Goal: Task Accomplishment & Management: Use online tool/utility

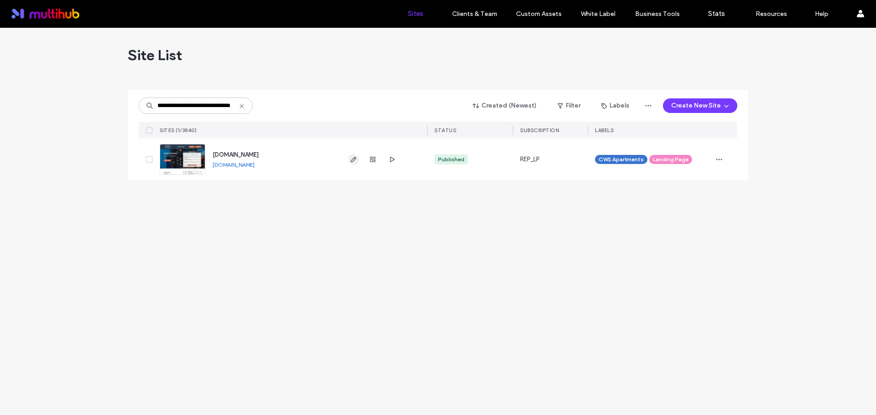
type input "**********"
drag, startPoint x: 353, startPoint y: 161, endPoint x: 348, endPoint y: 161, distance: 5.0
click at [353, 161] on use "button" at bounding box center [353, 159] width 5 height 5
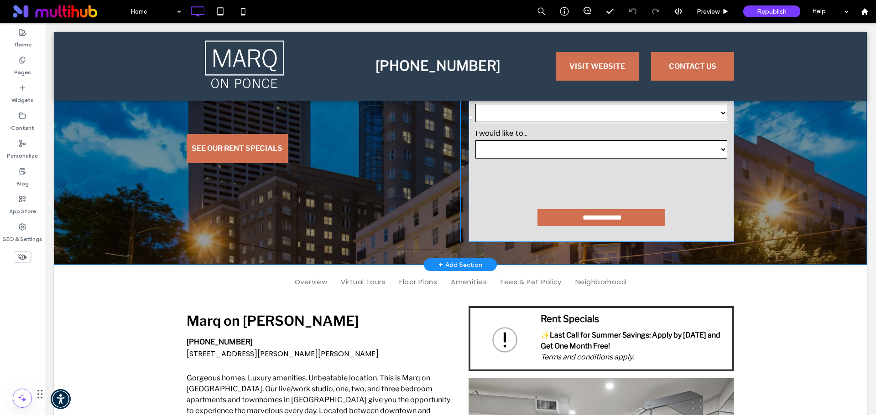
scroll to position [182, 0]
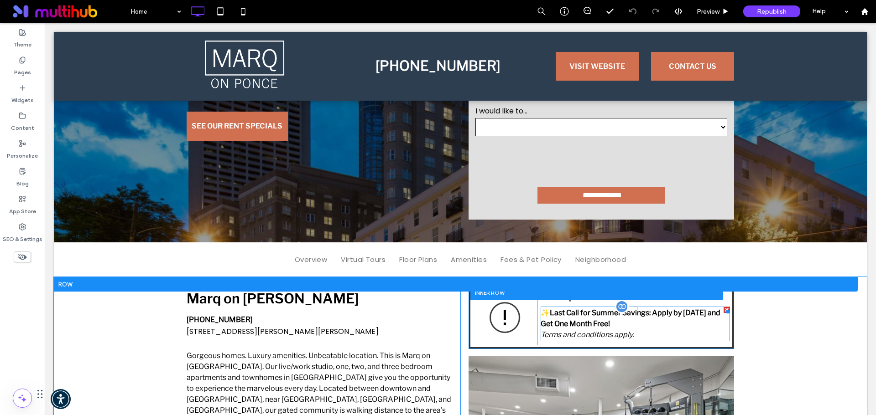
click at [610, 337] on em "Terms and conditions apply." at bounding box center [586, 335] width 93 height 9
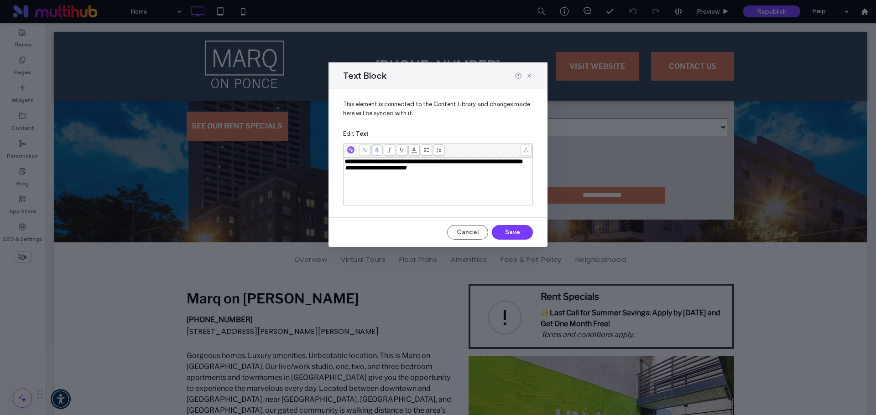
click at [405, 171] on span "**********" at bounding box center [376, 168] width 62 height 6
drag, startPoint x: 439, startPoint y: 178, endPoint x: 336, endPoint y: 163, distance: 104.2
click at [335, 161] on div "**********" at bounding box center [437, 149] width 219 height 121
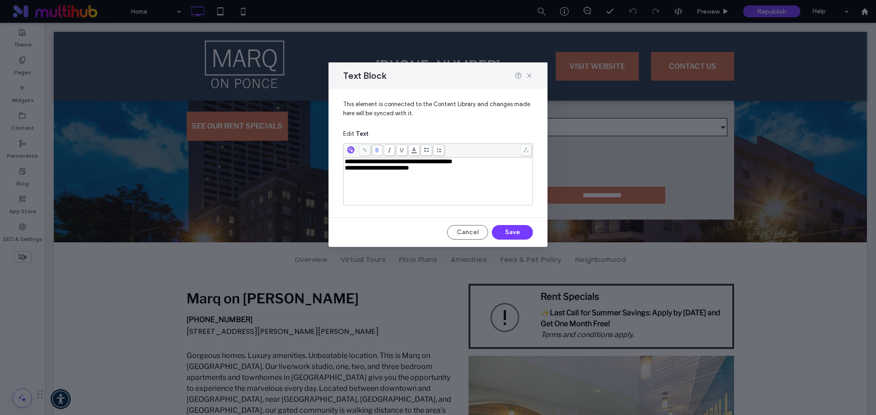
click at [361, 171] on span "**********" at bounding box center [377, 168] width 64 height 6
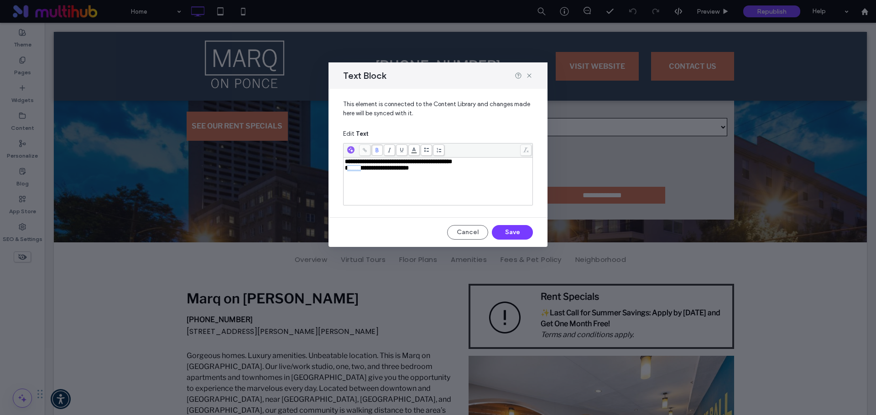
click at [361, 171] on span "**********" at bounding box center [377, 168] width 64 height 6
click at [372, 169] on span "**********" at bounding box center [377, 168] width 64 height 6
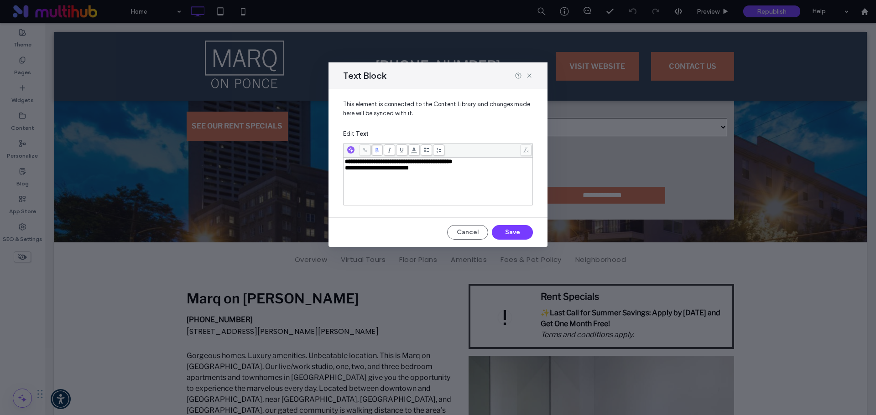
click at [383, 174] on div "**********" at bounding box center [438, 182] width 187 height 46
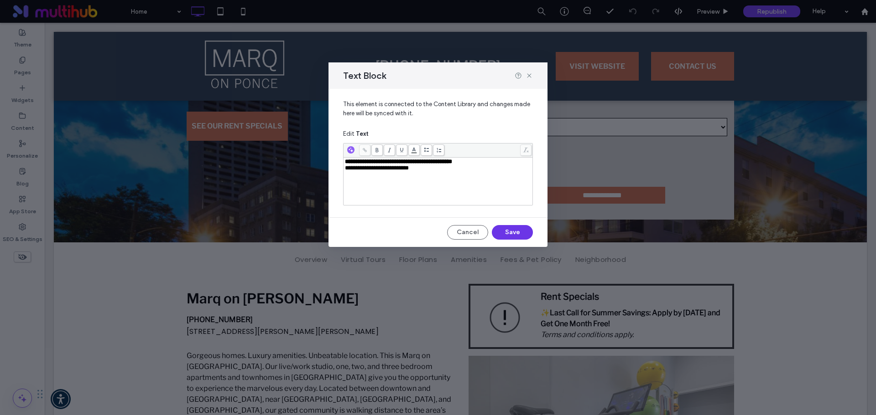
drag, startPoint x: 514, startPoint y: 235, endPoint x: 472, endPoint y: 214, distance: 46.5
click at [514, 235] on button "Save" at bounding box center [512, 232] width 41 height 15
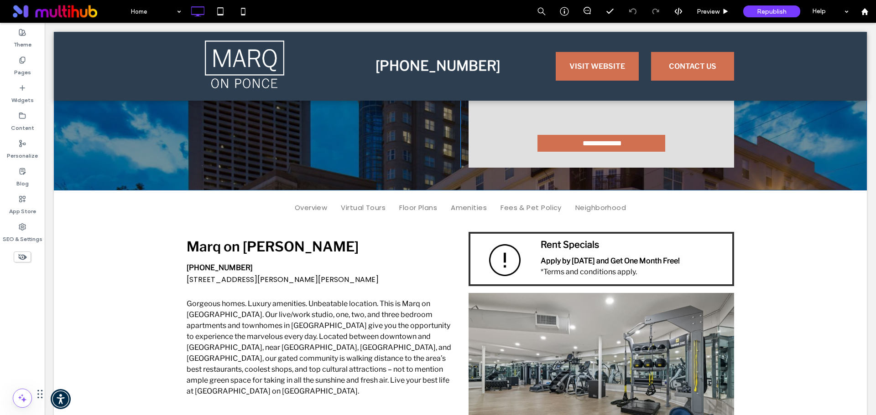
scroll to position [228, 0]
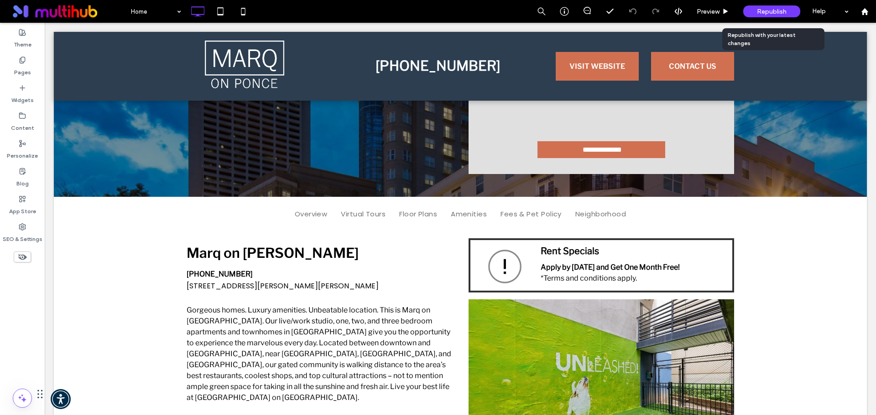
click at [785, 13] on span "Republish" at bounding box center [772, 12] width 30 height 8
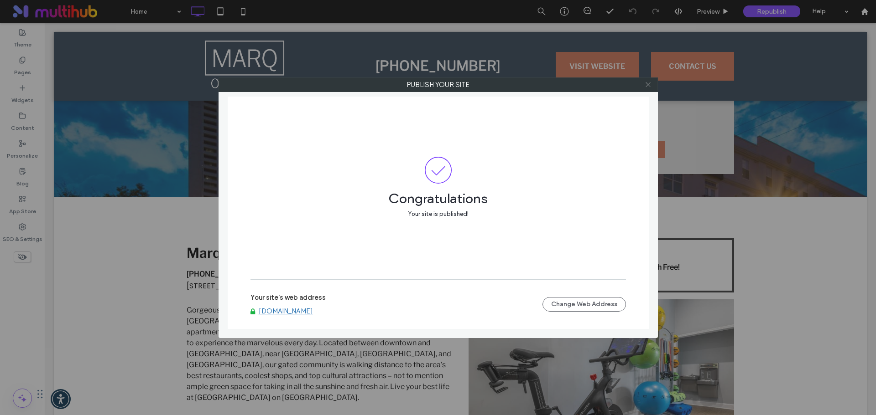
click at [649, 85] on icon at bounding box center [647, 84] width 7 height 7
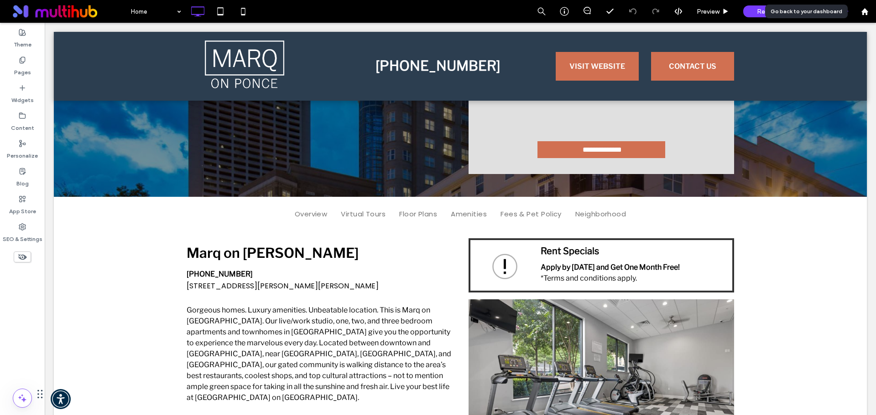
drag, startPoint x: 868, startPoint y: 15, endPoint x: 848, endPoint y: 13, distance: 20.2
click at [868, 15] on icon at bounding box center [865, 12] width 8 height 8
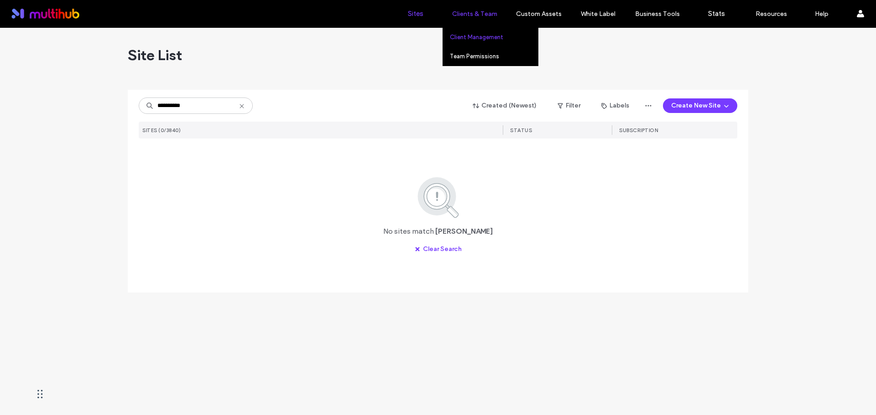
type input "*********"
click at [480, 33] on link "Client Management" at bounding box center [494, 37] width 88 height 19
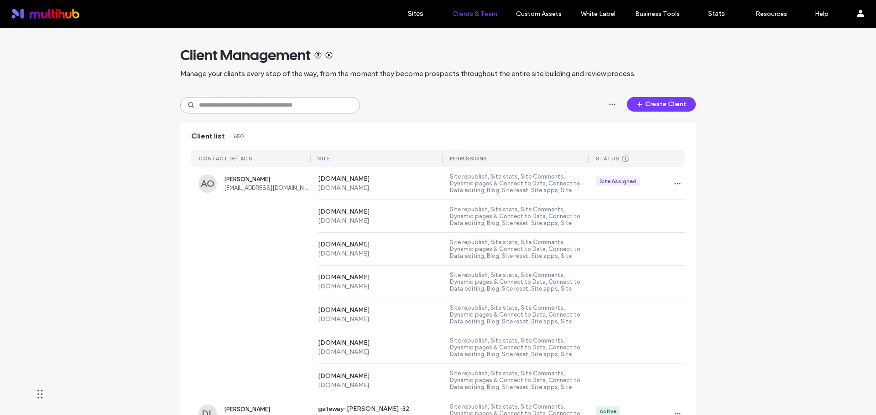
click at [302, 103] on input at bounding box center [270, 105] width 180 height 16
type input "*********"
click at [247, 180] on span "Elizabeth Anderson" at bounding box center [267, 179] width 87 height 7
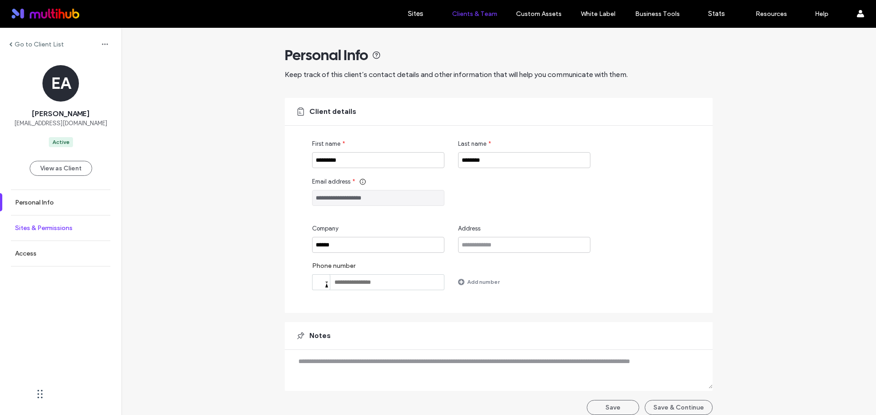
click at [67, 228] on label "Sites & Permissions" at bounding box center [43, 228] width 57 height 8
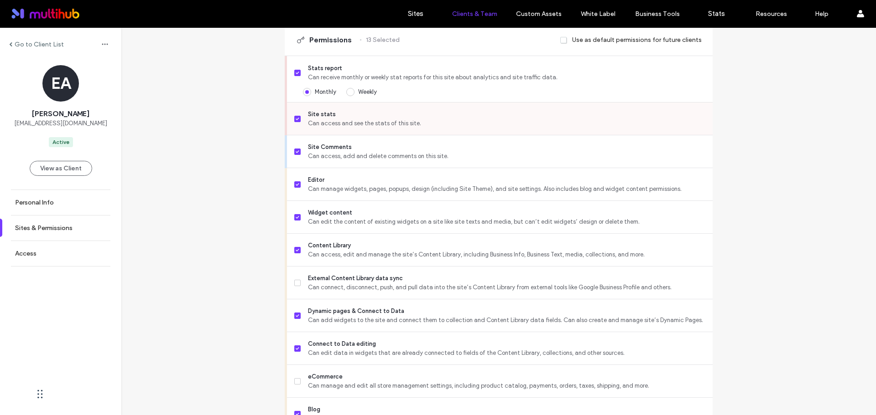
scroll to position [274, 0]
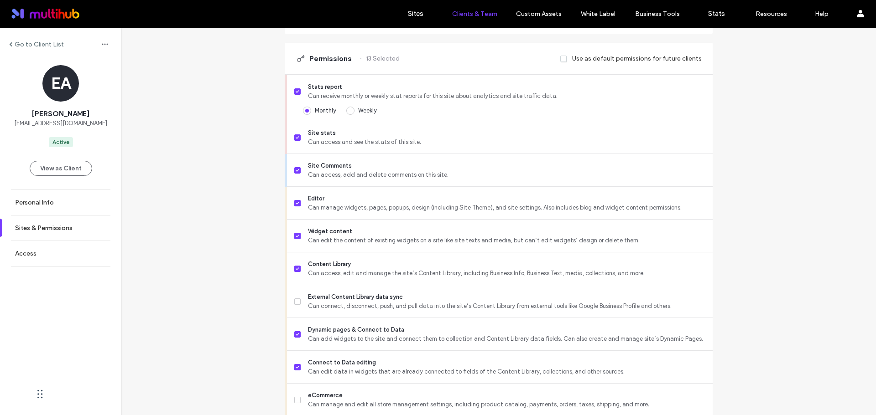
click at [563, 63] on span at bounding box center [563, 59] width 7 height 8
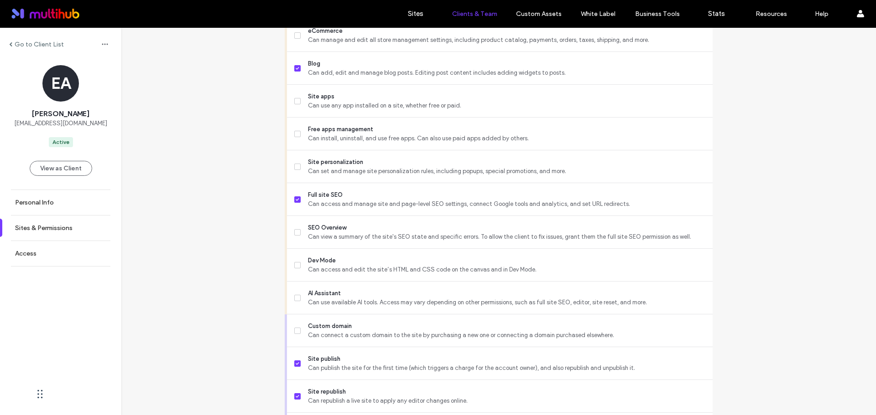
scroll to position [743, 0]
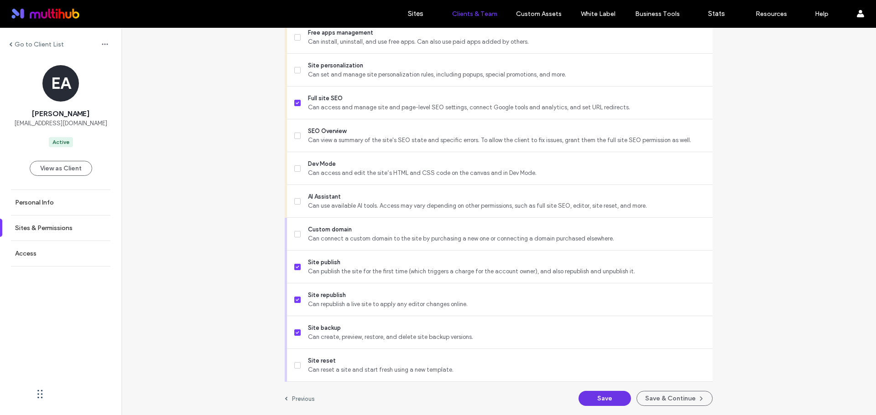
click at [616, 400] on button "Save" at bounding box center [604, 398] width 52 height 15
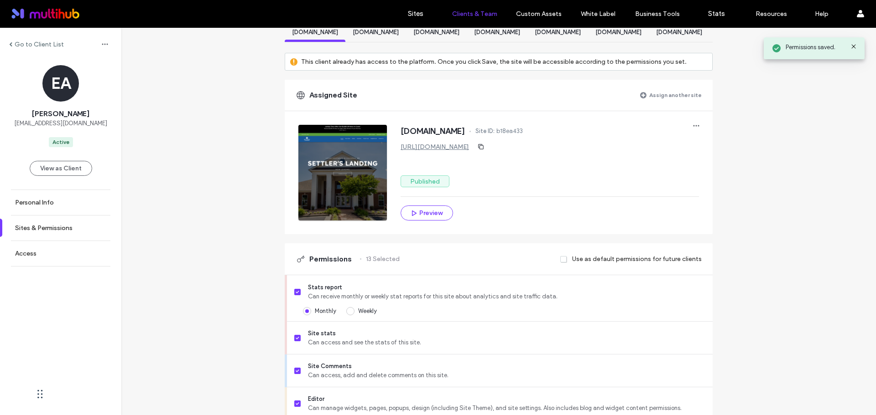
scroll to position [0, 0]
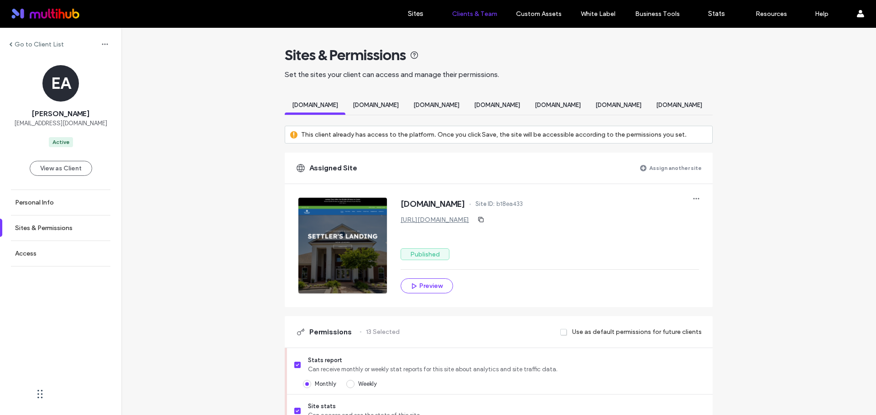
click at [665, 176] on label "Assign another site" at bounding box center [675, 168] width 52 height 16
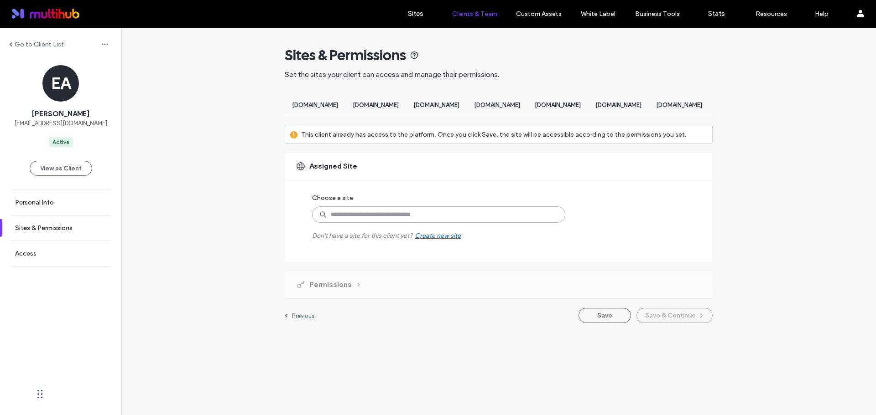
click at [549, 223] on input at bounding box center [438, 215] width 253 height 16
paste input "**********"
type input "**********"
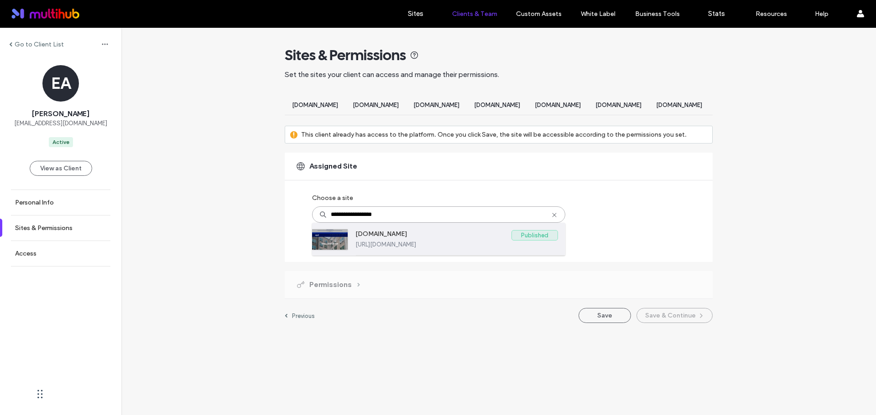
click at [490, 241] on label "www.opalapartments.com" at bounding box center [433, 235] width 156 height 11
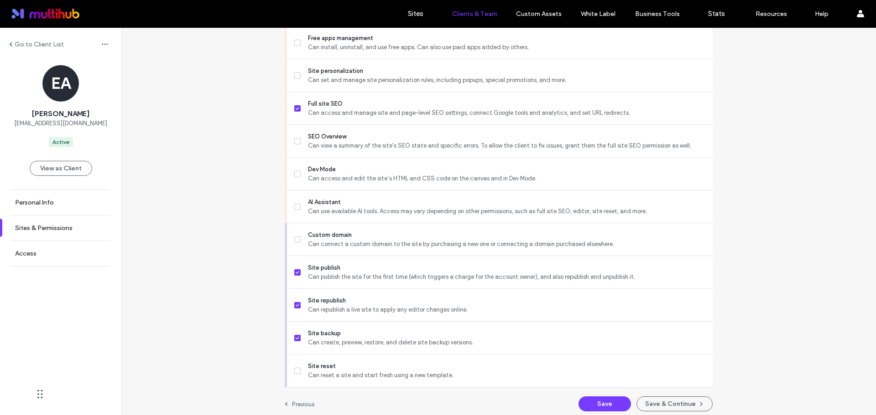
scroll to position [743, 0]
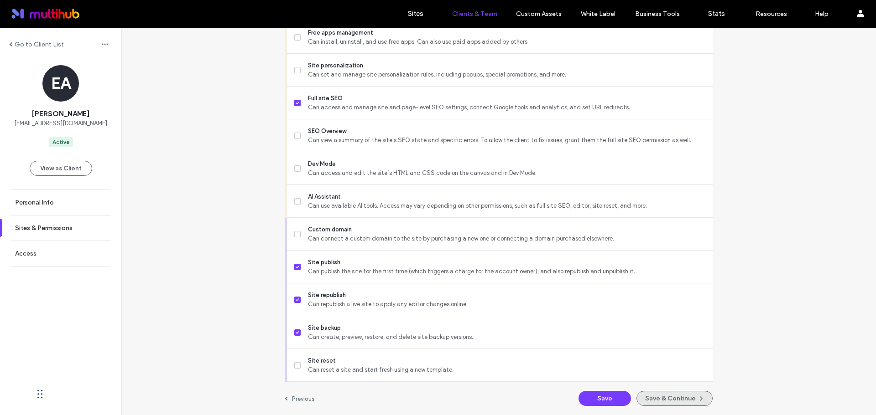
click at [654, 400] on button "Save & Continue" at bounding box center [674, 398] width 76 height 15
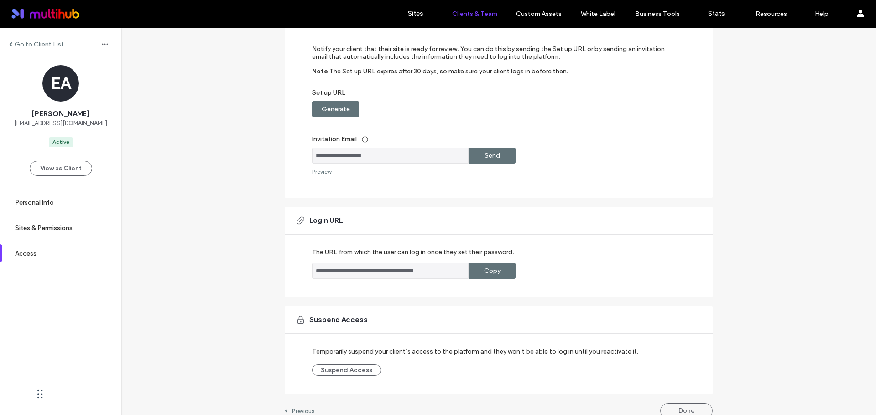
scroll to position [107, 0]
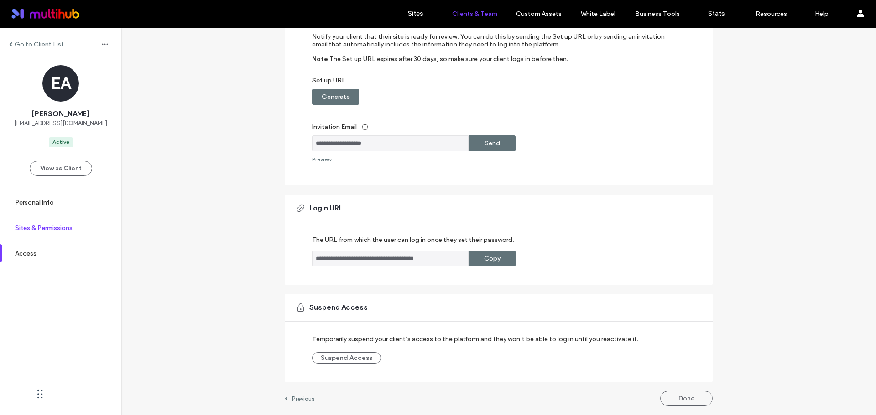
click at [78, 229] on link "Sites & Permissions" at bounding box center [60, 228] width 121 height 25
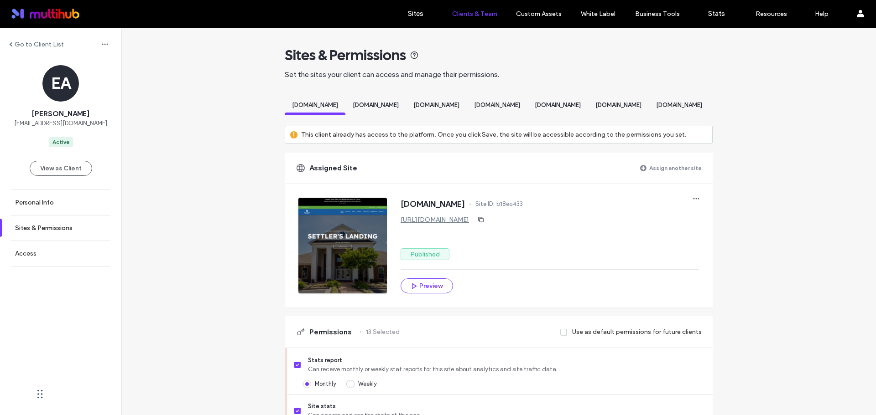
click at [591, 109] on div "www.opalapartments.com" at bounding box center [621, 106] width 61 height 17
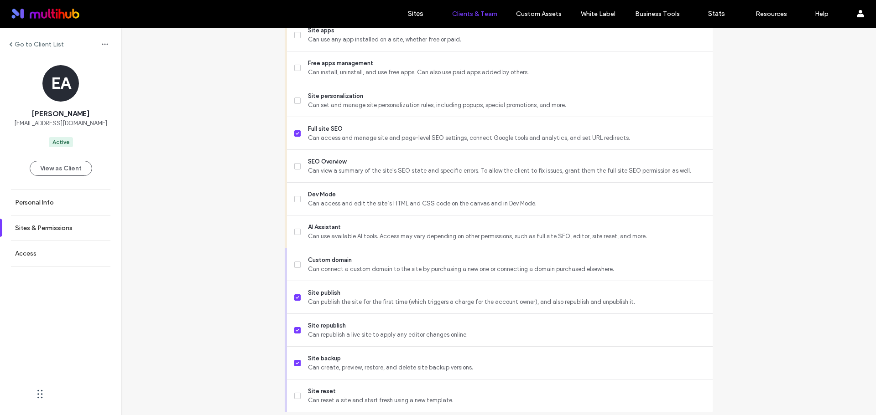
scroll to position [743, 0]
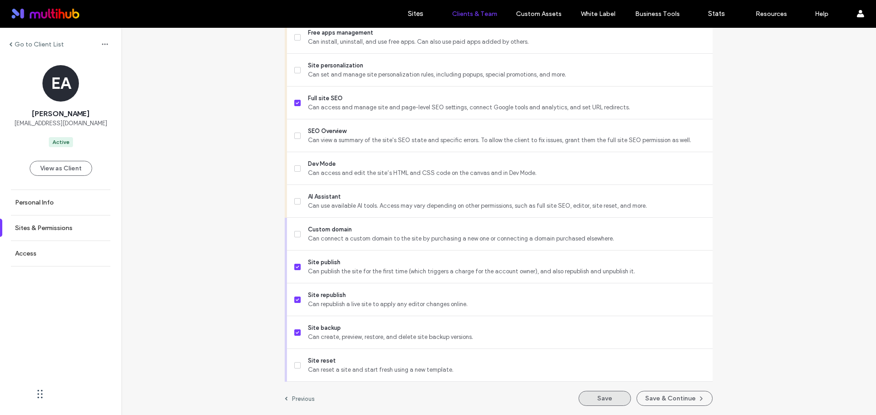
click at [615, 397] on button "Save" at bounding box center [604, 398] width 52 height 15
click at [61, 162] on button "View as Client" at bounding box center [61, 168] width 62 height 15
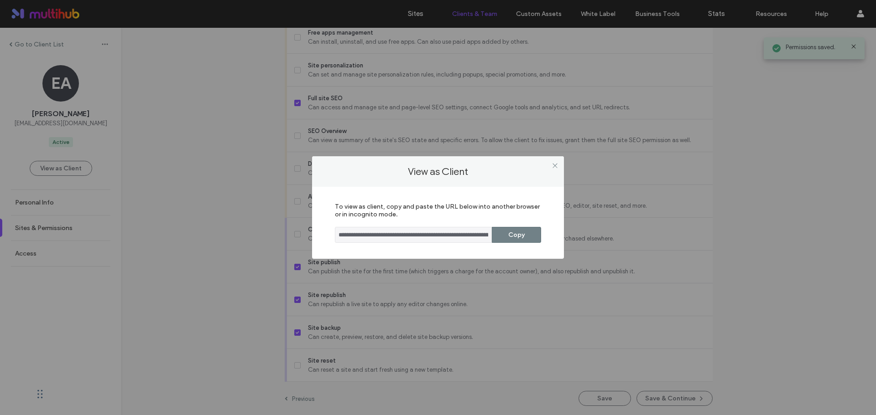
click at [510, 233] on button "Copy" at bounding box center [516, 235] width 49 height 16
click at [558, 166] on icon at bounding box center [554, 165] width 7 height 7
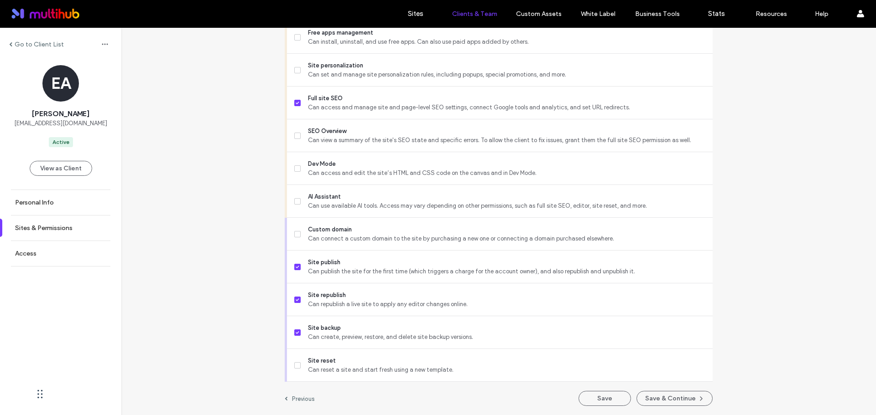
click at [36, 17] on div at bounding box center [59, 13] width 104 height 15
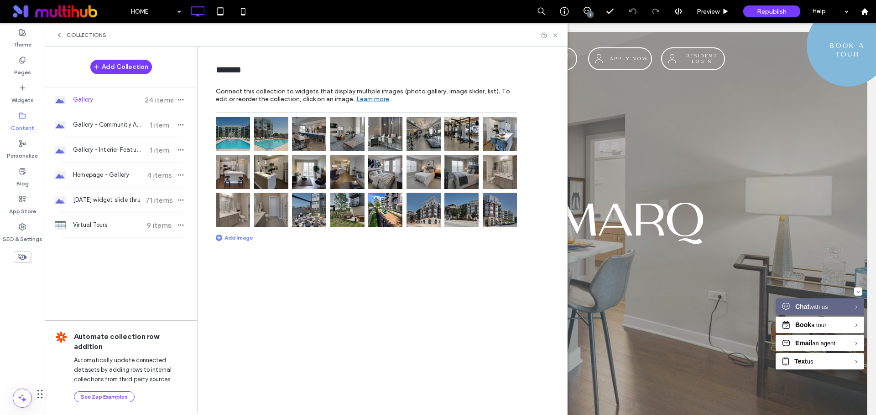
click at [29, 117] on div "Content" at bounding box center [22, 122] width 45 height 28
click at [19, 152] on label "Personalize" at bounding box center [22, 153] width 31 height 13
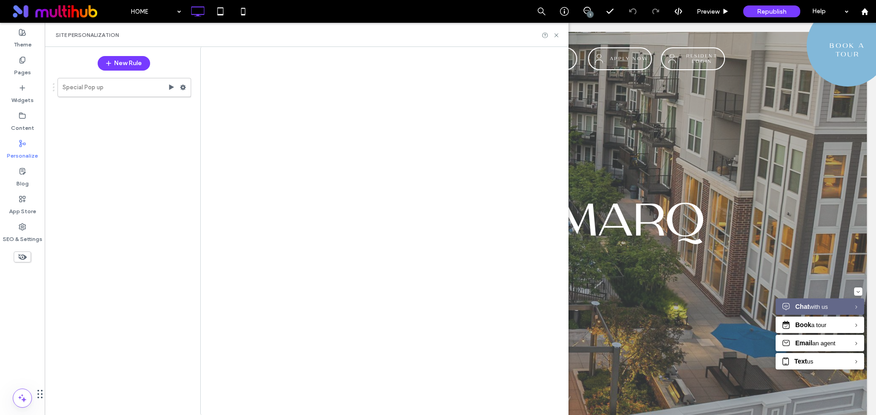
click at [22, 122] on div at bounding box center [438, 207] width 876 height 415
click at [23, 121] on label "Content" at bounding box center [22, 125] width 23 height 13
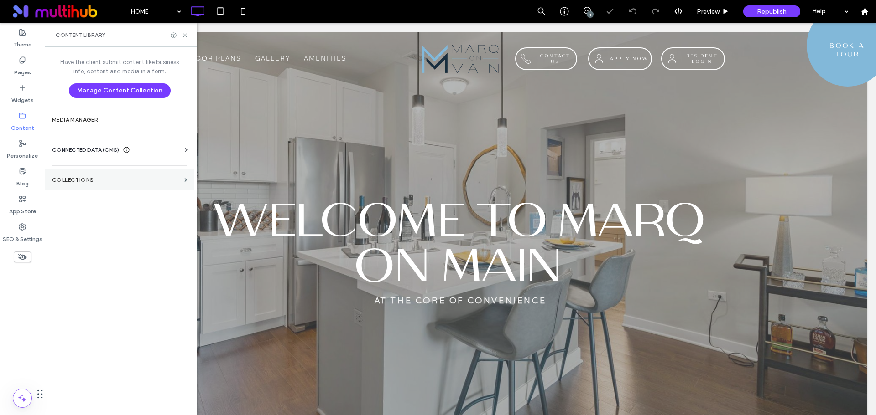
click at [96, 181] on label "Collections" at bounding box center [116, 180] width 129 height 6
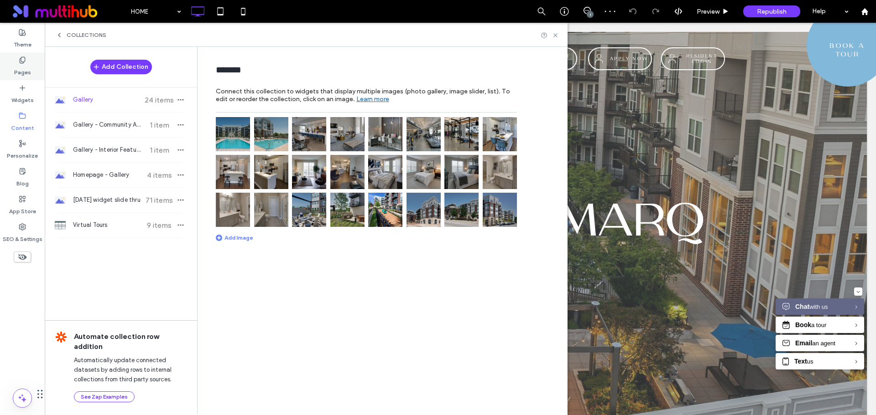
click at [18, 60] on div "Pages" at bounding box center [22, 66] width 45 height 28
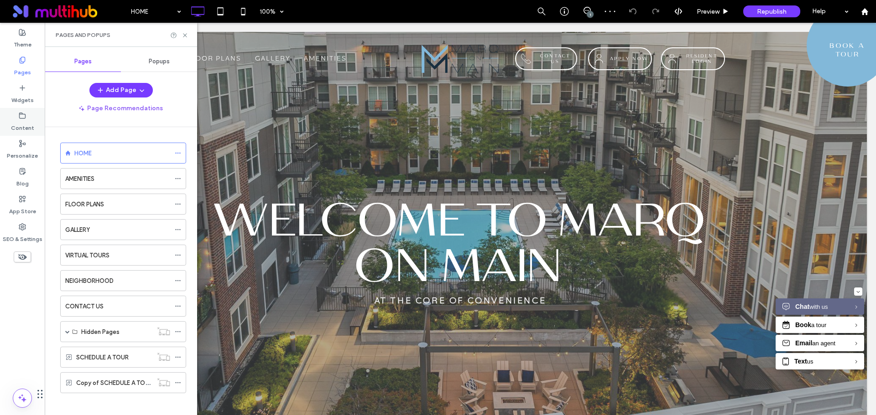
click at [31, 120] on label "Content" at bounding box center [22, 125] width 23 height 13
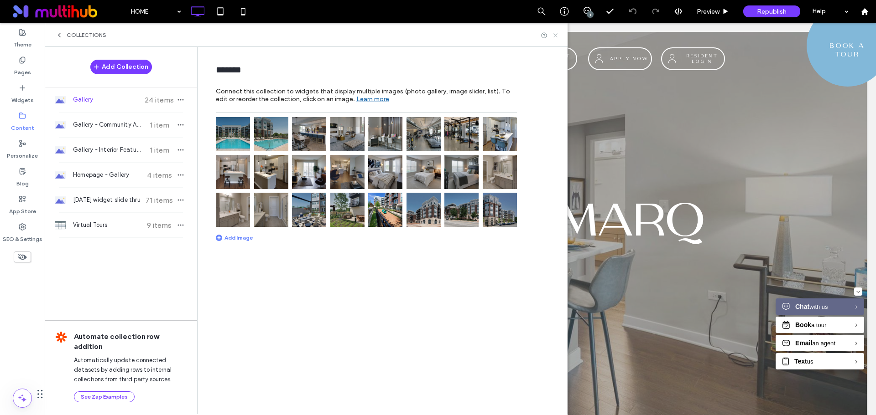
click at [557, 33] on icon at bounding box center [555, 35] width 7 height 7
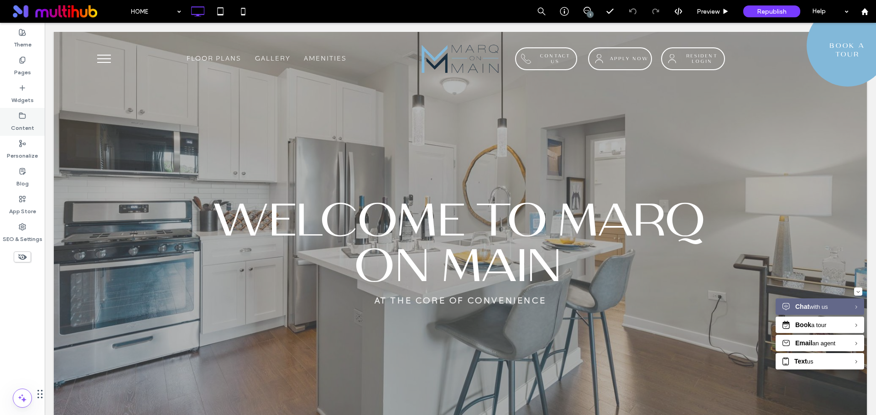
click at [25, 120] on label "Content" at bounding box center [22, 125] width 23 height 13
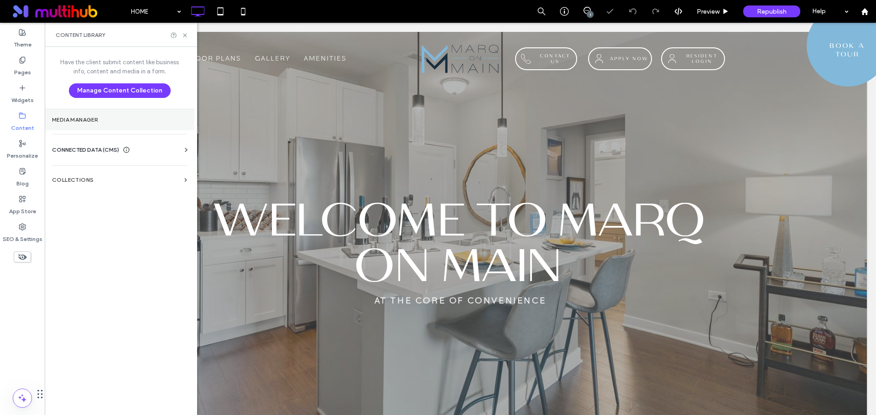
click at [83, 118] on label "Media Manager" at bounding box center [119, 120] width 135 height 6
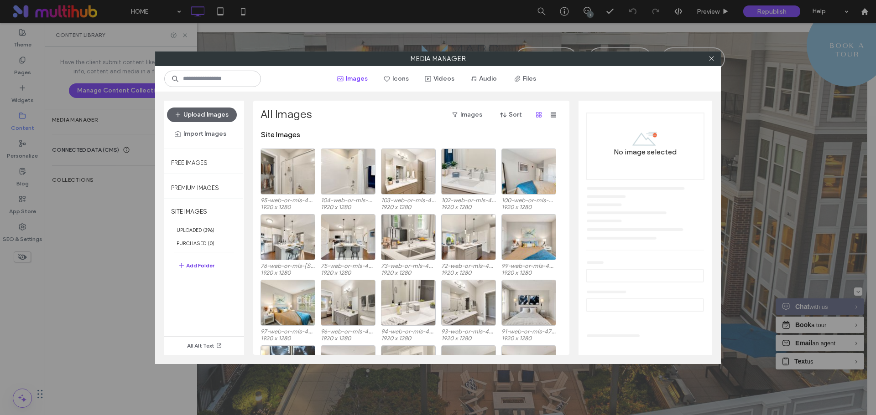
click at [182, 265] on use "button" at bounding box center [181, 265] width 5 height 5
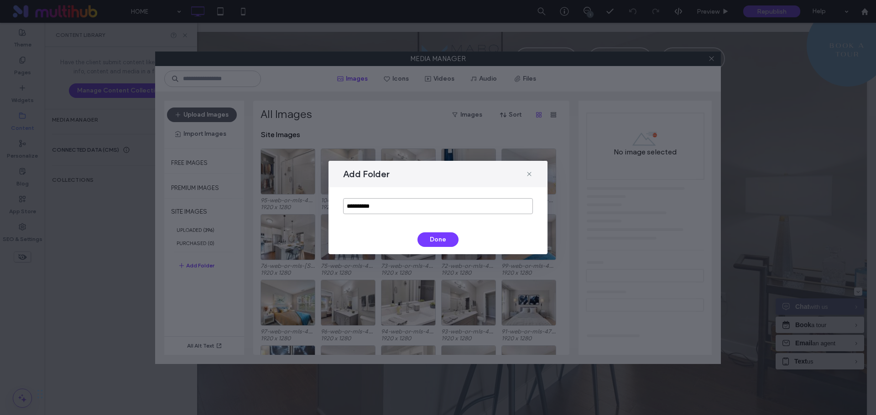
click at [426, 204] on input "**********" at bounding box center [438, 206] width 190 height 16
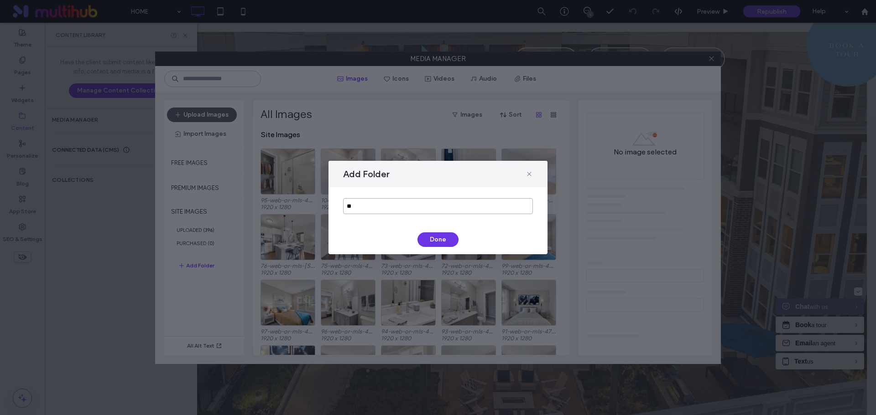
type input "*"
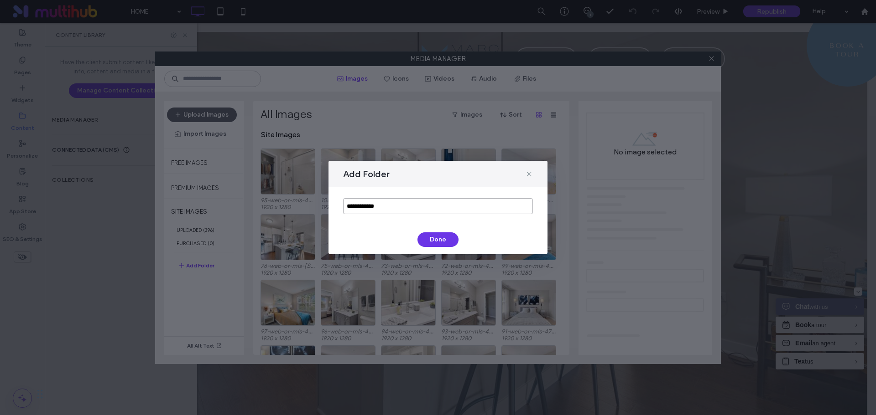
type input "**********"
click at [438, 238] on button "Done" at bounding box center [437, 240] width 41 height 15
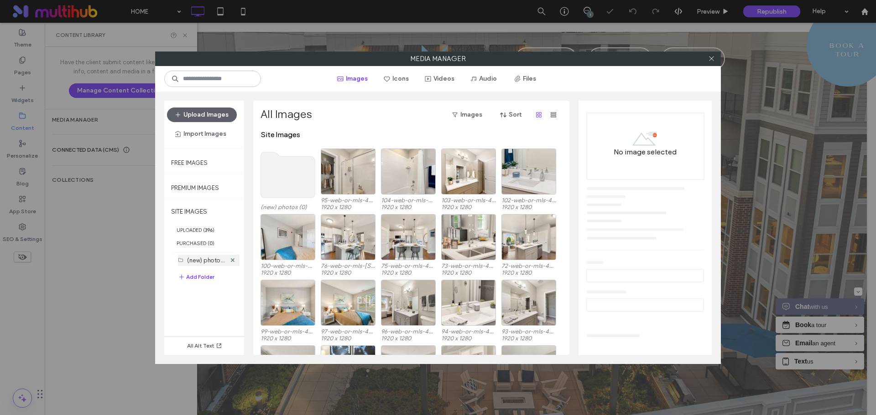
click at [225, 261] on label "(new) photos (0)" at bounding box center [210, 260] width 46 height 9
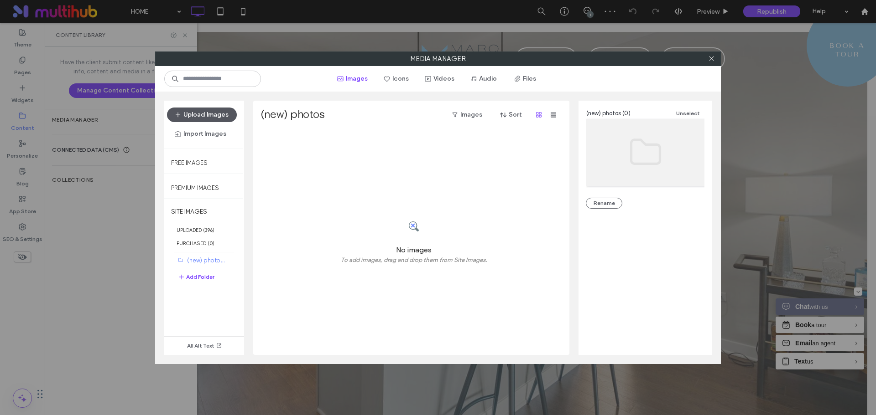
click at [210, 113] on button "Upload Images" at bounding box center [202, 115] width 70 height 15
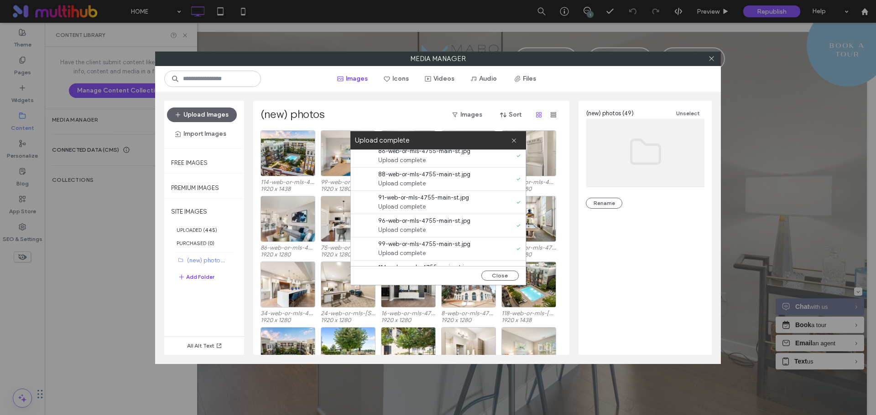
scroll to position [1023, 0]
click at [507, 279] on button "Close" at bounding box center [499, 276] width 37 height 10
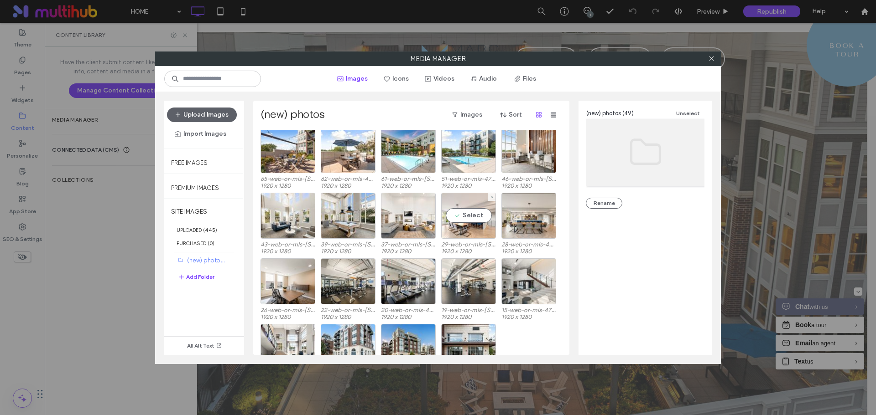
scroll to position [432, 0]
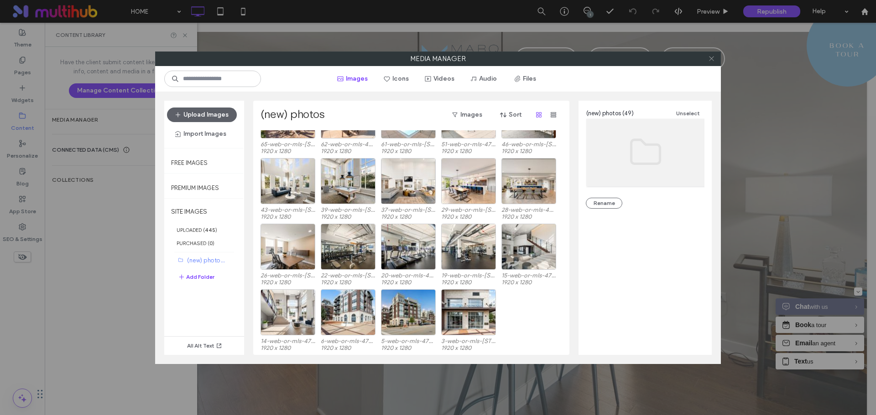
click at [711, 62] on icon at bounding box center [711, 58] width 7 height 7
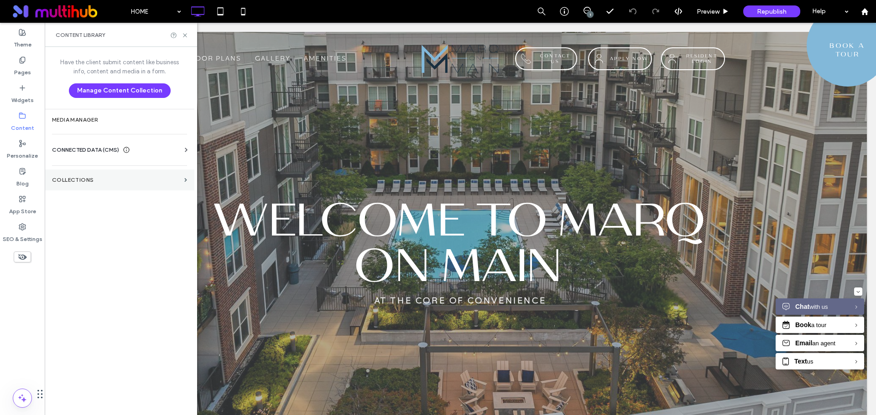
click at [171, 186] on section "Collections" at bounding box center [120, 180] width 150 height 21
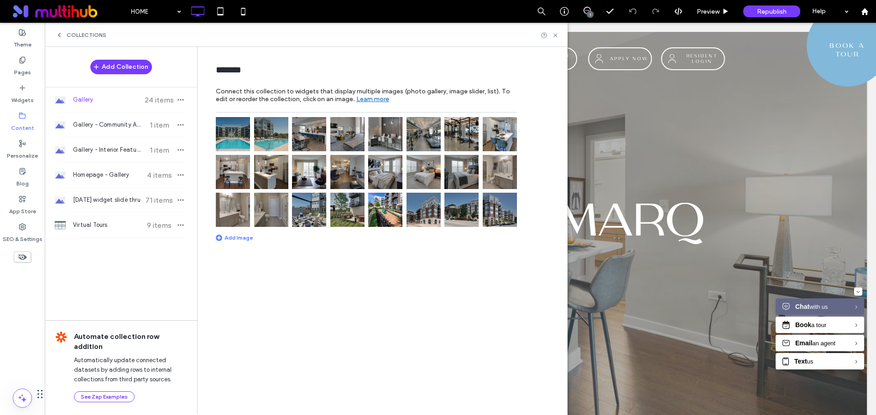
click at [110, 102] on span "Gallery" at bounding box center [107, 99] width 68 height 9
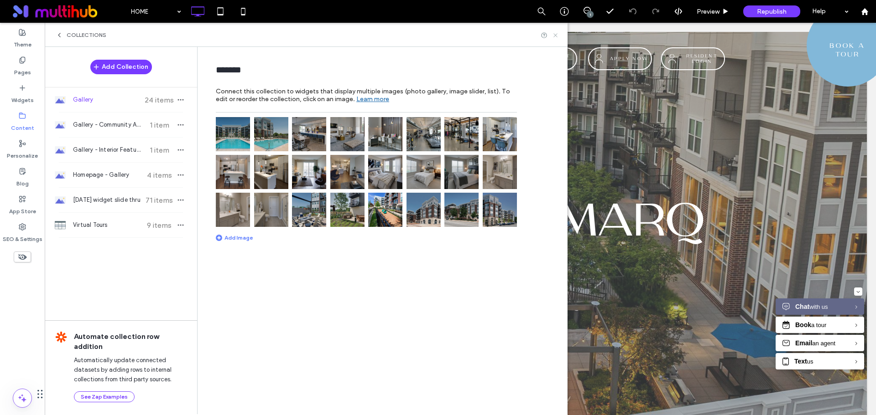
drag, startPoint x: 558, startPoint y: 35, endPoint x: 487, endPoint y: 27, distance: 71.6
click at [558, 35] on icon at bounding box center [555, 35] width 7 height 7
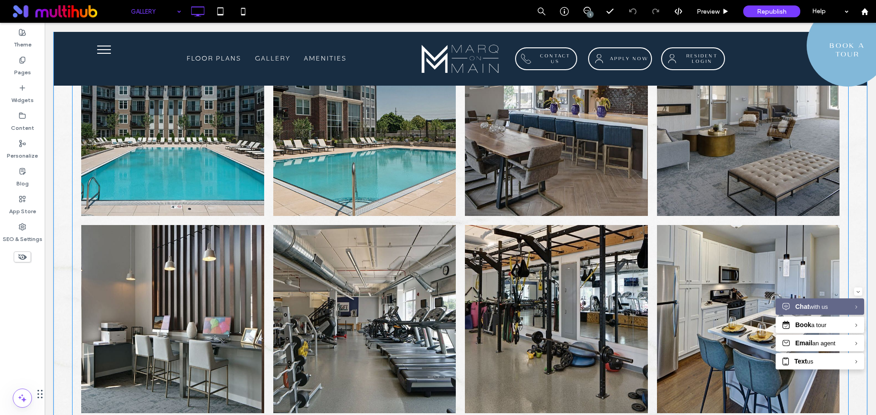
scroll to position [274, 0]
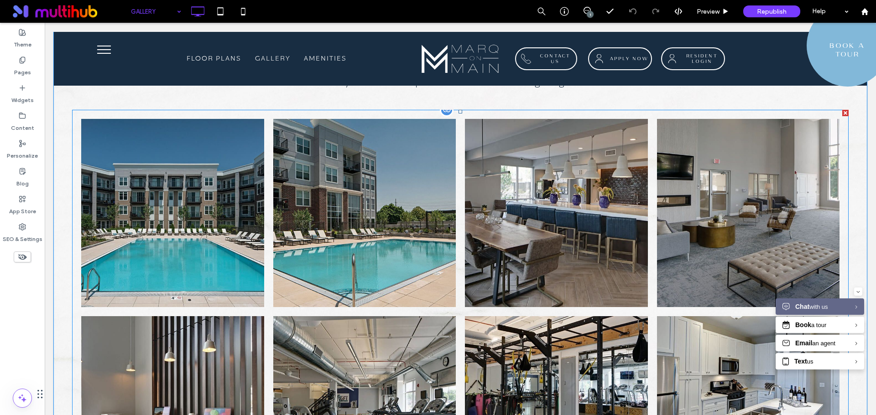
click at [559, 238] on link at bounding box center [556, 214] width 194 height 200
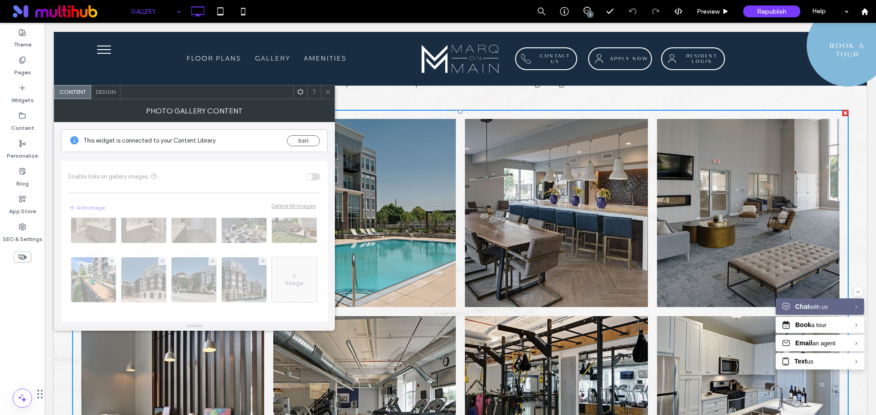
scroll to position [326, 0]
click at [110, 94] on span "Design" at bounding box center [106, 91] width 20 height 7
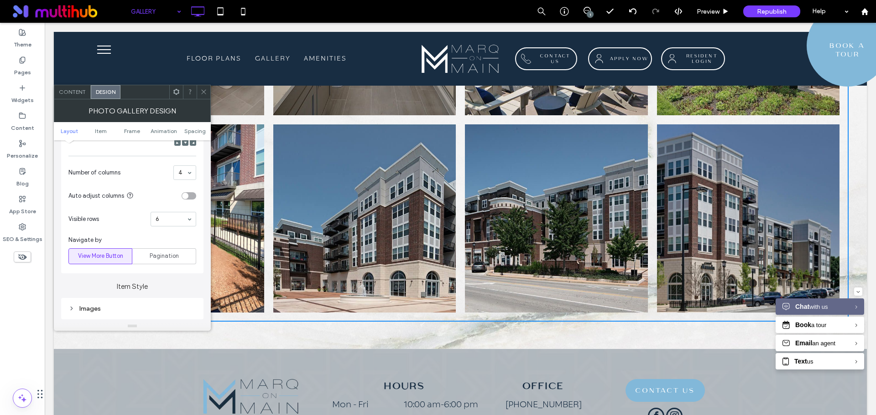
scroll to position [1277, 0]
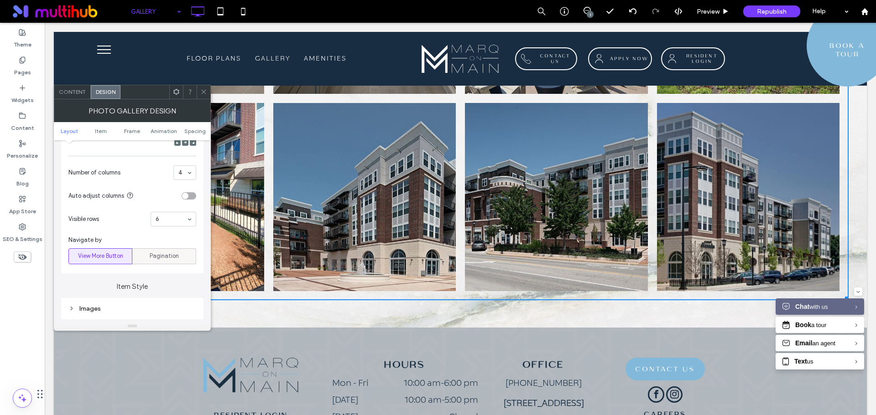
click at [173, 254] on span "Pagination" at bounding box center [164, 256] width 29 height 9
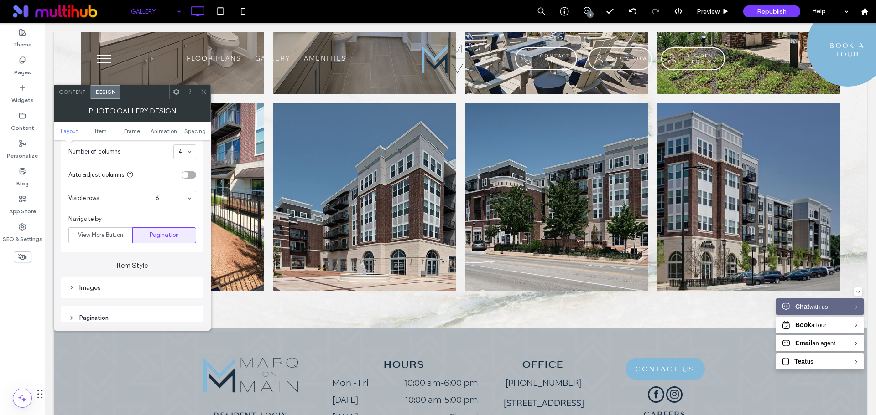
scroll to position [274, 0]
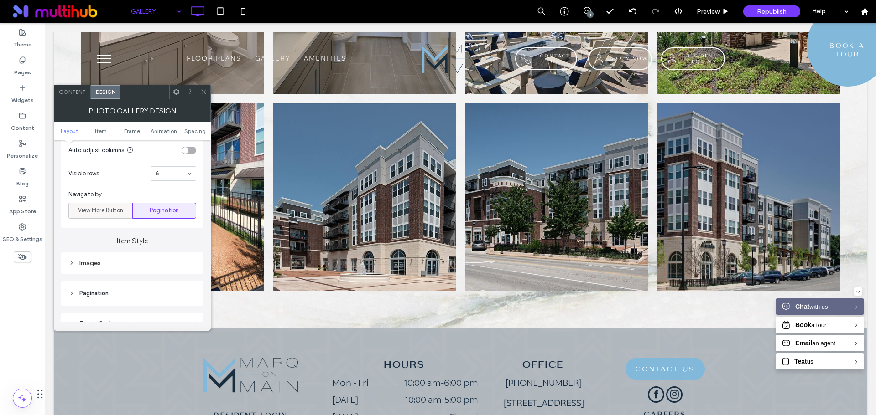
click at [119, 213] on span "View More Button" at bounding box center [100, 210] width 45 height 9
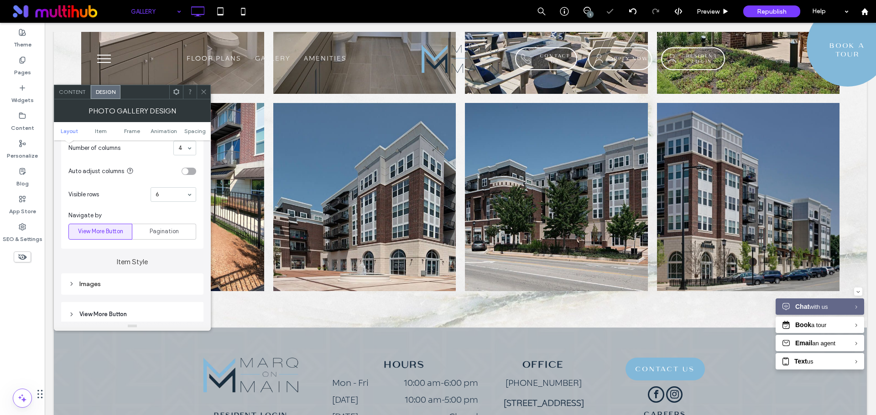
scroll to position [228, 0]
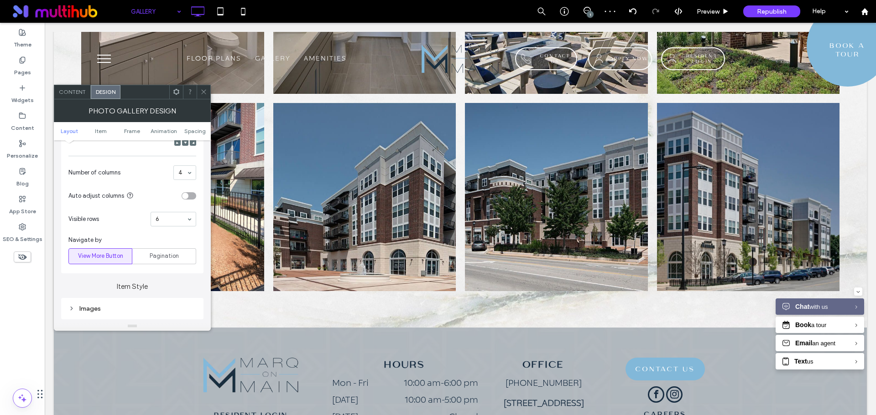
click at [204, 94] on icon at bounding box center [203, 91] width 7 height 7
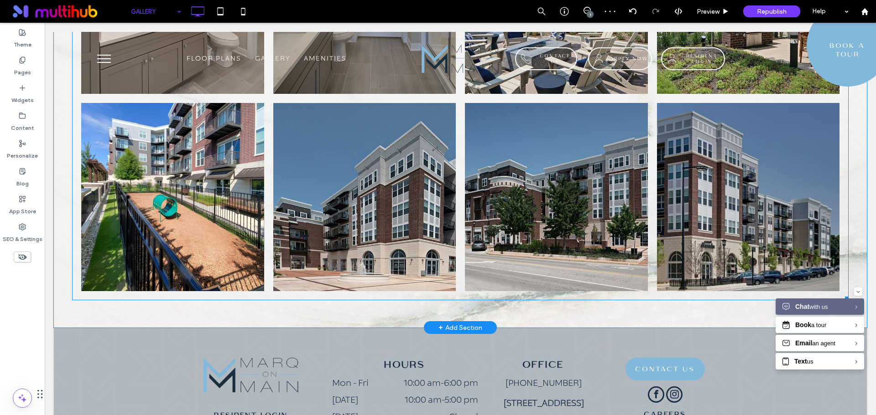
click at [162, 125] on div "Button" at bounding box center [173, 197] width 192 height 197
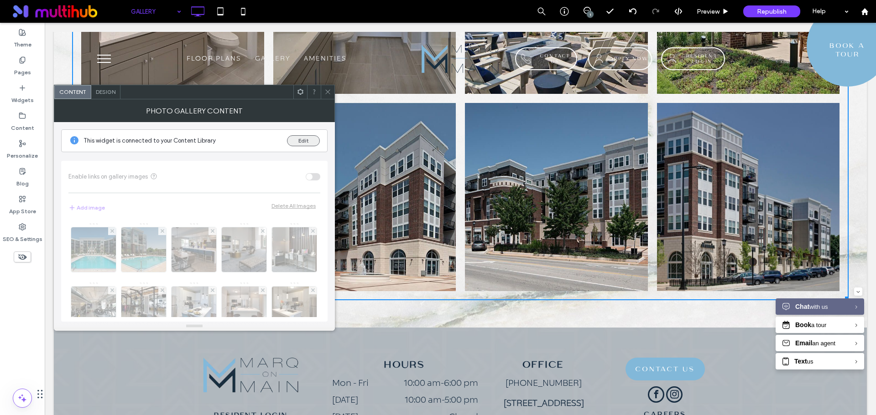
click at [296, 142] on button "Edit" at bounding box center [303, 140] width 33 height 11
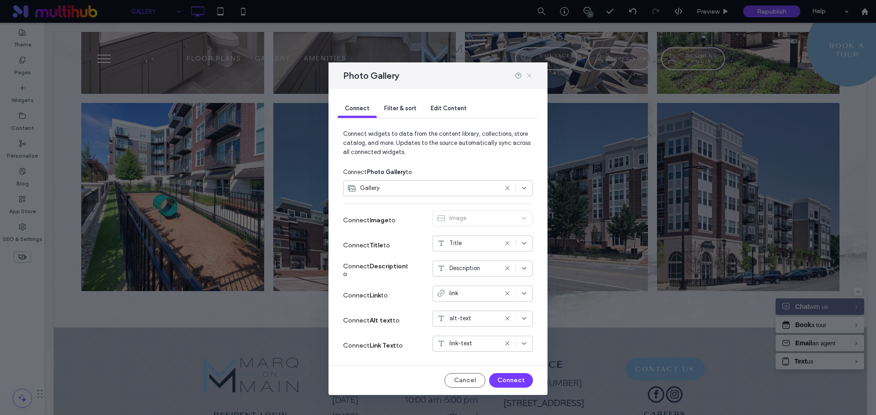
click at [530, 74] on use at bounding box center [529, 75] width 4 height 4
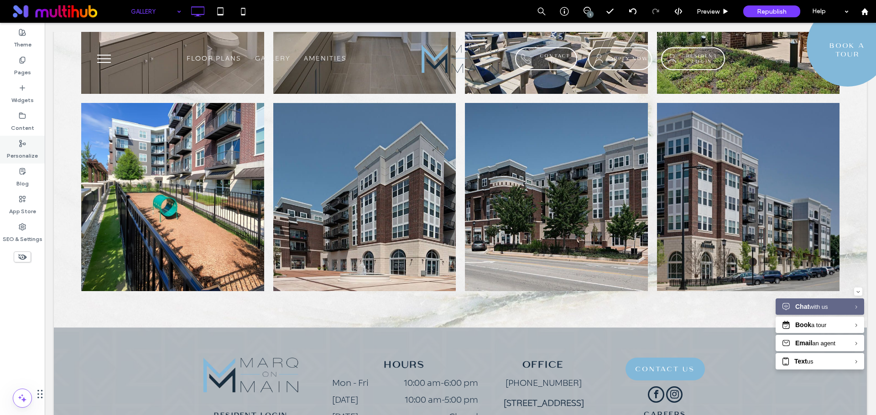
drag, startPoint x: 30, startPoint y: 130, endPoint x: 38, endPoint y: 139, distance: 12.6
click at [29, 130] on label "Content" at bounding box center [22, 125] width 23 height 13
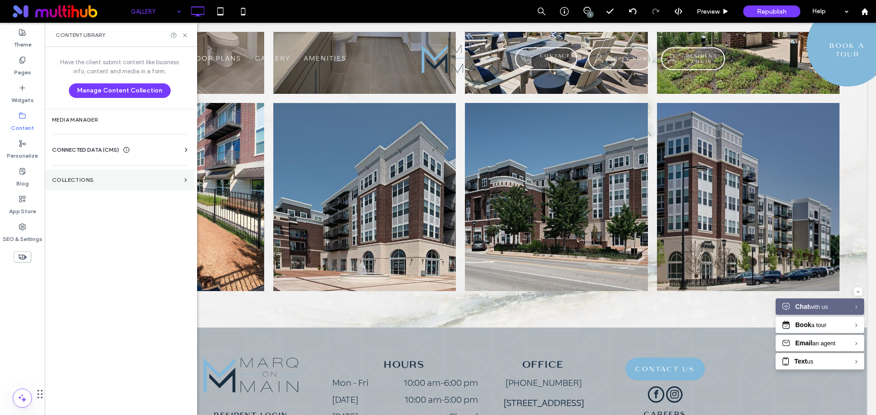
click at [135, 189] on section "Collections" at bounding box center [120, 180] width 150 height 21
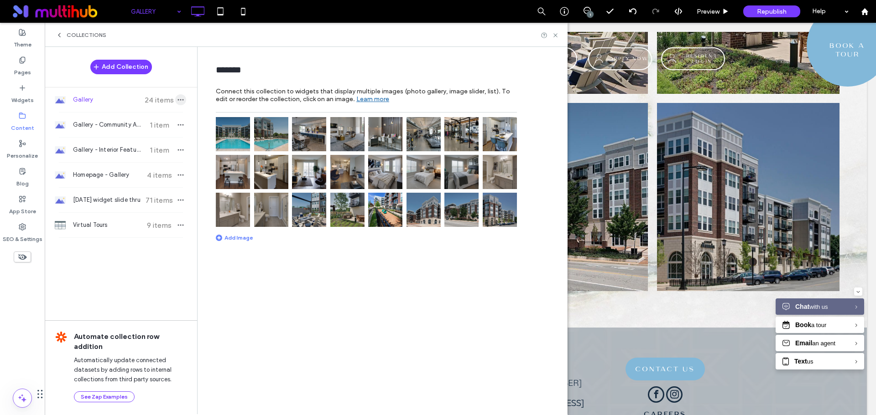
click at [180, 103] on icon "button" at bounding box center [180, 99] width 7 height 7
drag, startPoint x: 123, startPoint y: 95, endPoint x: 133, endPoint y: 101, distance: 11.8
click at [123, 96] on span "Gallery" at bounding box center [107, 99] width 68 height 9
click at [182, 100] on use "button" at bounding box center [181, 99] width 6 height 1
click at [125, 103] on span "Gallery" at bounding box center [107, 99] width 68 height 9
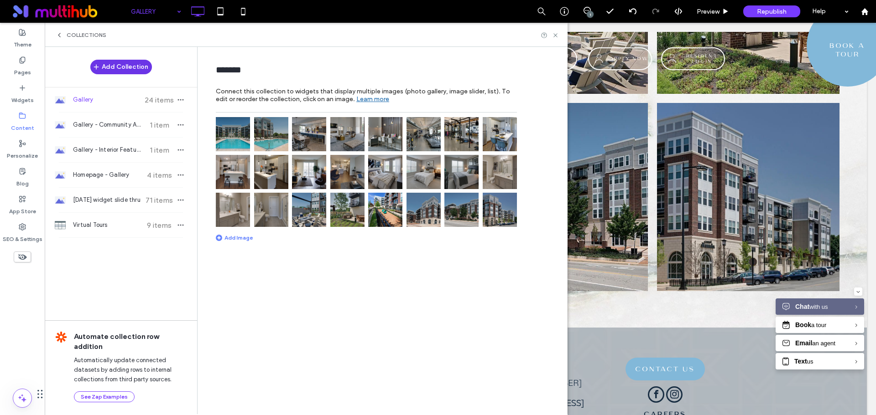
click at [127, 71] on button "Add Collection" at bounding box center [121, 67] width 62 height 15
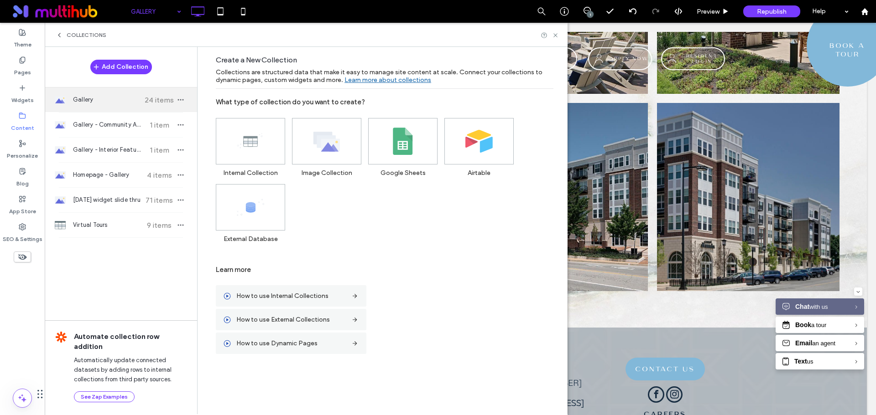
click at [145, 99] on span "24 items" at bounding box center [159, 100] width 32 height 9
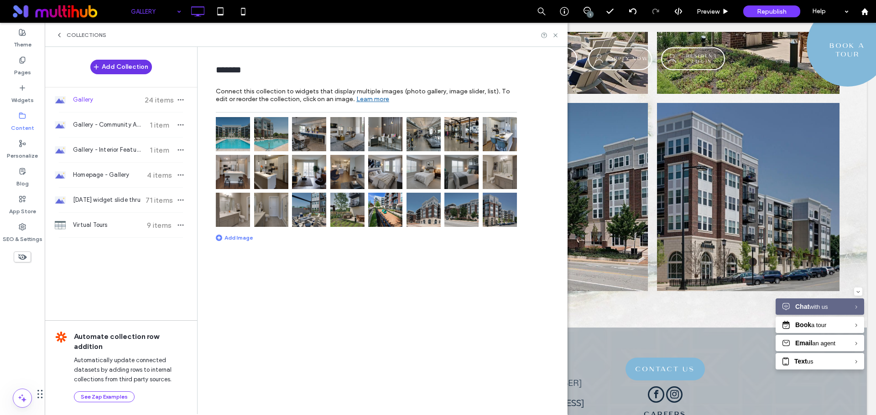
click at [130, 69] on button "Add Collection" at bounding box center [121, 67] width 62 height 15
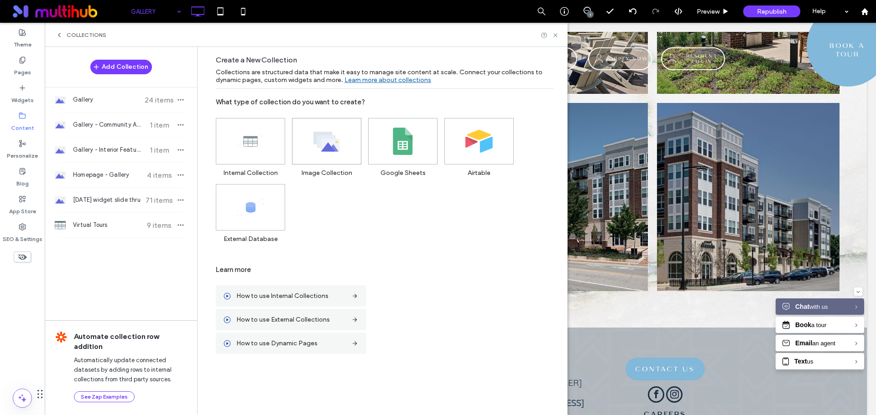
click at [311, 140] on span at bounding box center [326, 142] width 68 height 46
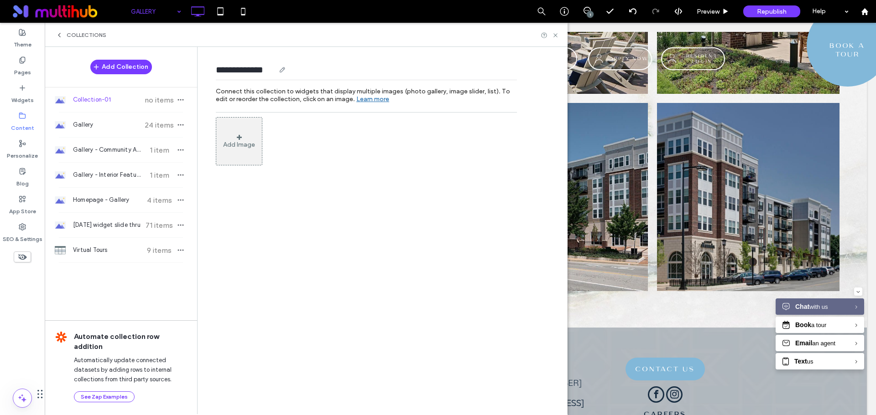
click at [249, 72] on input "**********" at bounding box center [245, 69] width 59 height 13
type input "**********"
click at [345, 157] on div "Add Image" at bounding box center [366, 141] width 301 height 48
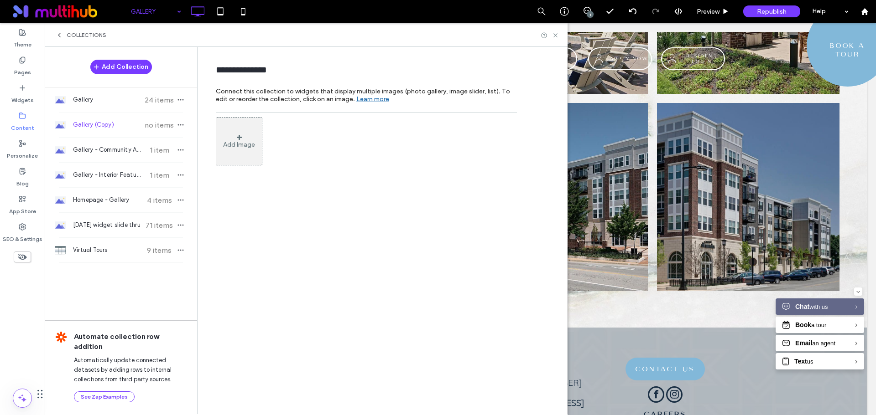
click at [222, 148] on div "Add Image" at bounding box center [239, 141] width 47 height 48
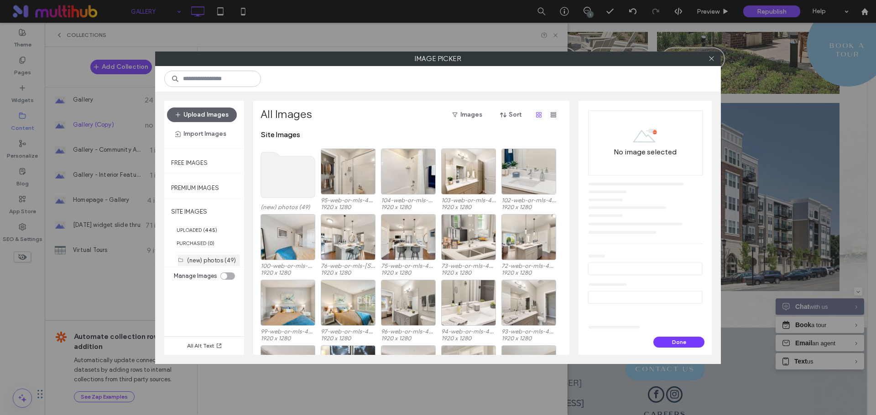
click at [213, 260] on label "(new) photos (49)" at bounding box center [211, 260] width 49 height 7
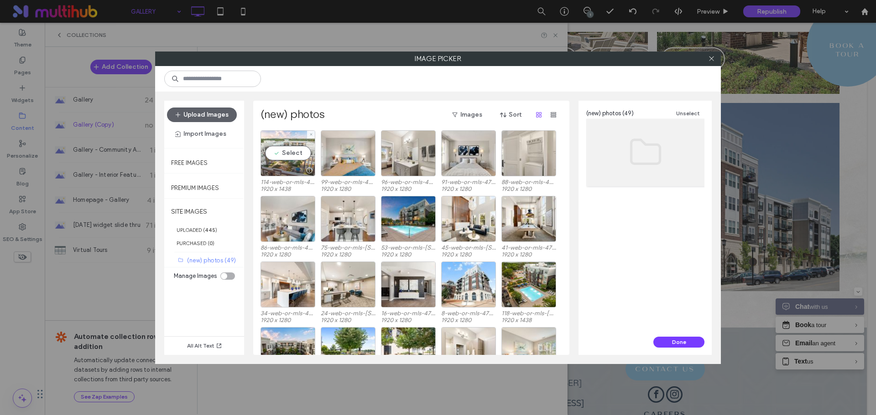
click at [297, 156] on div "Select" at bounding box center [287, 153] width 55 height 46
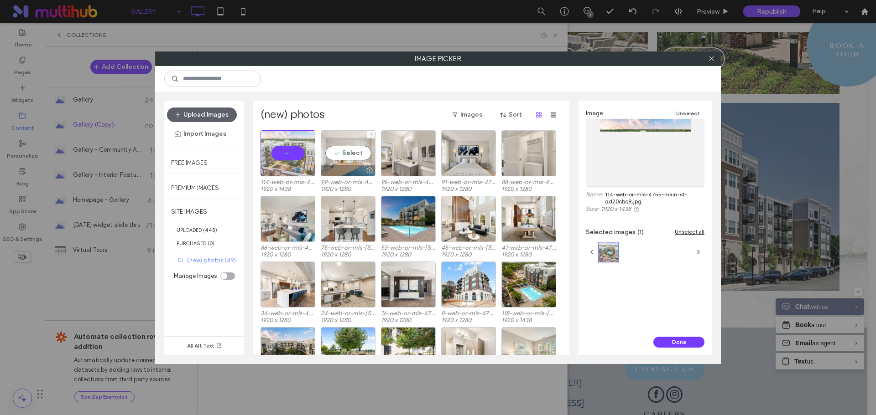
click at [342, 157] on div "Select" at bounding box center [348, 153] width 55 height 46
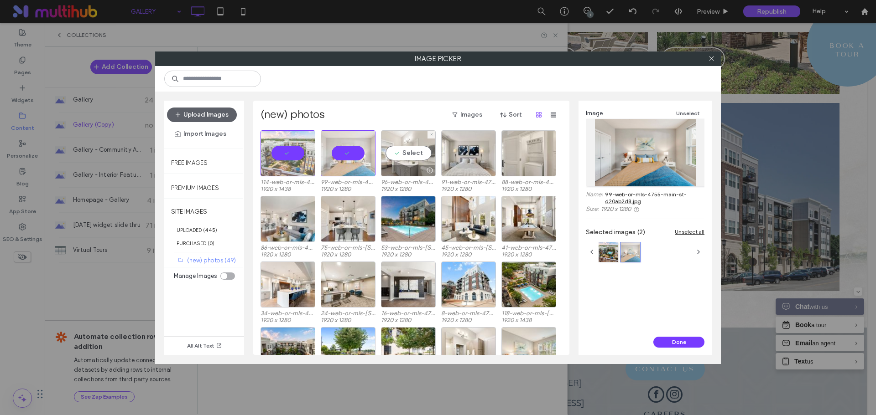
drag, startPoint x: 400, startPoint y: 152, endPoint x: 443, endPoint y: 160, distance: 44.0
click at [401, 152] on div "Select" at bounding box center [408, 153] width 55 height 46
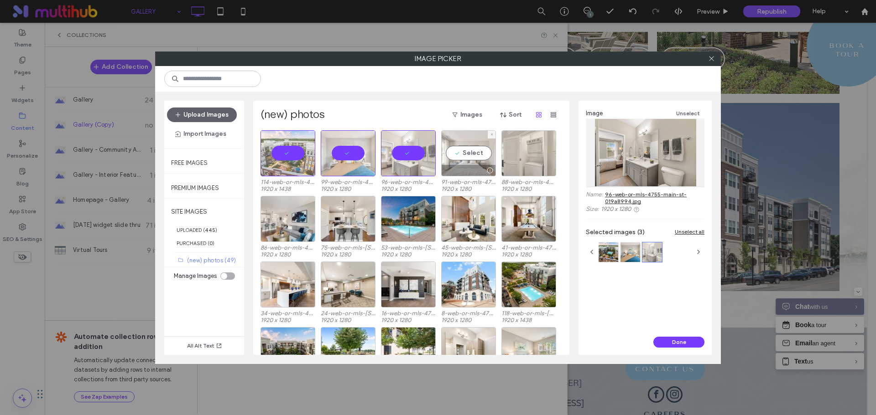
click at [473, 159] on div "Select" at bounding box center [468, 153] width 55 height 46
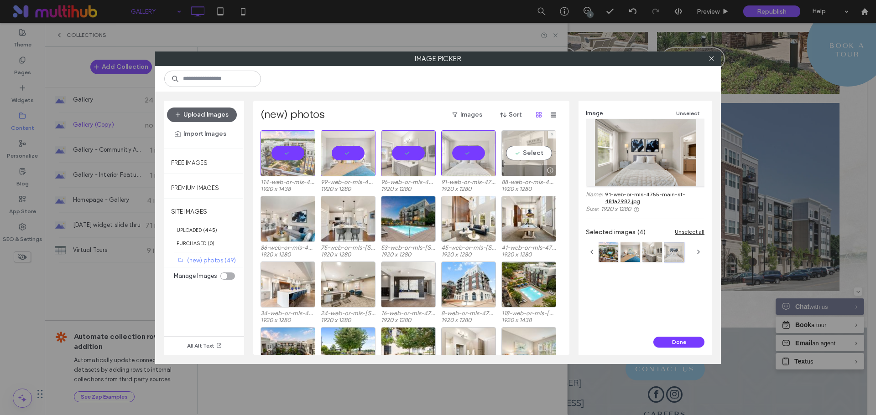
click at [533, 153] on div "Select" at bounding box center [528, 153] width 55 height 46
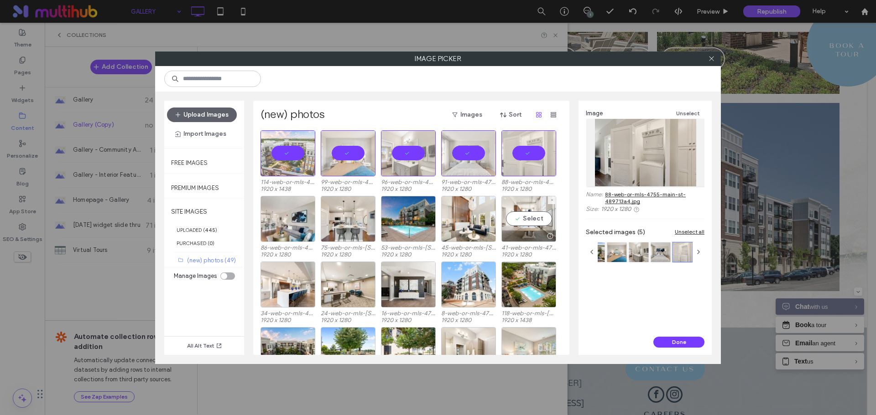
click at [527, 215] on div "Select" at bounding box center [528, 219] width 55 height 46
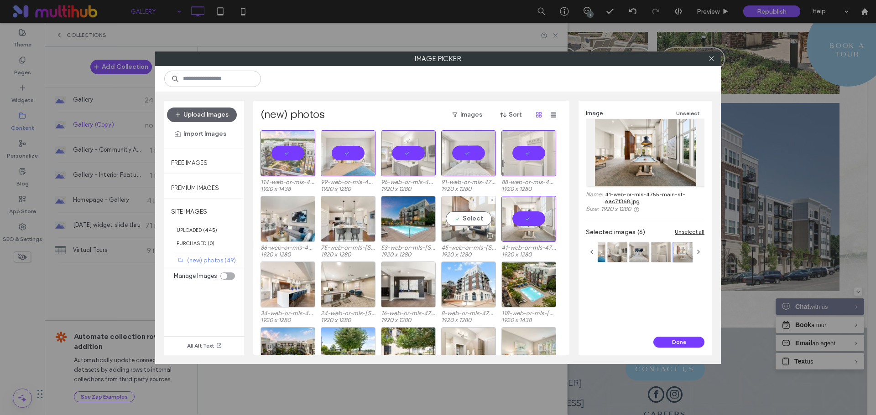
click at [464, 217] on div "Select" at bounding box center [468, 219] width 55 height 46
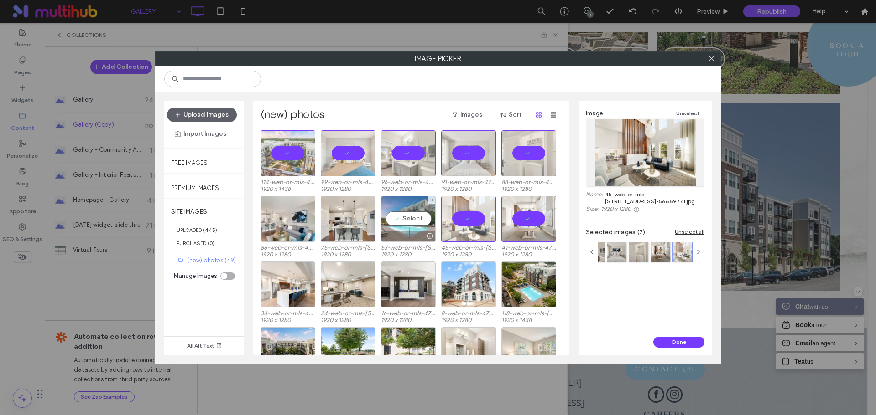
drag, startPoint x: 405, startPoint y: 221, endPoint x: 342, endPoint y: 221, distance: 62.9
click at [404, 221] on div "Select" at bounding box center [408, 219] width 55 height 46
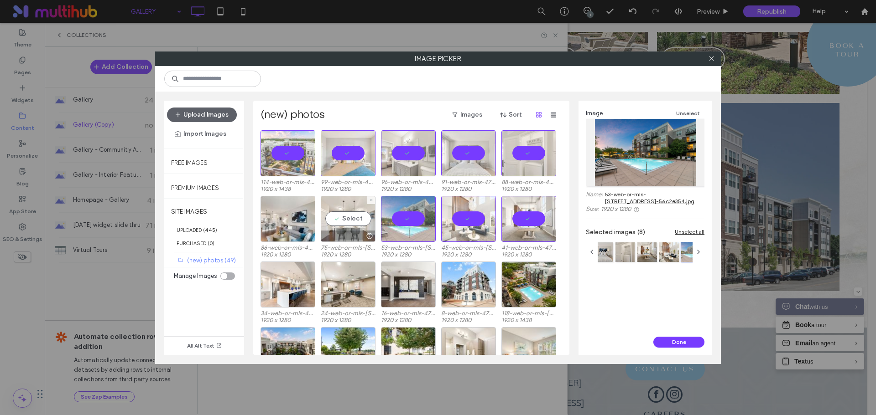
click at [342, 220] on div "Select" at bounding box center [348, 219] width 55 height 46
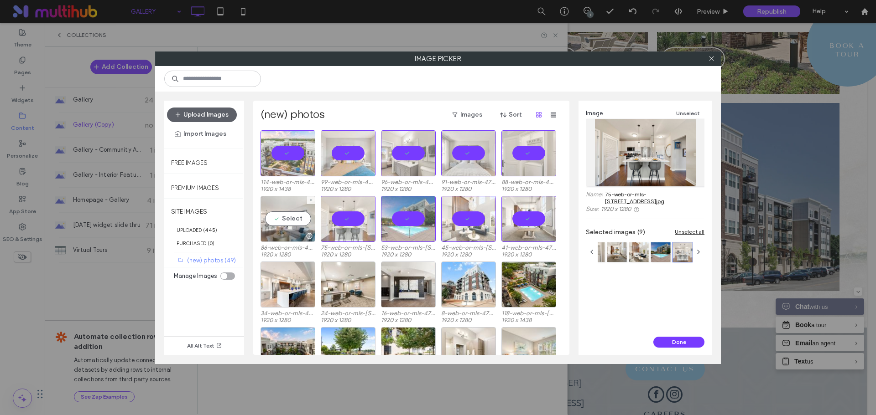
drag, startPoint x: 289, startPoint y: 218, endPoint x: 289, endPoint y: 263, distance: 45.6
click at [289, 218] on div "Select" at bounding box center [287, 219] width 55 height 46
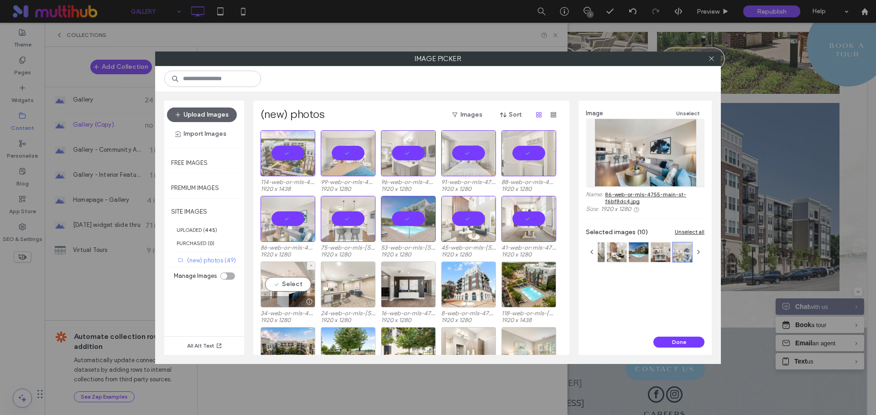
drag, startPoint x: 295, startPoint y: 284, endPoint x: 325, endPoint y: 289, distance: 30.1
click at [296, 284] on div "Select" at bounding box center [287, 285] width 55 height 46
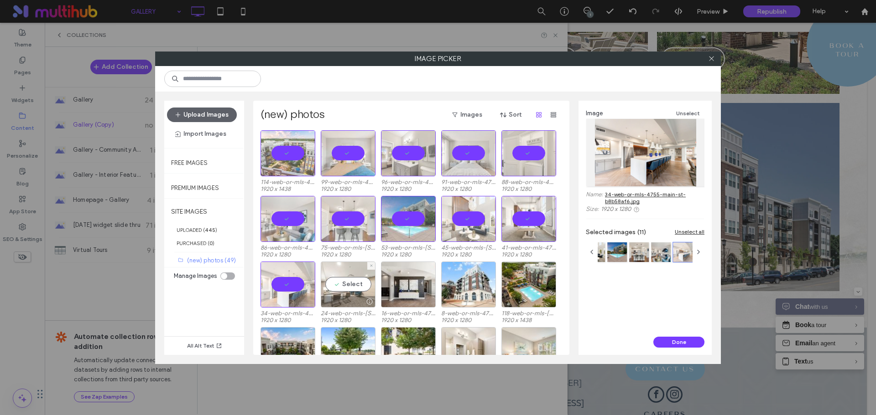
click at [347, 284] on div "Select" at bounding box center [348, 285] width 55 height 46
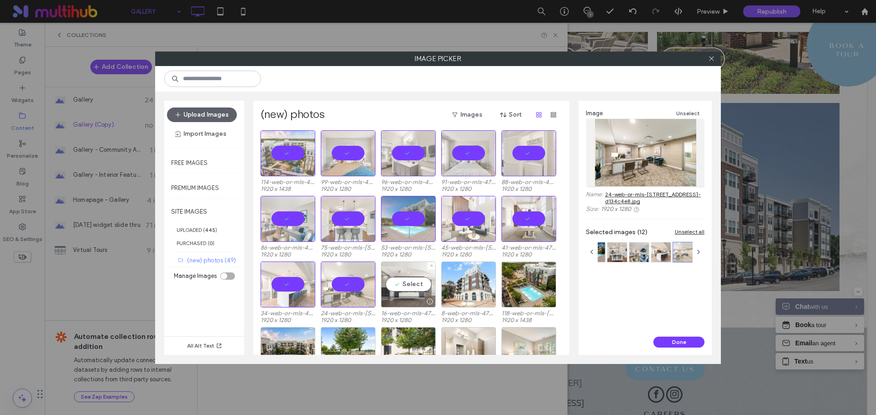
click at [415, 290] on div "Select" at bounding box center [408, 285] width 55 height 46
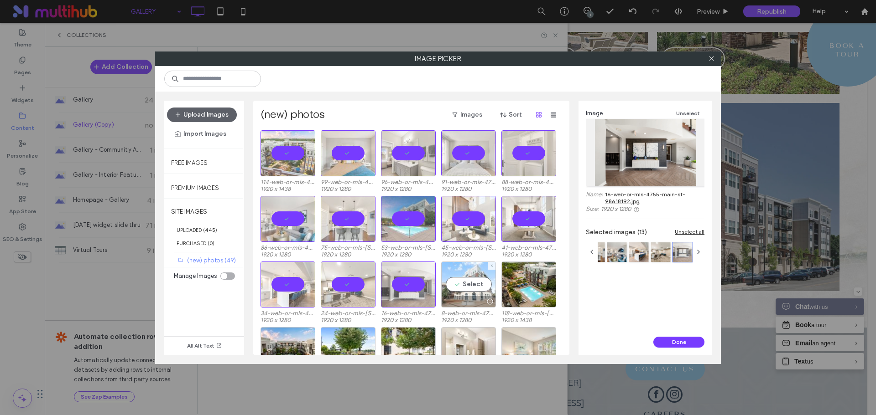
click at [481, 286] on div "Select" at bounding box center [468, 285] width 55 height 46
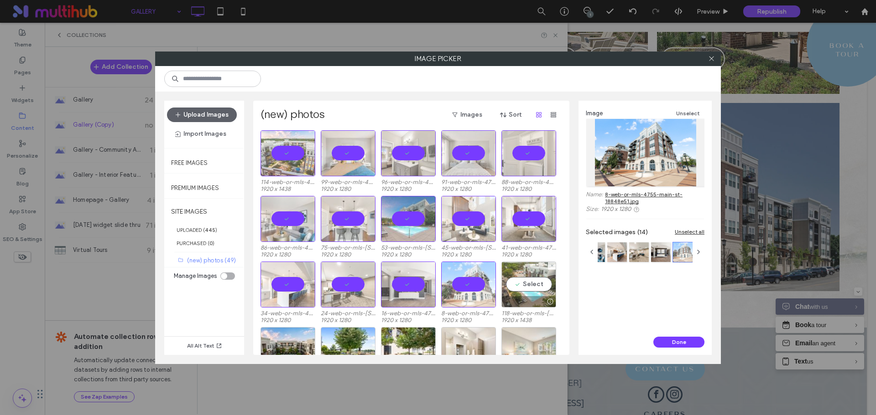
click at [531, 288] on div "Select" at bounding box center [528, 285] width 55 height 46
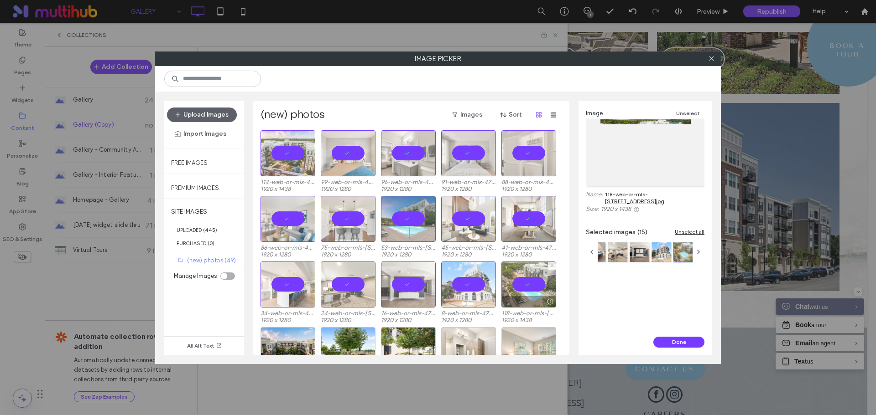
scroll to position [38, 0]
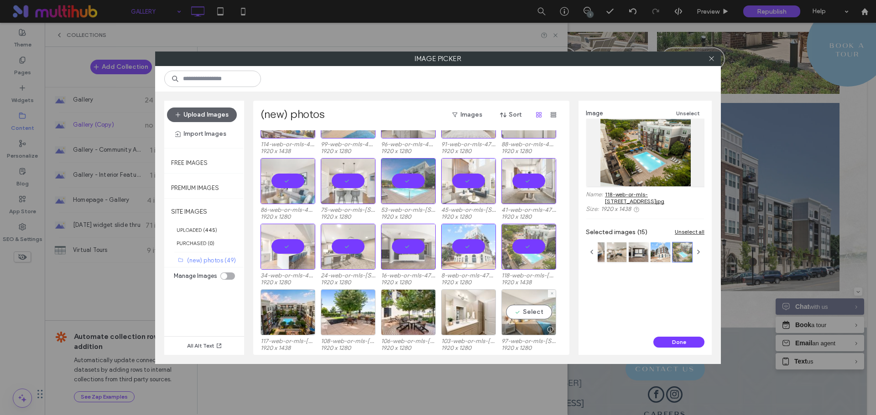
click at [530, 310] on div "Select" at bounding box center [528, 313] width 55 height 46
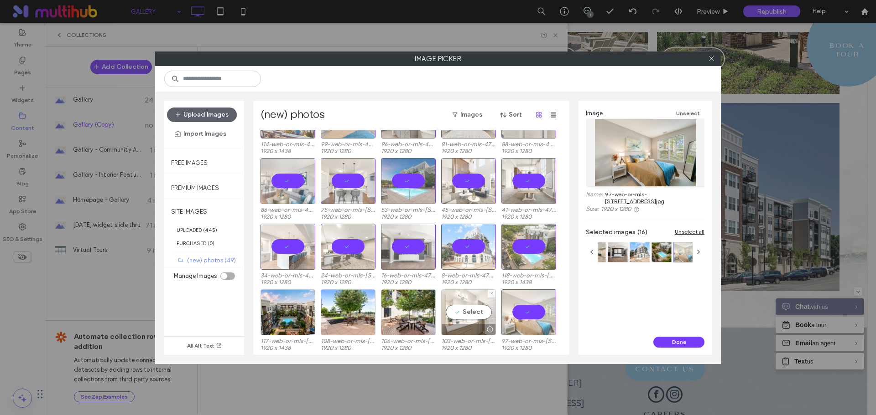
click at [479, 311] on div "Select" at bounding box center [468, 313] width 55 height 46
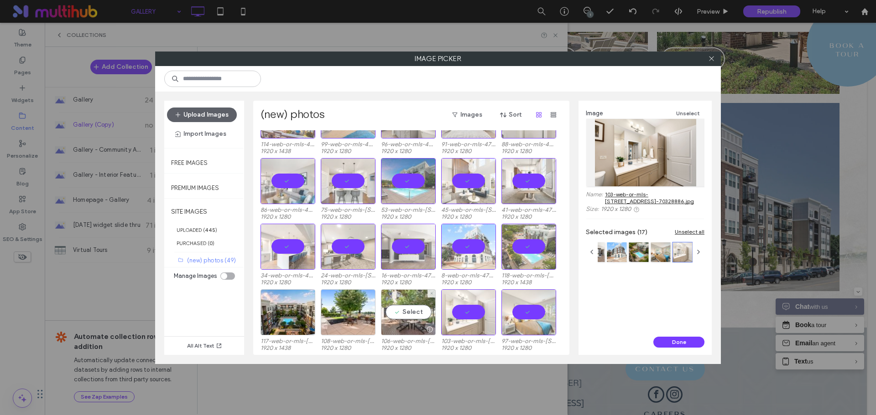
click at [407, 315] on div "Select" at bounding box center [408, 313] width 55 height 46
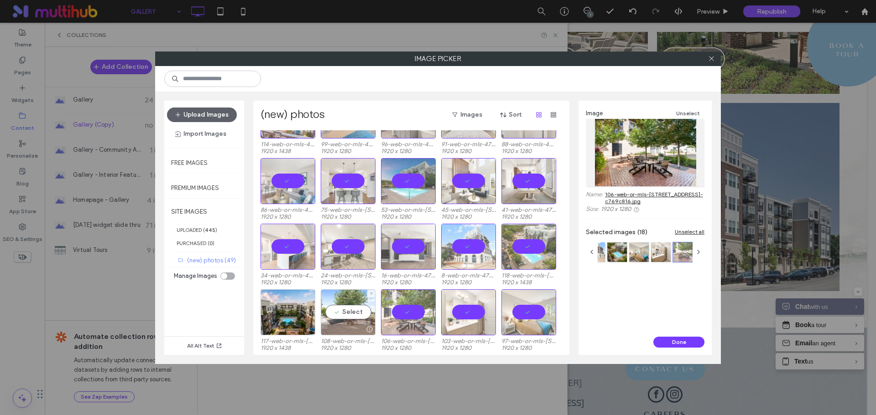
click at [351, 311] on div "Select" at bounding box center [348, 313] width 55 height 46
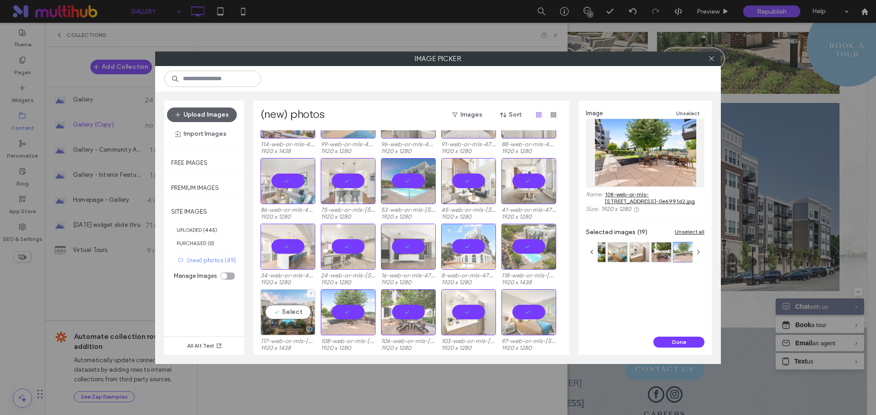
click at [288, 313] on div "Select" at bounding box center [287, 313] width 55 height 46
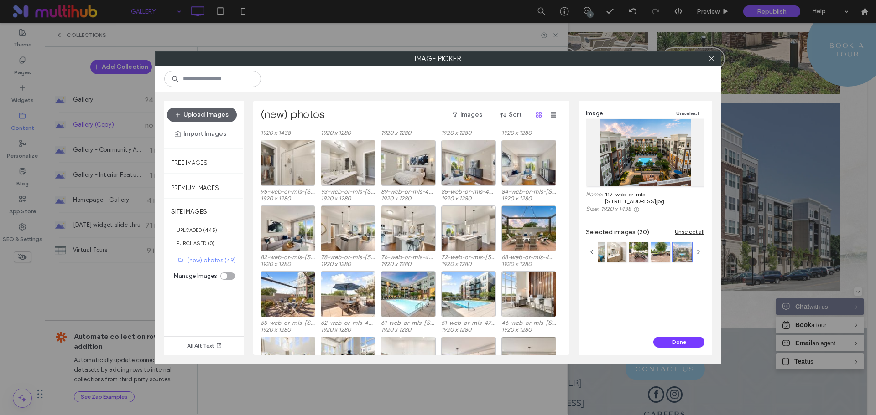
scroll to position [228, 0]
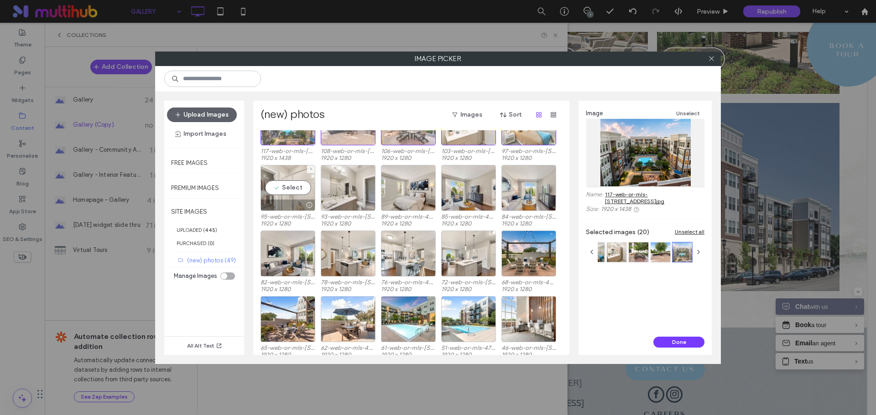
click at [288, 190] on div "Select" at bounding box center [287, 188] width 55 height 46
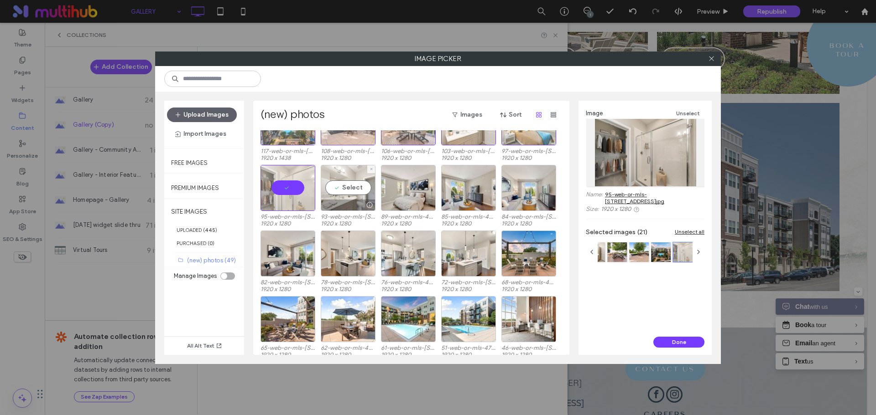
click at [348, 188] on div "Select" at bounding box center [348, 188] width 55 height 46
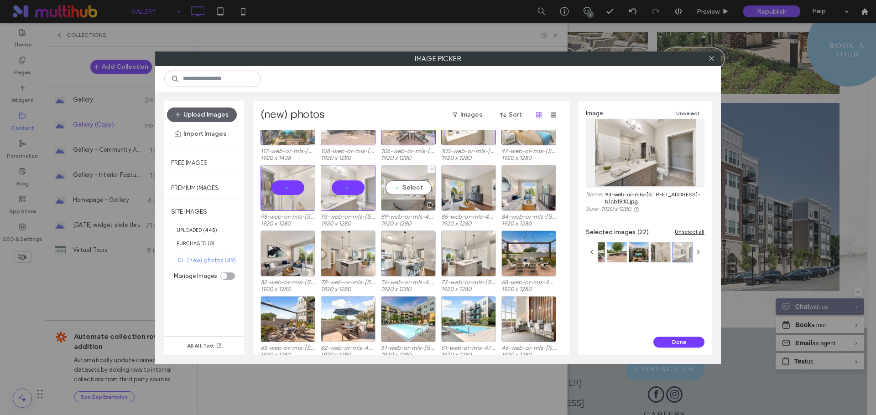
click at [406, 187] on div "Select" at bounding box center [408, 188] width 55 height 46
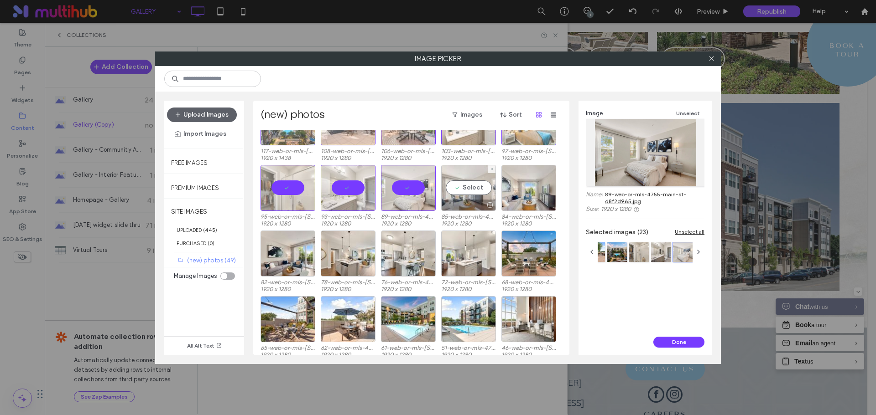
click at [478, 190] on div "Select" at bounding box center [468, 188] width 55 height 46
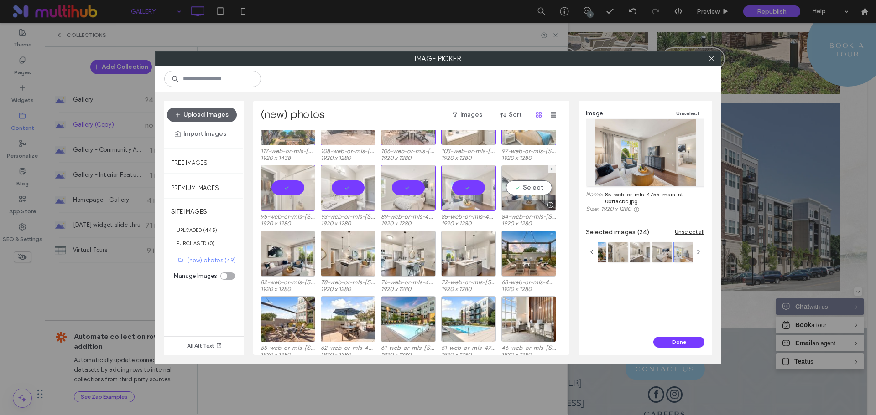
click at [532, 192] on div "Select" at bounding box center [528, 188] width 55 height 46
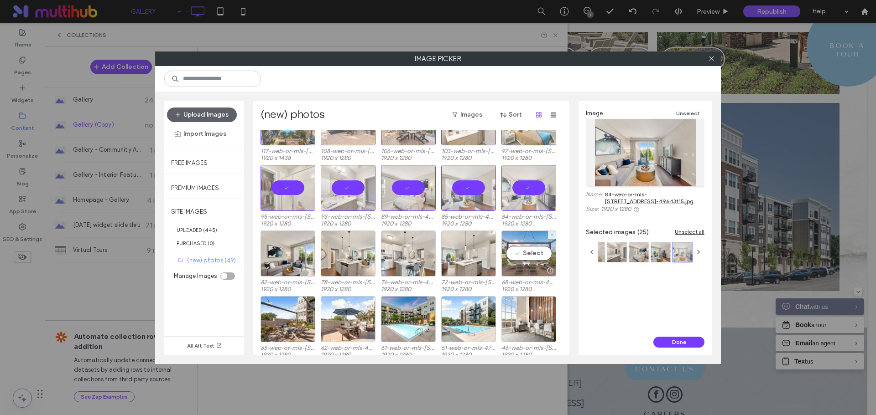
click at [530, 254] on div "Select" at bounding box center [528, 254] width 55 height 46
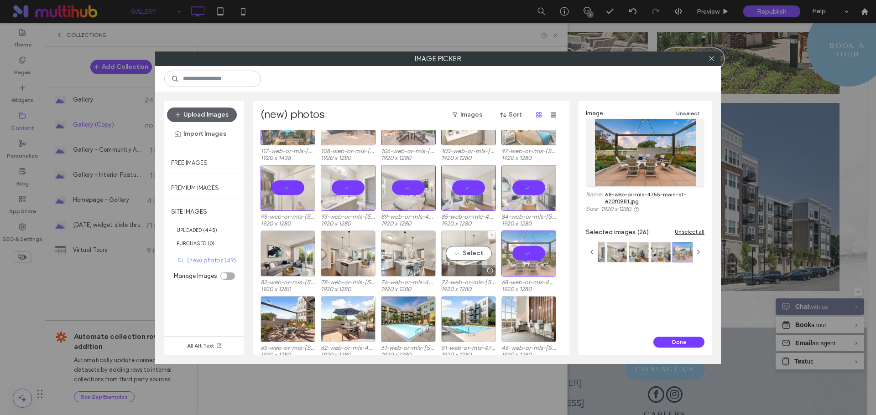
click at [469, 257] on div "Select" at bounding box center [468, 254] width 55 height 46
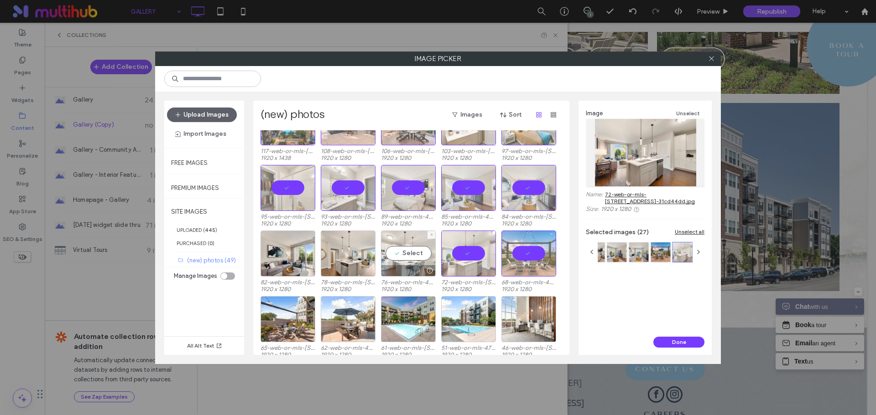
drag, startPoint x: 410, startPoint y: 256, endPoint x: 385, endPoint y: 256, distance: 25.1
click at [408, 256] on div "Select" at bounding box center [408, 254] width 55 height 46
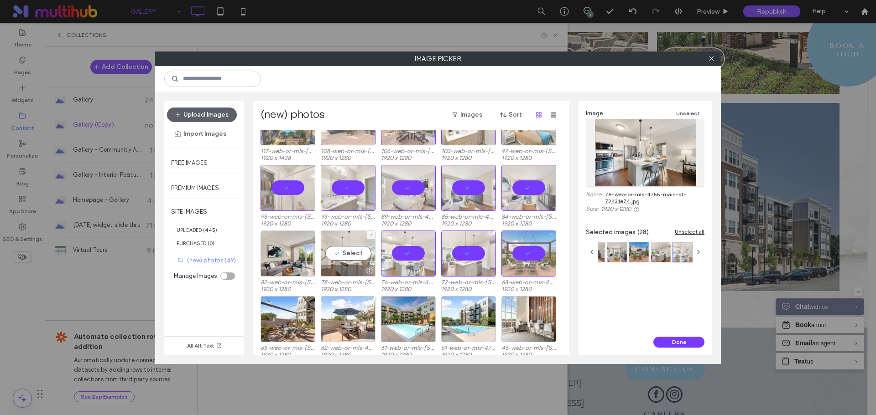
click at [339, 256] on div "Select" at bounding box center [348, 254] width 55 height 46
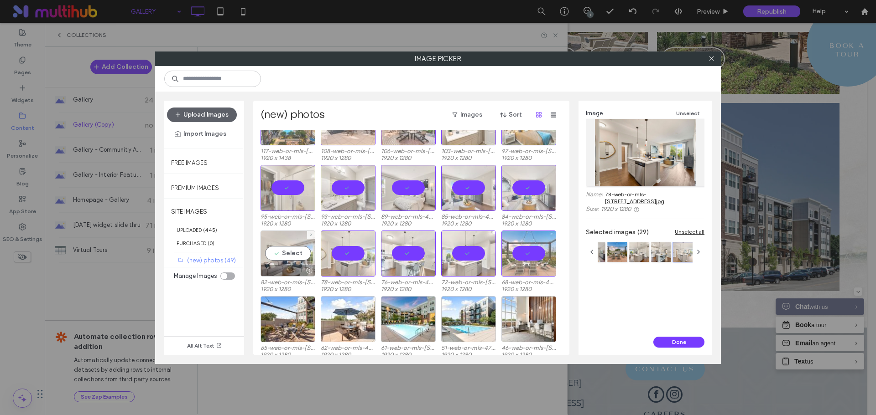
click at [301, 255] on div "Select" at bounding box center [287, 254] width 55 height 46
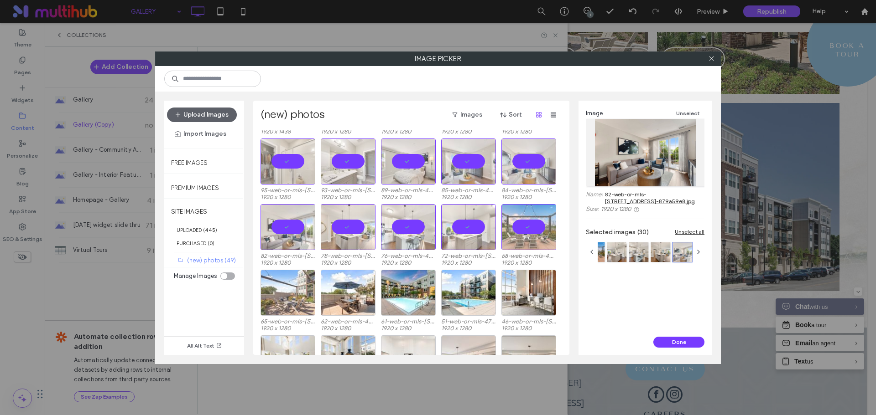
scroll to position [274, 0]
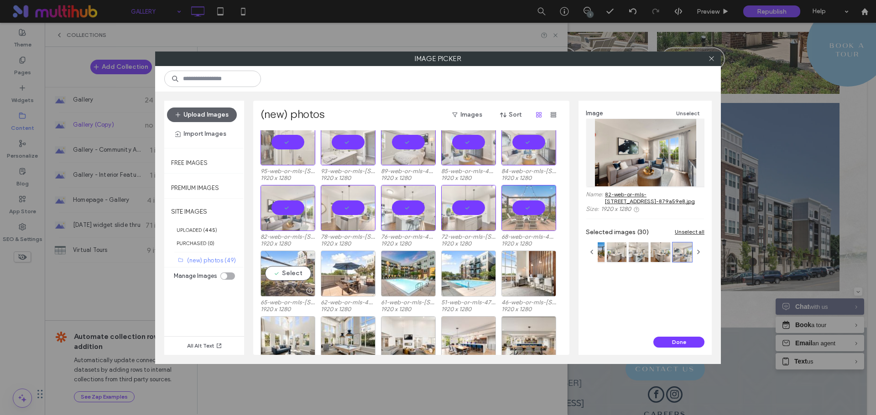
click at [275, 274] on div "Select" at bounding box center [287, 274] width 55 height 46
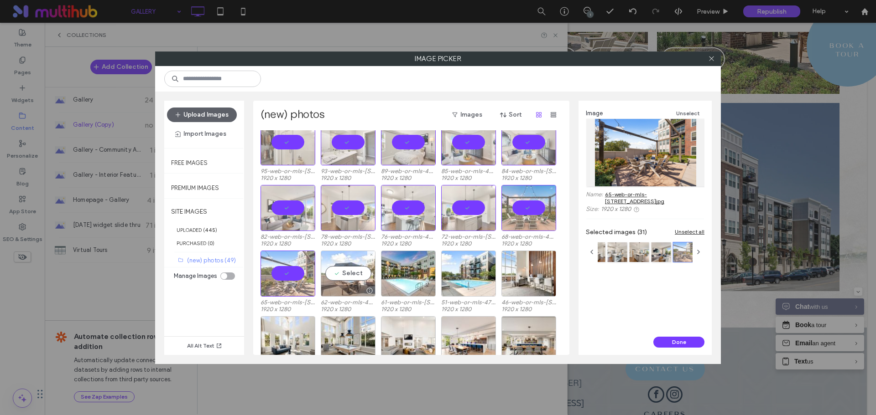
click at [349, 277] on div "Select" at bounding box center [348, 274] width 55 height 46
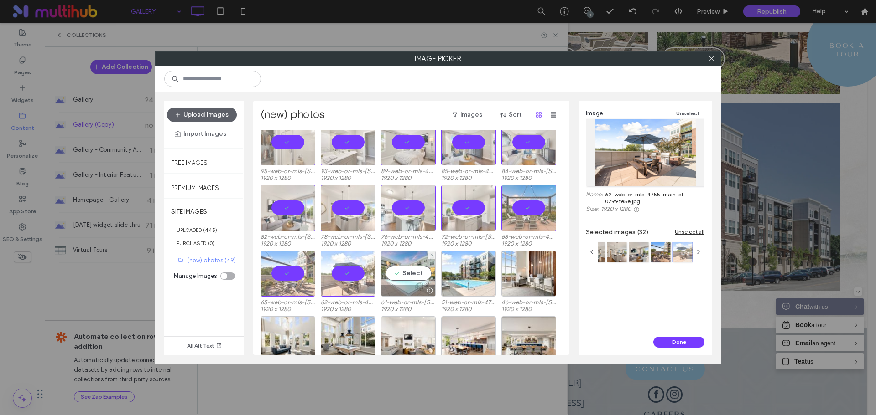
drag, startPoint x: 411, startPoint y: 274, endPoint x: 447, endPoint y: 274, distance: 36.0
click at [412, 274] on div "Select" at bounding box center [408, 274] width 55 height 46
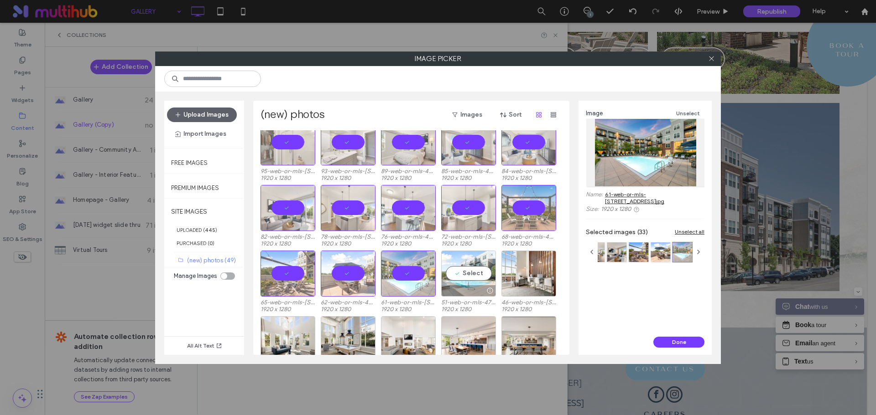
click at [481, 274] on div "Select" at bounding box center [468, 274] width 55 height 46
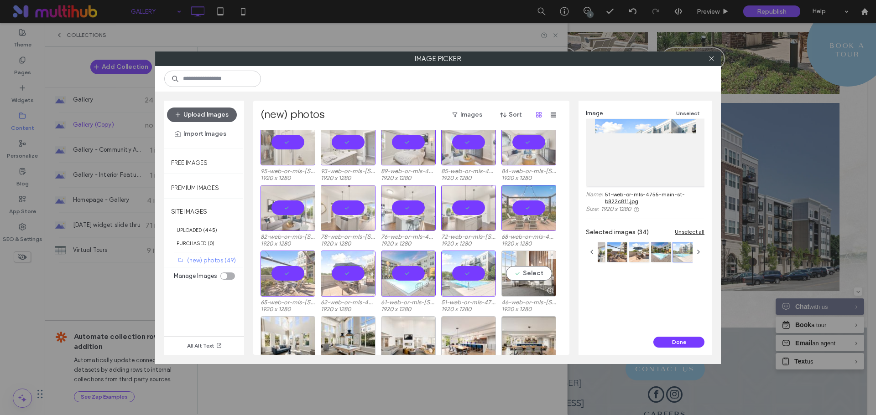
click at [524, 270] on div "Select" at bounding box center [528, 274] width 55 height 46
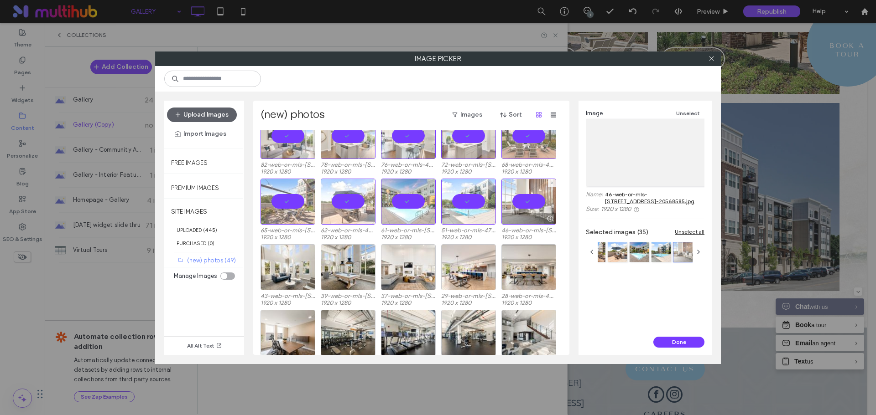
scroll to position [366, 0]
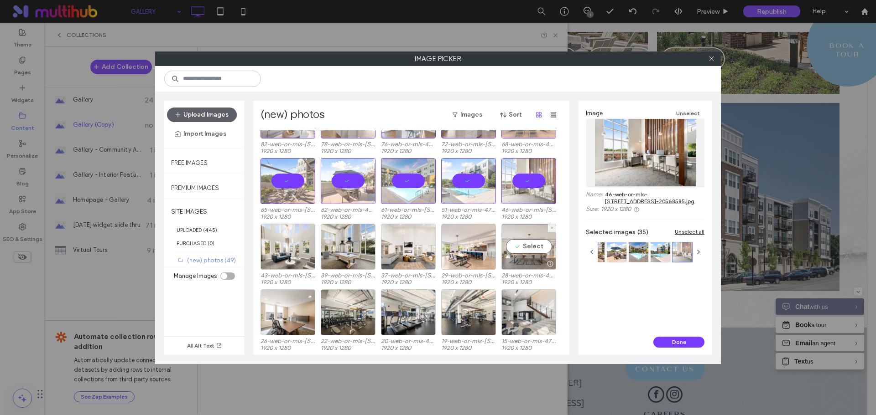
drag, startPoint x: 533, startPoint y: 247, endPoint x: 485, endPoint y: 247, distance: 47.9
click at [532, 247] on div "Select" at bounding box center [528, 247] width 55 height 46
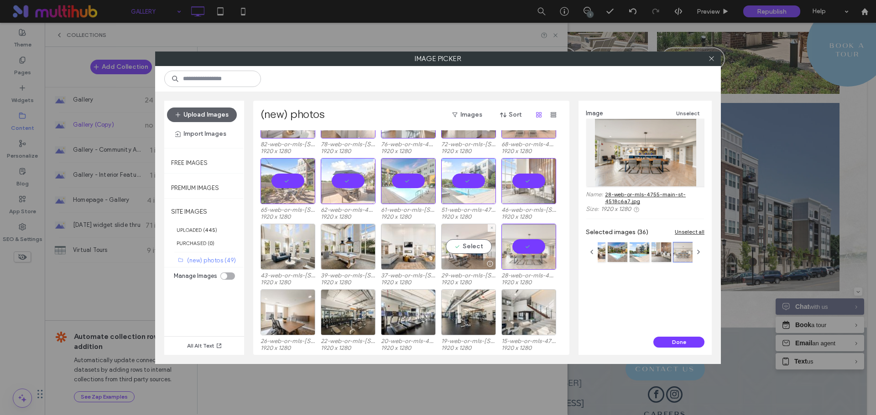
click at [472, 245] on div "Select" at bounding box center [468, 247] width 55 height 46
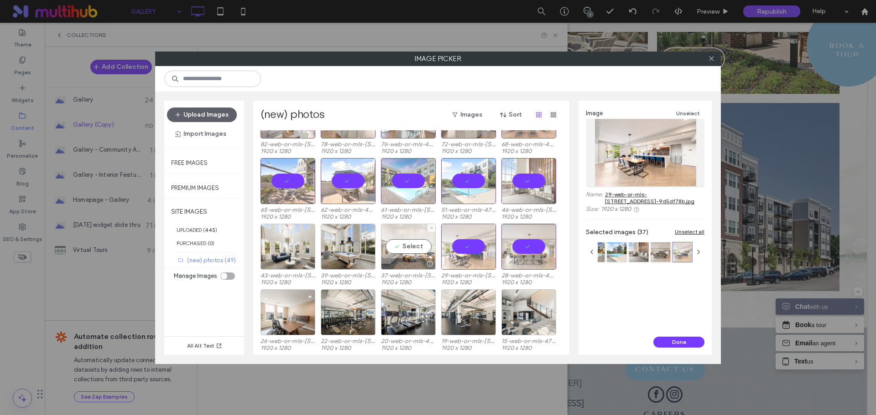
click at [395, 244] on div "Select" at bounding box center [408, 247] width 55 height 46
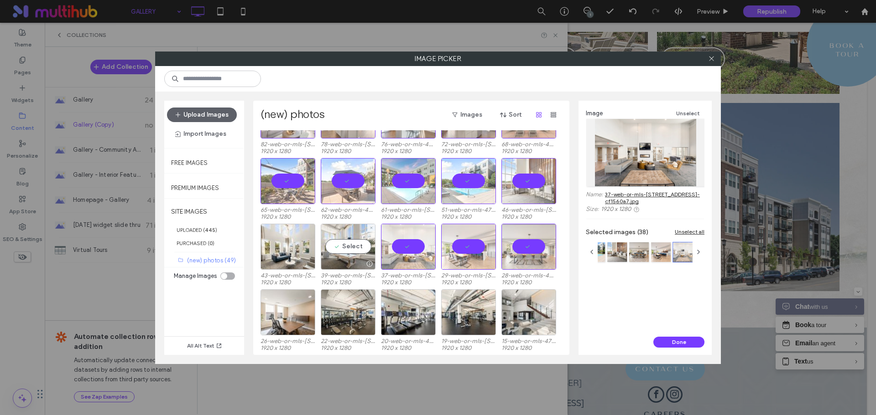
click at [334, 248] on div "Select" at bounding box center [348, 247] width 55 height 46
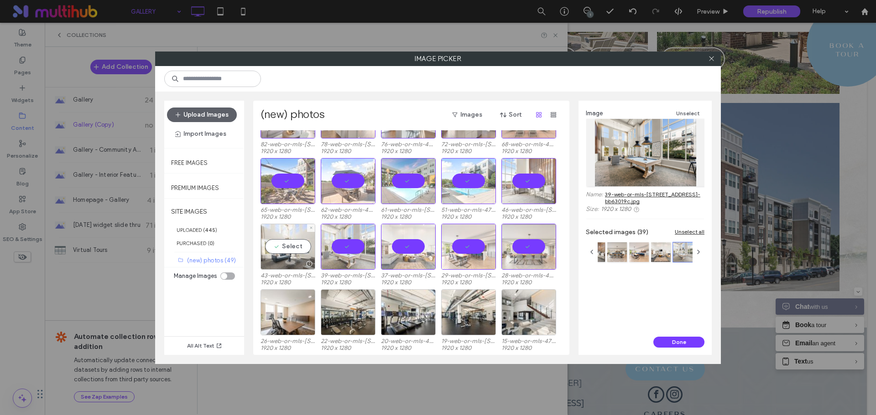
click at [297, 249] on div "Select" at bounding box center [287, 247] width 55 height 46
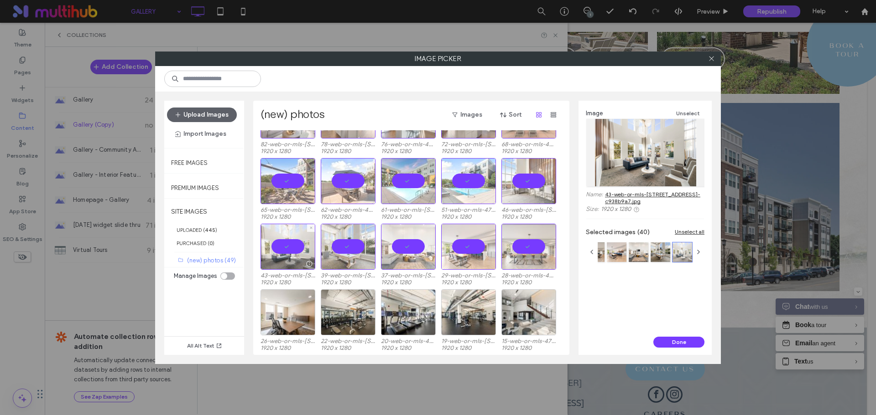
scroll to position [412, 0]
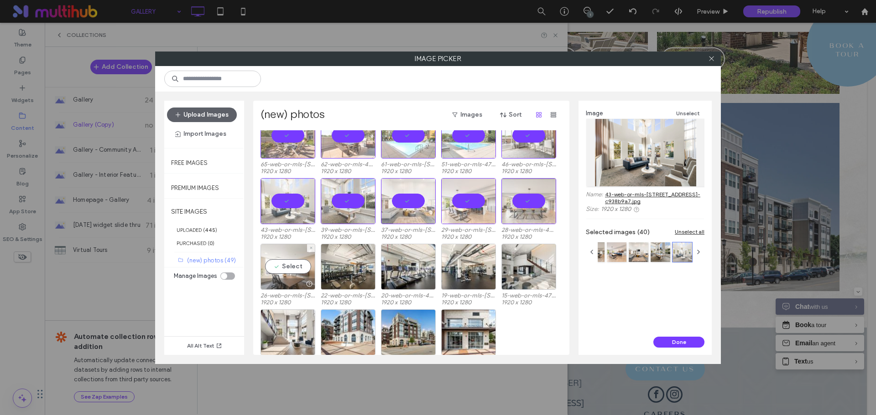
drag, startPoint x: 293, startPoint y: 264, endPoint x: 305, endPoint y: 266, distance: 12.5
click at [293, 264] on div "Select" at bounding box center [287, 267] width 55 height 46
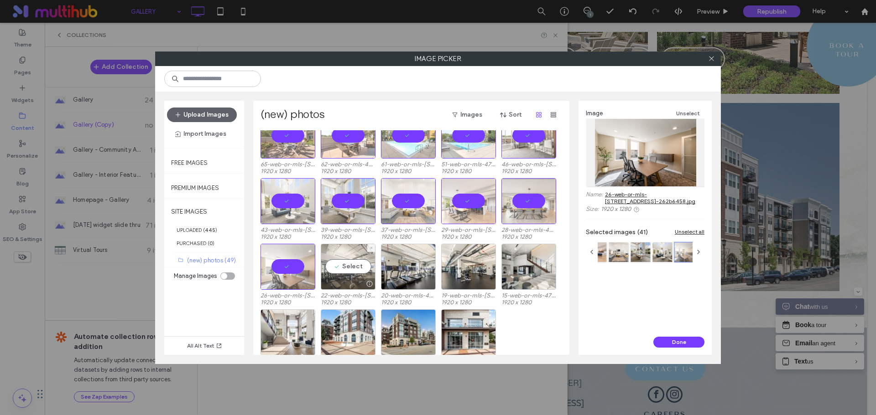
click at [339, 265] on div "Select" at bounding box center [348, 267] width 55 height 46
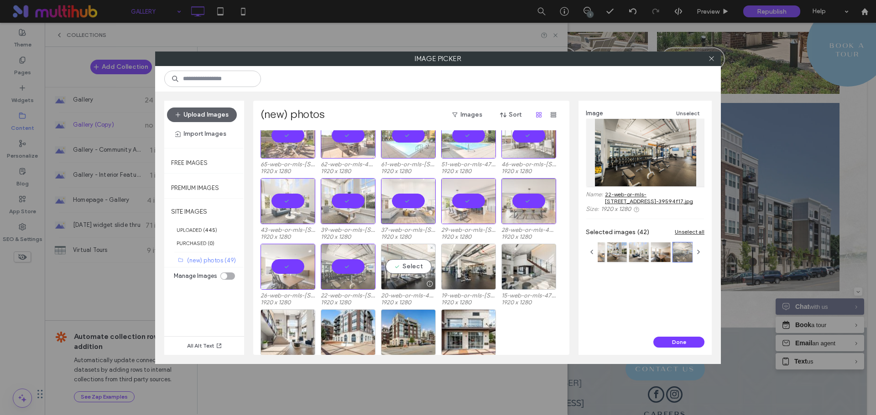
click at [414, 268] on div "Select" at bounding box center [408, 267] width 55 height 46
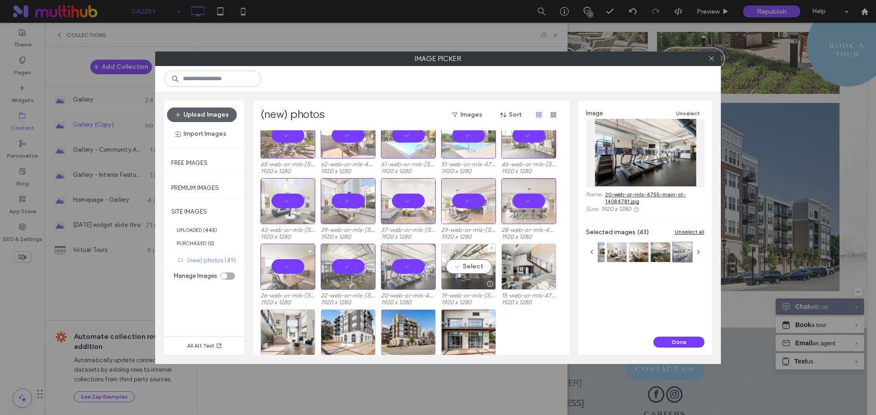
click at [483, 268] on div "Select" at bounding box center [468, 267] width 55 height 46
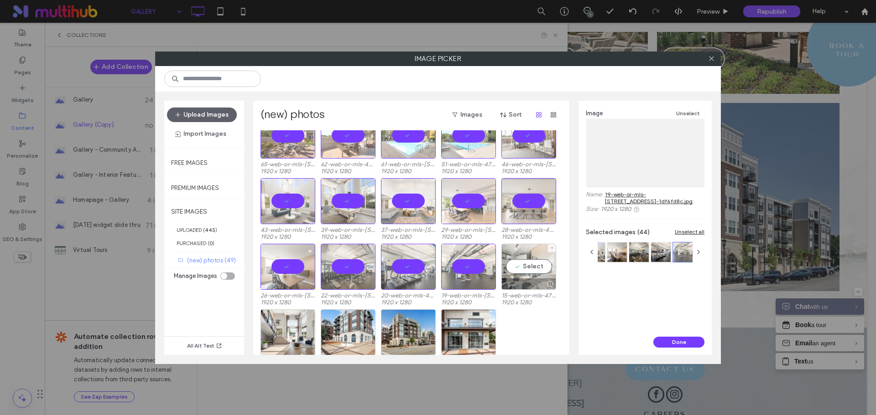
click at [537, 269] on div "Select" at bounding box center [528, 267] width 55 height 46
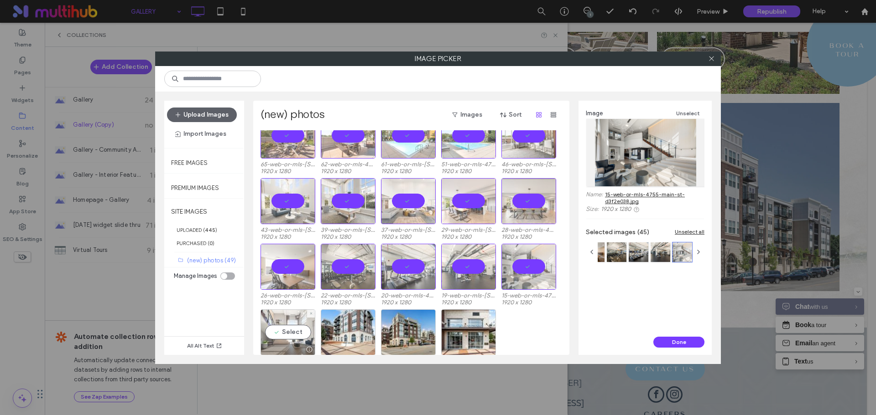
click at [301, 329] on div "Select" at bounding box center [287, 333] width 55 height 46
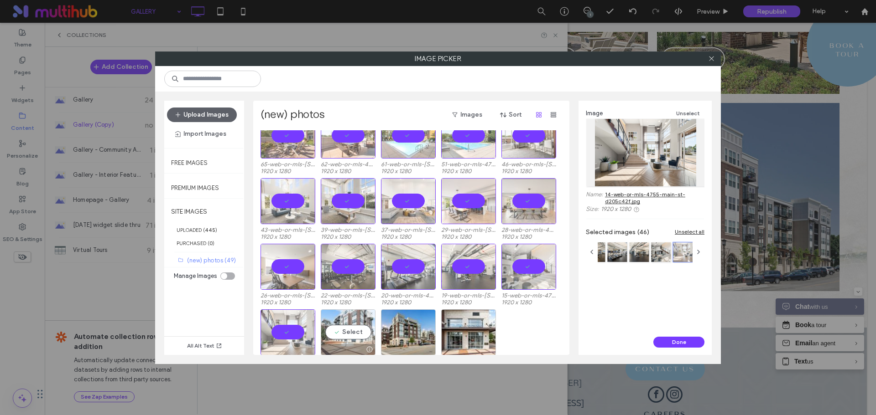
click at [349, 332] on div "Select" at bounding box center [348, 333] width 55 height 46
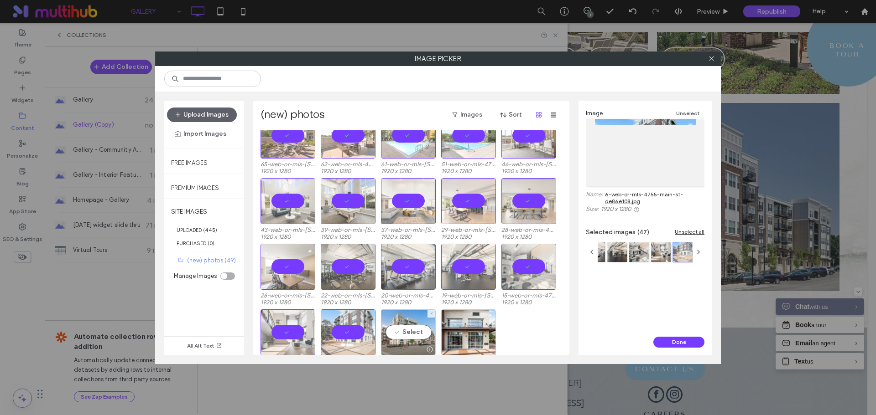
click at [404, 332] on div "Select" at bounding box center [408, 333] width 55 height 46
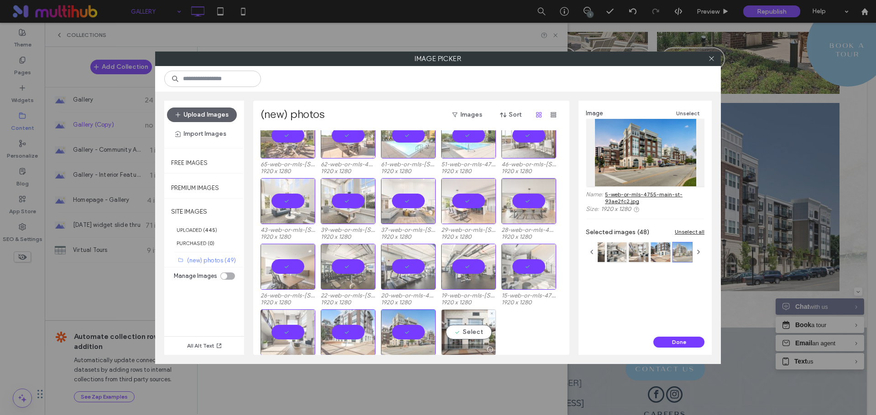
click at [463, 327] on div "Select" at bounding box center [468, 333] width 55 height 46
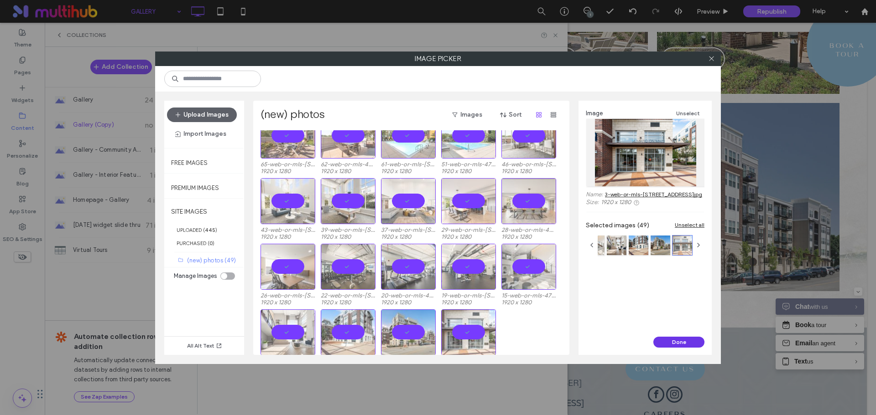
click at [667, 343] on button "Done" at bounding box center [678, 342] width 51 height 11
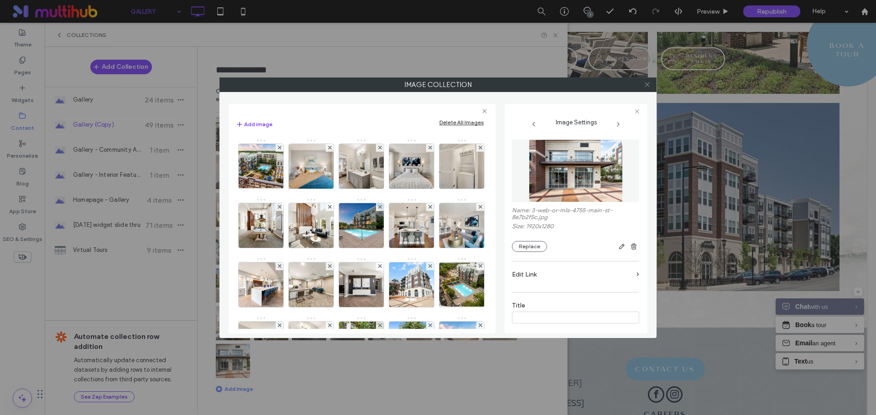
click at [646, 84] on icon at bounding box center [647, 84] width 7 height 7
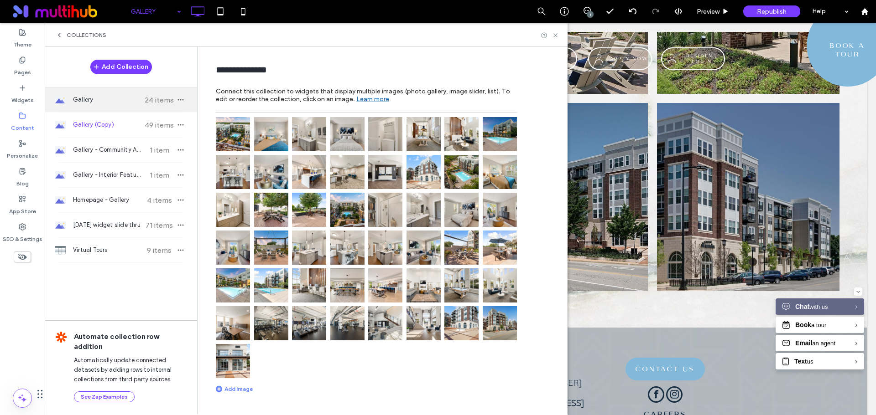
click at [149, 100] on span "24 items" at bounding box center [159, 100] width 32 height 9
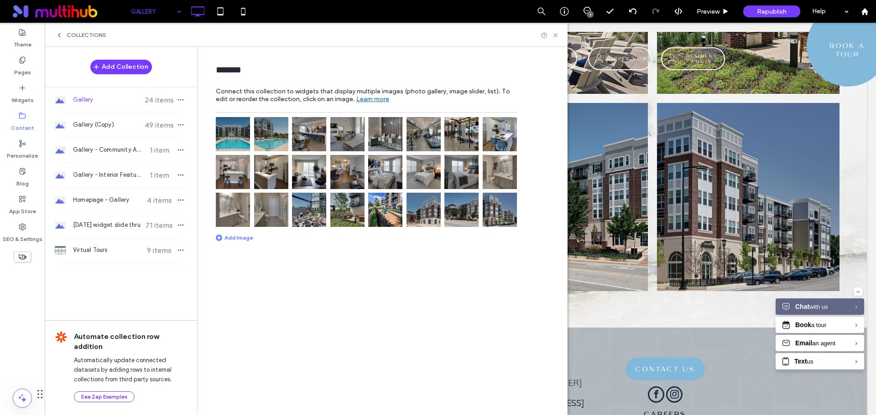
click at [226, 135] on img at bounding box center [233, 134] width 34 height 34
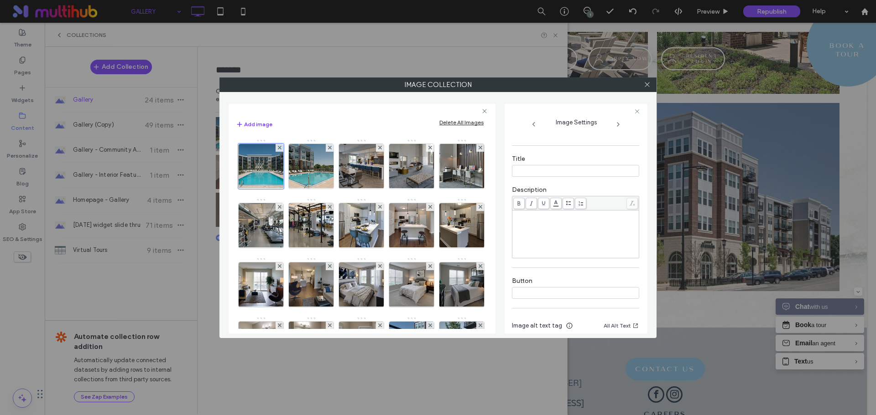
scroll to position [180, 0]
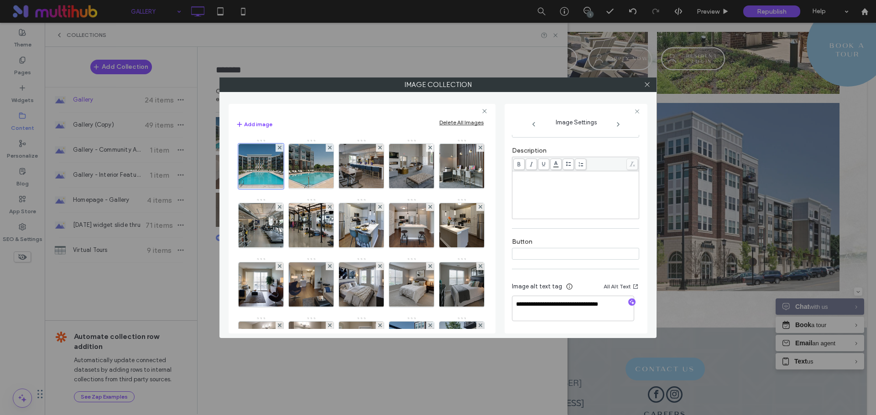
click at [643, 88] on div at bounding box center [647, 85] width 14 height 14
click at [646, 84] on icon at bounding box center [647, 84] width 7 height 7
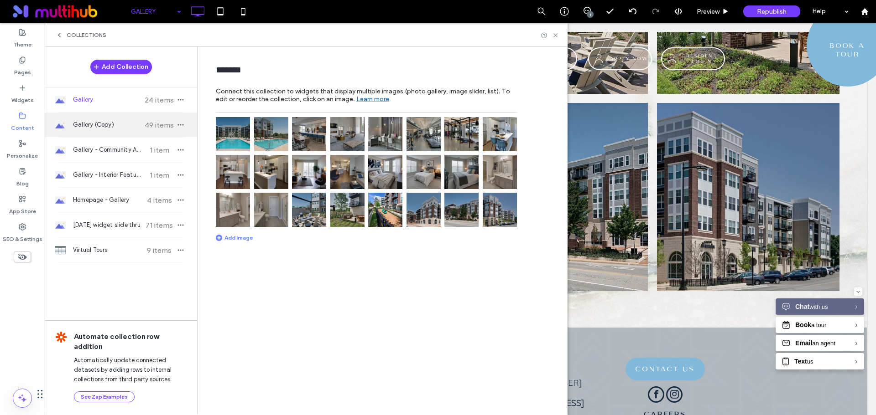
click at [125, 129] on span "Gallery (Copy)" at bounding box center [107, 124] width 68 height 9
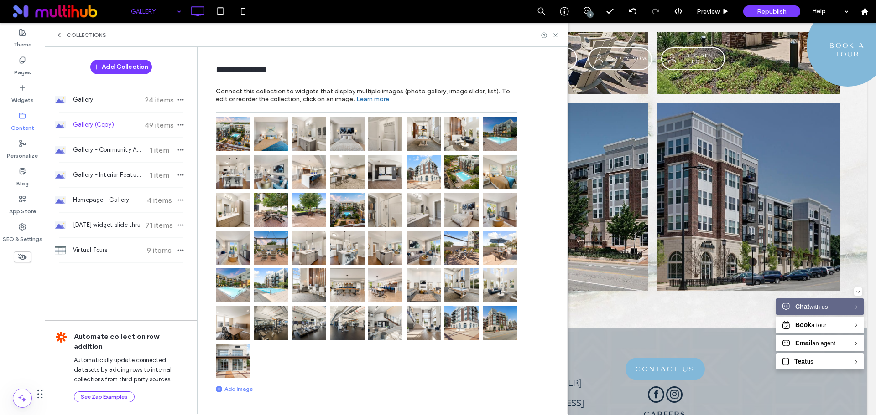
click at [292, 192] on div at bounding box center [366, 247] width 301 height 261
click at [279, 170] on img at bounding box center [271, 172] width 34 height 34
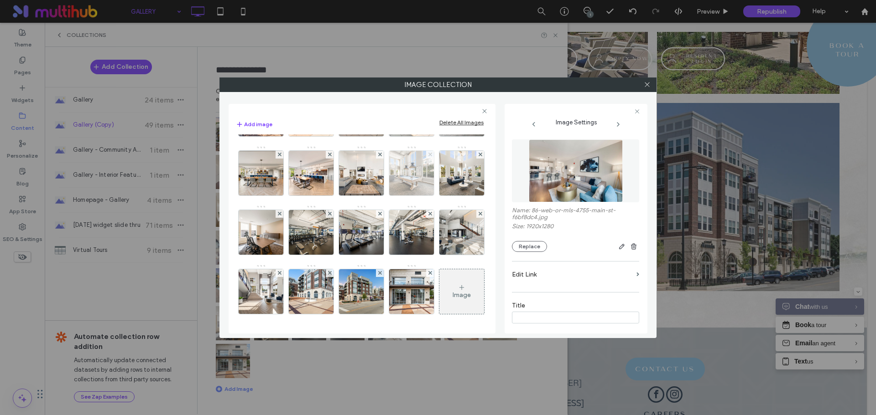
scroll to position [586, 0]
click at [378, 281] on img at bounding box center [411, 292] width 67 height 45
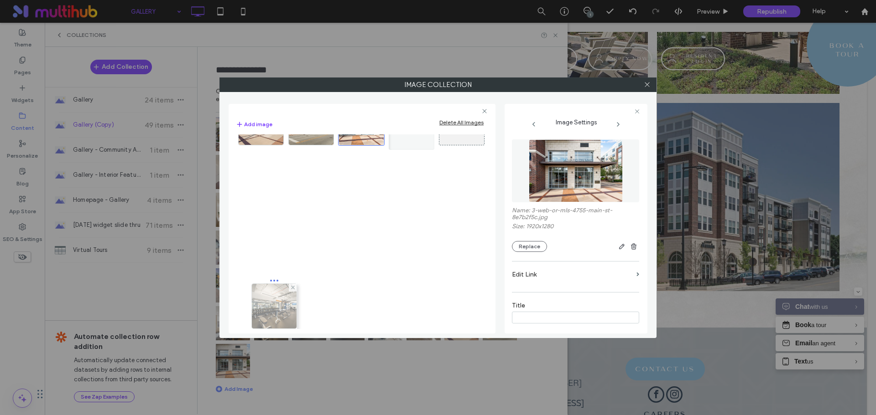
drag, startPoint x: 316, startPoint y: 163, endPoint x: 276, endPoint y: 287, distance: 130.5
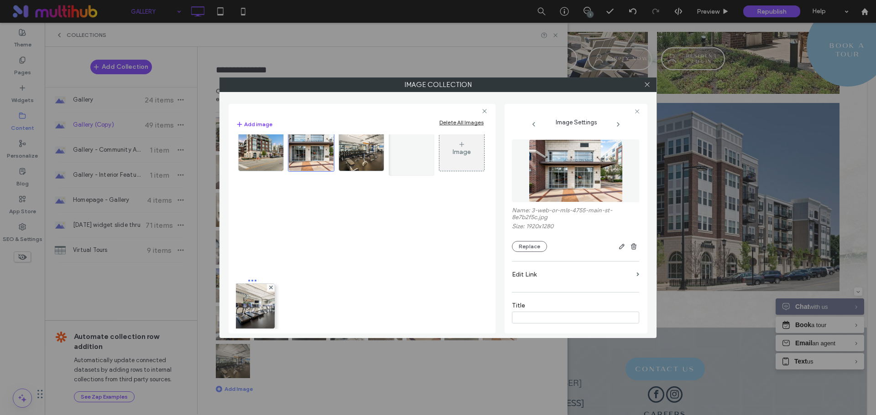
drag, startPoint x: 314, startPoint y: 181, endPoint x: 252, endPoint y: 280, distance: 117.3
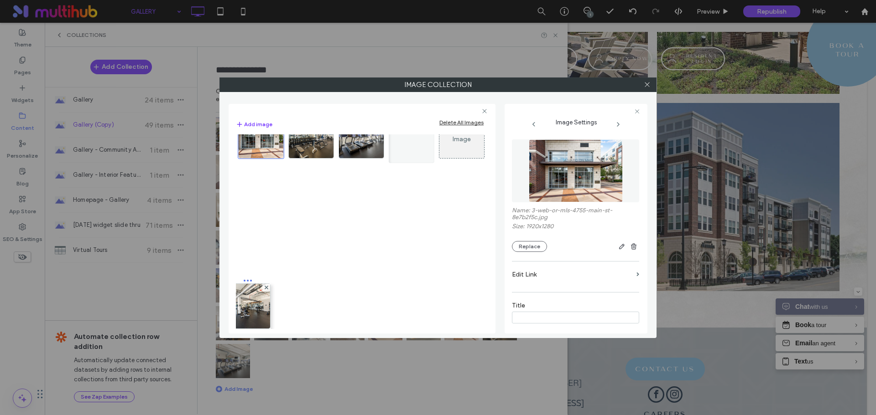
drag, startPoint x: 323, startPoint y: 177, endPoint x: 311, endPoint y: 259, distance: 82.9
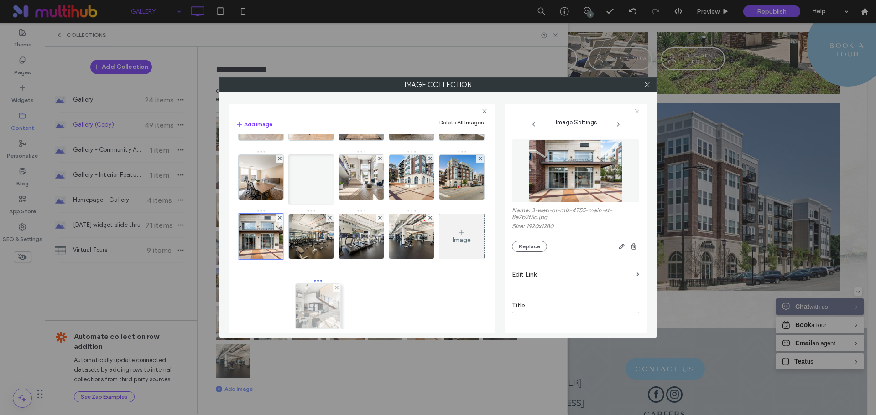
drag, startPoint x: 305, startPoint y: 177, endPoint x: 311, endPoint y: 187, distance: 11.4
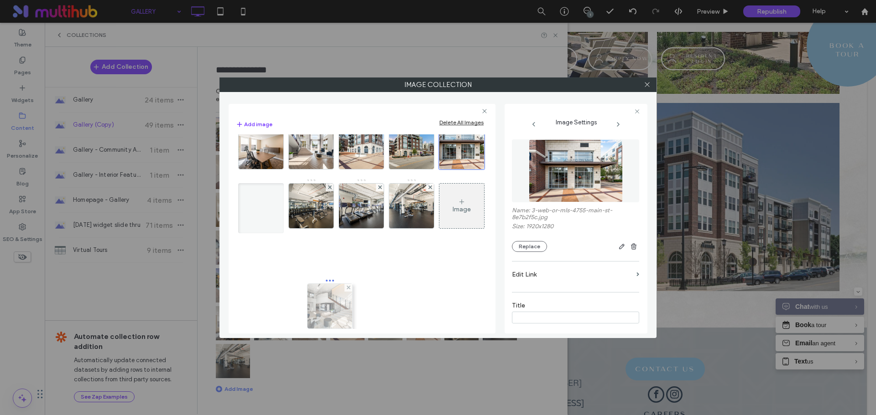
drag, startPoint x: 318, startPoint y: 178, endPoint x: 335, endPoint y: 219, distance: 44.2
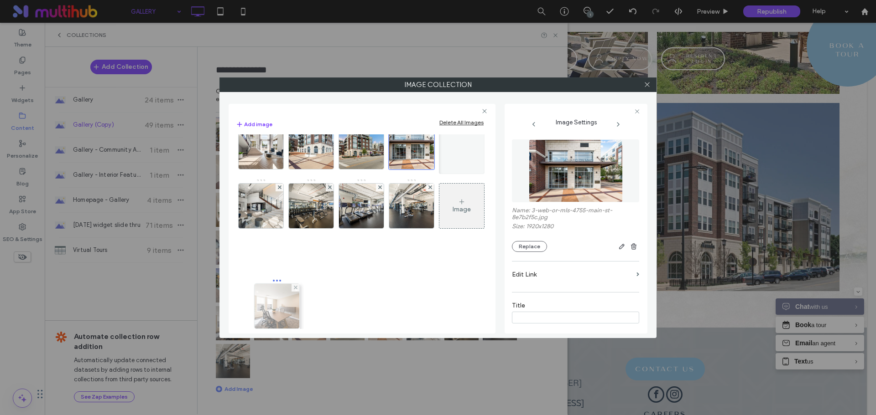
drag, startPoint x: 266, startPoint y: 172, endPoint x: 280, endPoint y: 213, distance: 42.4
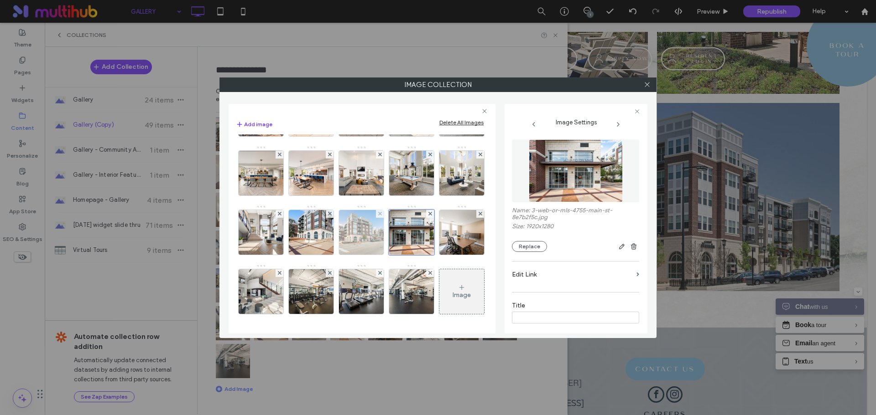
scroll to position [540, 0]
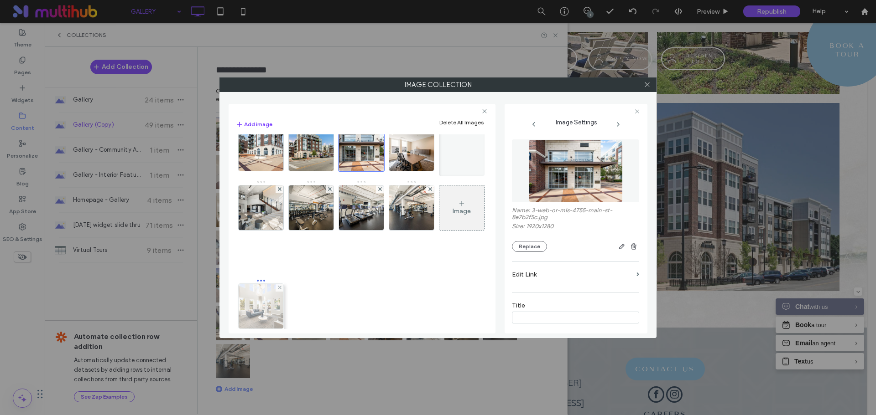
drag, startPoint x: 403, startPoint y: 161, endPoint x: 250, endPoint y: 260, distance: 181.8
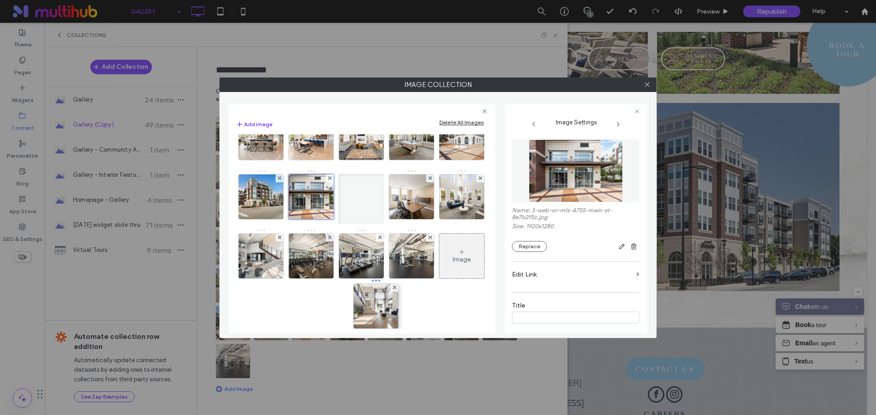
drag, startPoint x: 401, startPoint y: 162, endPoint x: 363, endPoint y: 213, distance: 63.5
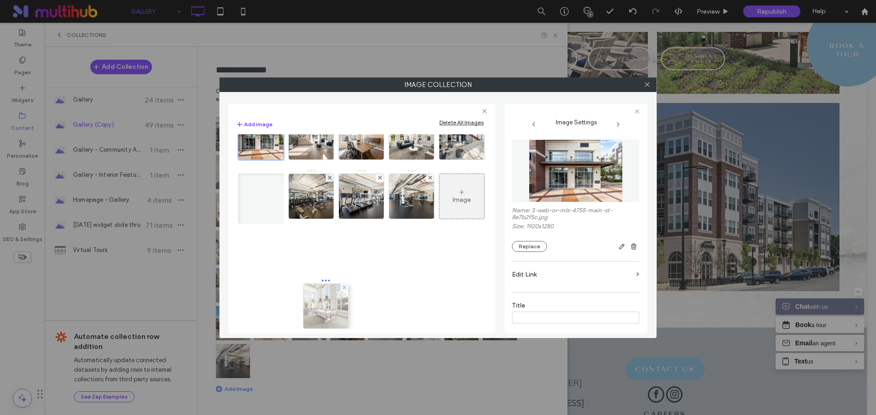
drag, startPoint x: 357, startPoint y: 165, endPoint x: 319, endPoint y: 275, distance: 116.2
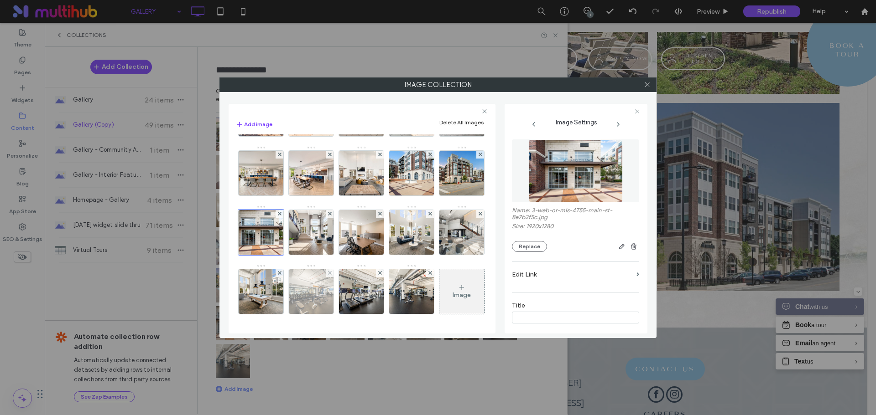
scroll to position [495, 0]
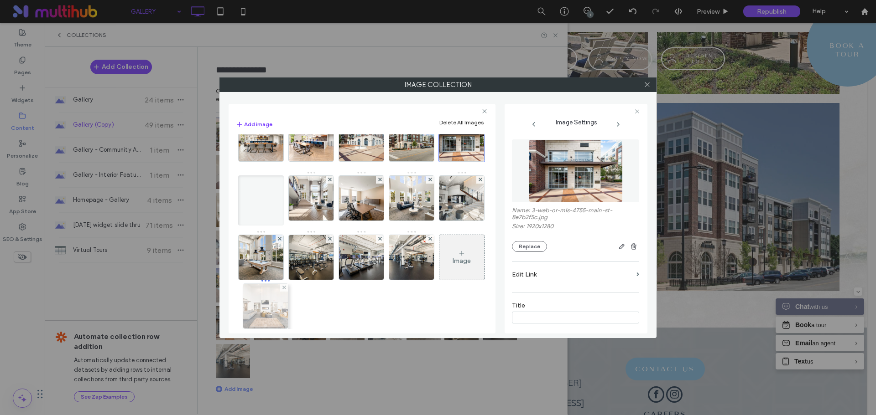
drag, startPoint x: 316, startPoint y: 192, endPoint x: 268, endPoint y: 240, distance: 68.4
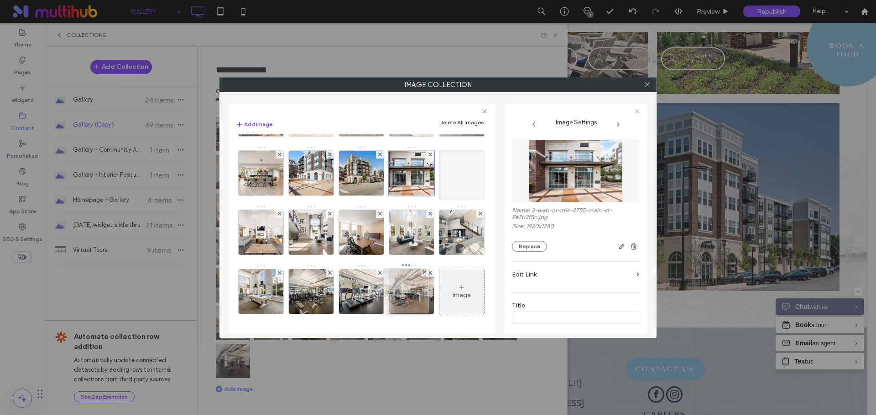
drag, startPoint x: 268, startPoint y: 209, endPoint x: 411, endPoint y: 208, distance: 142.8
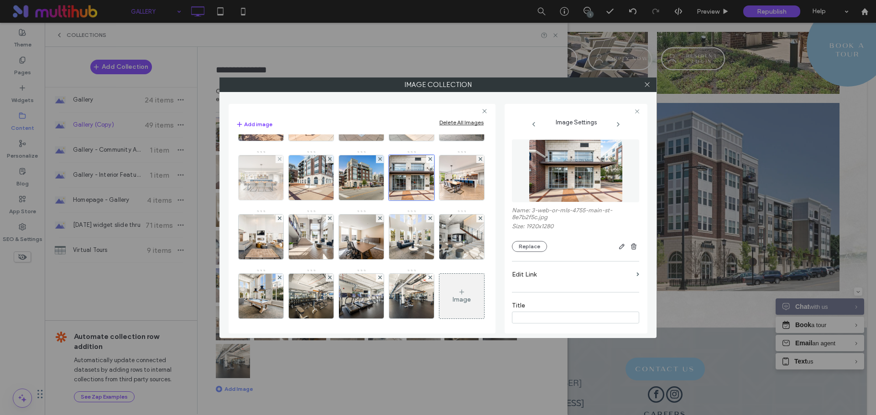
scroll to position [449, 0]
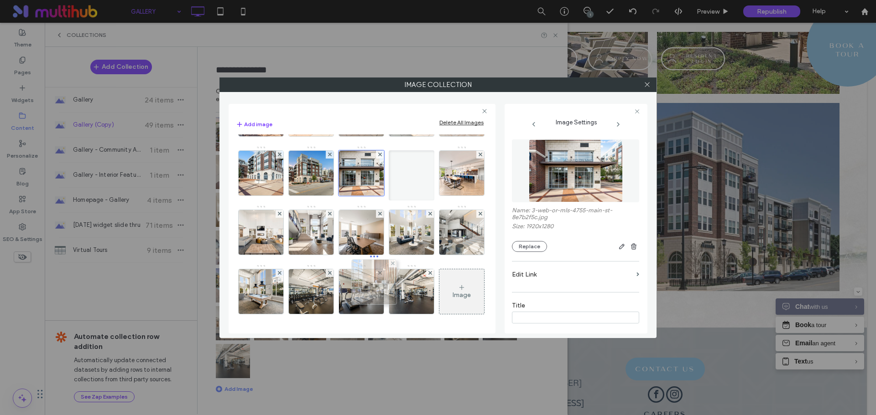
drag, startPoint x: 367, startPoint y: 189, endPoint x: 378, endPoint y: 239, distance: 50.8
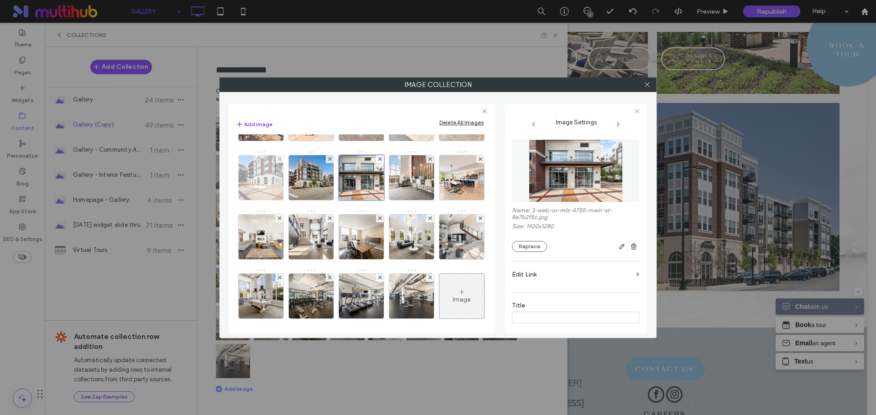
scroll to position [358, 0]
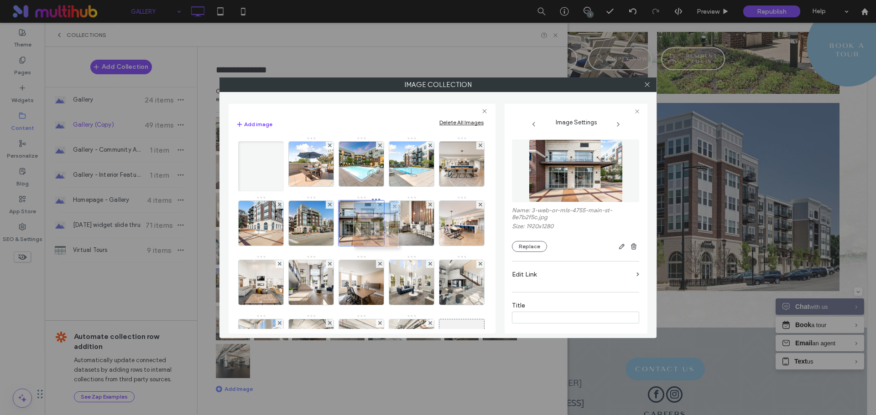
drag, startPoint x: 303, startPoint y: 158, endPoint x: 365, endPoint y: 219, distance: 87.4
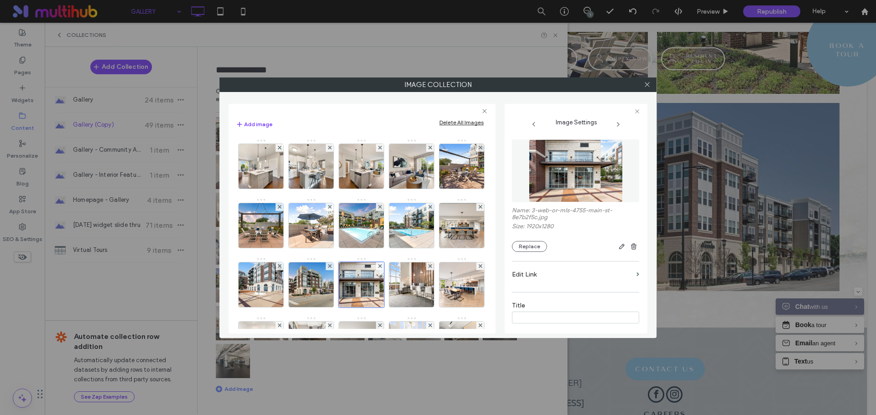
scroll to position [312, 0]
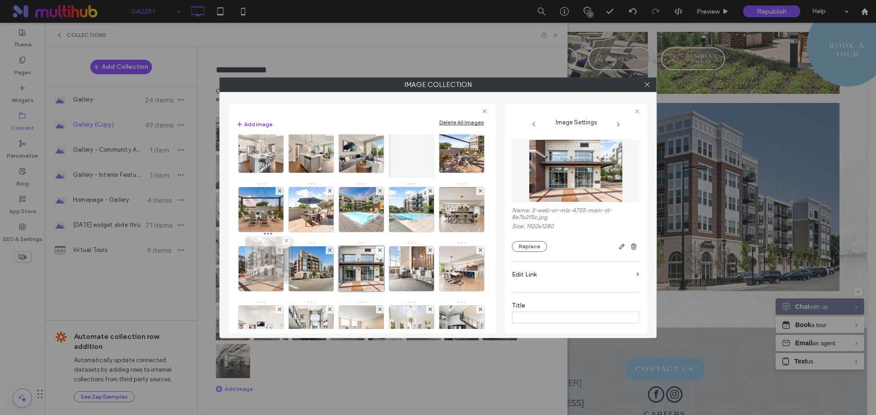
drag, startPoint x: 317, startPoint y: 154, endPoint x: 271, endPoint y: 264, distance: 119.2
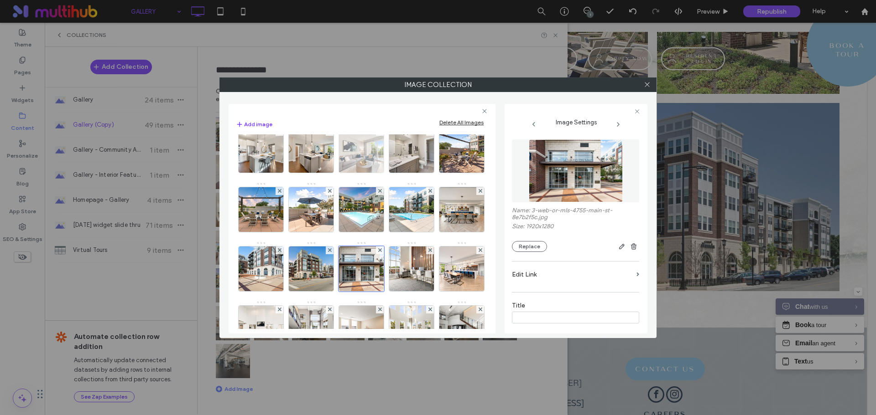
click at [395, 173] on img at bounding box center [361, 150] width 67 height 45
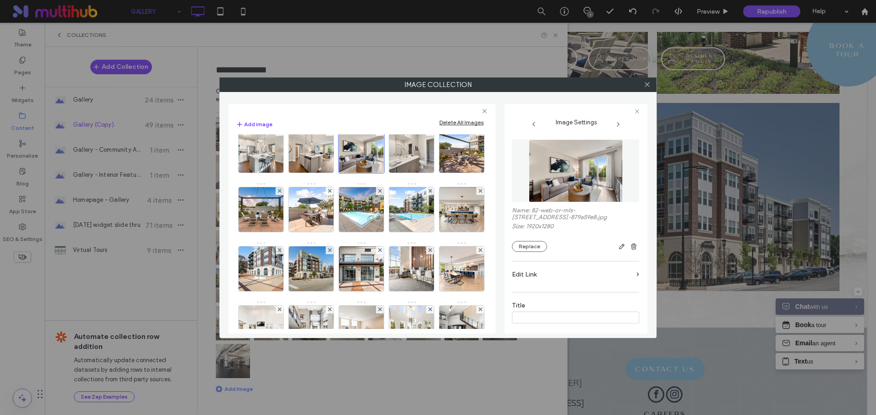
click at [575, 189] on img at bounding box center [576, 171] width 94 height 63
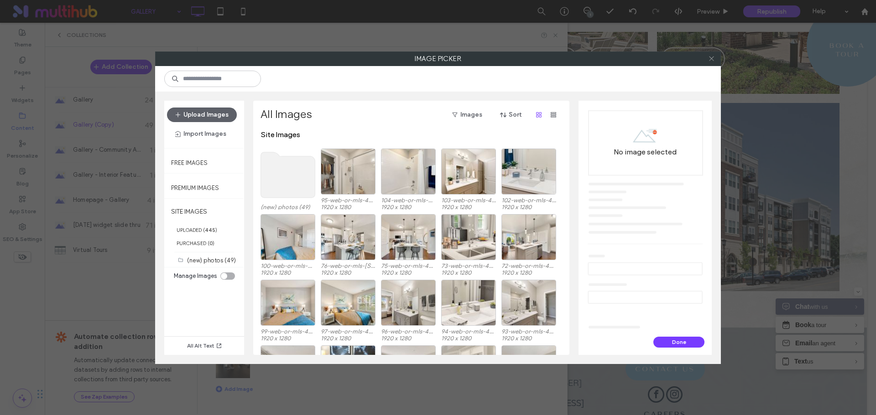
click at [711, 58] on icon at bounding box center [711, 58] width 7 height 7
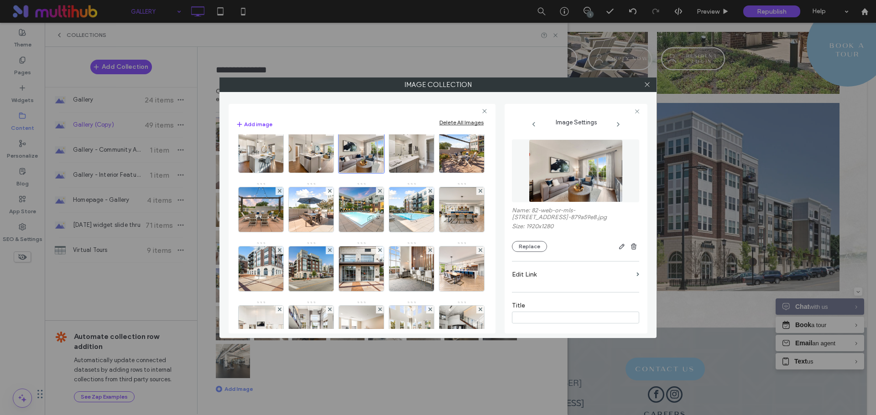
scroll to position [267, 0]
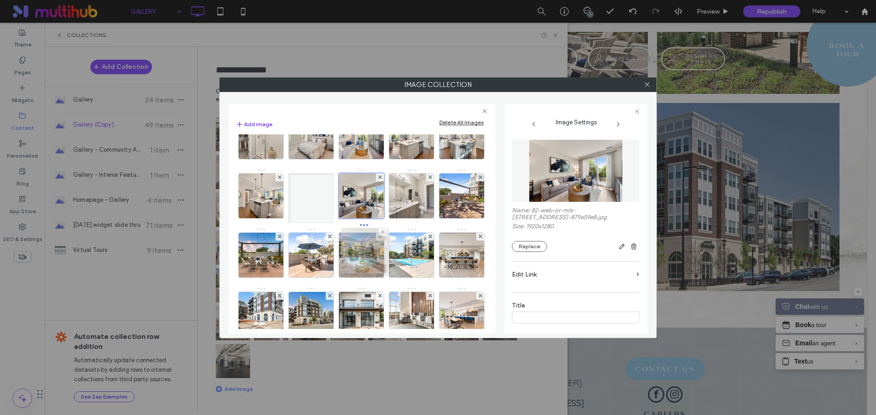
drag, startPoint x: 370, startPoint y: 199, endPoint x: 370, endPoint y: 254, distance: 54.7
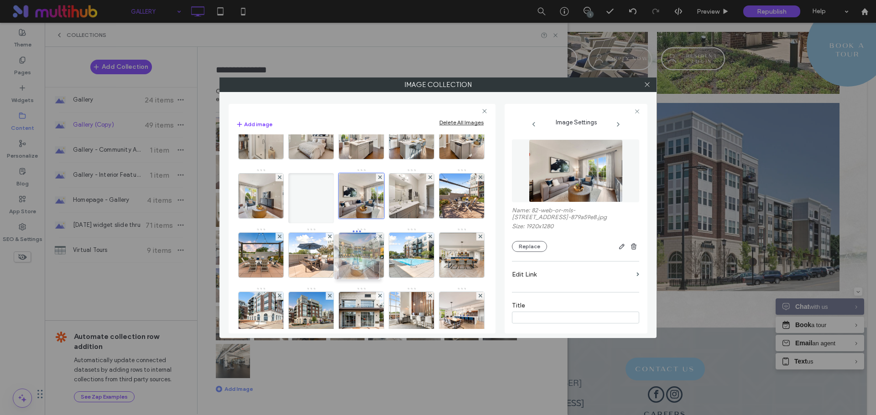
drag, startPoint x: 351, startPoint y: 194, endPoint x: 344, endPoint y: 255, distance: 61.5
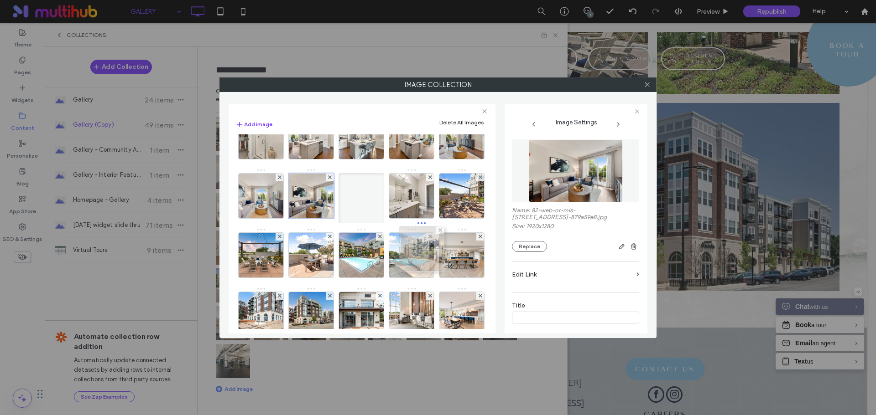
drag, startPoint x: 311, startPoint y: 194, endPoint x: 420, endPoint y: 247, distance: 120.3
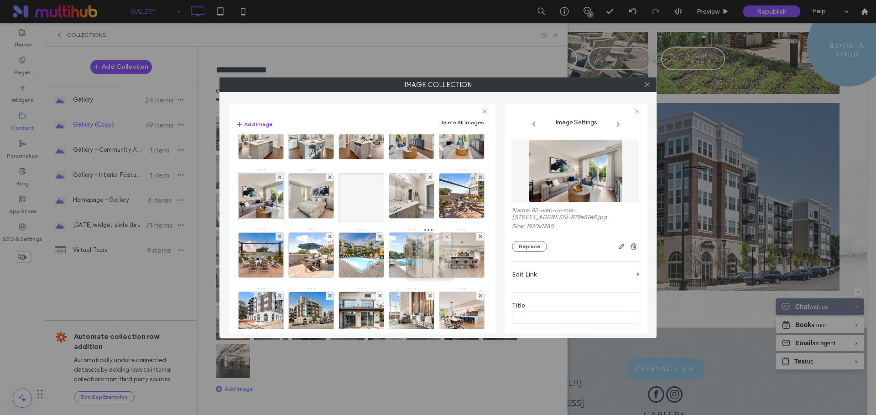
drag, startPoint x: 251, startPoint y: 192, endPoint x: 416, endPoint y: 252, distance: 175.6
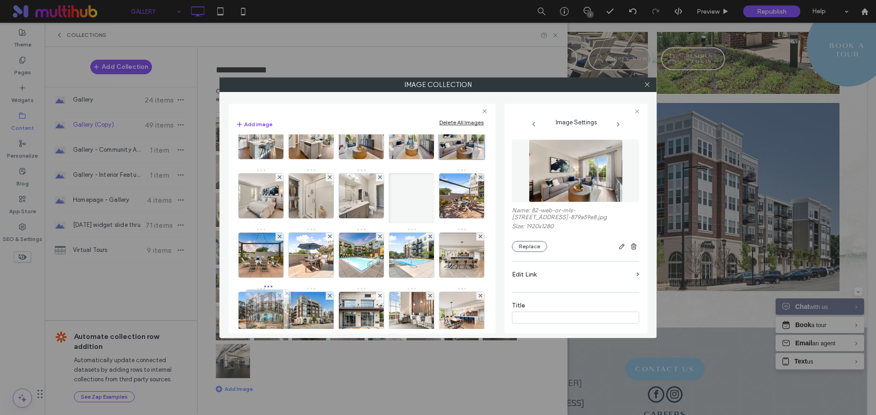
drag, startPoint x: 415, startPoint y: 151, endPoint x: 269, endPoint y: 327, distance: 228.9
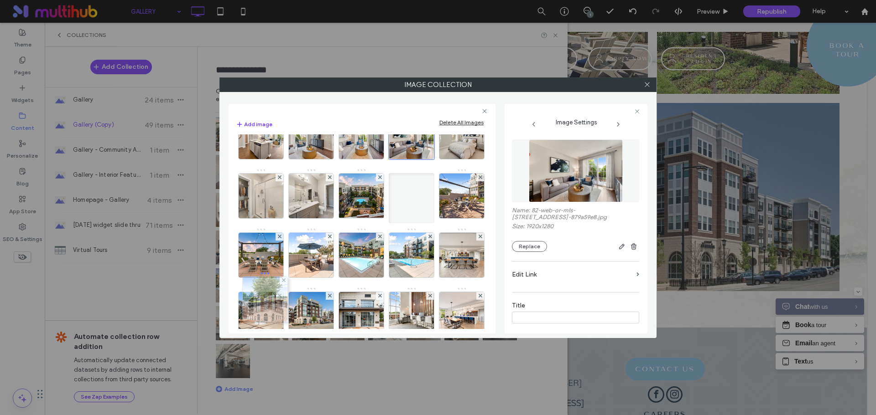
drag, startPoint x: 360, startPoint y: 151, endPoint x: 261, endPoint y: 313, distance: 190.4
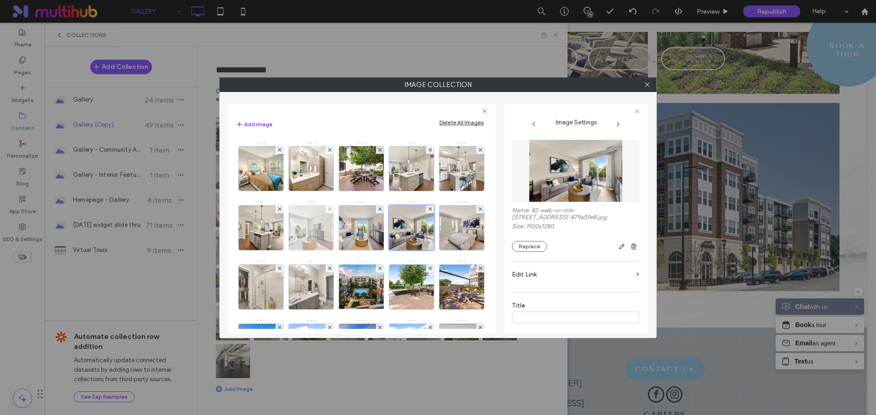
scroll to position [221, 0]
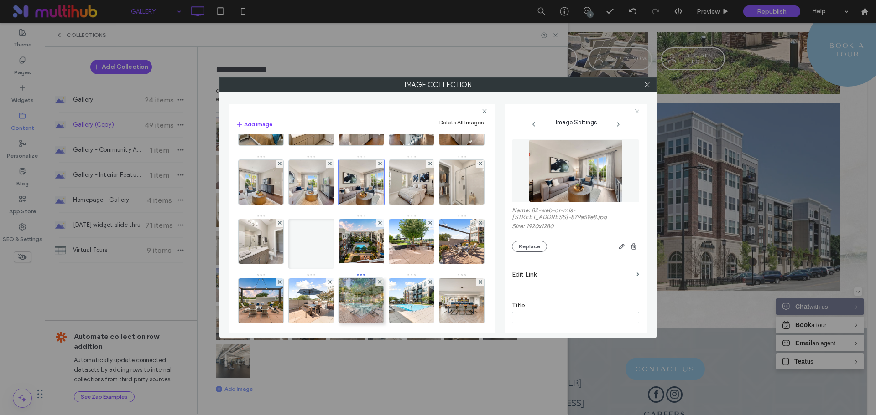
drag, startPoint x: 313, startPoint y: 182, endPoint x: 360, endPoint y: 301, distance: 127.3
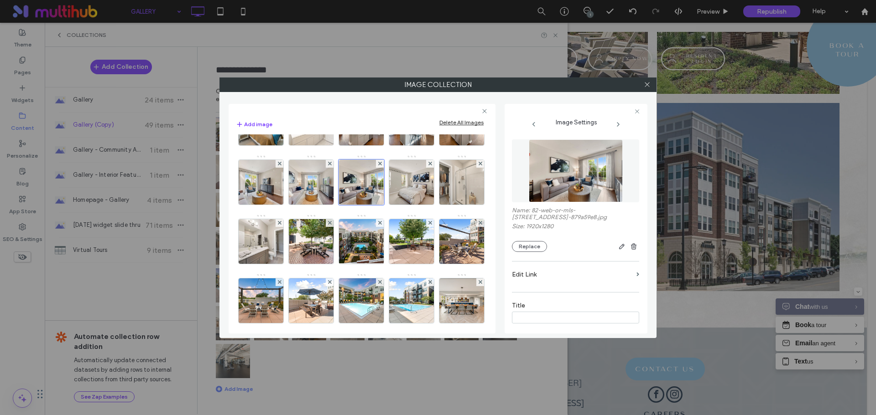
click at [278, 145] on img at bounding box center [311, 123] width 67 height 45
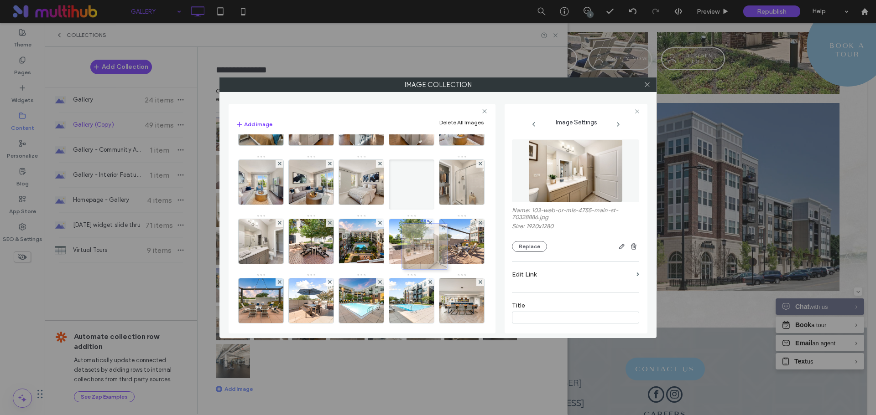
drag, startPoint x: 266, startPoint y: 183, endPoint x: 428, endPoint y: 247, distance: 173.8
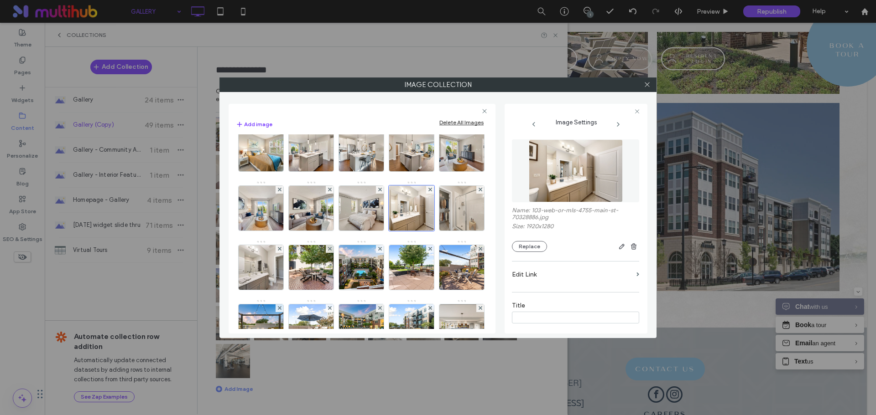
scroll to position [176, 0]
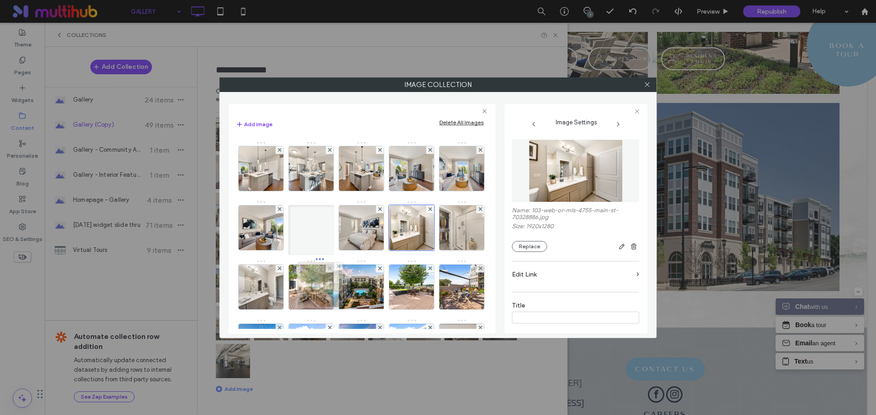
drag, startPoint x: 410, startPoint y: 174, endPoint x: 316, endPoint y: 291, distance: 149.5
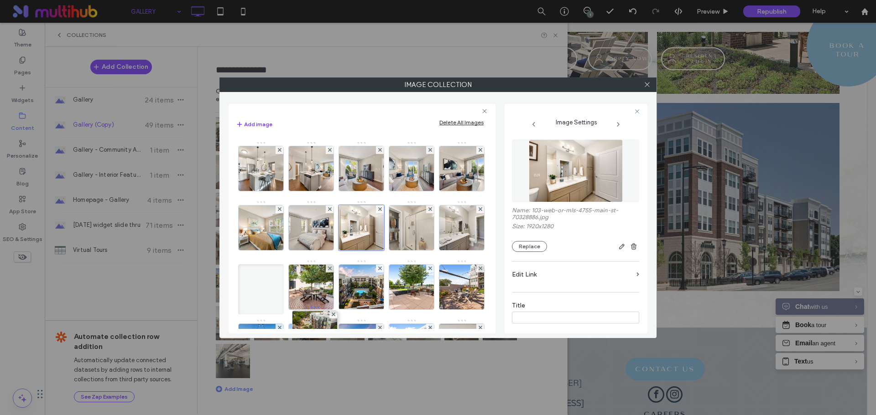
drag, startPoint x: 369, startPoint y: 172, endPoint x: 320, endPoint y: 337, distance: 171.7
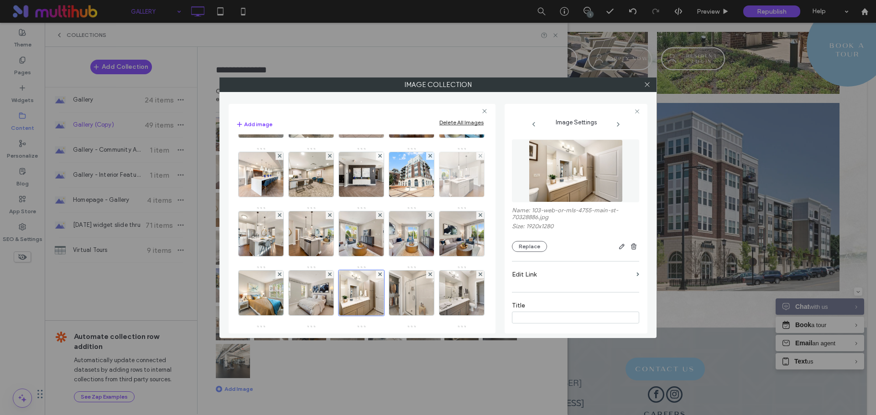
scroll to position [130, 0]
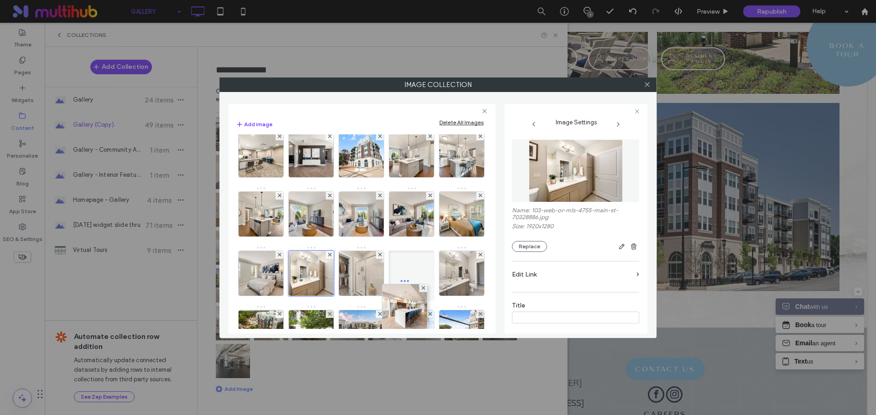
drag, startPoint x: 357, startPoint y: 158, endPoint x: 391, endPoint y: 314, distance: 159.2
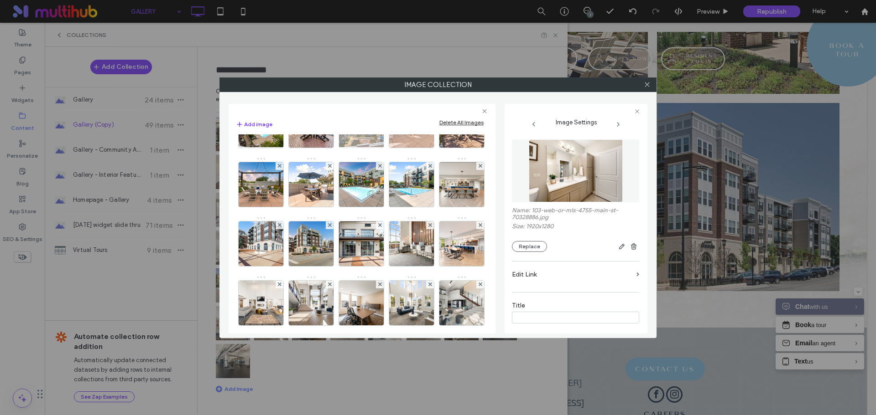
scroll to position [312, 0]
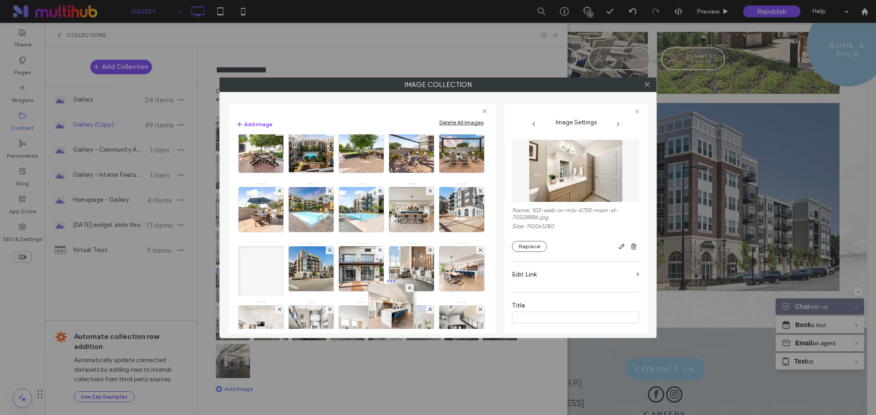
drag, startPoint x: 412, startPoint y: 158, endPoint x: 388, endPoint y: 317, distance: 161.1
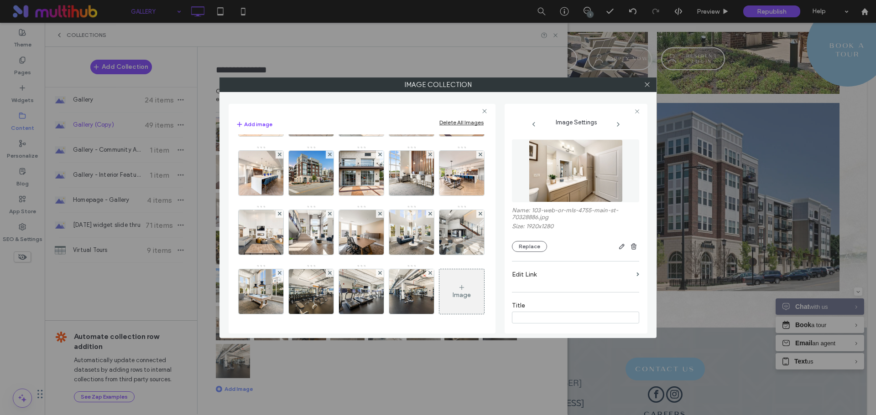
scroll to position [449, 0]
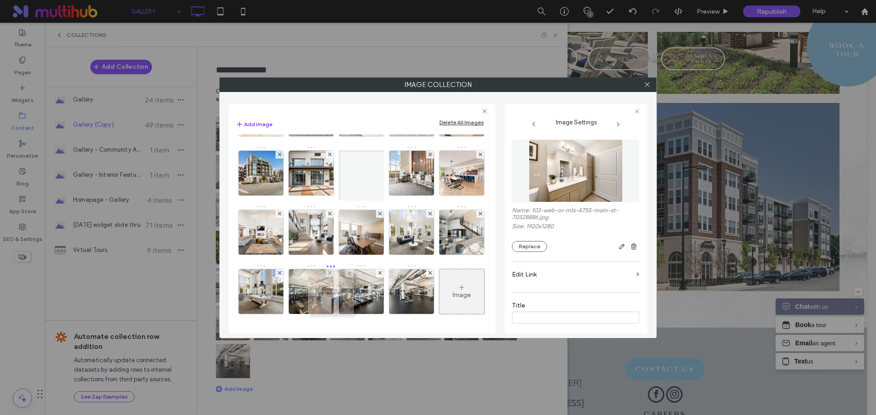
drag, startPoint x: 403, startPoint y: 197, endPoint x: 319, endPoint y: 257, distance: 103.6
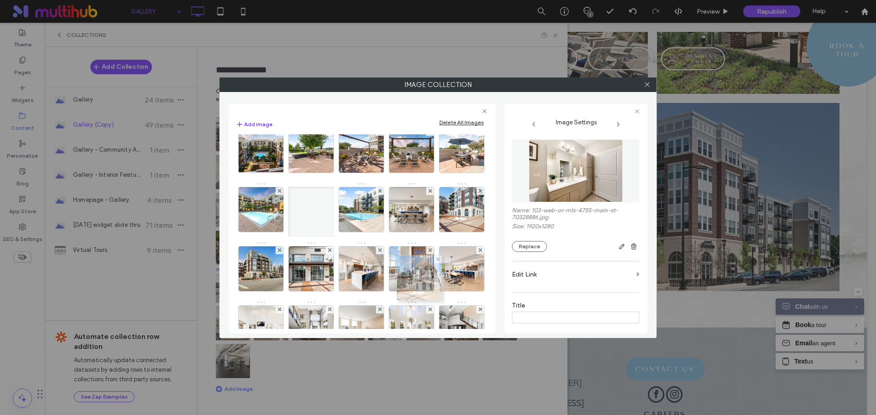
scroll to position [331, 0]
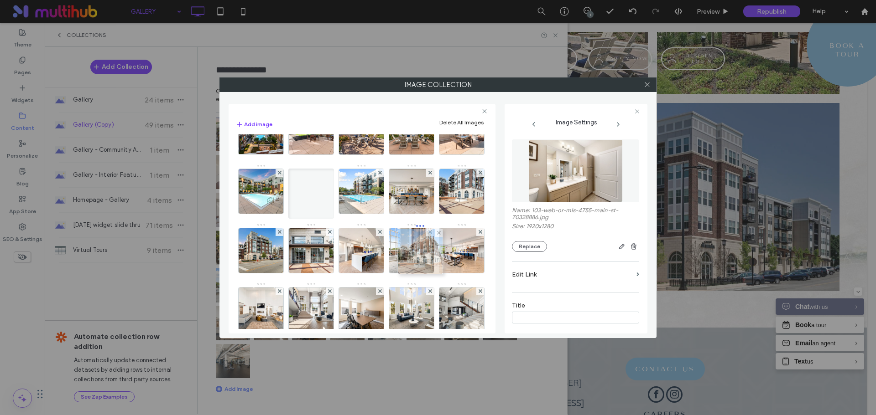
drag, startPoint x: 270, startPoint y: 213, endPoint x: 427, endPoint y: 250, distance: 161.3
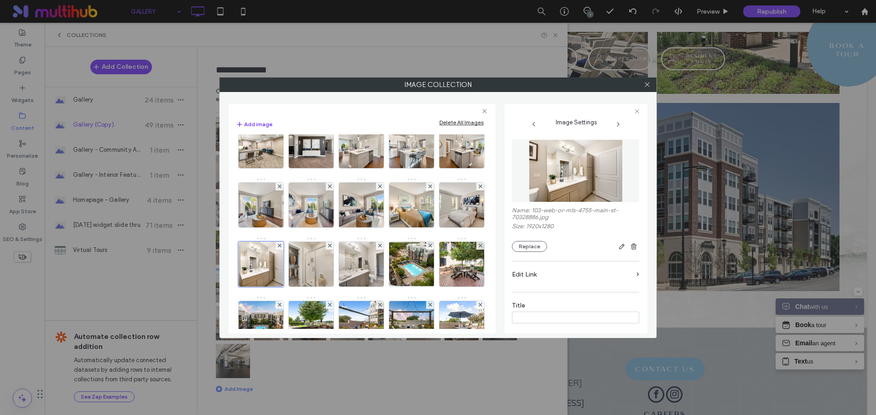
scroll to position [93, 0]
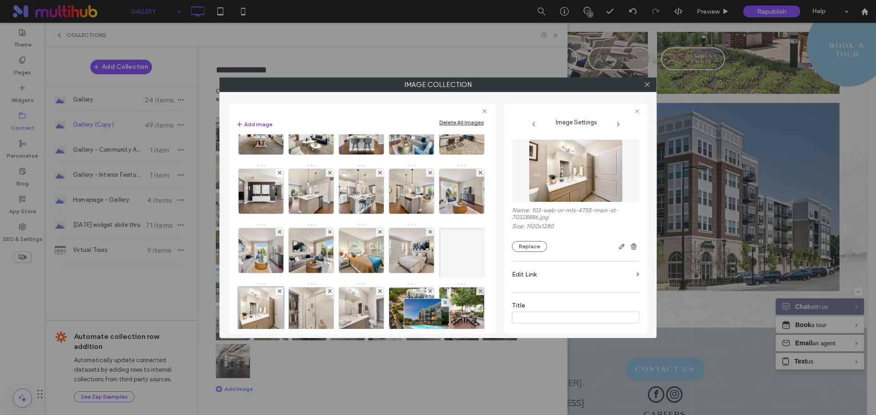
drag, startPoint x: 410, startPoint y: 151, endPoint x: 423, endPoint y: 340, distance: 189.7
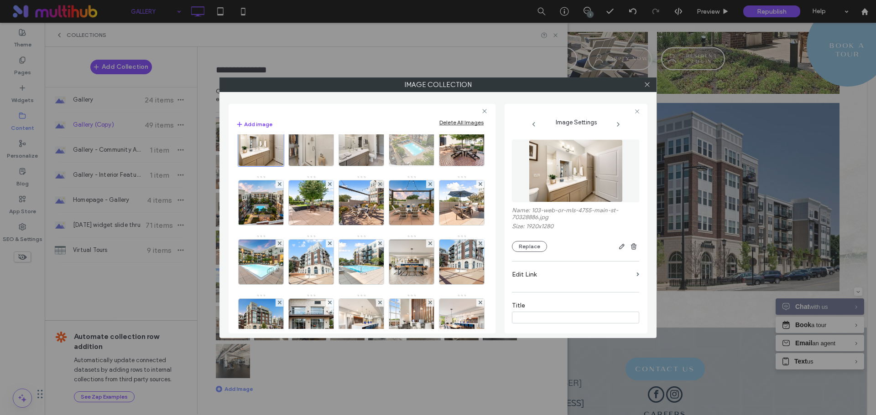
scroll to position [276, 0]
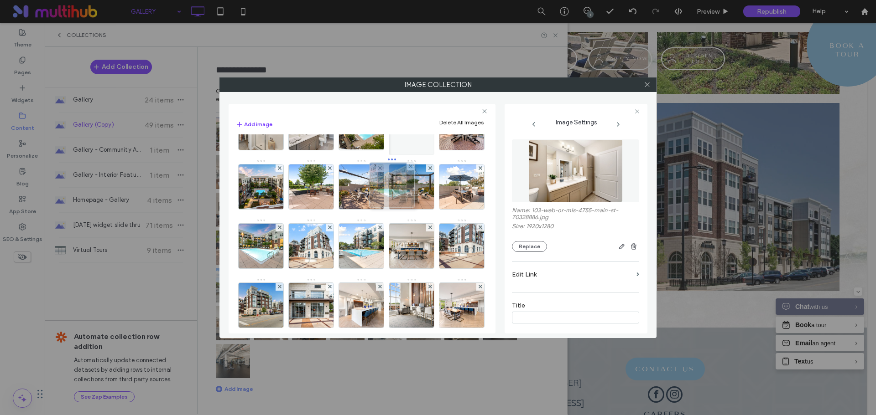
drag, startPoint x: 403, startPoint y: 145, endPoint x: 380, endPoint y: 206, distance: 64.2
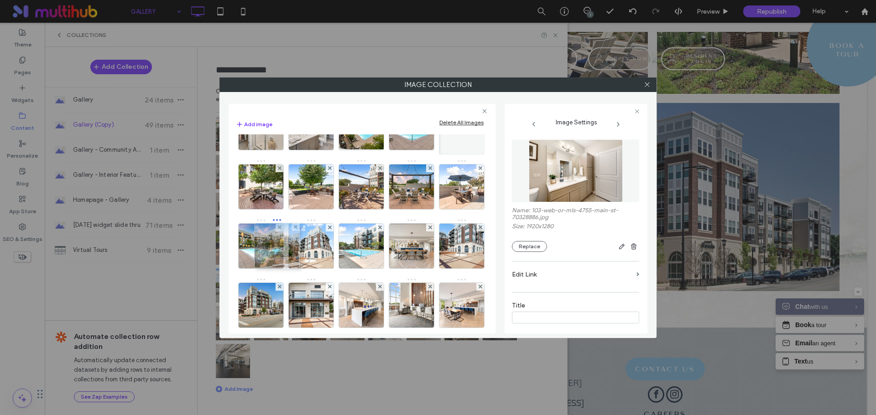
drag, startPoint x: 317, startPoint y: 255, endPoint x: 276, endPoint y: 255, distance: 40.6
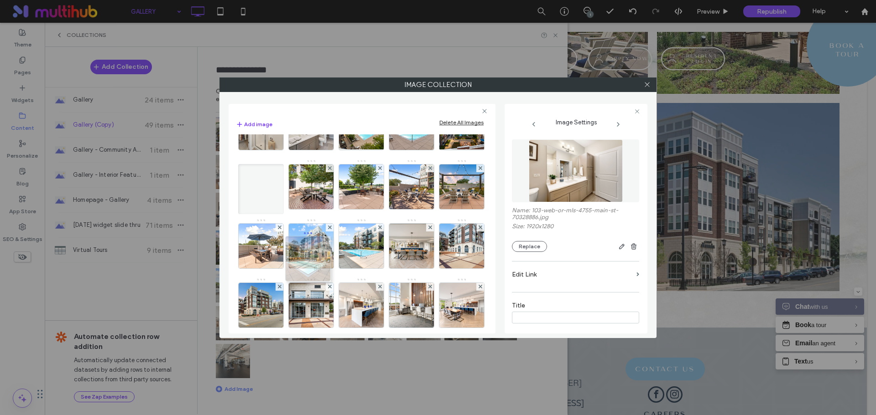
drag, startPoint x: 355, startPoint y: 306, endPoint x: 291, endPoint y: 252, distance: 83.9
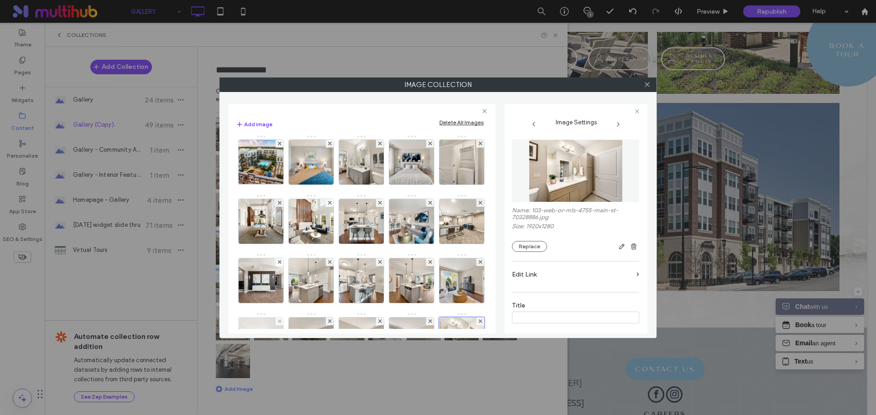
scroll to position [2, 0]
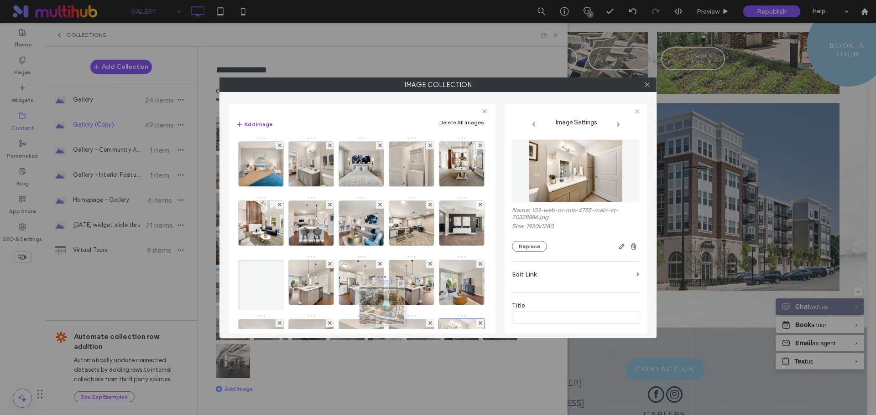
drag, startPoint x: 254, startPoint y: 157, endPoint x: 388, endPoint y: 301, distance: 195.6
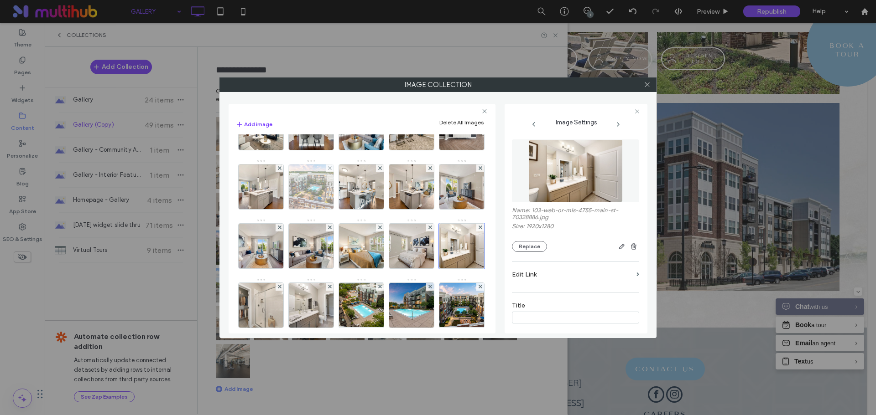
scroll to position [91, 0]
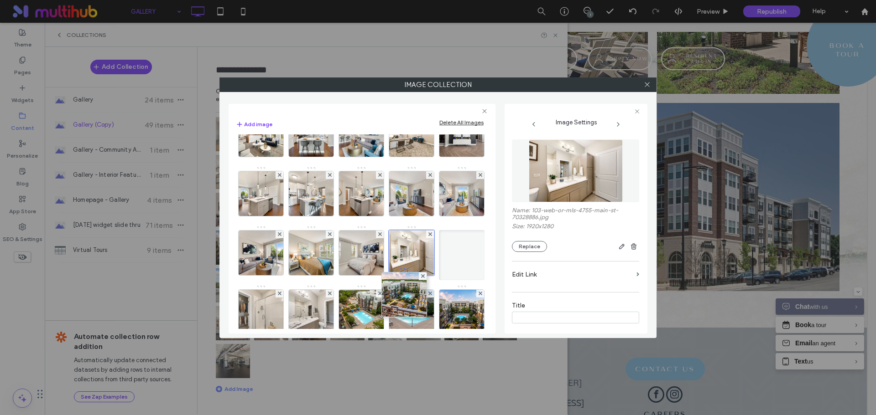
drag, startPoint x: 408, startPoint y: 201, endPoint x: 403, endPoint y: 311, distance: 111.0
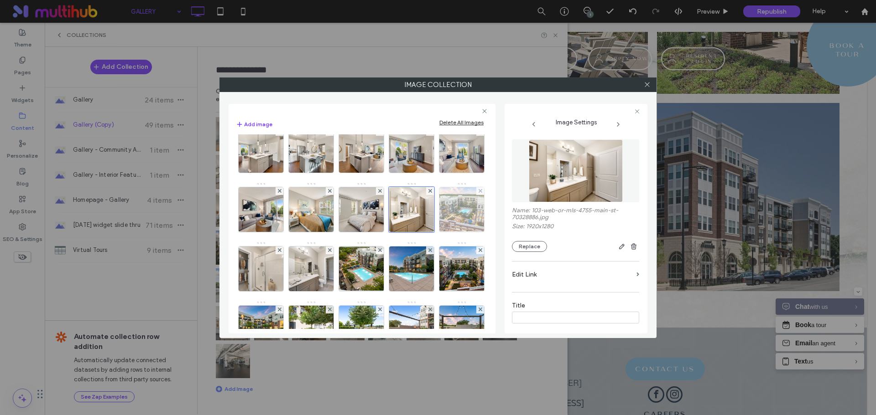
scroll to position [274, 0]
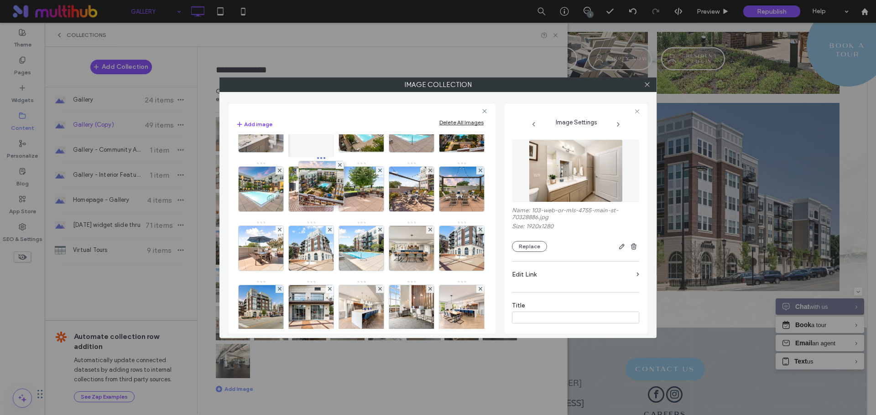
drag, startPoint x: 414, startPoint y: 146, endPoint x: 334, endPoint y: 211, distance: 103.1
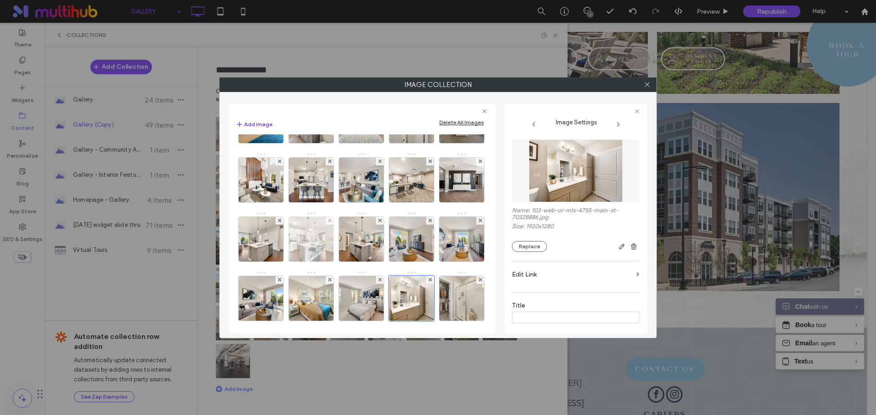
scroll to position [0, 0]
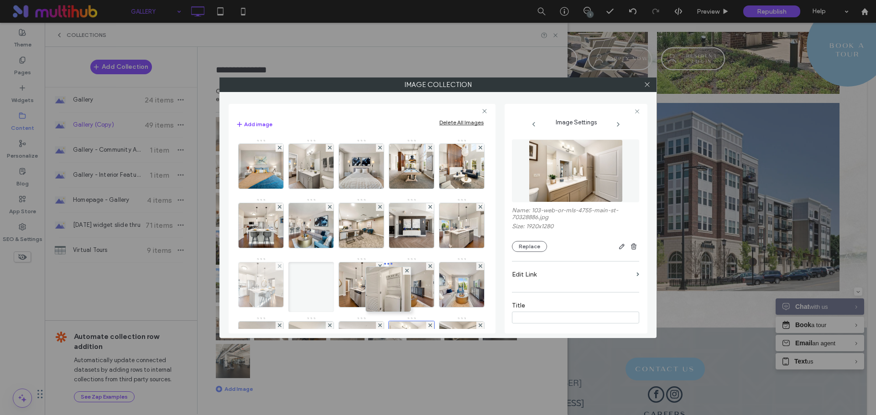
drag, startPoint x: 407, startPoint y: 165, endPoint x: 381, endPoint y: 284, distance: 121.7
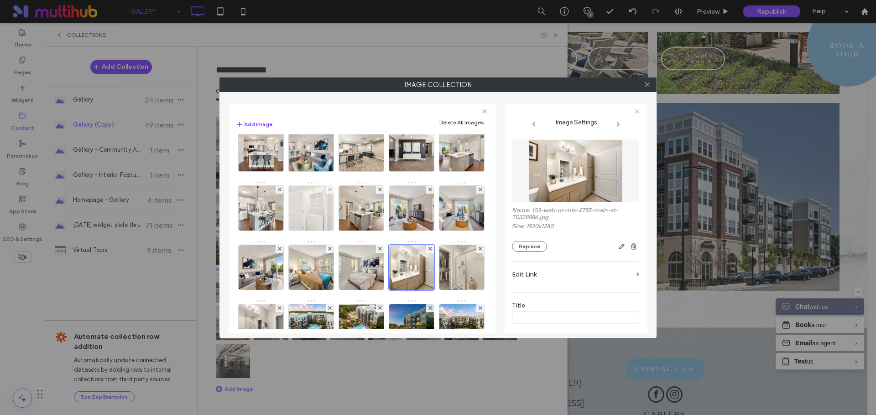
scroll to position [91, 0]
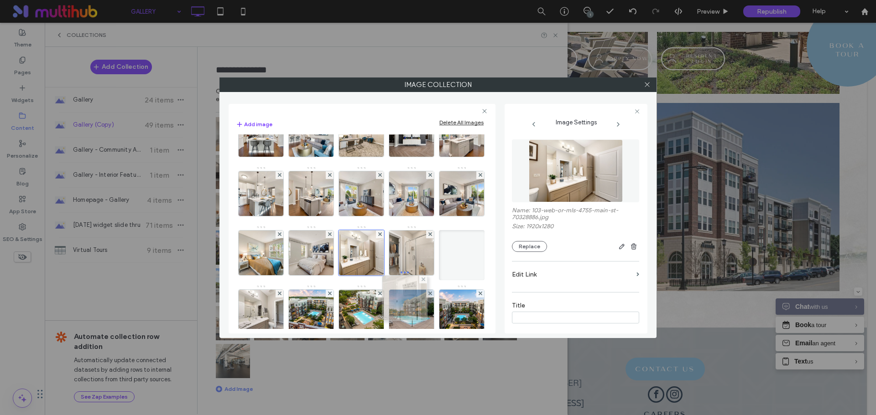
drag, startPoint x: 411, startPoint y: 192, endPoint x: 404, endPoint y: 299, distance: 107.0
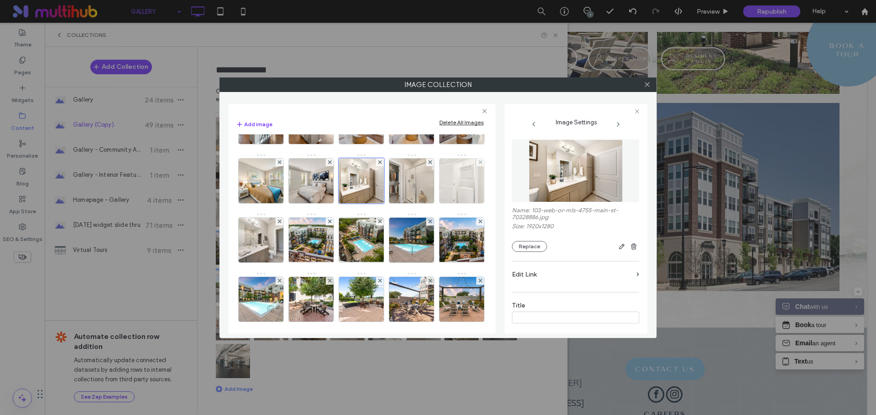
scroll to position [182, 0]
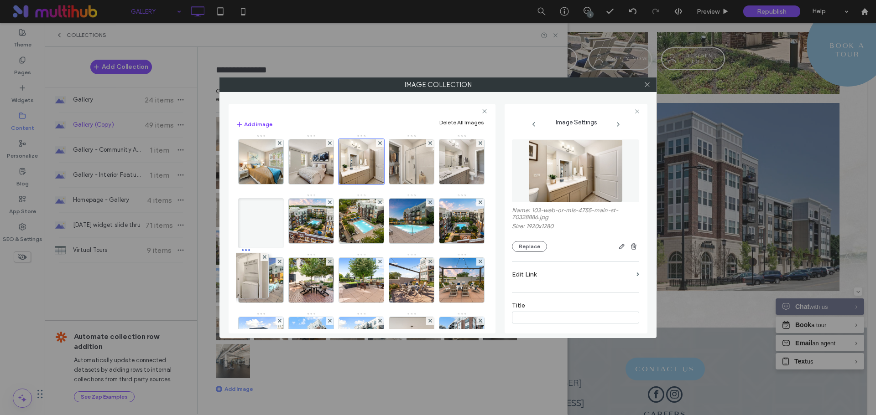
drag, startPoint x: 409, startPoint y: 221, endPoint x: 260, endPoint y: 280, distance: 159.6
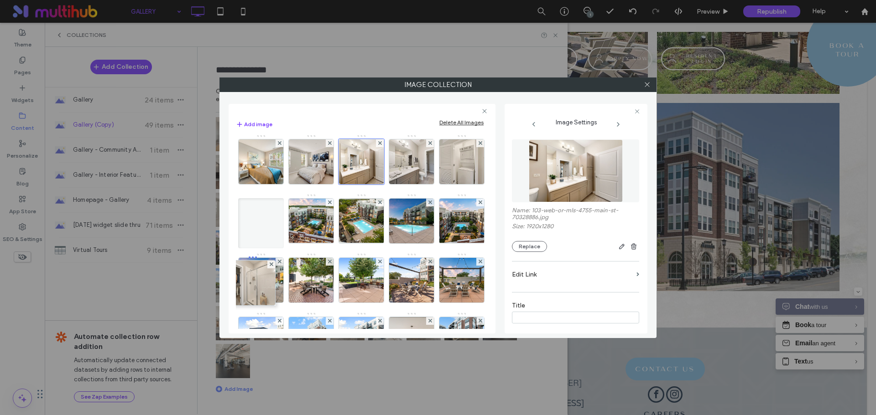
drag, startPoint x: 361, startPoint y: 228, endPoint x: 252, endPoint y: 289, distance: 125.2
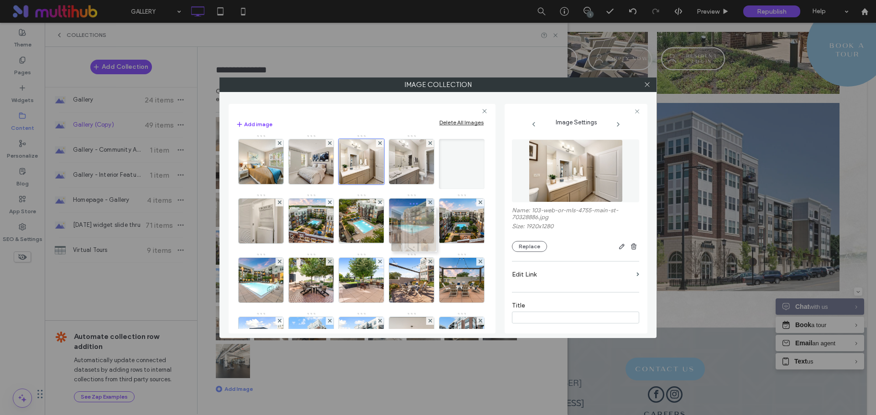
drag, startPoint x: 350, startPoint y: 259, endPoint x: 412, endPoint y: 237, distance: 65.8
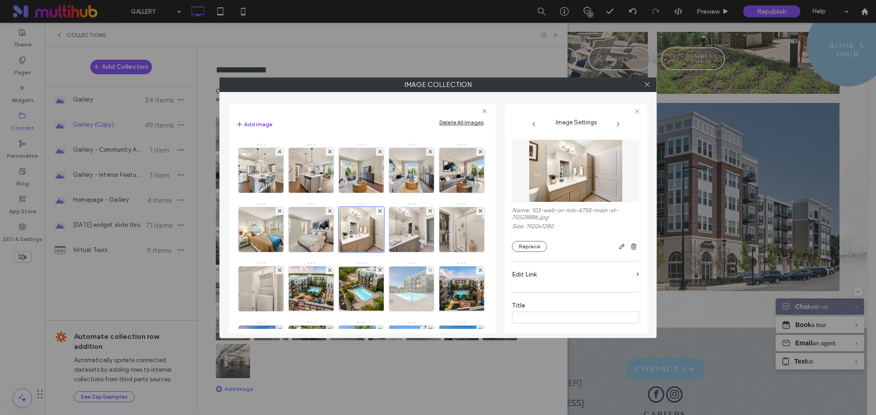
scroll to position [91, 0]
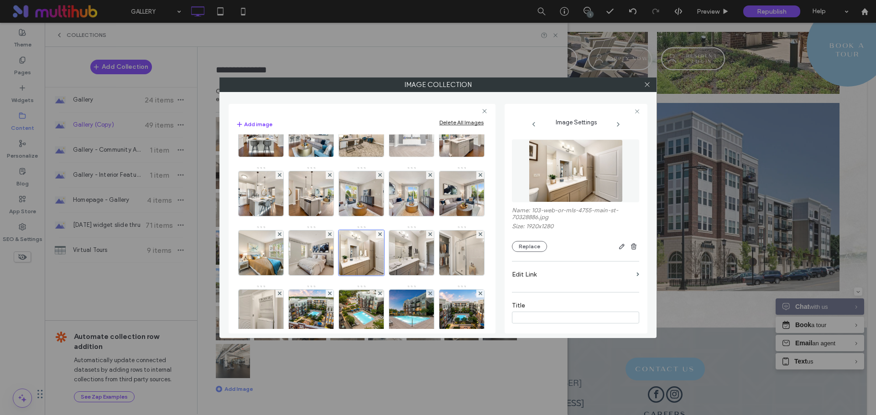
click at [378, 157] on img at bounding box center [411, 134] width 67 height 45
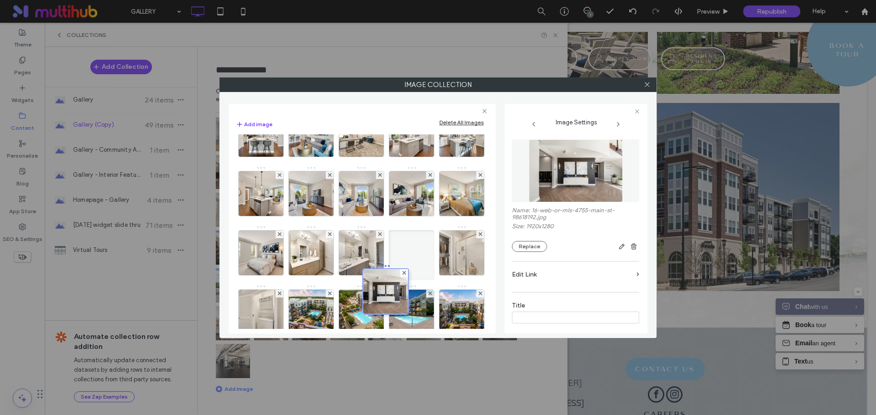
drag, startPoint x: 262, startPoint y: 194, endPoint x: 388, endPoint y: 297, distance: 162.7
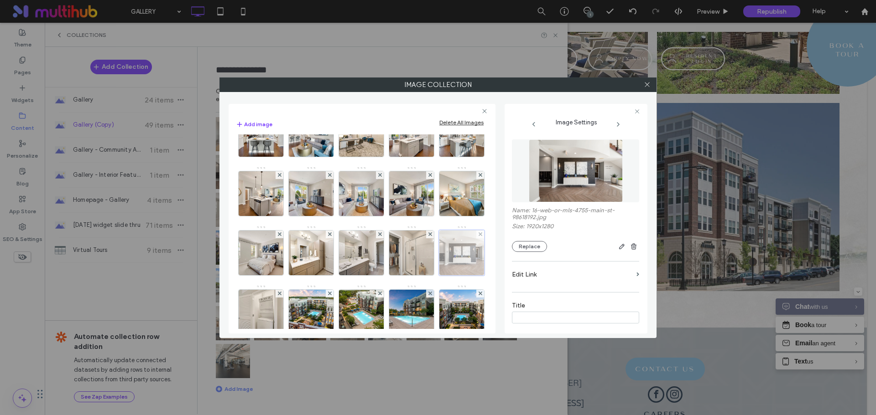
scroll to position [182, 0]
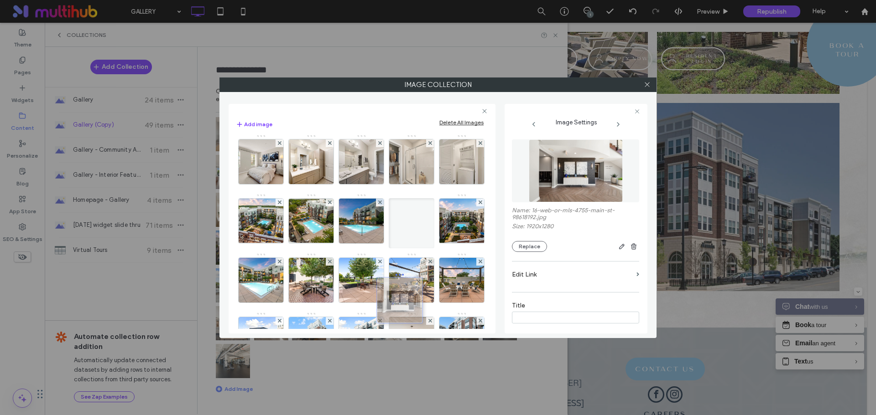
drag, startPoint x: 410, startPoint y: 215, endPoint x: 396, endPoint y: 294, distance: 80.6
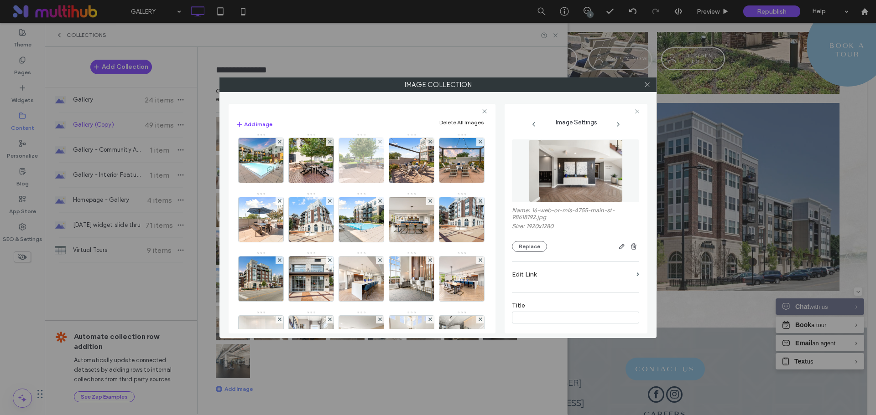
scroll to position [319, 0]
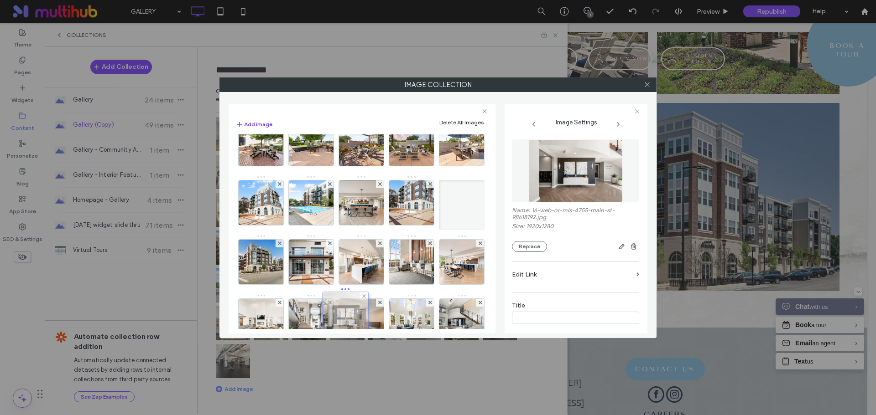
drag, startPoint x: 408, startPoint y: 151, endPoint x: 339, endPoint y: 323, distance: 185.2
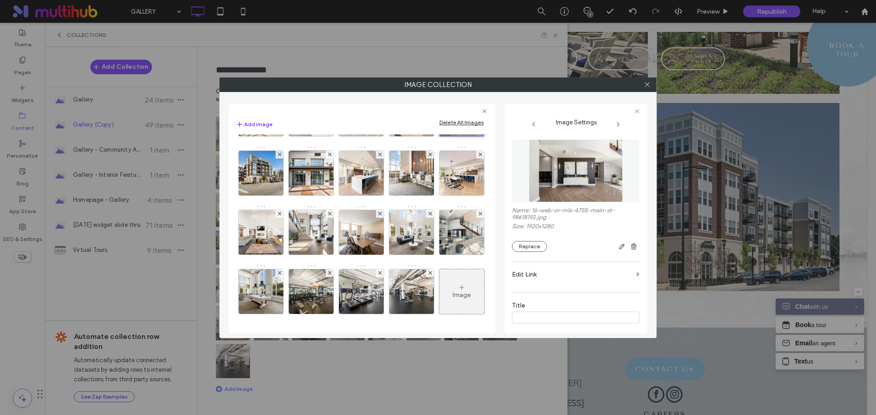
scroll to position [456, 0]
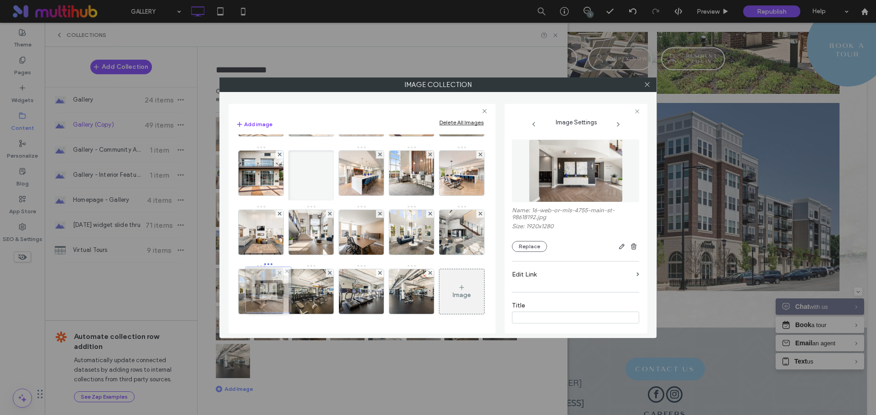
drag, startPoint x: 364, startPoint y: 187, endPoint x: 269, endPoint y: 242, distance: 110.0
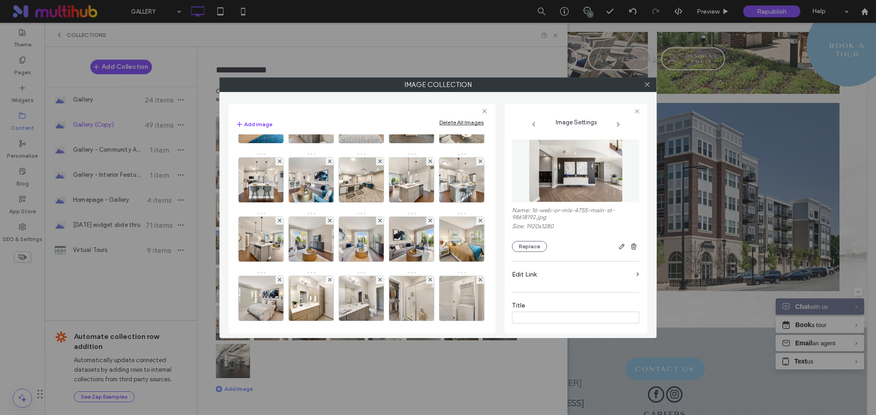
scroll to position [0, 0]
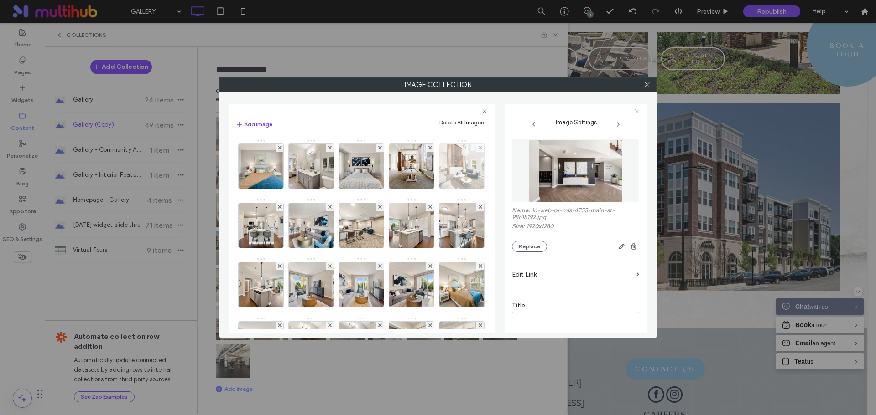
click at [428, 189] on img at bounding box center [461, 166] width 67 height 45
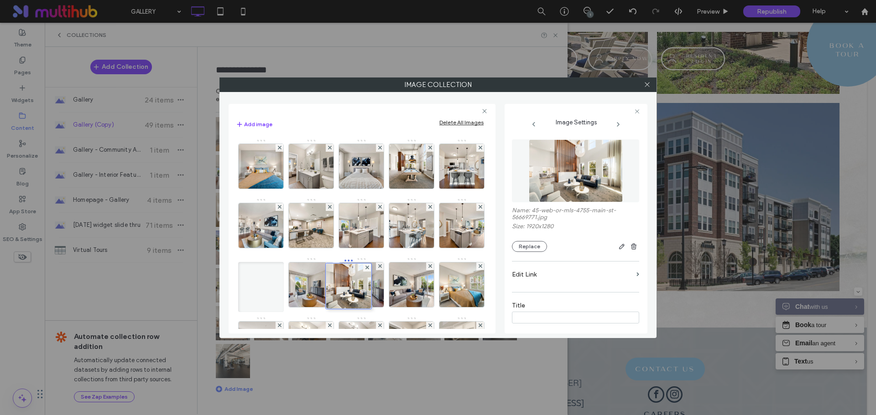
drag, startPoint x: 265, startPoint y: 224, endPoint x: 365, endPoint y: 294, distance: 121.8
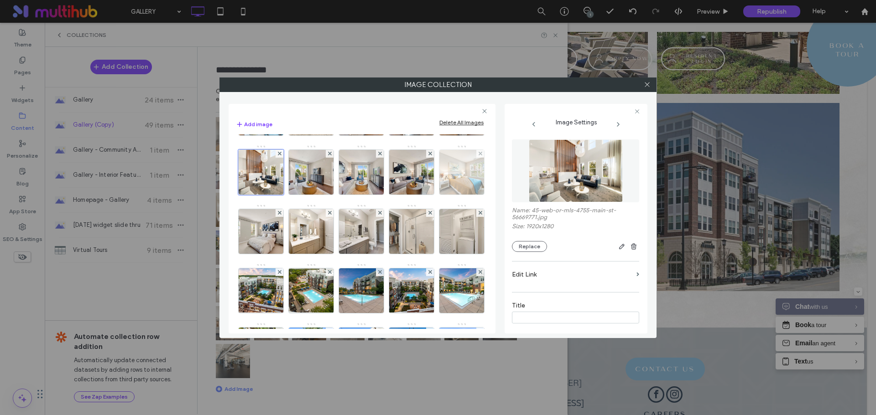
scroll to position [137, 0]
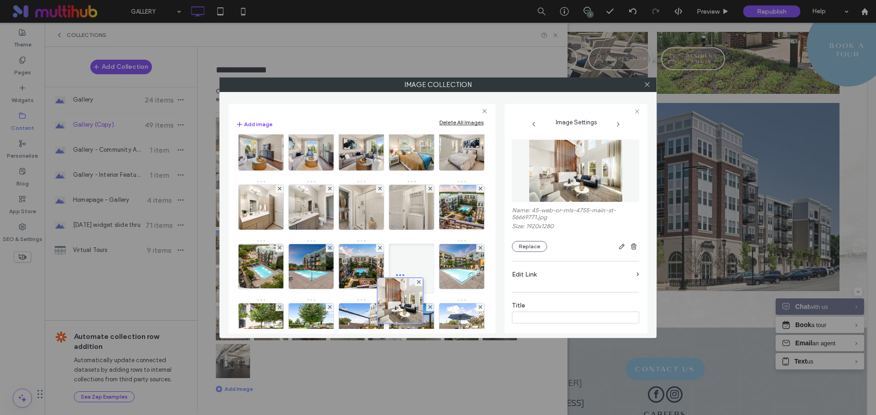
drag, startPoint x: 362, startPoint y: 151, endPoint x: 402, endPoint y: 313, distance: 167.8
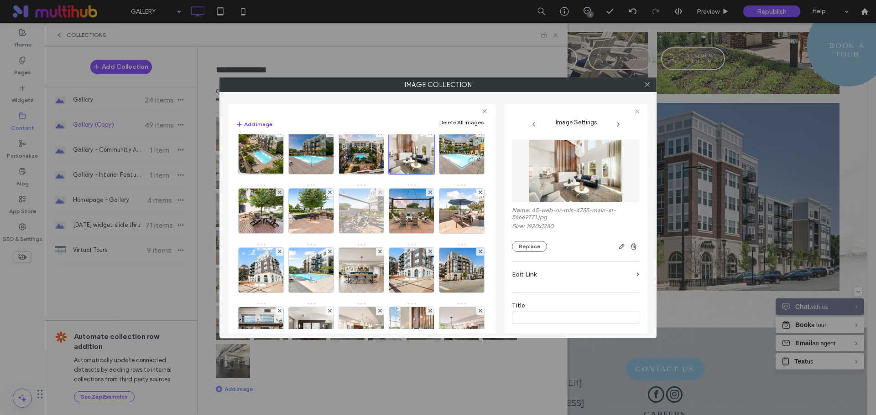
scroll to position [274, 0]
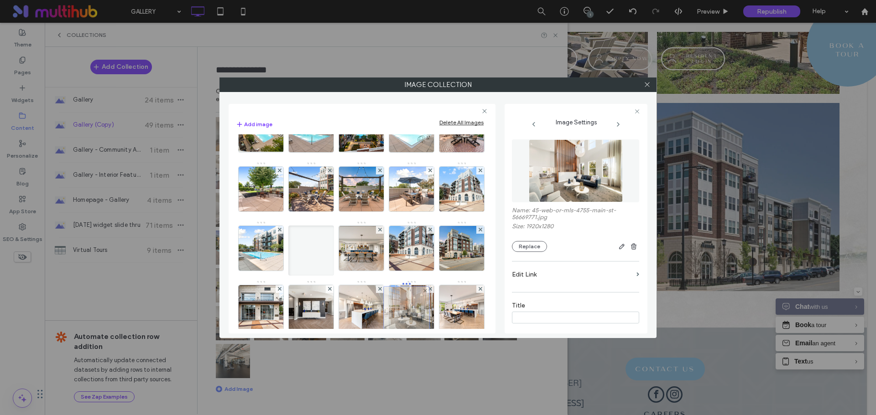
drag, startPoint x: 406, startPoint y: 180, endPoint x: 400, endPoint y: 301, distance: 121.9
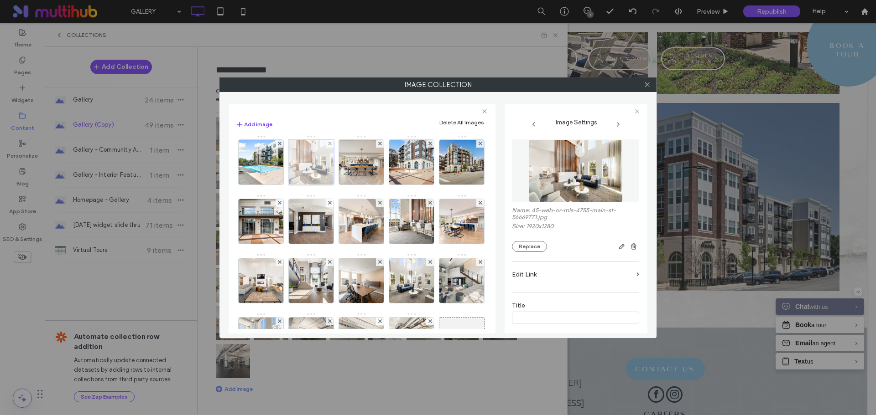
scroll to position [365, 0]
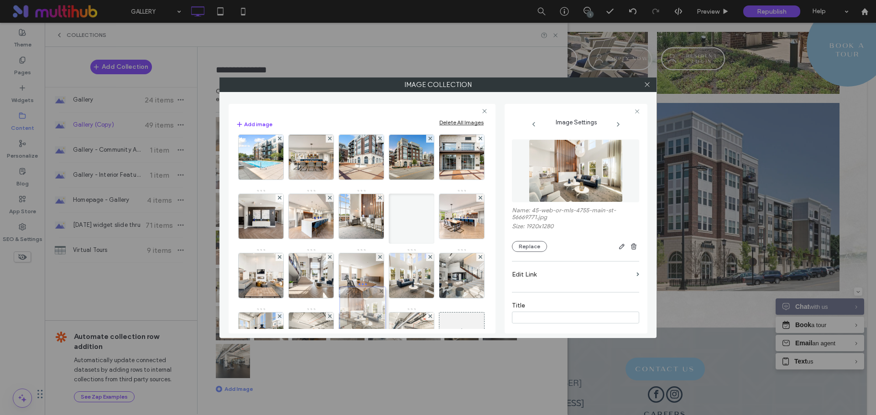
drag, startPoint x: 409, startPoint y: 218, endPoint x: 358, endPoint y: 311, distance: 106.5
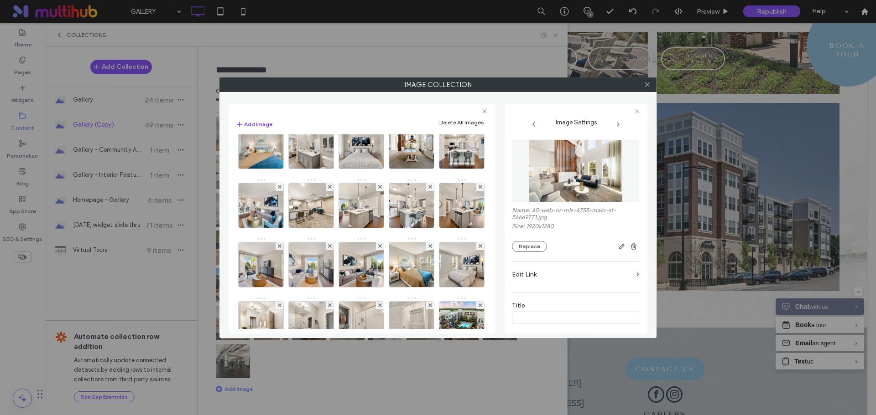
scroll to position [0, 0]
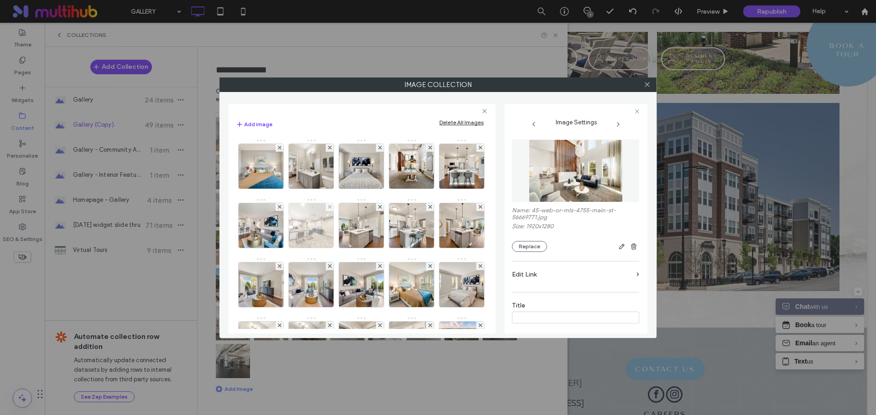
click at [345, 228] on img at bounding box center [311, 225] width 67 height 45
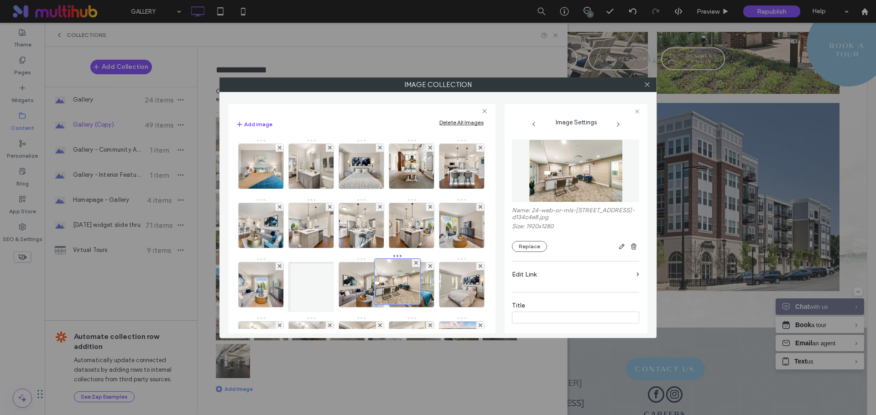
drag, startPoint x: 364, startPoint y: 231, endPoint x: 400, endPoint y: 291, distance: 70.0
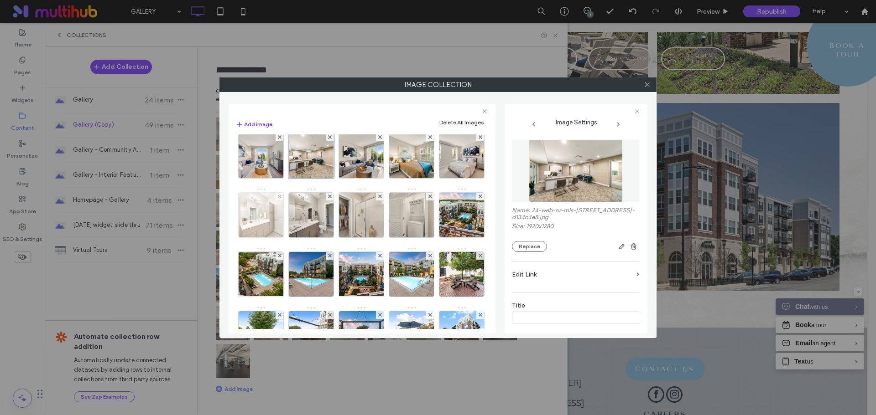
scroll to position [137, 0]
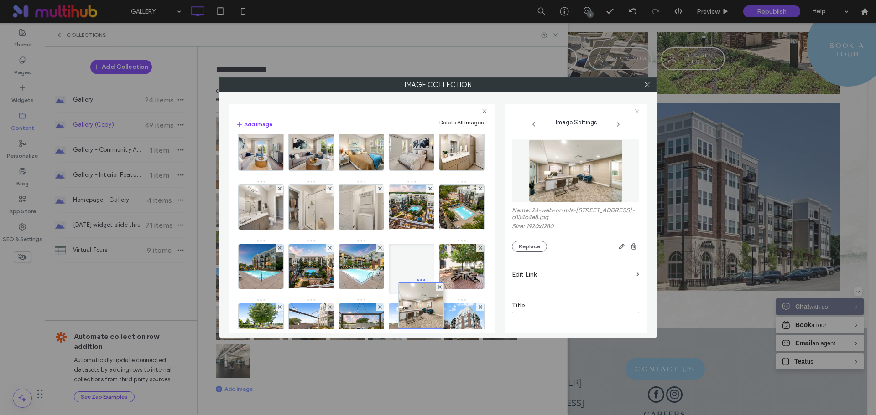
drag, startPoint x: 410, startPoint y: 148, endPoint x: 417, endPoint y: 316, distance: 168.0
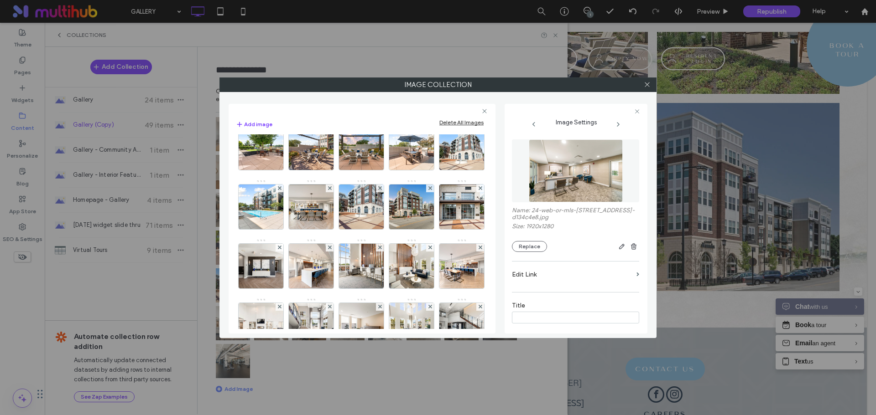
scroll to position [319, 0]
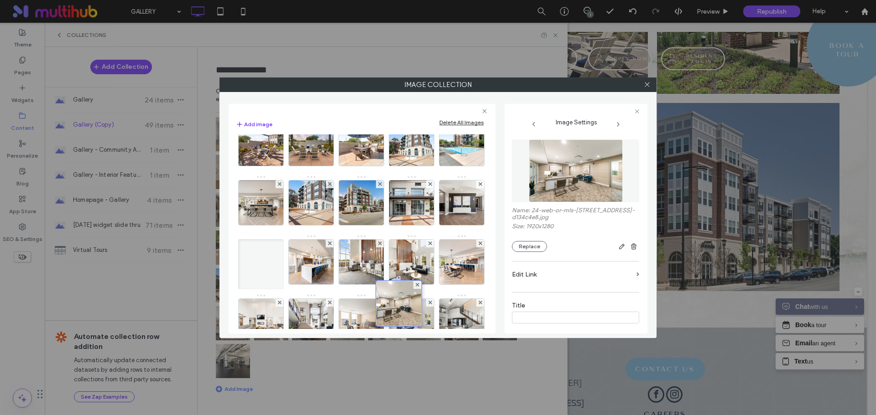
drag, startPoint x: 407, startPoint y: 155, endPoint x: 393, endPoint y: 320, distance: 165.7
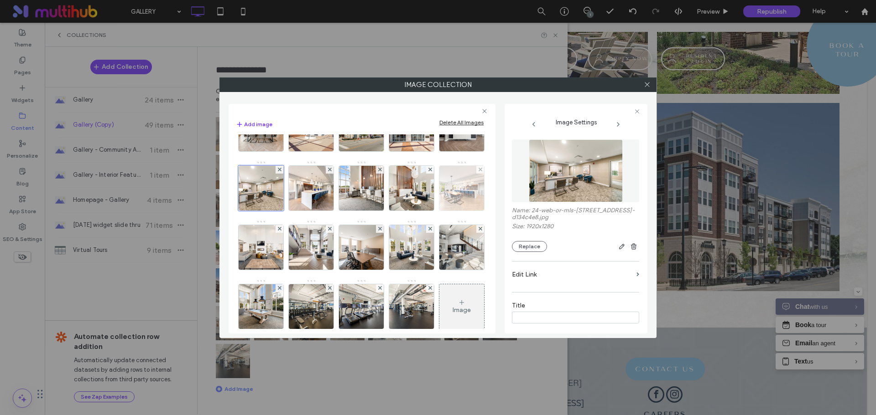
scroll to position [456, 0]
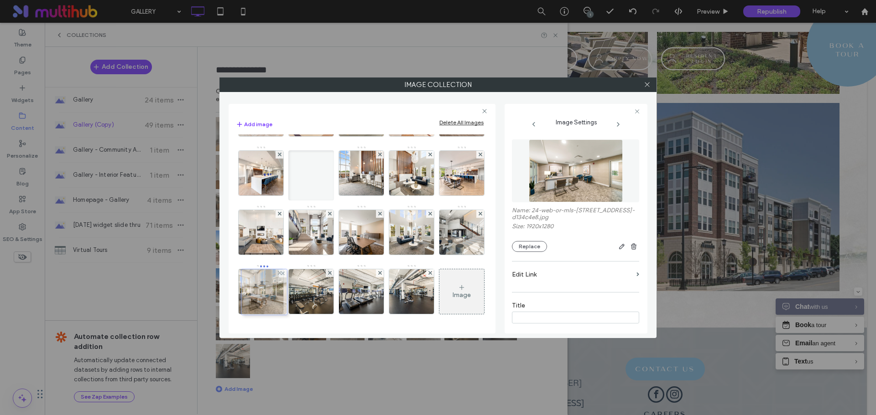
drag, startPoint x: 406, startPoint y: 192, endPoint x: 257, endPoint y: 252, distance: 161.1
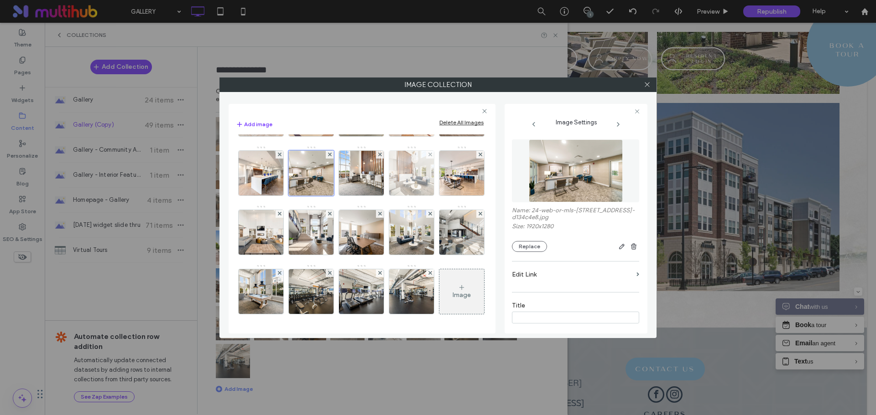
scroll to position [410, 0]
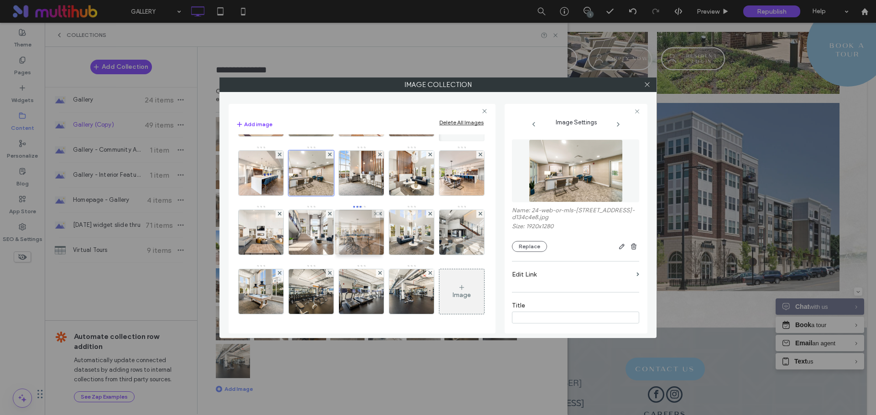
drag, startPoint x: 368, startPoint y: 173, endPoint x: 361, endPoint y: 232, distance: 59.6
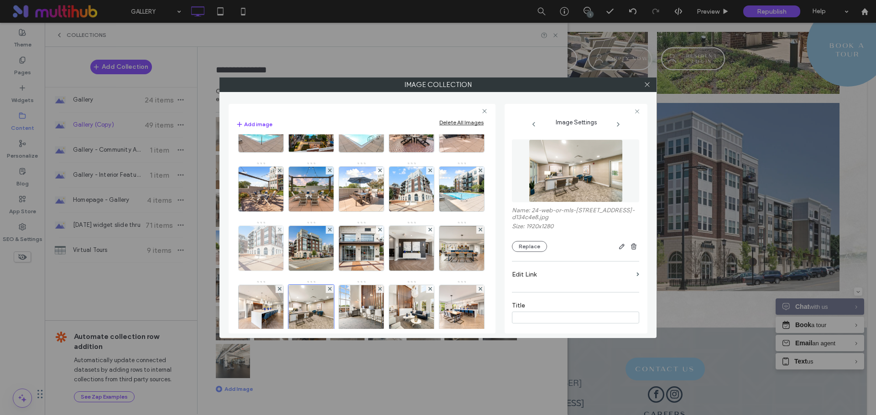
scroll to position [319, 0]
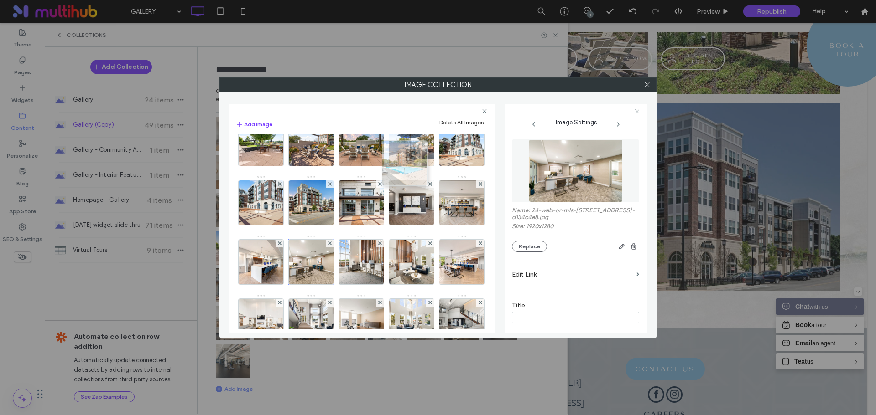
drag, startPoint x: 321, startPoint y: 267, endPoint x: 412, endPoint y: 168, distance: 134.6
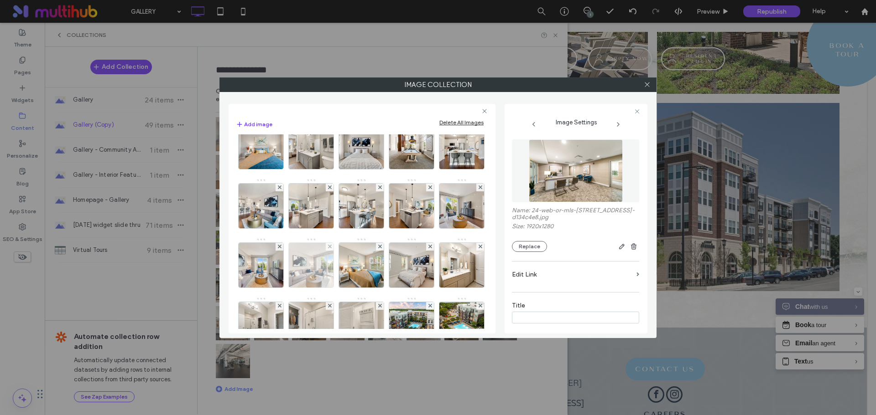
scroll to position [0, 0]
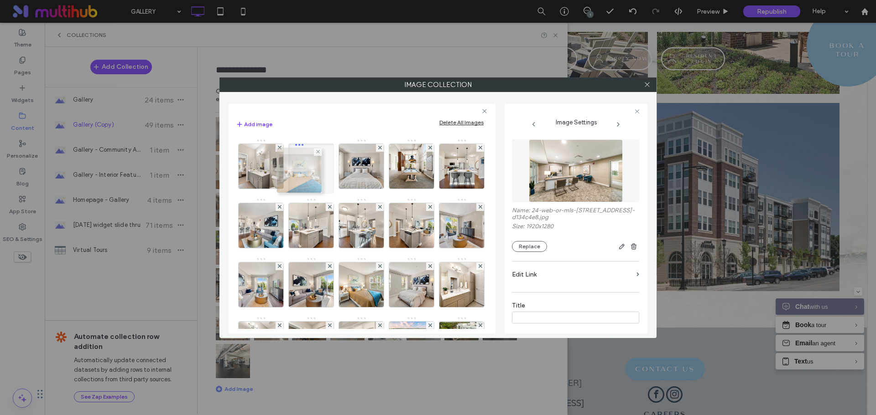
drag, startPoint x: 261, startPoint y: 161, endPoint x: 297, endPoint y: 166, distance: 36.3
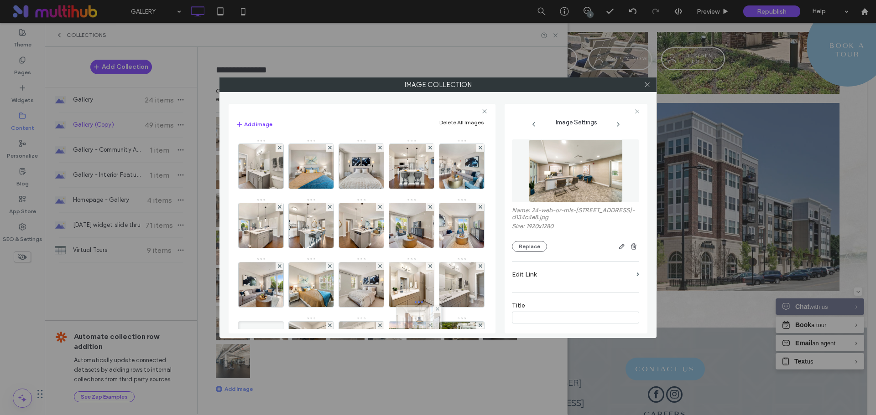
drag, startPoint x: 420, startPoint y: 160, endPoint x: 425, endPoint y: 319, distance: 159.7
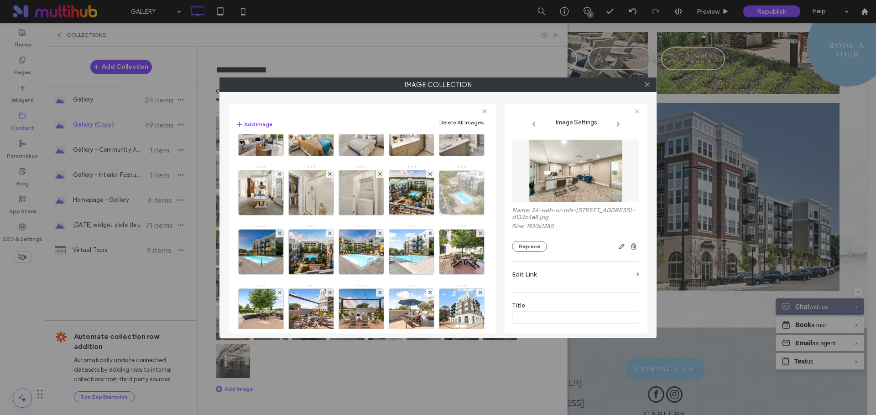
scroll to position [182, 0]
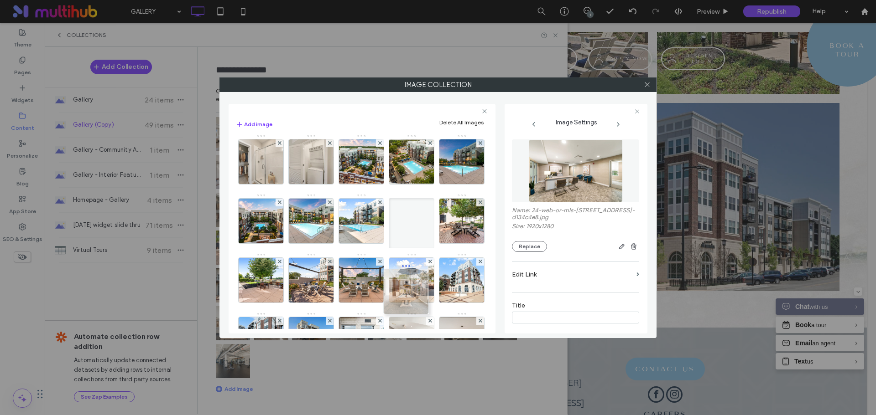
drag, startPoint x: 415, startPoint y: 166, endPoint x: 408, endPoint y: 296, distance: 130.2
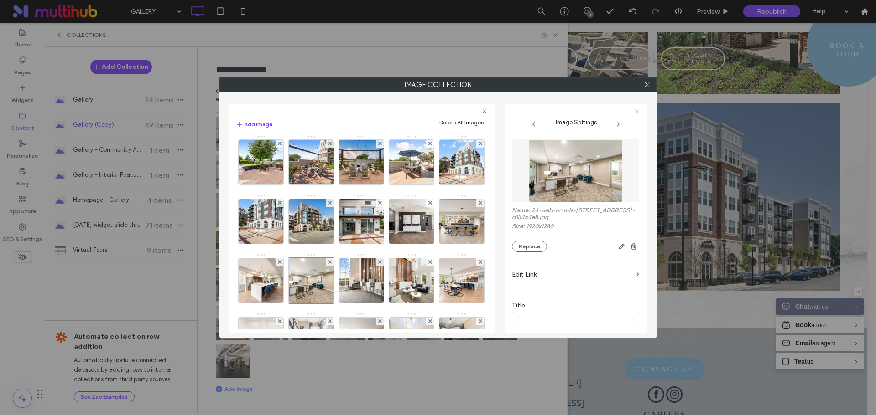
scroll to position [319, 0]
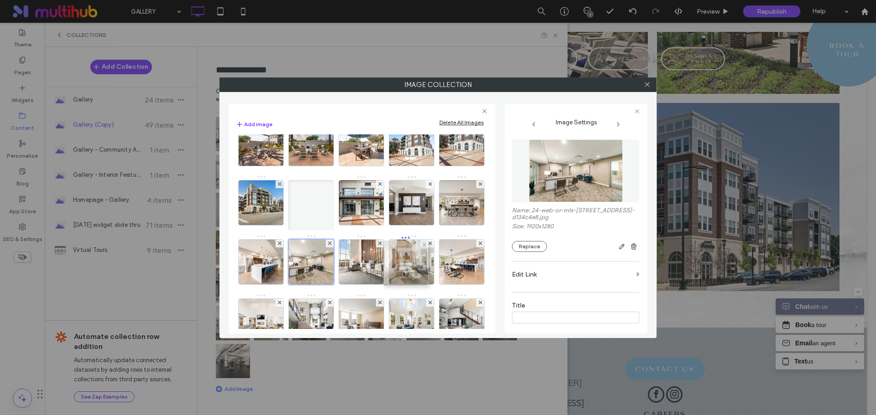
drag, startPoint x: 414, startPoint y: 150, endPoint x: 405, endPoint y: 275, distance: 124.8
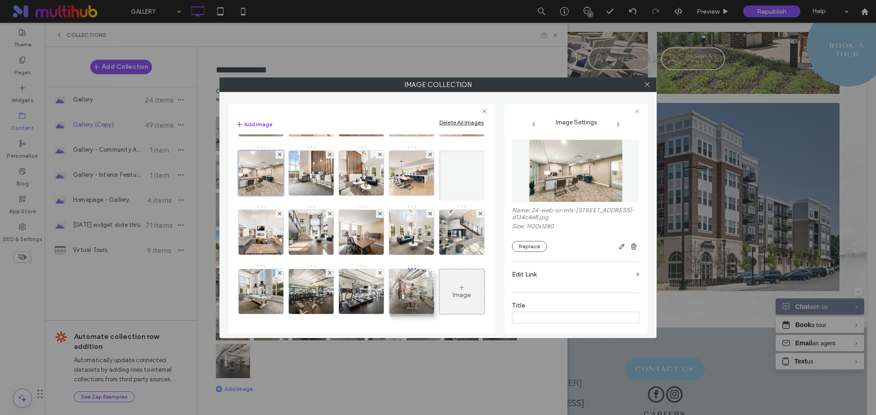
drag, startPoint x: 411, startPoint y: 160, endPoint x: 409, endPoint y: 292, distance: 132.7
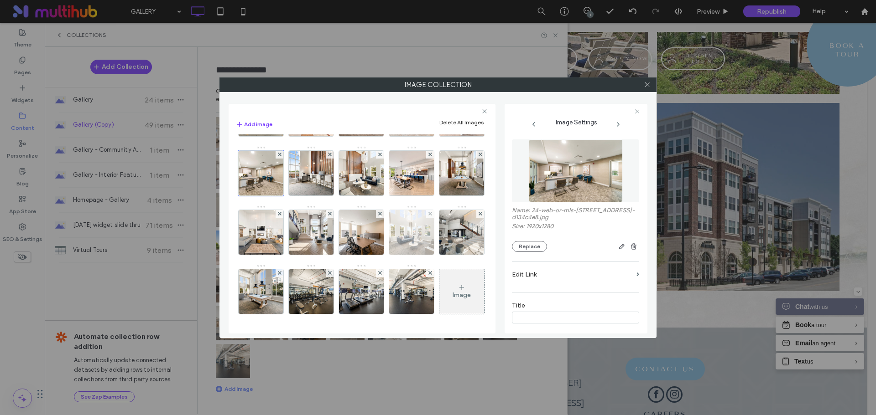
scroll to position [547, 0]
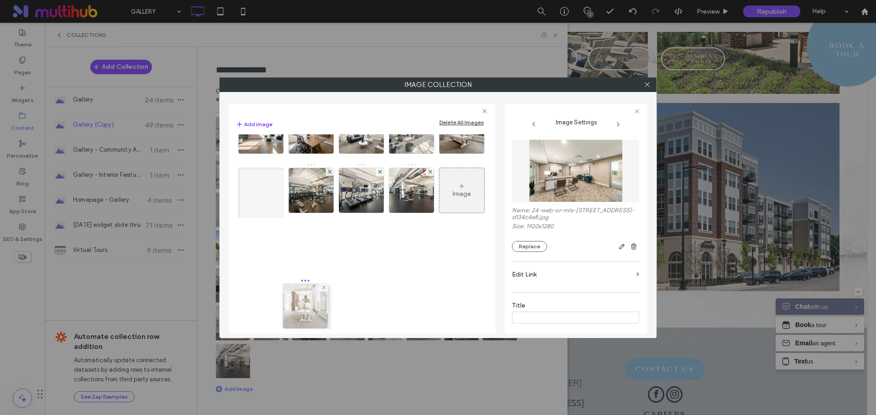
drag, startPoint x: 420, startPoint y: 163, endPoint x: 311, endPoint y: 279, distance: 158.8
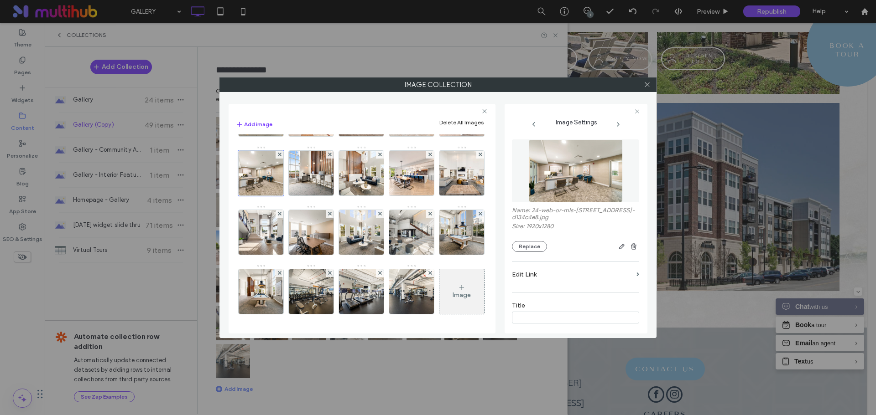
scroll to position [495, 0]
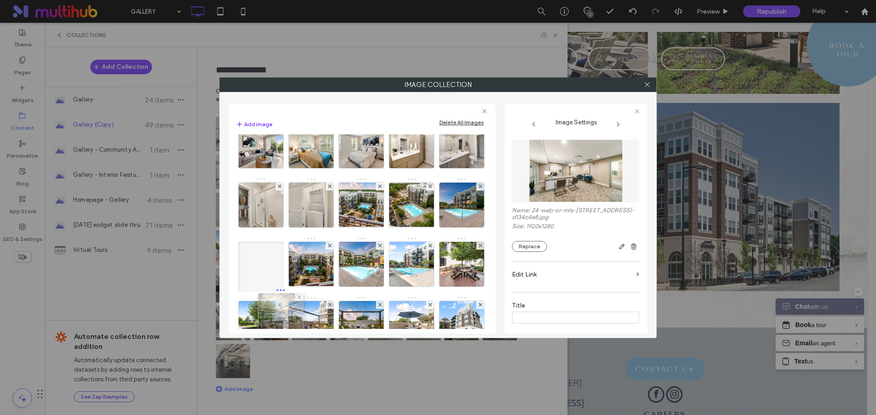
drag, startPoint x: 360, startPoint y: 312, endPoint x: 277, endPoint y: 304, distance: 83.4
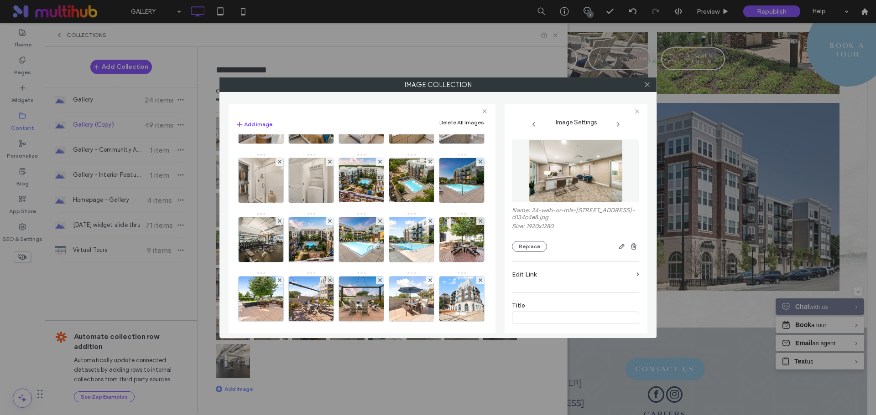
scroll to position [276, 0]
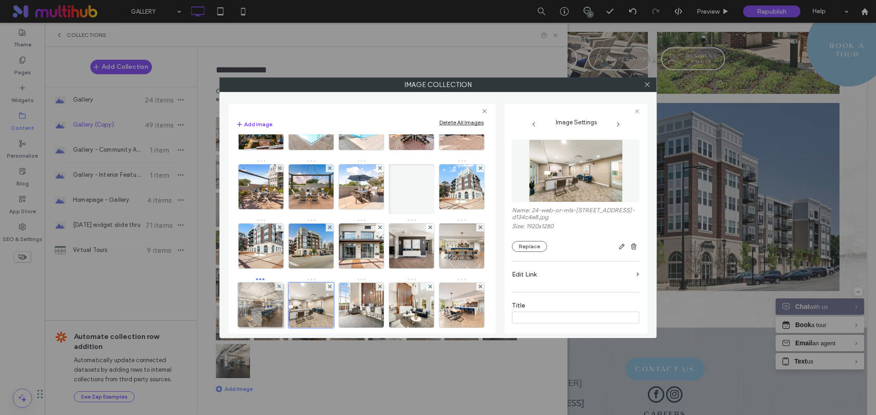
drag, startPoint x: 265, startPoint y: 175, endPoint x: 262, endPoint y: 292, distance: 117.2
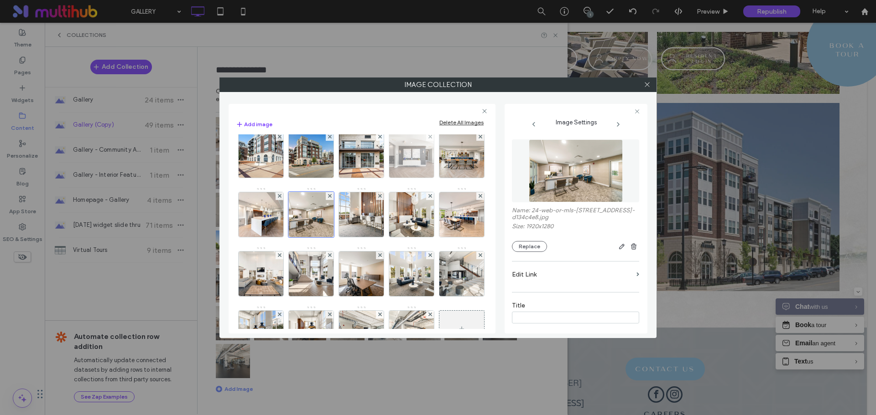
scroll to position [367, 0]
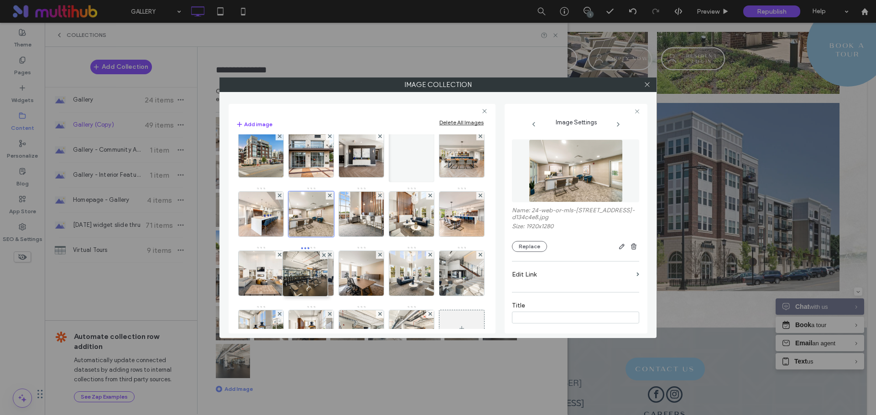
drag, startPoint x: 261, startPoint y: 210, endPoint x: 309, endPoint y: 269, distance: 75.9
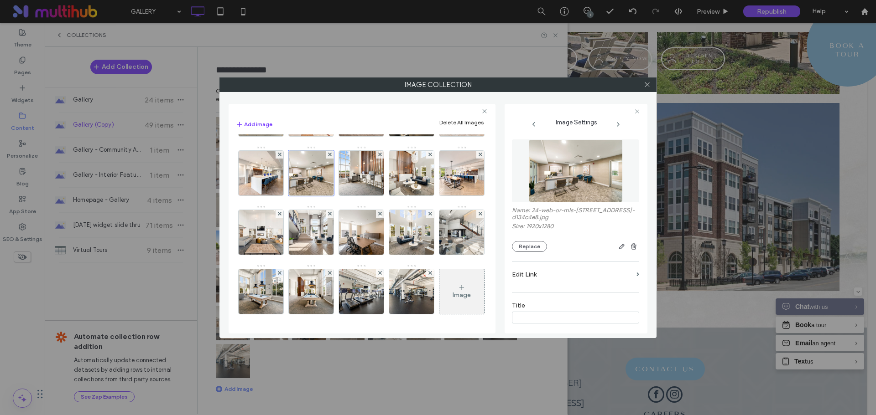
scroll to position [504, 0]
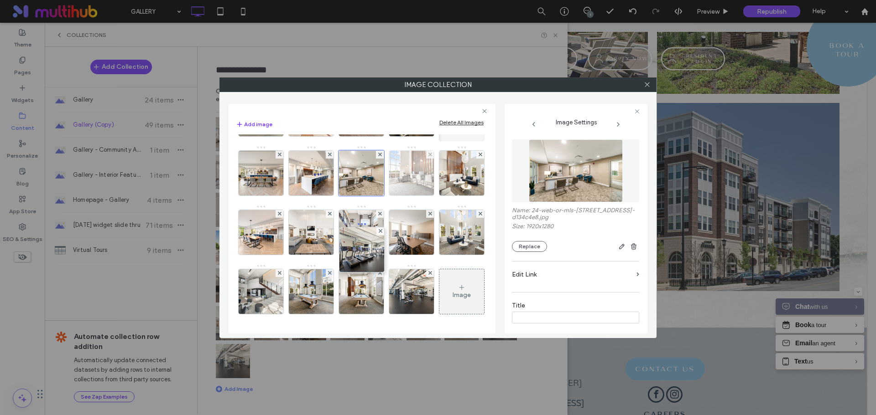
drag, startPoint x: 417, startPoint y: 313, endPoint x: 377, endPoint y: 182, distance: 137.3
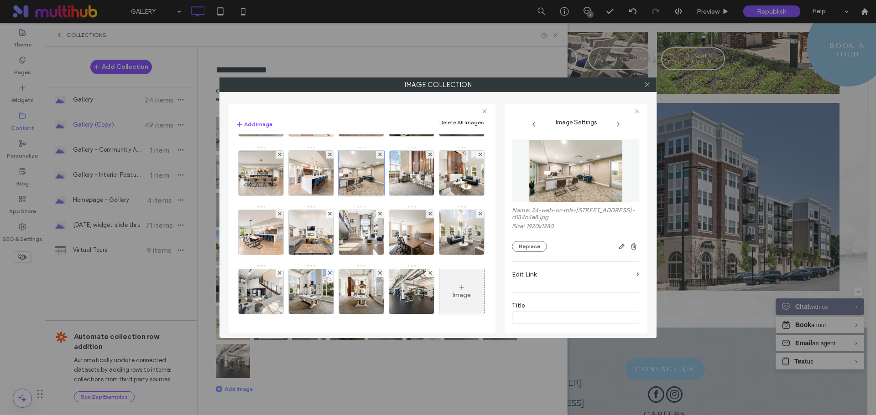
scroll to position [586, 0]
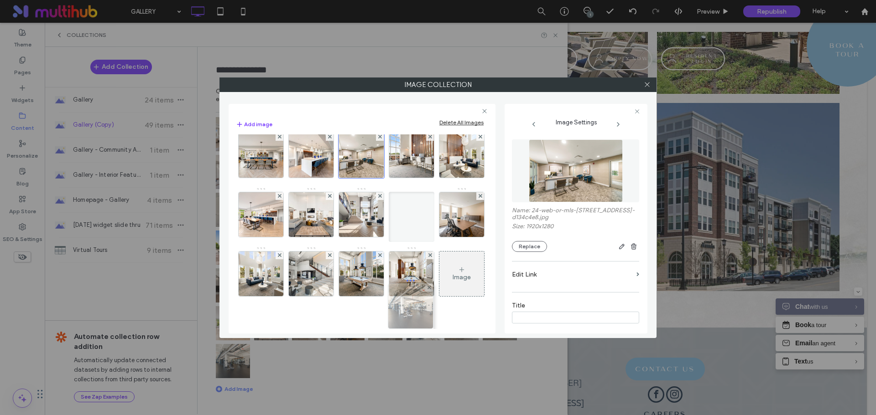
drag, startPoint x: 263, startPoint y: 283, endPoint x: 410, endPoint y: 137, distance: 207.0
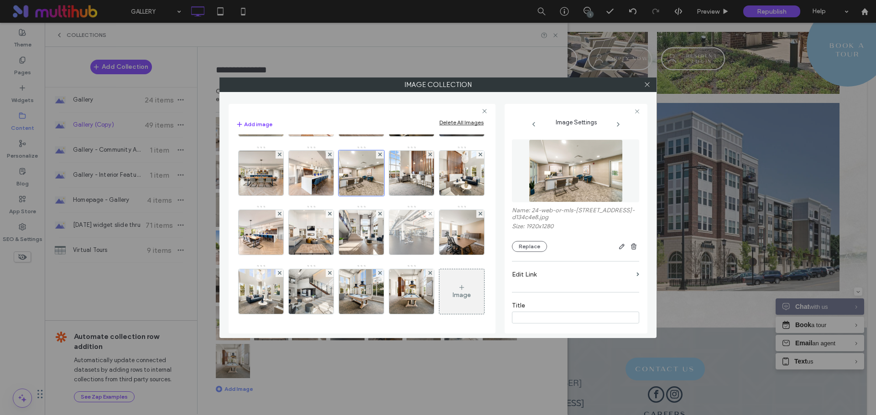
scroll to position [495, 0]
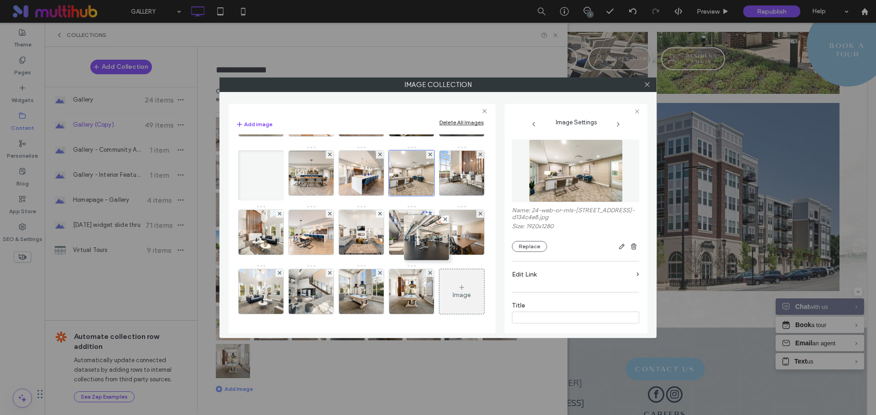
drag, startPoint x: 415, startPoint y: 257, endPoint x: 423, endPoint y: 154, distance: 103.4
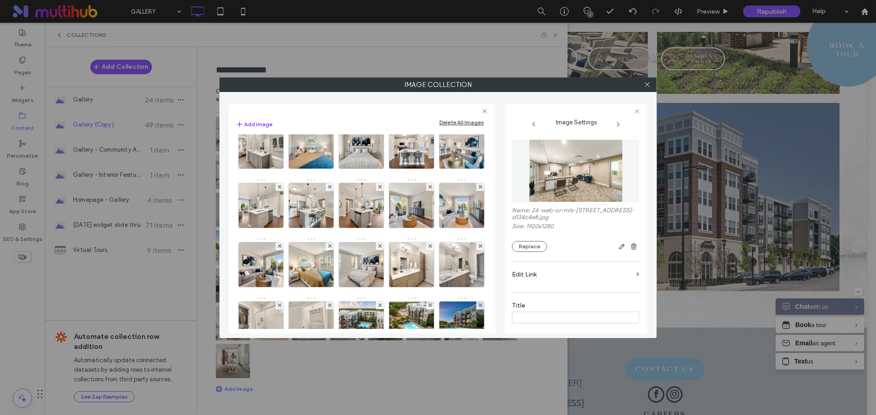
scroll to position [0, 0]
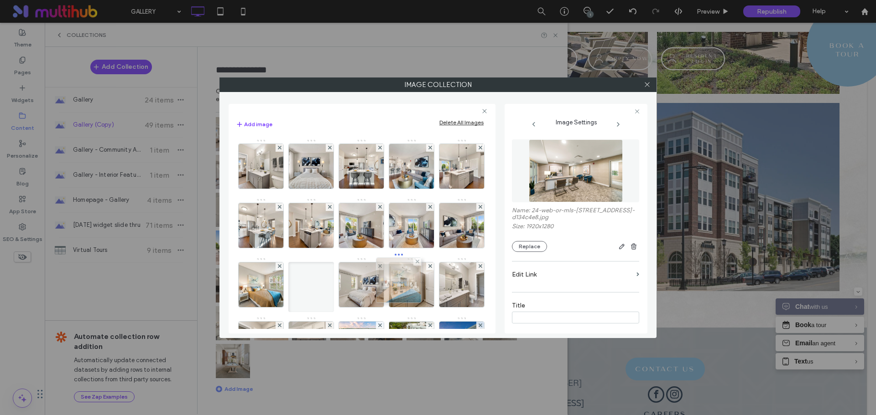
drag, startPoint x: 314, startPoint y: 165, endPoint x: 400, endPoint y: 280, distance: 143.7
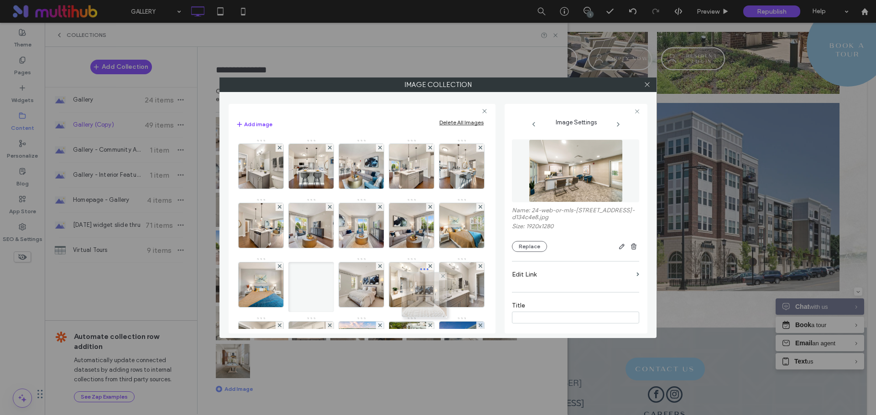
drag, startPoint x: 322, startPoint y: 159, endPoint x: 433, endPoint y: 286, distance: 168.7
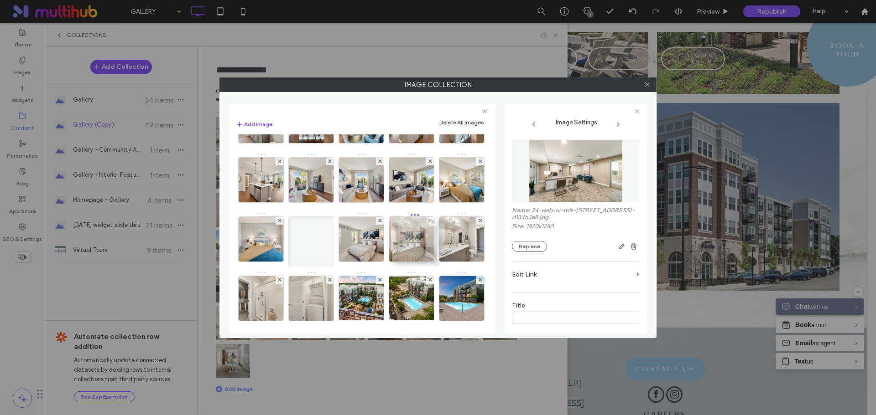
drag, startPoint x: 408, startPoint y: 237, endPoint x: 412, endPoint y: 235, distance: 4.7
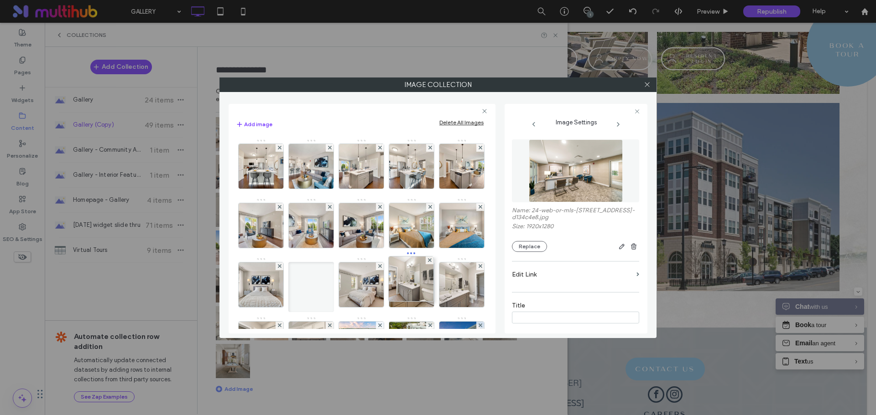
drag, startPoint x: 254, startPoint y: 171, endPoint x: 407, endPoint y: 286, distance: 191.5
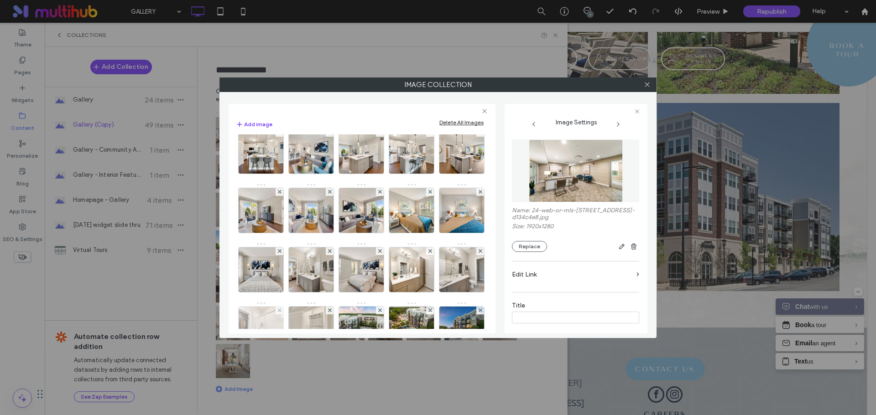
scroll to position [91, 0]
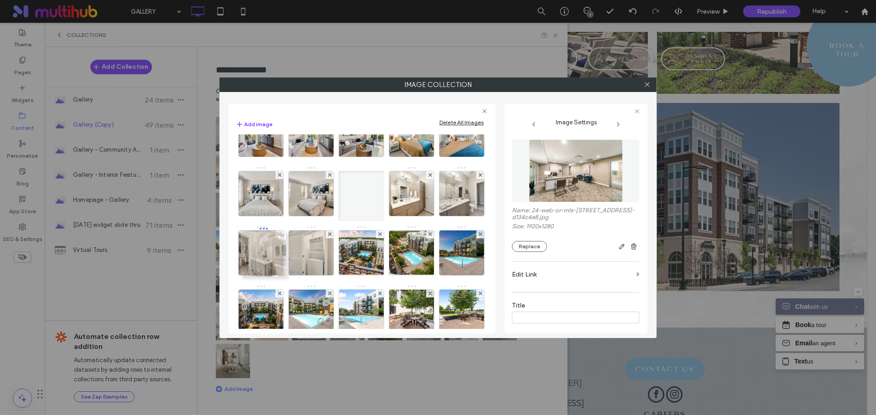
drag, startPoint x: 415, startPoint y: 185, endPoint x: 265, endPoint y: 245, distance: 161.8
click at [328, 216] on img at bounding box center [361, 193] width 67 height 45
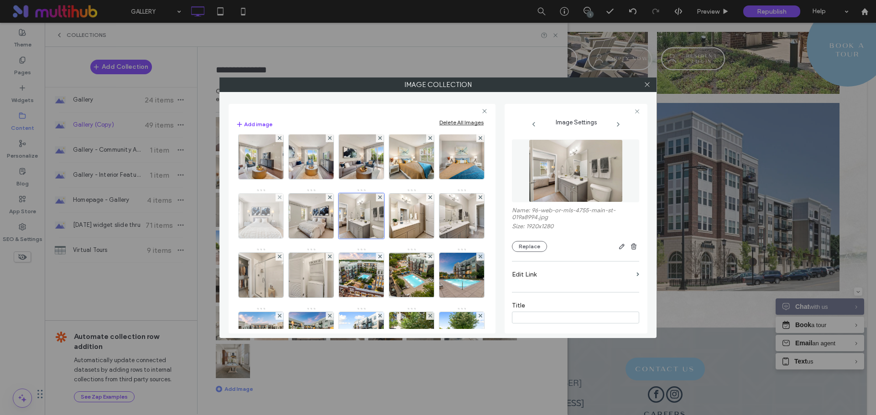
scroll to position [0, 0]
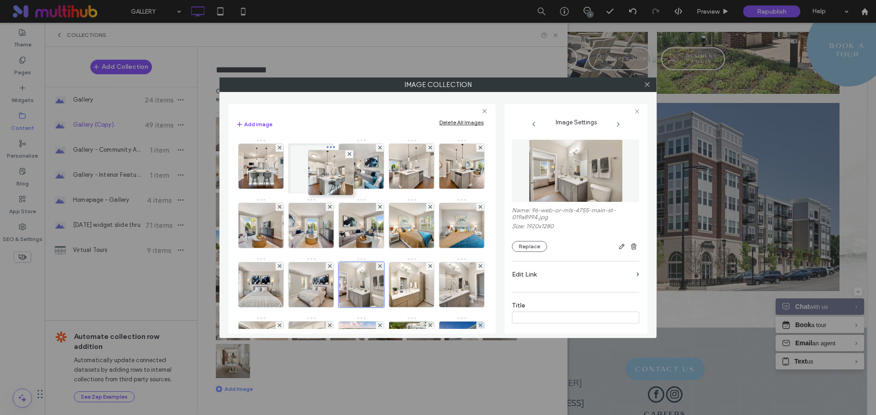
drag, startPoint x: 416, startPoint y: 171, endPoint x: 326, endPoint y: 176, distance: 90.4
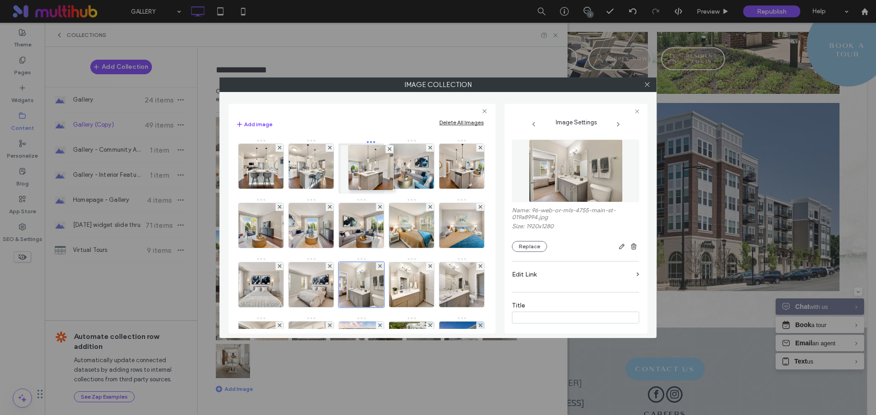
drag, startPoint x: 415, startPoint y: 182, endPoint x: 376, endPoint y: 188, distance: 39.2
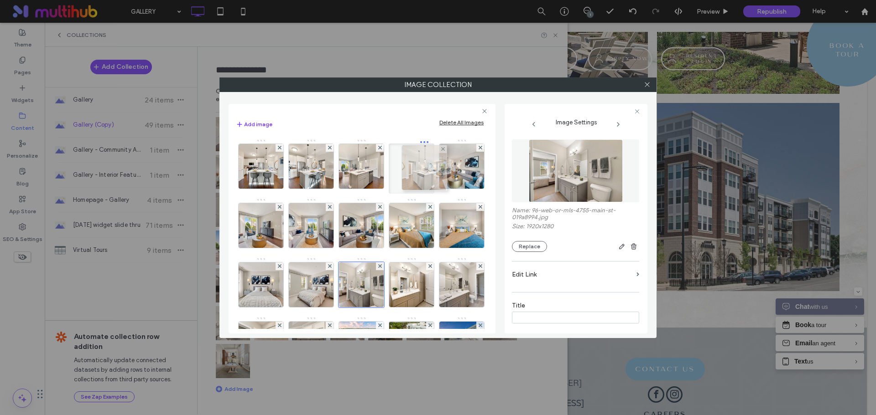
drag, startPoint x: 256, startPoint y: 237, endPoint x: 417, endPoint y: 179, distance: 171.1
click at [647, 85] on icon at bounding box center [647, 84] width 7 height 7
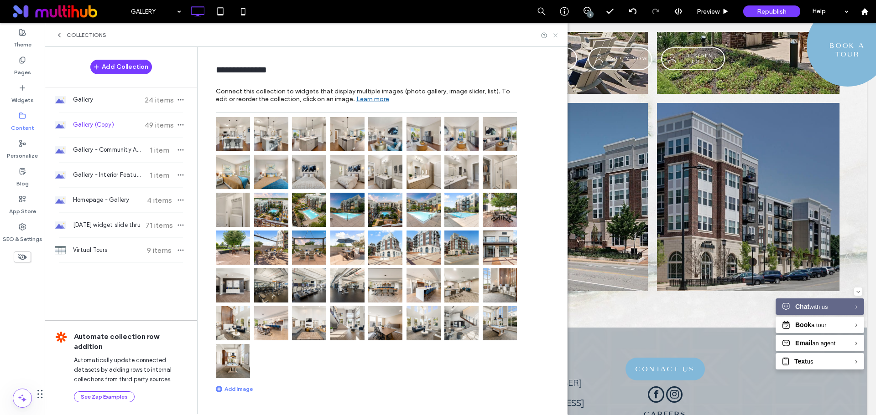
click at [555, 37] on icon at bounding box center [555, 35] width 7 height 7
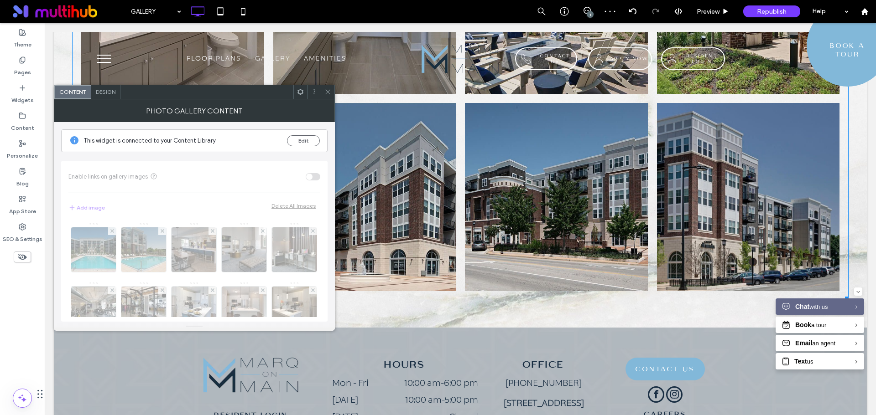
click at [303, 95] on span at bounding box center [300, 92] width 7 height 14
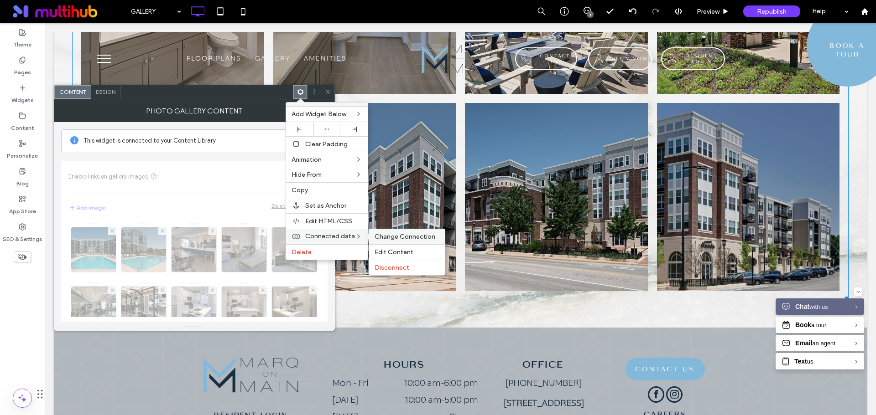
click at [387, 239] on span "Change Connection" at bounding box center [404, 237] width 61 height 8
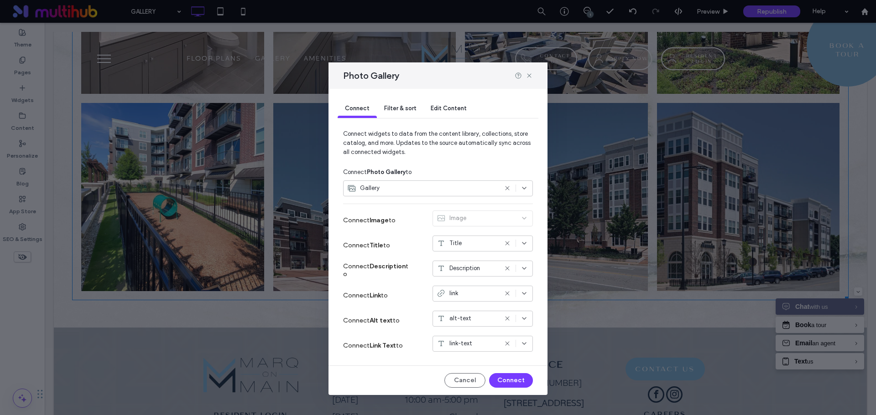
click at [411, 184] on div "Gallery" at bounding box center [422, 188] width 150 height 9
click at [421, 234] on div "Gallery (Copy)" at bounding box center [437, 236] width 189 height 16
click at [513, 380] on button "Connect" at bounding box center [511, 381] width 44 height 15
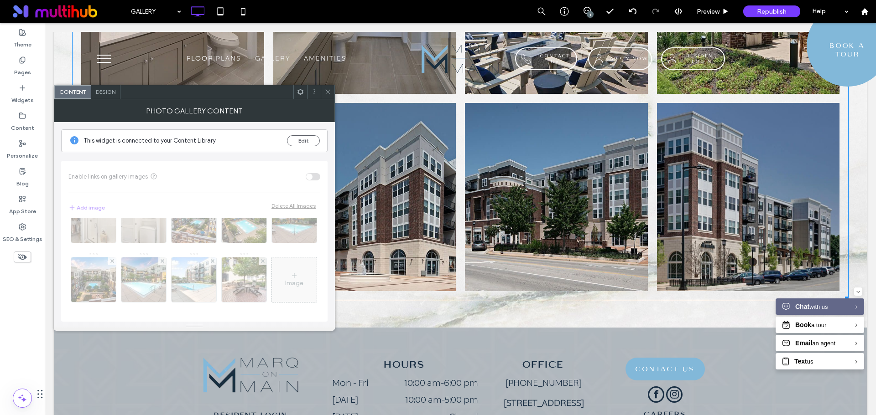
scroll to position [319, 0]
click at [105, 93] on span "Design" at bounding box center [106, 91] width 20 height 7
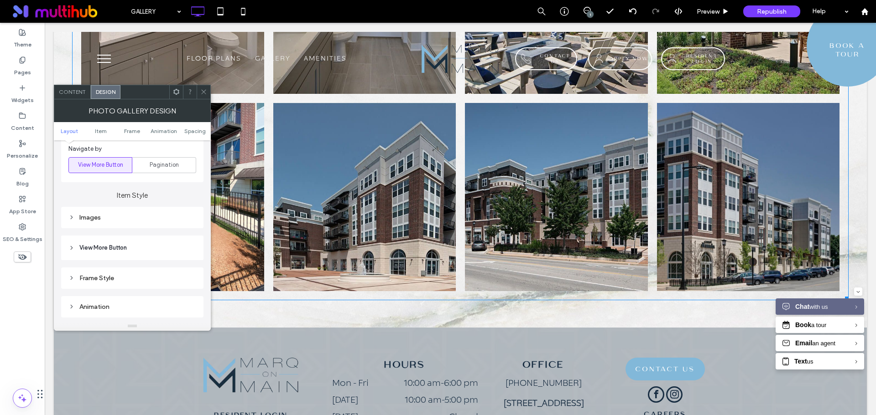
click at [204, 93] on icon at bounding box center [203, 91] width 7 height 7
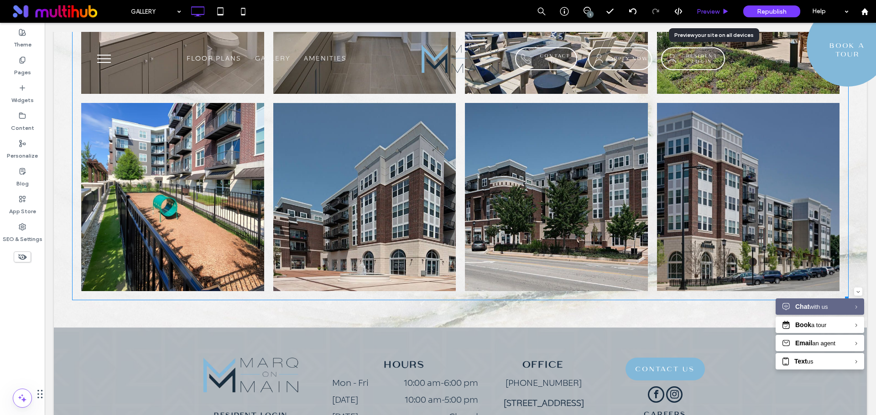
click at [701, 10] on span "Preview" at bounding box center [707, 12] width 23 height 8
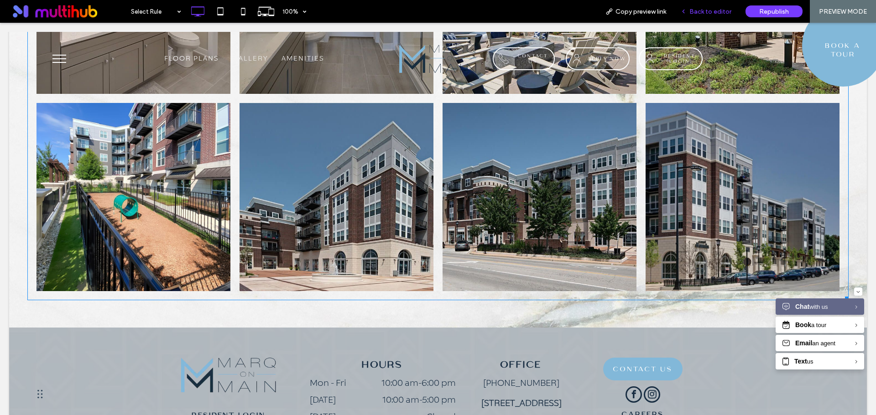
click at [698, 13] on span "Back to editor" at bounding box center [710, 12] width 42 height 8
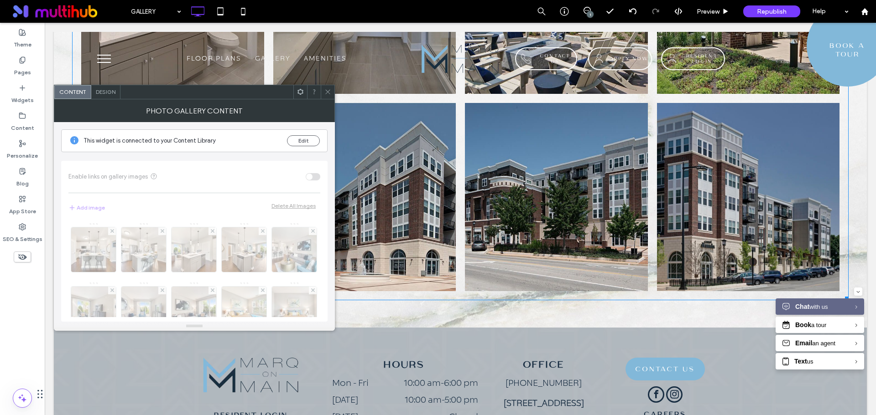
click at [105, 89] on span "Design" at bounding box center [106, 91] width 20 height 7
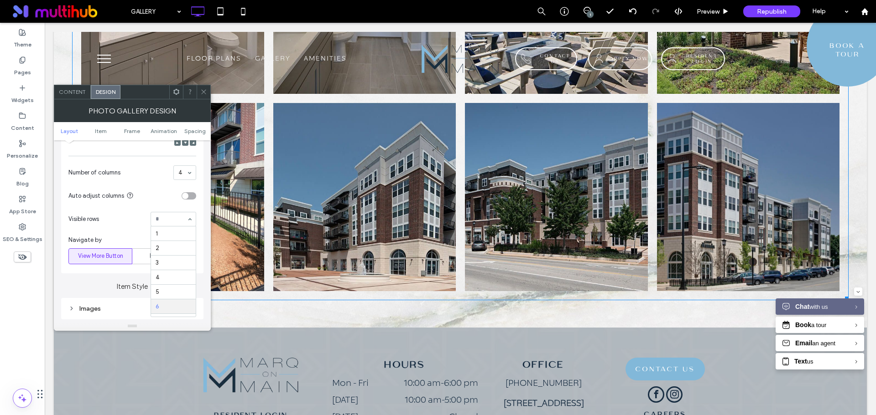
scroll to position [11, 0]
click at [200, 92] on div at bounding box center [204, 92] width 14 height 14
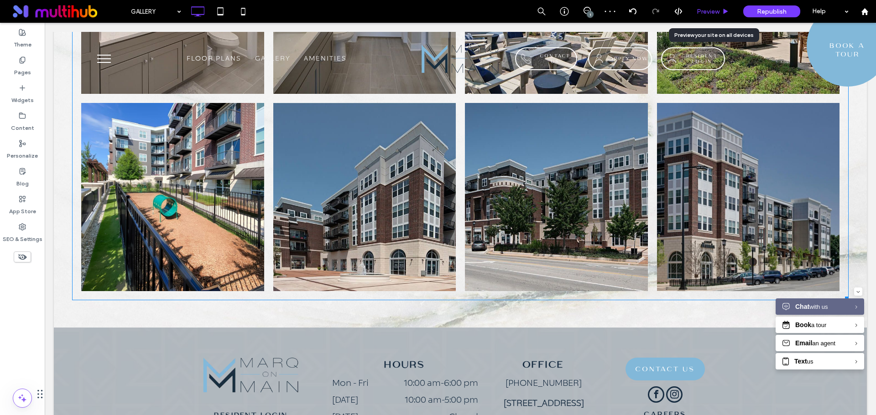
click at [704, 8] on span "Preview" at bounding box center [707, 12] width 23 height 8
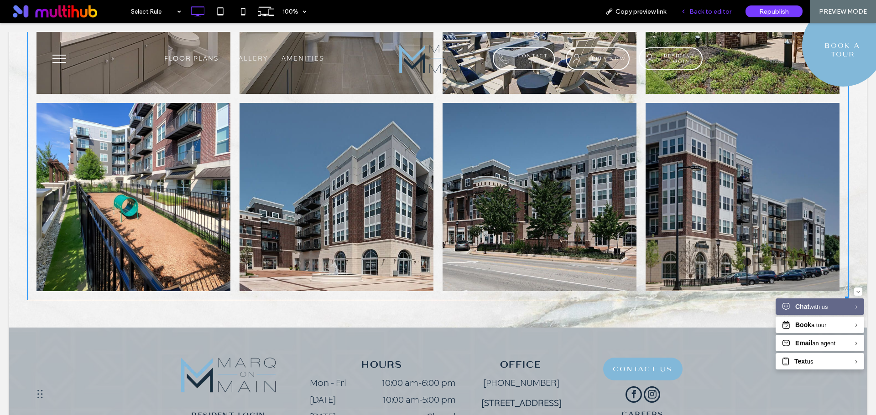
click at [705, 14] on span "Back to editor" at bounding box center [710, 12] width 42 height 8
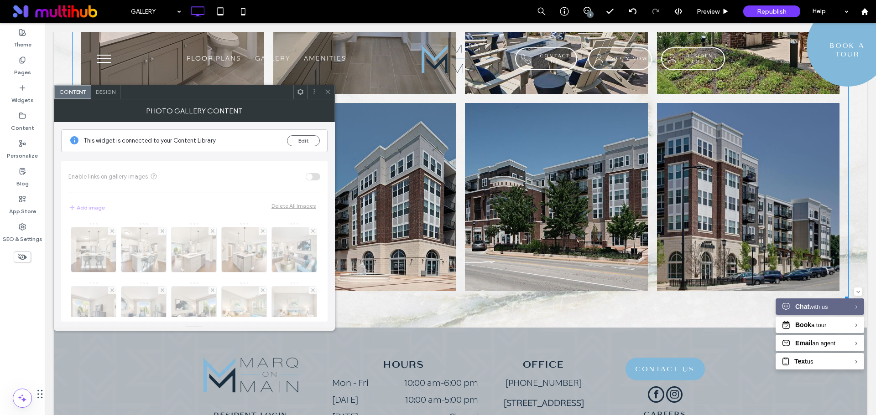
click at [104, 94] on span "Design" at bounding box center [106, 91] width 20 height 7
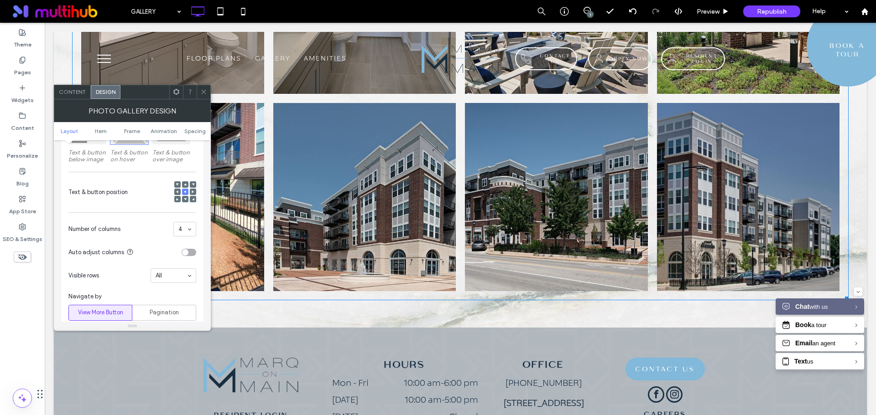
scroll to position [182, 0]
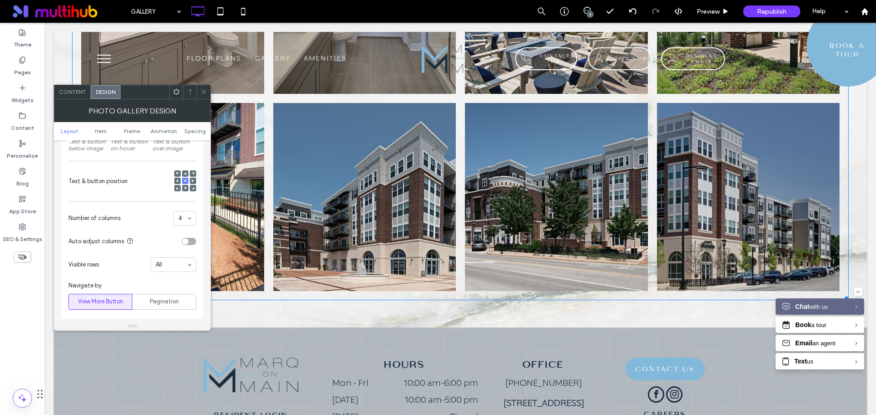
click at [190, 240] on div "toggle" at bounding box center [189, 241] width 15 height 7
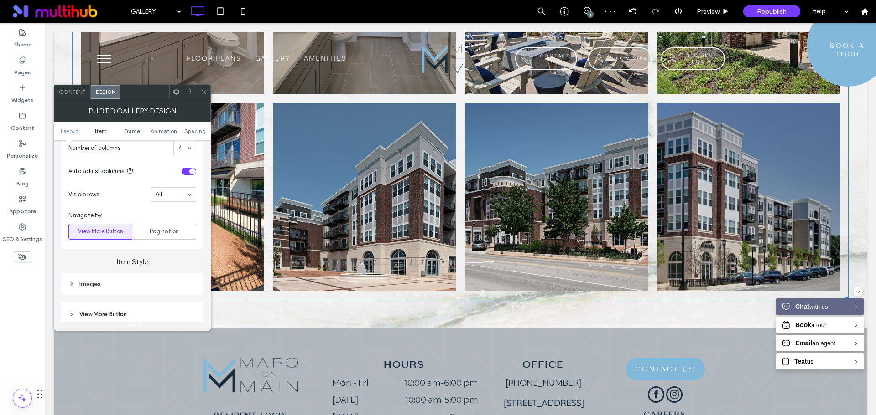
scroll to position [228, 0]
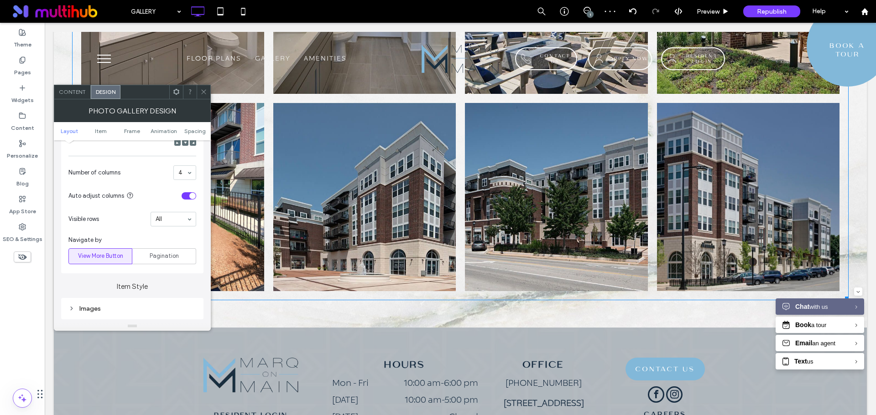
click at [72, 93] on span "Content" at bounding box center [72, 91] width 27 height 7
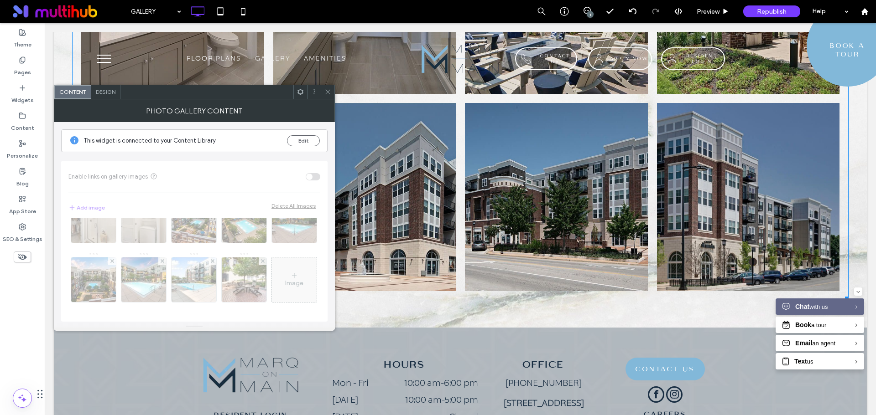
scroll to position [319, 0]
click at [331, 94] on div at bounding box center [328, 92] width 14 height 14
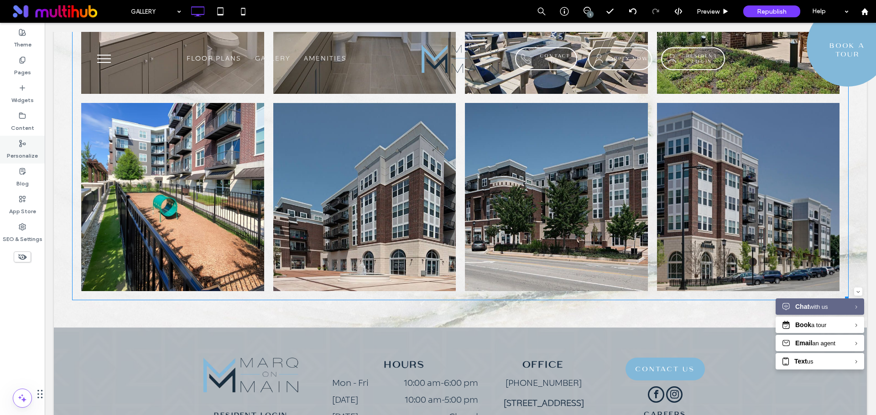
click at [28, 146] on div "Personalize" at bounding box center [22, 150] width 45 height 28
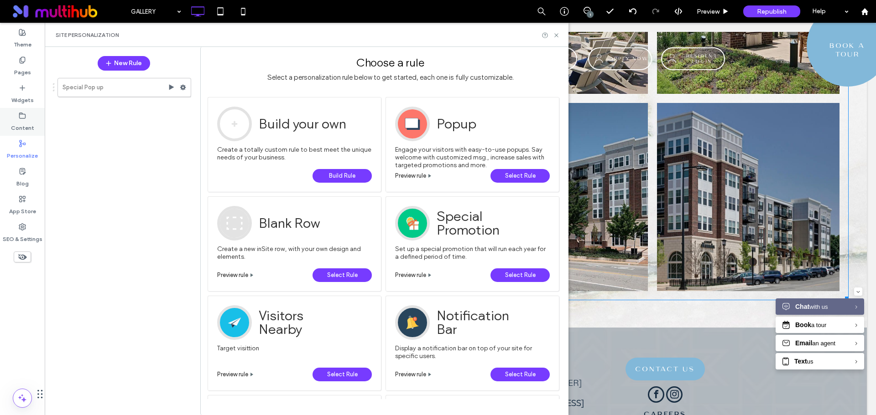
click at [21, 121] on label "Content" at bounding box center [22, 125] width 23 height 13
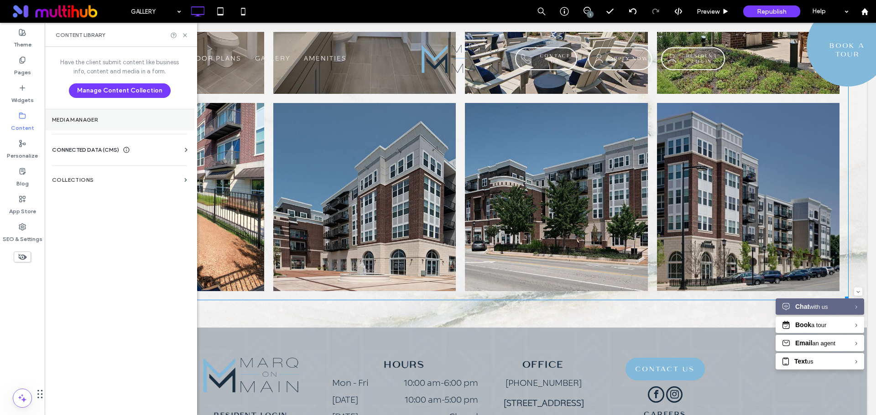
click at [107, 122] on label "Media Manager" at bounding box center [119, 120] width 135 height 6
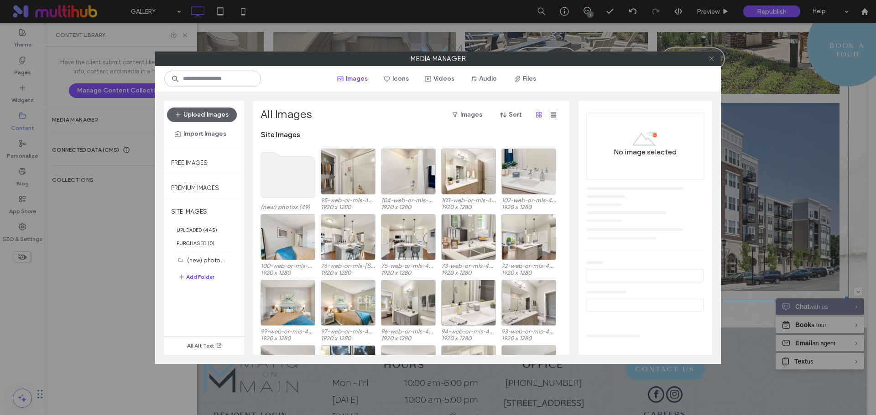
click at [709, 59] on icon at bounding box center [711, 58] width 7 height 7
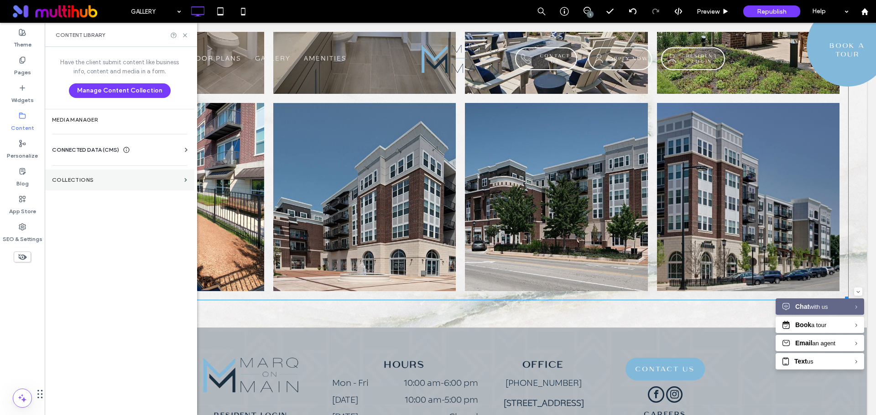
click at [152, 185] on section "Collections" at bounding box center [120, 180] width 150 height 21
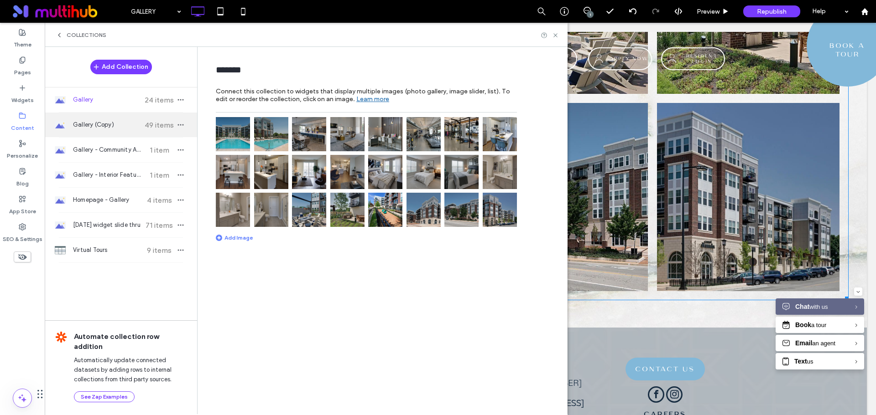
click at [144, 124] on span "49 items" at bounding box center [159, 125] width 32 height 9
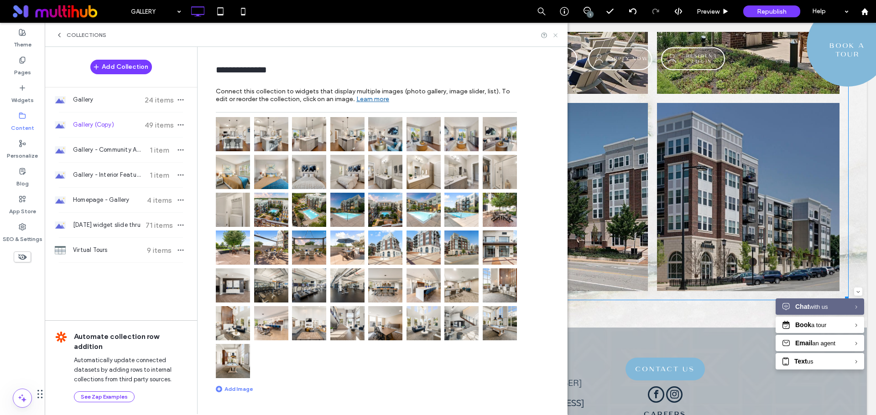
click at [558, 36] on icon at bounding box center [555, 35] width 7 height 7
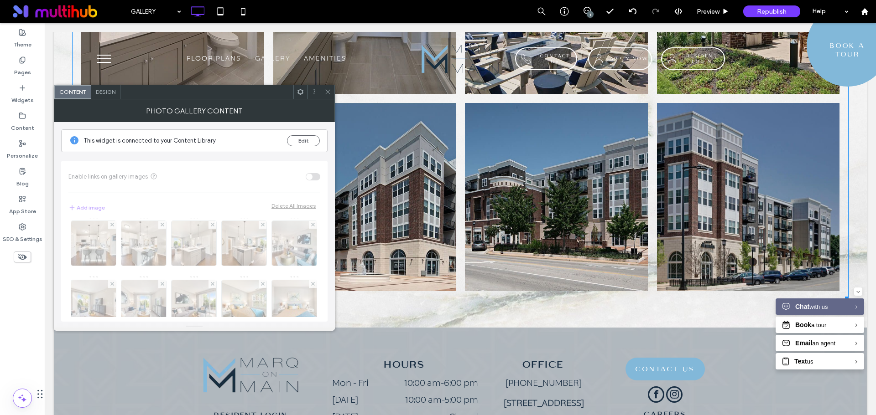
scroll to position [0, 0]
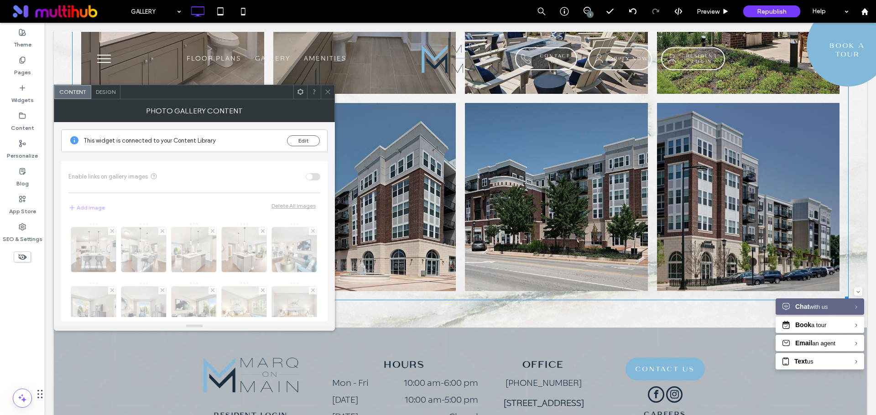
click at [302, 93] on use at bounding box center [300, 92] width 6 height 6
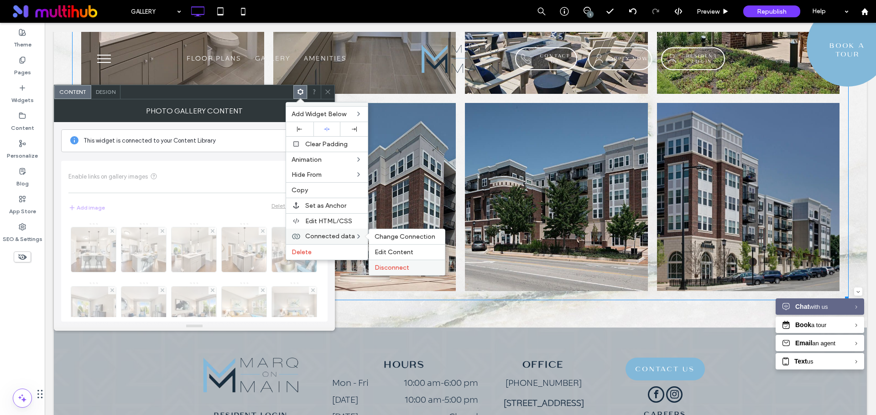
click at [407, 268] on span "Disconnect" at bounding box center [391, 268] width 35 height 8
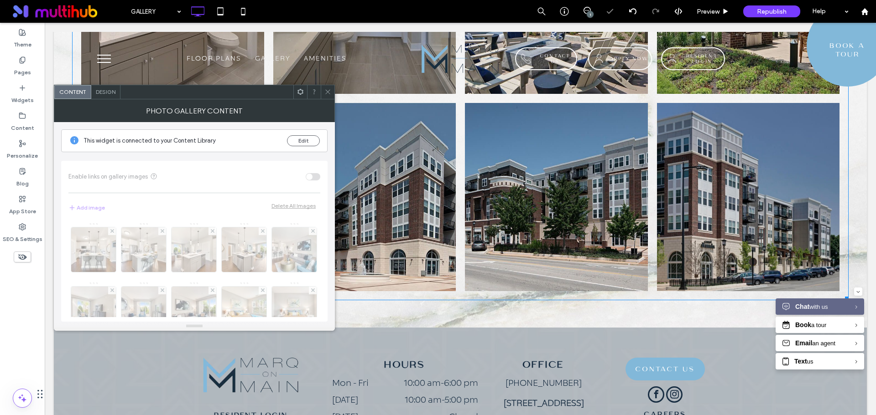
click at [326, 93] on icon at bounding box center [327, 91] width 7 height 7
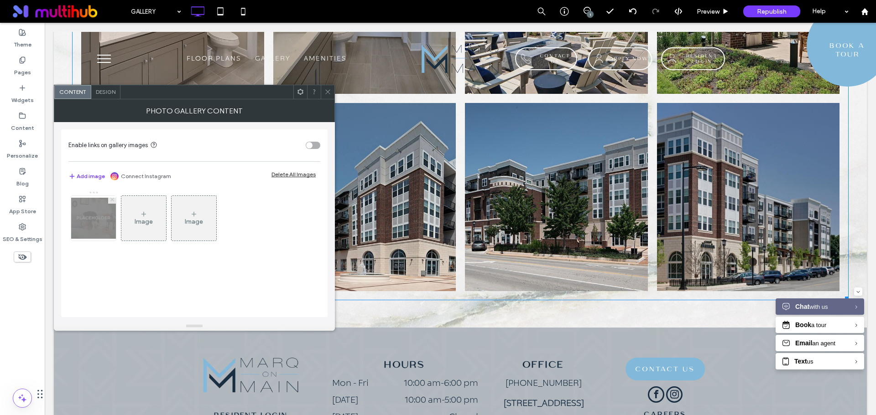
click at [113, 201] on use at bounding box center [112, 200] width 4 height 4
click at [299, 93] on icon at bounding box center [300, 91] width 7 height 7
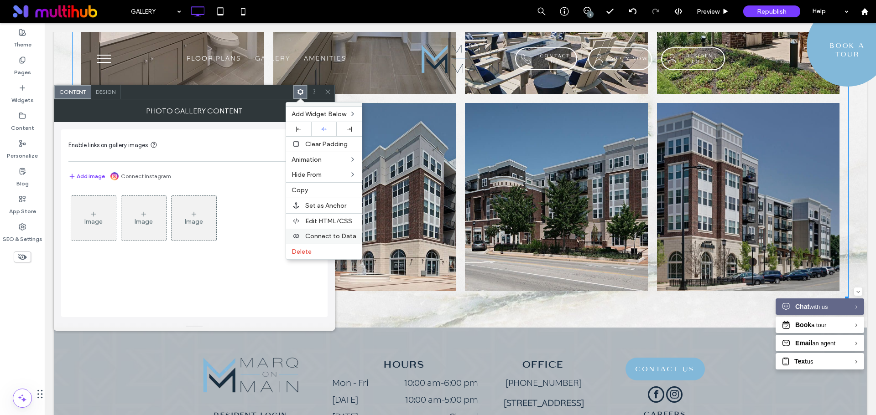
click at [332, 235] on span "Connect to Data" at bounding box center [330, 237] width 51 height 8
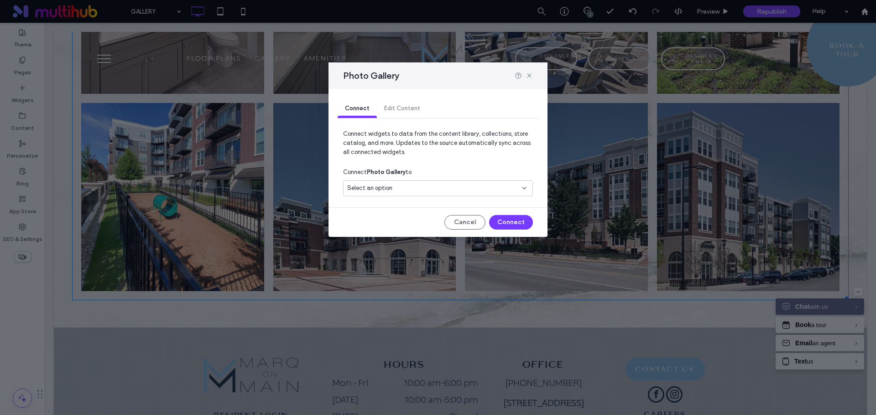
click at [430, 190] on div "Select an option" at bounding box center [432, 188] width 171 height 9
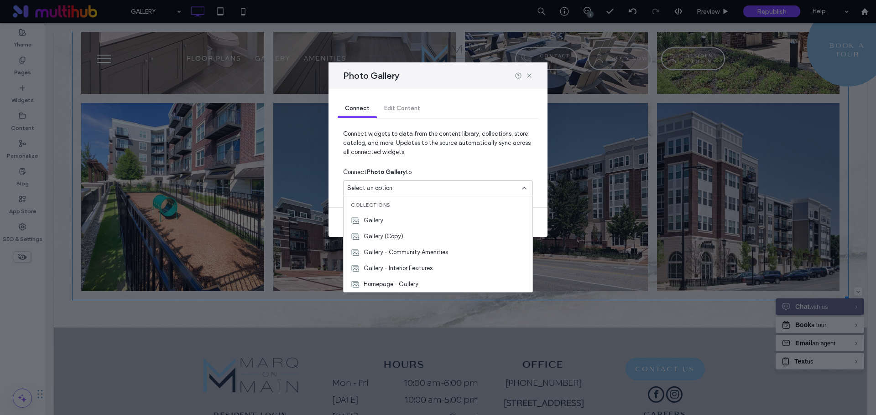
click at [436, 235] on div "Gallery (Copy)" at bounding box center [437, 236] width 189 height 16
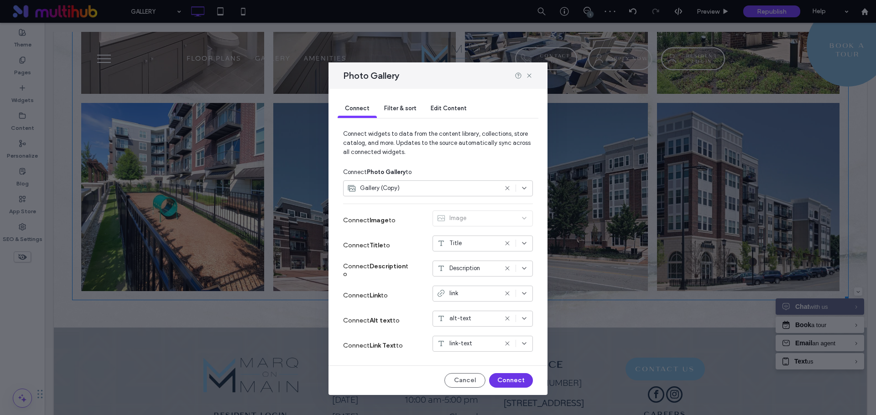
click at [522, 378] on button "Connect" at bounding box center [511, 381] width 44 height 15
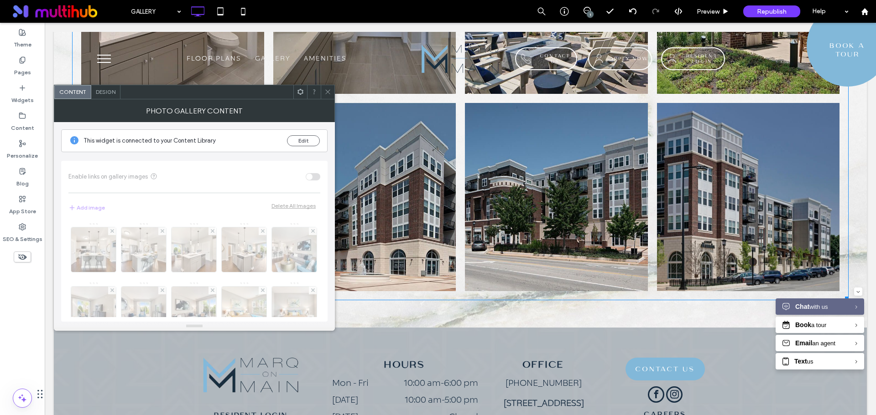
click at [326, 88] on icon at bounding box center [327, 91] width 7 height 7
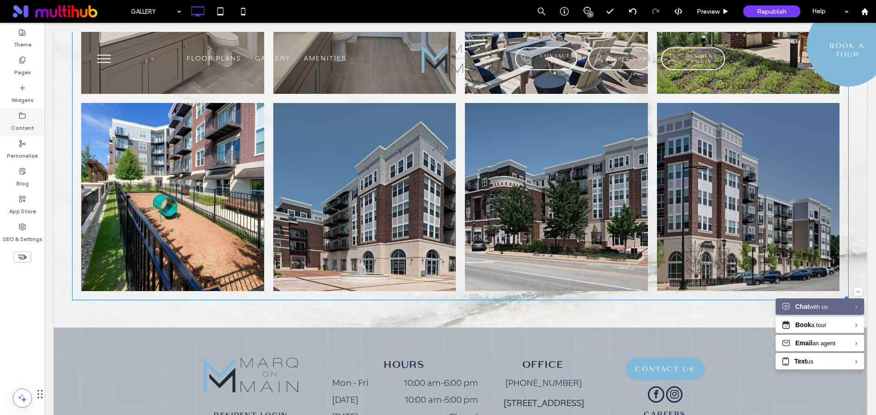
click at [25, 124] on label "Content" at bounding box center [22, 125] width 23 height 13
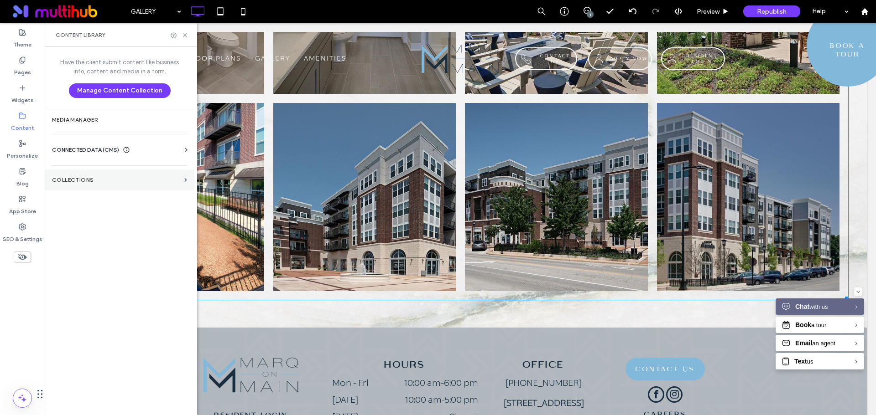
click at [107, 180] on label "Collections" at bounding box center [116, 180] width 129 height 6
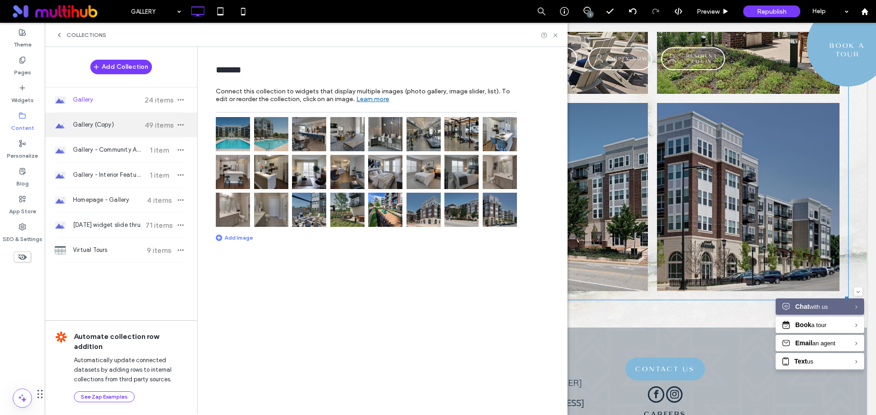
click at [147, 122] on span "49 items" at bounding box center [159, 125] width 32 height 9
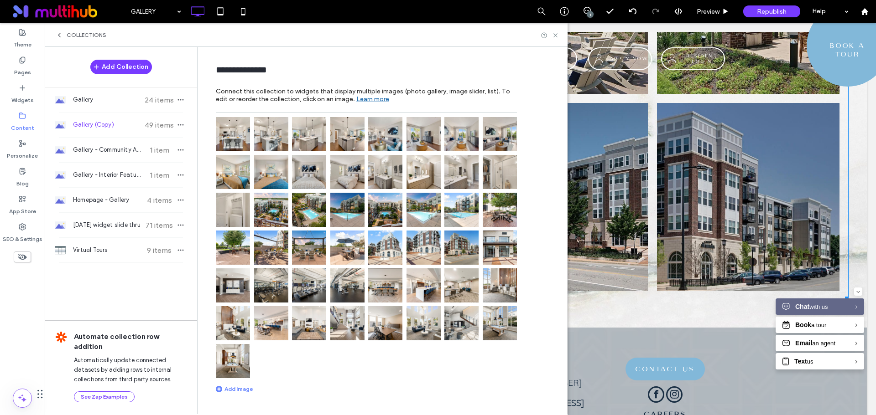
click at [239, 358] on img at bounding box center [233, 361] width 34 height 34
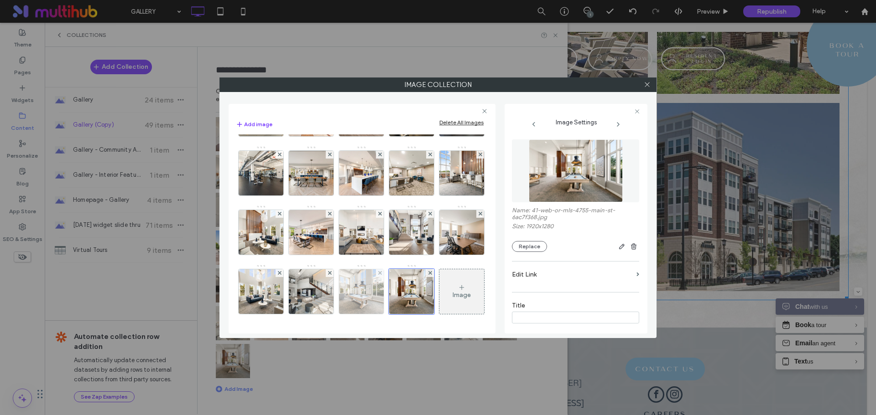
scroll to position [586, 0]
click at [428, 274] on icon at bounding box center [430, 273] width 4 height 4
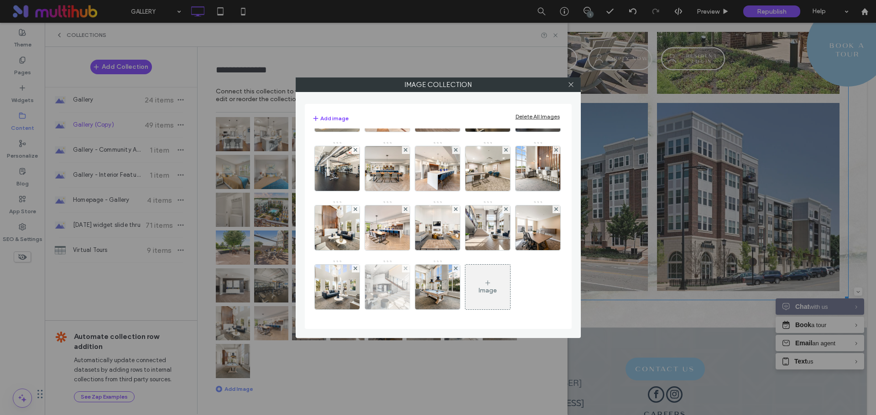
scroll to position [585, 0]
click at [568, 83] on icon at bounding box center [570, 84] width 7 height 7
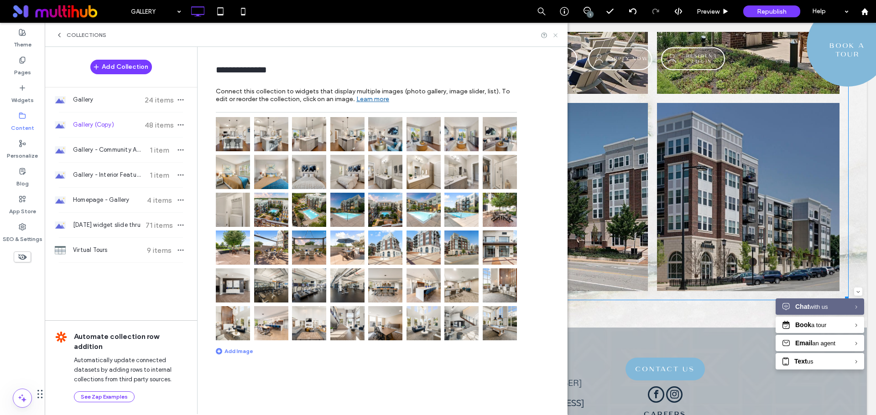
click at [554, 35] on icon at bounding box center [555, 35] width 7 height 7
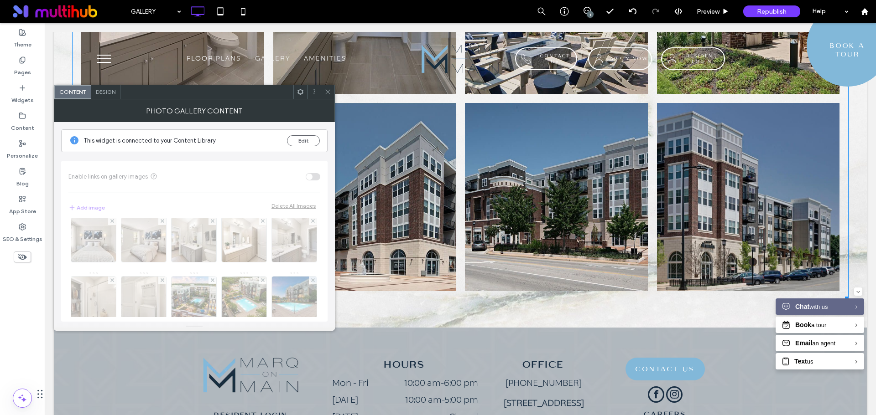
scroll to position [137, 0]
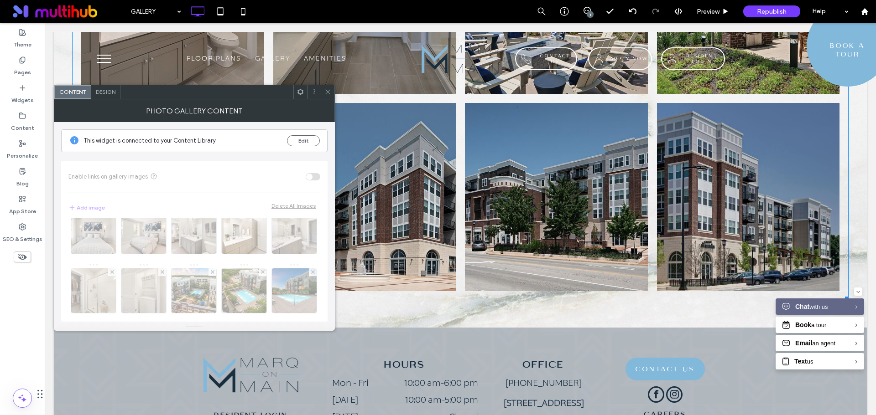
click at [99, 93] on span "Design" at bounding box center [106, 91] width 20 height 7
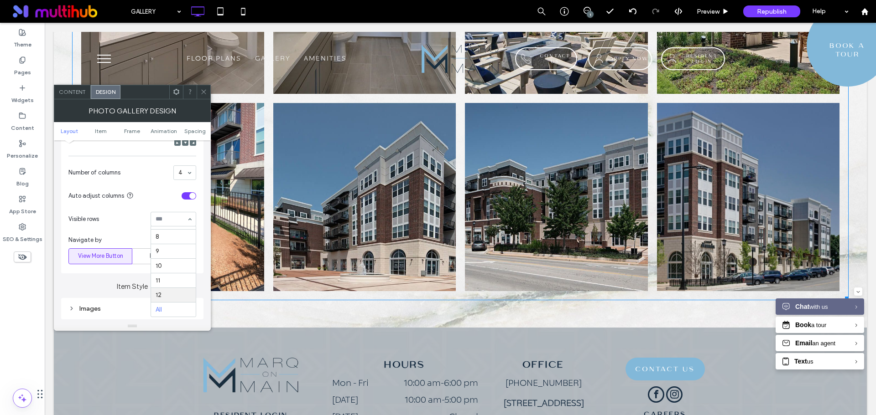
scroll to position [53, 0]
click at [203, 92] on use at bounding box center [203, 92] width 5 height 5
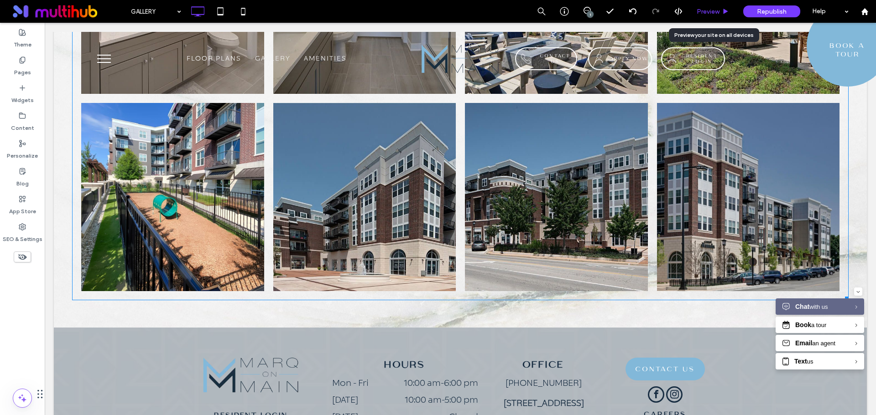
click at [716, 12] on span "Preview" at bounding box center [707, 12] width 23 height 8
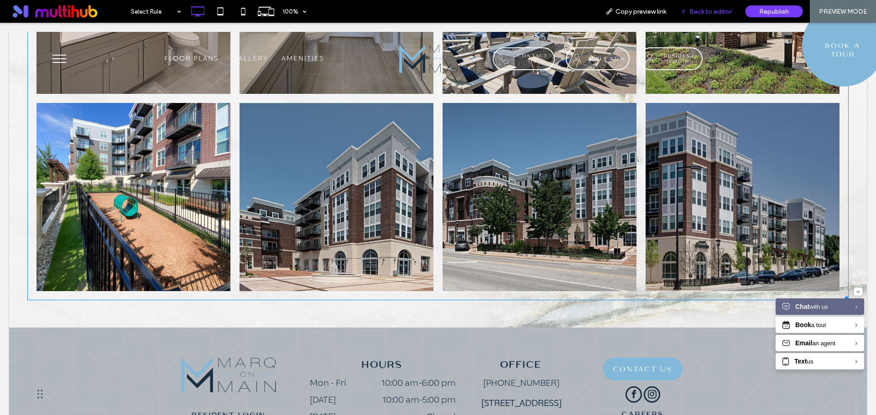
click at [706, 13] on span "Back to editor" at bounding box center [710, 12] width 42 height 8
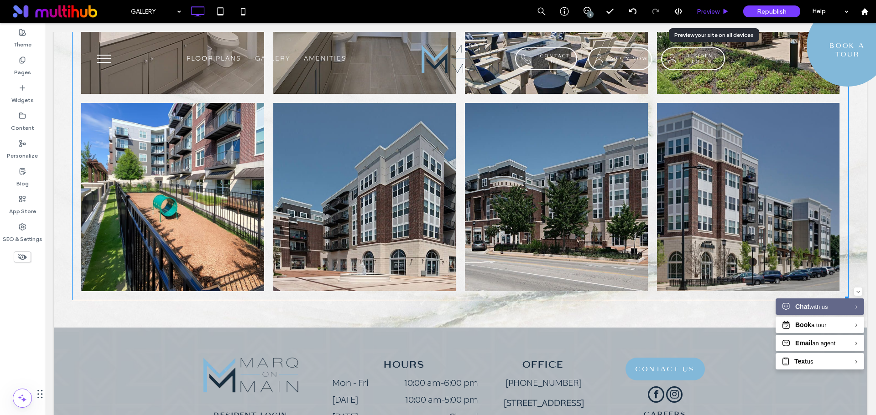
click at [694, 13] on div "Preview" at bounding box center [713, 12] width 46 height 8
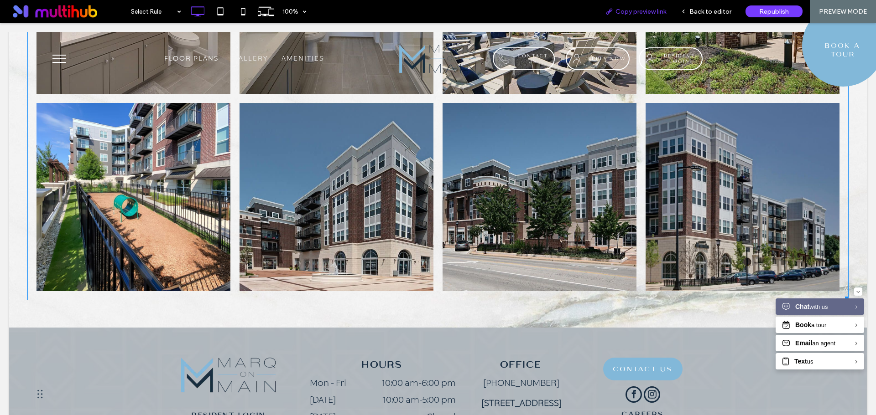
click at [636, 16] on div "Copy preview link" at bounding box center [635, 11] width 75 height 23
click at [649, 9] on span "Copy preview link" at bounding box center [640, 12] width 51 height 8
click at [699, 14] on span "Back to editor" at bounding box center [710, 12] width 42 height 8
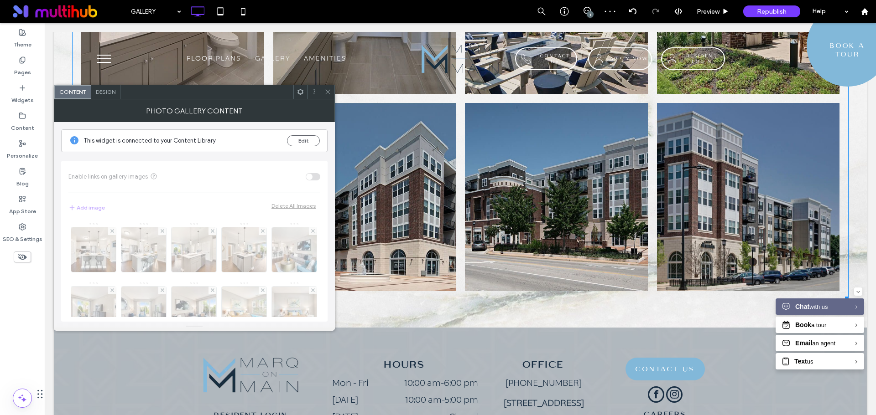
click at [104, 94] on span "Design" at bounding box center [106, 91] width 20 height 7
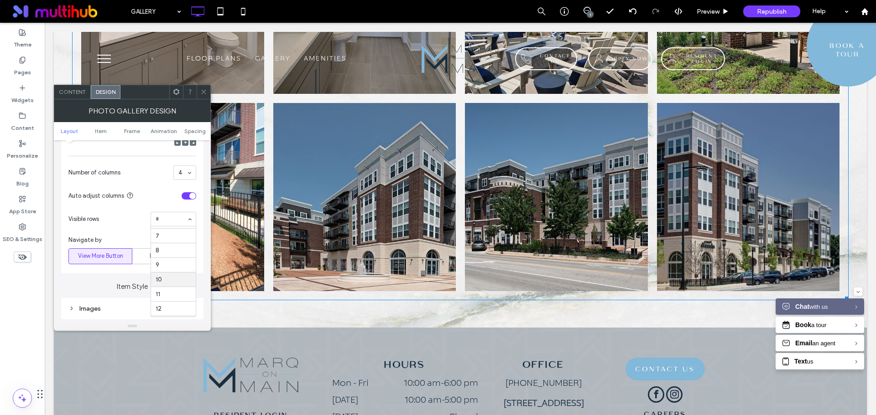
scroll to position [99, 0]
click at [203, 94] on icon at bounding box center [203, 91] width 7 height 7
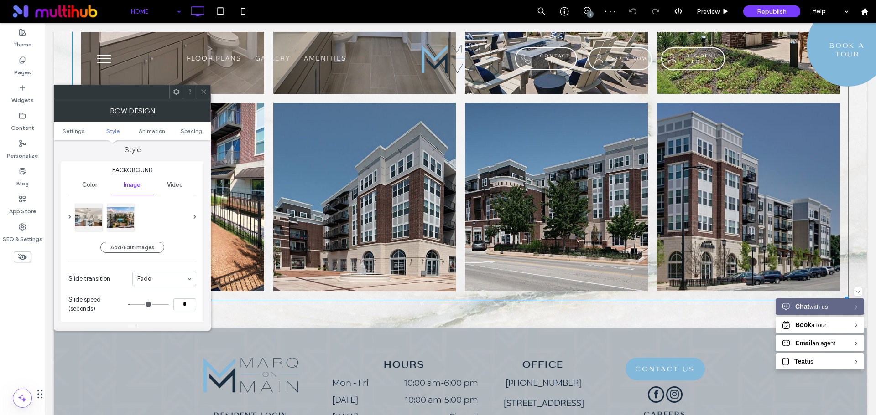
scroll to position [91, 0]
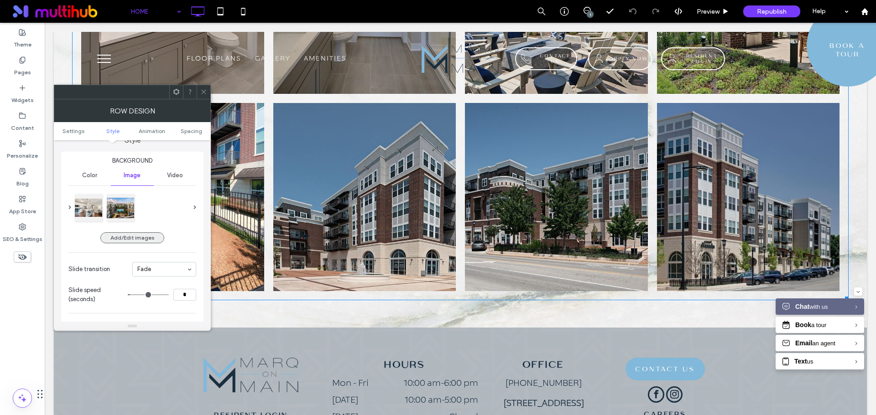
click at [128, 234] on button "Add/Edit images" at bounding box center [132, 238] width 64 height 11
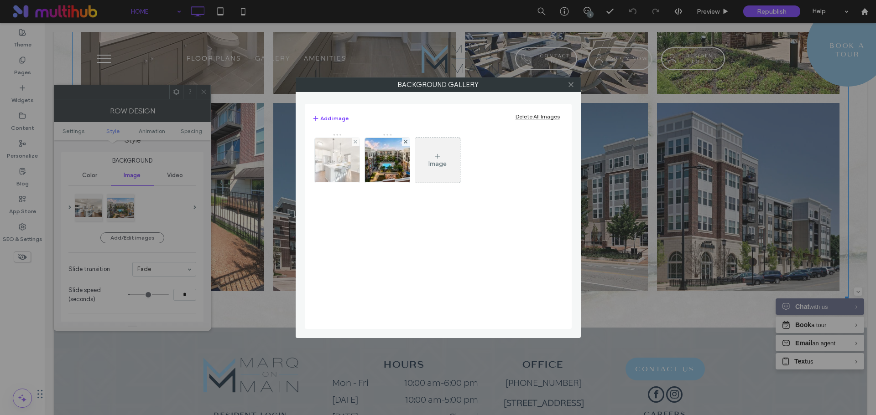
click at [336, 166] on img at bounding box center [336, 160] width 67 height 45
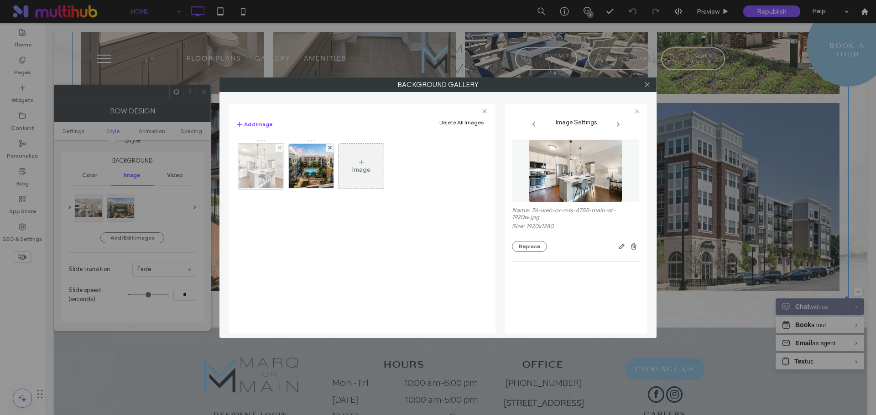
click at [281, 147] on div at bounding box center [279, 148] width 8 height 8
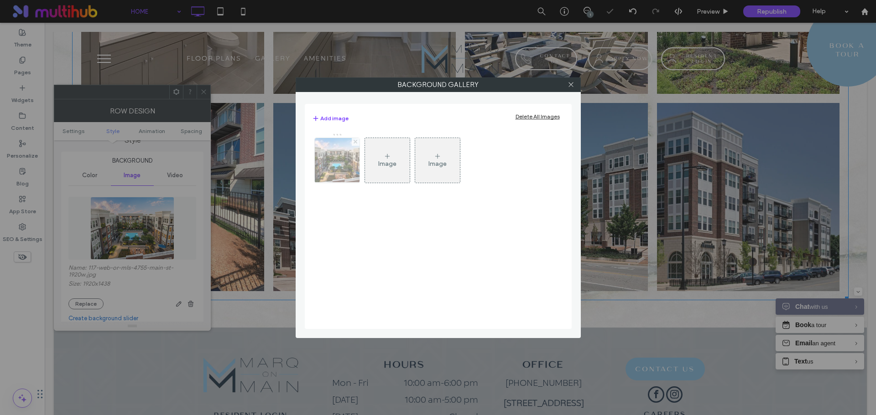
click at [354, 144] on span at bounding box center [355, 142] width 4 height 8
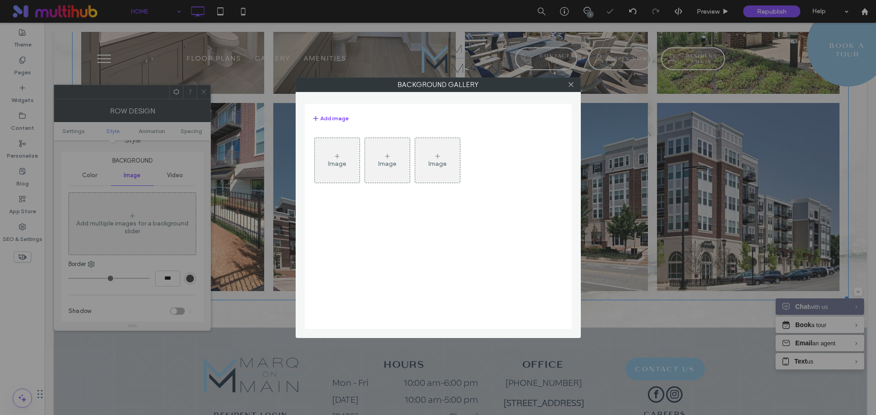
click at [348, 154] on div "Image" at bounding box center [337, 160] width 45 height 43
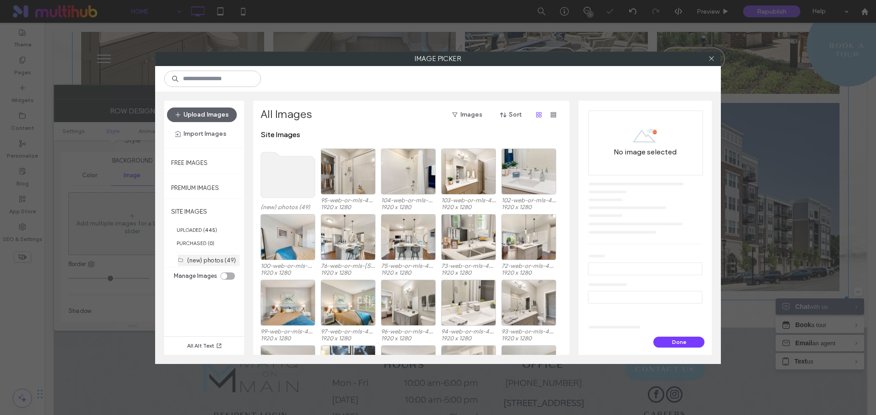
click at [193, 264] on label "(new) photos (49)" at bounding box center [211, 260] width 49 height 7
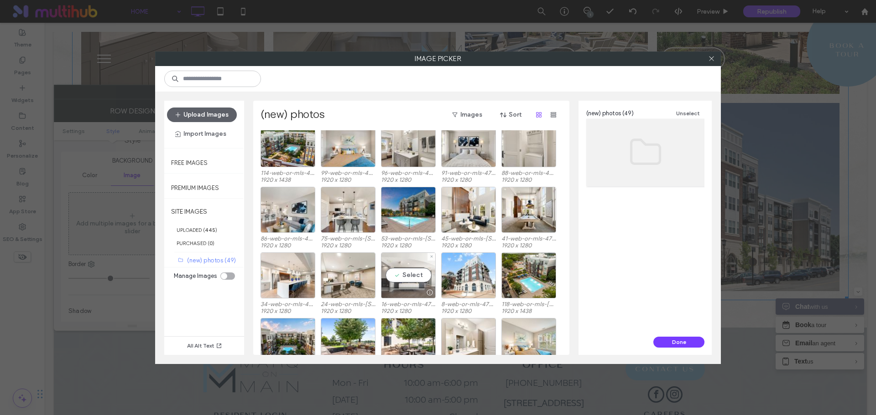
scroll to position [0, 0]
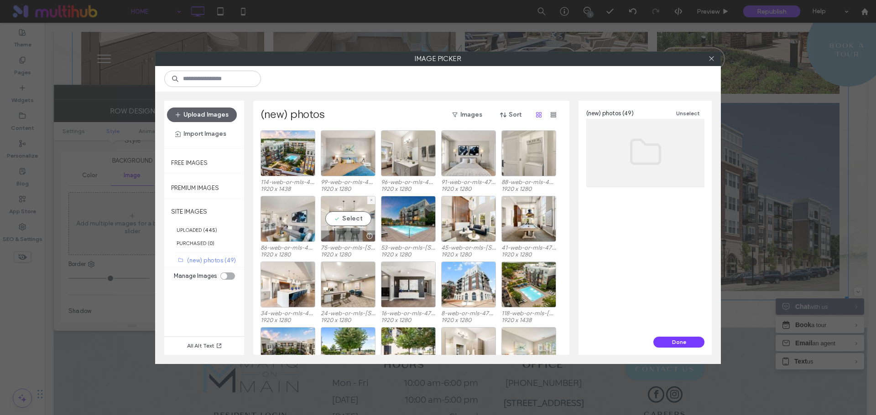
click at [355, 220] on div "Select" at bounding box center [348, 219] width 55 height 46
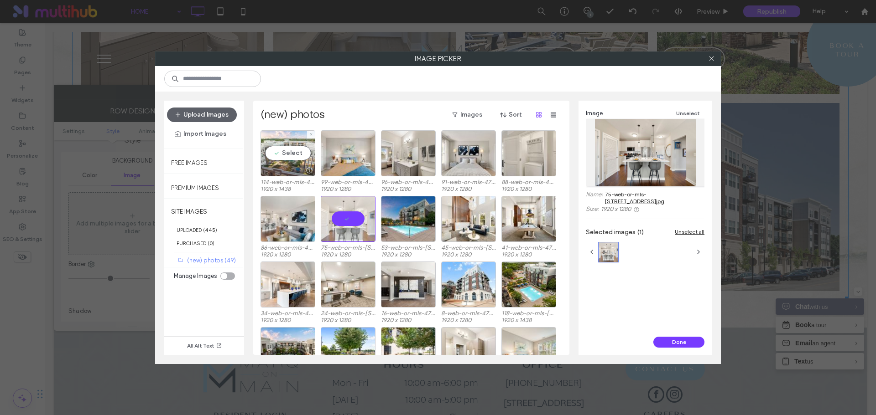
click at [294, 154] on div "Select" at bounding box center [287, 153] width 55 height 46
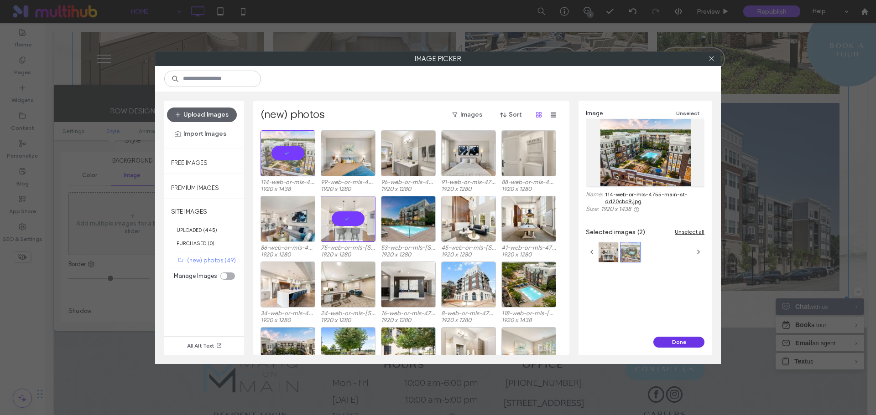
click at [665, 340] on button "Done" at bounding box center [678, 342] width 51 height 11
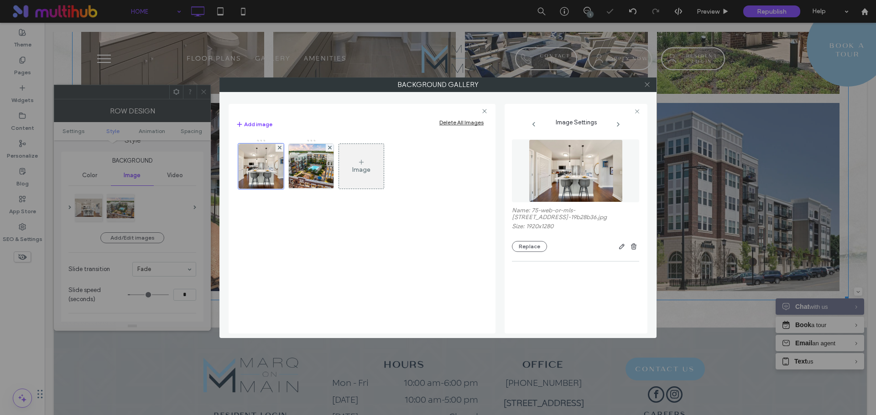
click at [646, 87] on icon at bounding box center [647, 84] width 7 height 7
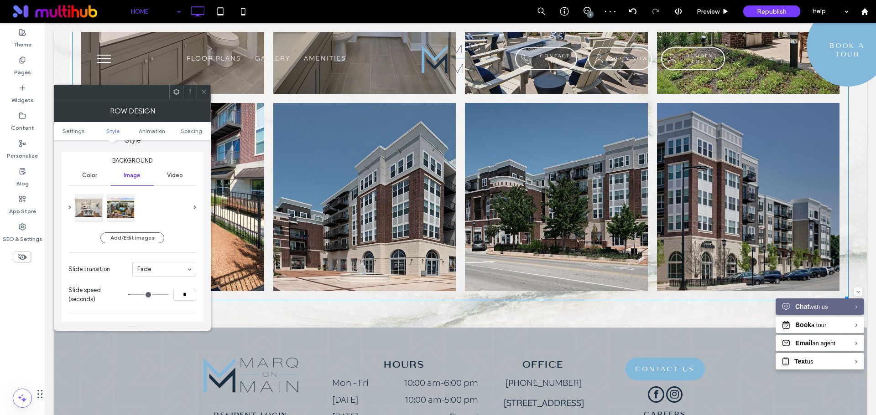
click at [202, 93] on icon at bounding box center [203, 91] width 7 height 7
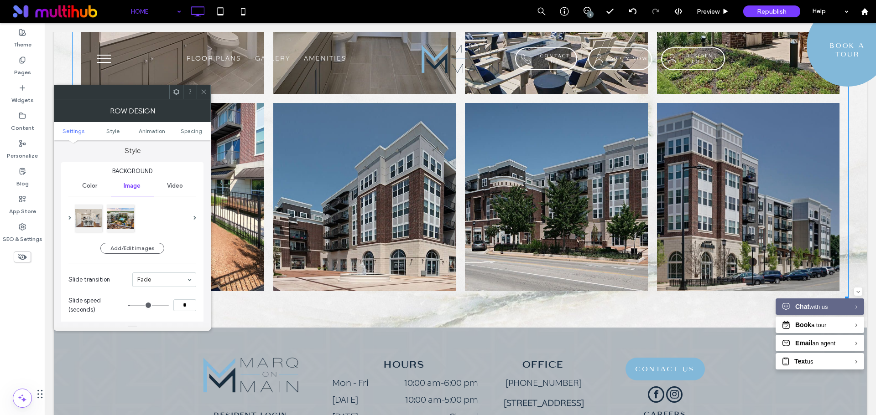
scroll to position [91, 0]
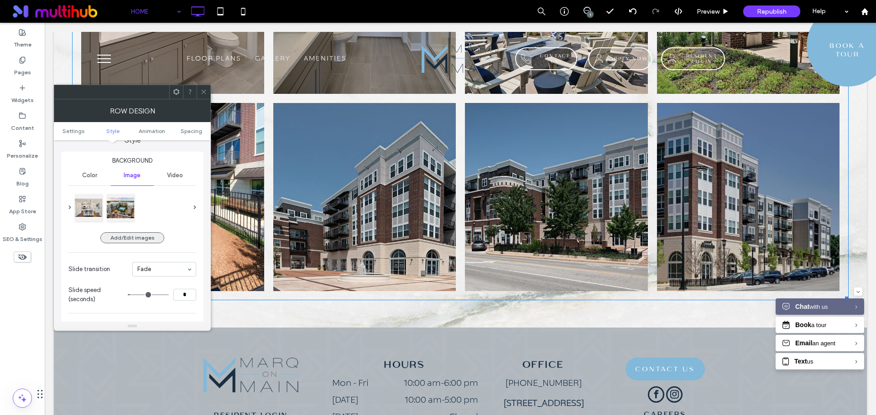
click at [124, 238] on button "Add/Edit images" at bounding box center [132, 238] width 64 height 11
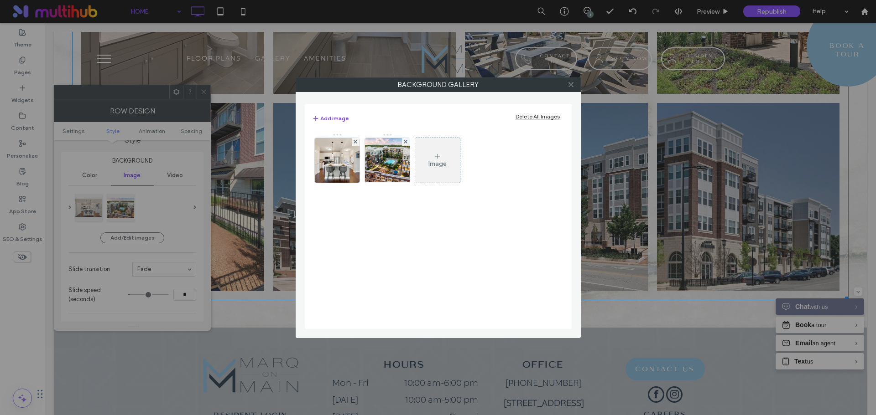
click at [446, 165] on div "Image" at bounding box center [437, 164] width 18 height 8
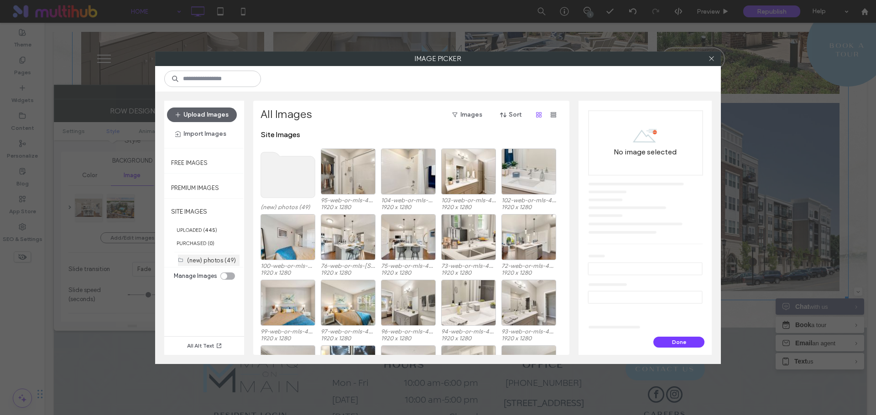
click at [202, 258] on label "(new) photos (49)" at bounding box center [211, 260] width 49 height 7
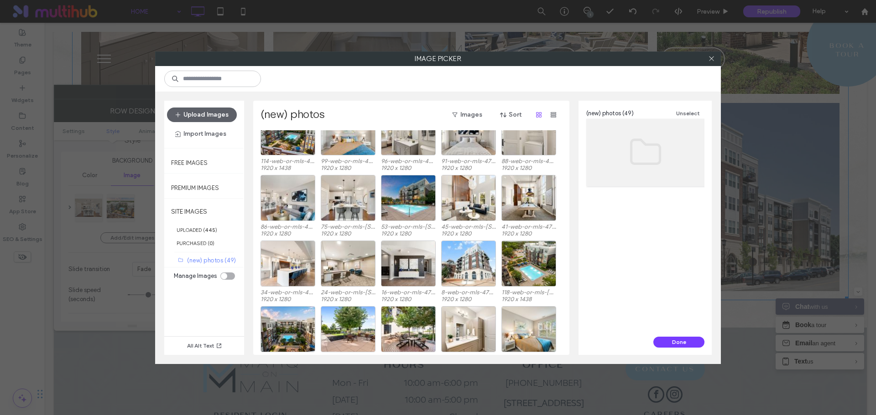
scroll to position [0, 0]
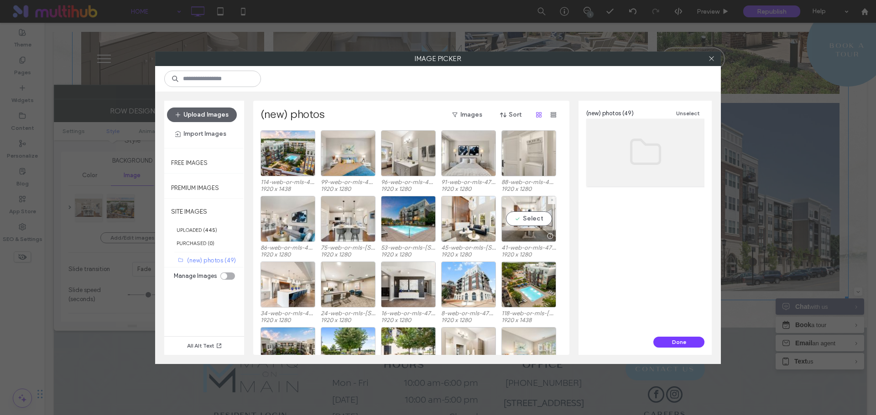
click at [531, 222] on div "Select" at bounding box center [528, 219] width 55 height 46
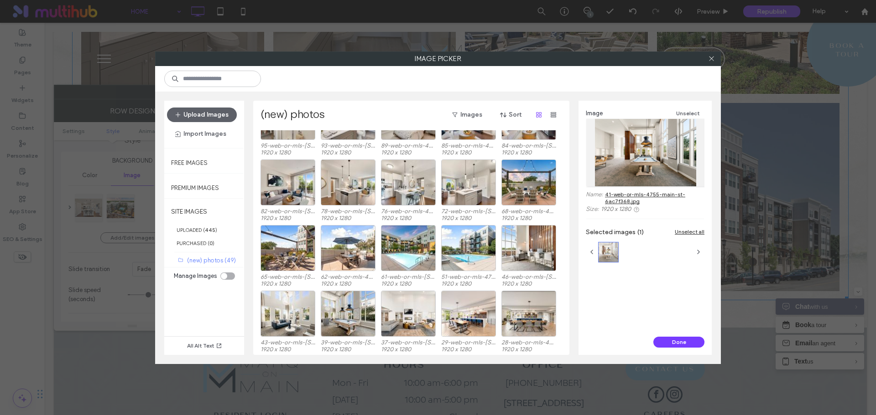
scroll to position [319, 0]
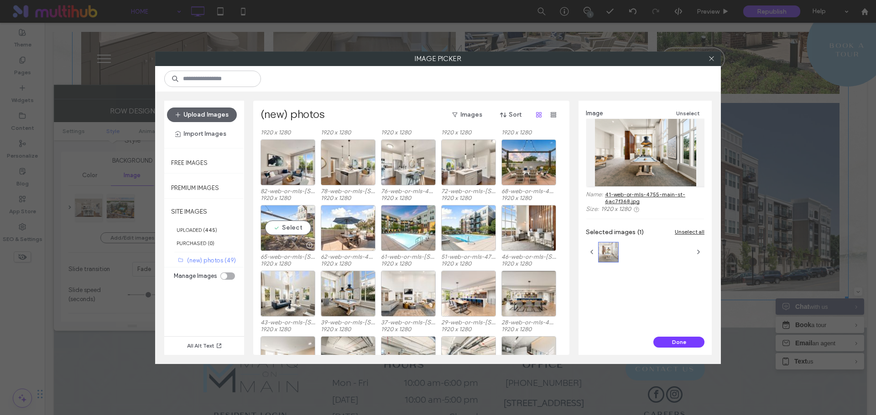
click at [296, 230] on div "Select" at bounding box center [287, 228] width 55 height 46
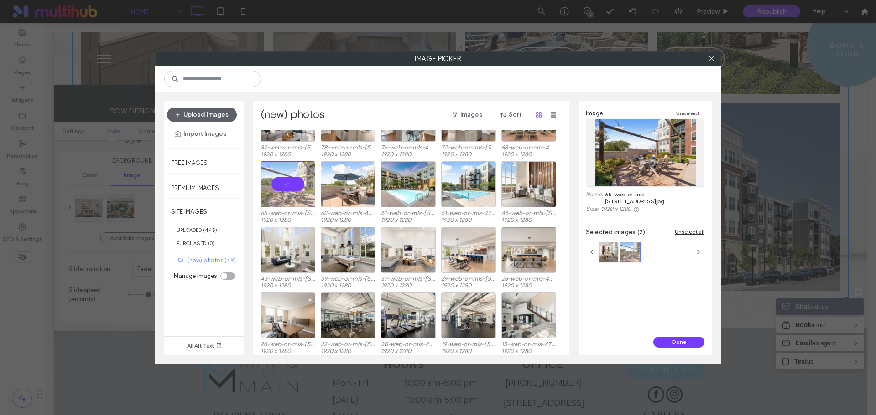
scroll to position [366, 0]
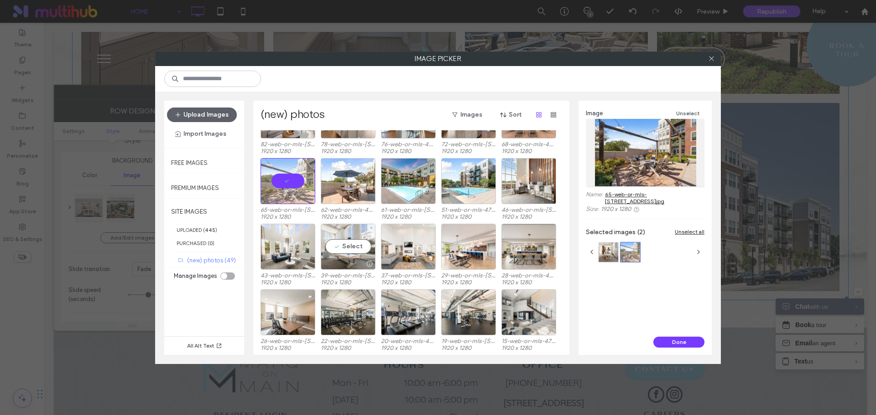
click at [351, 244] on div "Select" at bounding box center [348, 247] width 55 height 46
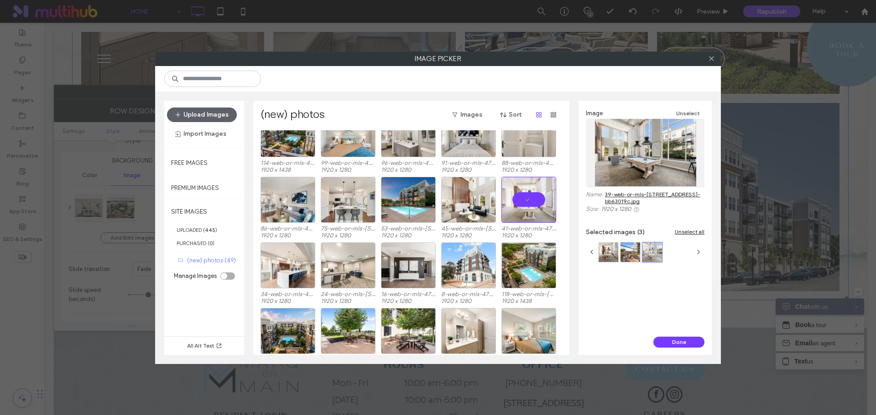
scroll to position [0, 0]
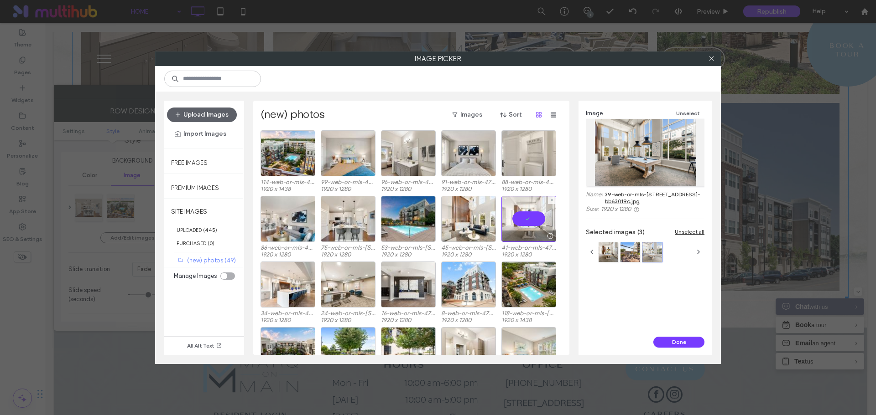
drag, startPoint x: 534, startPoint y: 219, endPoint x: 548, endPoint y: 243, distance: 27.0
click at [534, 219] on div at bounding box center [528, 219] width 55 height 46
click at [684, 340] on button "Done" at bounding box center [678, 342] width 51 height 11
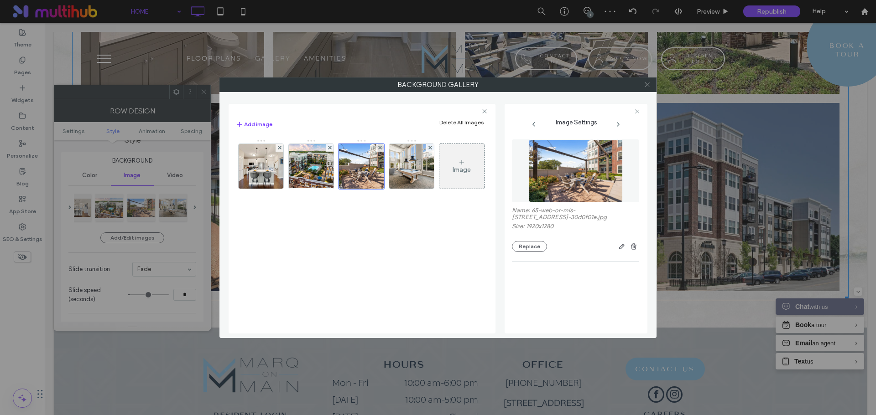
click at [647, 86] on icon at bounding box center [647, 84] width 7 height 7
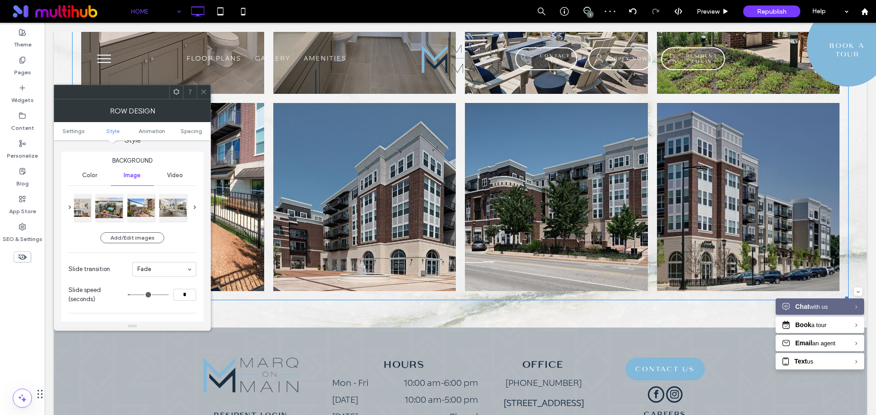
click at [204, 95] on span at bounding box center [203, 92] width 7 height 14
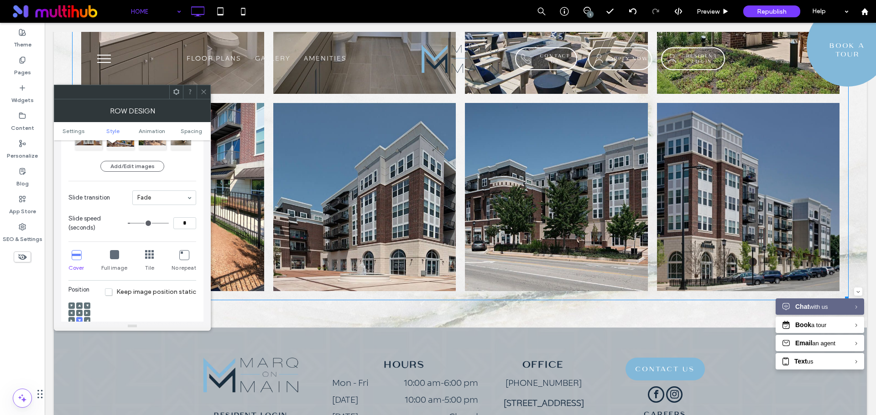
scroll to position [182, 0]
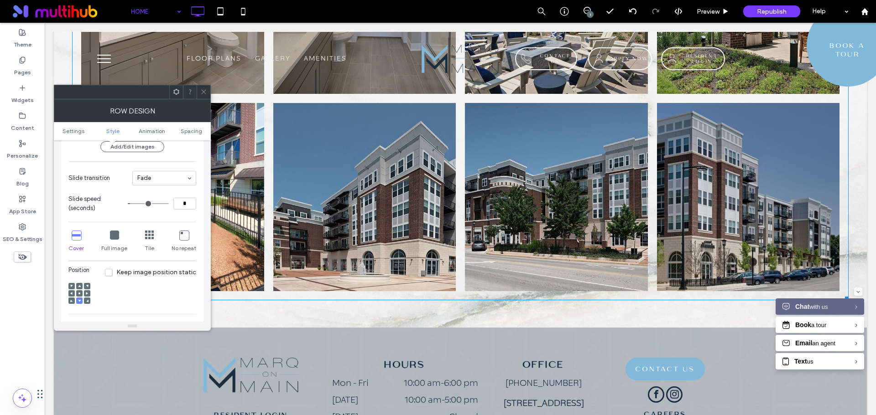
type input "*"
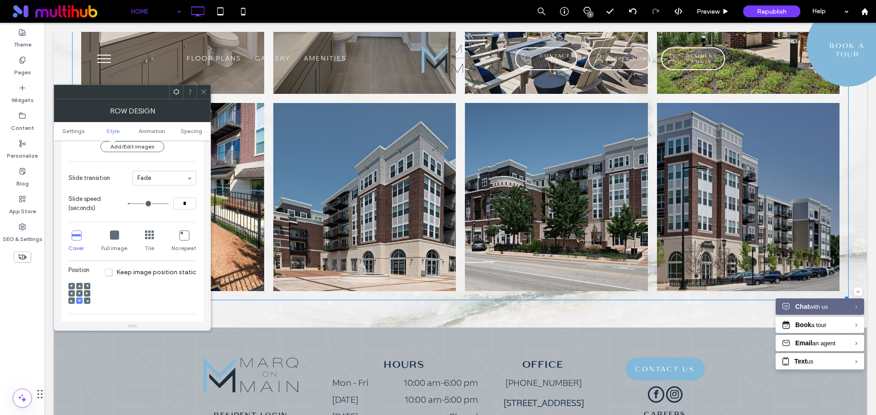
type input "*"
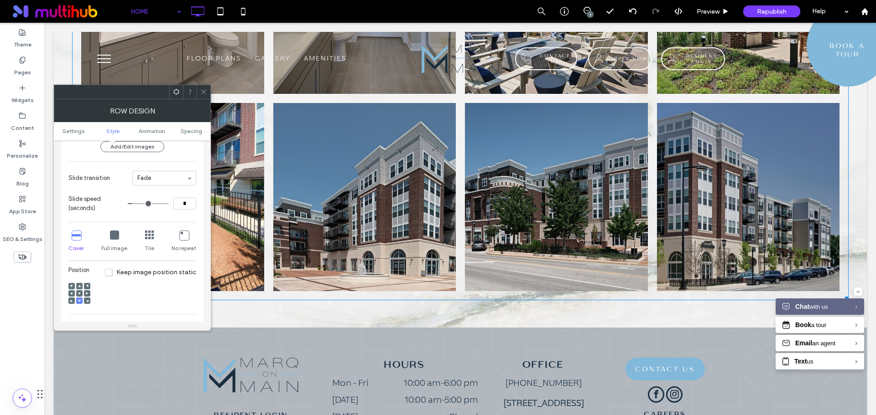
type input "*"
drag, startPoint x: 132, startPoint y: 203, endPoint x: 138, endPoint y: 207, distance: 7.4
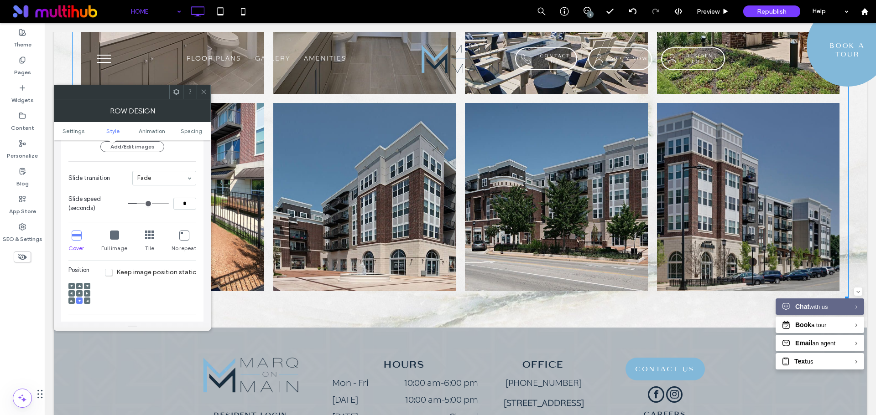
type input "*"
click at [138, 204] on input "range" at bounding box center [148, 203] width 41 height 1
click at [79, 296] on span at bounding box center [79, 294] width 3 height 6
click at [200, 93] on icon at bounding box center [203, 91] width 7 height 7
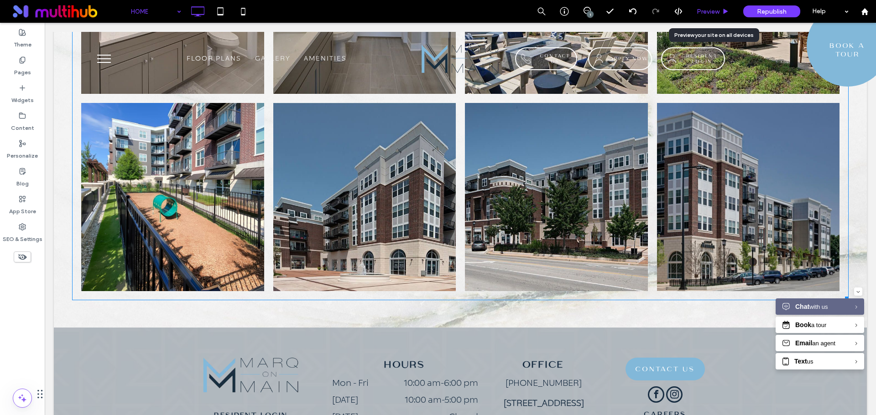
click at [708, 10] on span "Preview" at bounding box center [707, 12] width 23 height 8
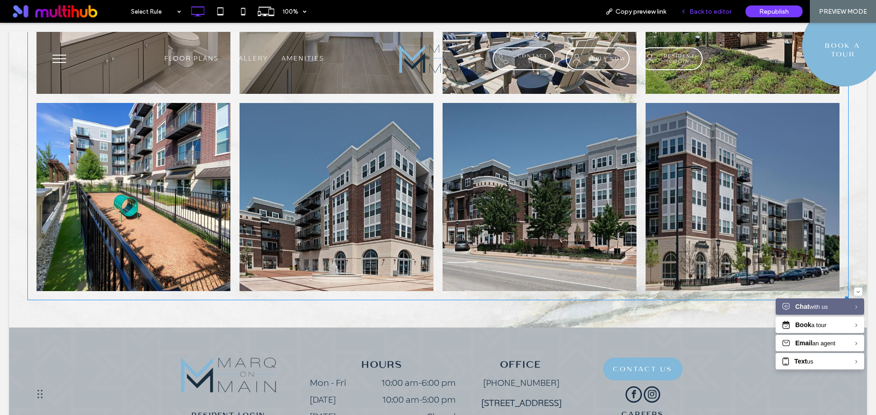
click at [714, 18] on div "Back to editor" at bounding box center [705, 11] width 65 height 23
click at [706, 12] on span "Back to editor" at bounding box center [710, 12] width 42 height 8
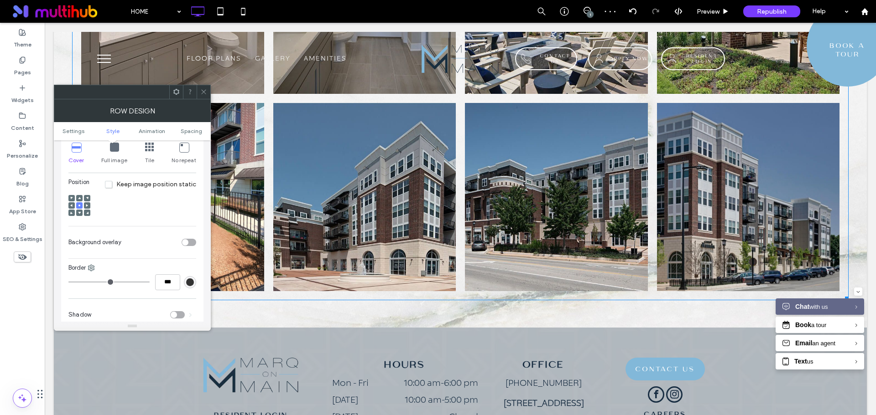
scroll to position [274, 0]
click at [193, 239] on div "toggle" at bounding box center [189, 239] width 15 height 7
click at [193, 265] on div "rgb(99, 102, 106)" at bounding box center [190, 262] width 8 height 8
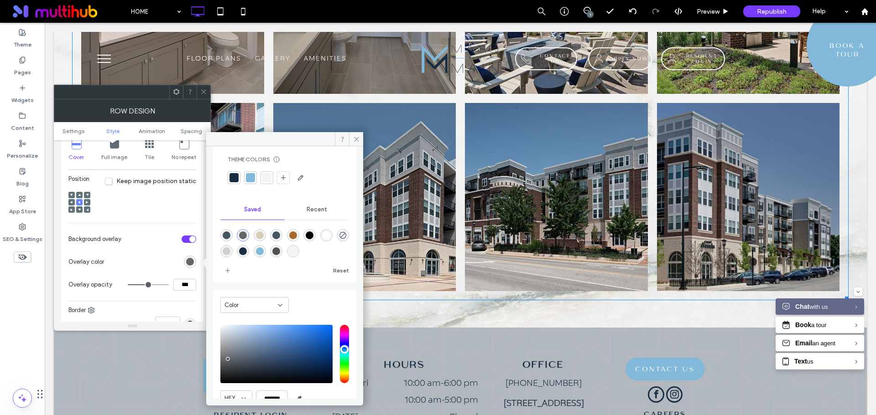
scroll to position [36, 0]
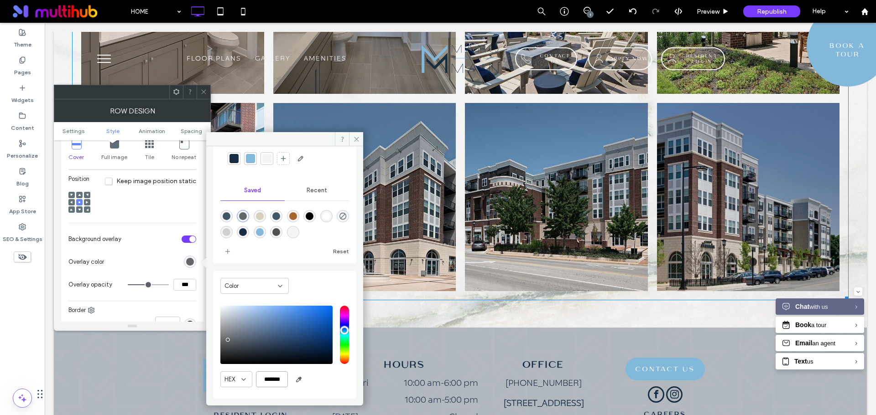
click at [269, 382] on input "*******" at bounding box center [272, 380] width 32 height 16
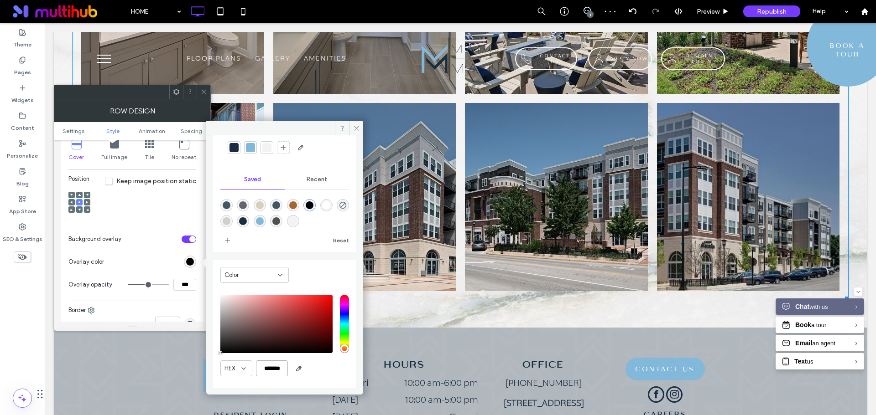
type input "*******"
click at [138, 246] on section "Background overlay" at bounding box center [132, 239] width 128 height 23
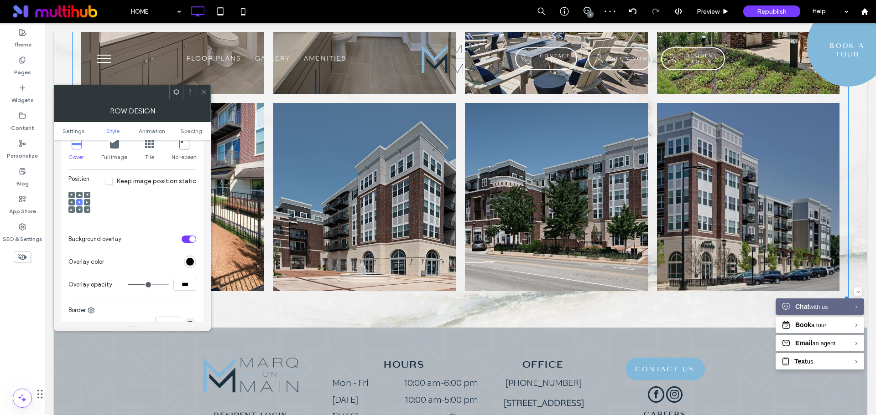
type input "**"
type input "***"
type input "**"
type input "***"
type input "**"
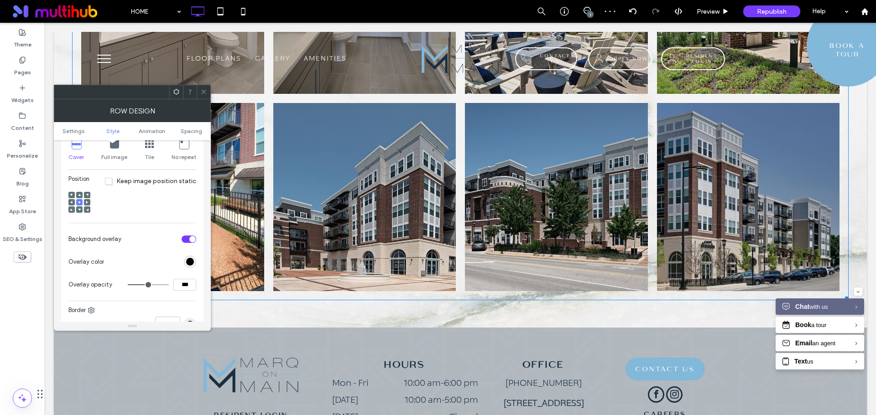
type input "***"
type input "**"
type input "***"
type input "**"
type input "***"
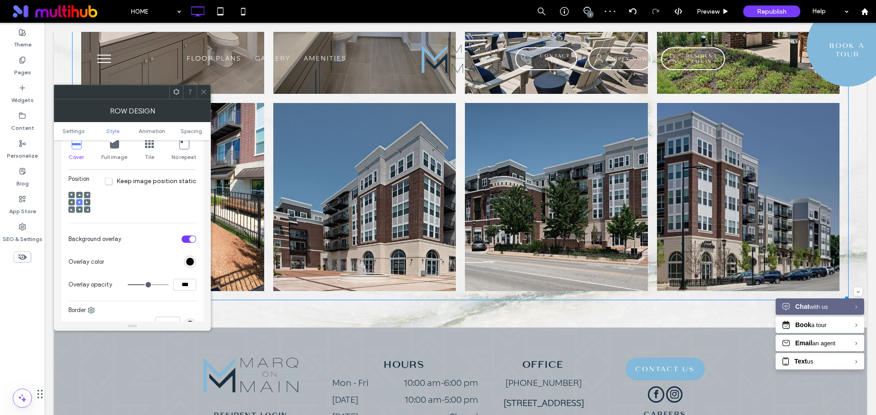
type input "**"
type input "***"
type input "**"
type input "***"
type input "**"
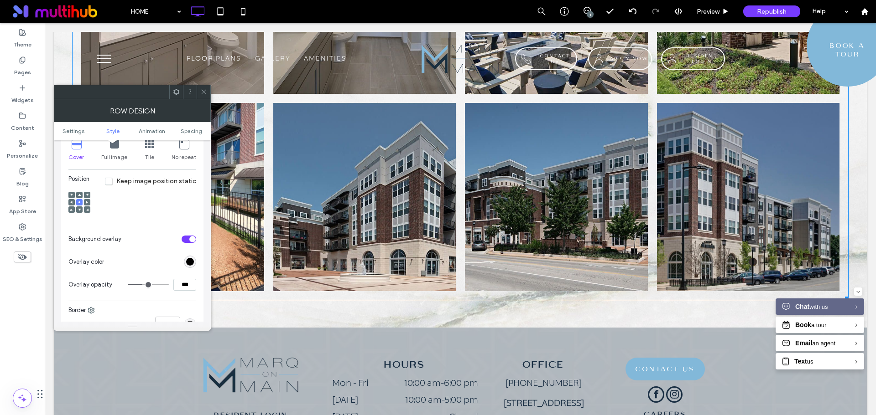
type input "***"
type input "**"
type input "***"
type input "**"
type input "***"
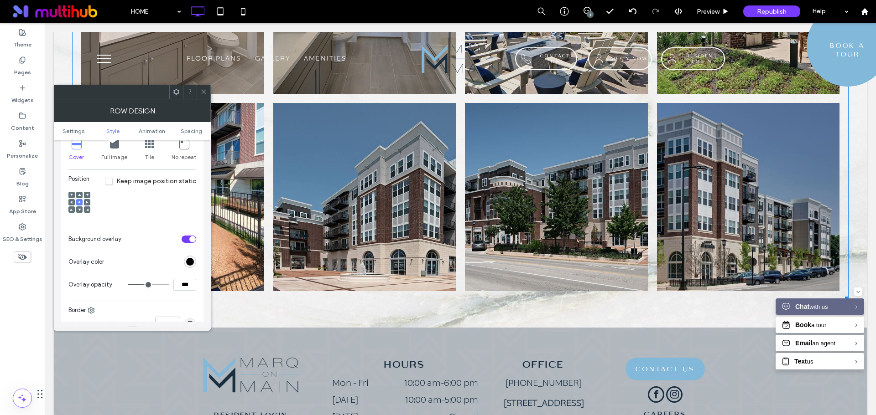
type input "**"
type input "***"
type input "**"
type input "***"
type input "**"
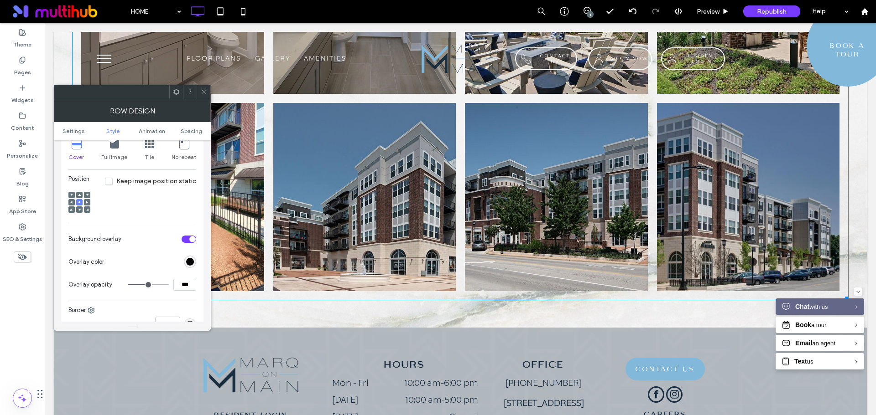
click at [146, 286] on input "range" at bounding box center [148, 285] width 41 height 1
click at [183, 288] on input "***" at bounding box center [184, 285] width 23 height 12
type input "***"
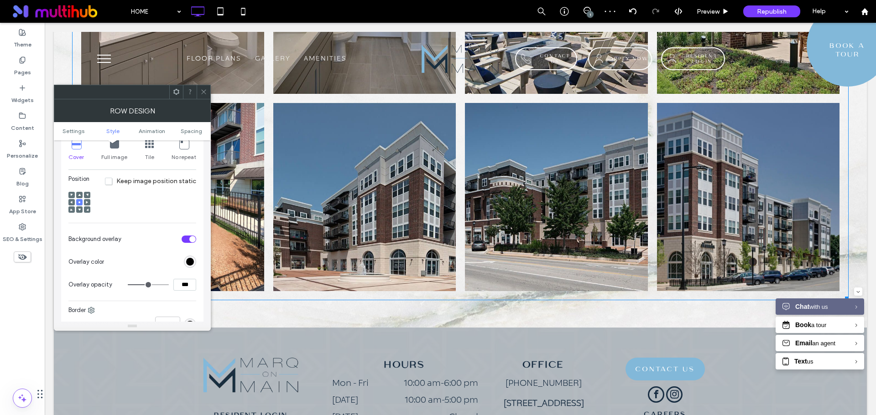
type input "**"
click at [205, 95] on icon at bounding box center [203, 91] width 7 height 7
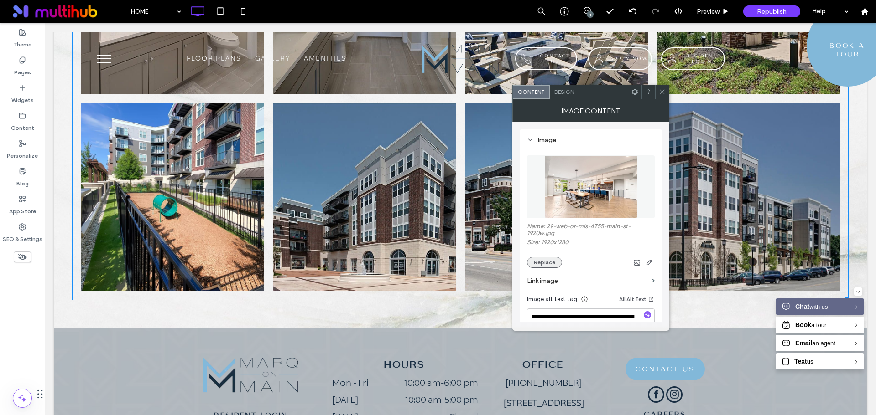
click at [547, 263] on button "Replace" at bounding box center [544, 262] width 35 height 11
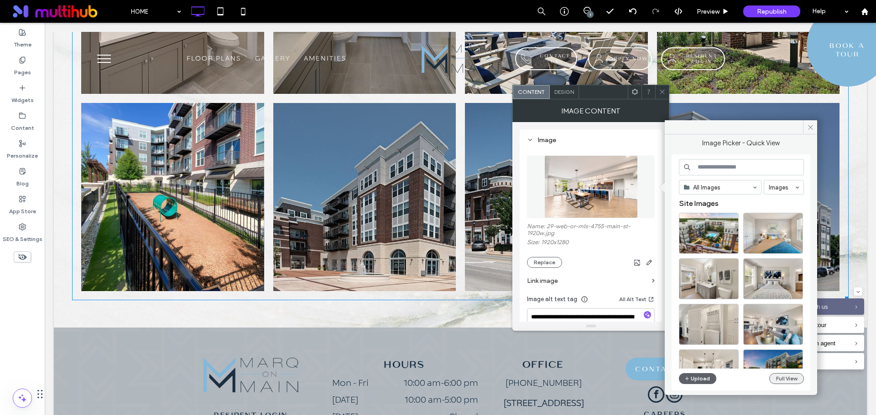
click at [795, 381] on button "Full View" at bounding box center [786, 379] width 35 height 11
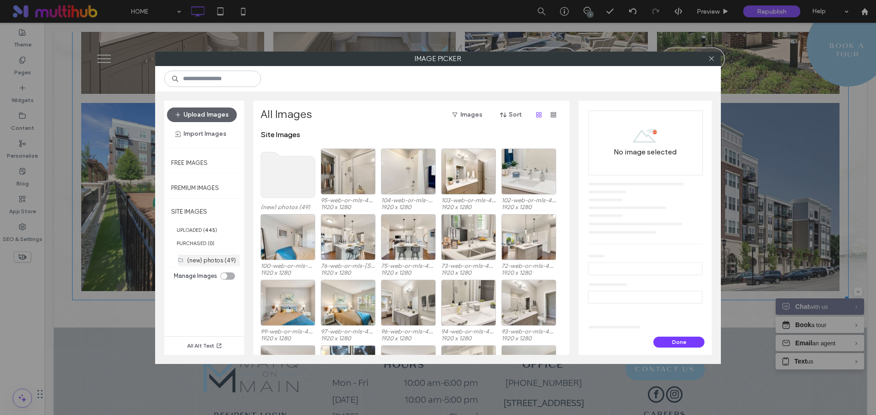
click at [203, 263] on label "(new) photos (49)" at bounding box center [211, 260] width 49 height 7
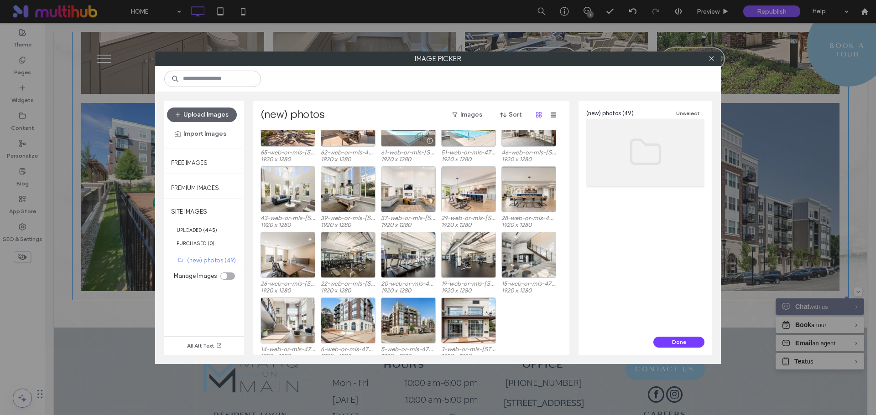
scroll to position [432, 0]
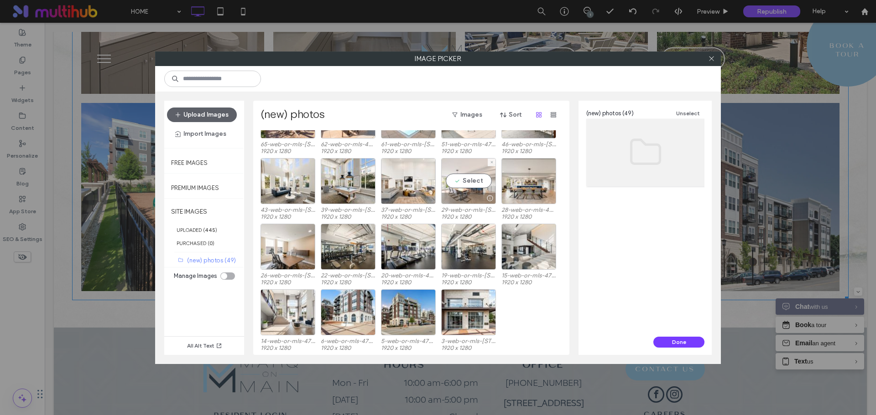
click at [476, 179] on div "Select" at bounding box center [468, 181] width 55 height 46
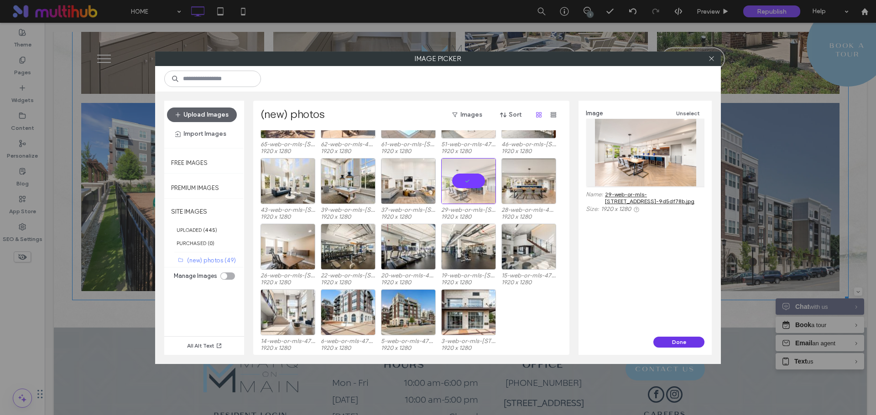
click at [683, 343] on button "Done" at bounding box center [678, 342] width 51 height 11
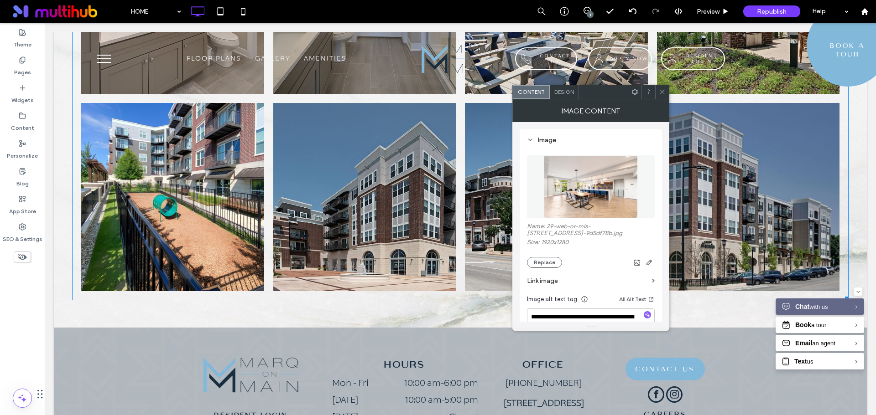
click at [661, 91] on use at bounding box center [662, 92] width 5 height 5
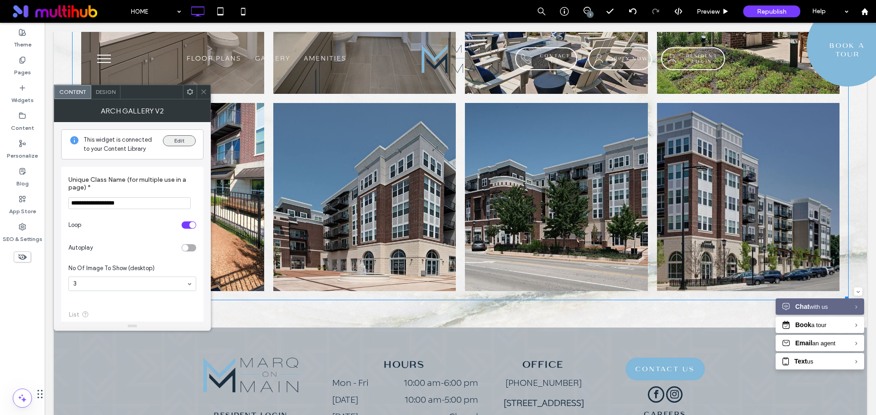
click at [189, 144] on button "Edit" at bounding box center [179, 140] width 33 height 11
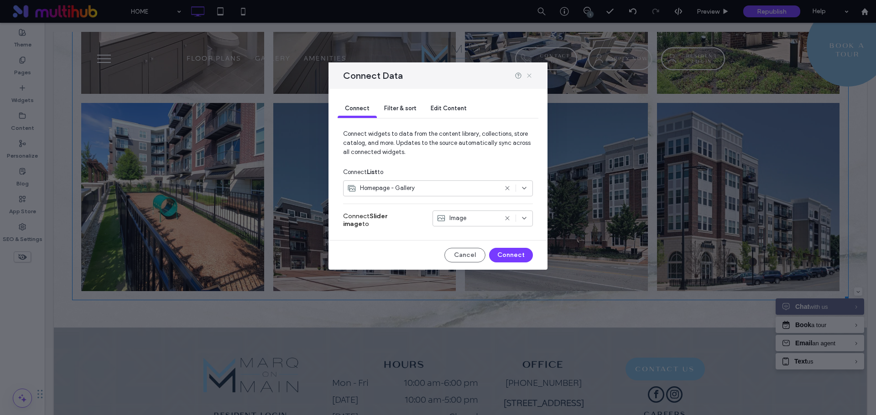
click at [530, 77] on icon at bounding box center [528, 75] width 7 height 7
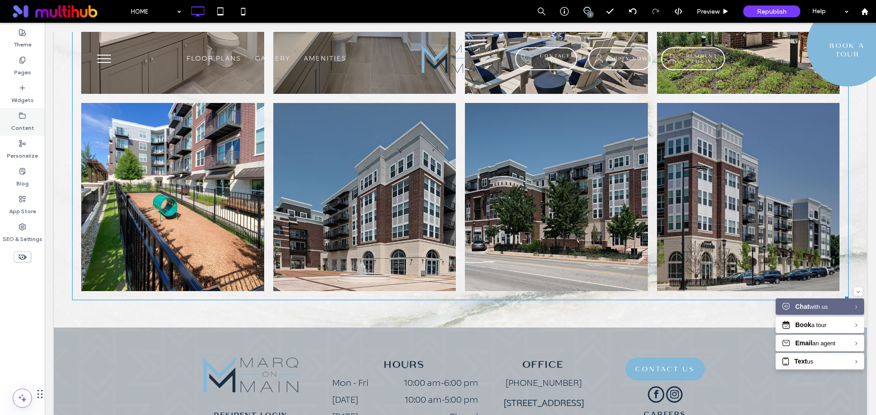
click at [23, 120] on label "Content" at bounding box center [22, 125] width 23 height 13
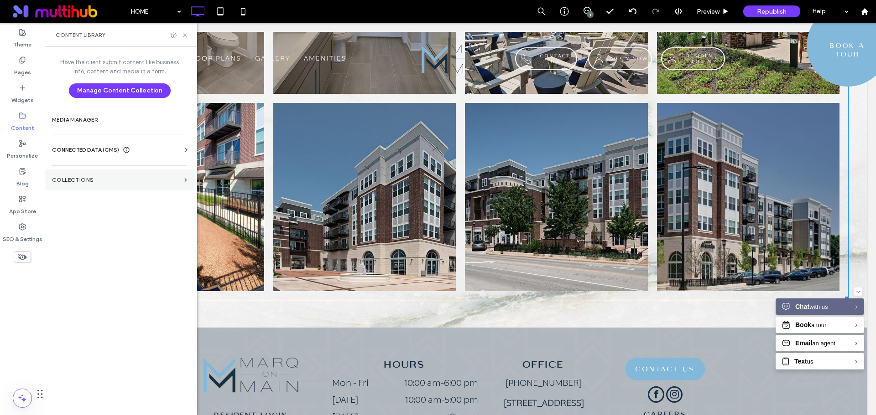
click at [133, 181] on label "Collections" at bounding box center [116, 180] width 129 height 6
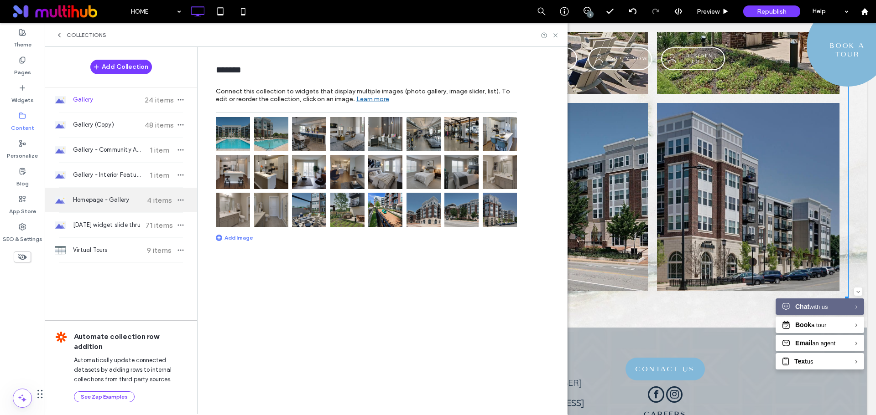
click at [136, 203] on span "Homepage - Gallery" at bounding box center [107, 200] width 68 height 9
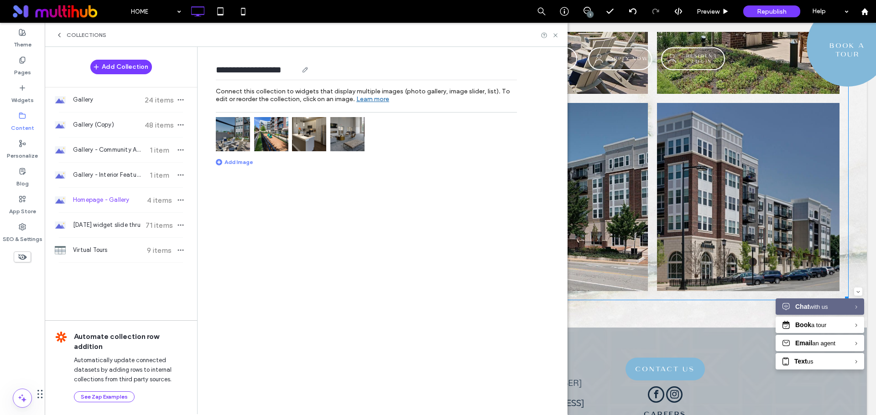
click at [285, 69] on input "**********" at bounding box center [257, 69] width 82 height 13
click at [120, 68] on button "Add Collection" at bounding box center [121, 67] width 62 height 15
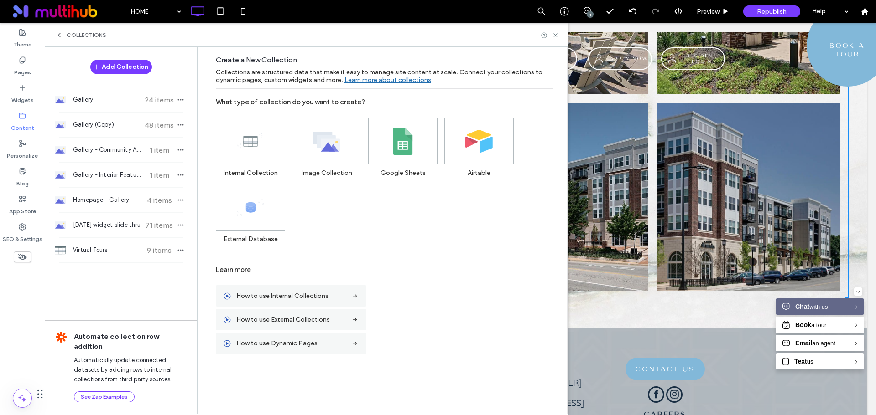
click at [326, 148] on use at bounding box center [326, 142] width 26 height 20
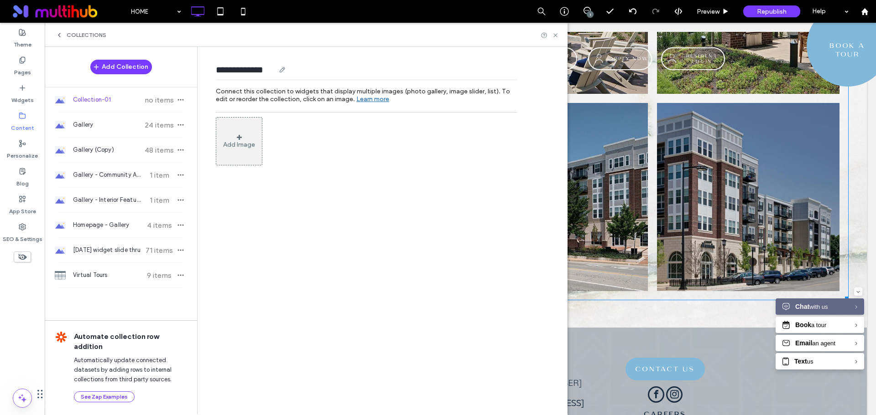
click at [258, 68] on input "**********" at bounding box center [245, 69] width 59 height 13
paste input "*****"
type input "**********"
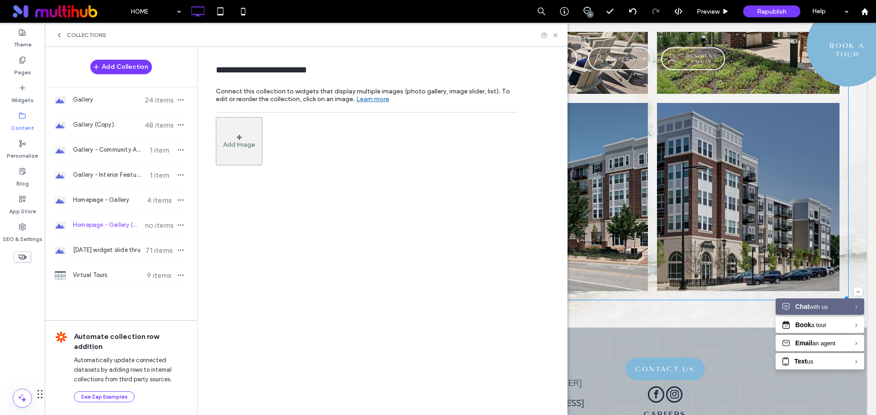
click at [370, 201] on div "**********" at bounding box center [384, 230] width 365 height 367
click at [244, 145] on div "Add Image" at bounding box center [239, 145] width 32 height 8
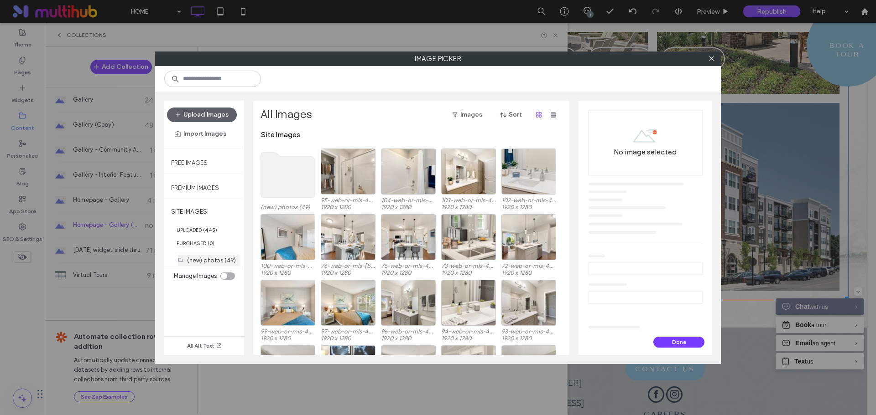
click at [220, 260] on label "(new) photos (49)" at bounding box center [211, 260] width 49 height 7
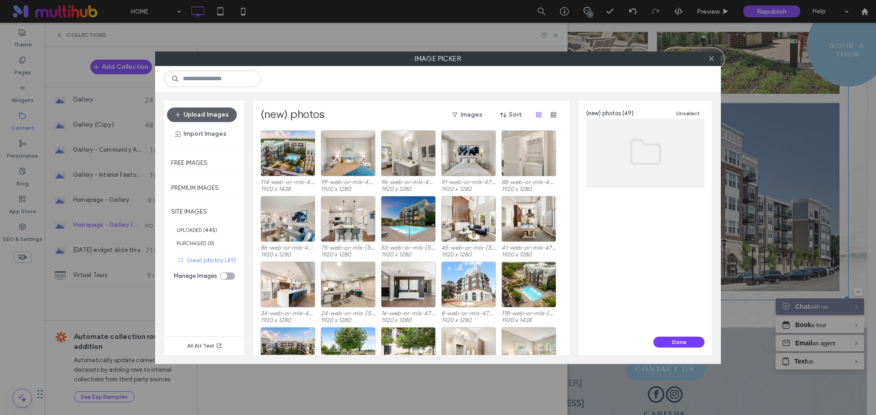
drag, startPoint x: 712, startPoint y: 59, endPoint x: 659, endPoint y: 61, distance: 53.4
click at [712, 59] on icon at bounding box center [711, 58] width 7 height 7
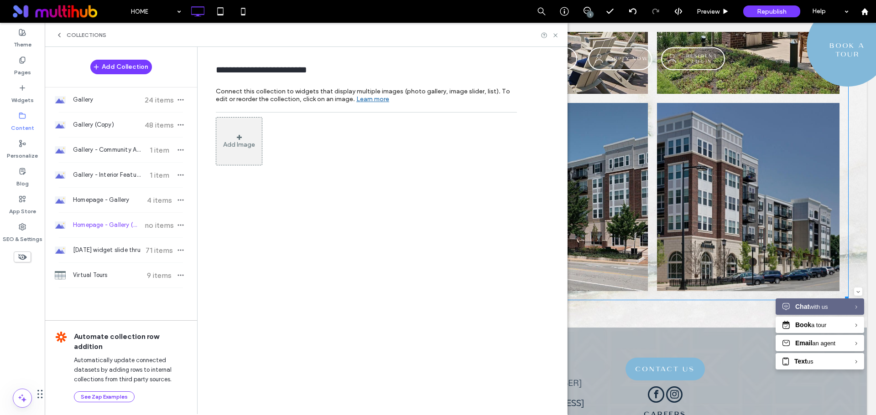
click at [241, 136] on span at bounding box center [239, 138] width 5 height 6
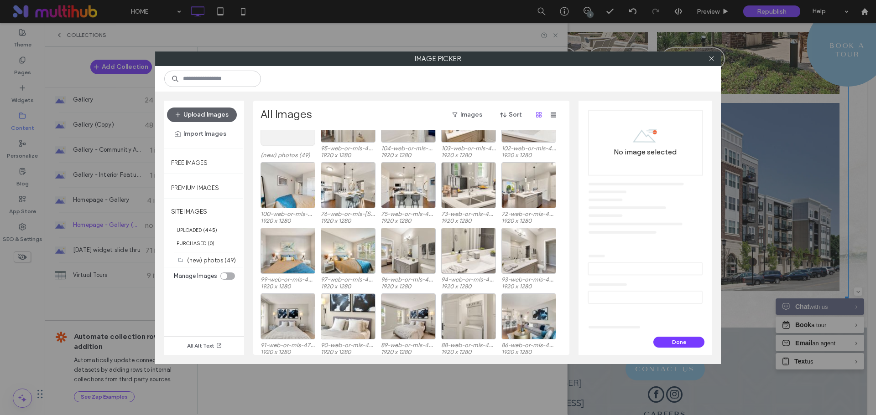
scroll to position [56, 0]
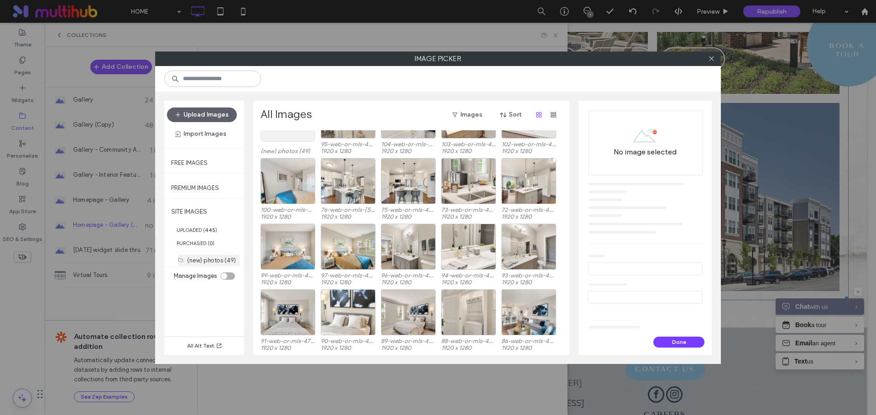
click at [219, 257] on label "(new) photos (49)" at bounding box center [211, 260] width 49 height 7
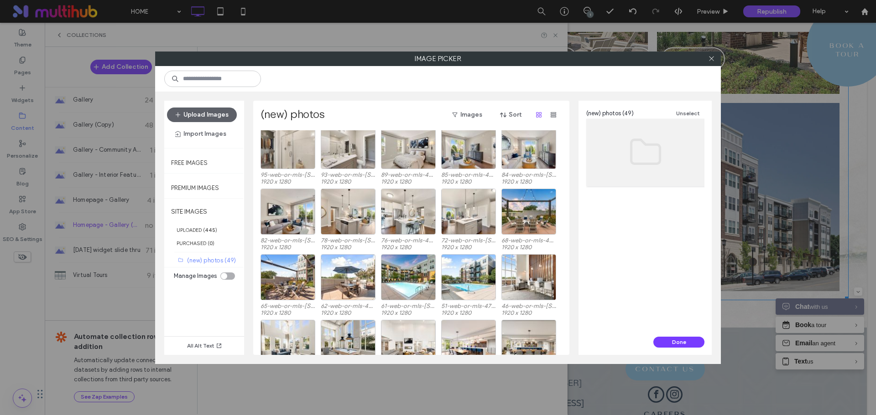
scroll to position [274, 0]
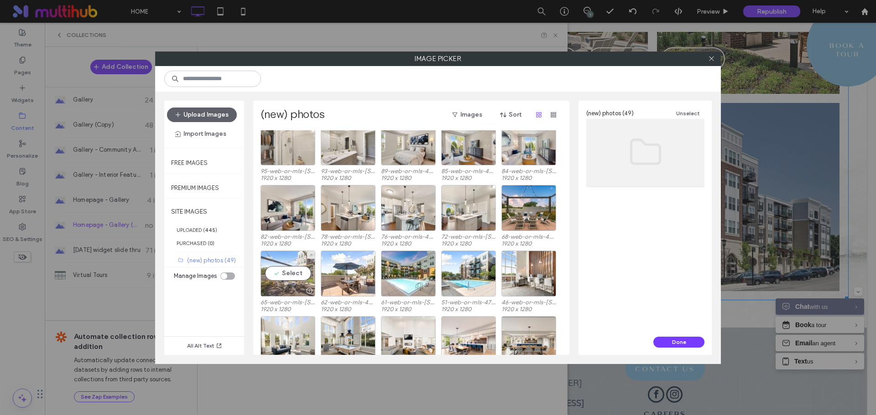
click at [298, 275] on div "Select" at bounding box center [287, 274] width 55 height 46
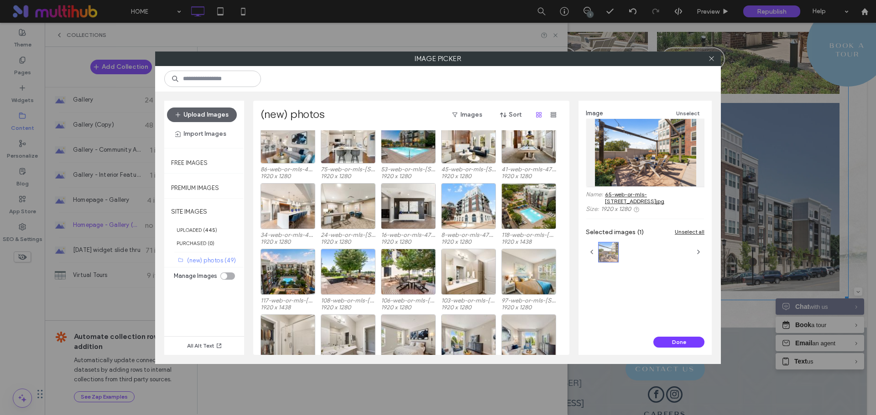
scroll to position [91, 0]
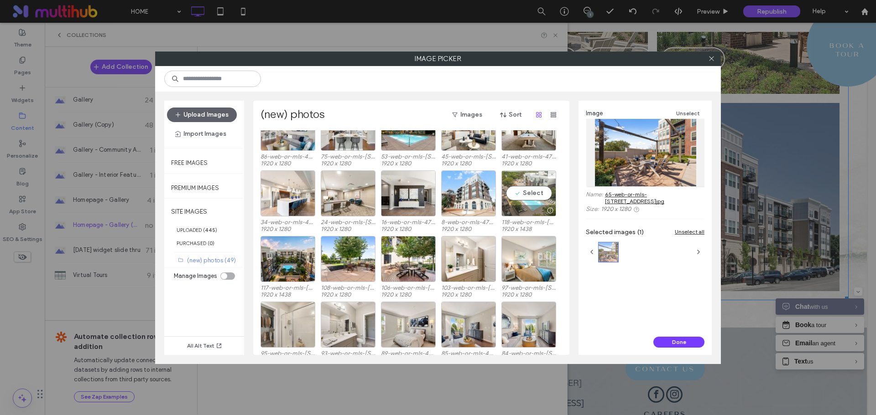
click at [537, 195] on div "Select" at bounding box center [528, 194] width 55 height 46
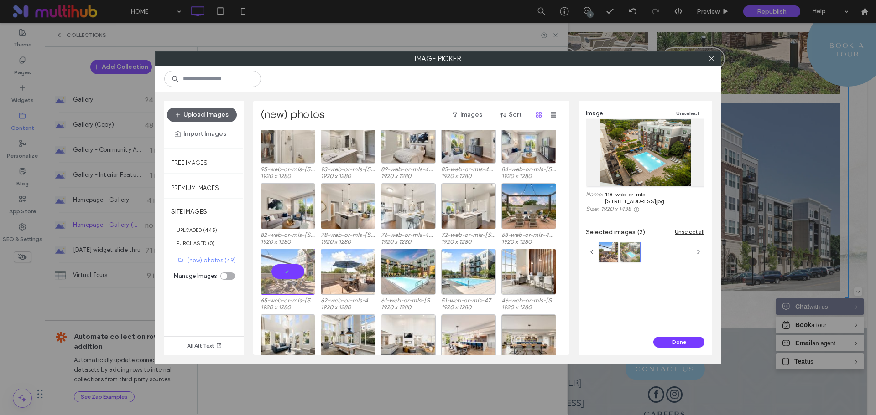
scroll to position [274, 0]
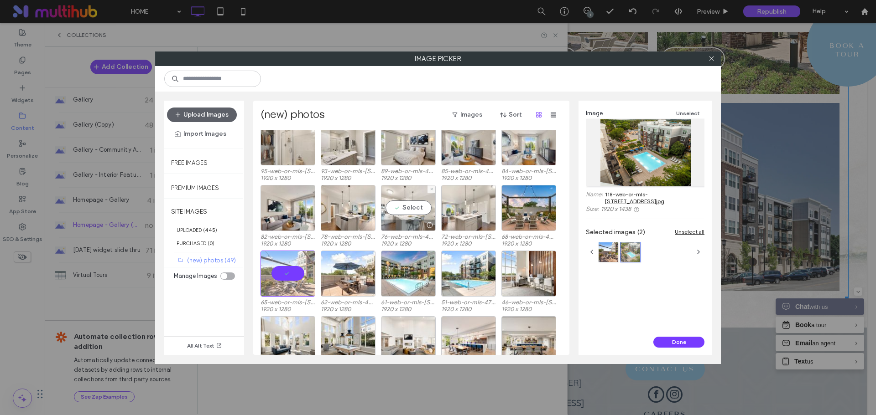
click at [410, 211] on div "Select" at bounding box center [408, 208] width 55 height 46
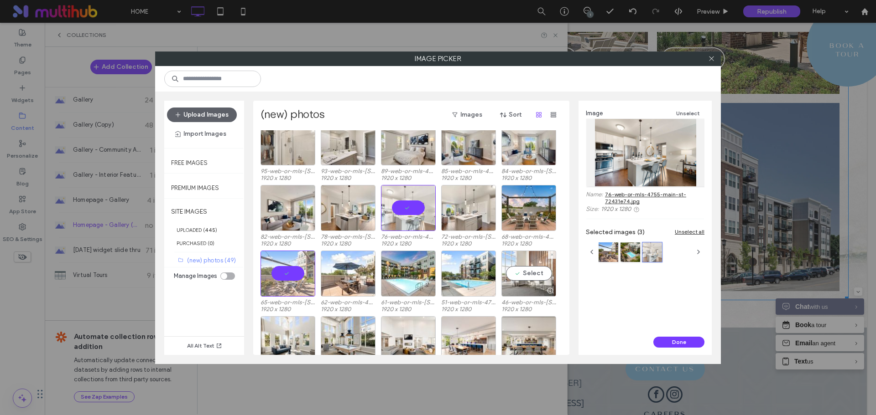
click at [532, 275] on div "Select" at bounding box center [528, 274] width 55 height 46
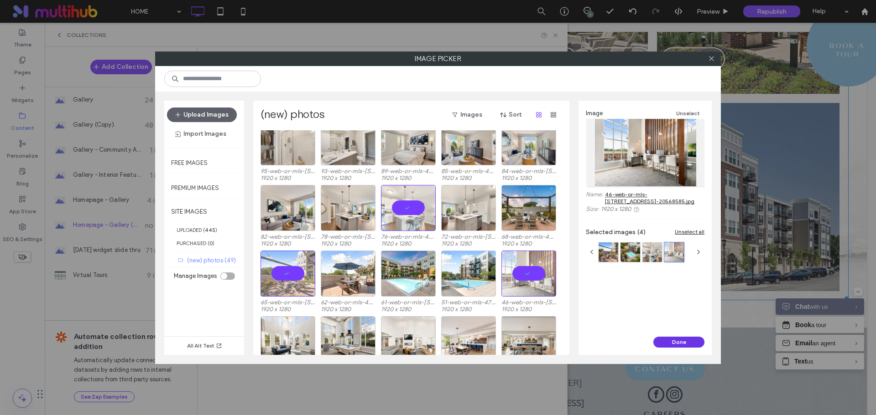
click at [671, 343] on button "Done" at bounding box center [678, 342] width 51 height 11
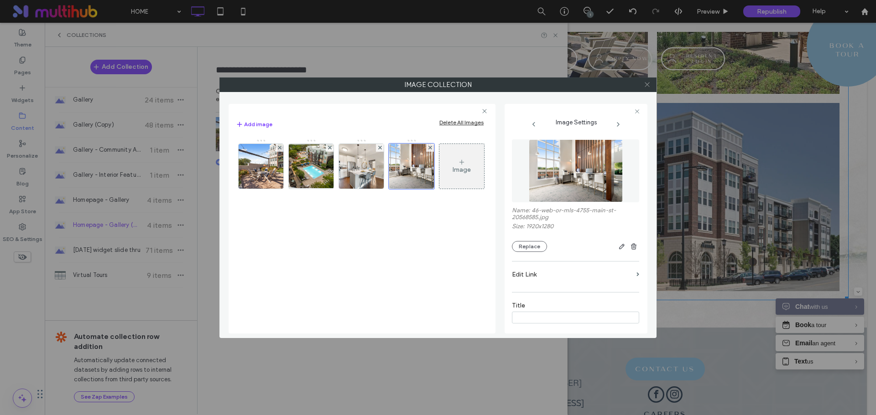
click at [647, 85] on icon at bounding box center [647, 84] width 7 height 7
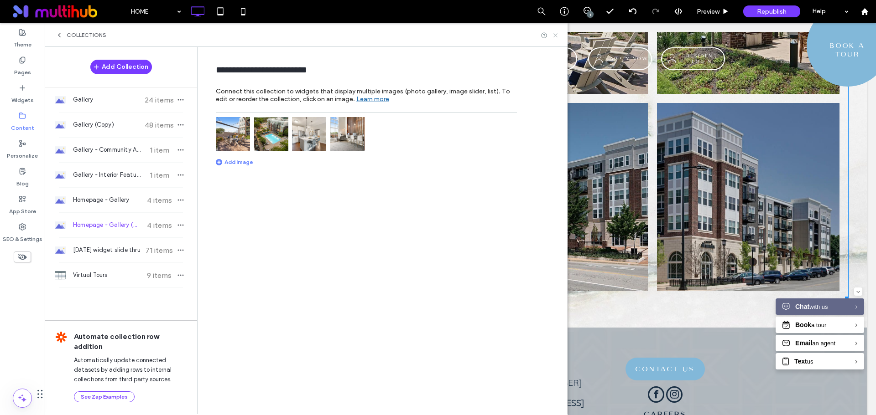
click at [554, 34] on use at bounding box center [555, 35] width 4 height 4
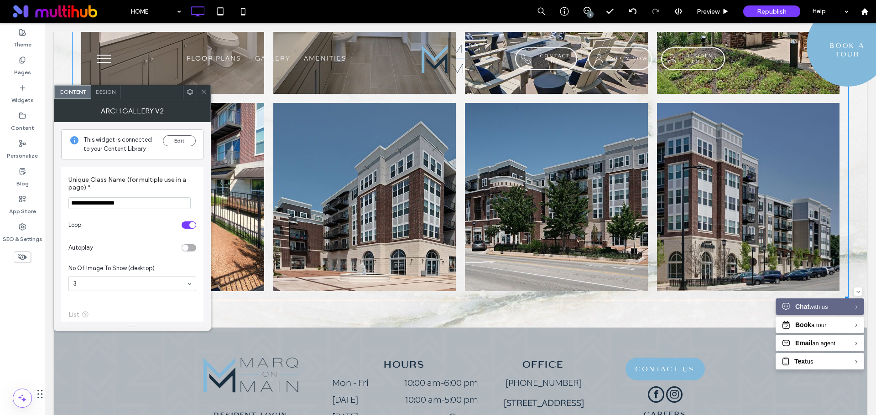
click at [189, 93] on icon at bounding box center [190, 91] width 7 height 7
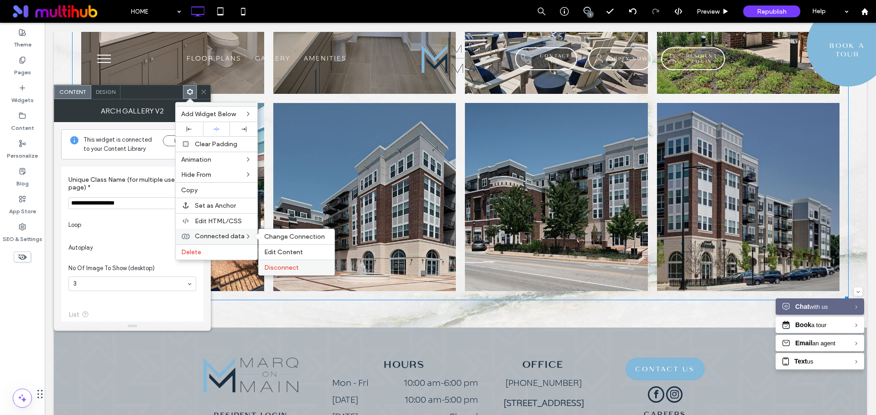
click at [297, 267] on label "Disconnect" at bounding box center [296, 268] width 65 height 8
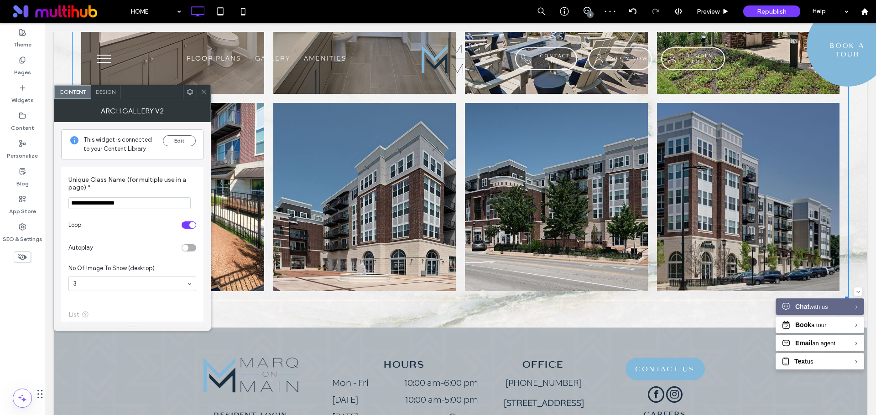
click at [204, 91] on use at bounding box center [203, 92] width 5 height 5
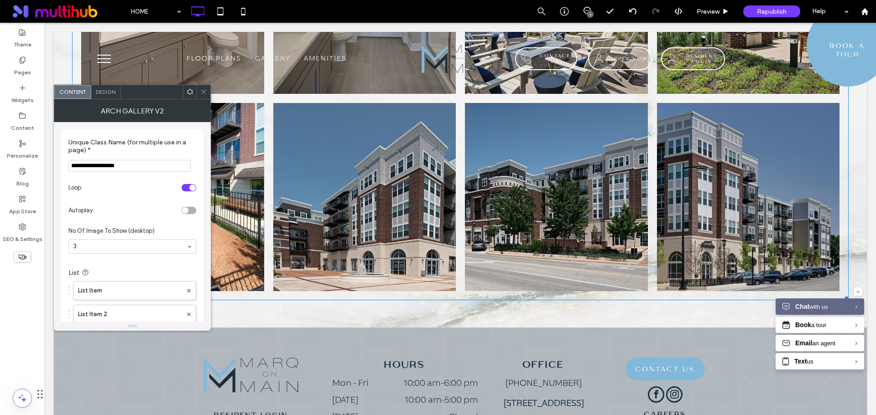
click at [188, 94] on icon at bounding box center [190, 91] width 7 height 7
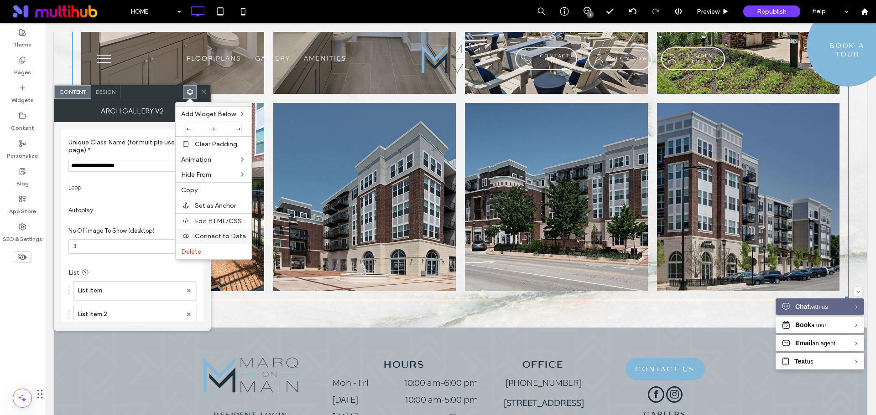
click at [231, 238] on span "Connect to Data" at bounding box center [220, 237] width 51 height 8
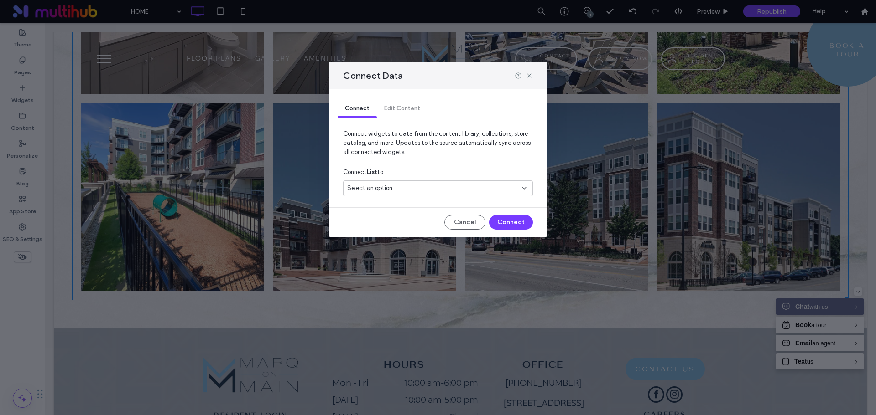
click at [389, 184] on span "Select an option" at bounding box center [369, 188] width 45 height 9
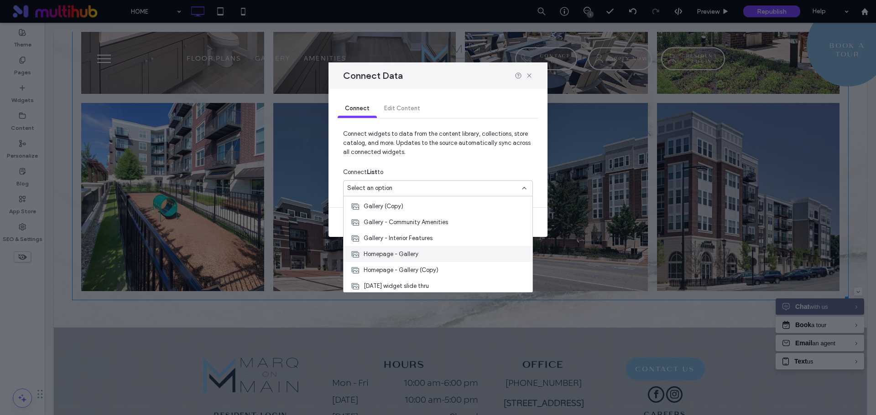
scroll to position [48, 0]
click at [450, 268] on div "Homepage - Gallery (Copy)" at bounding box center [437, 268] width 189 height 16
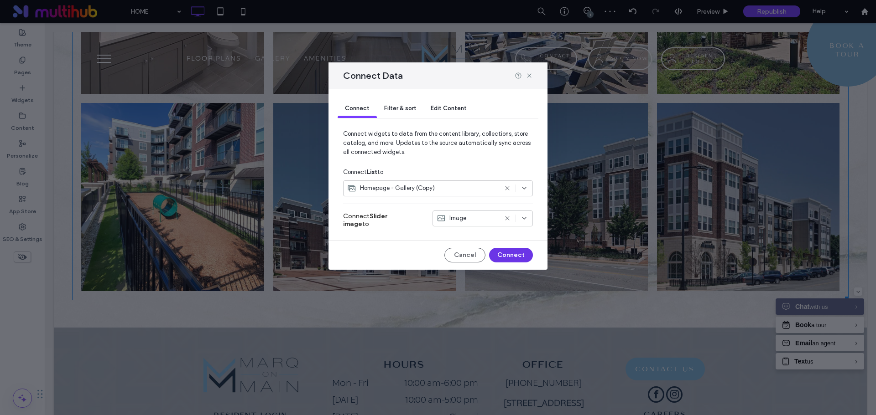
click at [513, 259] on button "Connect" at bounding box center [511, 255] width 44 height 15
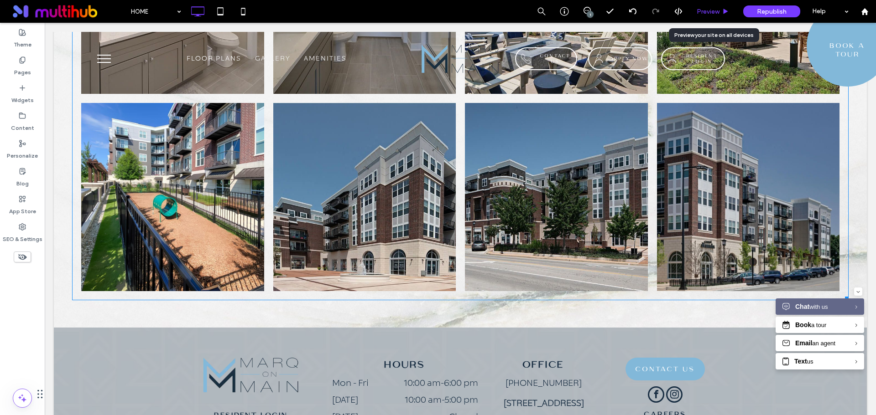
click at [719, 13] on span "Preview" at bounding box center [707, 12] width 23 height 8
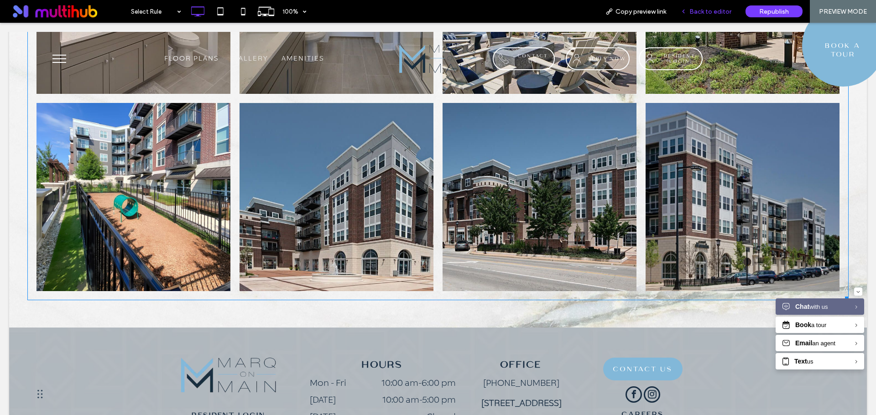
click at [703, 9] on span "Back to editor" at bounding box center [710, 12] width 42 height 8
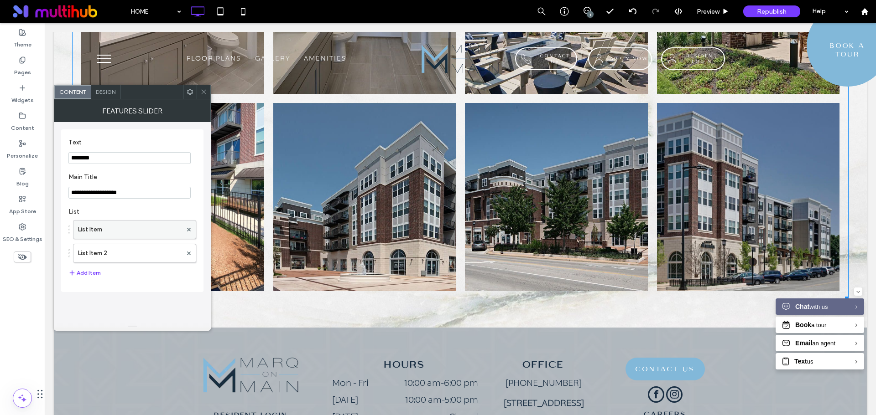
click at [147, 226] on label "List Item" at bounding box center [130, 230] width 104 height 18
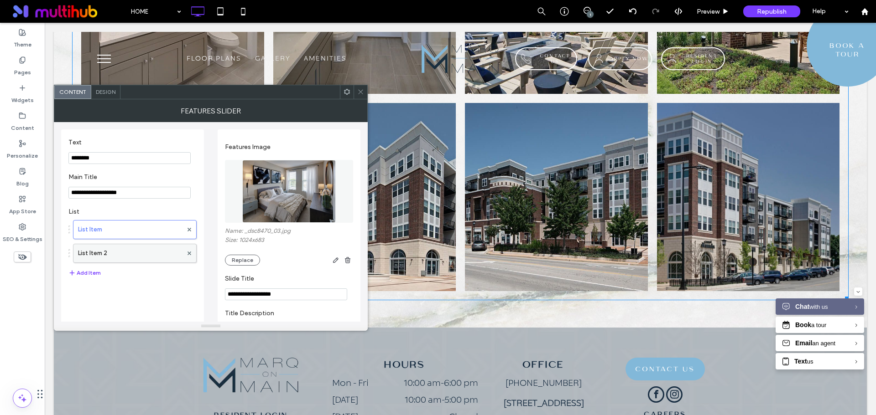
click at [134, 251] on label "List Item 2" at bounding box center [130, 253] width 104 height 18
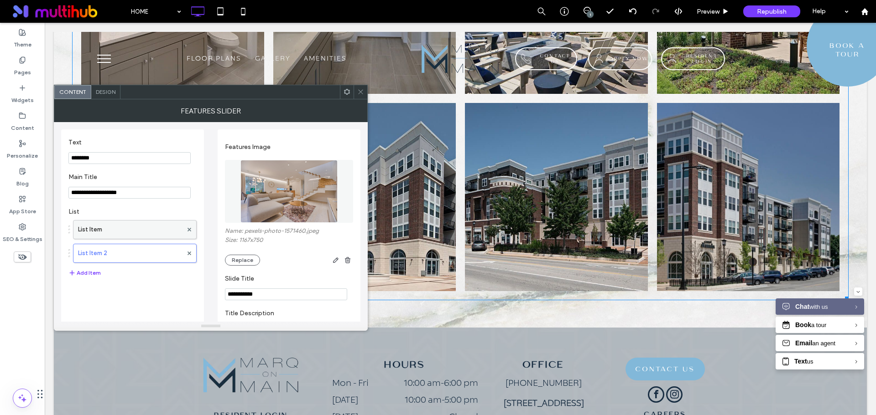
click at [137, 231] on label "List Item" at bounding box center [130, 230] width 104 height 18
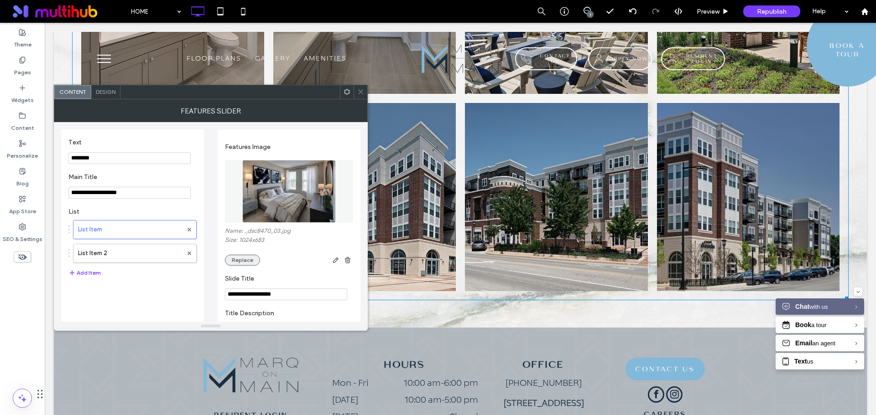
click at [241, 259] on button "Replace" at bounding box center [242, 260] width 35 height 11
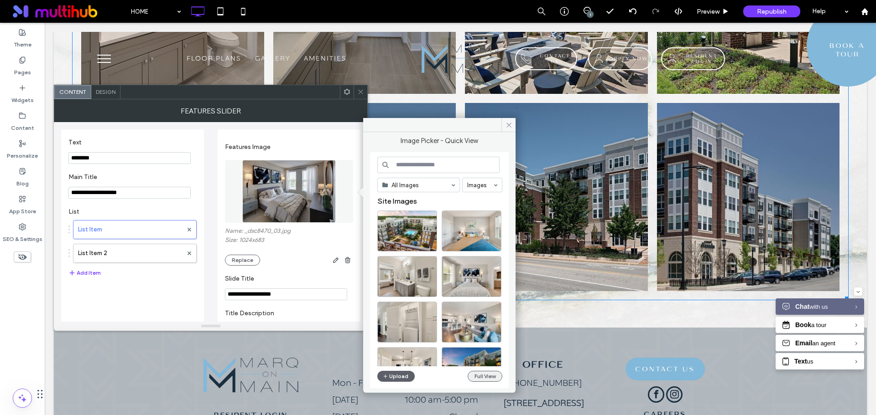
click at [484, 379] on button "Full View" at bounding box center [484, 376] width 35 height 11
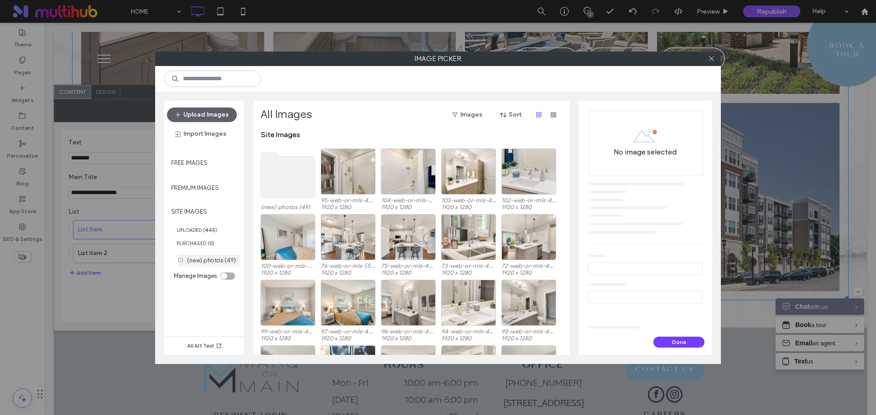
click at [192, 260] on label "(new) photos (49)" at bounding box center [211, 260] width 49 height 7
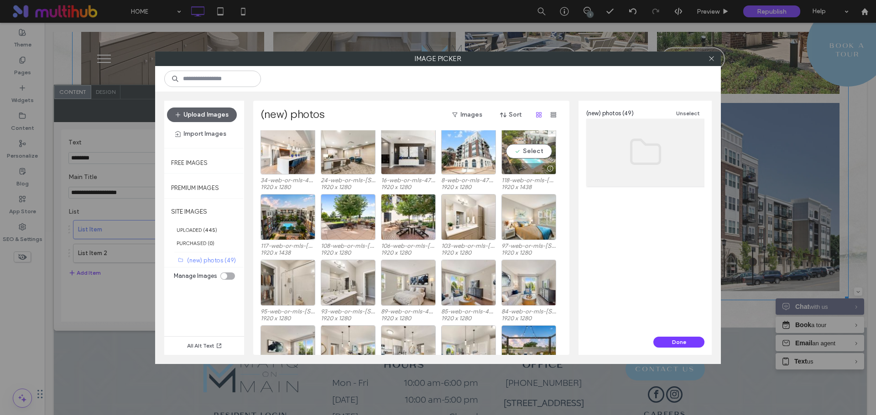
scroll to position [182, 0]
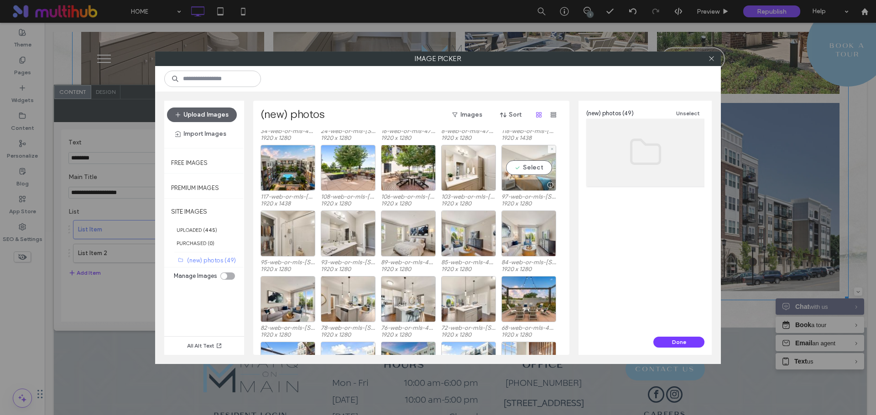
click at [550, 186] on div at bounding box center [549, 185] width 11 height 7
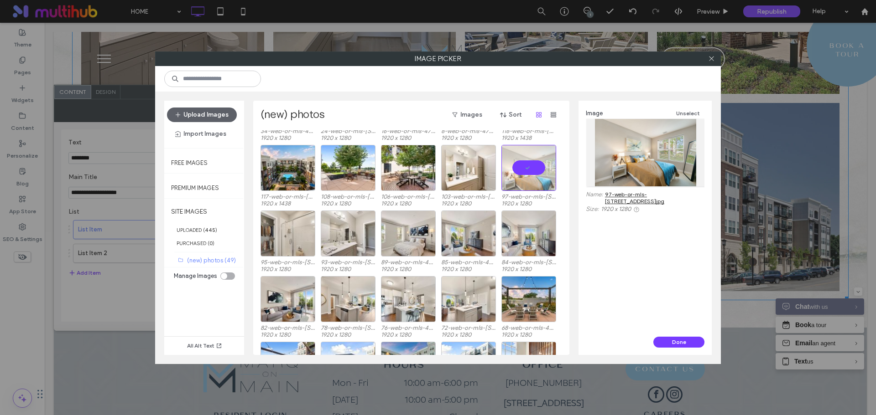
click at [625, 196] on link "97-web-or-mls-[STREET_ADDRESS]jpg" at bounding box center [654, 198] width 99 height 14
drag, startPoint x: 683, startPoint y: 342, endPoint x: 675, endPoint y: 342, distance: 7.8
click at [682, 342] on button "Done" at bounding box center [678, 342] width 51 height 11
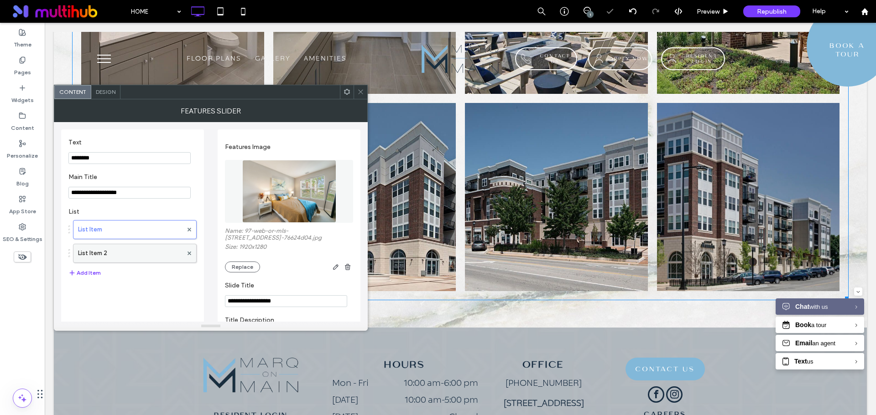
click at [125, 261] on label "List Item 2" at bounding box center [130, 253] width 104 height 18
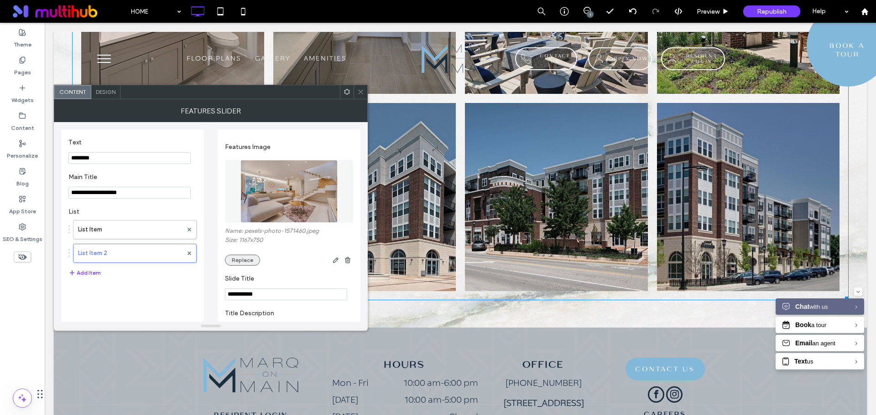
click at [252, 258] on button "Replace" at bounding box center [242, 260] width 35 height 11
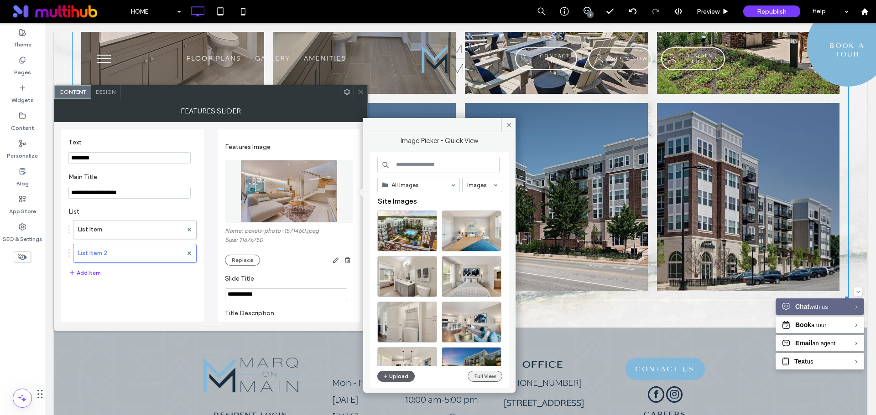
click at [485, 374] on button "Full View" at bounding box center [484, 376] width 35 height 11
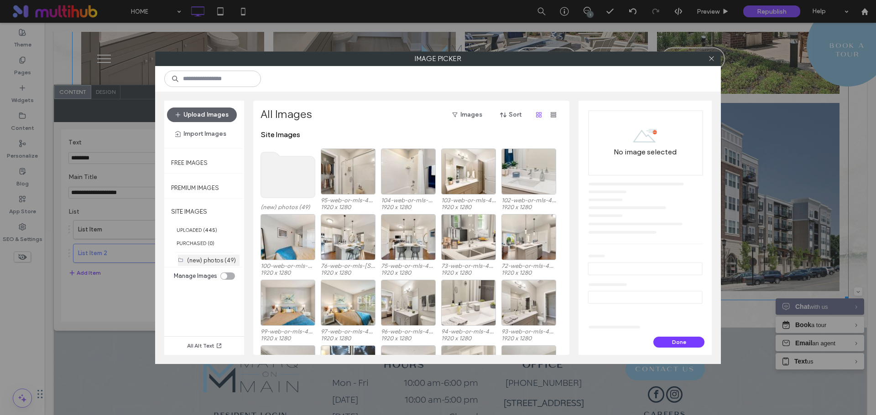
click at [202, 258] on label "(new) photos (49)" at bounding box center [211, 260] width 49 height 7
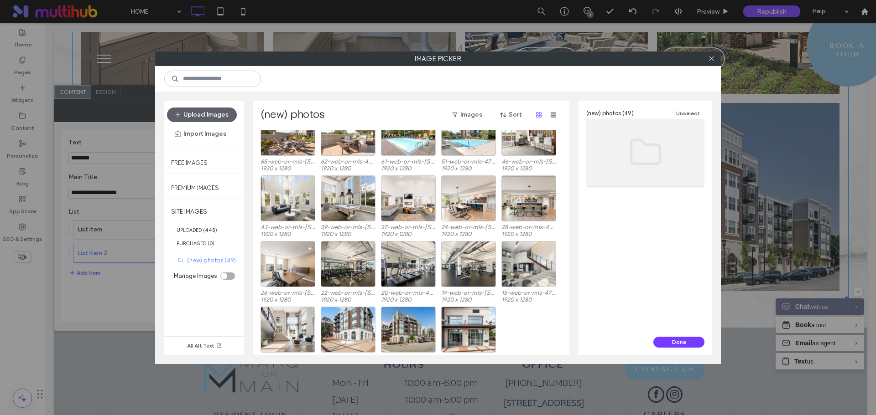
scroll to position [432, 0]
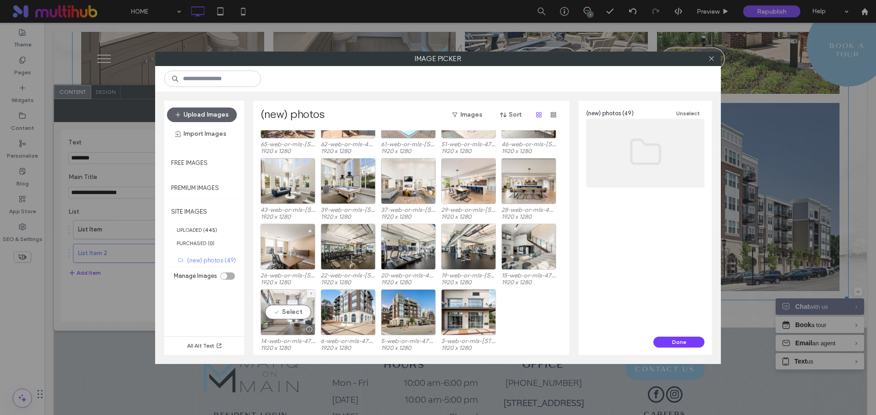
click at [308, 330] on div at bounding box center [308, 329] width 11 height 7
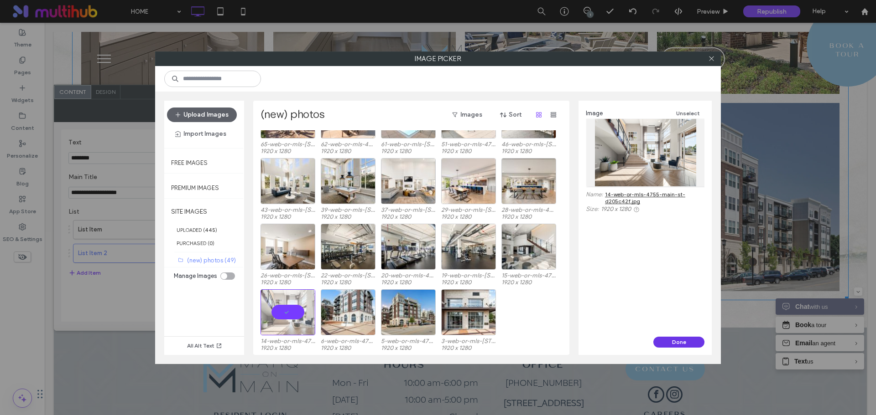
click at [691, 342] on button "Done" at bounding box center [678, 342] width 51 height 11
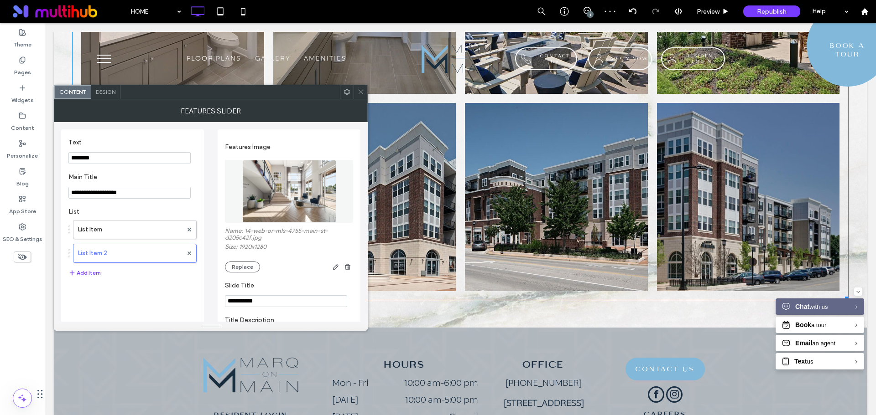
click at [361, 96] on span at bounding box center [360, 92] width 7 height 14
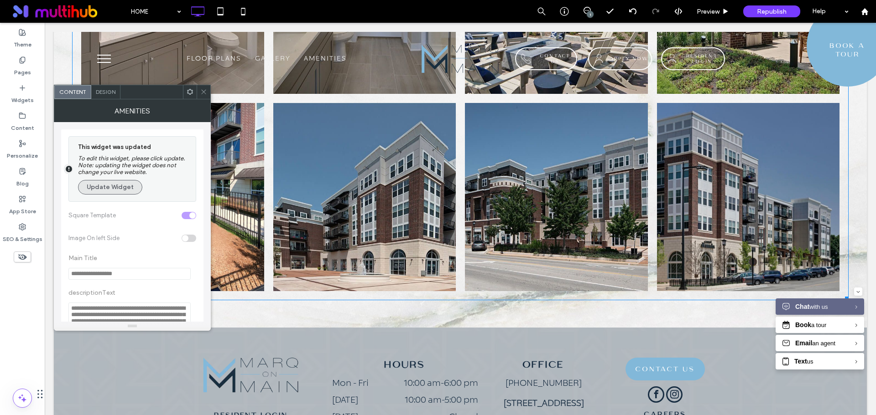
click at [113, 181] on button "Update Widget" at bounding box center [110, 187] width 64 height 15
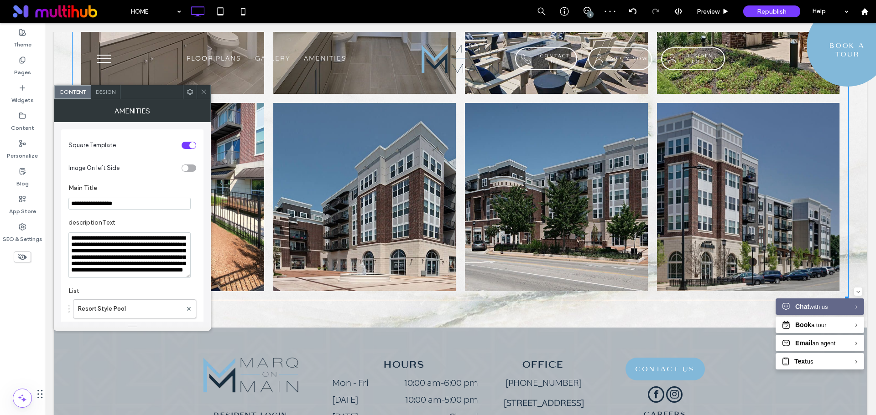
click at [201, 90] on icon at bounding box center [203, 91] width 7 height 7
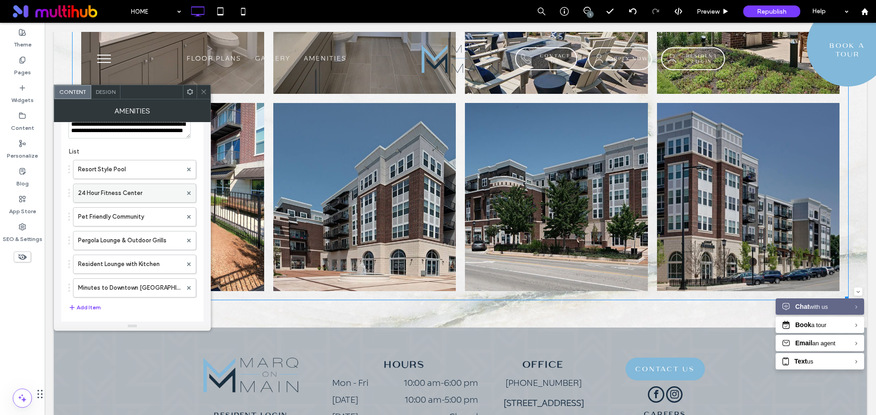
scroll to position [137, 0]
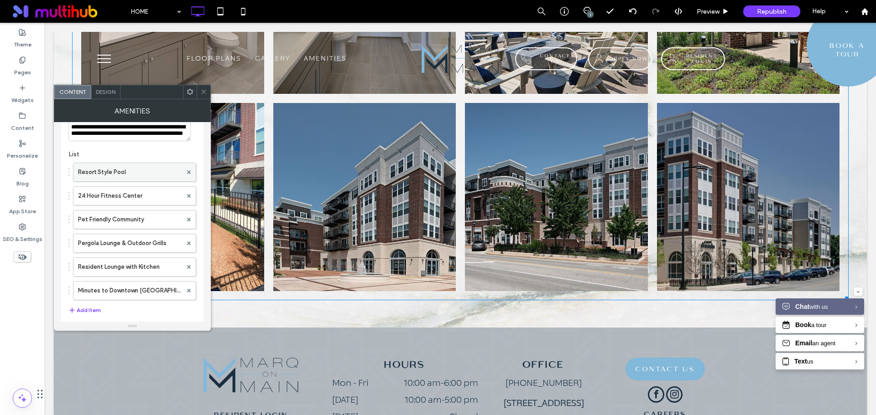
click at [130, 171] on label "Resort Style Pool" at bounding box center [130, 172] width 104 height 18
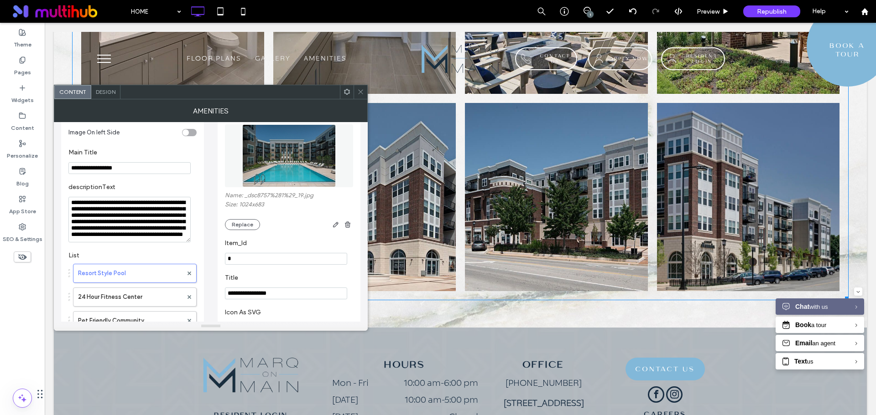
scroll to position [0, 0]
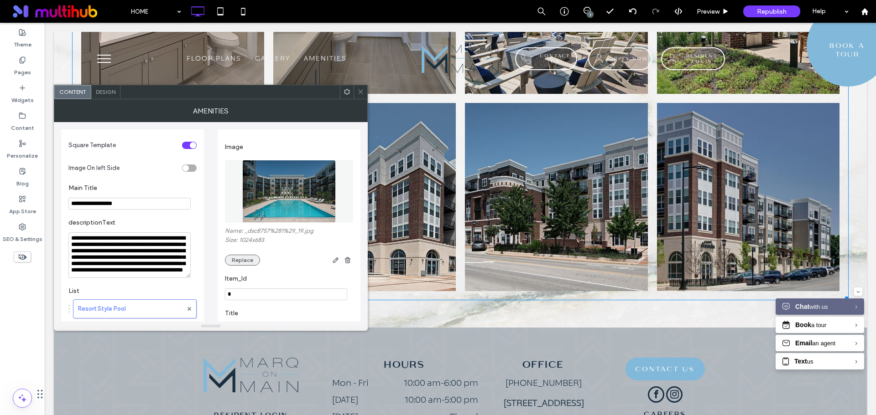
click at [253, 258] on button "Replace" at bounding box center [242, 260] width 35 height 11
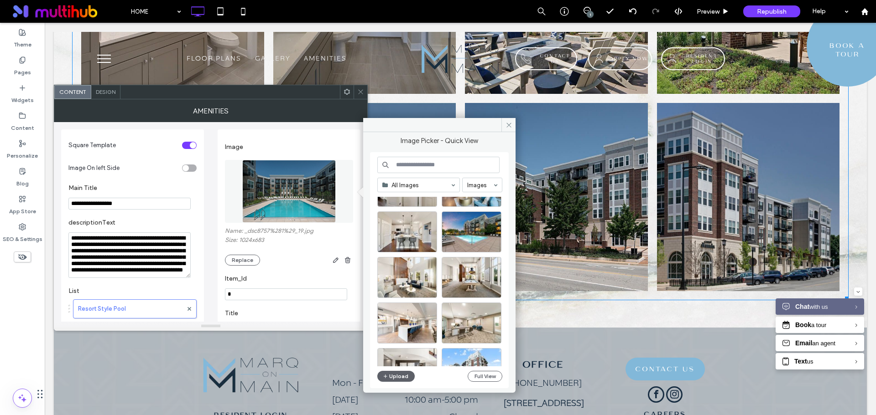
scroll to position [137, 0]
click at [483, 376] on button "Full View" at bounding box center [484, 376] width 35 height 11
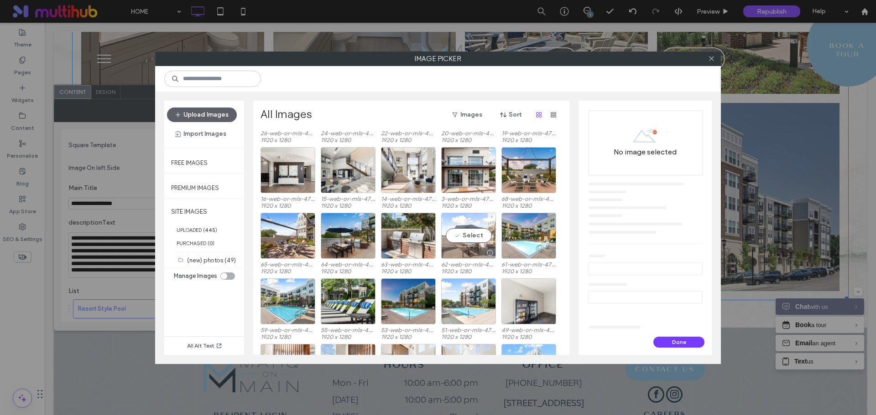
scroll to position [704, 0]
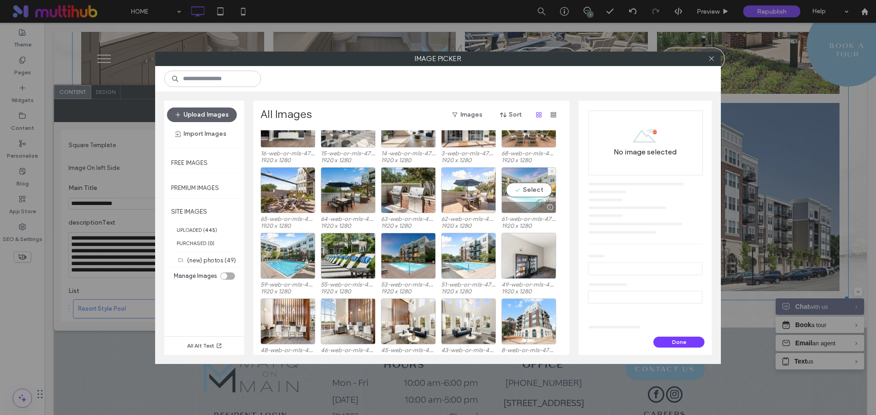
click at [536, 192] on div "Select" at bounding box center [528, 190] width 55 height 46
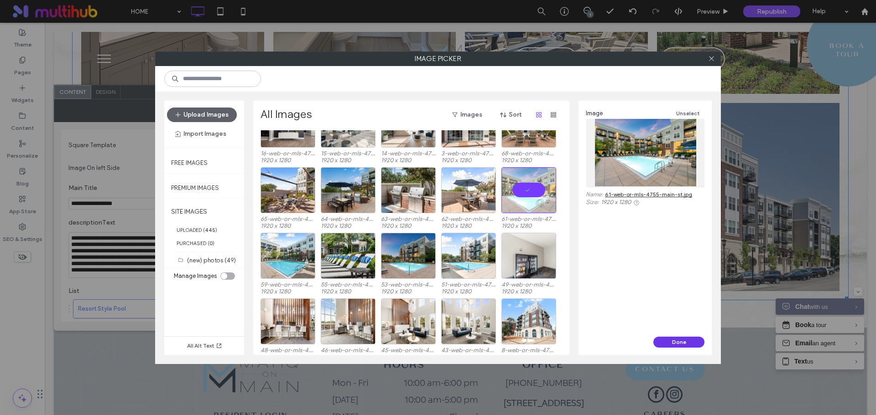
click at [682, 342] on button "Done" at bounding box center [678, 342] width 51 height 11
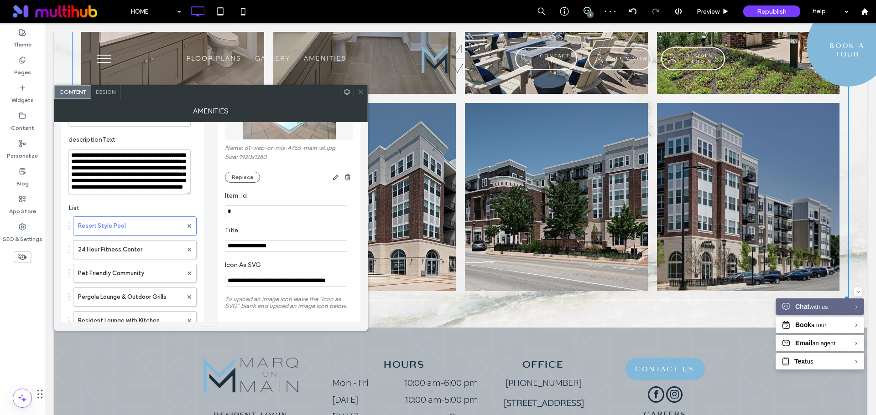
scroll to position [91, 0]
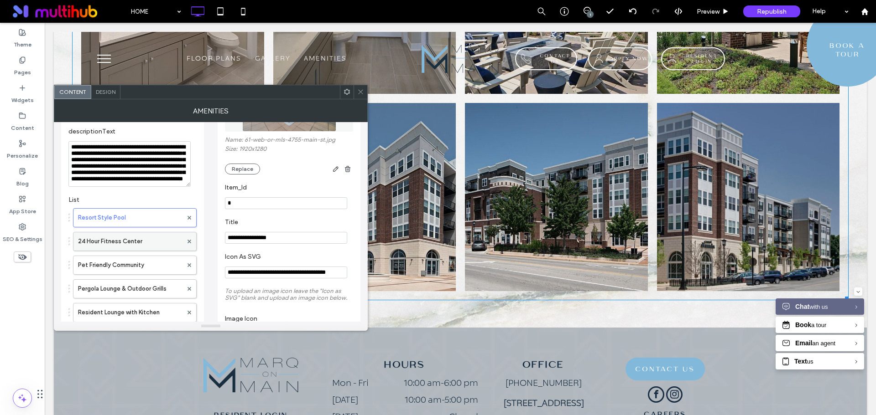
click at [151, 239] on label "24 Hour Fitness Center" at bounding box center [130, 242] width 104 height 18
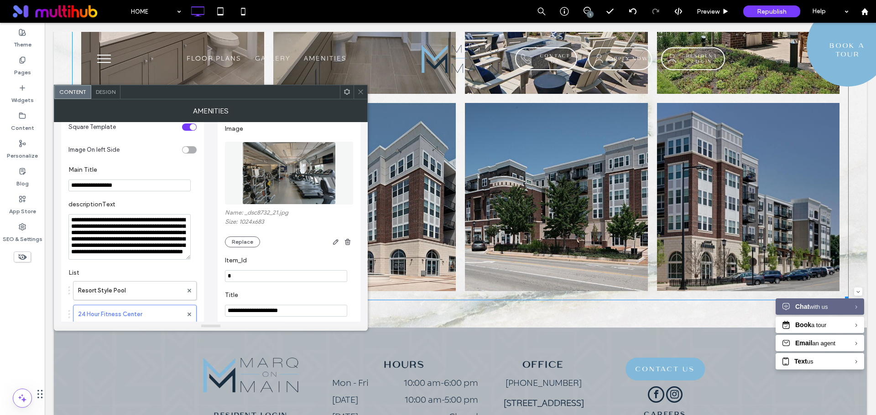
scroll to position [0, 0]
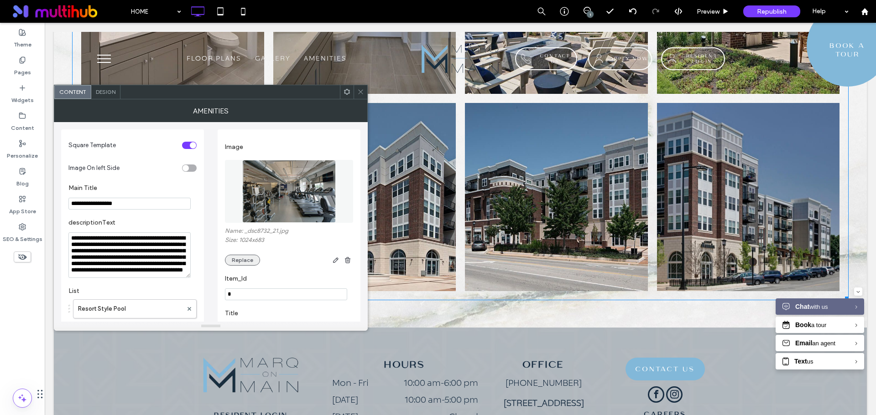
click at [250, 261] on button "Replace" at bounding box center [242, 260] width 35 height 11
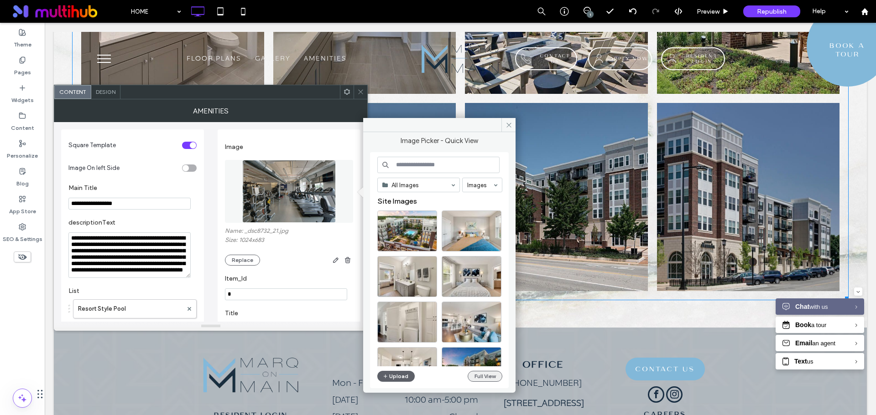
click at [483, 374] on button "Full View" at bounding box center [484, 376] width 35 height 11
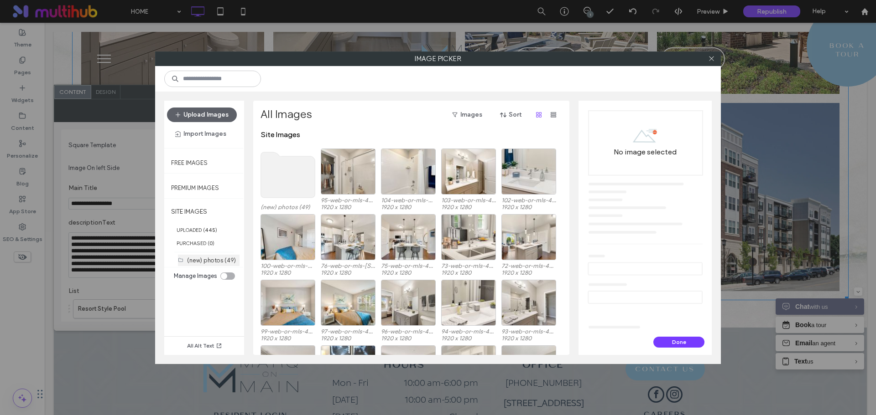
click at [206, 262] on label "(new) photos (49)" at bounding box center [211, 260] width 49 height 7
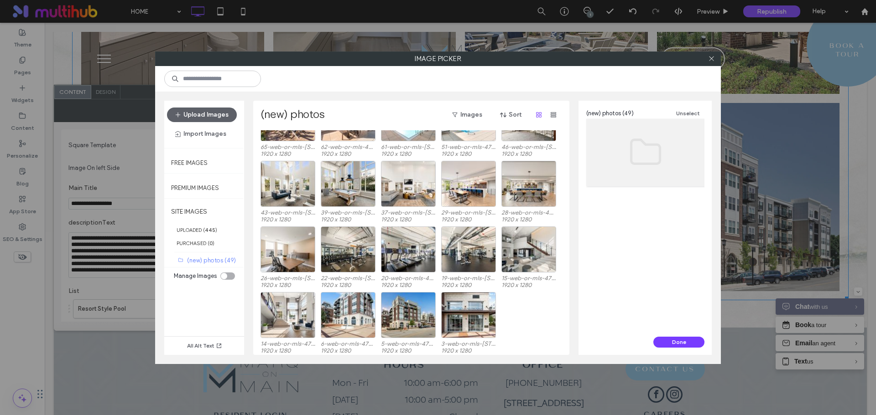
scroll to position [432, 0]
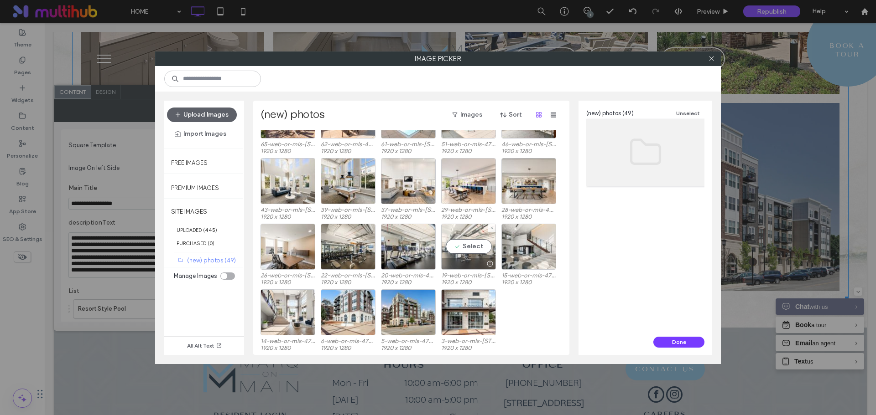
click at [477, 249] on div "Select" at bounding box center [468, 247] width 55 height 46
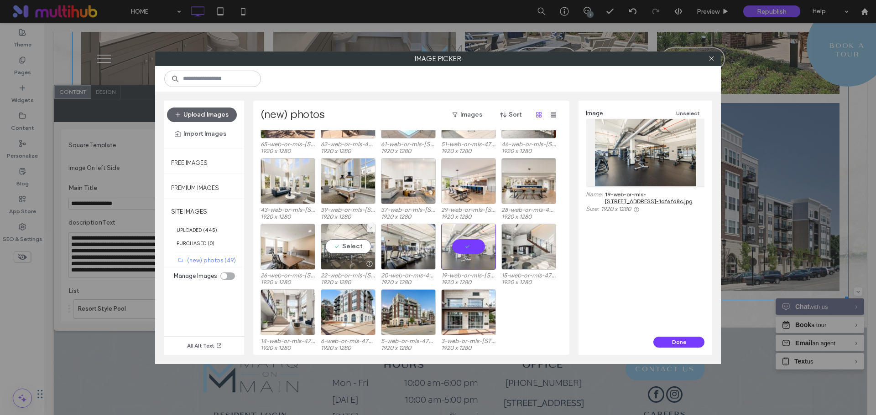
click at [352, 245] on div "Select" at bounding box center [348, 247] width 55 height 46
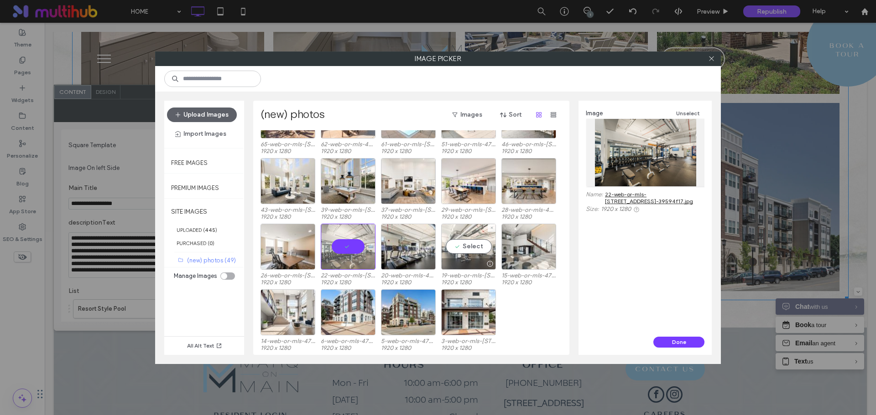
click at [468, 246] on div "Select" at bounding box center [468, 247] width 55 height 46
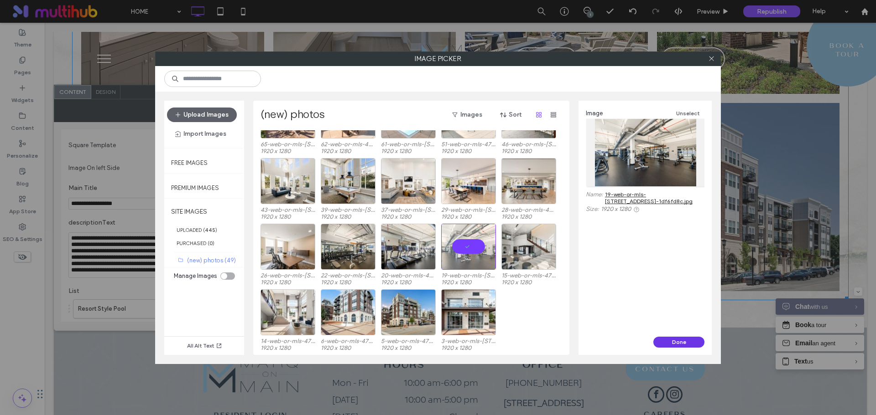
click at [665, 344] on button "Done" at bounding box center [678, 342] width 51 height 11
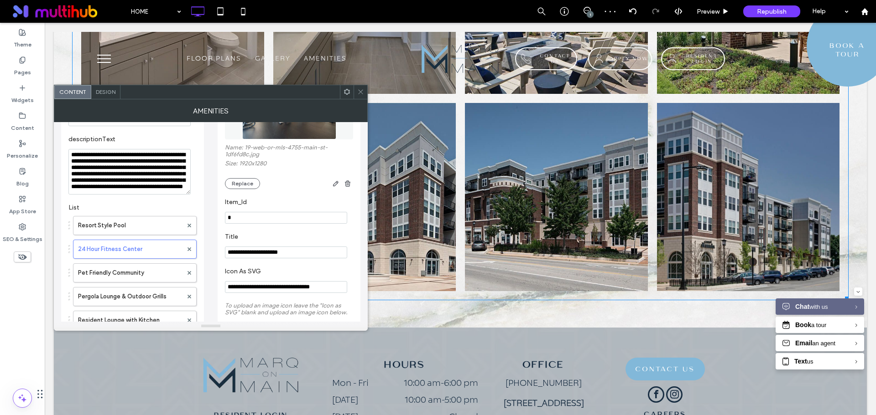
scroll to position [91, 0]
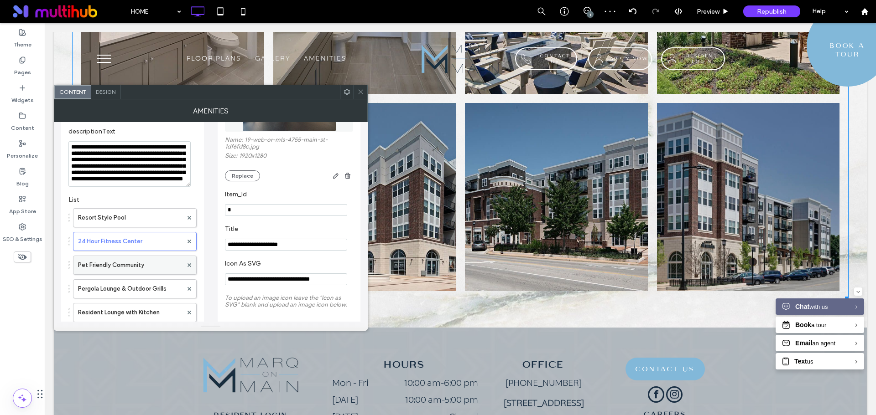
click at [135, 264] on label "Pet Friendly Community" at bounding box center [130, 265] width 104 height 18
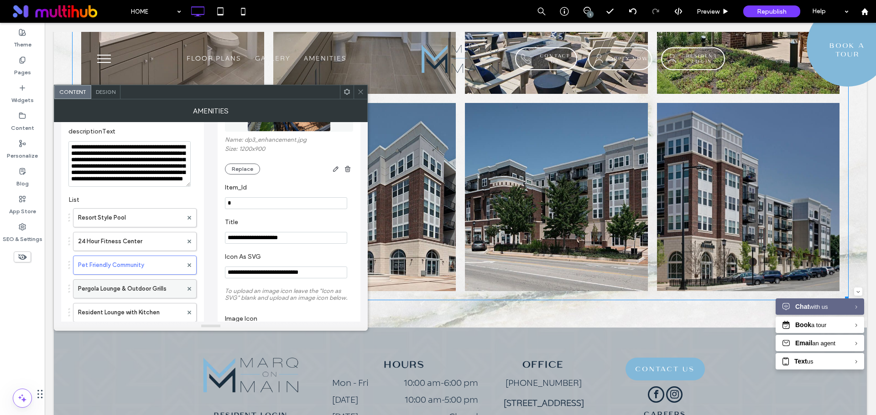
click at [135, 291] on label "Pergola Lounge & Outdoor Grills" at bounding box center [130, 289] width 104 height 18
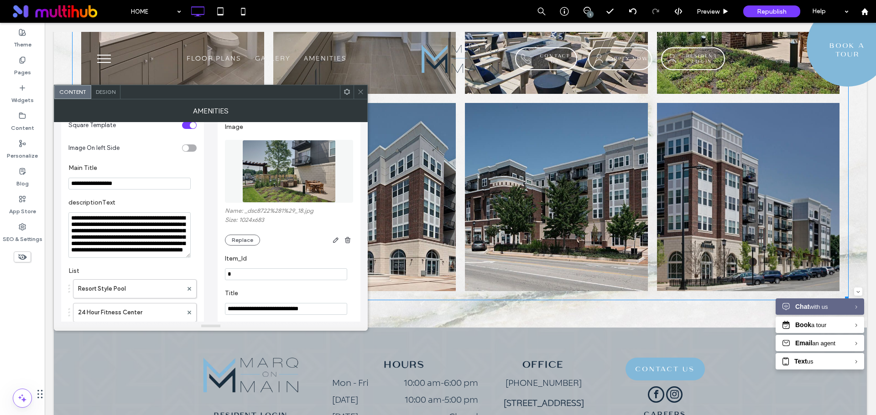
scroll to position [0, 0]
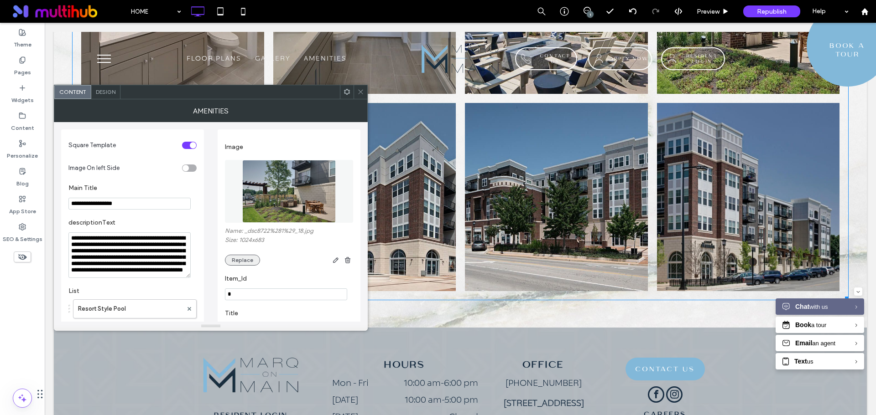
click at [244, 257] on button "Replace" at bounding box center [242, 260] width 35 height 11
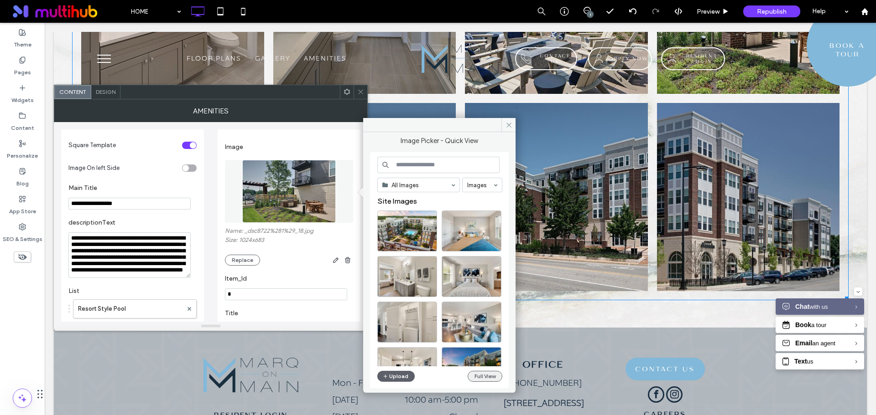
click at [491, 375] on button "Full View" at bounding box center [484, 376] width 35 height 11
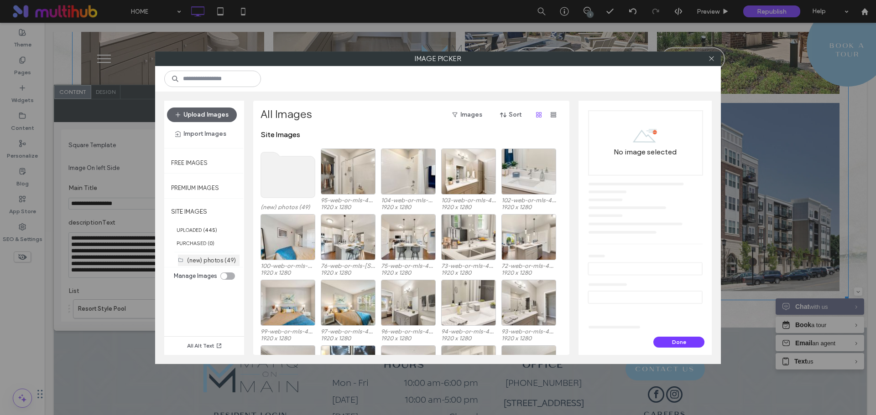
click at [233, 262] on label "(new) photos (49)" at bounding box center [211, 260] width 49 height 7
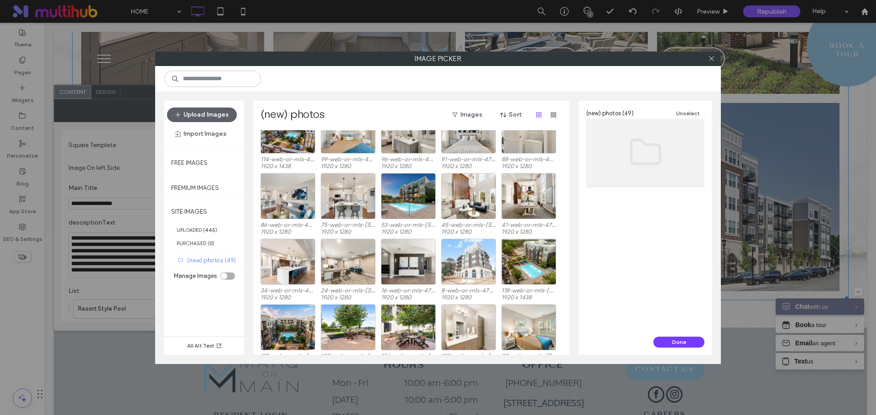
scroll to position [38, 0]
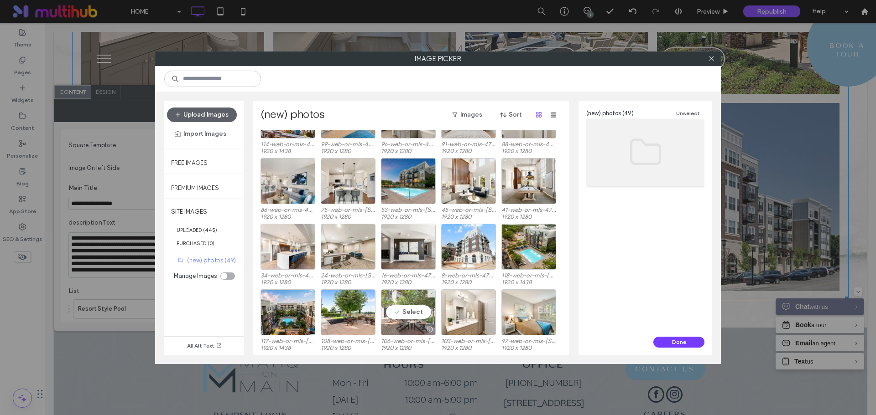
click at [430, 331] on div at bounding box center [429, 329] width 11 height 7
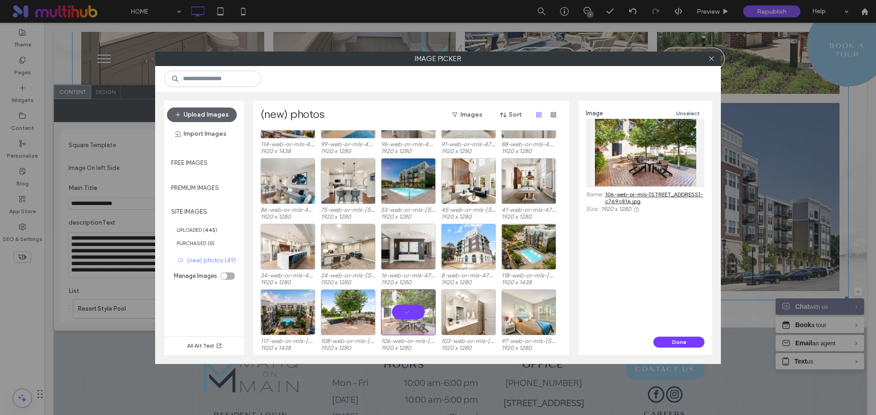
click at [655, 193] on link "106-web-or-mls-[STREET_ADDRESS]-c769c816.jpg" at bounding box center [654, 198] width 99 height 14
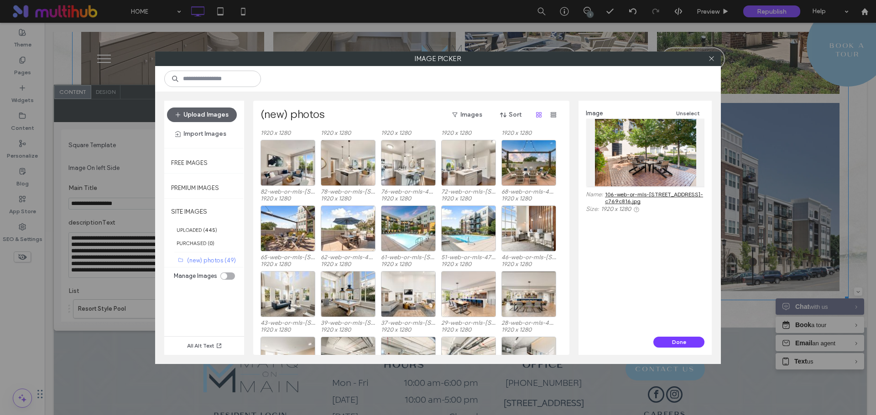
scroll to position [366, 0]
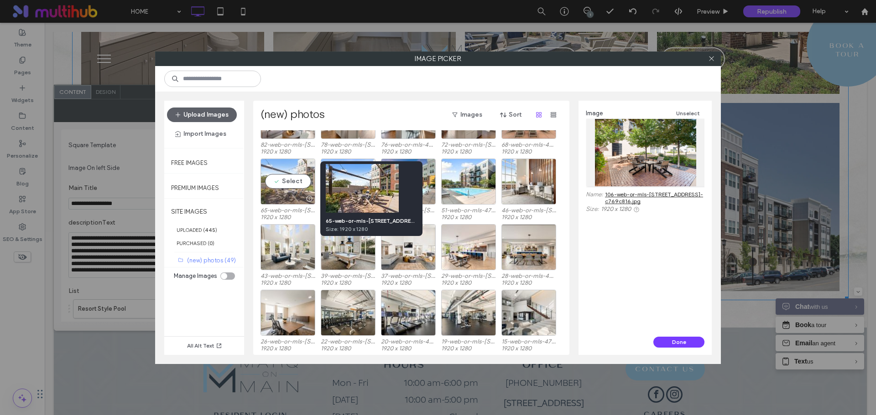
click at [309, 198] on div at bounding box center [308, 198] width 11 height 7
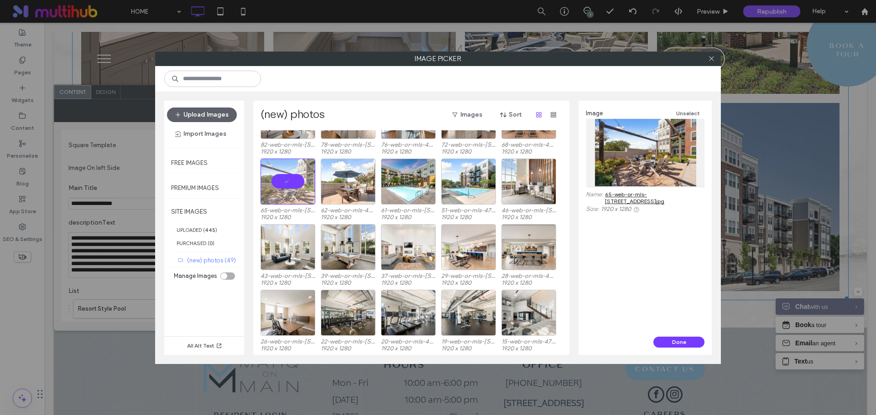
click at [655, 197] on link "65-web-or-mls-[STREET_ADDRESS]jpg" at bounding box center [654, 198] width 99 height 14
click at [370, 200] on div at bounding box center [368, 198] width 11 height 7
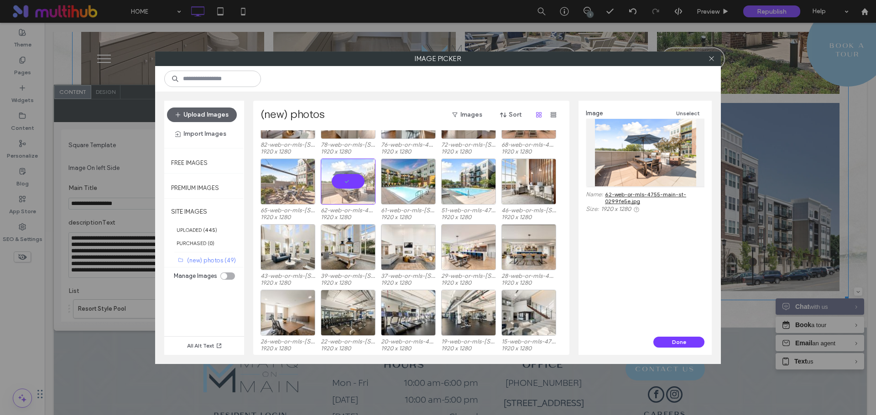
click at [627, 194] on link "62-web-or-mls-4755-main-st-0299fe5e.jpg" at bounding box center [654, 198] width 99 height 14
click at [684, 344] on button "Done" at bounding box center [678, 342] width 51 height 11
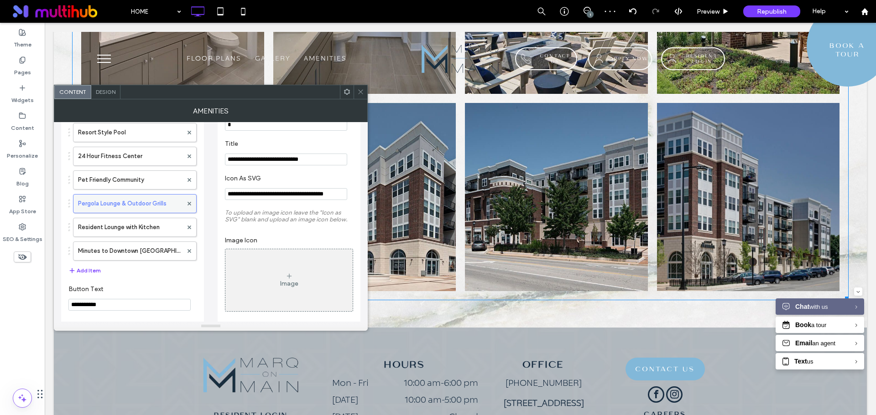
scroll to position [228, 0]
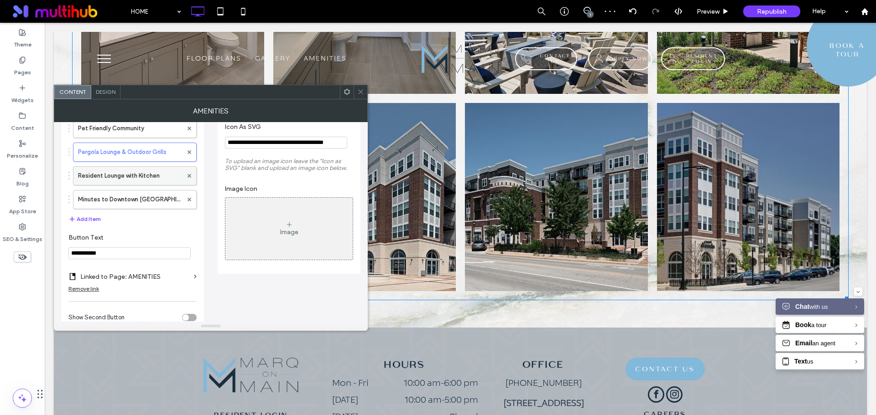
click at [151, 181] on label "Resident Lounge with Kitchen" at bounding box center [130, 176] width 104 height 18
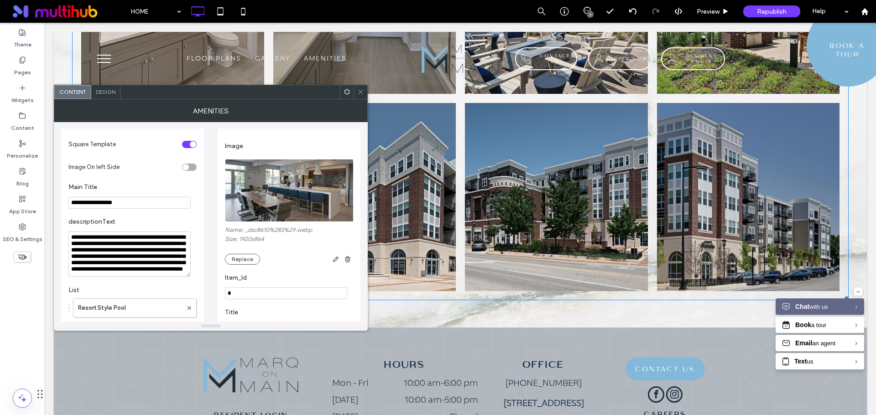
scroll to position [0, 0]
click at [247, 261] on button "Replace" at bounding box center [242, 260] width 35 height 11
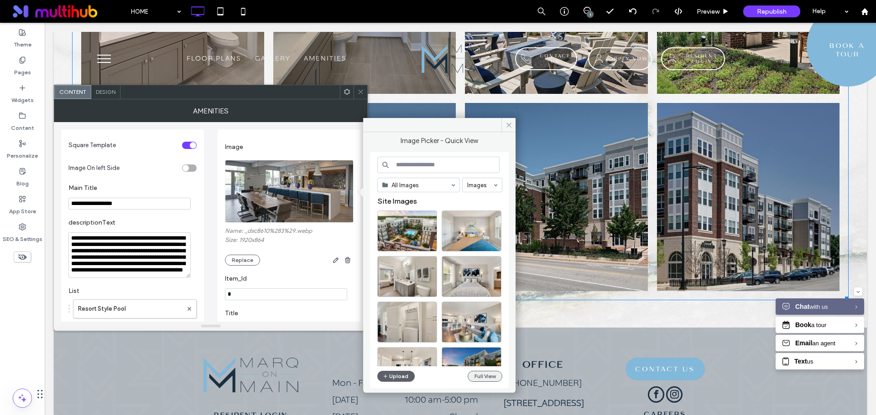
click at [477, 375] on button "Full View" at bounding box center [484, 376] width 35 height 11
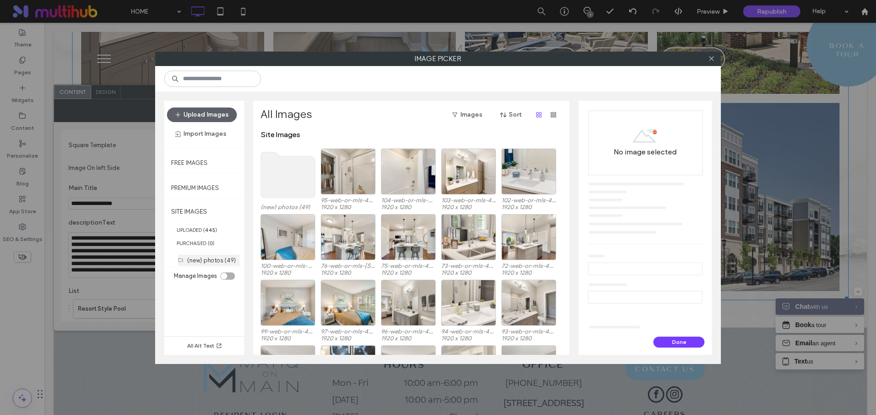
click at [209, 258] on label "(new) photos (49)" at bounding box center [211, 260] width 49 height 7
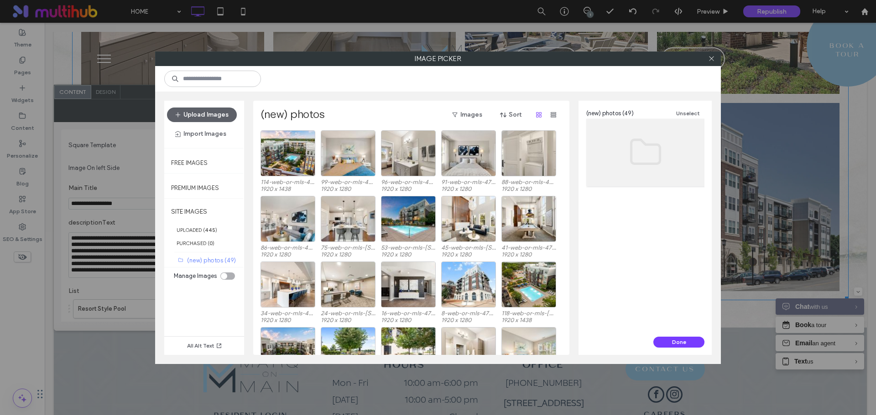
scroll to position [38, 0]
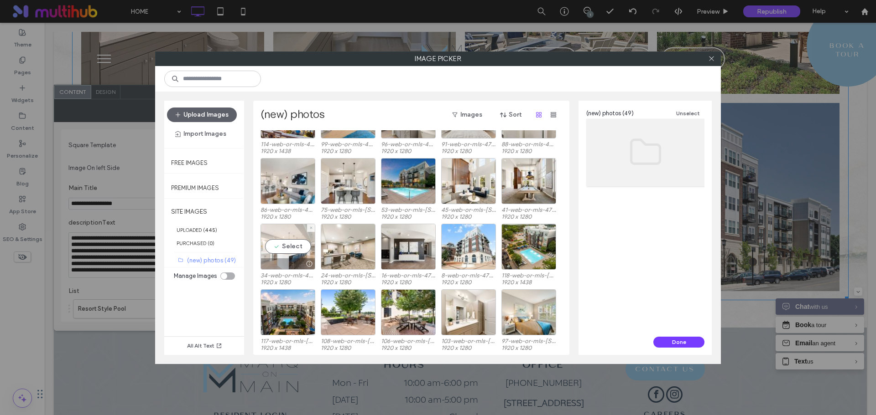
click at [310, 265] on div at bounding box center [308, 263] width 11 height 7
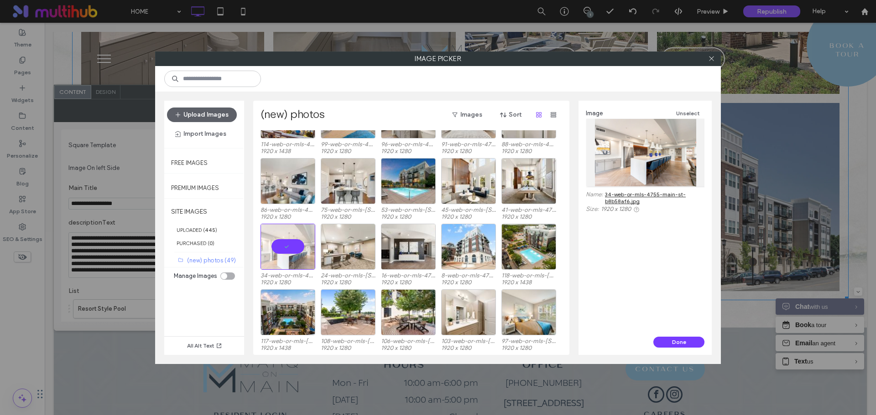
click at [646, 193] on link "34-web-or-mls-4755-main-st-b8b58af6.jpg" at bounding box center [654, 198] width 99 height 14
click at [288, 260] on div at bounding box center [288, 264] width 54 height 11
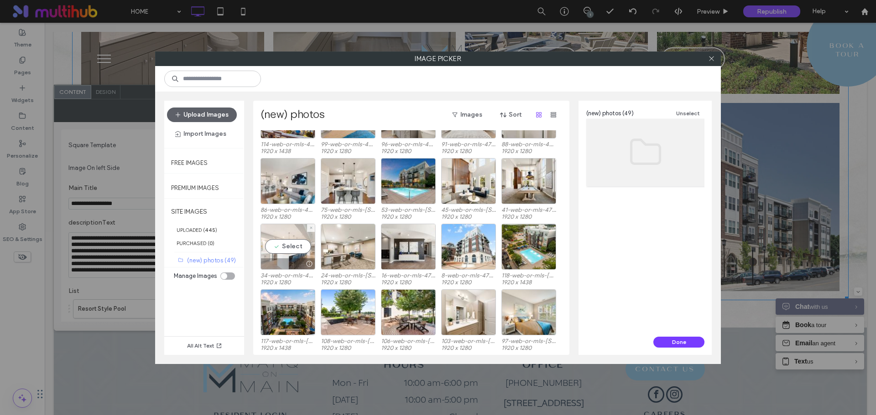
click at [291, 247] on div "Select" at bounding box center [287, 247] width 55 height 46
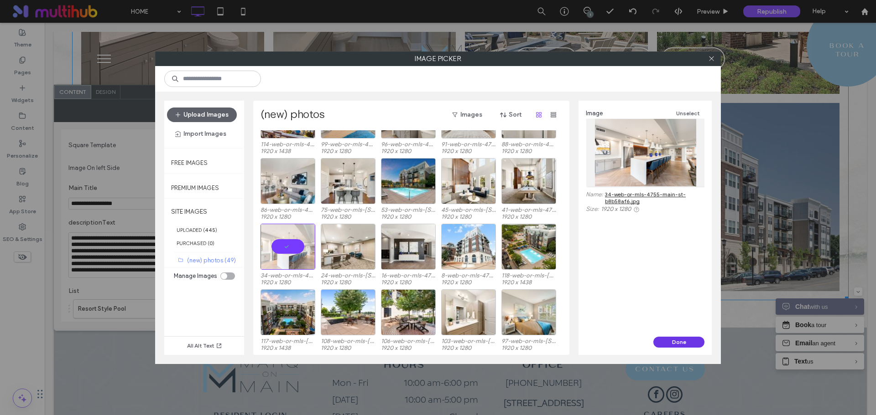
click at [686, 341] on button "Done" at bounding box center [678, 342] width 51 height 11
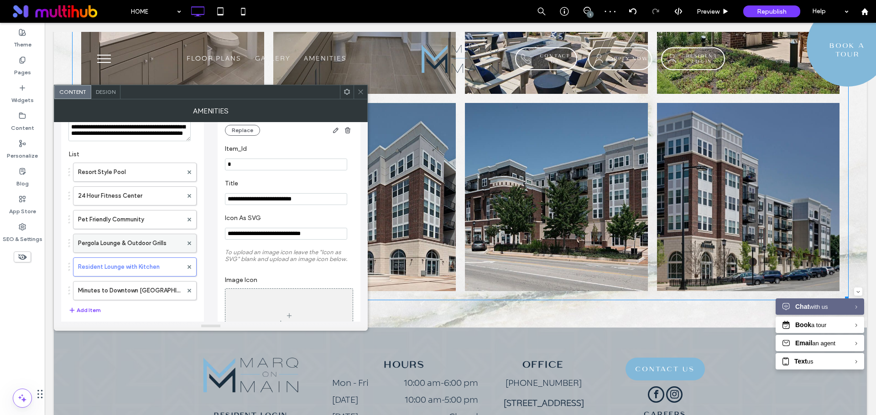
scroll to position [182, 0]
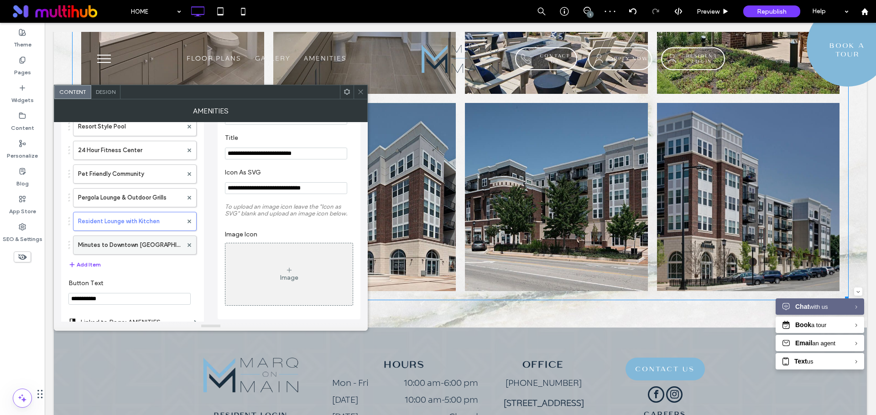
click at [152, 249] on label "Minutes to Downtown [GEOGRAPHIC_DATA]" at bounding box center [130, 245] width 104 height 18
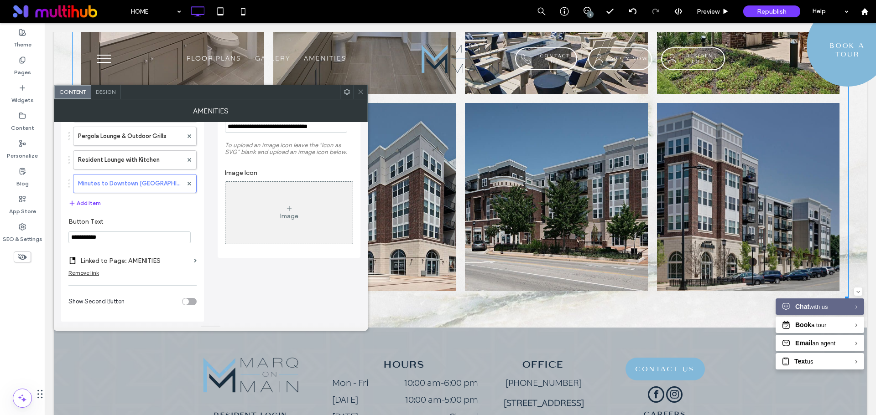
scroll to position [245, 0]
click at [359, 90] on icon at bounding box center [360, 91] width 7 height 7
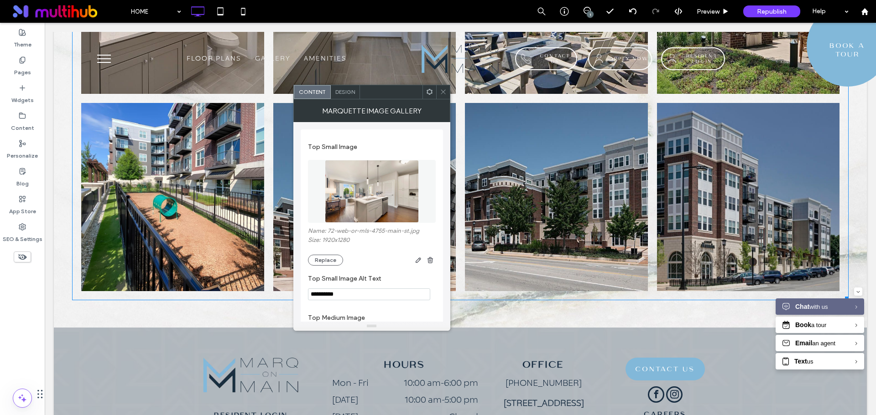
click at [446, 93] on icon at bounding box center [443, 91] width 7 height 7
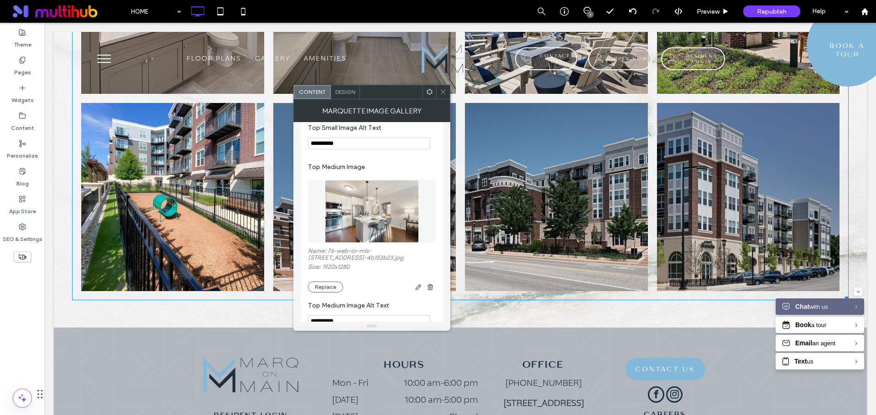
scroll to position [0, 0]
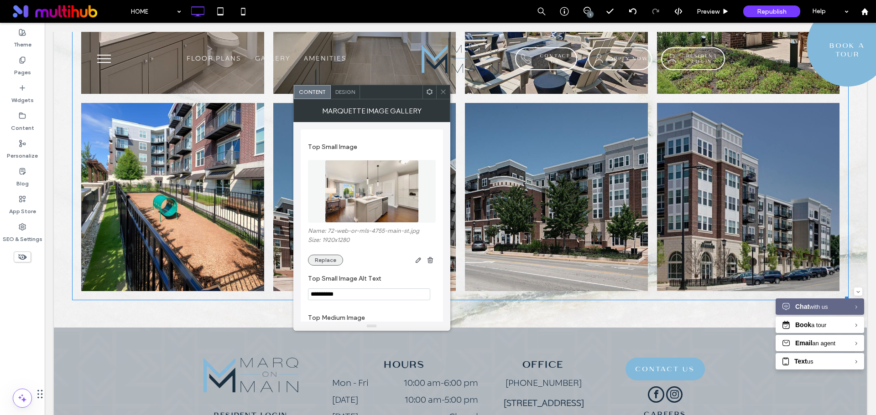
click at [334, 258] on button "Replace" at bounding box center [325, 260] width 35 height 11
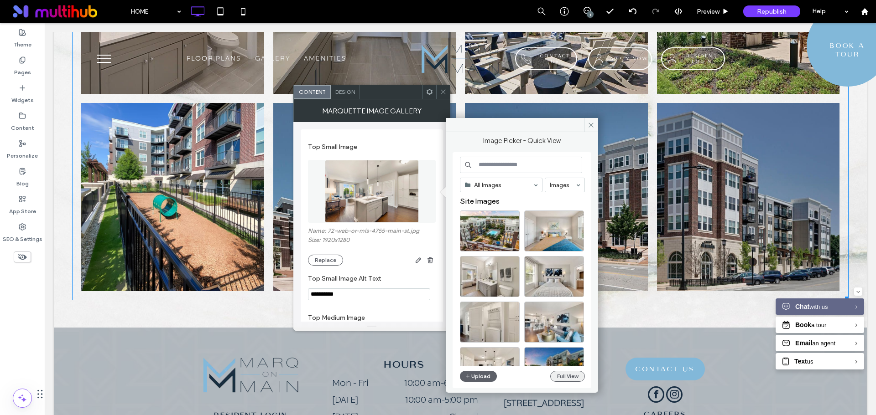
click at [560, 379] on button "Full View" at bounding box center [567, 376] width 35 height 11
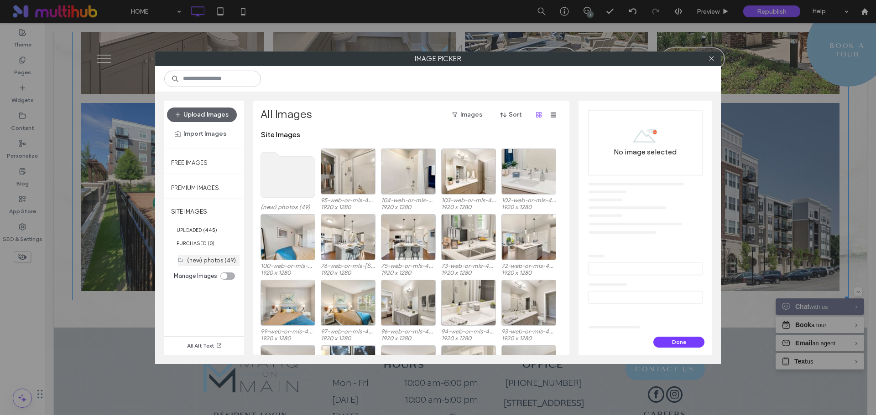
click at [220, 260] on label "(new) photos (49)" at bounding box center [211, 260] width 49 height 7
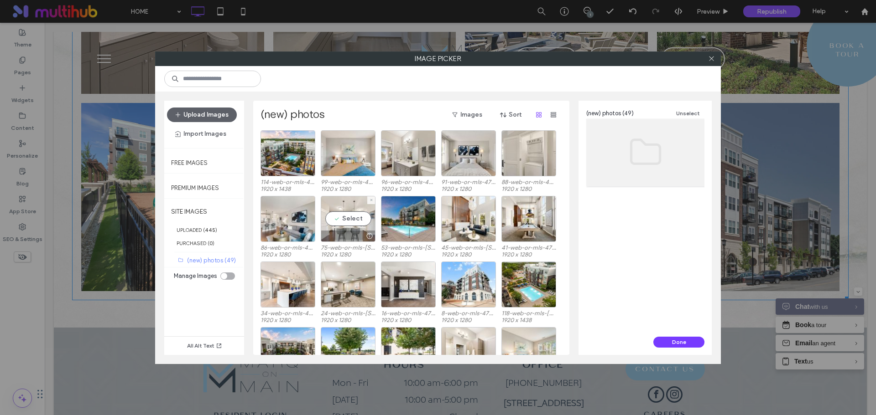
click at [355, 220] on div "Select" at bounding box center [348, 219] width 55 height 46
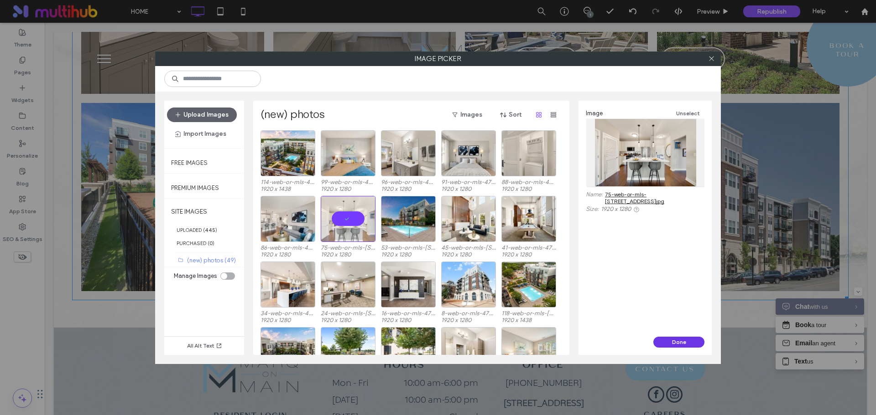
click at [662, 340] on button "Done" at bounding box center [678, 342] width 51 height 11
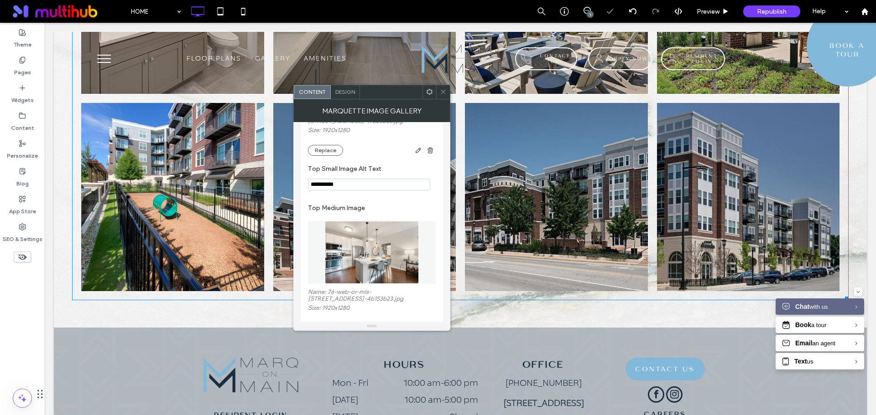
scroll to position [137, 0]
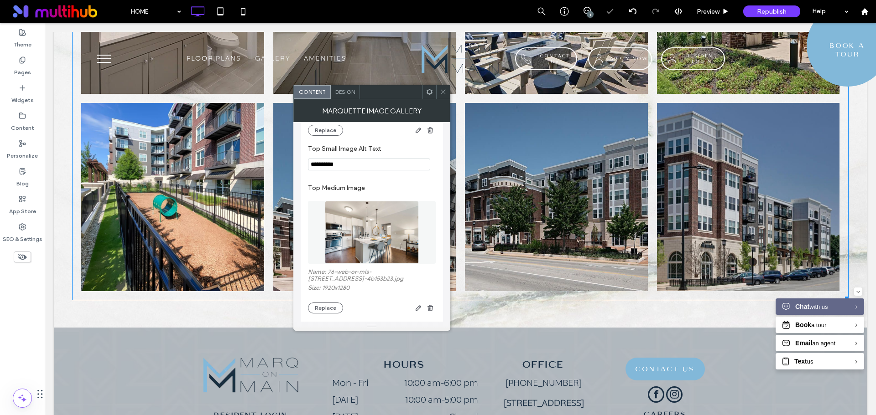
click at [373, 242] on img at bounding box center [372, 232] width 94 height 63
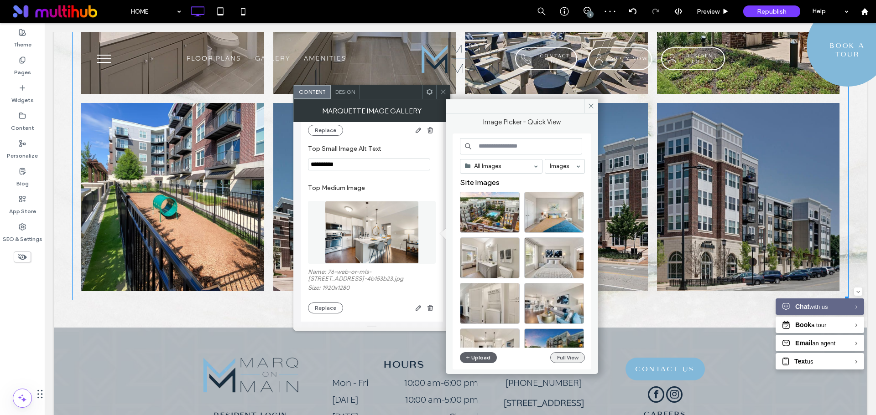
click at [568, 361] on button "Full View" at bounding box center [567, 358] width 35 height 11
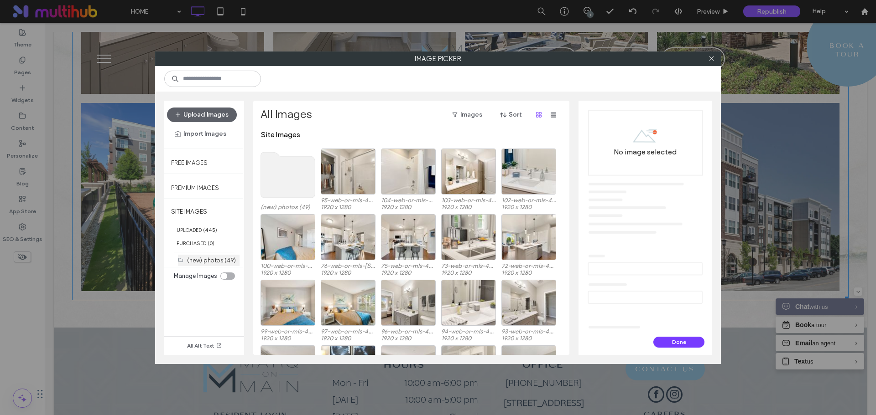
click at [228, 263] on label "(new) photos (49)" at bounding box center [211, 260] width 49 height 7
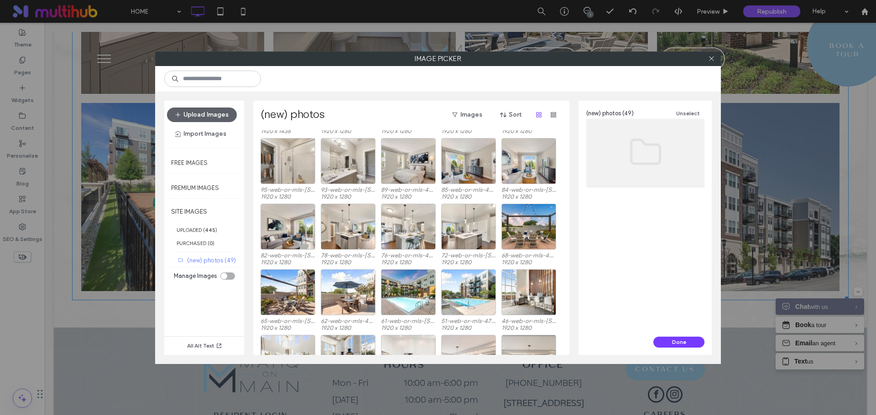
scroll to position [275, 0]
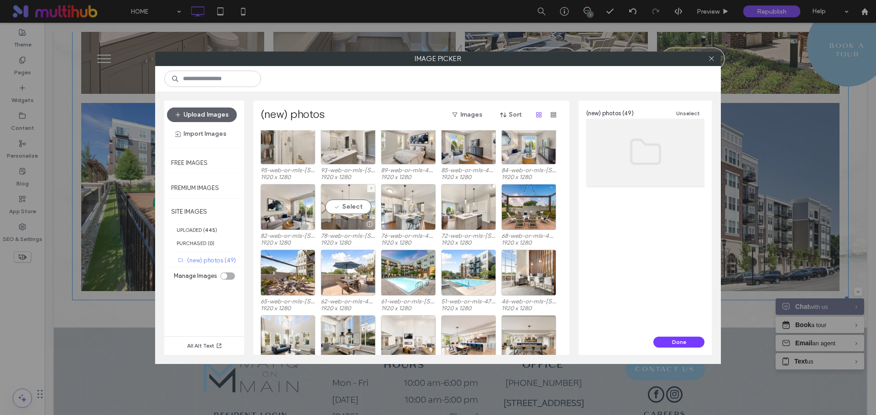
click at [353, 210] on div "Select" at bounding box center [348, 207] width 55 height 46
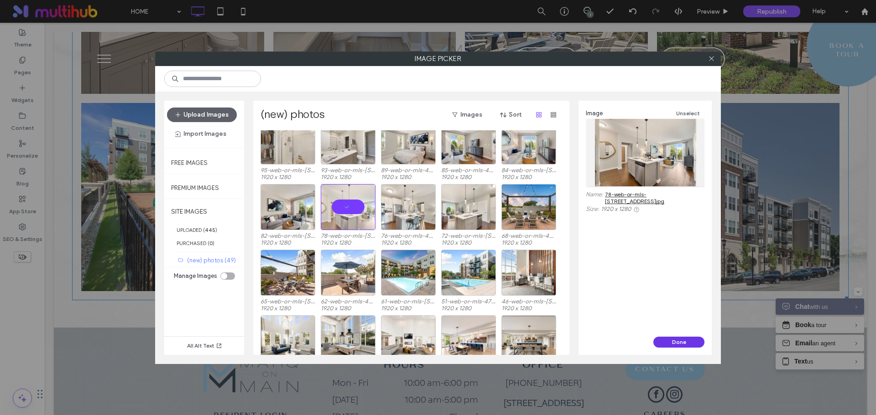
click at [687, 340] on button "Done" at bounding box center [678, 342] width 51 height 11
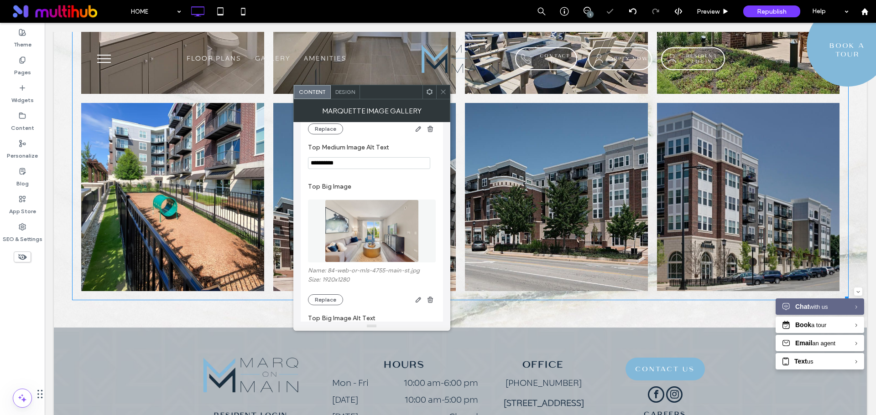
scroll to position [319, 0]
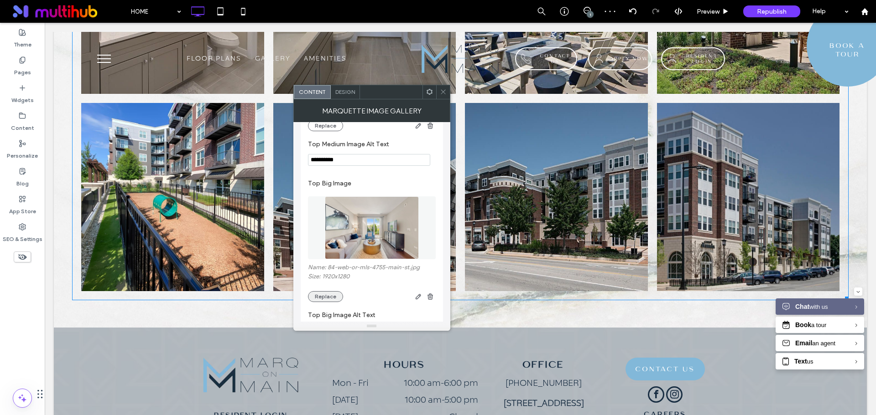
click at [335, 293] on button "Replace" at bounding box center [325, 296] width 35 height 11
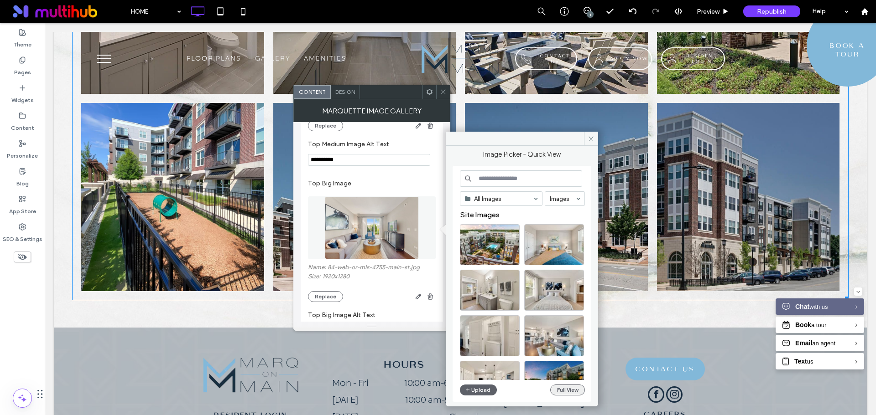
click at [561, 386] on button "Full View" at bounding box center [567, 390] width 35 height 11
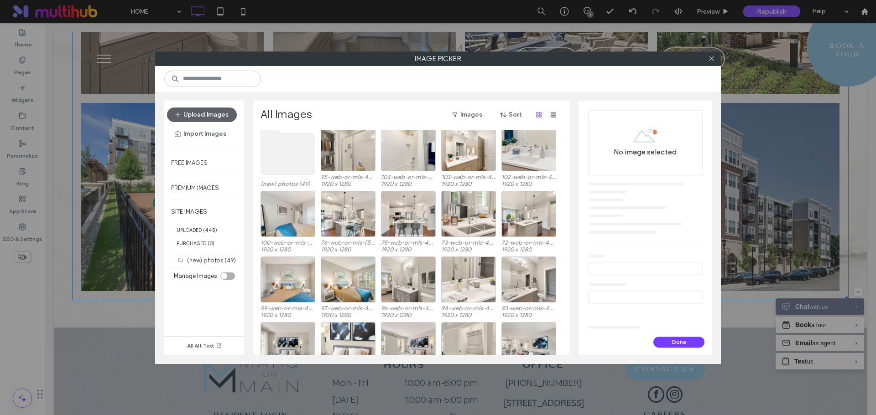
scroll to position [56, 0]
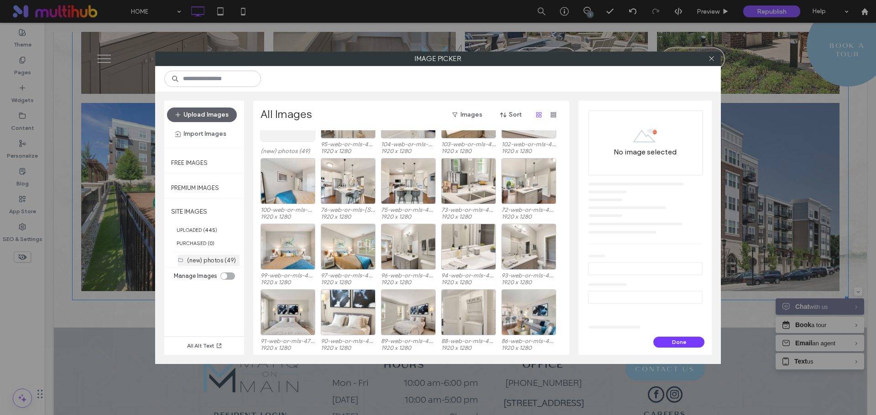
click at [228, 260] on label "(new) photos (49)" at bounding box center [211, 260] width 49 height 7
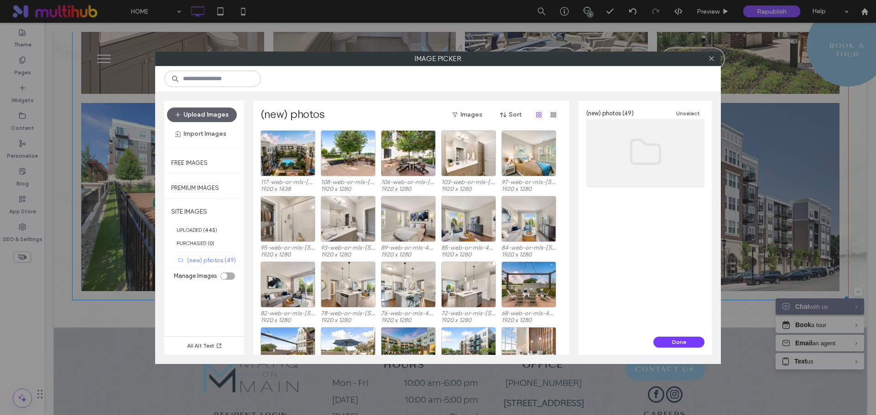
scroll to position [158, 0]
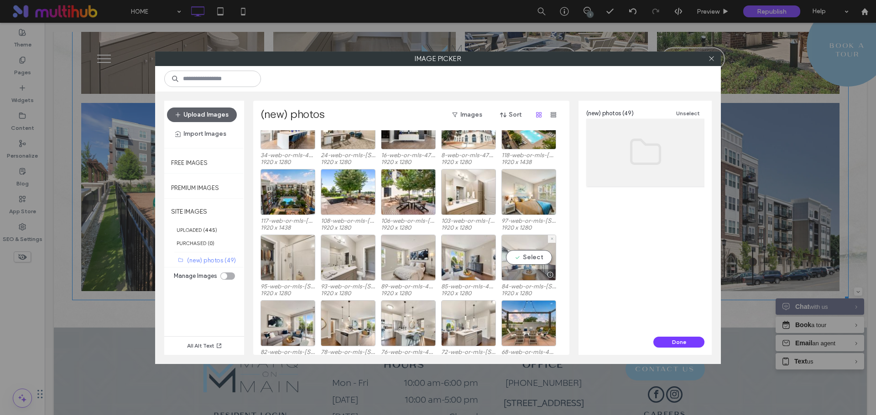
click at [537, 258] on div "Select" at bounding box center [528, 258] width 55 height 46
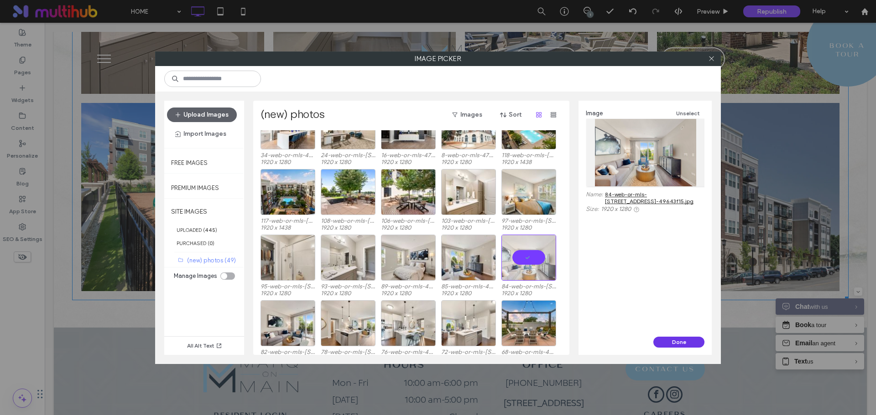
click at [669, 342] on button "Done" at bounding box center [678, 342] width 51 height 11
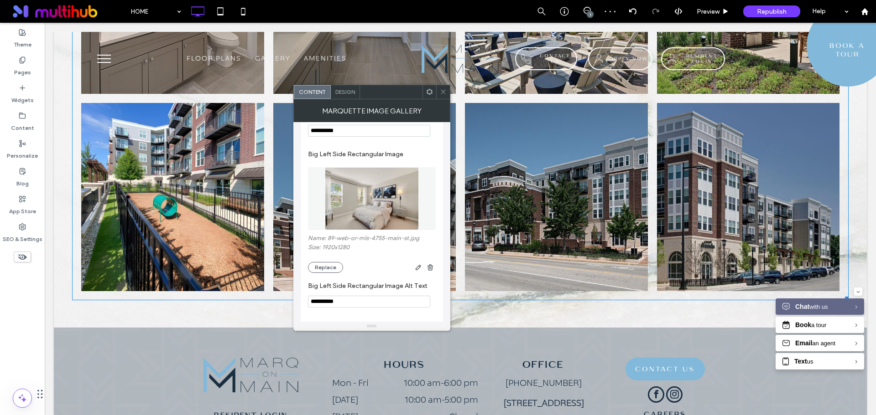
scroll to position [502, 0]
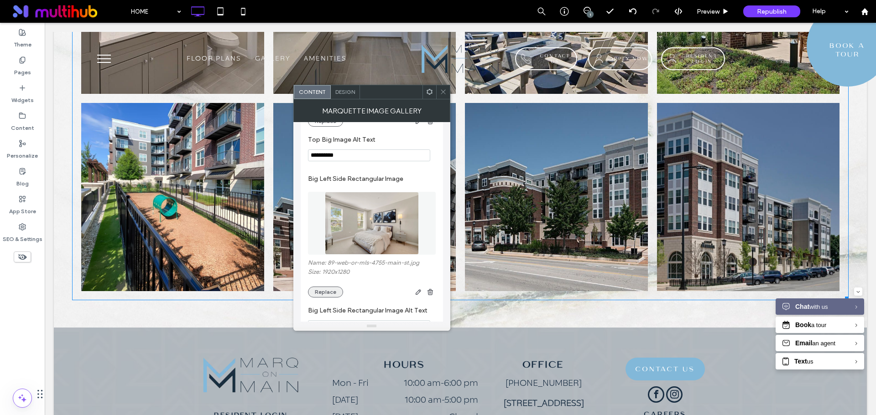
click at [320, 296] on button "Replace" at bounding box center [325, 292] width 35 height 11
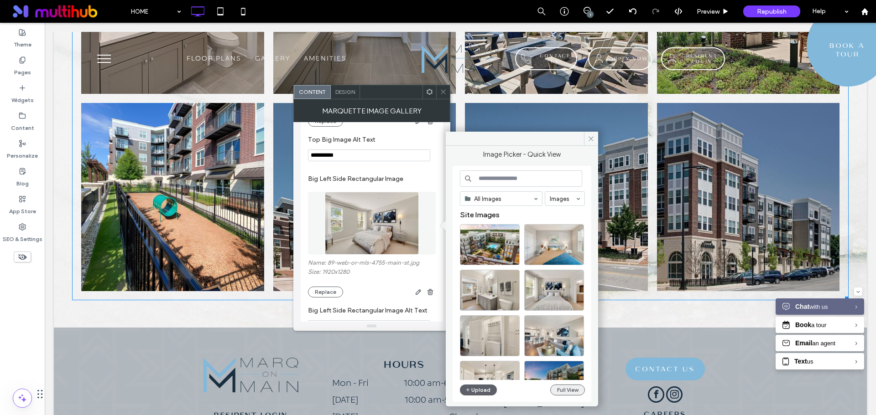
click at [571, 387] on button "Full View" at bounding box center [567, 390] width 35 height 11
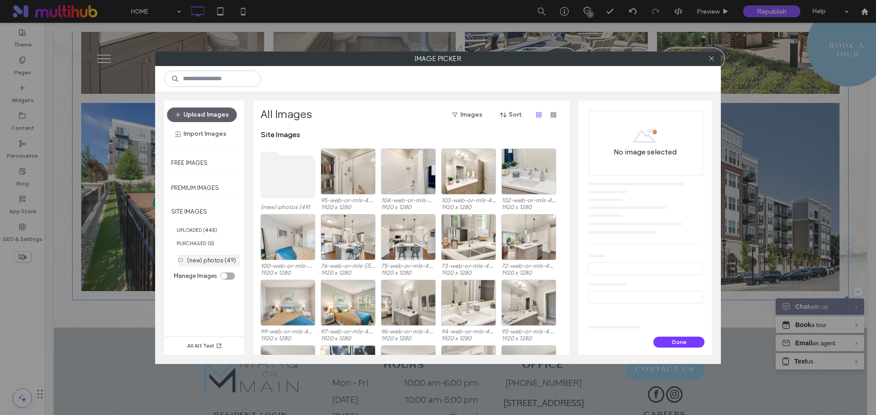
click at [217, 256] on div "(new) photos (49)" at bounding box center [213, 261] width 52 height 10
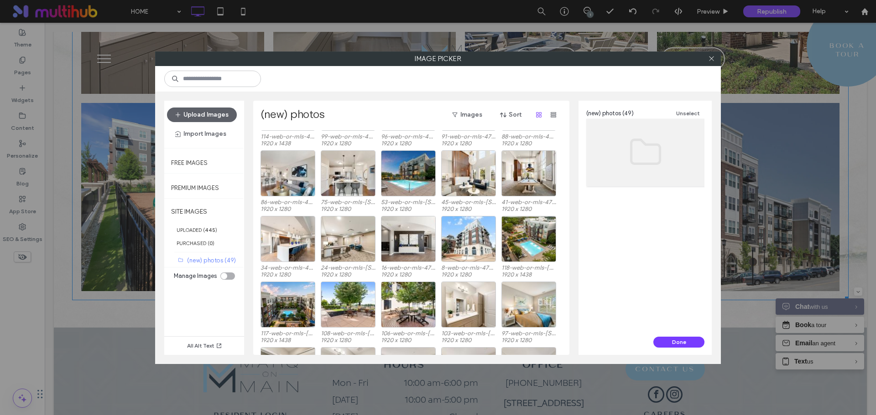
scroll to position [0, 0]
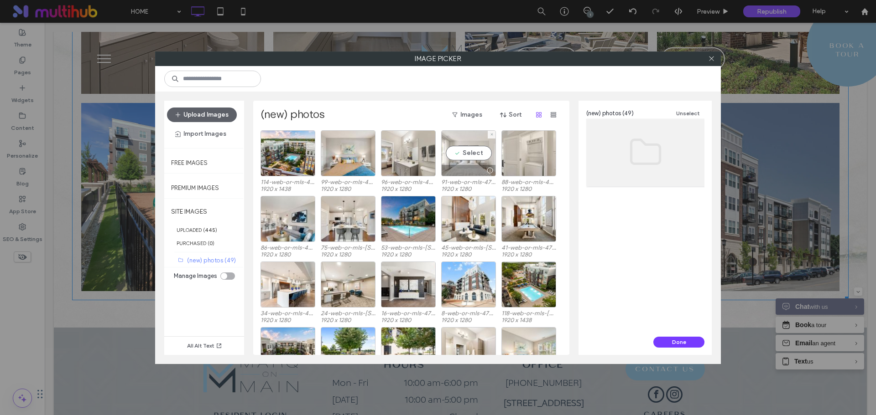
click at [476, 154] on div "Select" at bounding box center [468, 153] width 55 height 46
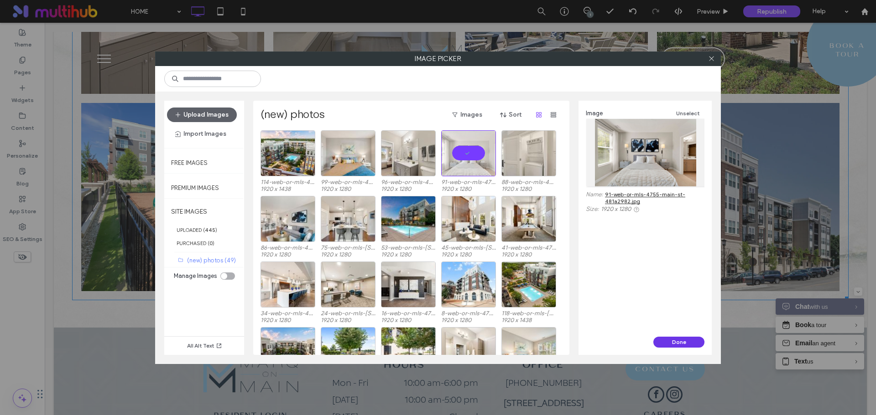
click at [673, 345] on button "Done" at bounding box center [678, 342] width 51 height 11
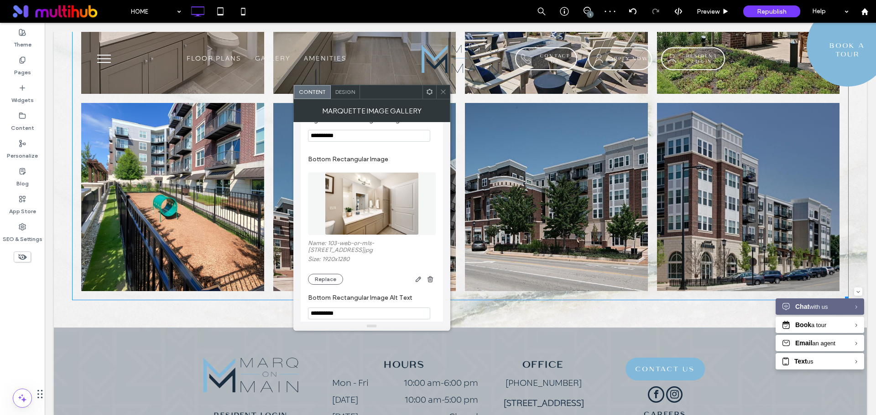
scroll to position [711, 0]
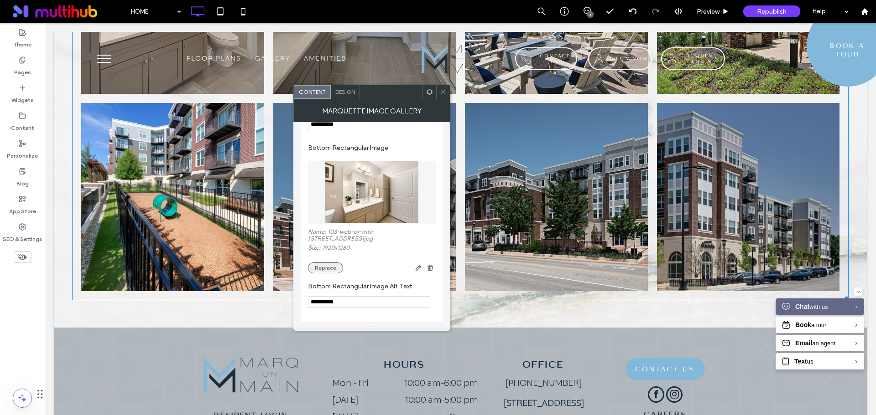
click at [324, 265] on button "Replace" at bounding box center [325, 268] width 35 height 11
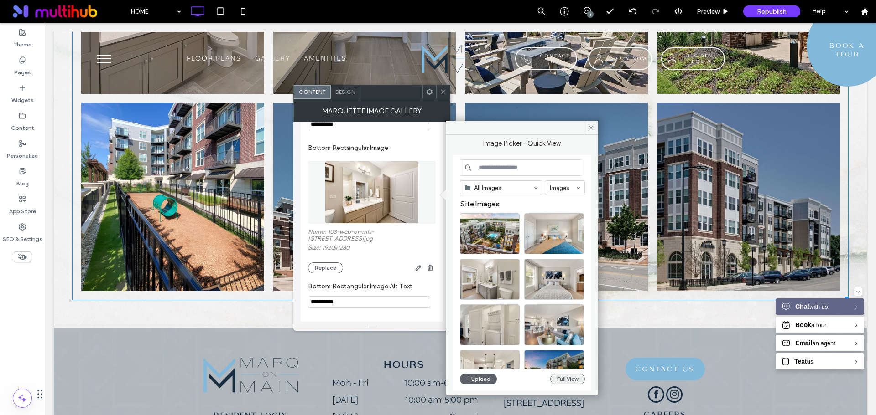
click at [574, 383] on button "Full View" at bounding box center [567, 379] width 35 height 11
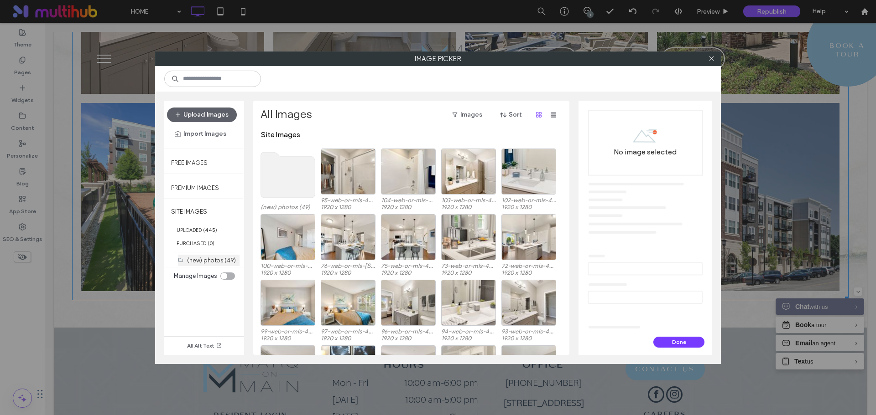
click at [230, 260] on label "(new) photos (49)" at bounding box center [211, 260] width 49 height 7
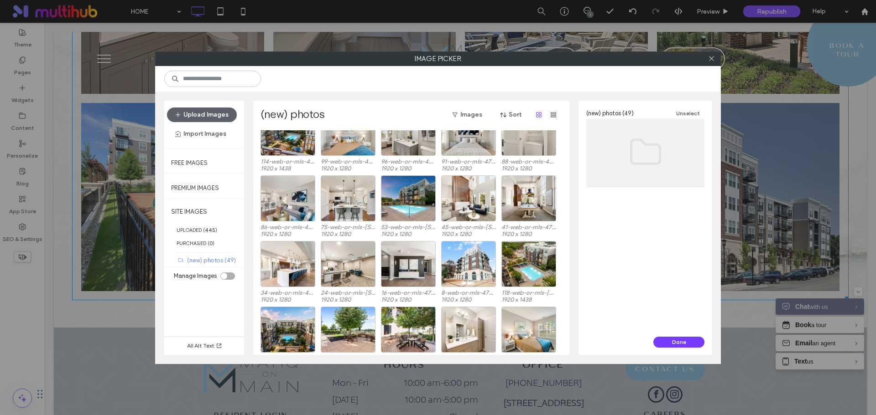
scroll to position [0, 0]
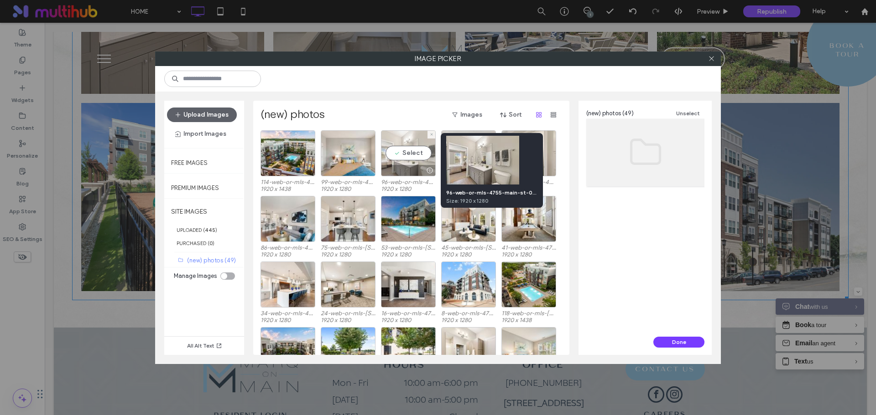
click at [426, 169] on div at bounding box center [429, 170] width 11 height 7
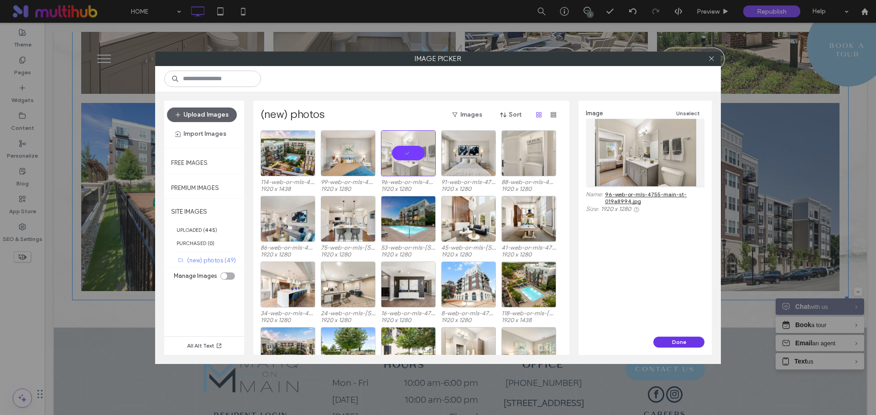
click at [670, 341] on button "Done" at bounding box center [678, 342] width 51 height 11
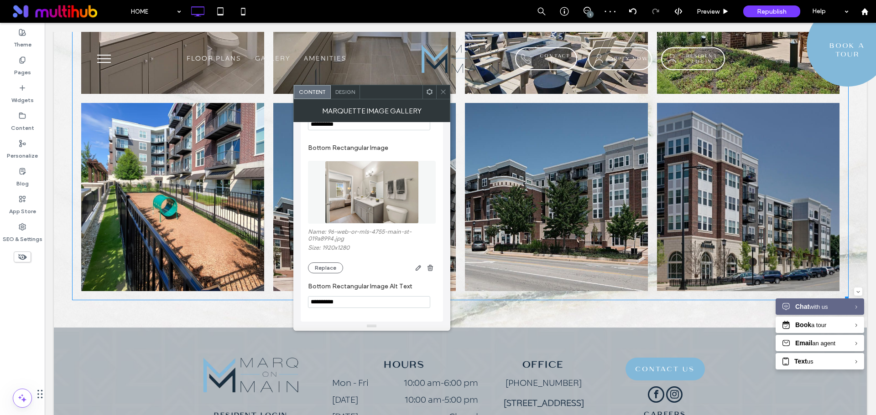
click at [446, 92] on div at bounding box center [443, 92] width 14 height 14
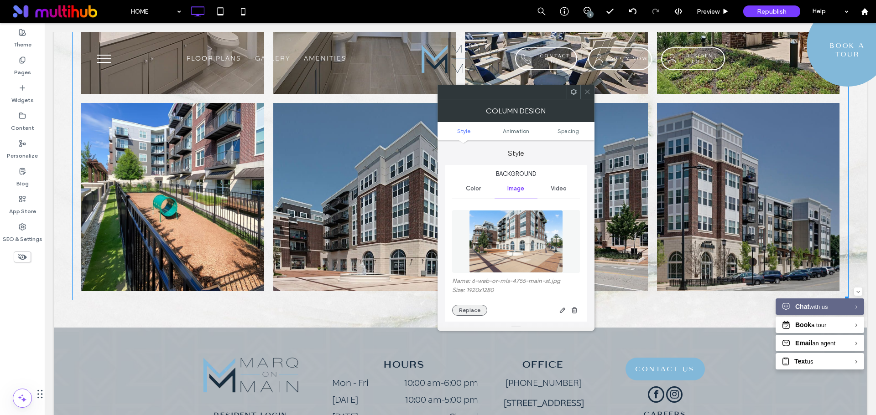
click at [473, 309] on button "Replace" at bounding box center [469, 310] width 35 height 11
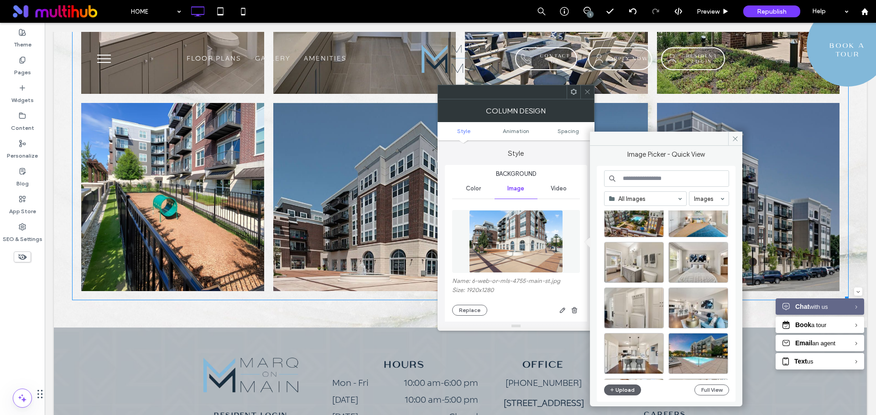
scroll to position [182, 0]
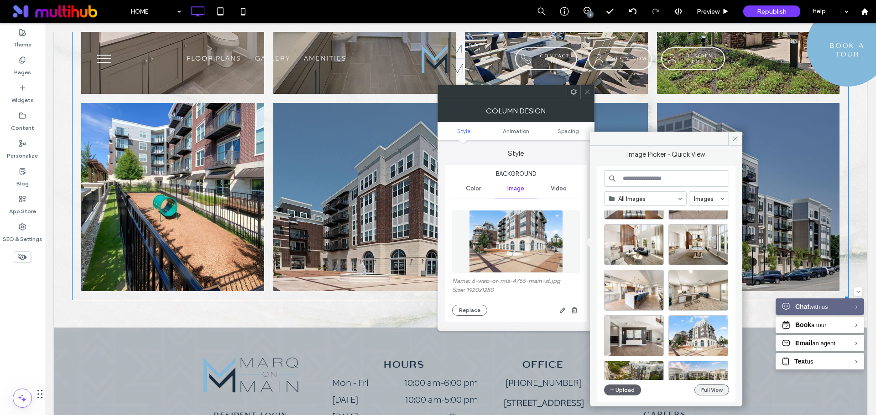
click at [710, 389] on button "Full View" at bounding box center [711, 390] width 35 height 11
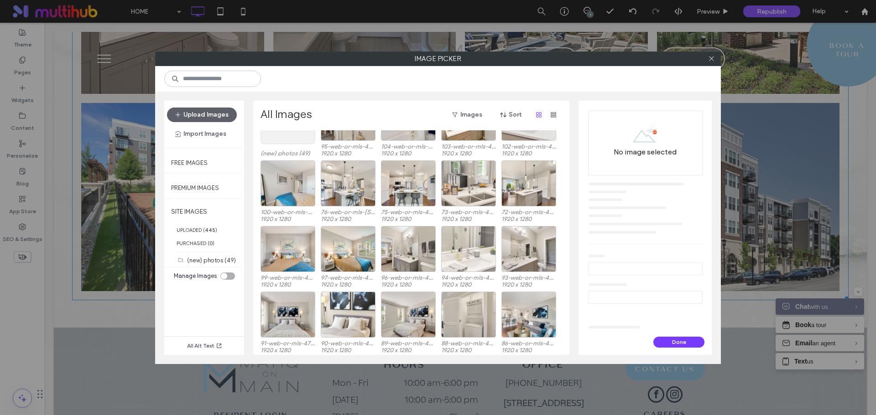
scroll to position [56, 0]
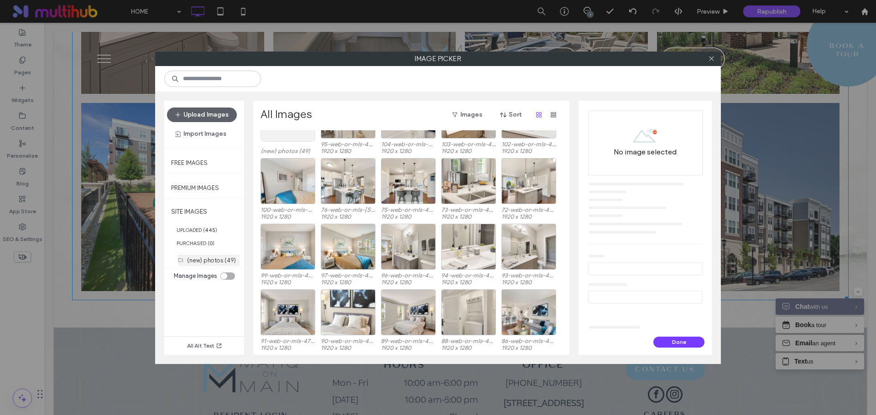
click at [211, 263] on label "(new) photos (49)" at bounding box center [211, 260] width 49 height 7
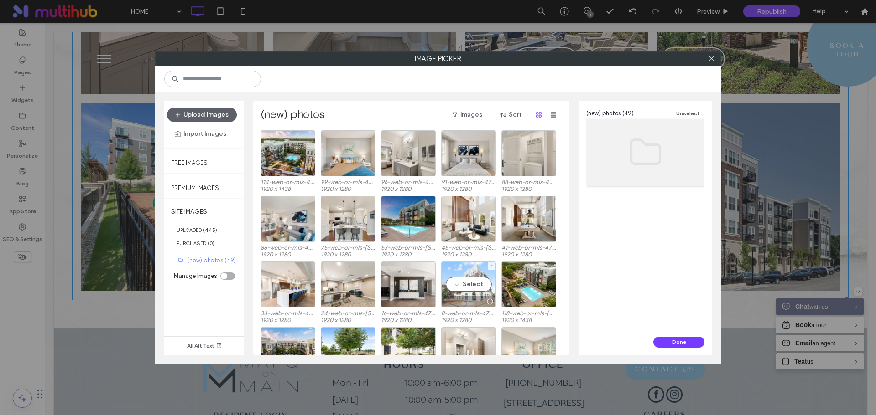
click at [468, 286] on div "Select" at bounding box center [468, 285] width 55 height 46
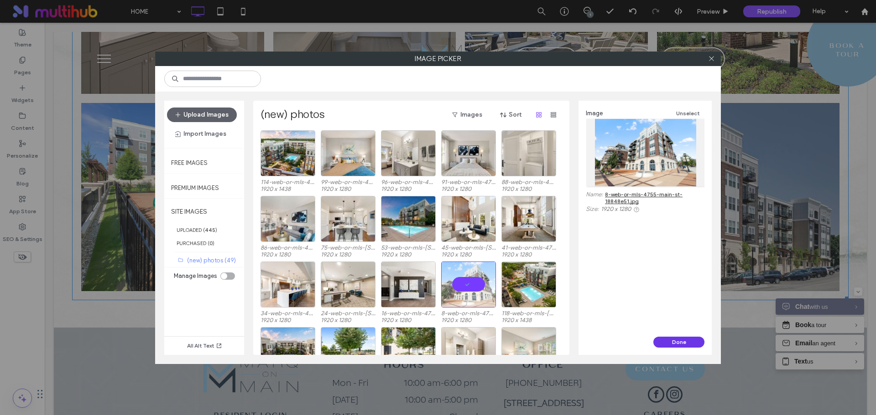
click at [690, 344] on button "Done" at bounding box center [678, 342] width 51 height 11
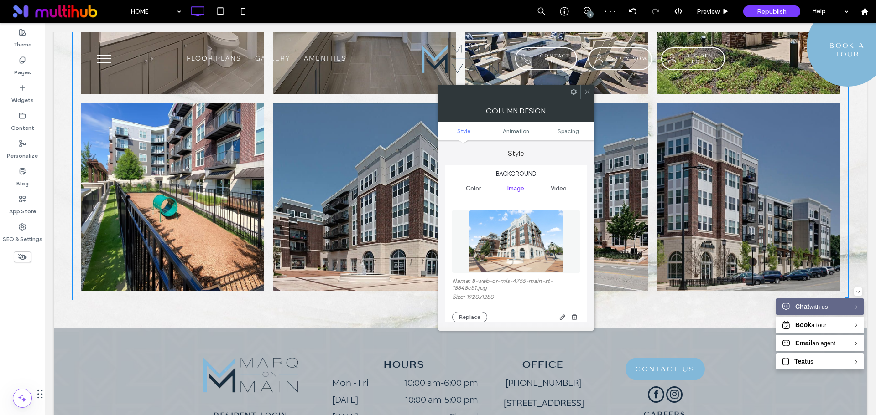
click at [586, 94] on icon at bounding box center [587, 91] width 7 height 7
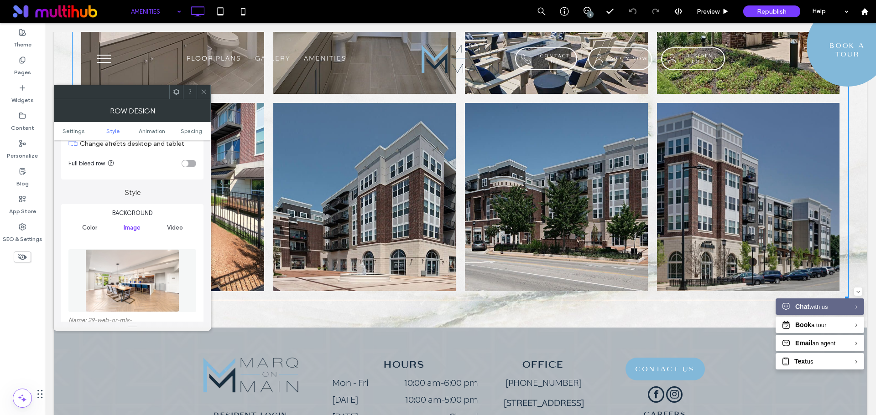
scroll to position [137, 0]
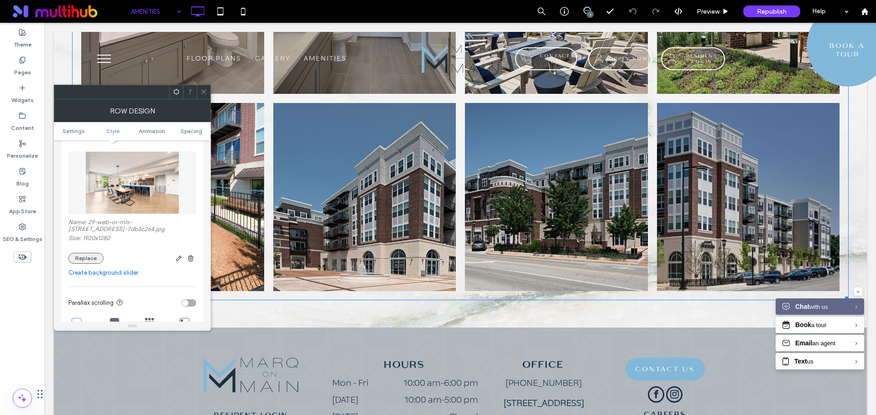
click at [93, 261] on button "Replace" at bounding box center [85, 258] width 35 height 11
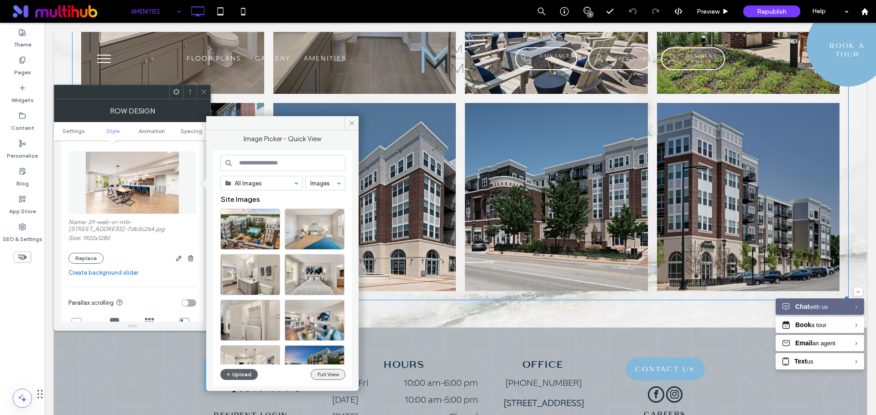
click at [335, 376] on button "Full View" at bounding box center [328, 374] width 35 height 11
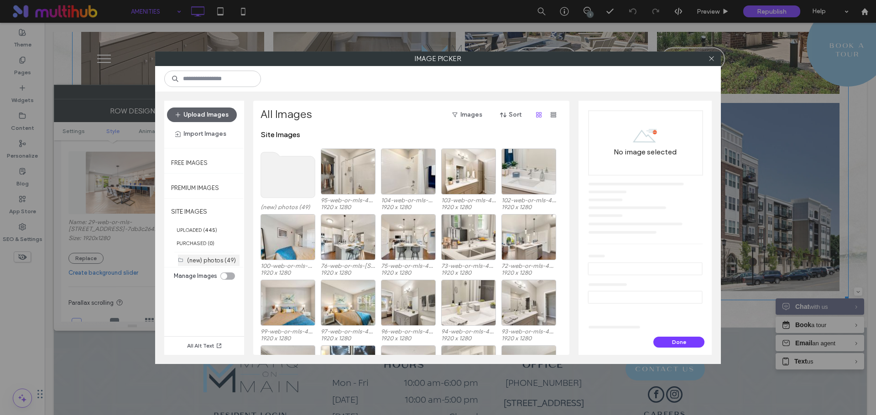
click at [223, 259] on label "(new) photos (49)" at bounding box center [211, 260] width 49 height 7
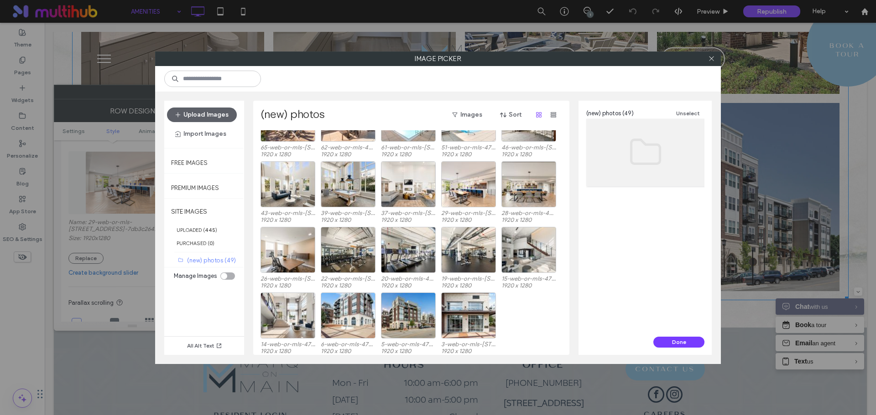
scroll to position [432, 0]
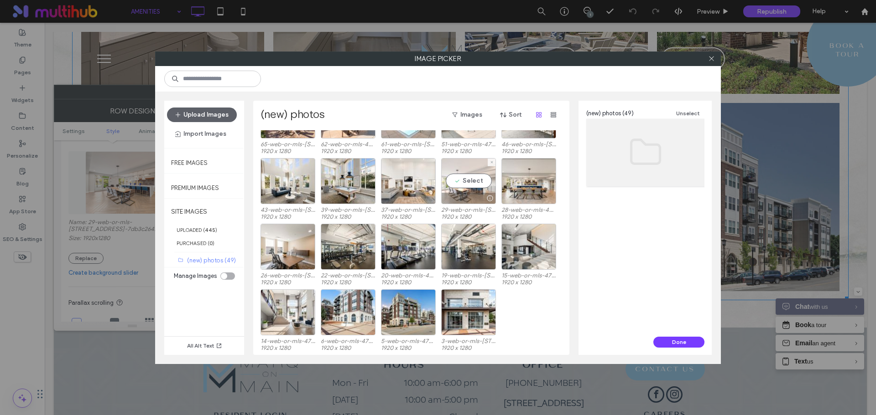
click at [473, 183] on div "Select" at bounding box center [468, 181] width 55 height 46
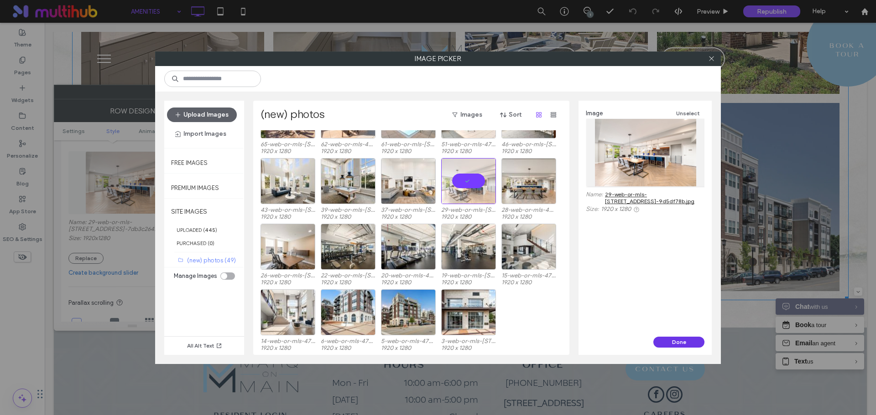
click at [689, 347] on button "Done" at bounding box center [678, 342] width 51 height 11
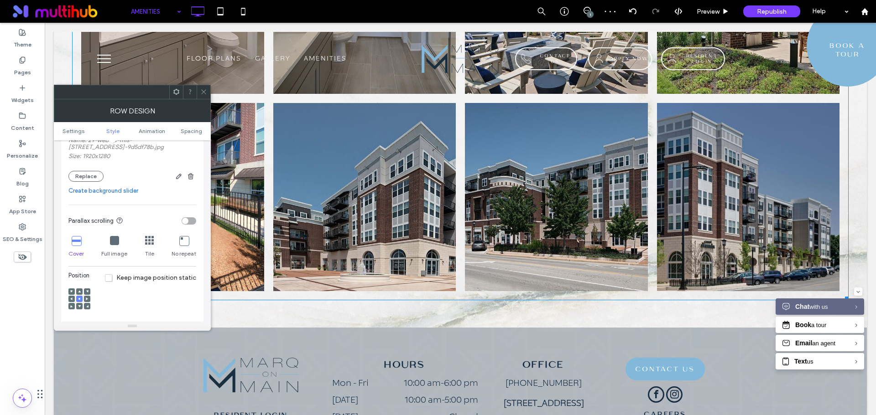
scroll to position [228, 0]
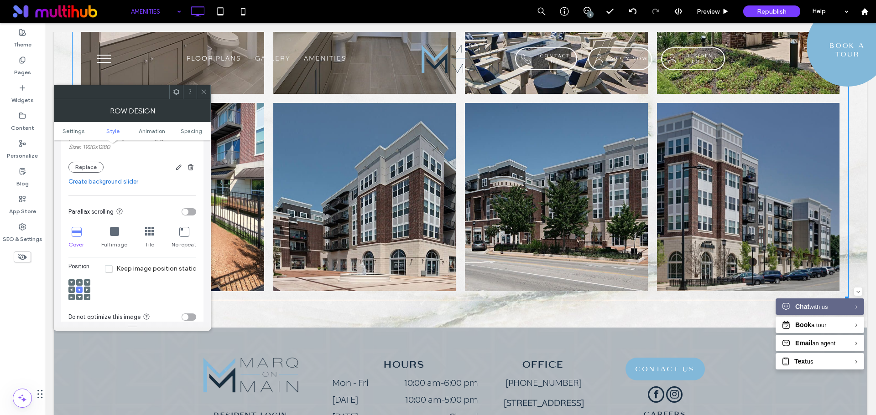
click at [80, 296] on use at bounding box center [79, 297] width 3 height 2
click at [78, 288] on div at bounding box center [79, 290] width 6 height 6
click at [80, 291] on icon at bounding box center [79, 290] width 3 height 3
click at [204, 92] on use at bounding box center [203, 92] width 5 height 5
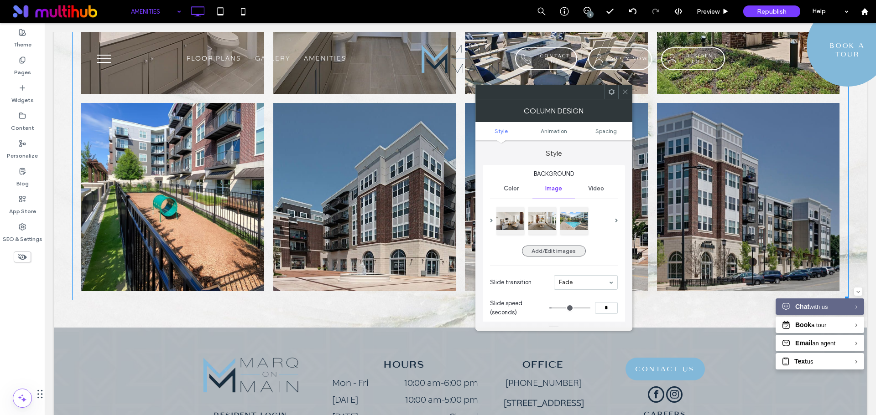
click at [542, 249] on button "Add/Edit images" at bounding box center [554, 251] width 64 height 11
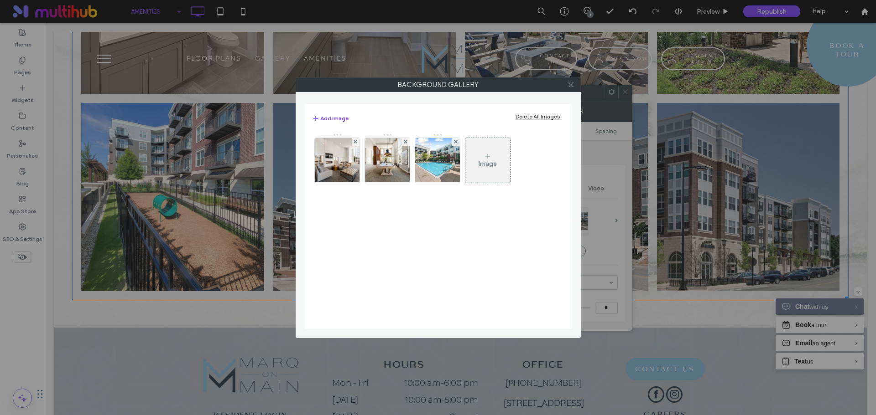
click at [493, 171] on div "Image" at bounding box center [487, 160] width 45 height 43
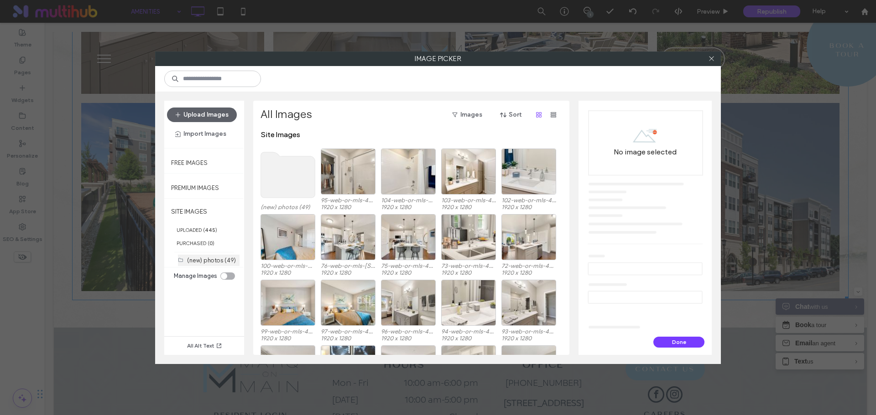
click at [222, 259] on label "(new) photos (49)" at bounding box center [211, 260] width 49 height 7
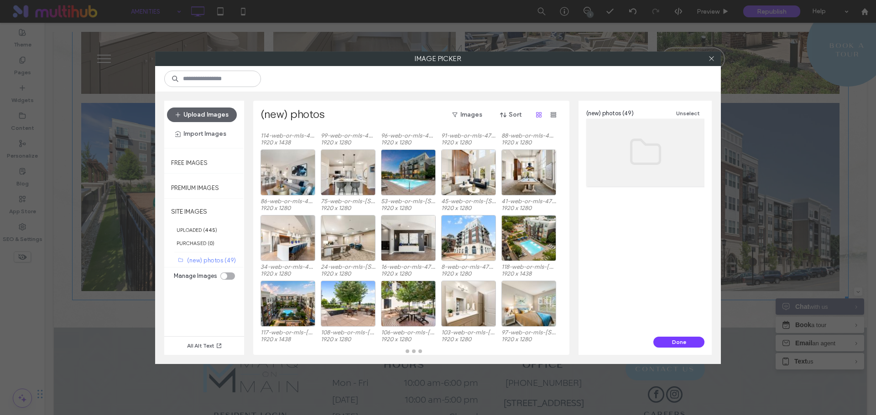
scroll to position [47, 0]
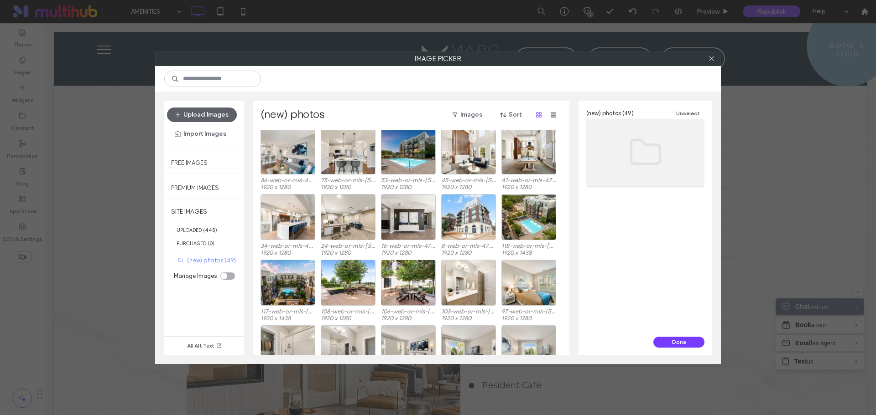
scroll to position [67, 0]
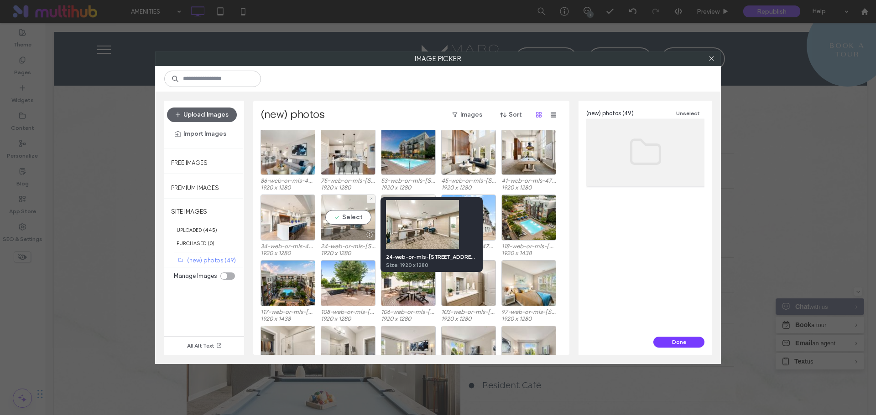
click at [369, 236] on div at bounding box center [368, 234] width 11 height 7
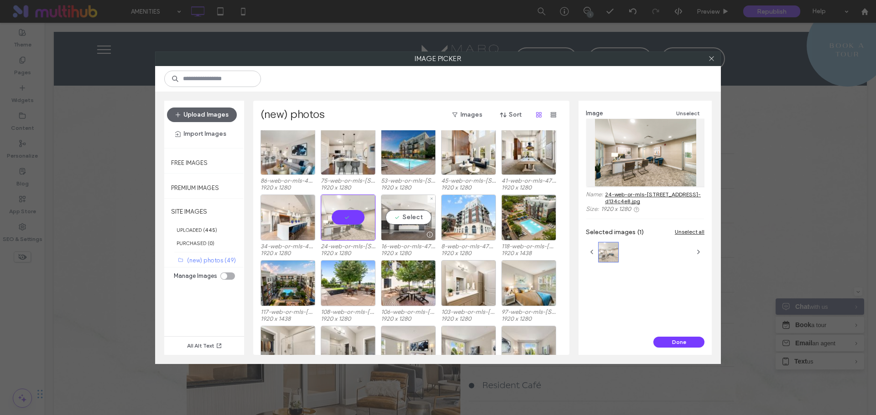
click at [410, 237] on div at bounding box center [408, 234] width 54 height 11
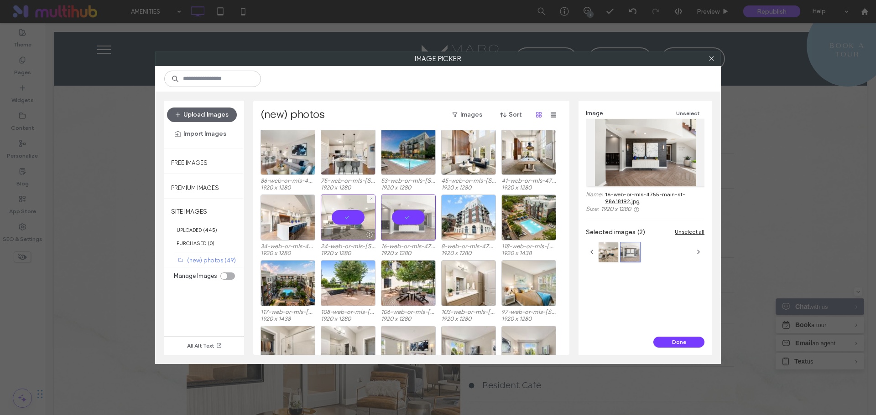
click at [356, 223] on div at bounding box center [348, 218] width 55 height 46
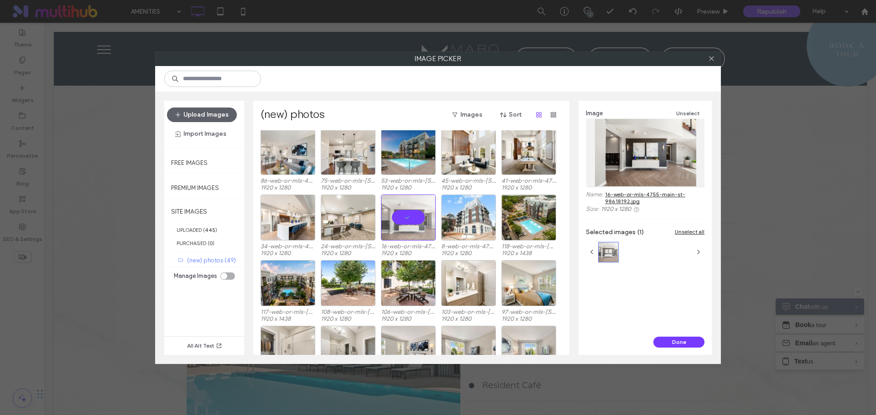
click at [671, 343] on button "Done" at bounding box center [678, 342] width 51 height 11
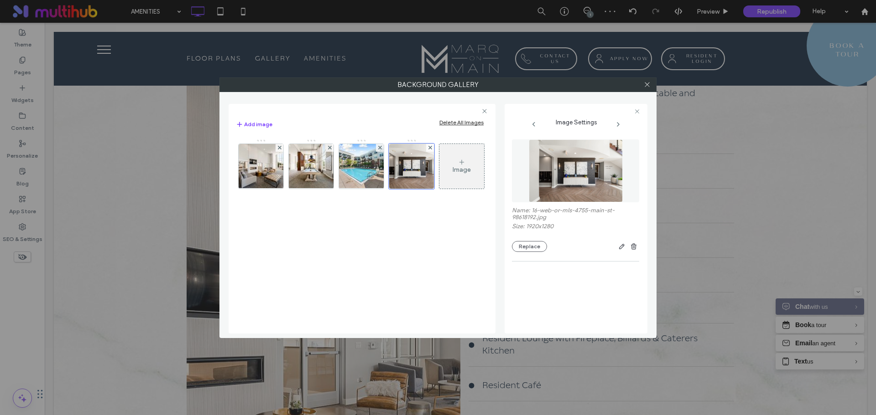
click at [466, 177] on div "Image" at bounding box center [461, 166] width 45 height 43
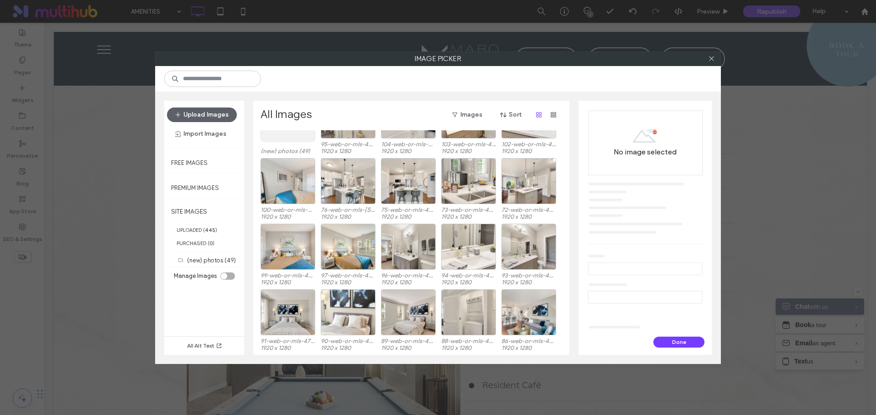
scroll to position [65, 0]
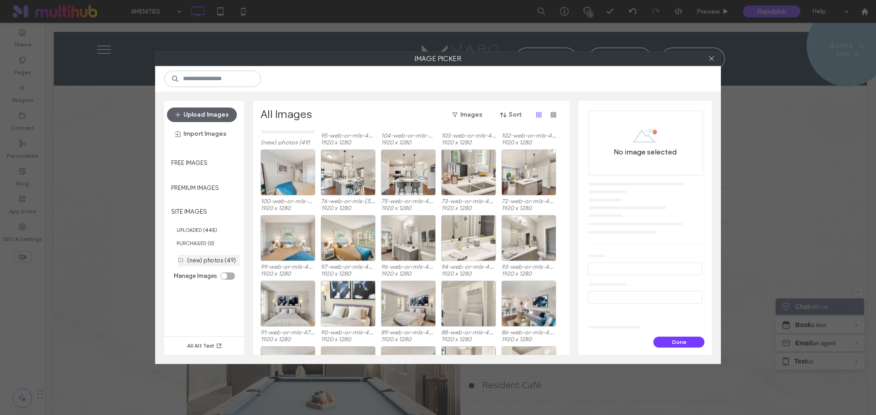
click at [213, 259] on label "(new) photos (49)" at bounding box center [211, 260] width 49 height 7
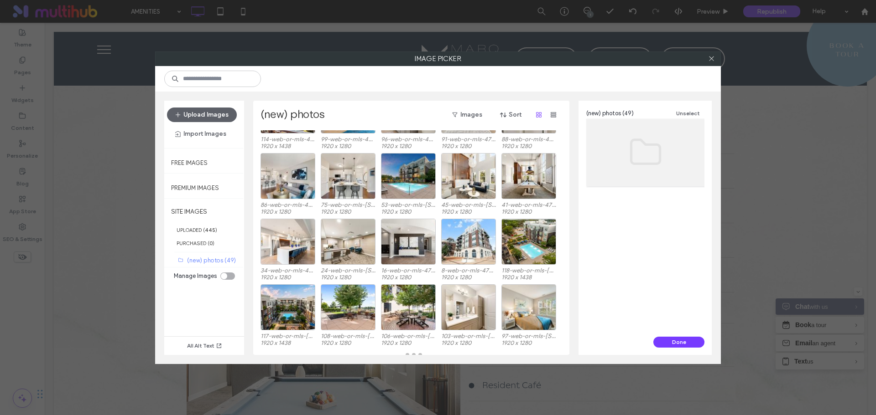
scroll to position [47, 0]
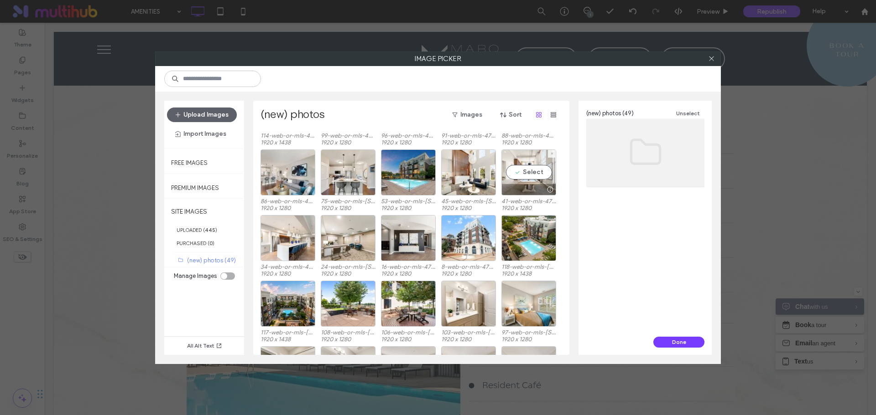
click at [533, 173] on div "Select" at bounding box center [528, 173] width 55 height 46
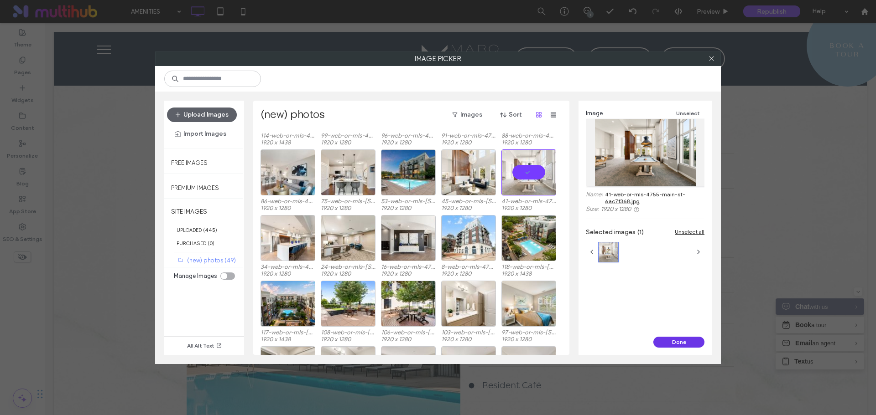
click at [666, 341] on button "Done" at bounding box center [678, 342] width 51 height 11
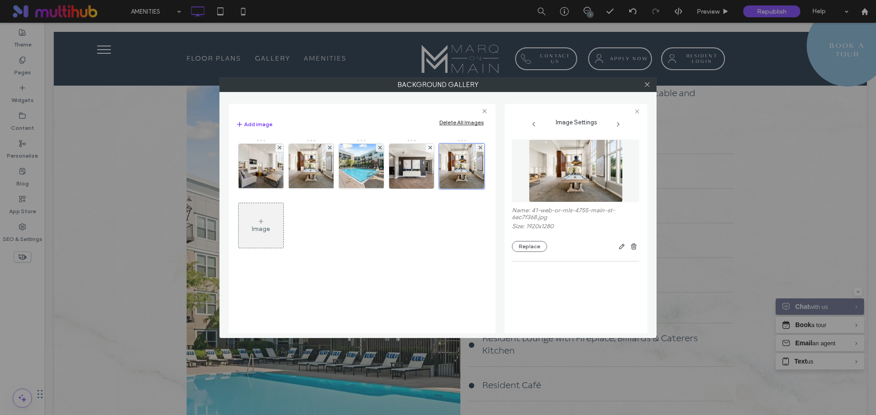
click at [273, 220] on div "Image" at bounding box center [261, 225] width 45 height 43
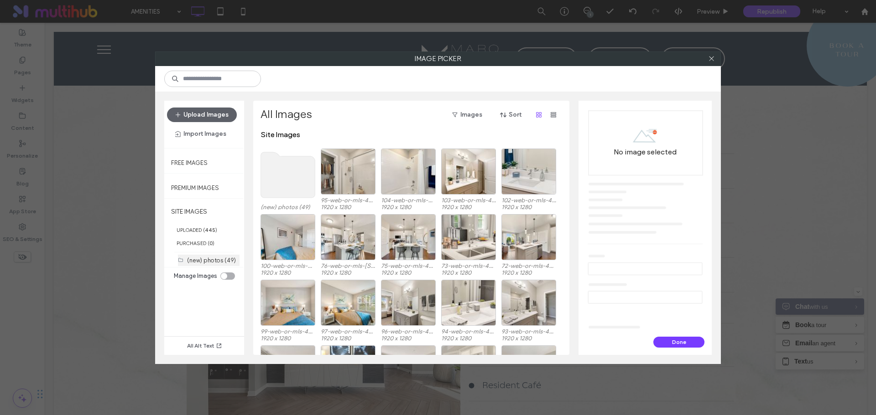
click at [222, 261] on label "(new) photos (49)" at bounding box center [211, 260] width 49 height 7
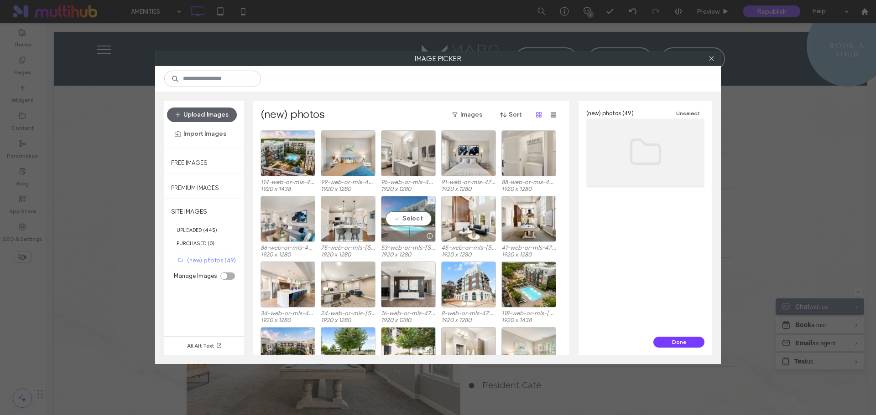
click at [407, 224] on div "Select" at bounding box center [408, 219] width 55 height 46
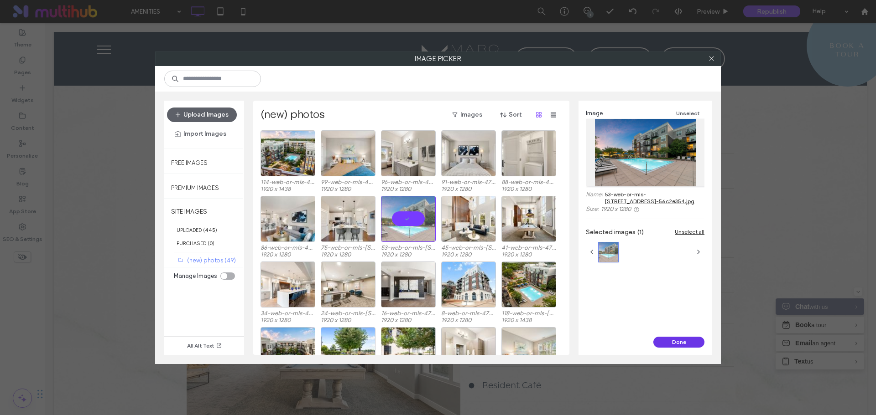
click at [672, 344] on button "Done" at bounding box center [678, 342] width 51 height 11
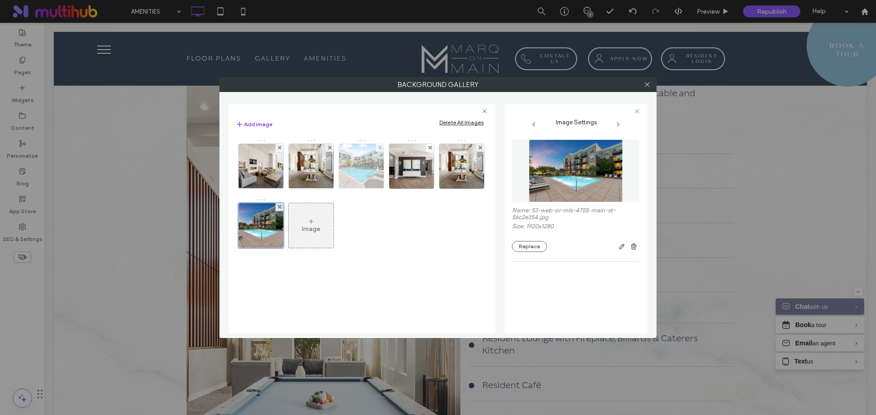
click at [360, 181] on img at bounding box center [361, 166] width 67 height 45
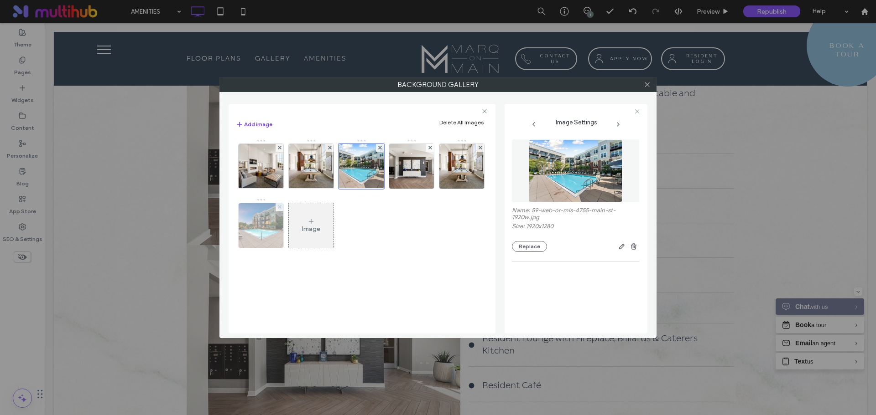
click at [280, 207] on use at bounding box center [279, 207] width 4 height 4
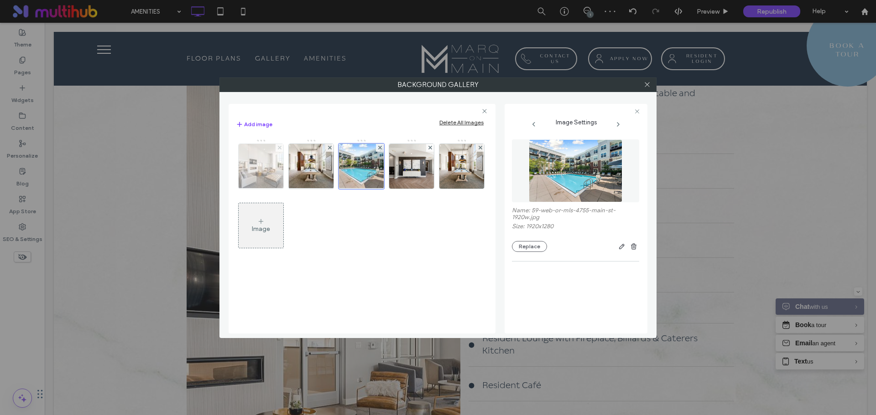
click at [279, 149] on icon at bounding box center [280, 148] width 4 height 4
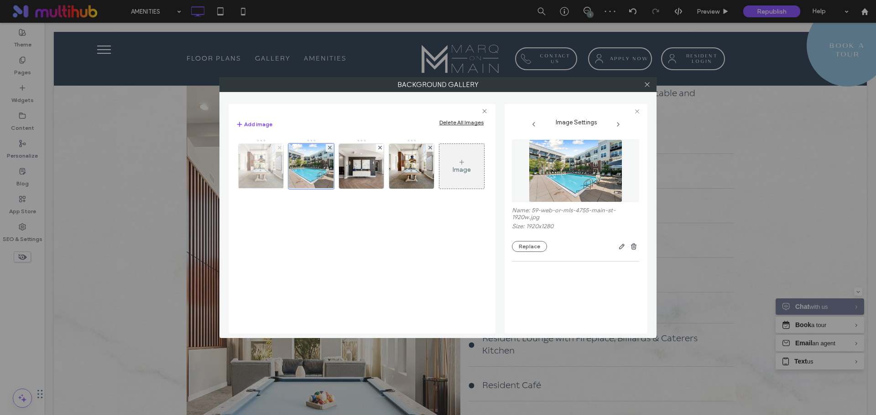
click at [279, 149] on icon at bounding box center [280, 148] width 4 height 4
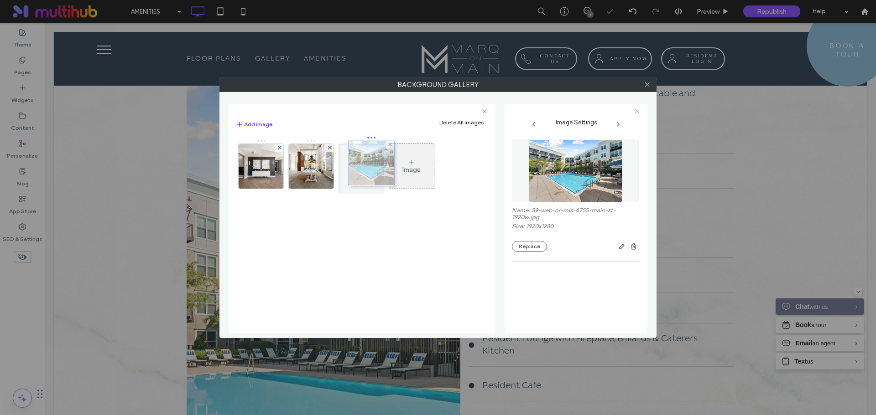
drag, startPoint x: 275, startPoint y: 168, endPoint x: 383, endPoint y: 165, distance: 108.1
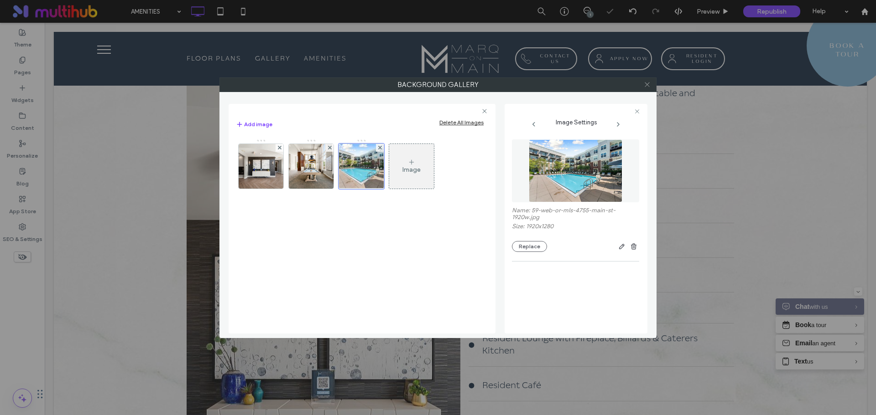
click at [647, 87] on icon at bounding box center [647, 84] width 7 height 7
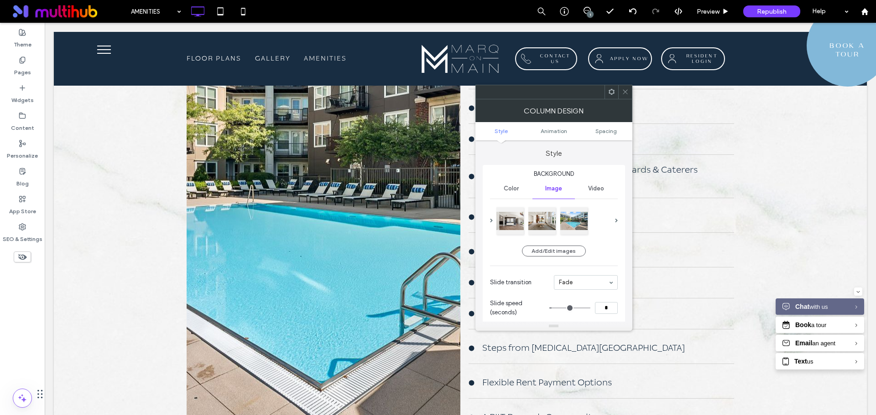
scroll to position [912, 0]
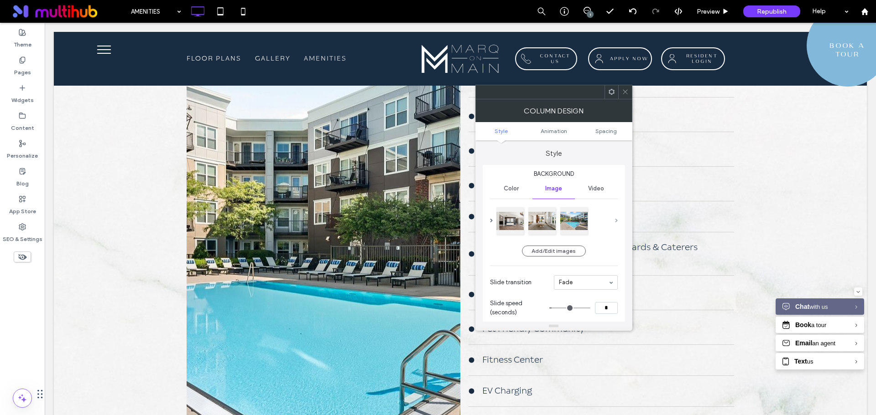
click at [616, 220] on span at bounding box center [616, 221] width 3 height 4
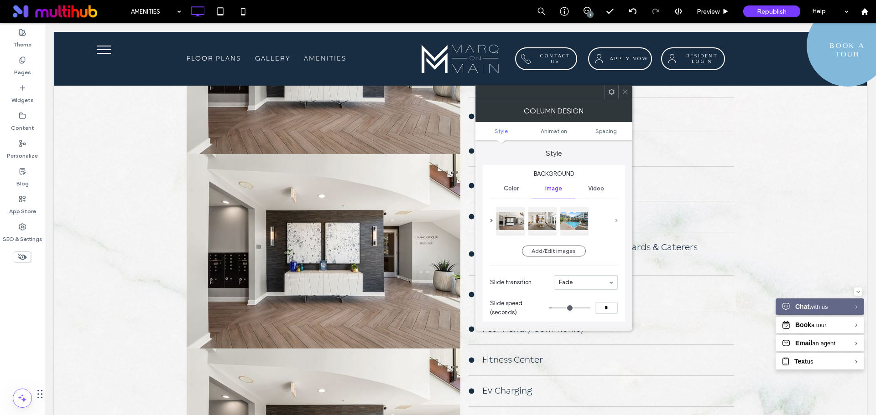
click at [616, 220] on span at bounding box center [616, 221] width 3 height 4
click at [625, 93] on icon at bounding box center [625, 91] width 7 height 7
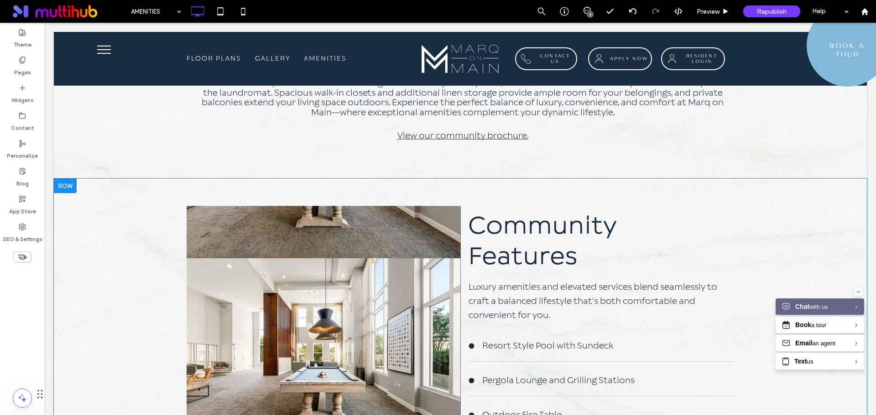
scroll to position [593, 0]
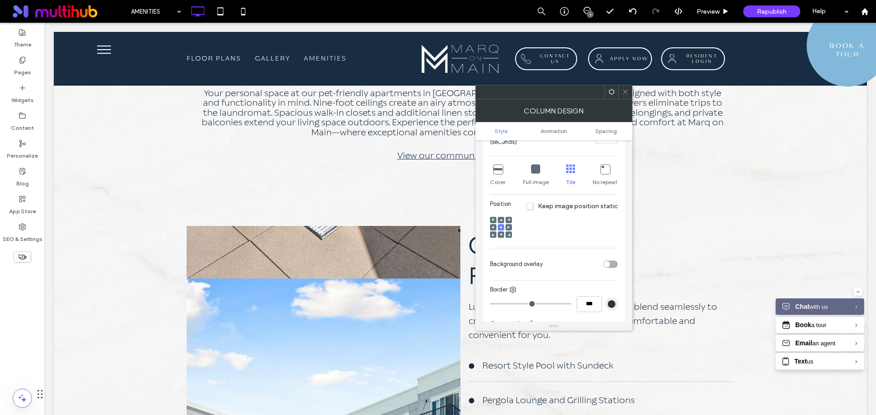
scroll to position [182, 0]
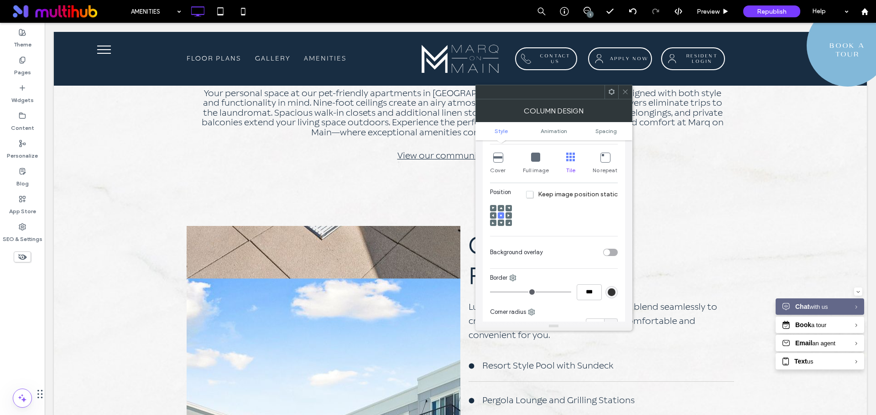
click at [499, 157] on icon at bounding box center [497, 157] width 9 height 9
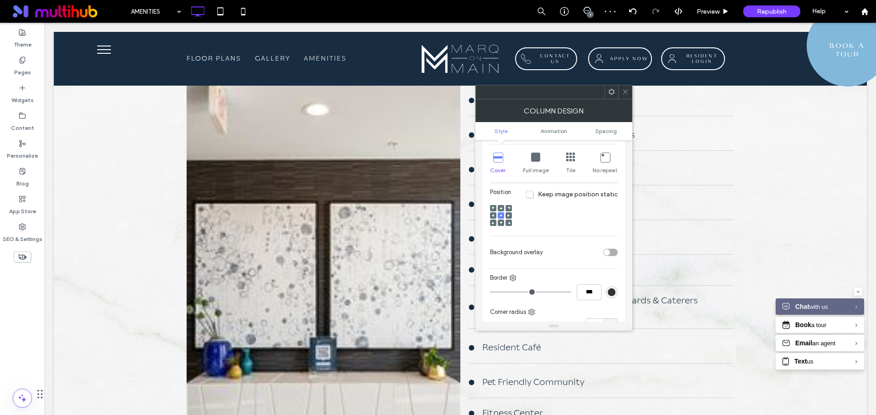
scroll to position [867, 0]
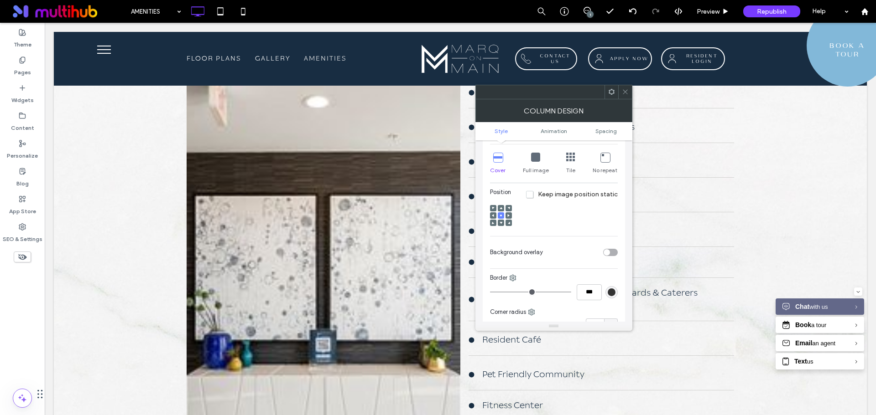
click at [533, 161] on icon at bounding box center [535, 157] width 9 height 9
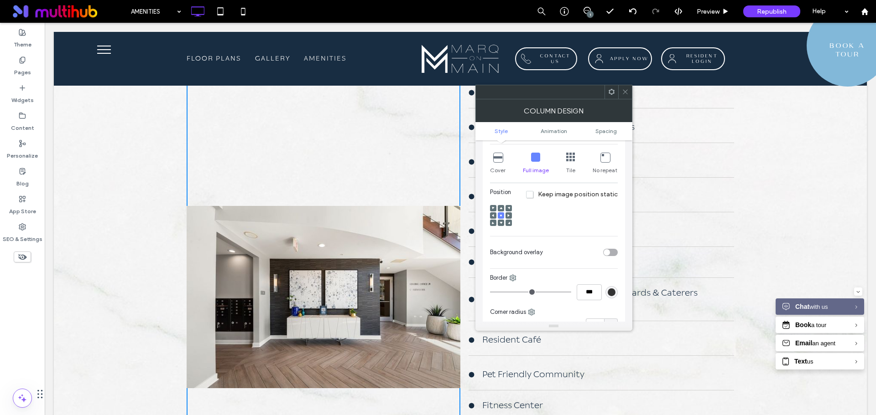
click at [533, 196] on span "Keep image position static" at bounding box center [571, 195] width 91 height 8
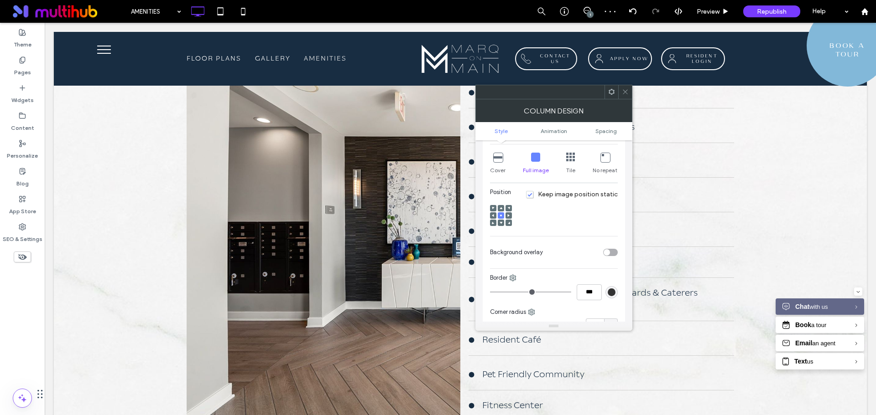
click at [504, 217] on div at bounding box center [501, 216] width 22 height 22
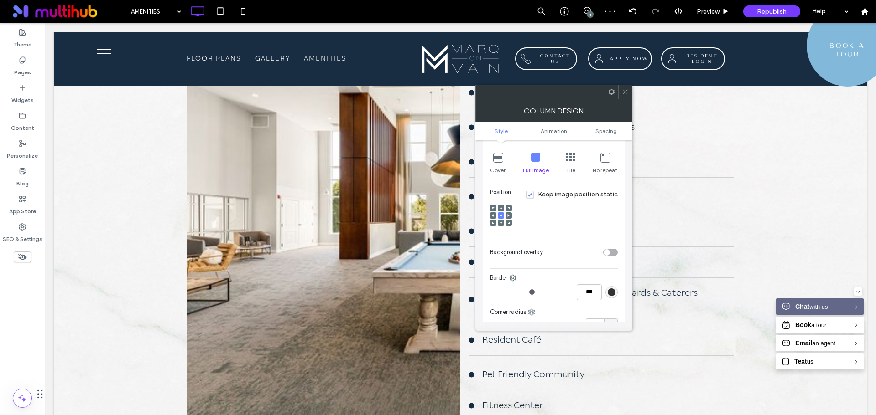
click at [512, 217] on div "Position Keep image position static" at bounding box center [554, 210] width 128 height 44
click at [508, 217] on span at bounding box center [508, 216] width 3 height 6
click at [502, 216] on div at bounding box center [501, 216] width 6 height 6
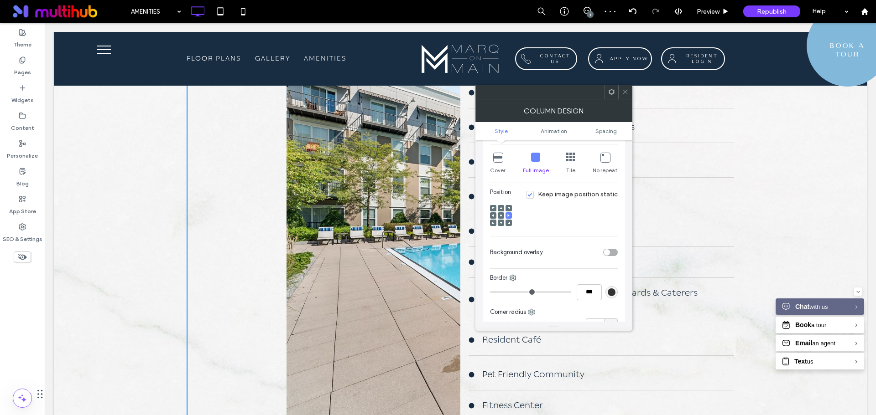
click at [497, 159] on icon at bounding box center [497, 157] width 9 height 9
click at [500, 216] on icon at bounding box center [500, 215] width 3 height 3
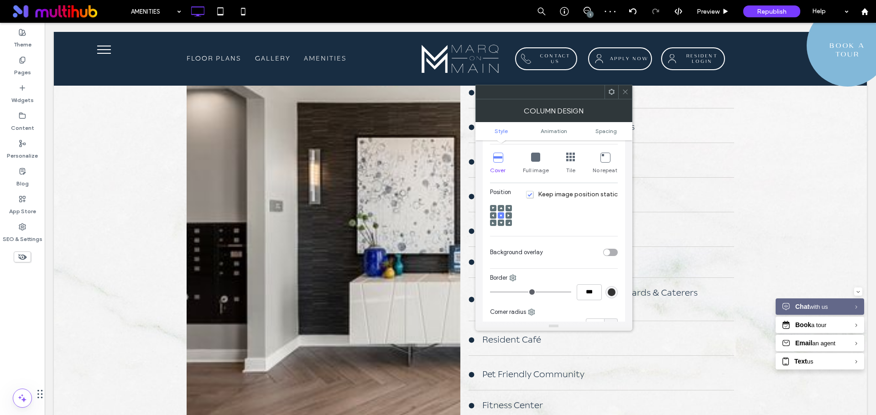
click at [535, 165] on div "Full image" at bounding box center [536, 163] width 26 height 29
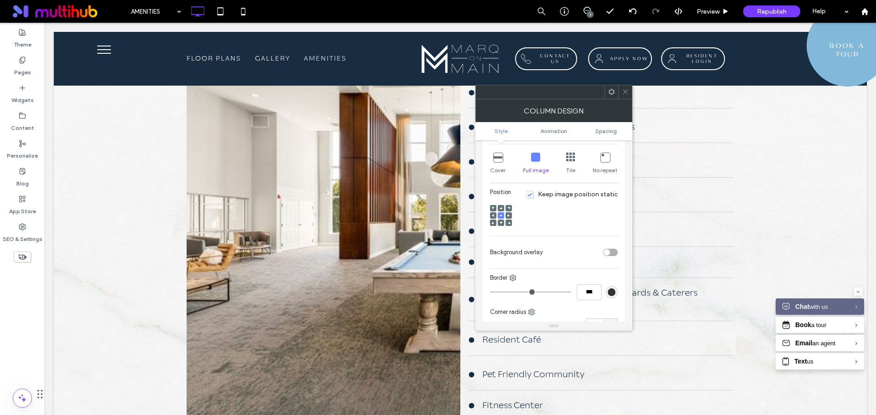
click at [569, 158] on icon at bounding box center [570, 157] width 9 height 9
click at [608, 162] on icon at bounding box center [604, 157] width 9 height 9
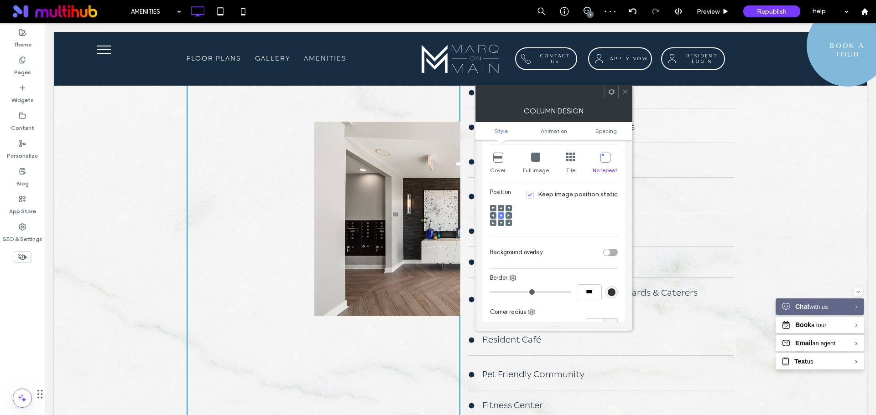
click at [532, 196] on span "Keep image position static" at bounding box center [571, 195] width 91 height 8
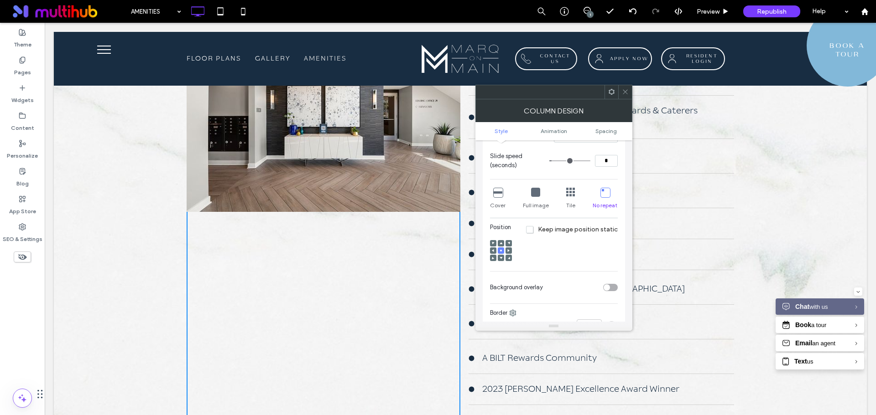
scroll to position [0, 0]
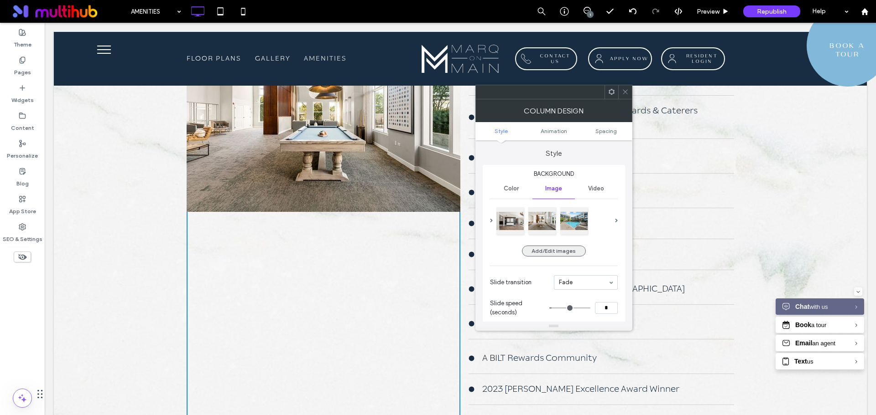
click at [566, 253] on button "Add/Edit images" at bounding box center [554, 251] width 64 height 11
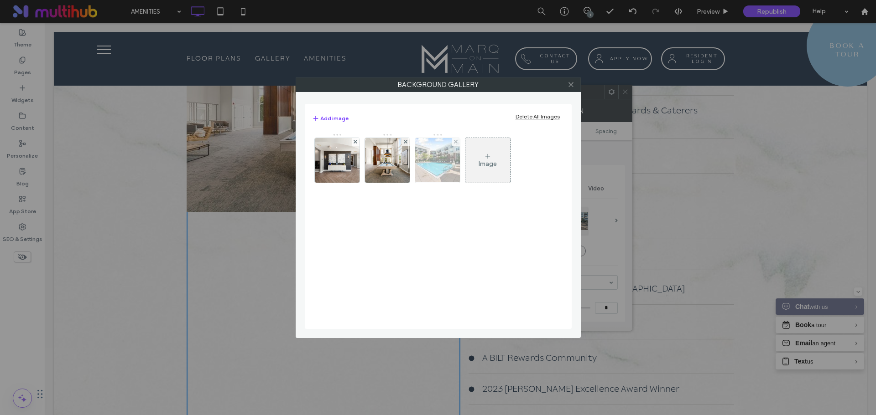
click at [438, 160] on img at bounding box center [437, 160] width 67 height 45
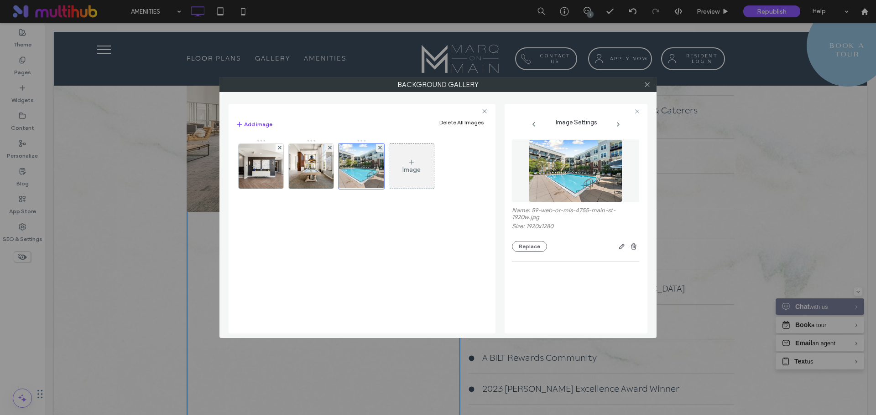
click at [418, 164] on div "Image" at bounding box center [411, 166] width 45 height 43
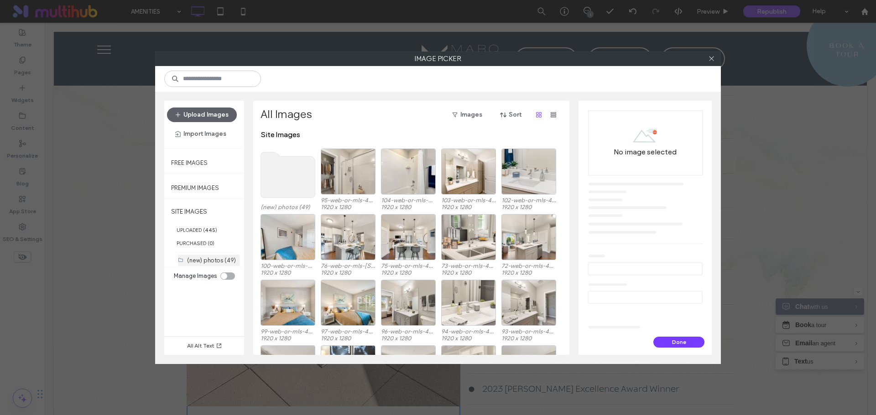
click at [212, 261] on label "(new) photos (49)" at bounding box center [211, 260] width 49 height 7
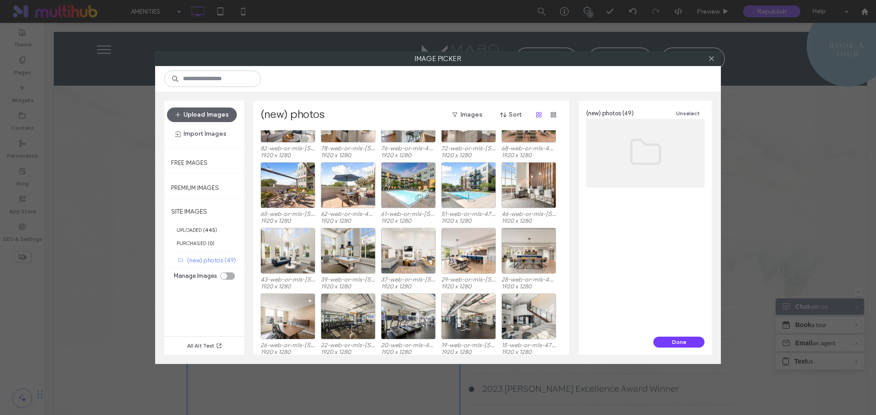
scroll to position [366, 0]
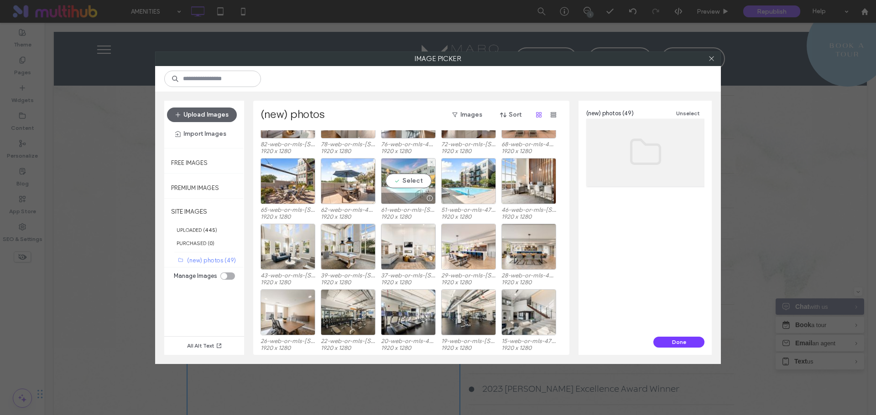
click at [408, 184] on div "Select" at bounding box center [408, 181] width 55 height 46
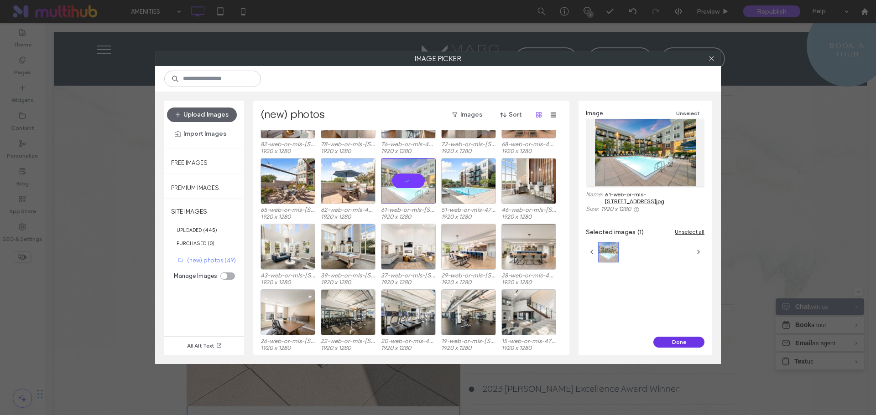
click at [669, 338] on button "Done" at bounding box center [678, 342] width 51 height 11
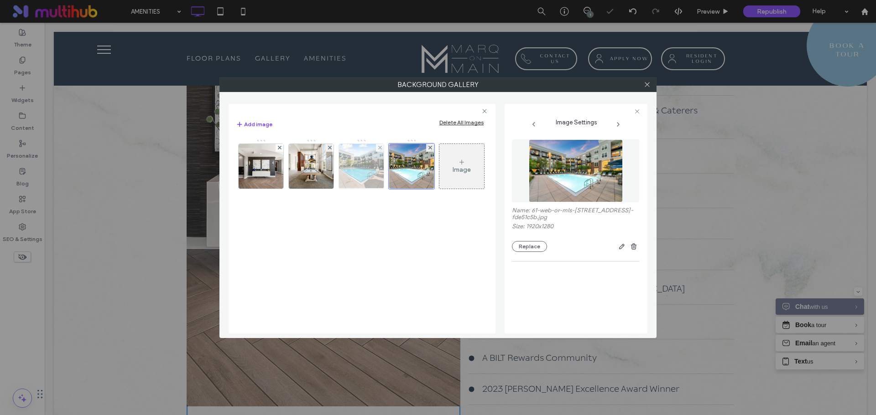
click at [383, 150] on div at bounding box center [380, 148] width 8 height 8
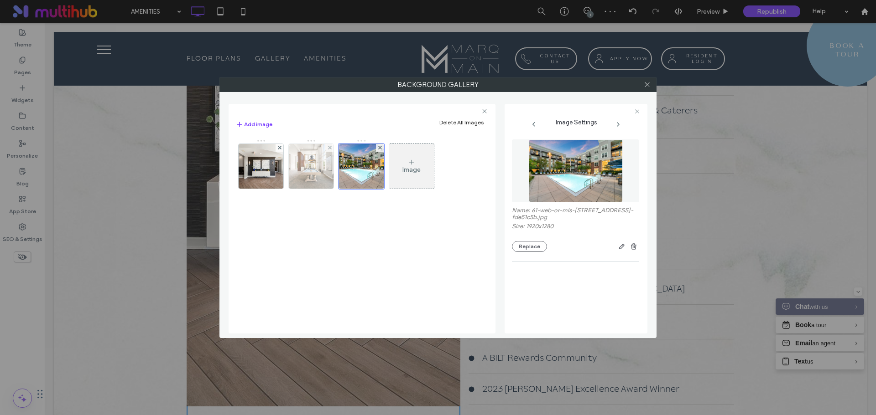
click at [319, 166] on img at bounding box center [311, 166] width 67 height 45
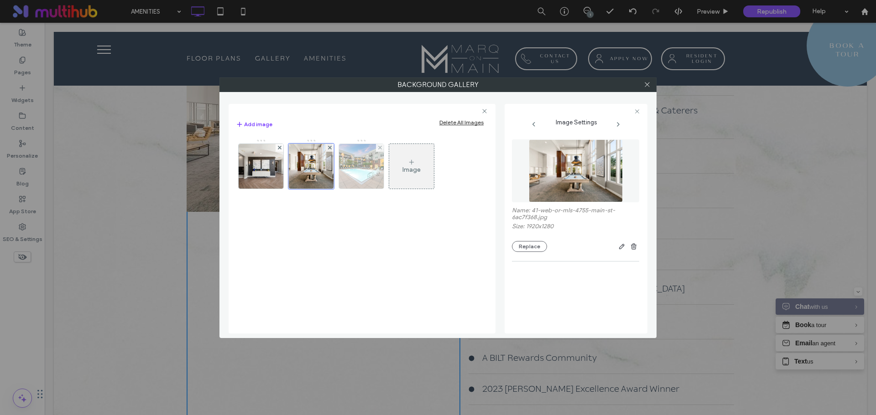
click at [373, 169] on img at bounding box center [361, 166] width 67 height 45
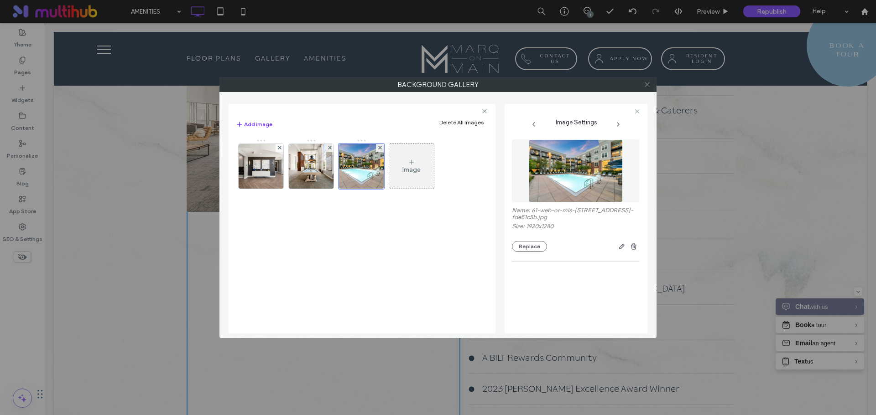
click at [650, 85] on div at bounding box center [647, 85] width 14 height 14
drag, startPoint x: 646, startPoint y: 86, endPoint x: 628, endPoint y: 105, distance: 26.5
click at [646, 86] on icon at bounding box center [647, 84] width 7 height 7
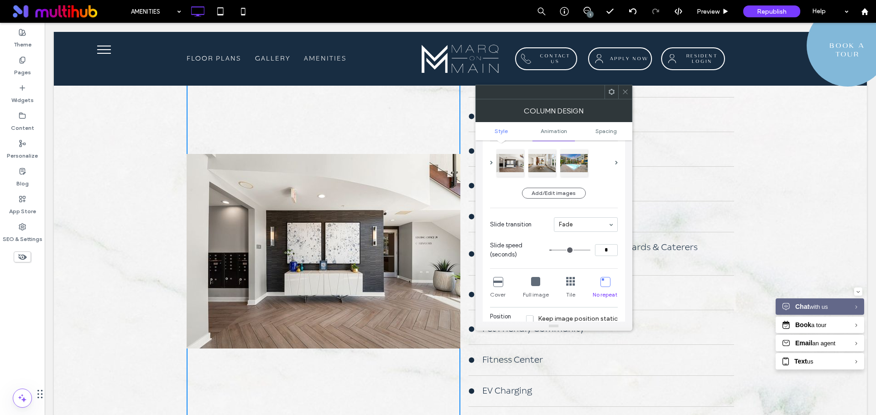
scroll to position [46, 0]
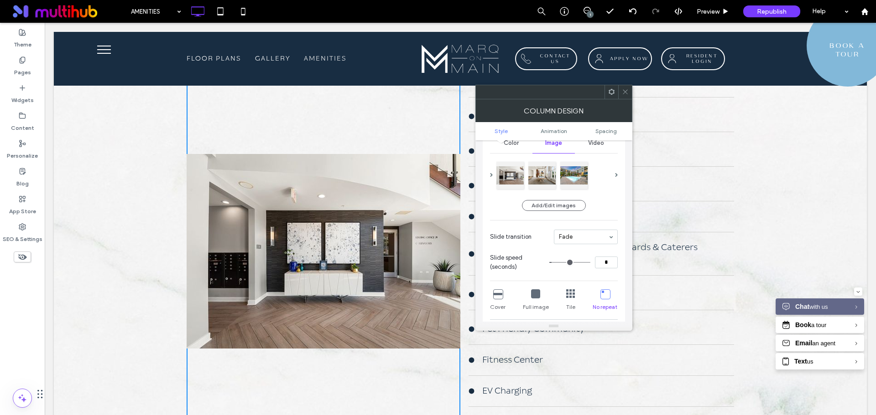
click at [535, 293] on icon at bounding box center [535, 294] width 9 height 9
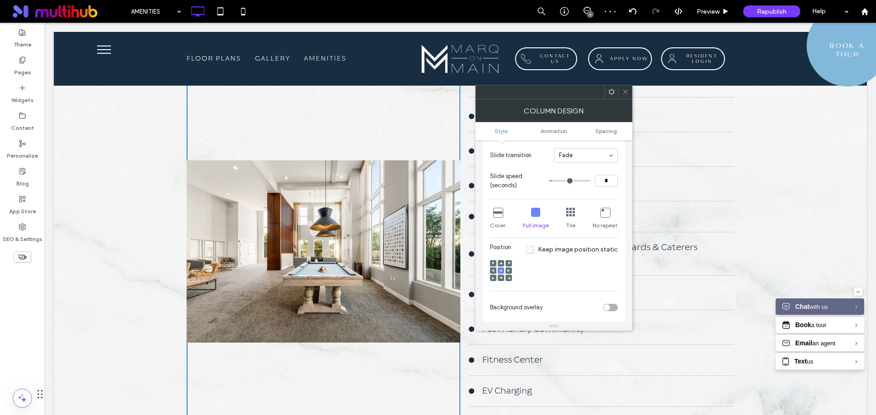
scroll to position [137, 0]
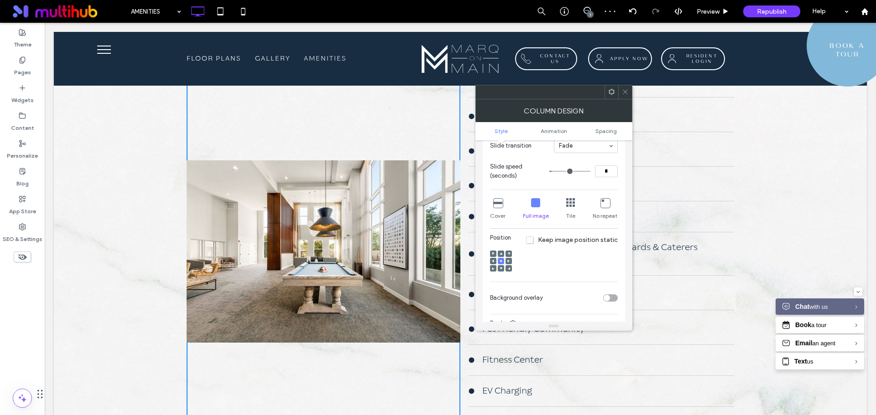
click at [500, 204] on icon at bounding box center [497, 202] width 9 height 9
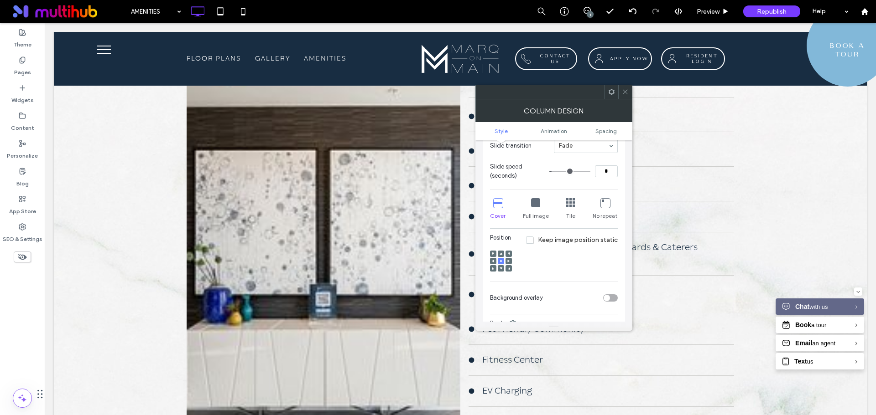
click at [574, 208] on div at bounding box center [570, 203] width 9 height 10
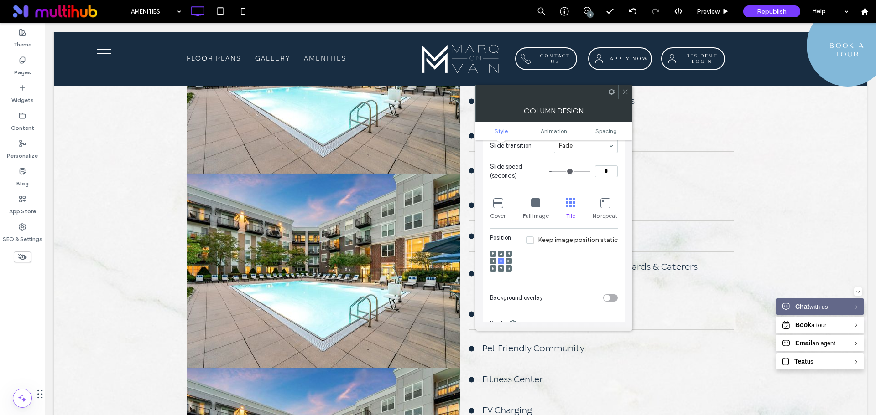
scroll to position [867, 0]
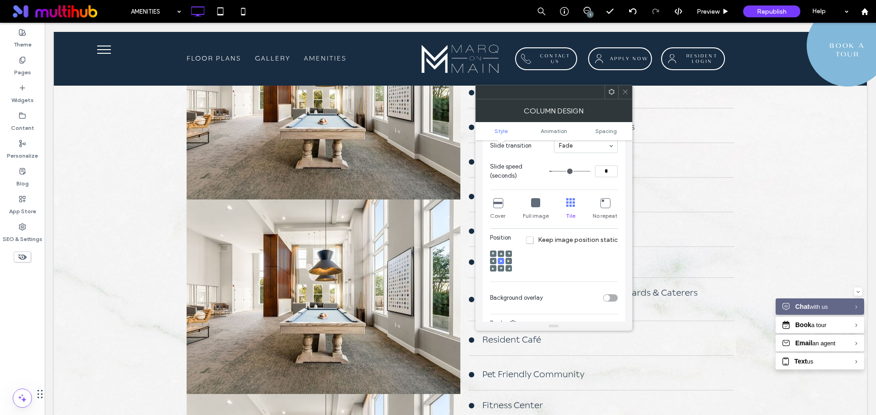
click at [609, 207] on icon at bounding box center [604, 202] width 9 height 9
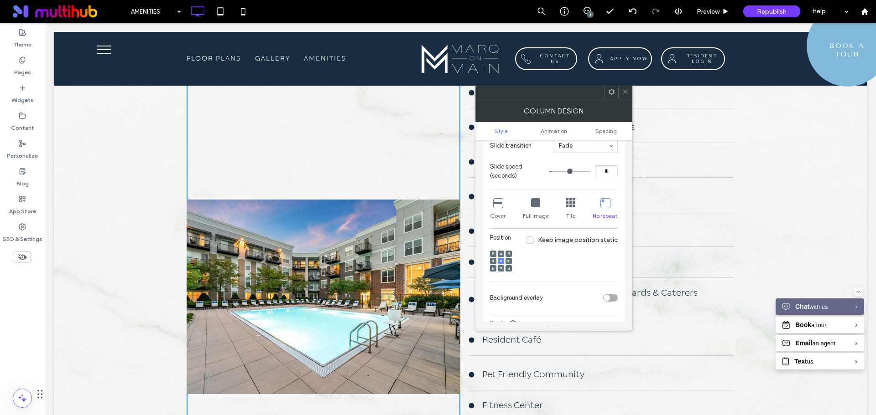
click at [627, 91] on icon at bounding box center [625, 91] width 7 height 7
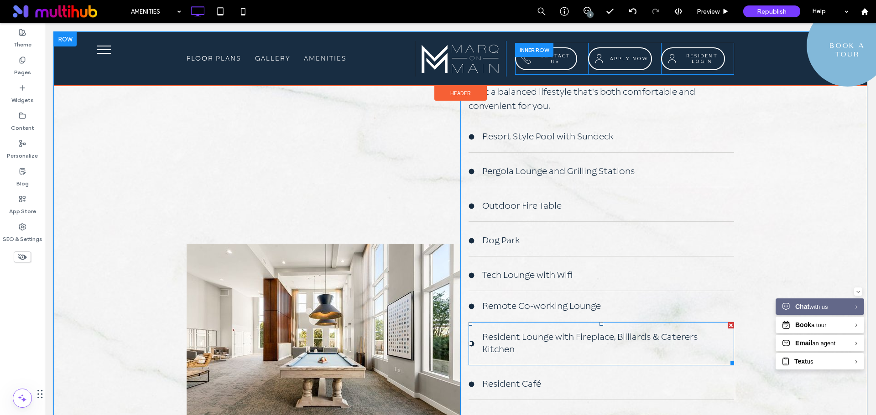
scroll to position [821, 0]
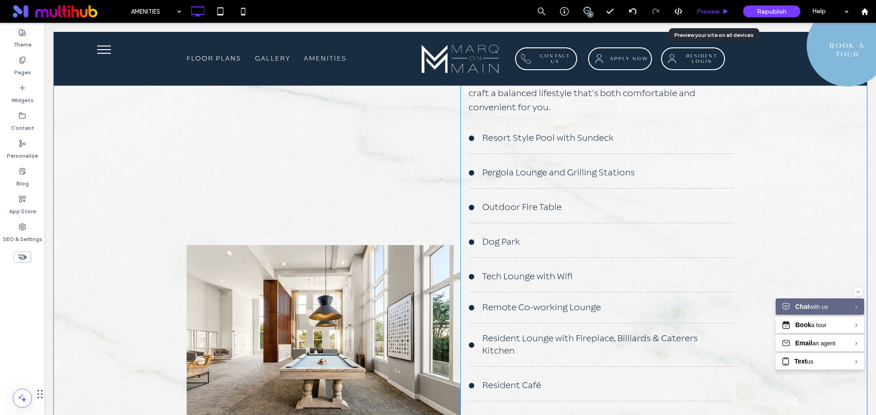
click at [703, 9] on span "Preview" at bounding box center [707, 12] width 23 height 8
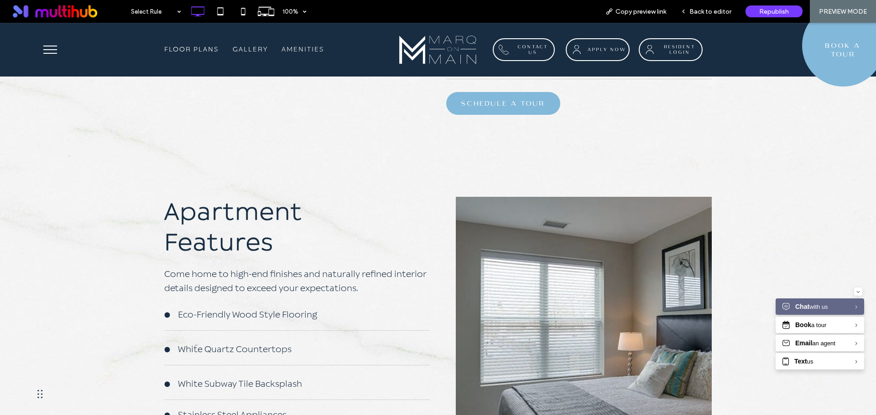
scroll to position [1368, 0]
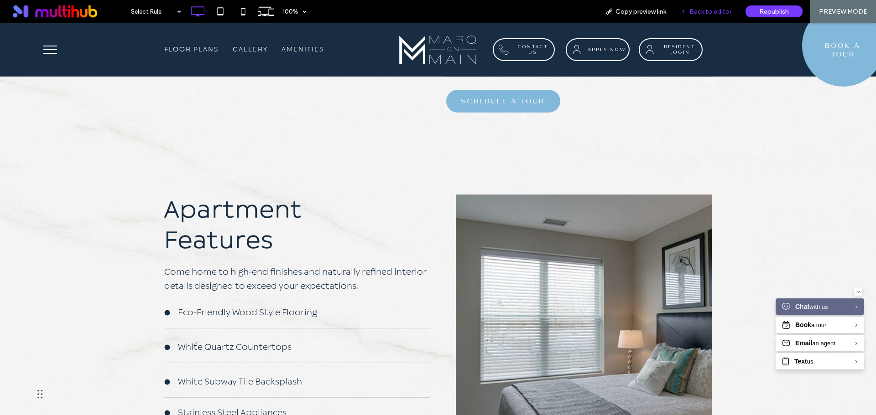
drag, startPoint x: 727, startPoint y: 18, endPoint x: 722, endPoint y: 17, distance: 5.0
click at [727, 18] on div "Back to editor" at bounding box center [705, 11] width 65 height 23
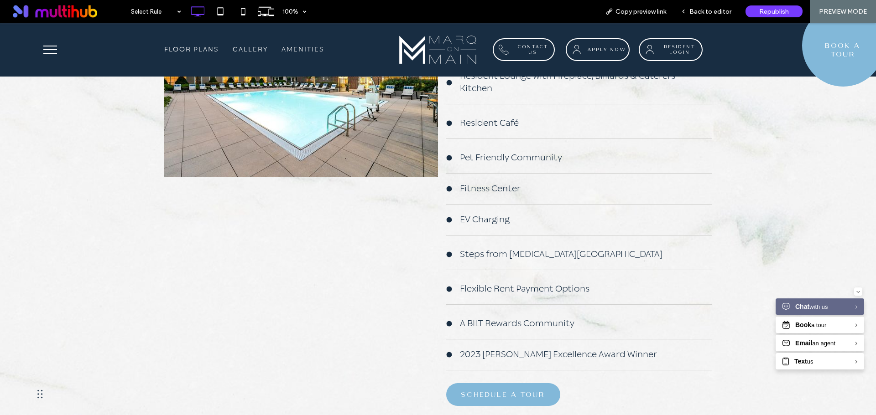
scroll to position [1049, 0]
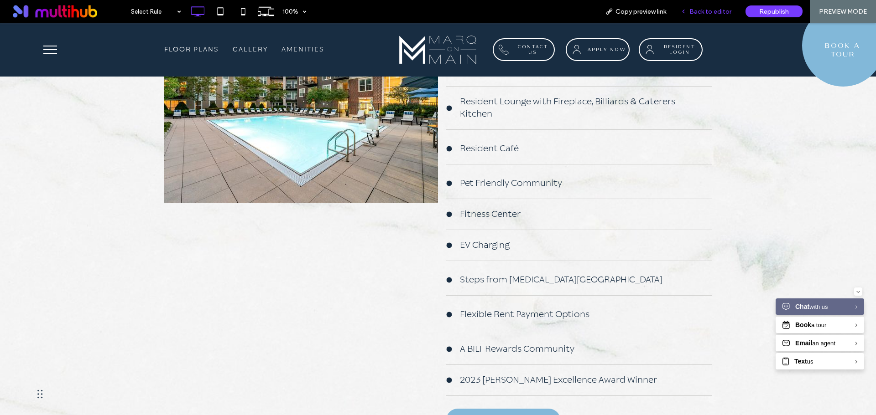
click at [710, 10] on span "Back to editor" at bounding box center [710, 12] width 42 height 8
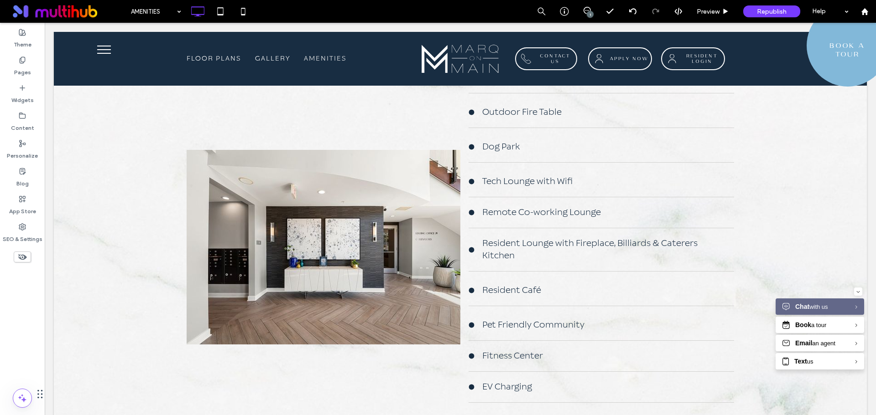
scroll to position [912, 0]
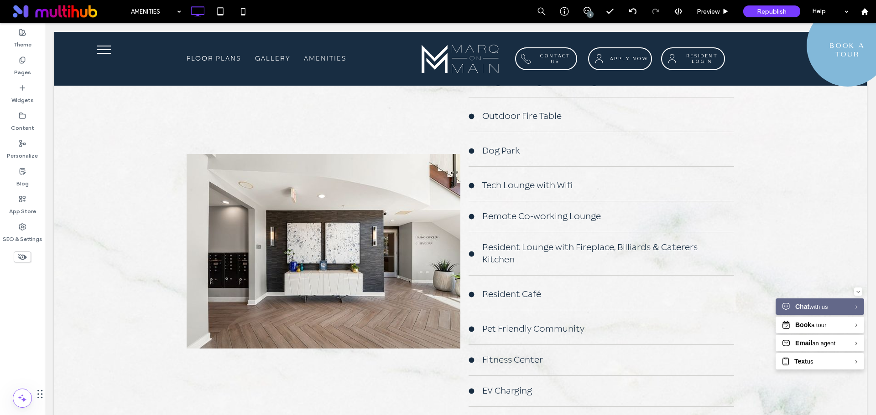
click at [374, 240] on div at bounding box center [324, 251] width 274 height 689
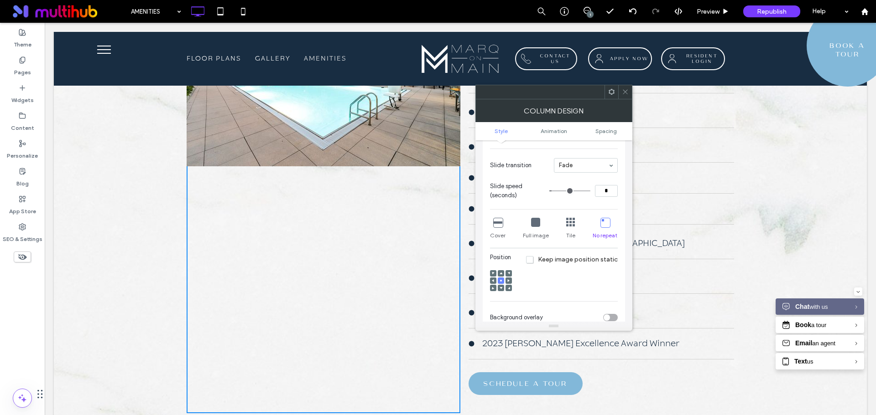
scroll to position [137, 0]
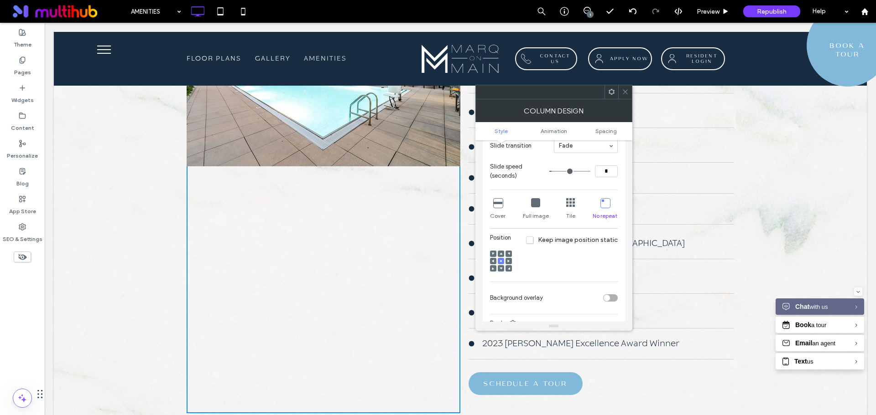
click at [496, 205] on icon at bounding box center [497, 202] width 9 height 9
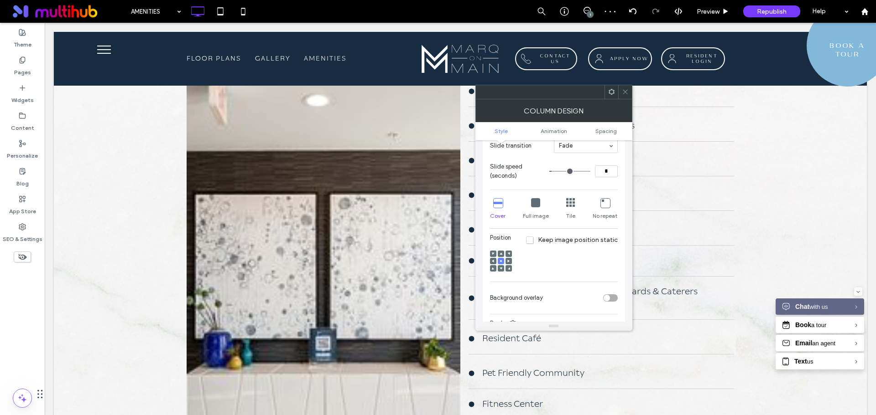
scroll to position [867, 0]
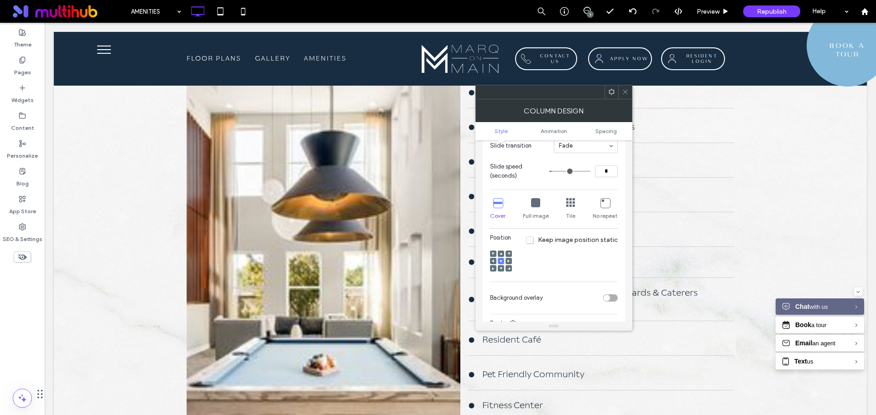
click at [532, 243] on span "Keep image position static" at bounding box center [571, 240] width 91 height 8
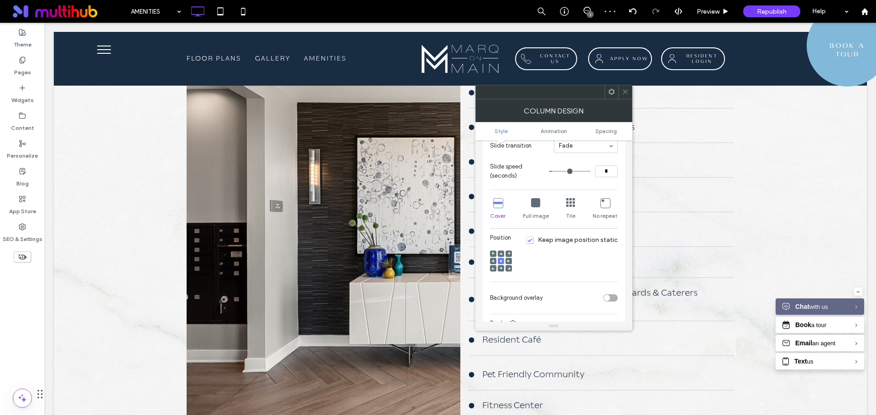
click at [509, 262] on icon at bounding box center [508, 261] width 3 height 3
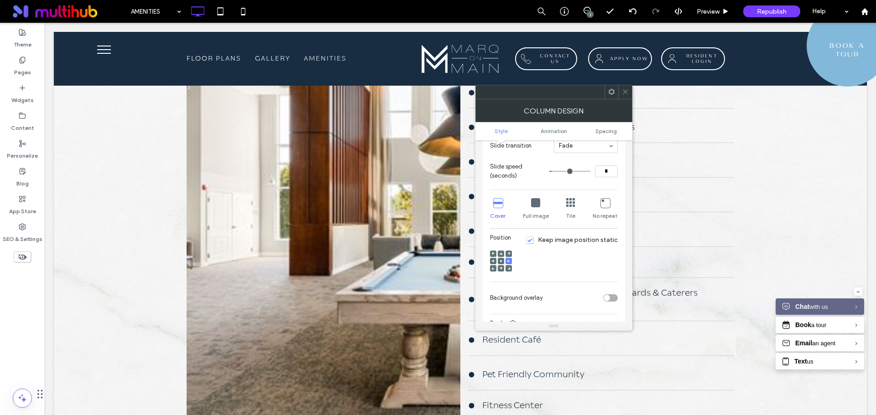
click at [503, 262] on div at bounding box center [501, 261] width 6 height 6
click at [501, 262] on icon at bounding box center [500, 261] width 3 height 3
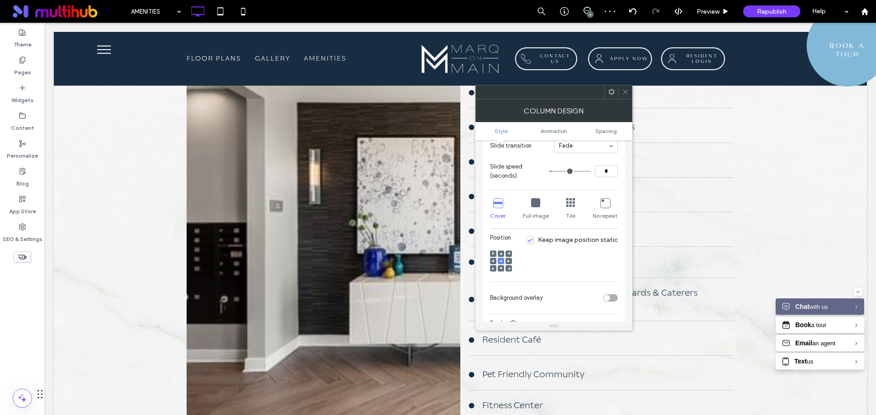
click at [535, 204] on icon at bounding box center [535, 202] width 9 height 9
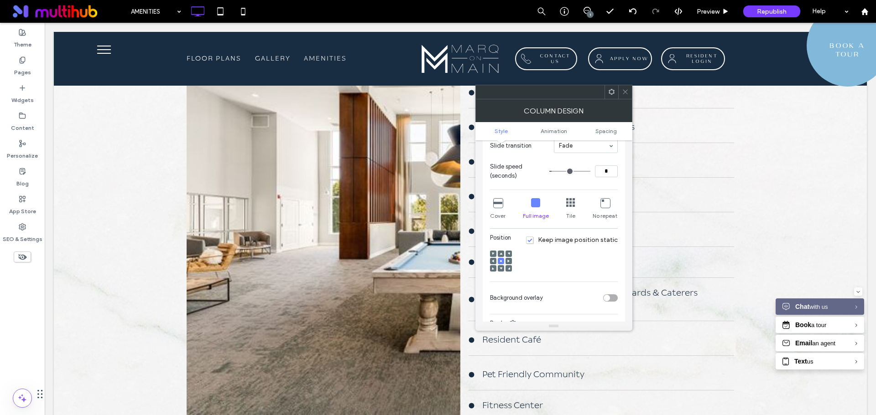
click at [533, 244] on span "Keep image position static" at bounding box center [571, 240] width 91 height 8
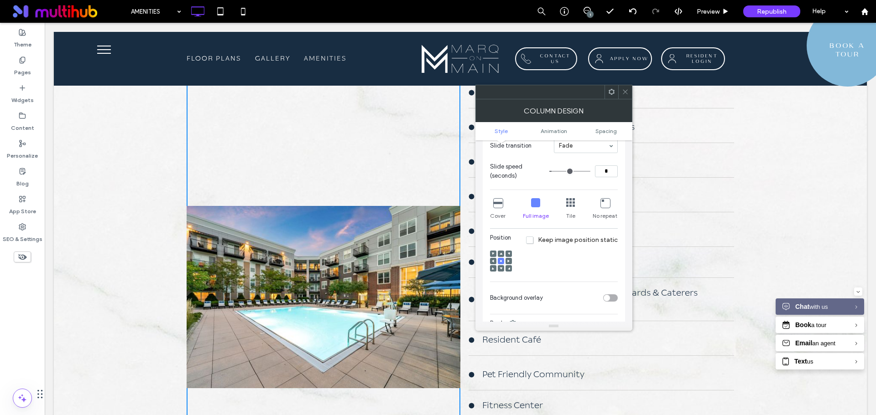
click at [623, 93] on icon at bounding box center [625, 91] width 7 height 7
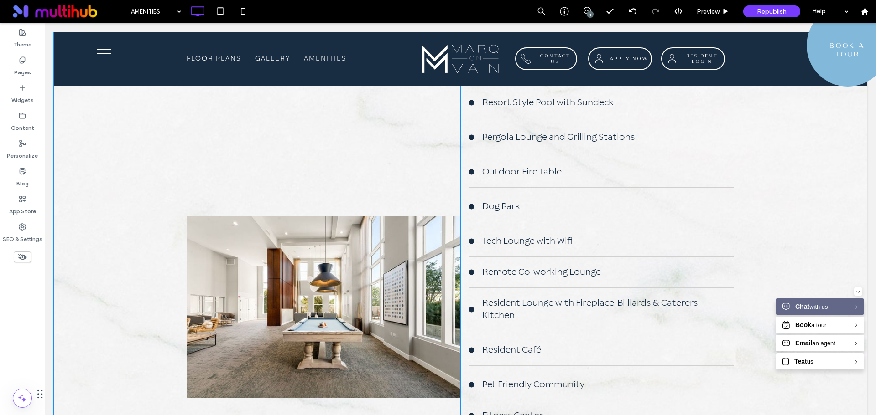
scroll to position [912, 0]
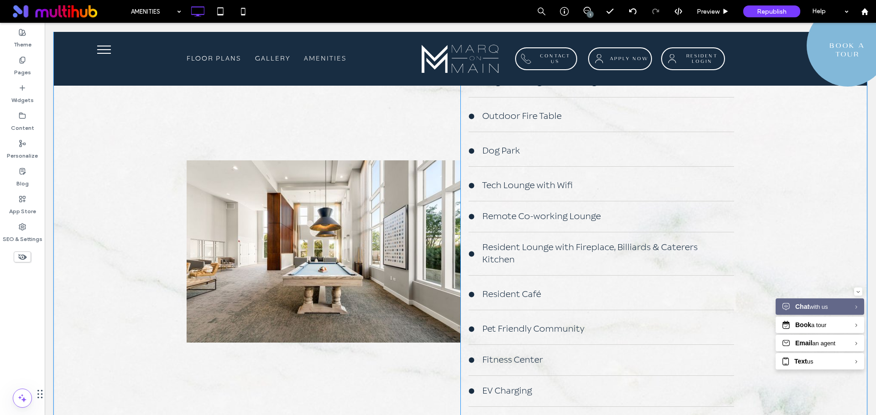
click at [360, 222] on div at bounding box center [324, 251] width 274 height 689
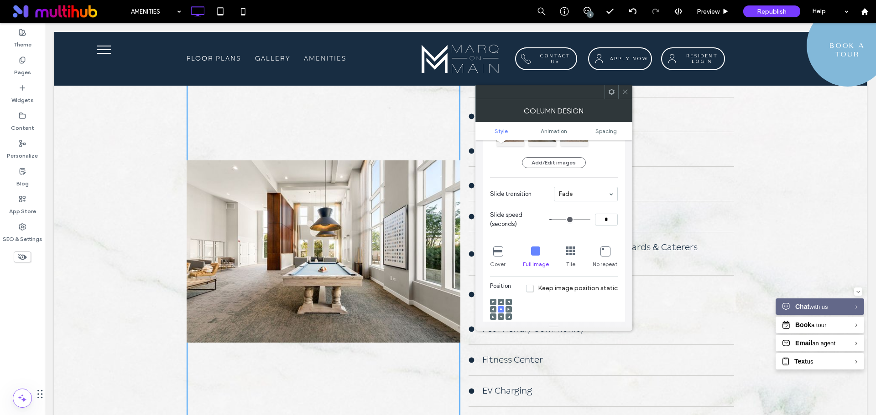
scroll to position [91, 0]
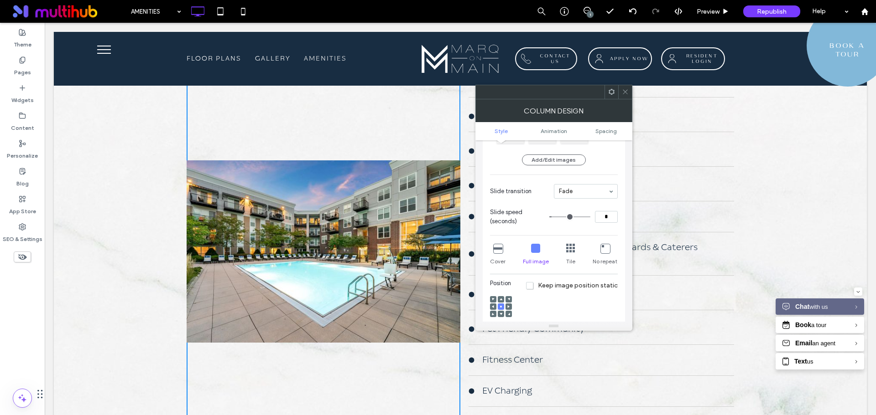
click at [498, 249] on icon at bounding box center [497, 248] width 9 height 9
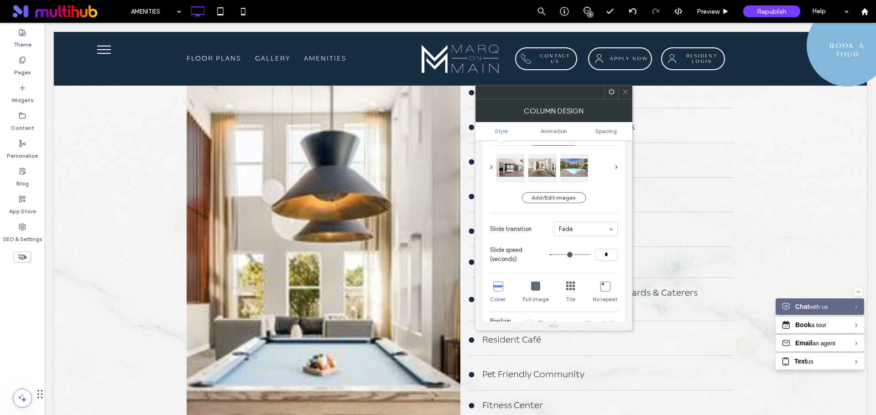
scroll to position [0, 0]
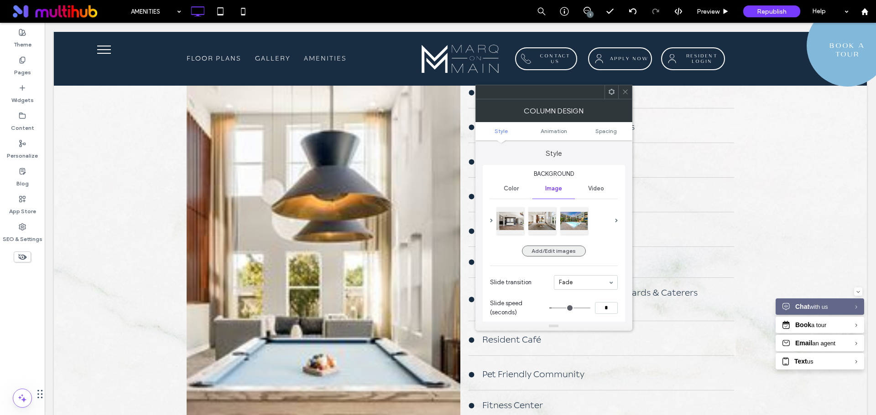
click at [554, 249] on button "Add/Edit images" at bounding box center [554, 251] width 64 height 11
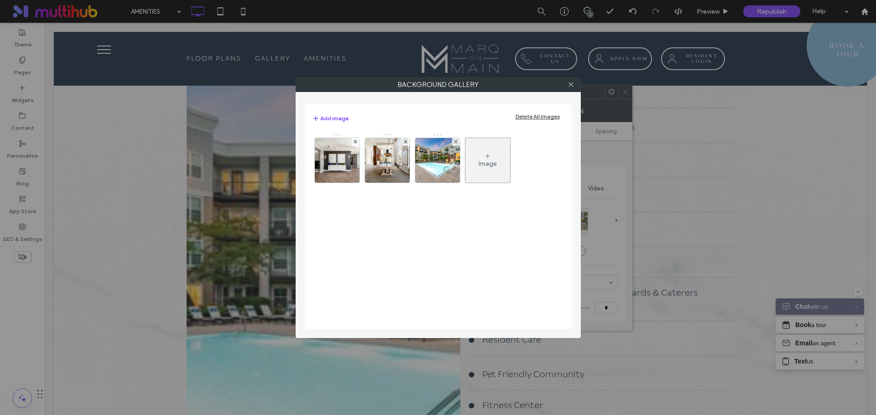
click at [479, 167] on div "Image" at bounding box center [487, 164] width 18 height 8
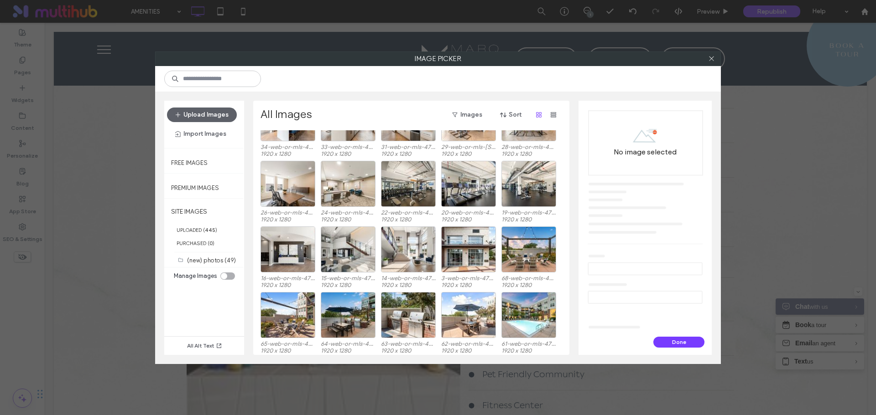
scroll to position [612, 0]
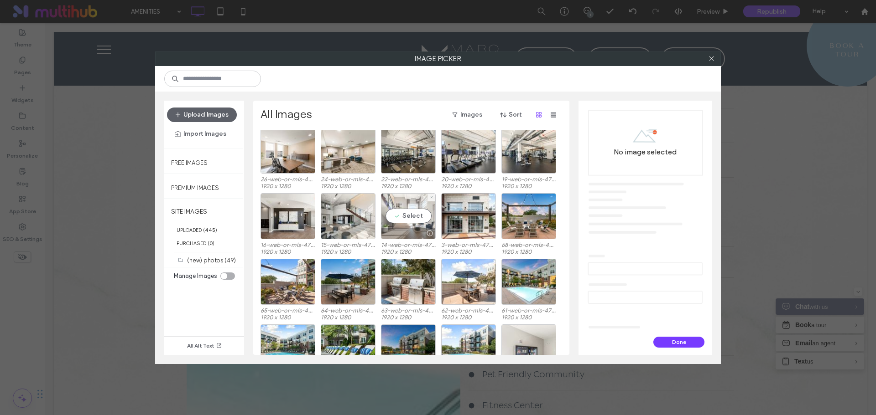
click at [413, 218] on div "Select" at bounding box center [408, 216] width 55 height 46
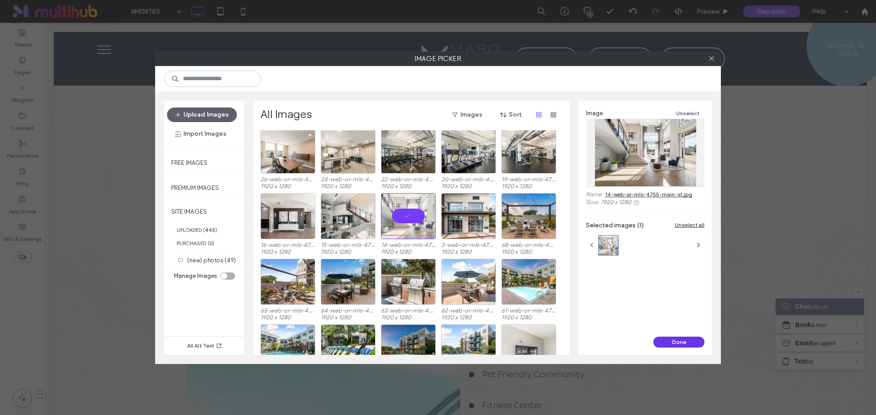
click at [671, 339] on button "Done" at bounding box center [678, 342] width 51 height 11
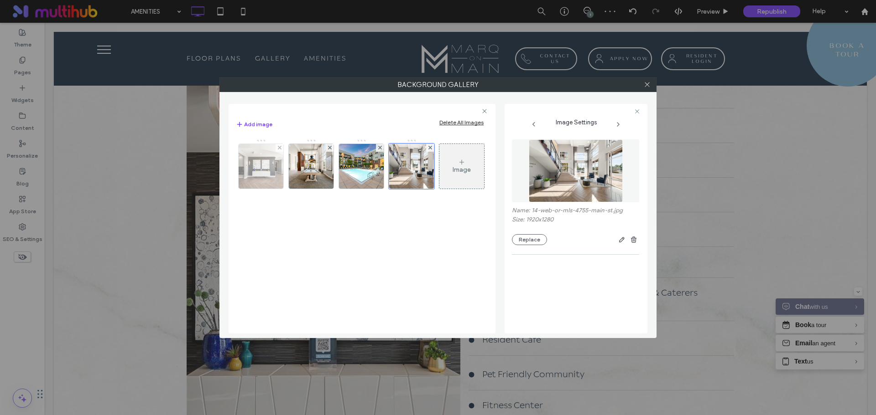
click at [277, 146] on div at bounding box center [279, 148] width 8 height 8
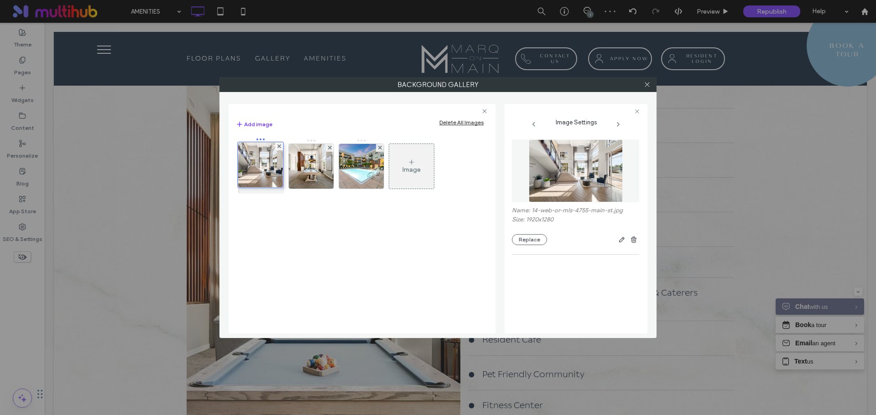
drag, startPoint x: 355, startPoint y: 167, endPoint x: 254, endPoint y: 169, distance: 100.4
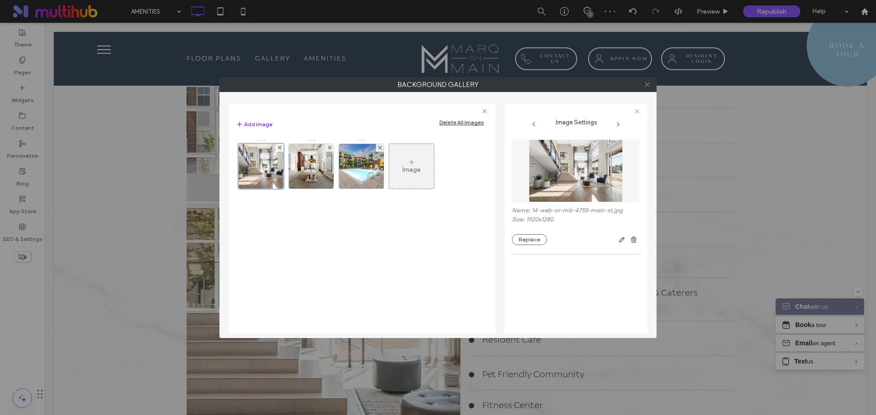
click at [649, 86] on icon at bounding box center [647, 84] width 7 height 7
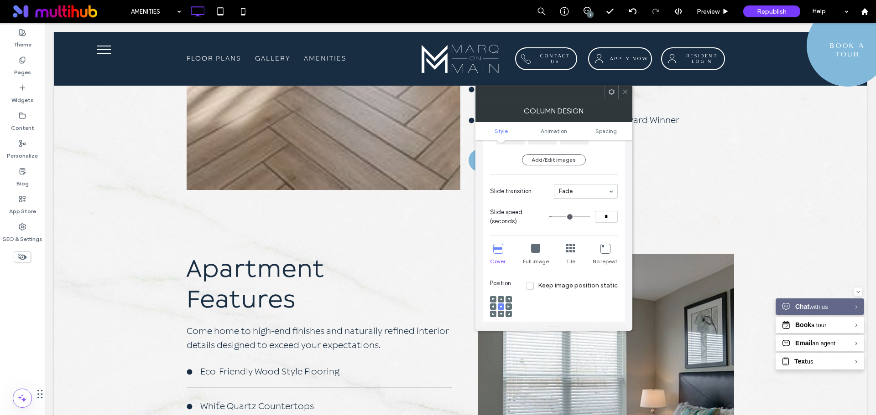
scroll to position [1368, 0]
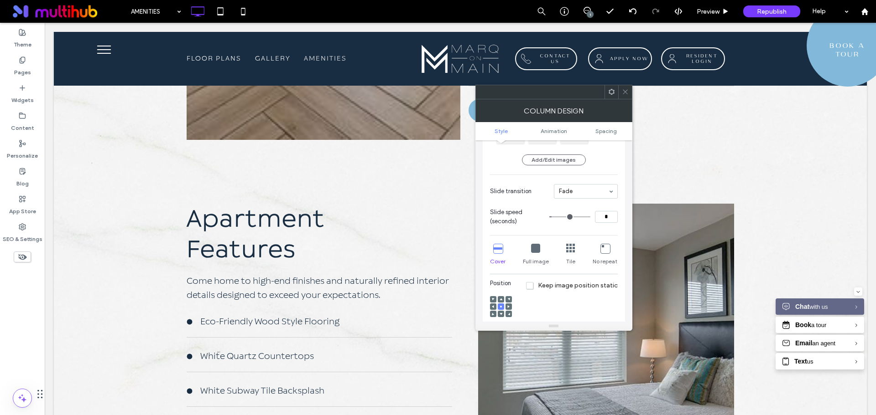
drag, startPoint x: 626, startPoint y: 89, endPoint x: 476, endPoint y: 151, distance: 162.4
click at [626, 89] on icon at bounding box center [625, 91] width 7 height 7
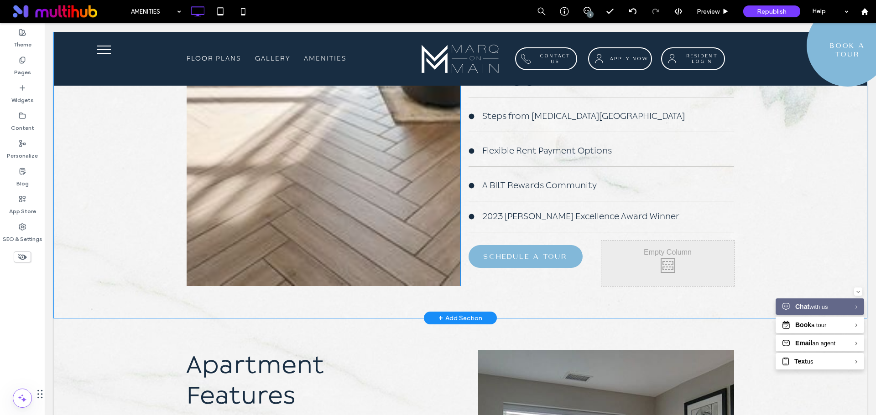
scroll to position [1186, 0]
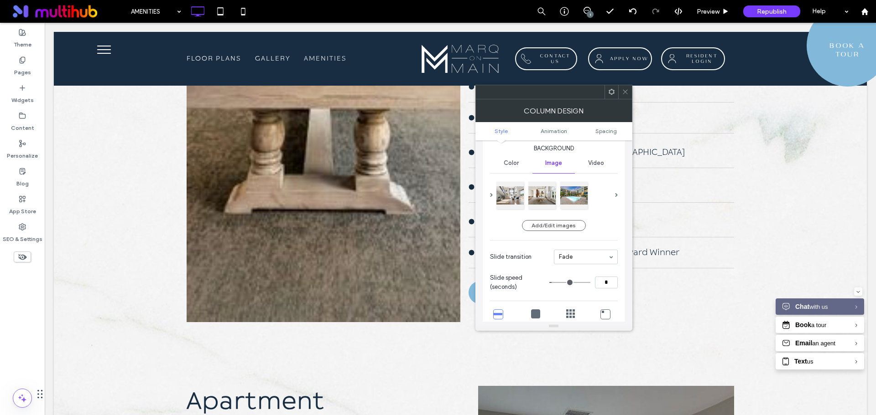
scroll to position [46, 0]
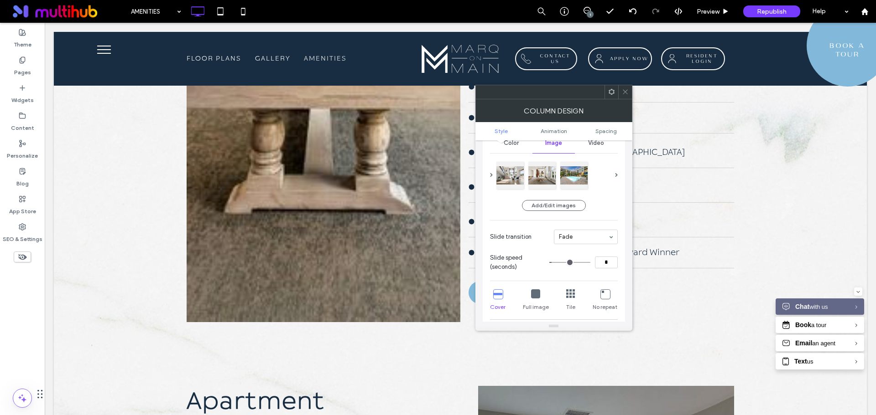
click at [624, 94] on icon at bounding box center [625, 91] width 7 height 7
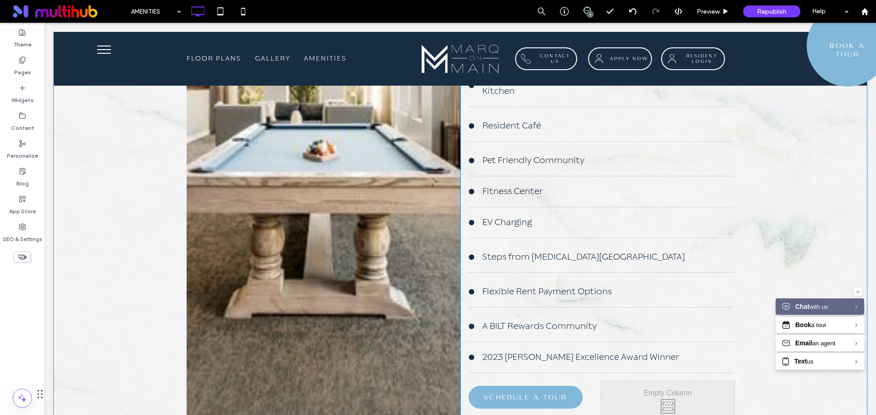
scroll to position [1140, 0]
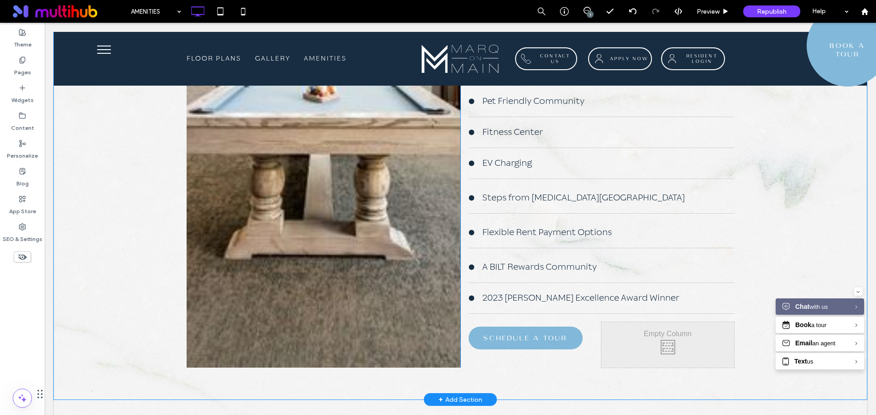
click at [357, 204] on div at bounding box center [324, 23] width 274 height 689
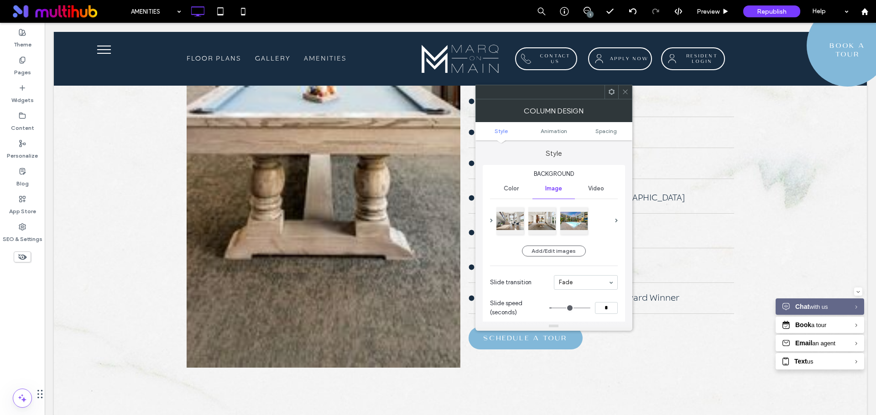
click at [628, 94] on icon at bounding box center [625, 91] width 7 height 7
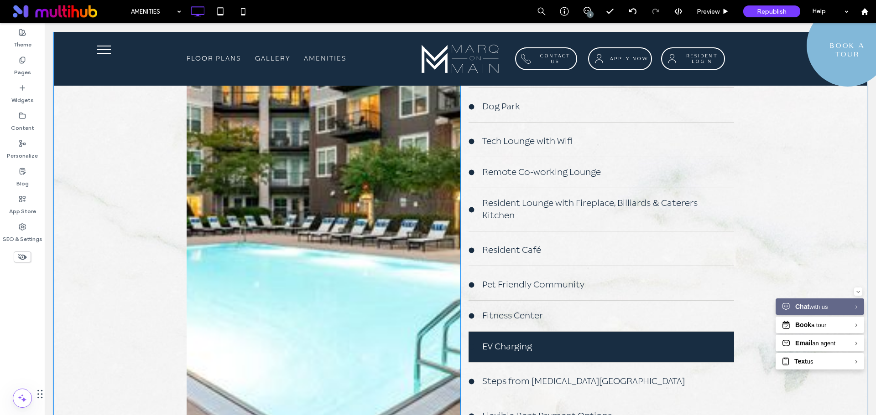
scroll to position [821, 0]
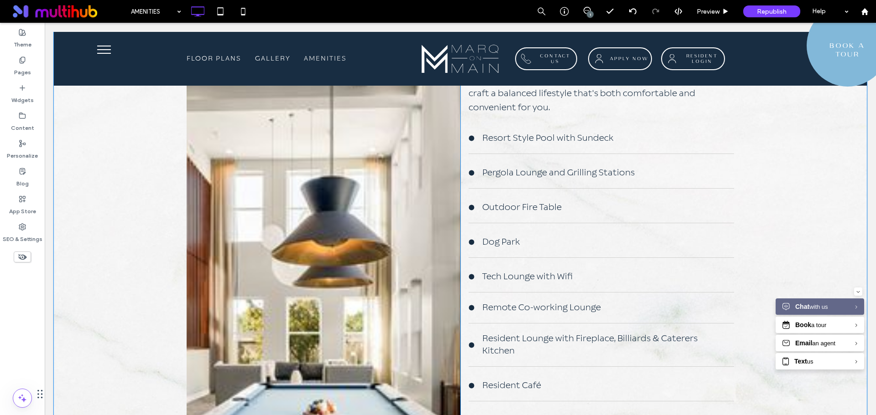
click at [383, 202] on div at bounding box center [324, 342] width 274 height 689
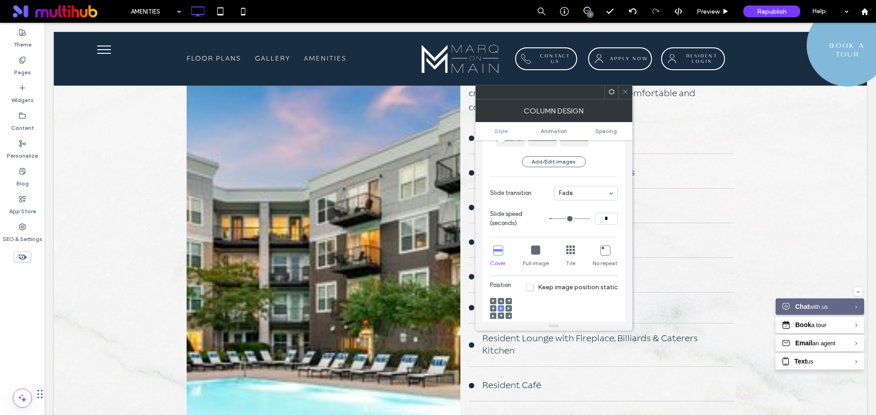
scroll to position [91, 0]
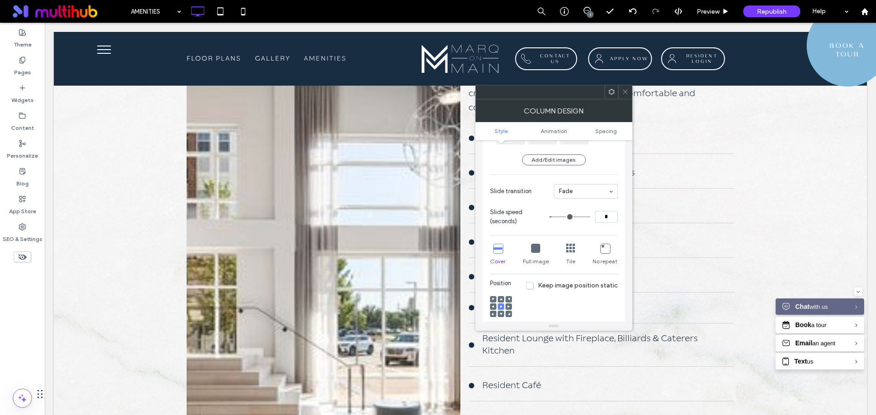
click at [537, 251] on icon at bounding box center [535, 248] width 9 height 9
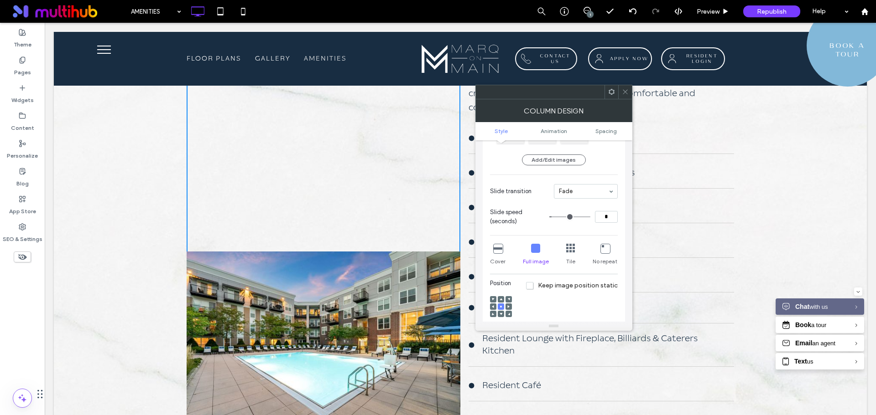
click at [570, 249] on icon at bounding box center [570, 248] width 9 height 9
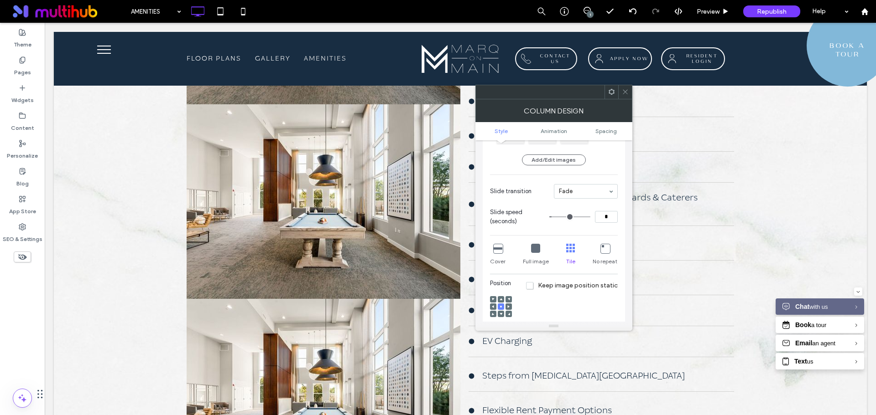
scroll to position [958, 0]
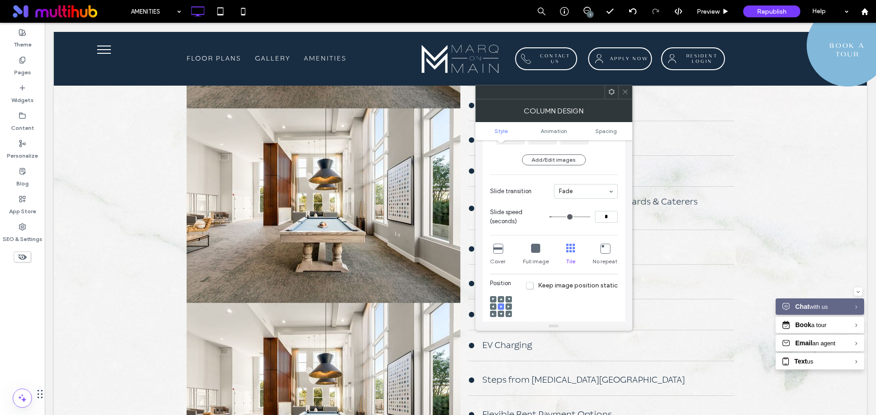
click at [604, 248] on icon at bounding box center [604, 248] width 9 height 9
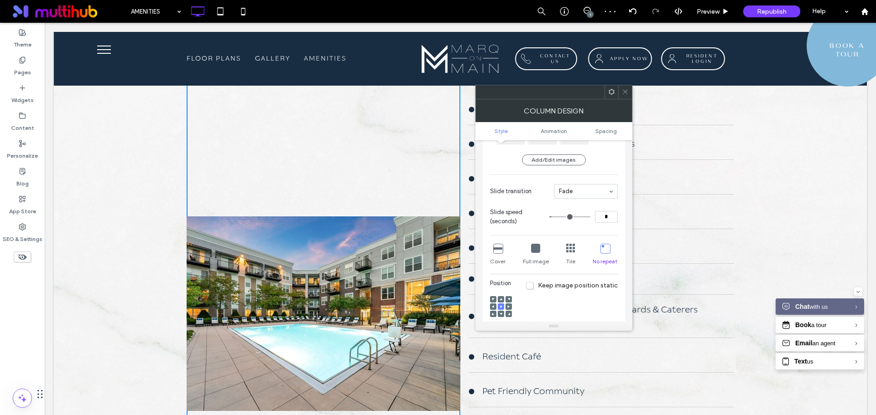
scroll to position [867, 0]
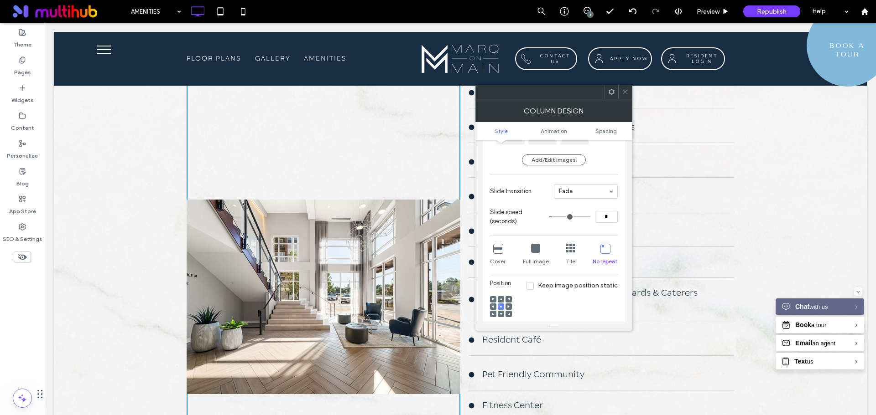
click at [494, 247] on icon at bounding box center [497, 248] width 9 height 9
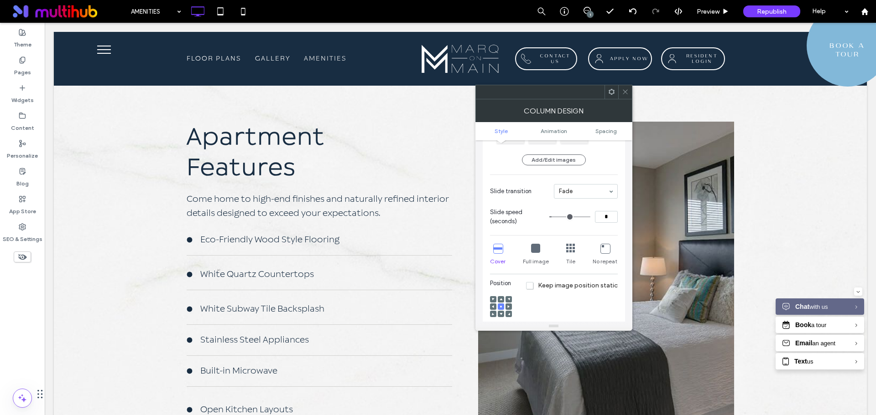
scroll to position [1459, 0]
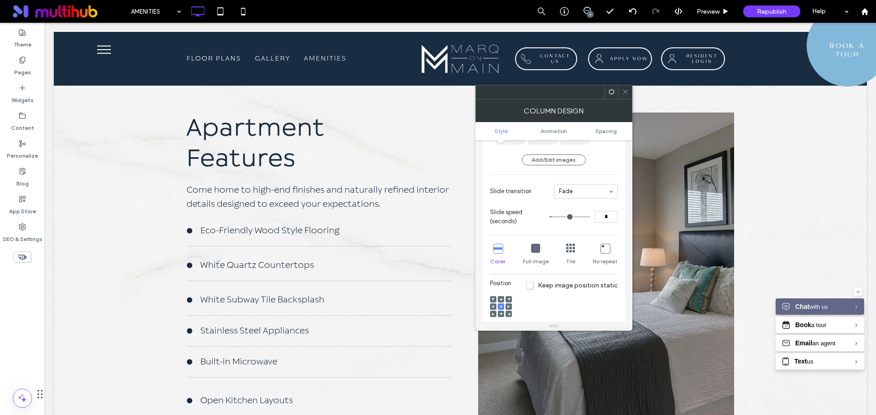
click at [623, 95] on span at bounding box center [625, 92] width 7 height 14
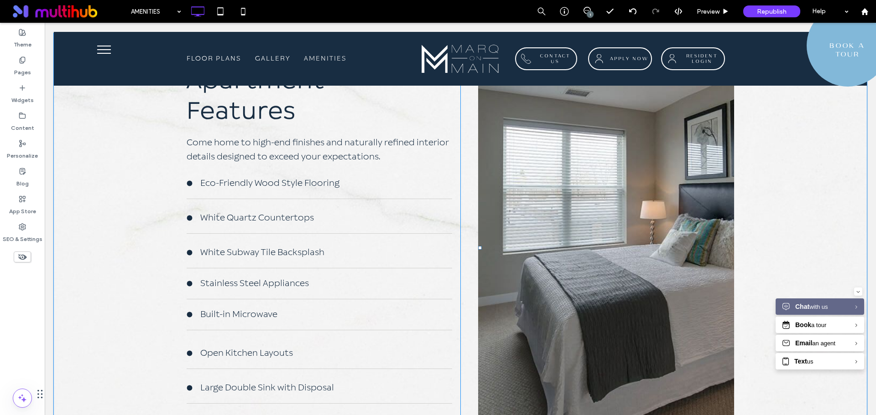
scroll to position [1642, 0]
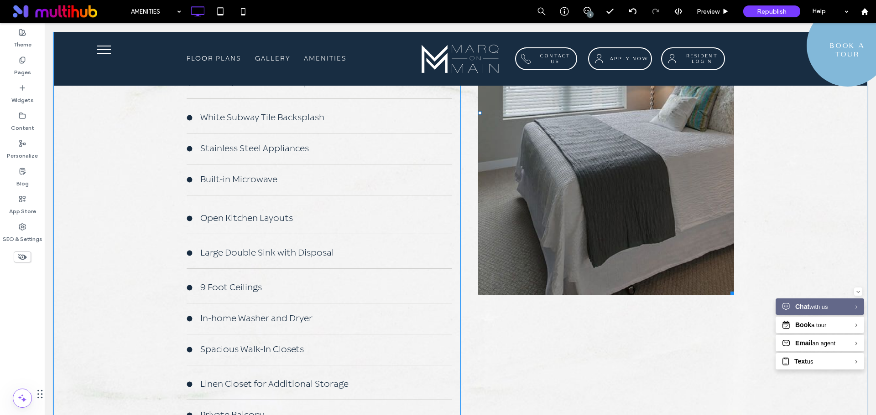
click at [621, 187] on link at bounding box center [606, 112] width 256 height 365
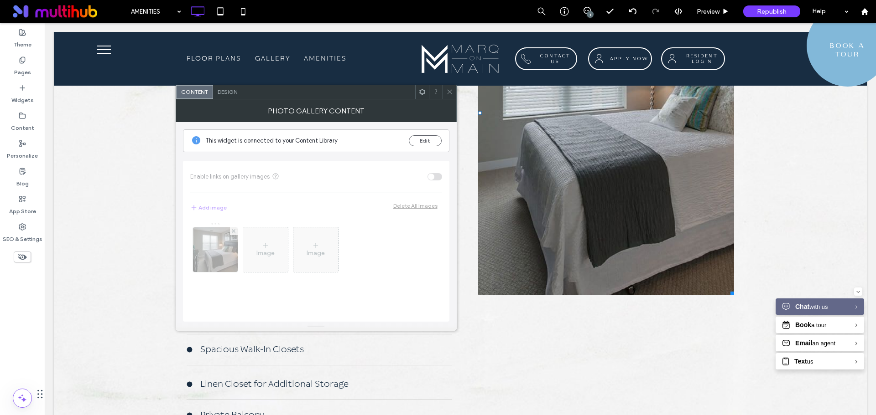
drag, startPoint x: 450, startPoint y: 89, endPoint x: 485, endPoint y: 123, distance: 49.0
click at [450, 89] on icon at bounding box center [449, 91] width 7 height 7
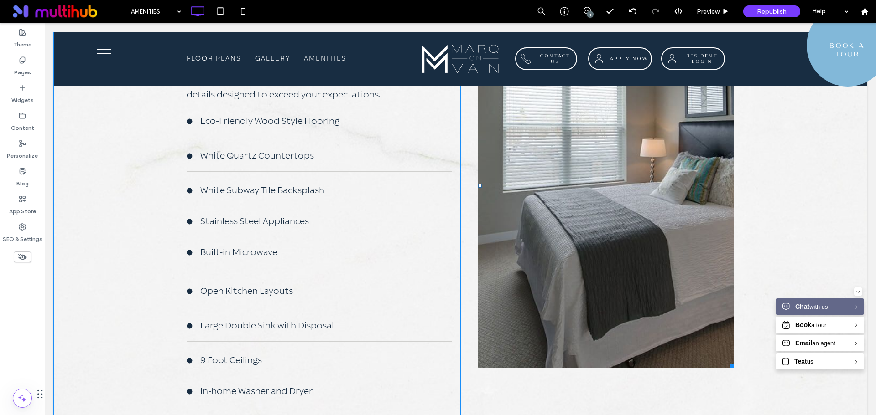
scroll to position [1551, 0]
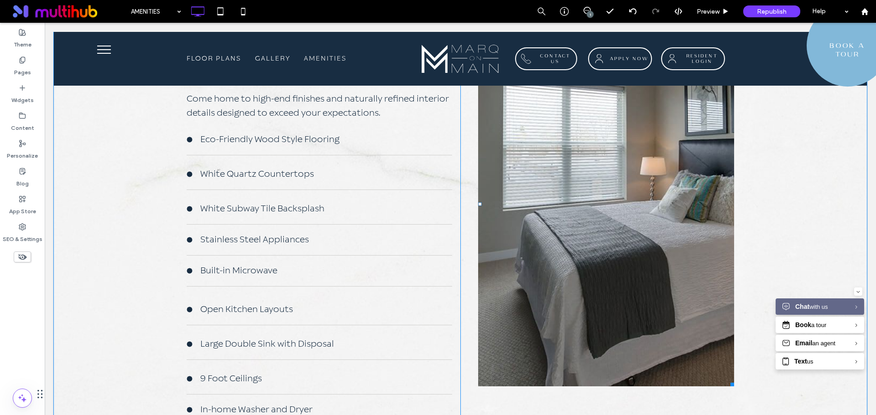
click at [659, 228] on link at bounding box center [606, 203] width 256 height 365
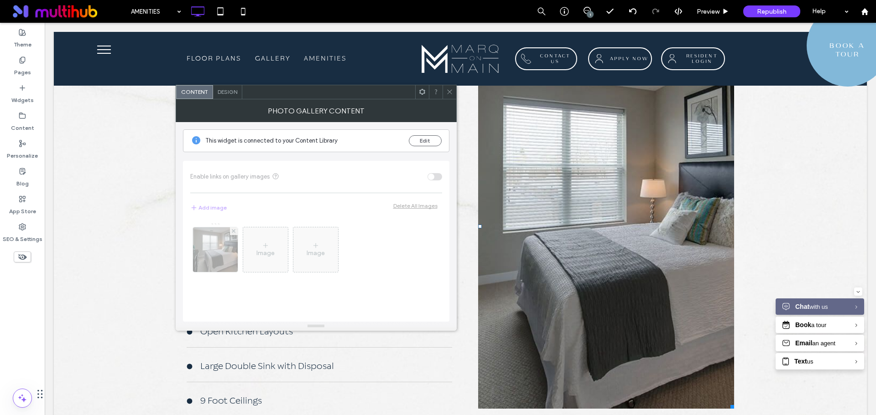
scroll to position [1505, 0]
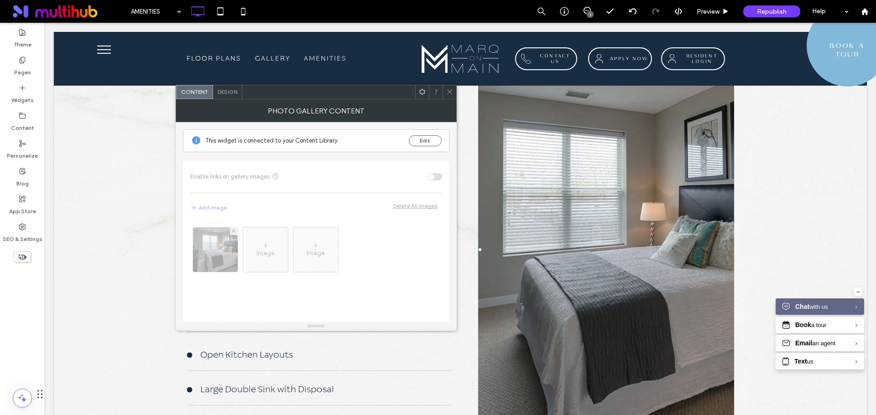
drag, startPoint x: 453, startPoint y: 94, endPoint x: 434, endPoint y: 138, distance: 47.6
click at [453, 94] on div at bounding box center [449, 92] width 14 height 14
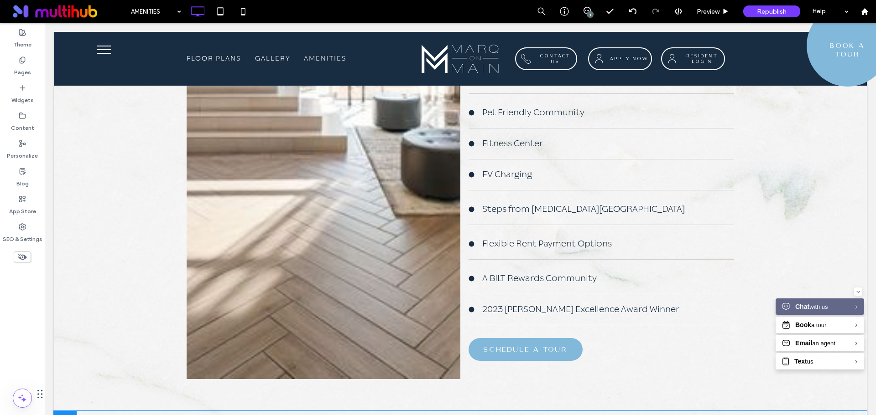
scroll to position [1277, 0]
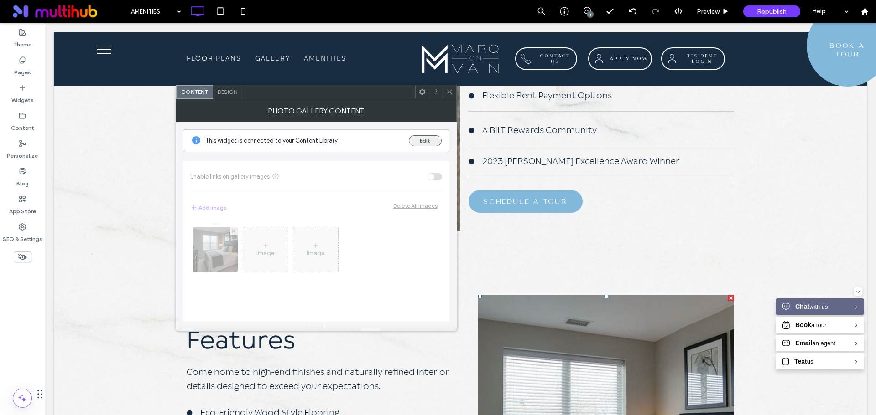
click at [415, 142] on button "Edit" at bounding box center [425, 140] width 33 height 11
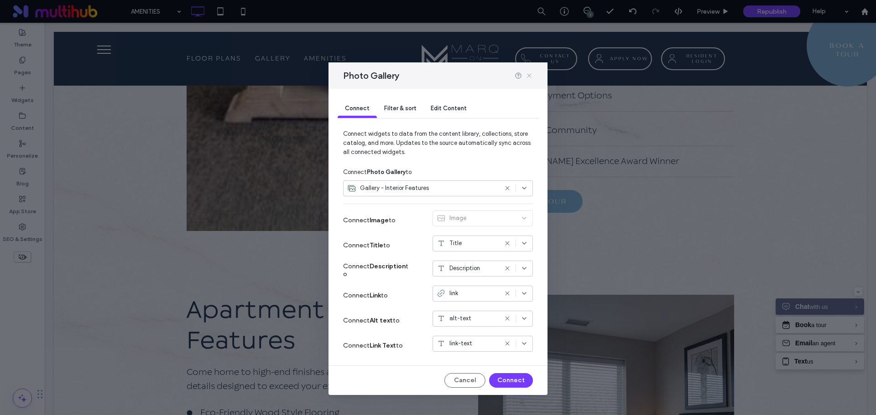
click at [528, 75] on use at bounding box center [529, 75] width 4 height 4
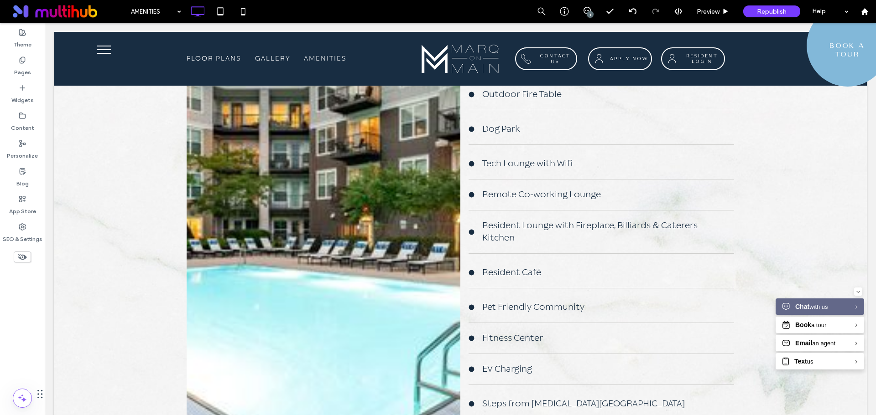
scroll to position [912, 0]
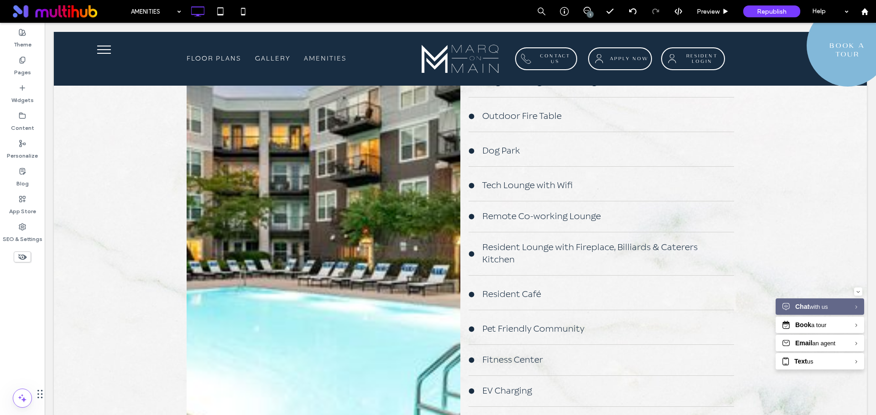
click at [360, 280] on div at bounding box center [324, 251] width 274 height 689
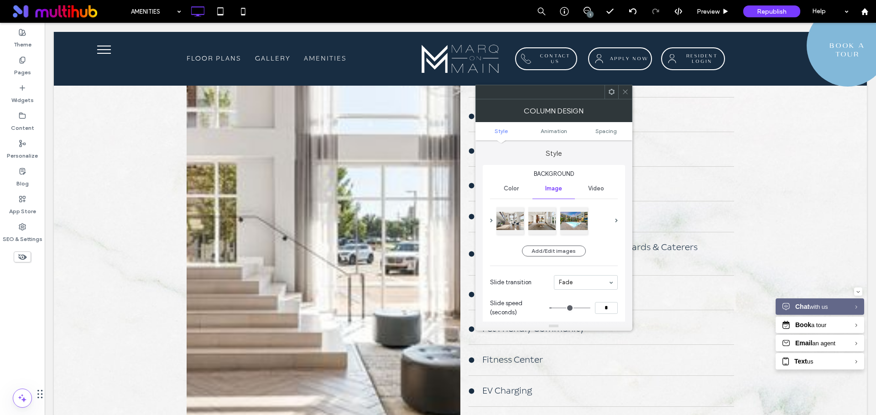
click at [624, 93] on icon at bounding box center [625, 91] width 7 height 7
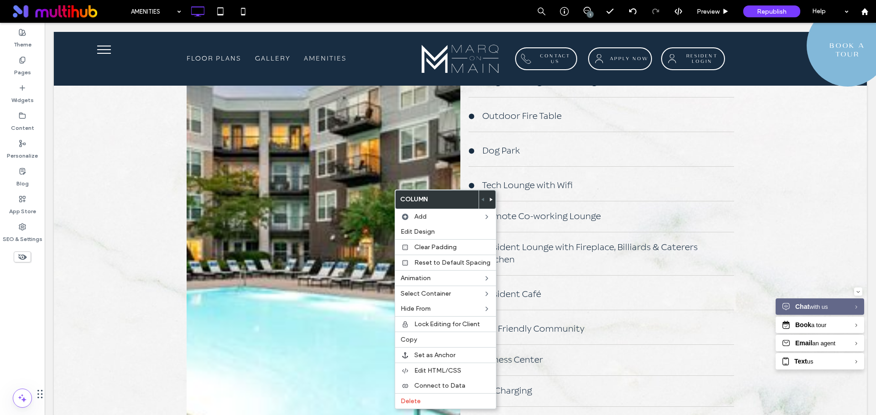
click at [330, 263] on div at bounding box center [324, 251] width 274 height 689
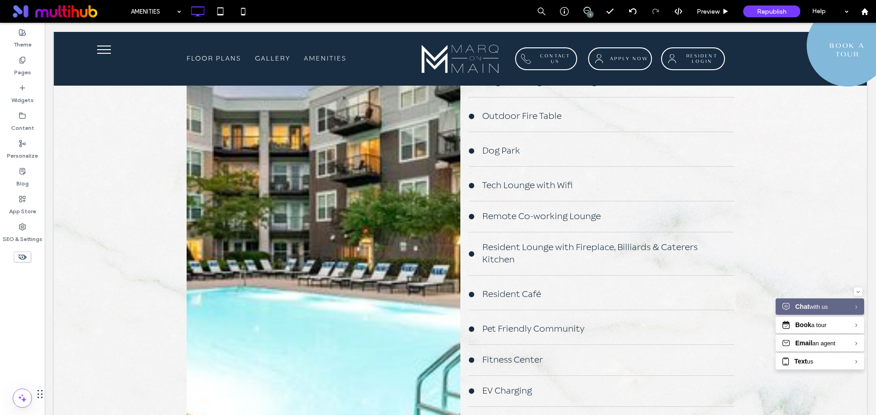
click at [332, 257] on div at bounding box center [324, 251] width 274 height 689
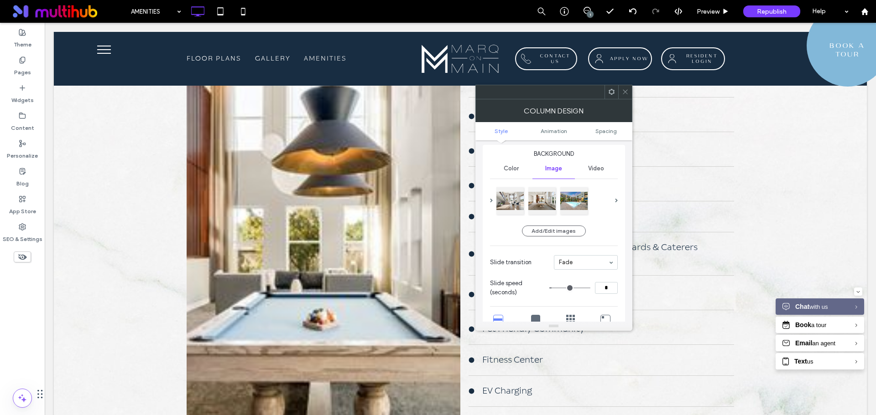
scroll to position [0, 0]
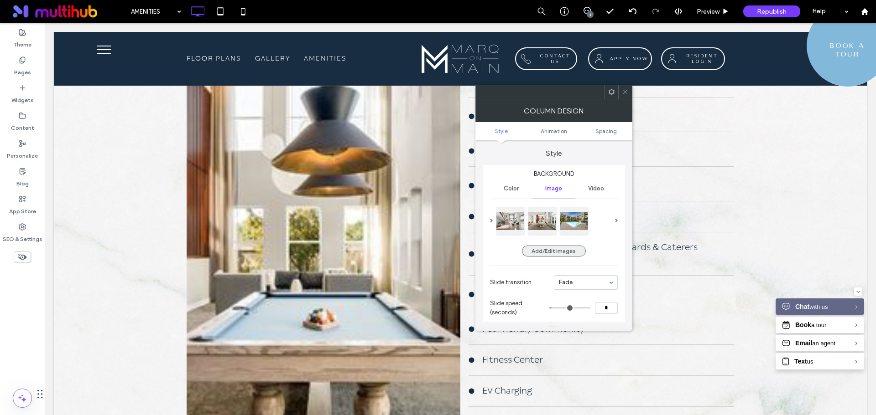
click at [547, 249] on button "Add/Edit images" at bounding box center [554, 251] width 64 height 11
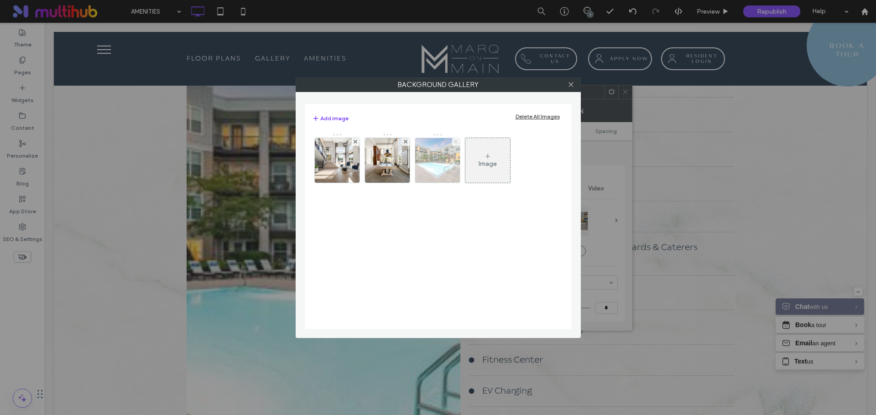
click at [455, 142] on use at bounding box center [456, 142] width 4 height 4
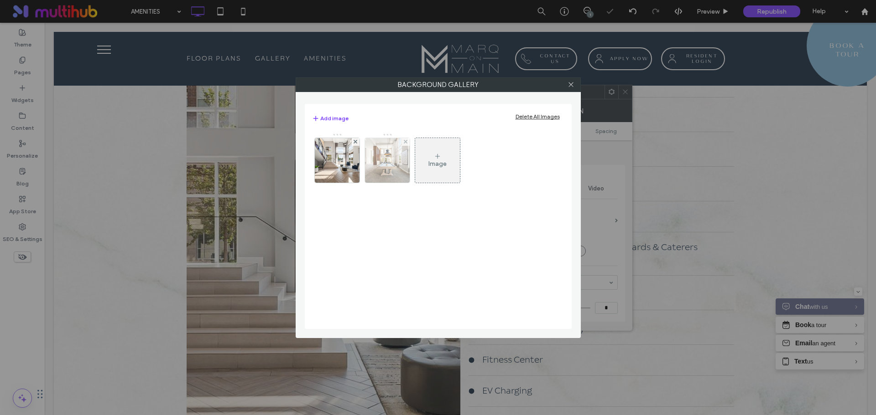
click at [403, 142] on div at bounding box center [406, 142] width 8 height 8
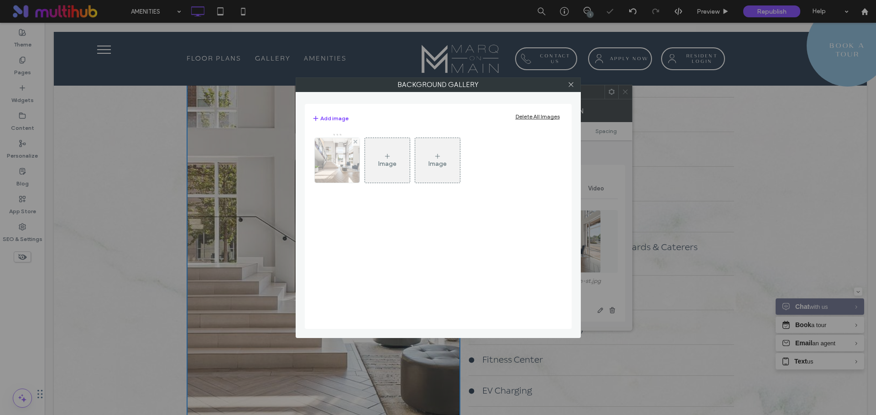
click at [357, 143] on div at bounding box center [356, 142] width 8 height 8
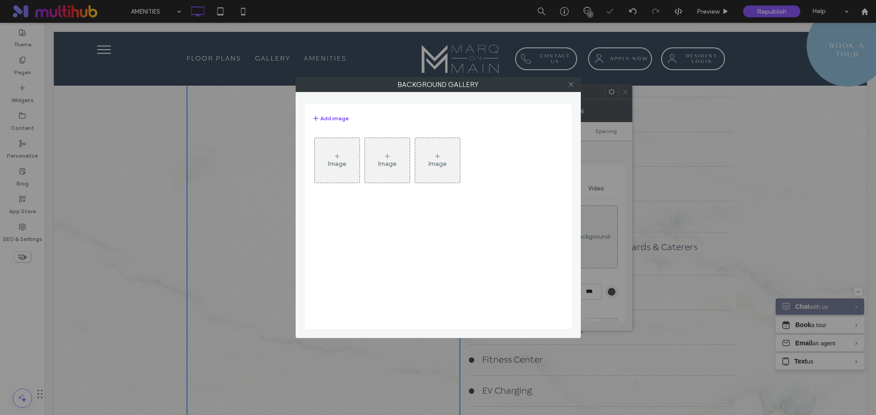
click at [571, 85] on icon at bounding box center [570, 84] width 7 height 7
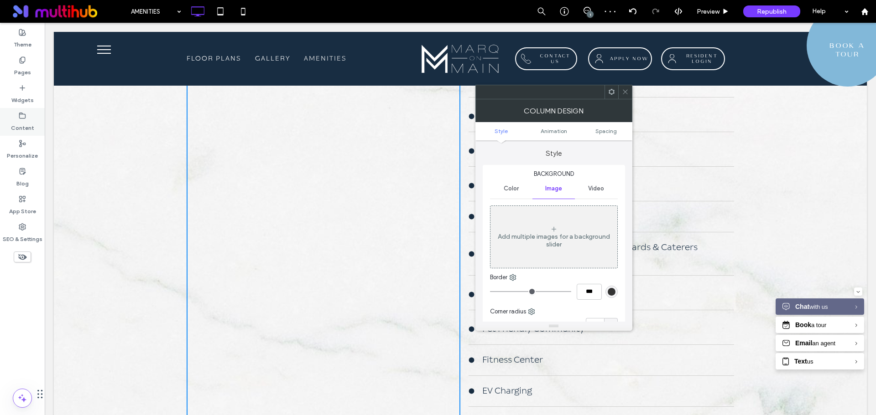
click at [19, 120] on label "Content" at bounding box center [22, 125] width 23 height 13
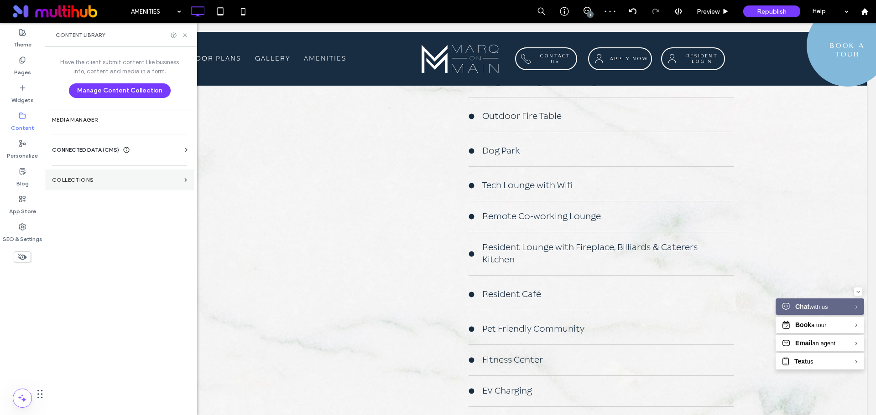
click at [76, 185] on section "Collections" at bounding box center [120, 180] width 150 height 21
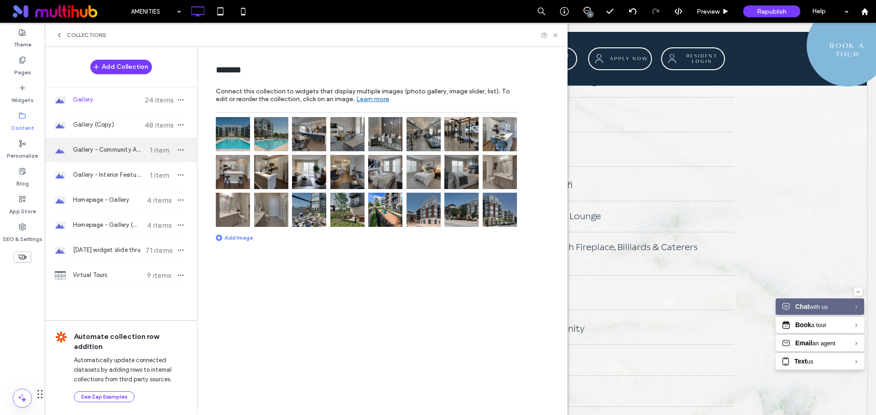
click at [114, 151] on span "Gallery - Community Amenities" at bounding box center [107, 149] width 68 height 9
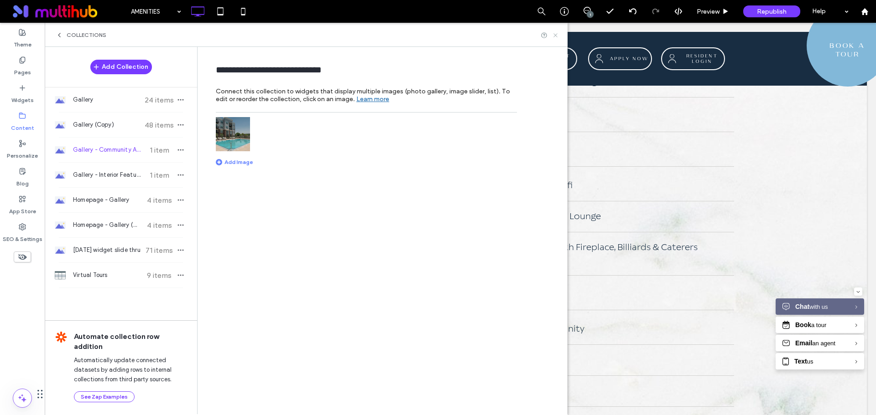
click at [555, 33] on icon at bounding box center [555, 35] width 7 height 7
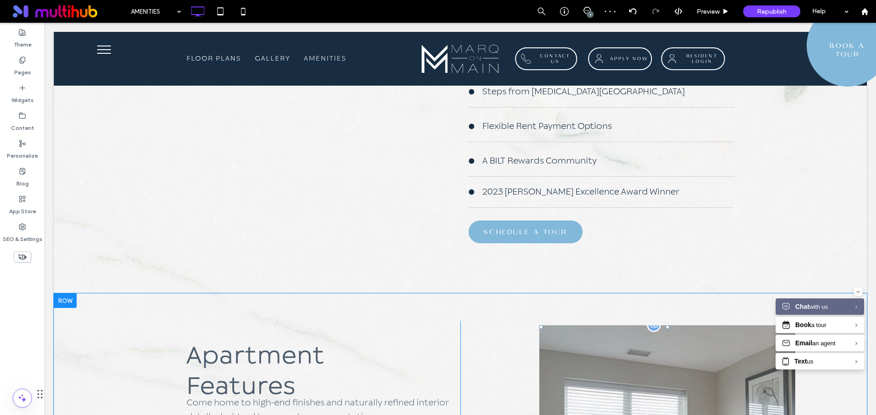
scroll to position [1414, 0]
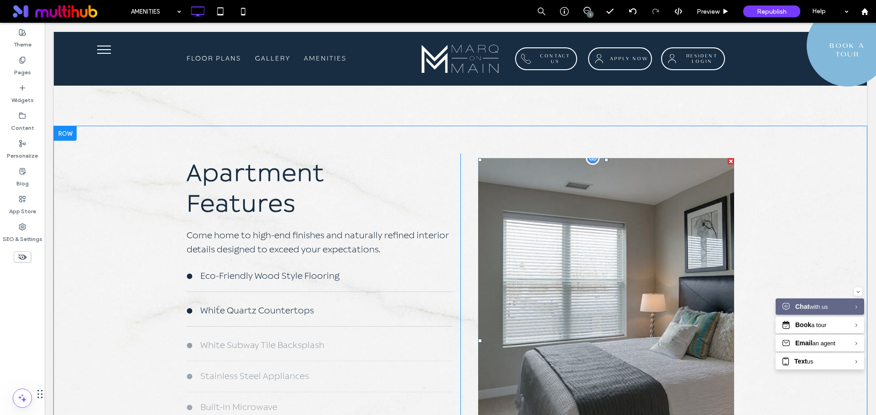
click at [625, 218] on link at bounding box center [606, 340] width 256 height 365
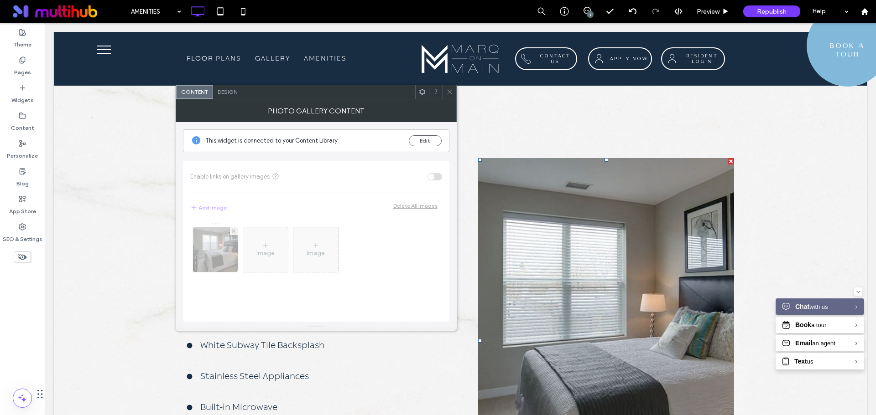
click at [230, 95] on span "Design" at bounding box center [228, 91] width 20 height 7
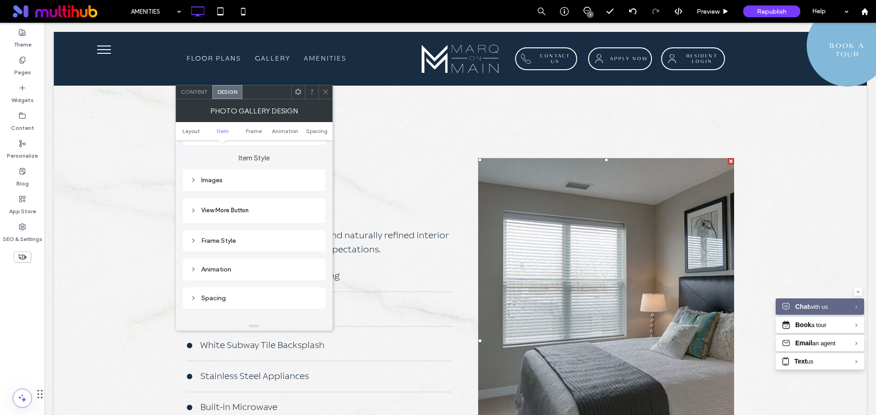
scroll to position [365, 0]
click at [217, 234] on div "Frame Style" at bounding box center [254, 233] width 128 height 8
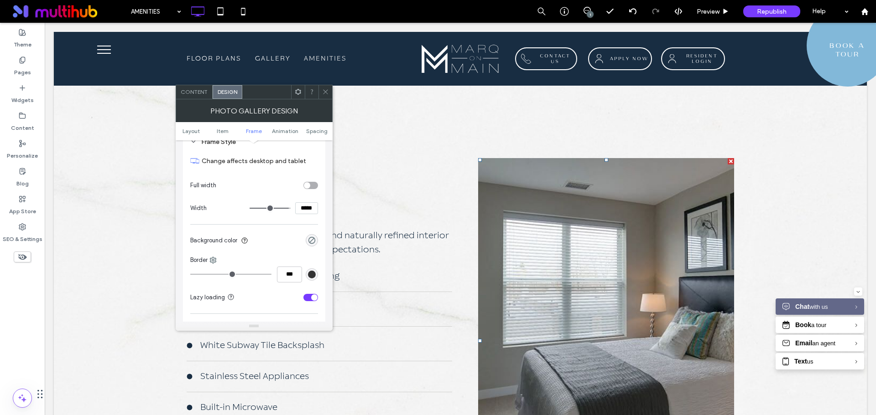
scroll to position [456, 0]
click at [325, 92] on use at bounding box center [325, 92] width 5 height 5
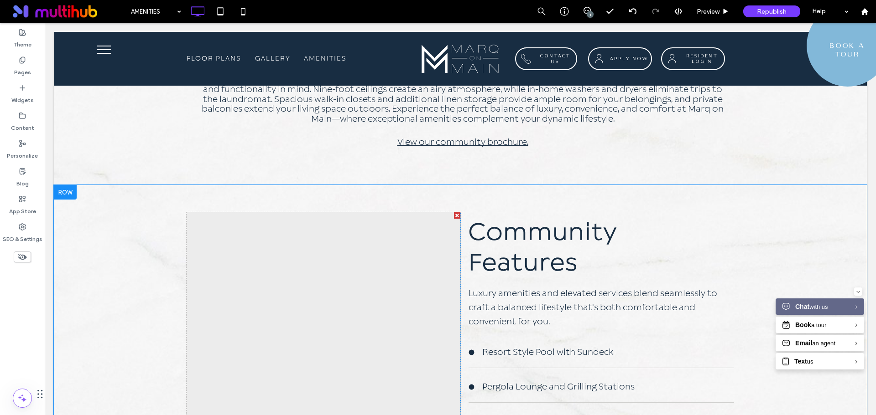
scroll to position [593, 0]
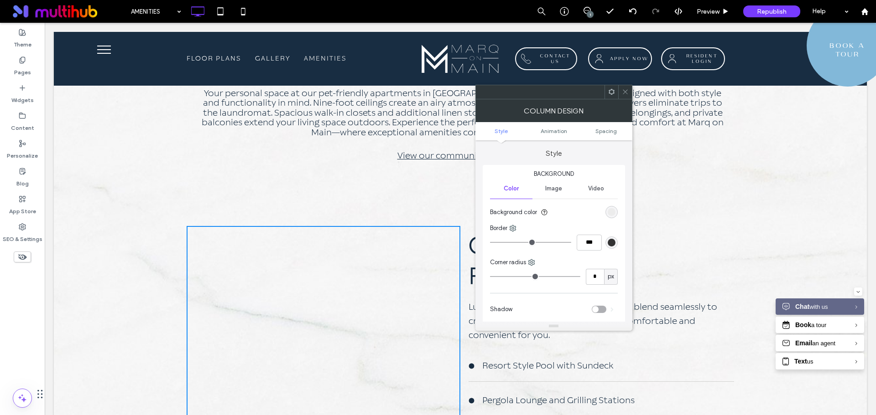
click at [609, 94] on icon at bounding box center [611, 91] width 7 height 7
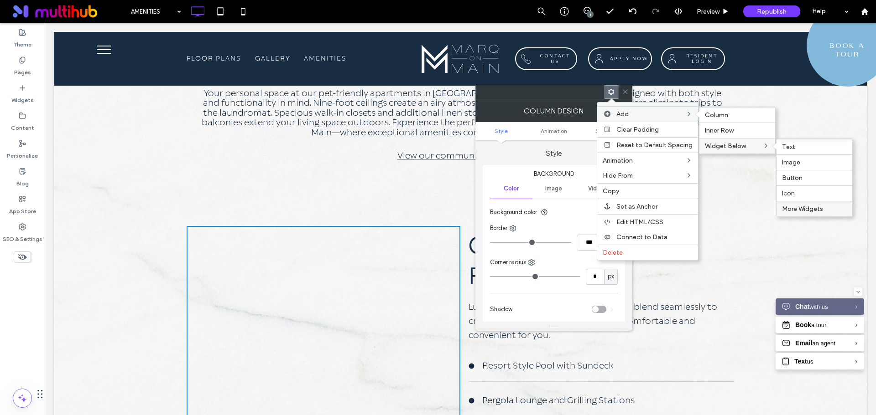
click at [813, 208] on span "More Widgets" at bounding box center [802, 209] width 41 height 8
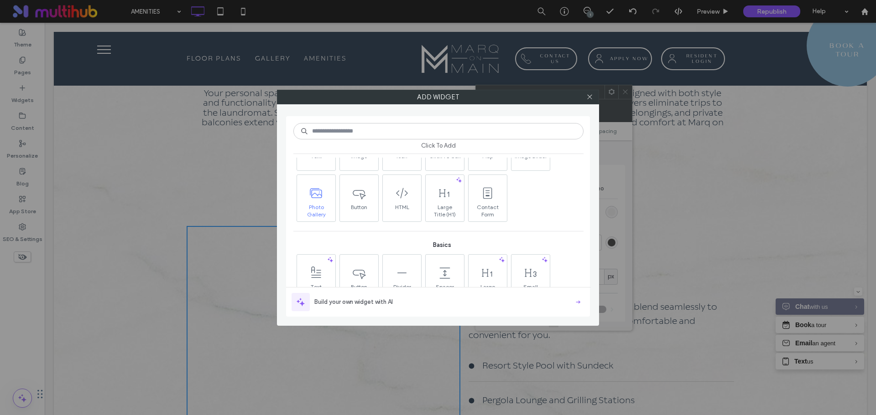
click at [320, 187] on icon at bounding box center [316, 193] width 15 height 15
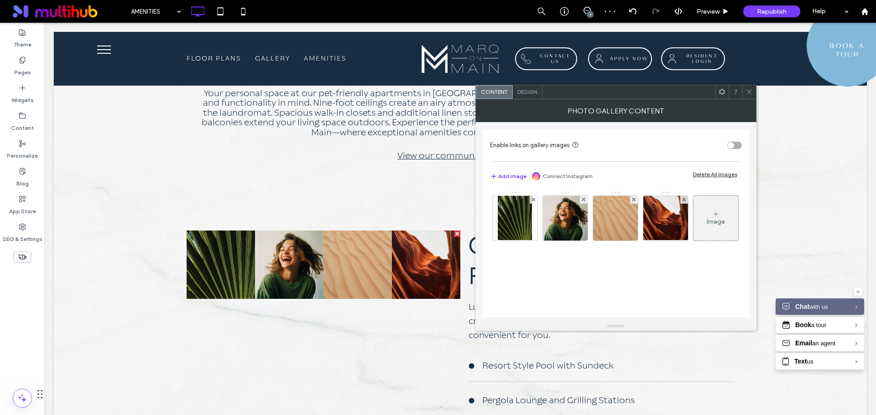
click at [528, 92] on span "Design" at bounding box center [527, 91] width 20 height 7
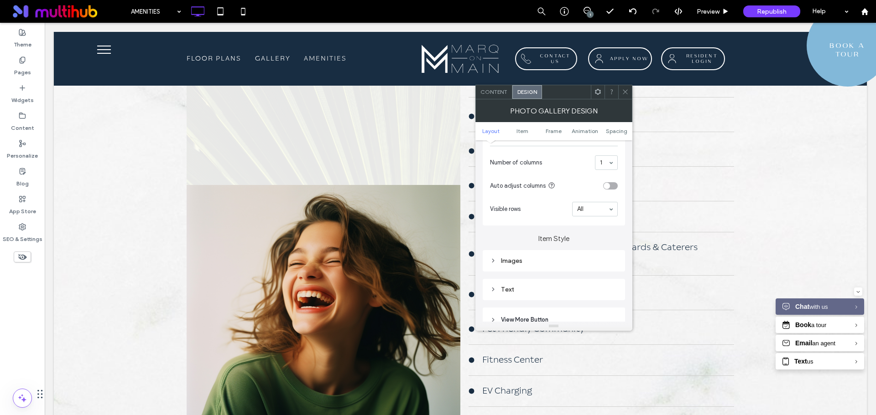
scroll to position [228, 0]
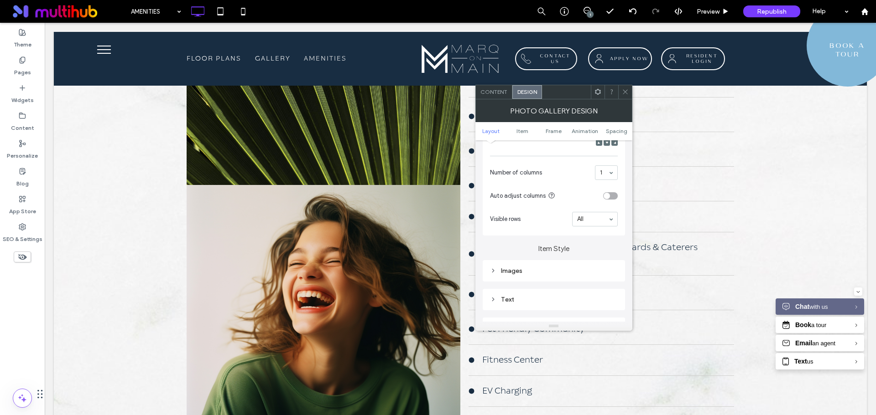
click at [623, 91] on icon at bounding box center [625, 91] width 7 height 7
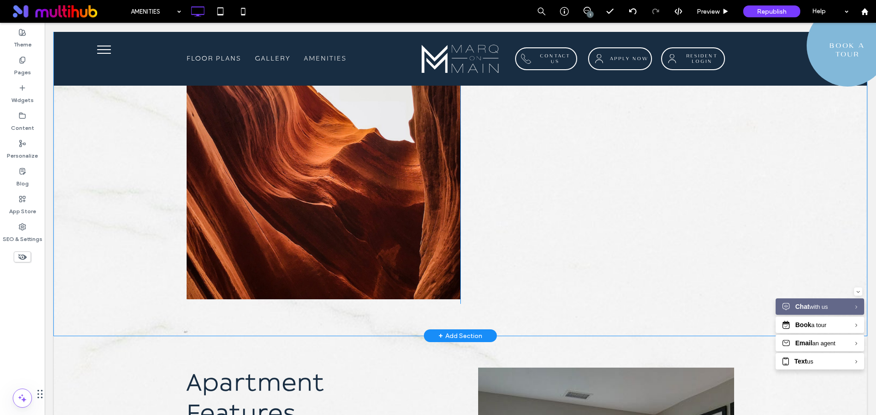
scroll to position [1733, 0]
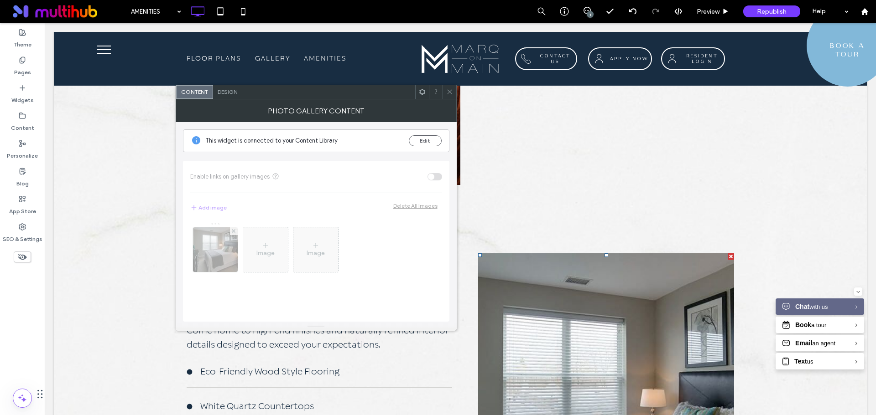
click at [232, 91] on span "Design" at bounding box center [228, 91] width 20 height 7
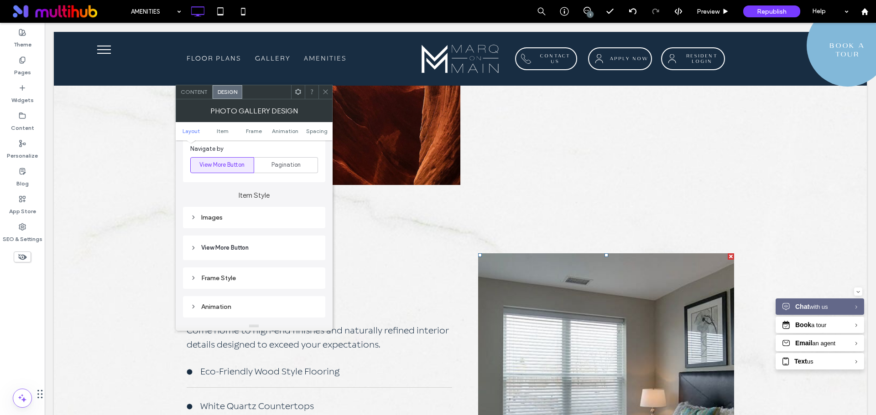
scroll to position [365, 0]
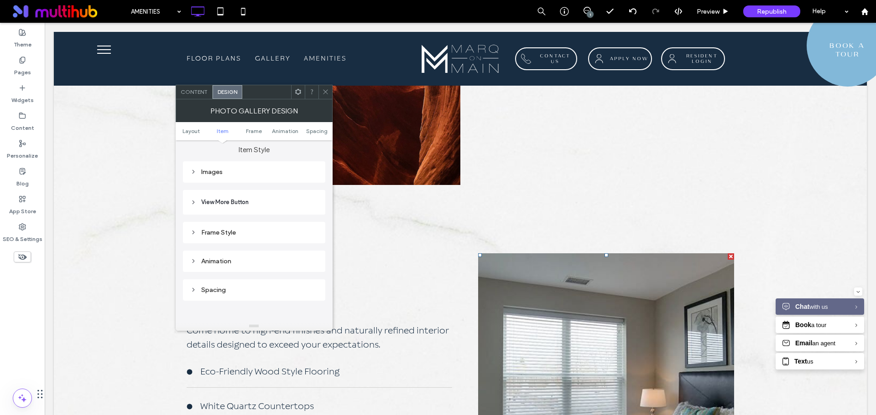
click at [253, 237] on div "Frame Style" at bounding box center [254, 233] width 128 height 12
drag, startPoint x: 201, startPoint y: 171, endPoint x: 213, endPoint y: 177, distance: 14.1
click at [201, 171] on div "Images" at bounding box center [254, 172] width 128 height 8
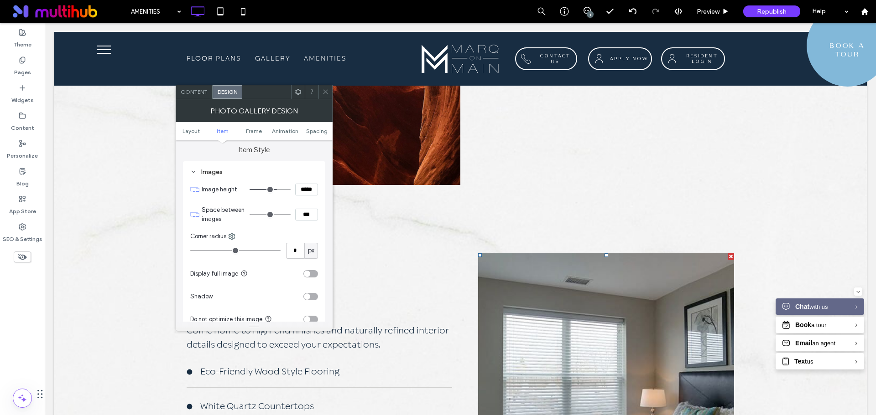
drag, startPoint x: 327, startPoint y: 90, endPoint x: 289, endPoint y: 76, distance: 40.0
click at [327, 90] on icon at bounding box center [325, 91] width 7 height 7
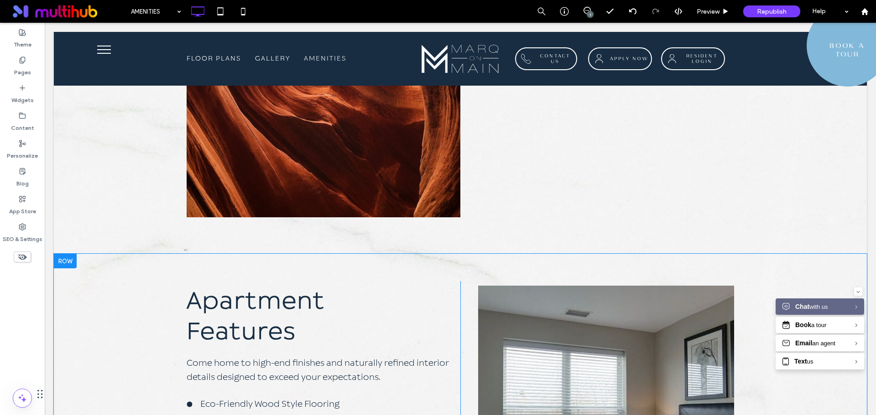
scroll to position [1505, 0]
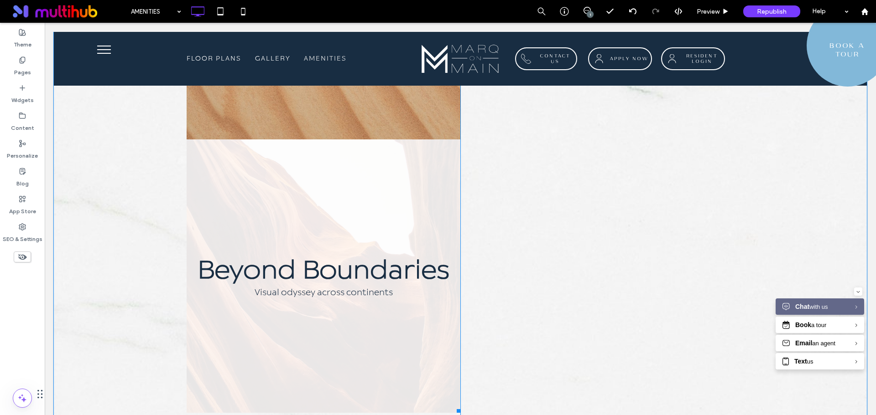
click at [365, 164] on link at bounding box center [324, 277] width 274 height 274
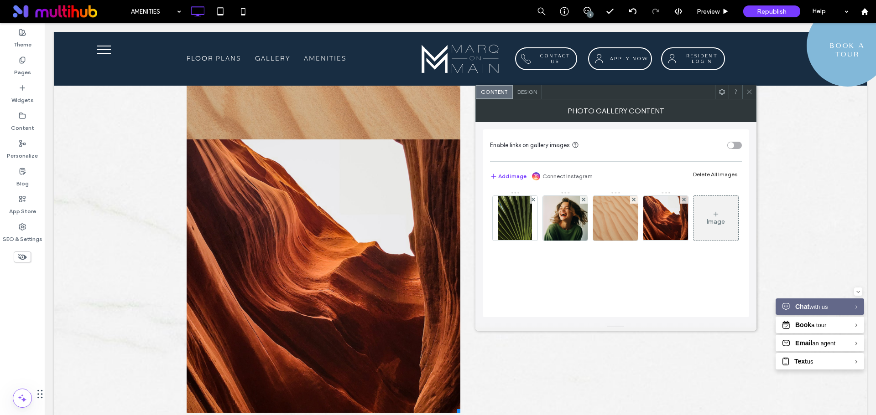
click at [533, 91] on span "Design" at bounding box center [527, 91] width 20 height 7
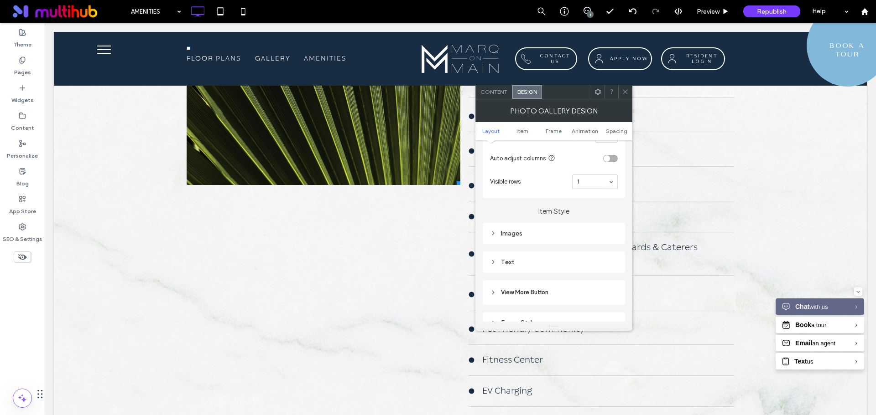
scroll to position [274, 0]
click at [502, 225] on div "Images" at bounding box center [554, 226] width 128 height 8
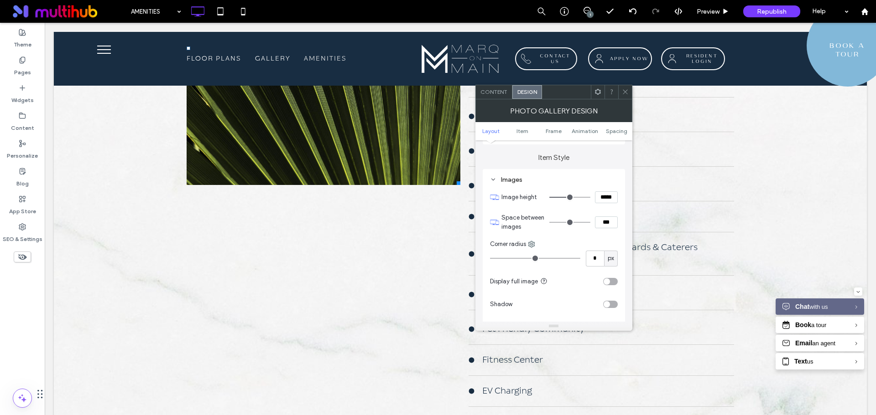
click at [602, 197] on input "*****" at bounding box center [606, 198] width 23 height 12
click at [602, 196] on input "*****" at bounding box center [606, 198] width 23 height 12
type input "***"
type input "*****"
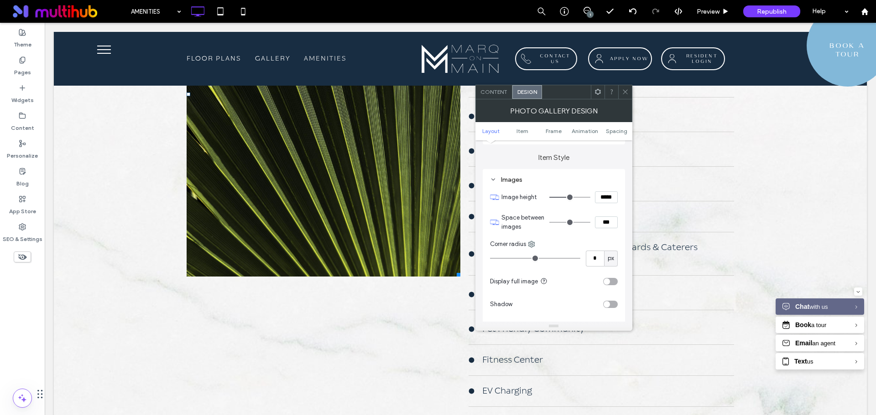
click at [565, 166] on div "Item Style Images Image height ***** Space between images *** Corner radius * p…" at bounding box center [554, 298] width 142 height 307
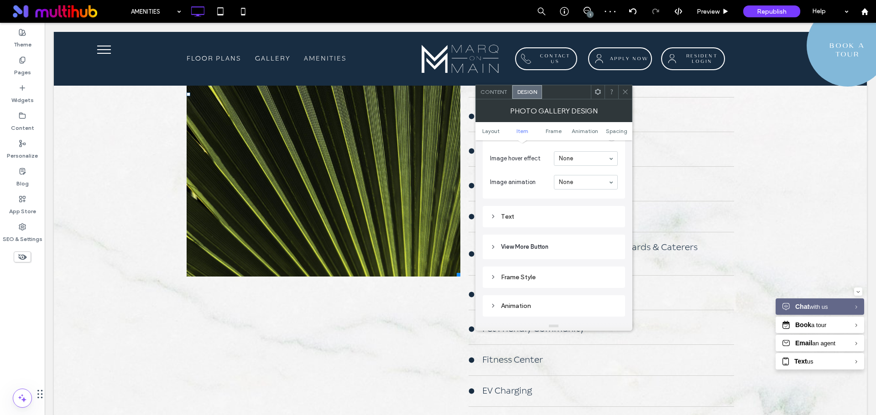
scroll to position [547, 0]
drag, startPoint x: 539, startPoint y: 277, endPoint x: 544, endPoint y: 278, distance: 5.5
click at [539, 278] on div "Frame Style" at bounding box center [554, 274] width 128 height 12
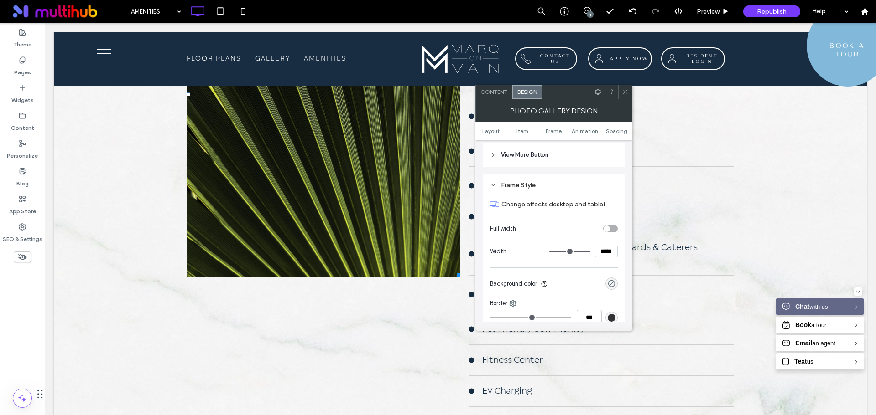
scroll to position [639, 0]
click at [602, 249] on input "*****" at bounding box center [606, 249] width 23 height 12
type input "*****"
type input "***"
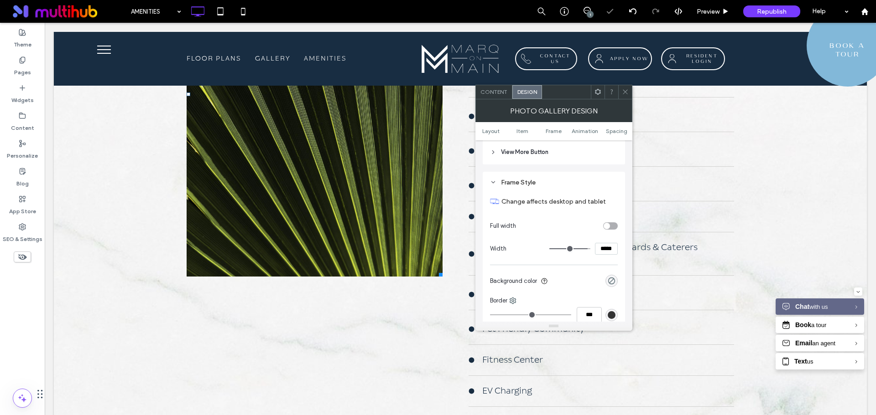
click at [622, 93] on icon at bounding box center [625, 91] width 7 height 7
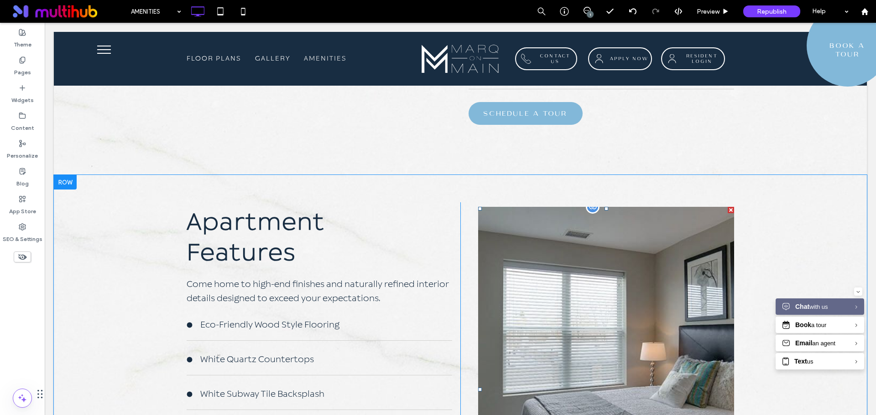
scroll to position [1368, 0]
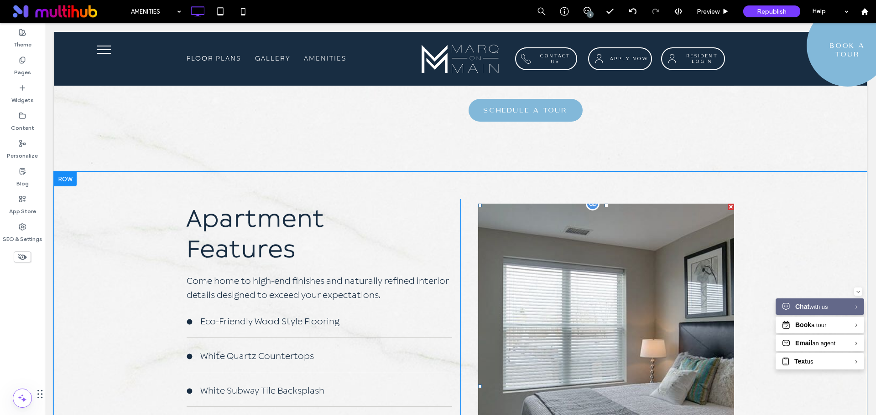
click at [638, 293] on link at bounding box center [606, 386] width 256 height 365
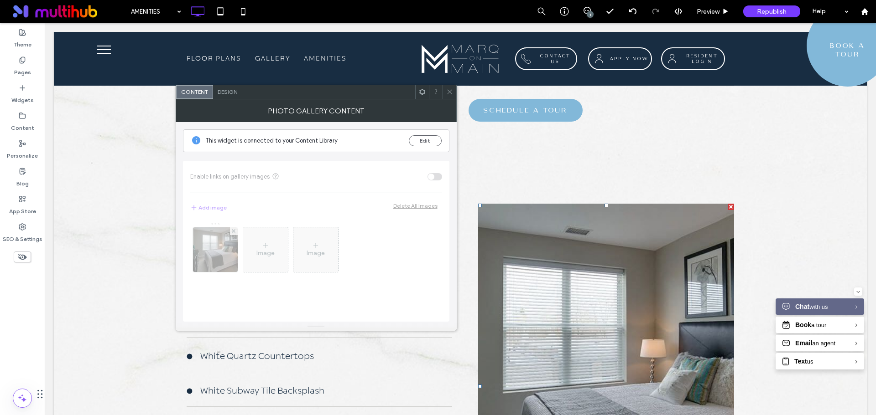
click at [231, 93] on span "Design" at bounding box center [228, 91] width 20 height 7
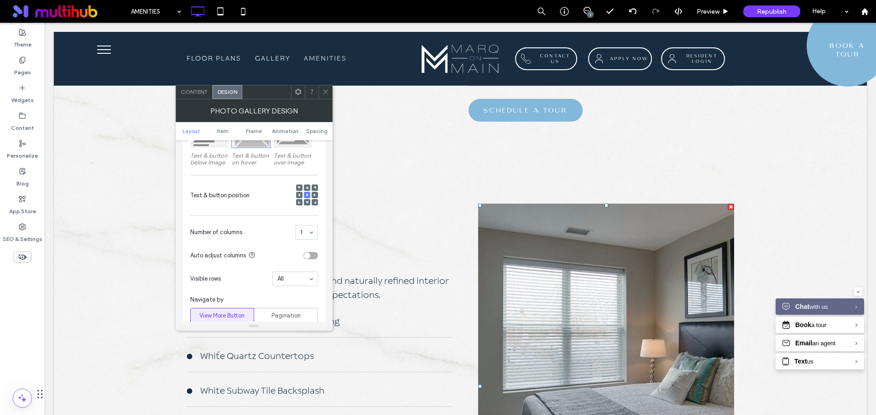
scroll to position [182, 0]
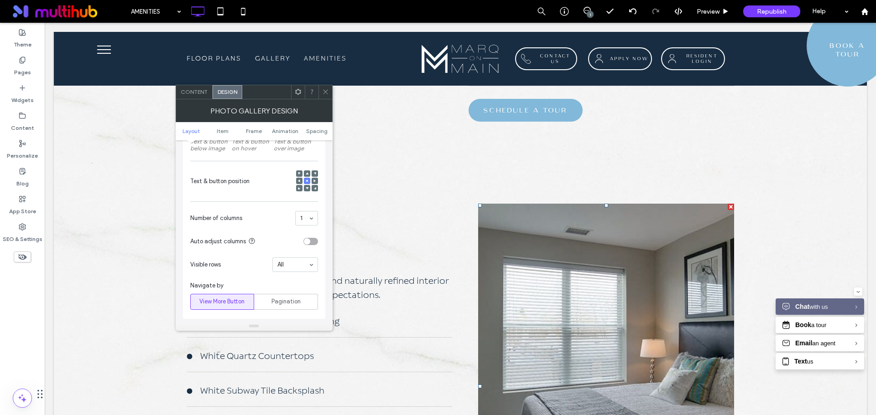
click at [324, 92] on icon at bounding box center [325, 91] width 7 height 7
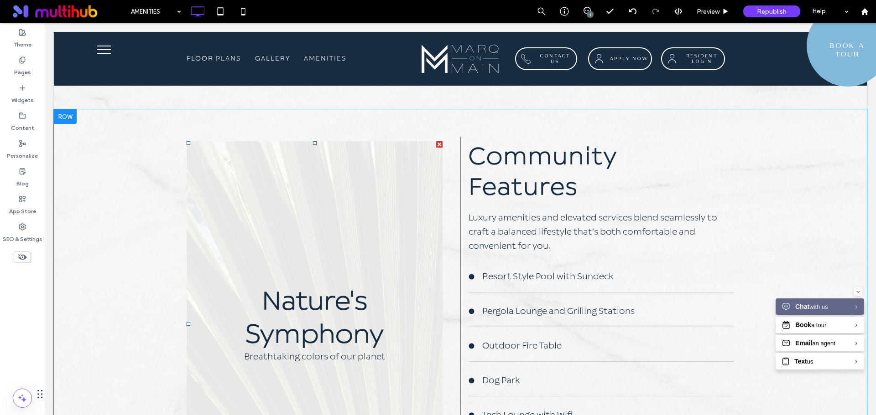
scroll to position [639, 0]
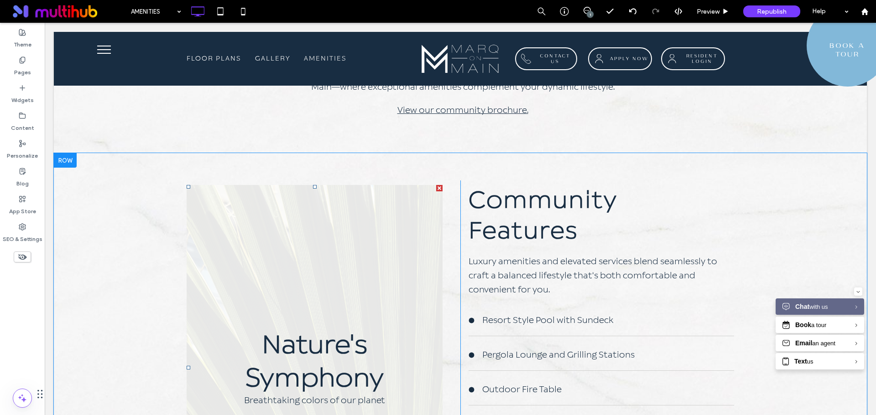
click at [357, 266] on link at bounding box center [315, 367] width 256 height 365
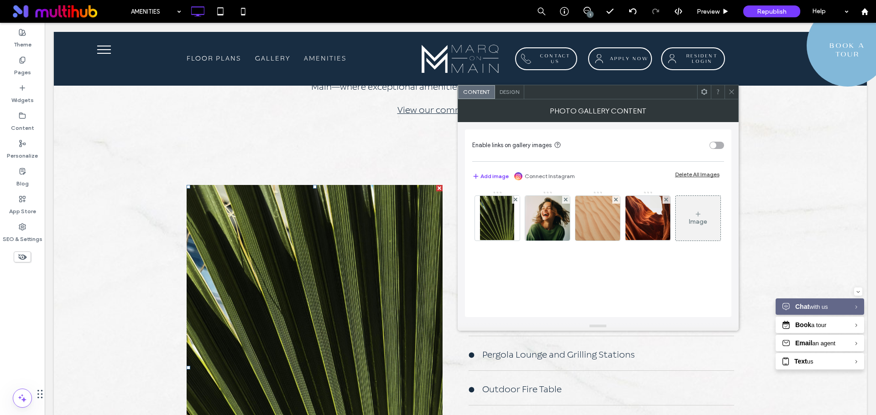
click at [506, 91] on span "Design" at bounding box center [509, 91] width 20 height 7
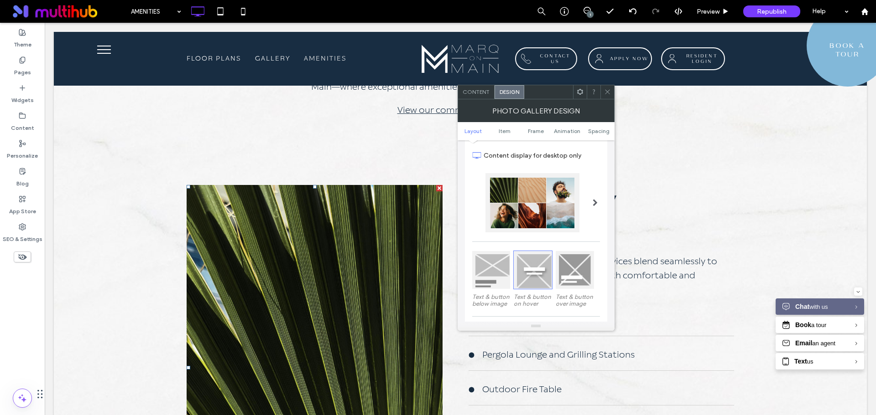
scroll to position [91, 0]
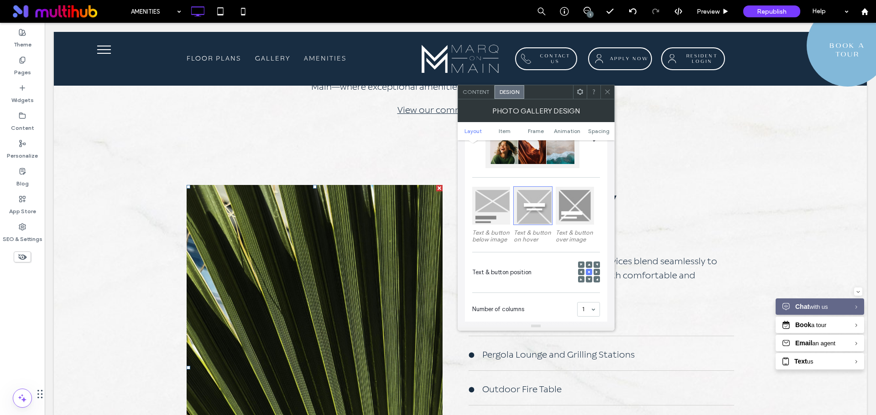
click at [604, 93] on icon at bounding box center [607, 91] width 7 height 7
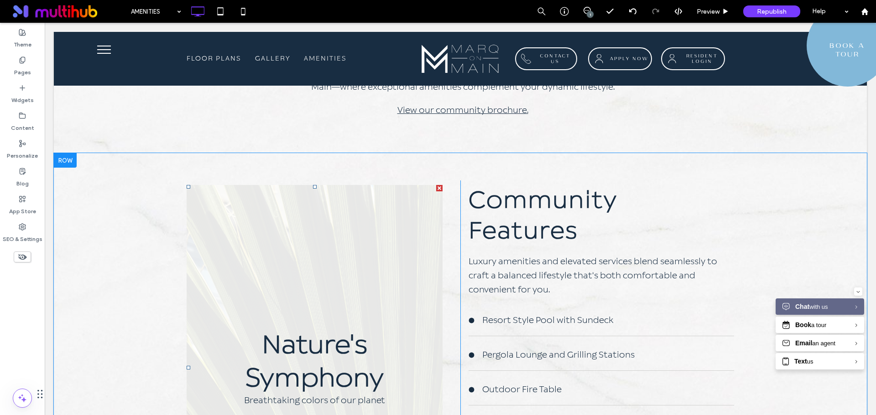
click at [351, 192] on link at bounding box center [315, 367] width 256 height 365
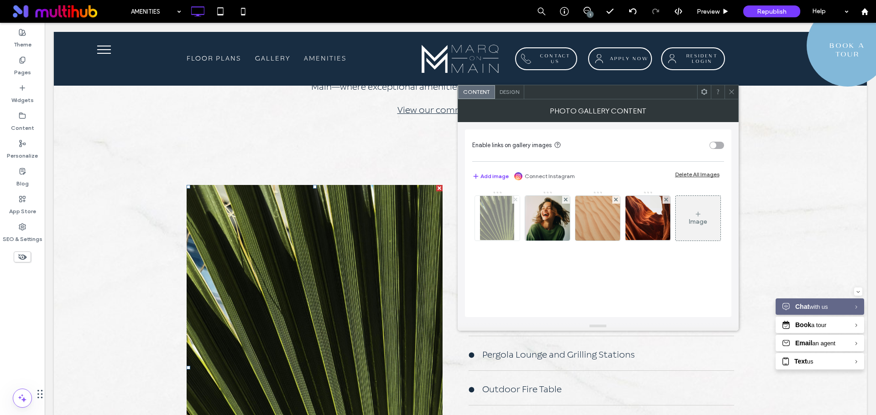
click at [515, 200] on use at bounding box center [516, 200] width 4 height 4
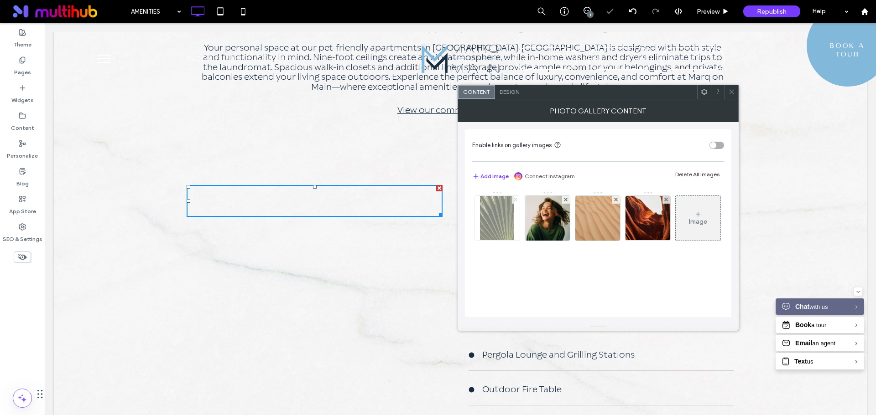
click at [515, 200] on use at bounding box center [516, 200] width 4 height 4
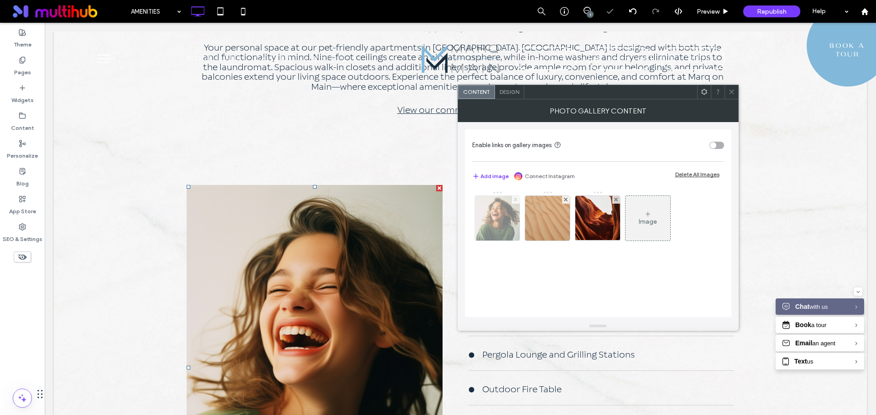
click at [515, 201] on use at bounding box center [516, 200] width 4 height 4
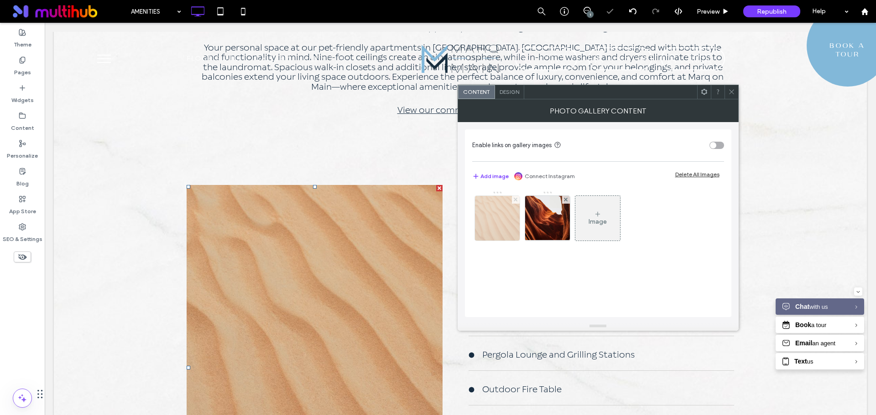
click at [515, 202] on span at bounding box center [516, 200] width 4 height 8
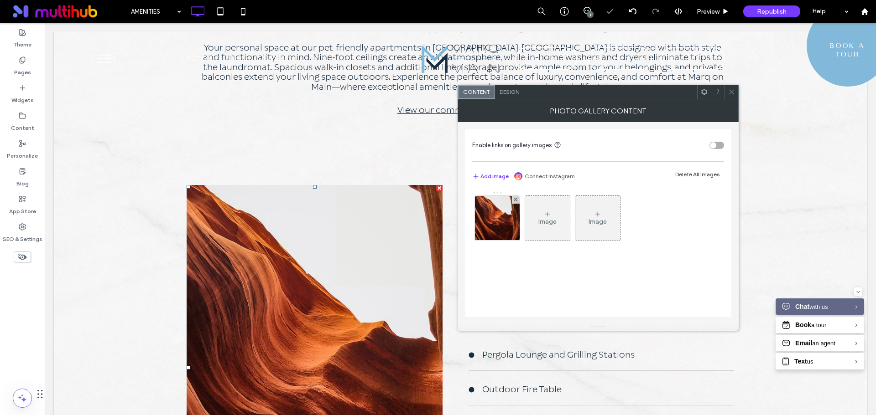
click at [515, 202] on span at bounding box center [516, 200] width 4 height 8
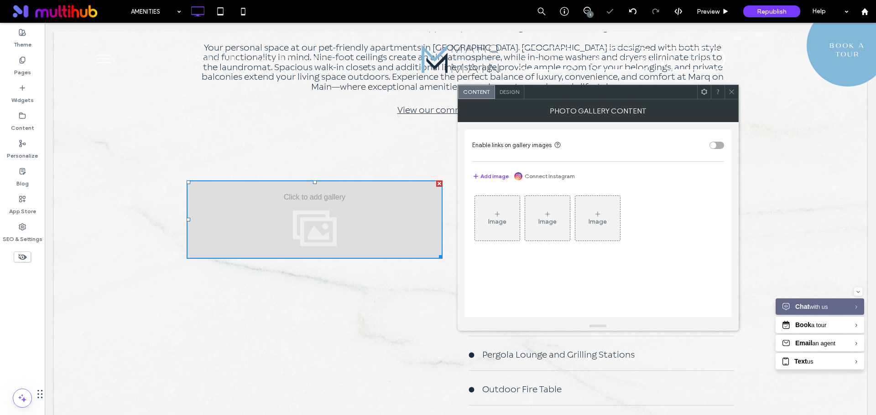
click at [705, 89] on icon at bounding box center [704, 91] width 7 height 7
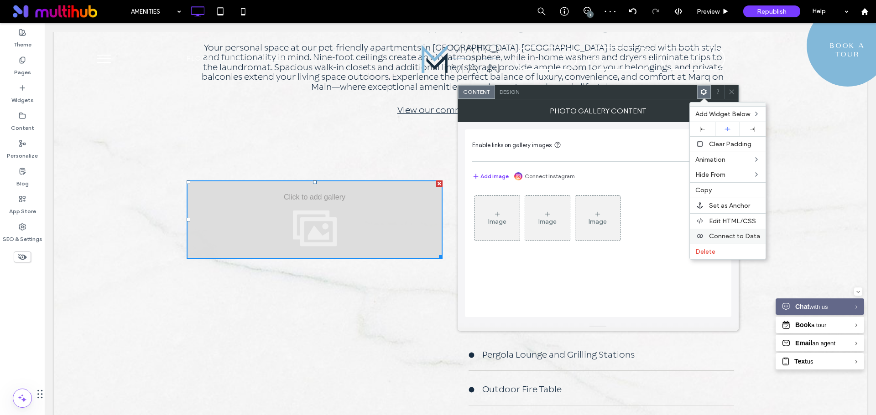
click at [731, 234] on span "Connect to Data" at bounding box center [734, 237] width 51 height 8
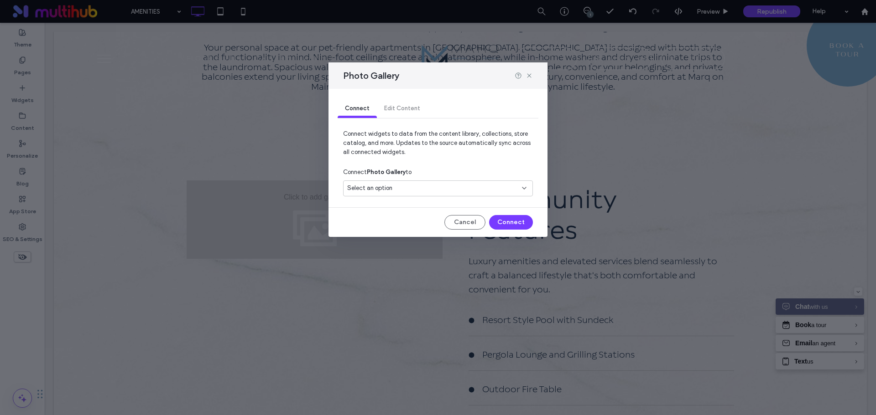
click at [478, 192] on div "Select an option" at bounding box center [432, 188] width 171 height 9
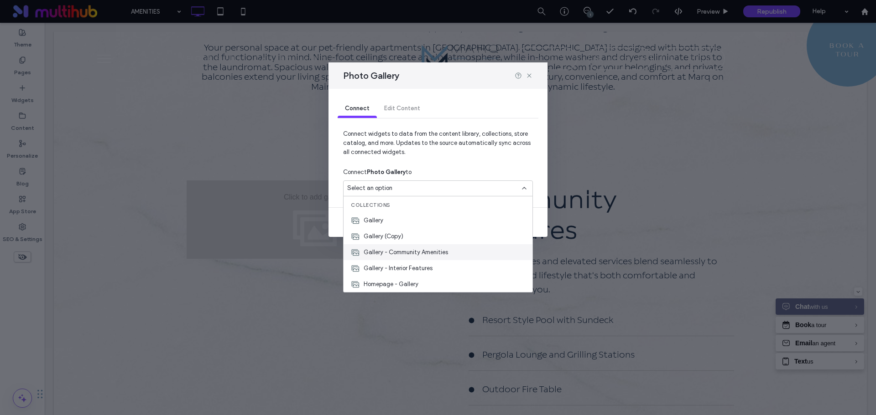
click at [453, 255] on div "Gallery - Community Amenities" at bounding box center [437, 252] width 189 height 16
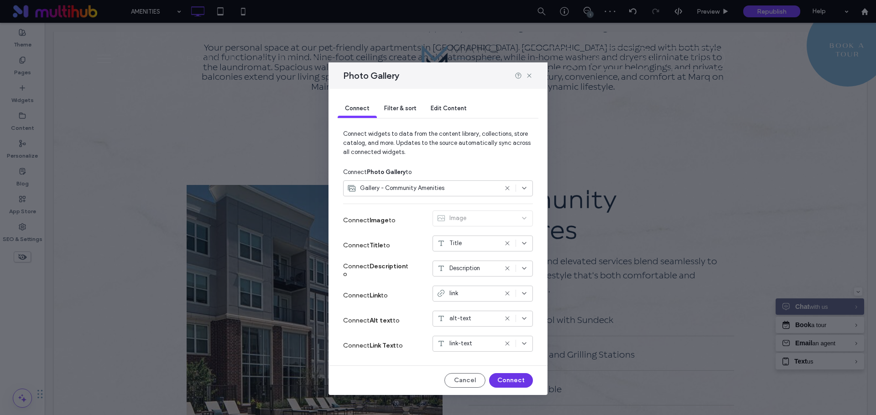
click at [502, 378] on button "Connect" at bounding box center [511, 381] width 44 height 15
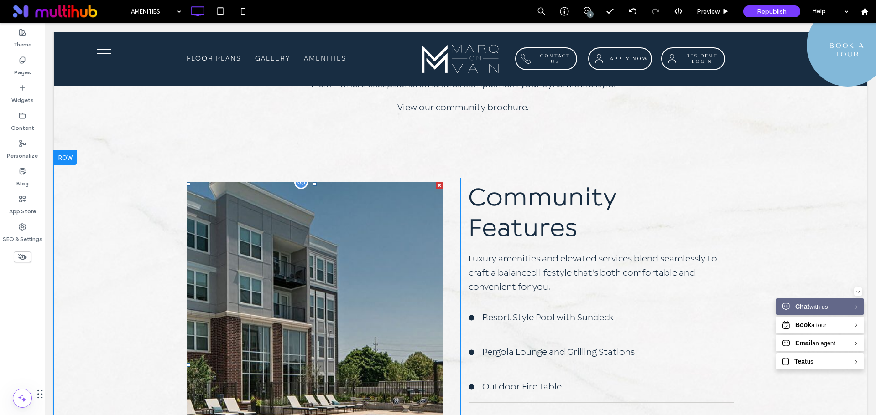
scroll to position [639, 0]
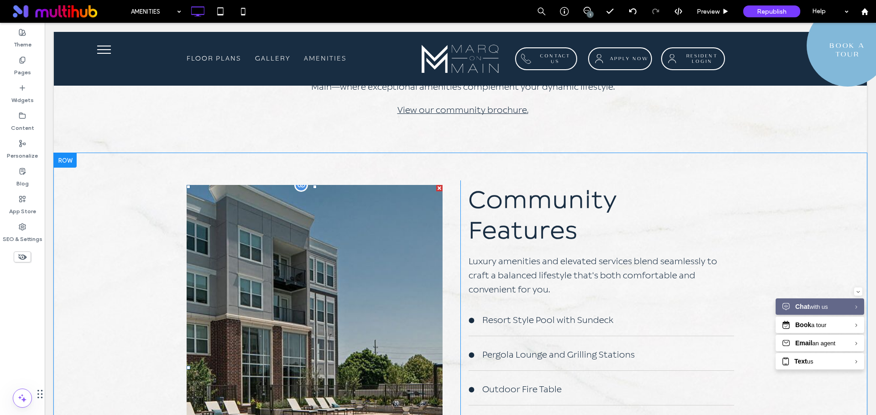
click at [330, 254] on link at bounding box center [315, 367] width 256 height 365
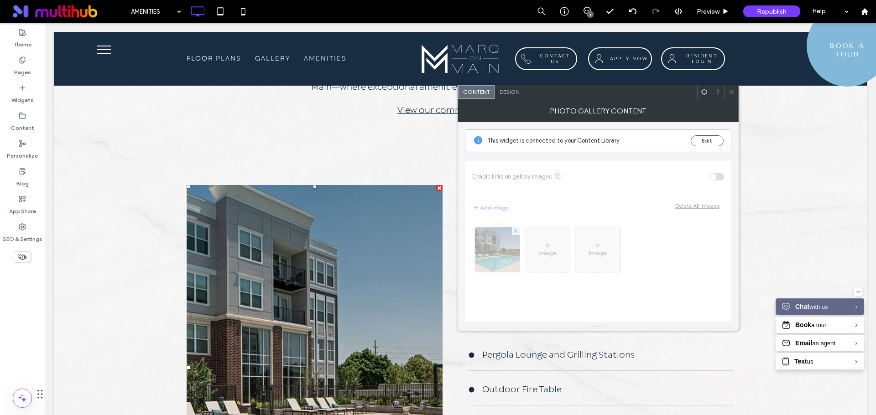
click at [512, 87] on div "Design" at bounding box center [509, 92] width 29 height 14
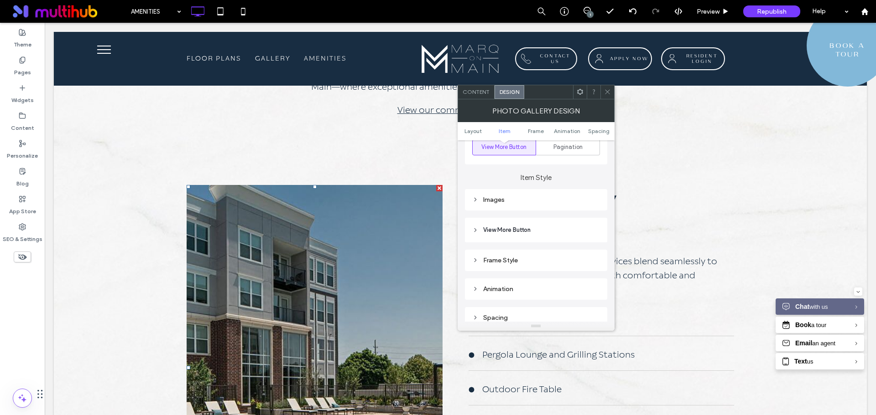
scroll to position [319, 0]
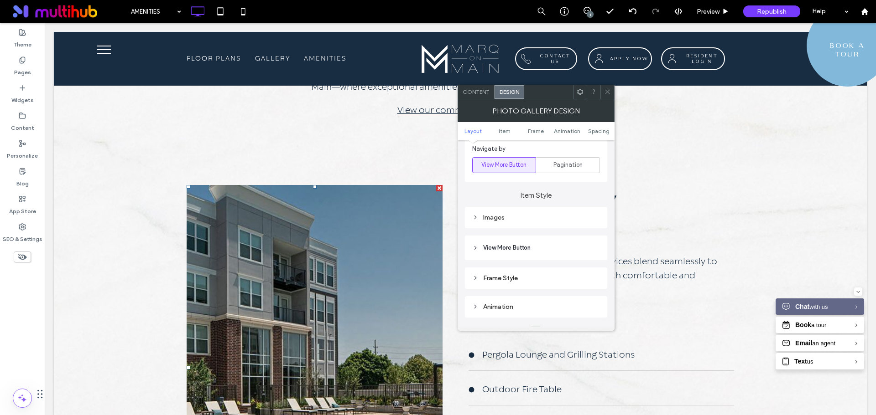
drag, startPoint x: 513, startPoint y: 218, endPoint x: 524, endPoint y: 221, distance: 11.4
click at [514, 218] on div "Images" at bounding box center [536, 218] width 128 height 8
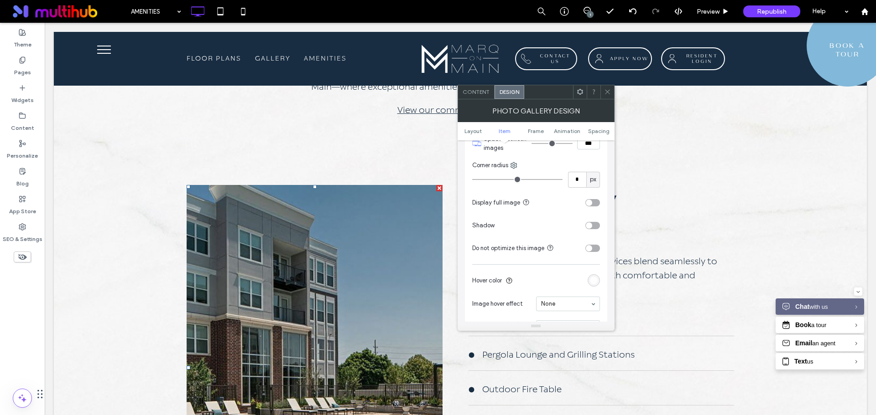
scroll to position [456, 0]
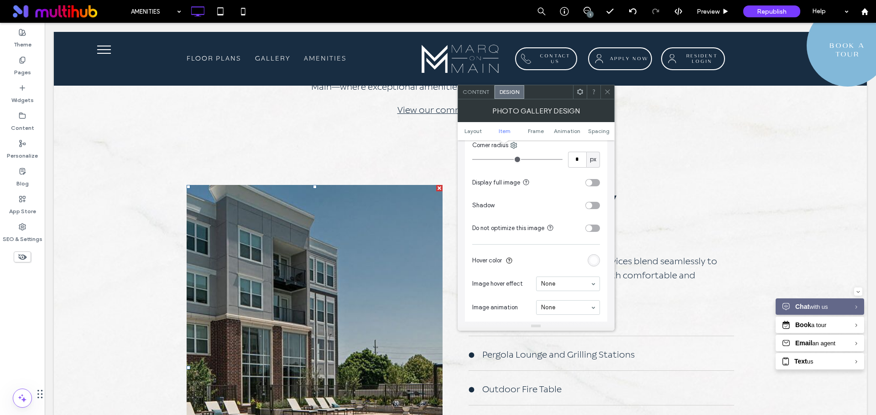
click at [593, 185] on div "toggle" at bounding box center [592, 182] width 15 height 7
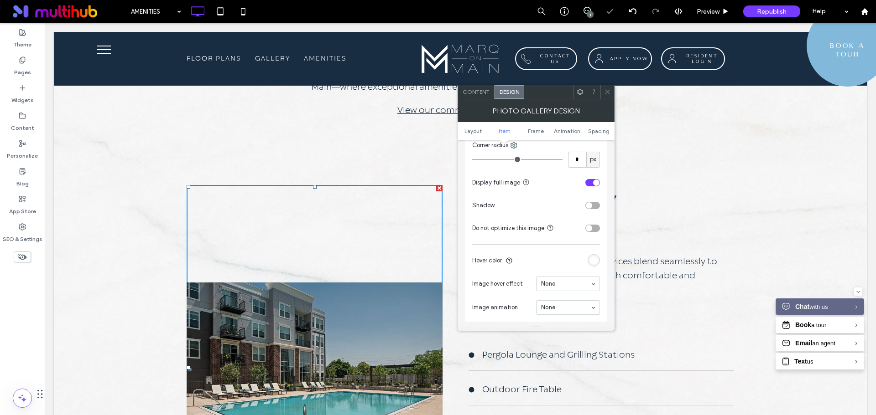
click at [593, 184] on div "toggle" at bounding box center [596, 183] width 6 height 6
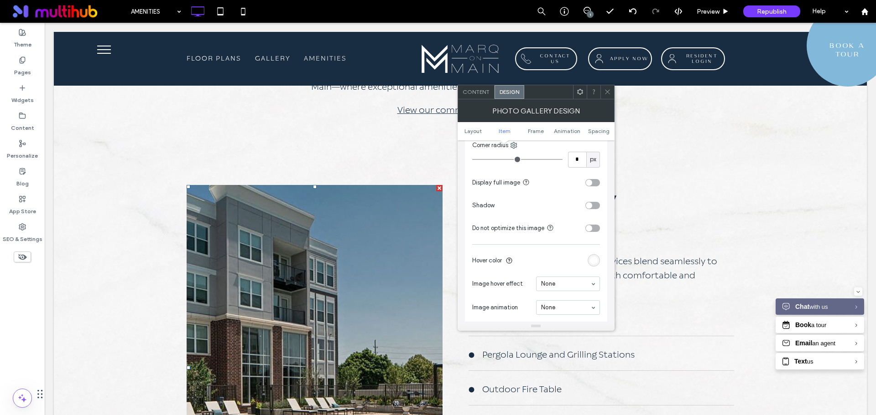
click at [589, 228] on div "toggle" at bounding box center [589, 228] width 6 height 6
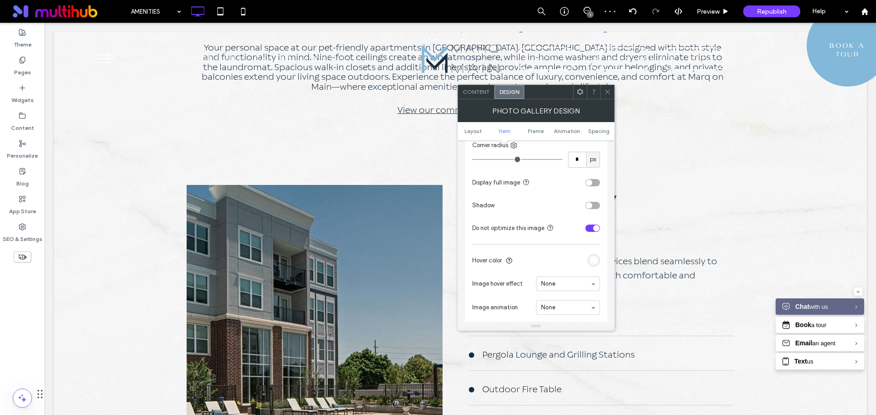
click at [590, 227] on div "toggle" at bounding box center [592, 228] width 15 height 7
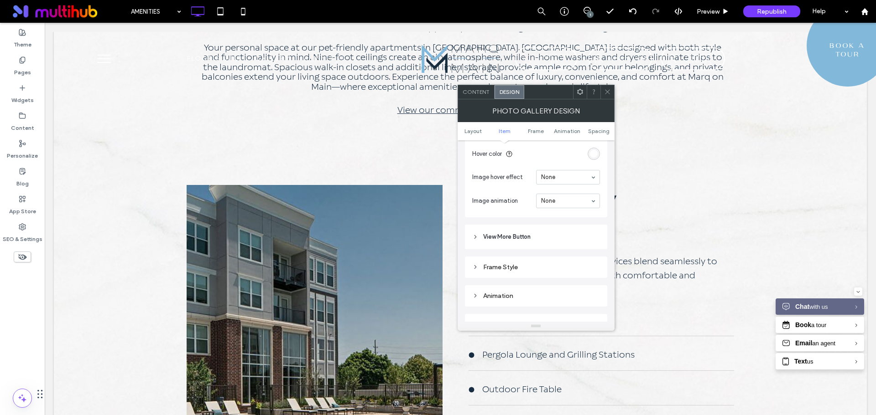
scroll to position [593, 0]
click at [509, 263] on div "Animation" at bounding box center [536, 266] width 128 height 8
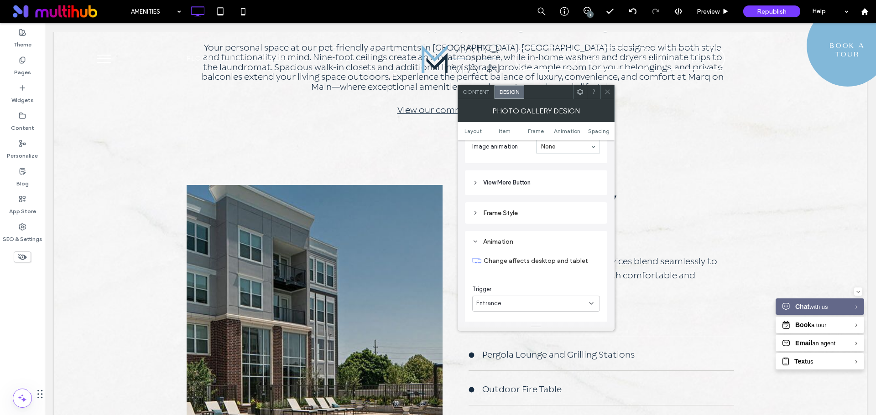
scroll to position [684, 0]
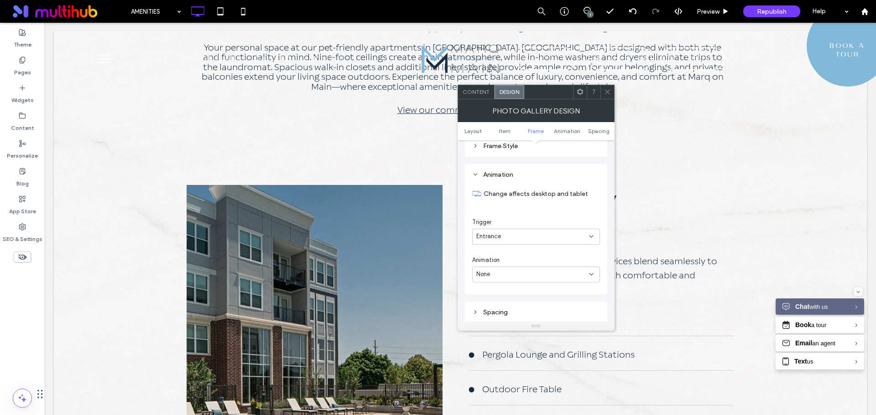
click at [502, 174] on div "Animation" at bounding box center [536, 175] width 128 height 8
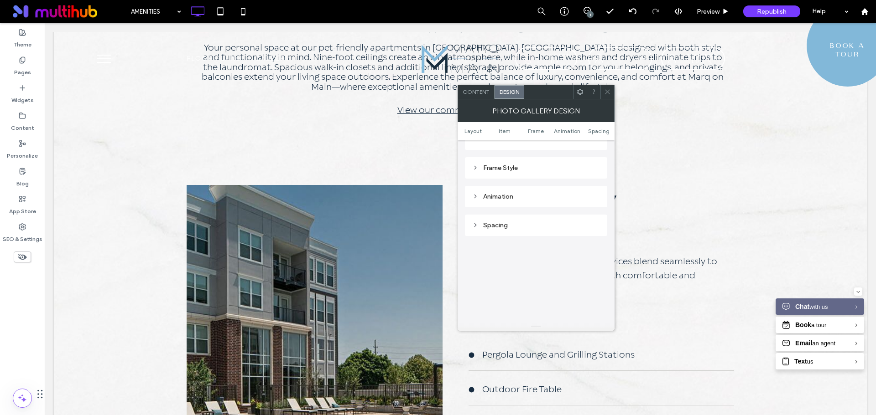
scroll to position [639, 0]
click at [607, 92] on use at bounding box center [607, 92] width 5 height 5
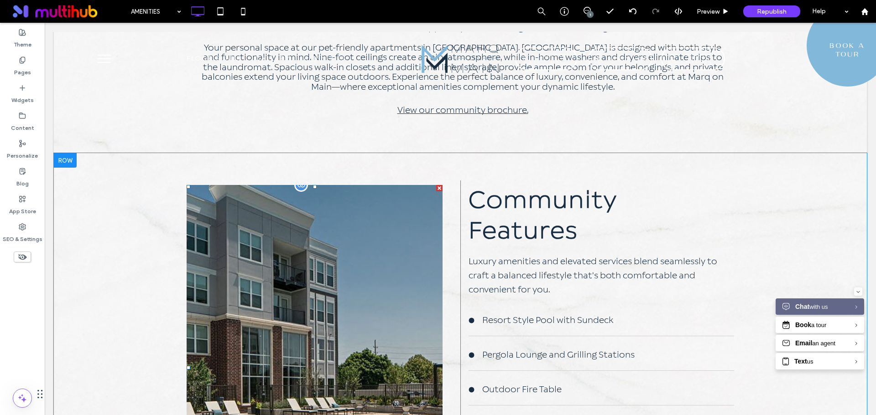
click at [290, 266] on link at bounding box center [315, 367] width 256 height 365
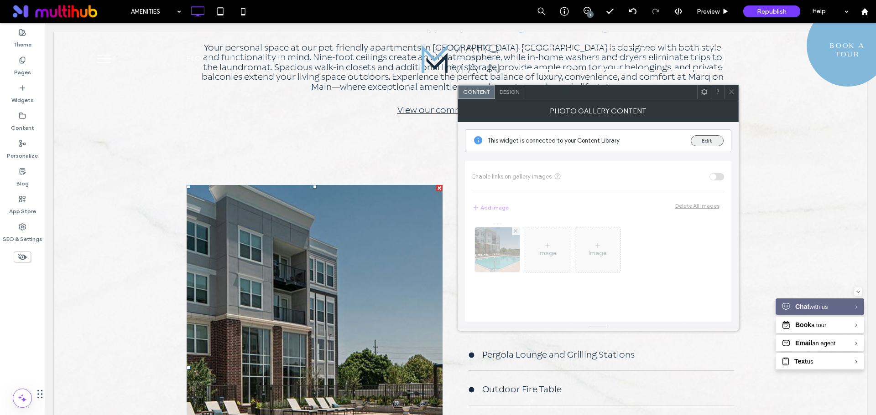
click at [710, 139] on button "Edit" at bounding box center [706, 140] width 33 height 11
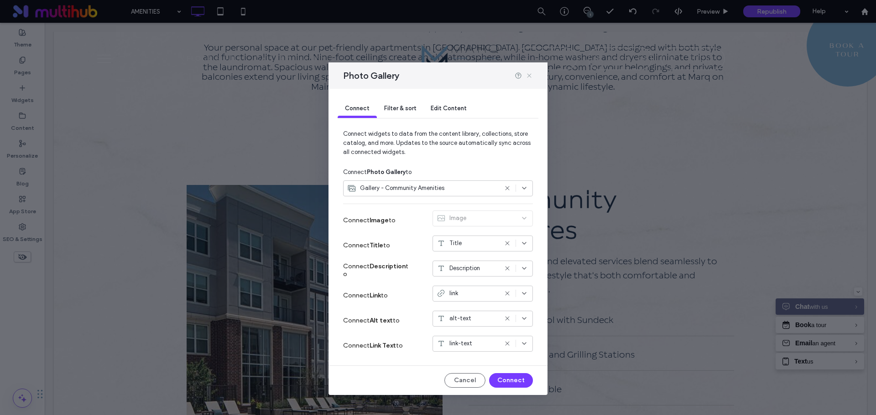
drag, startPoint x: 530, startPoint y: 78, endPoint x: 58, endPoint y: 85, distance: 472.1
click at [530, 78] on icon at bounding box center [528, 75] width 7 height 7
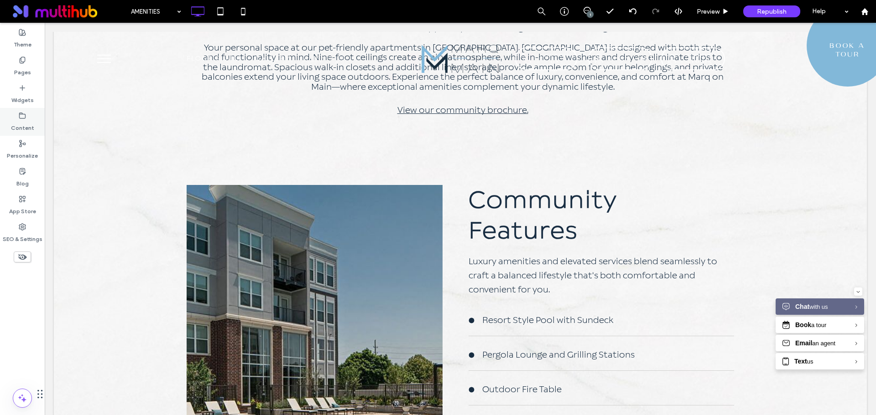
click at [31, 119] on label "Content" at bounding box center [22, 125] width 23 height 13
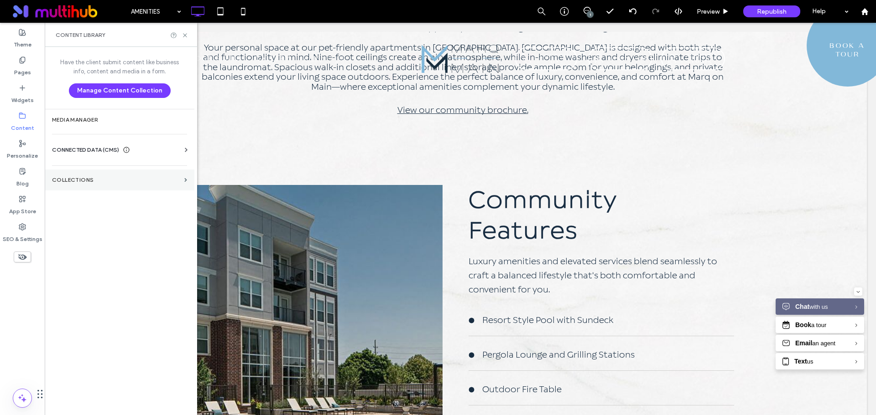
click at [124, 187] on section "Collections" at bounding box center [120, 180] width 150 height 21
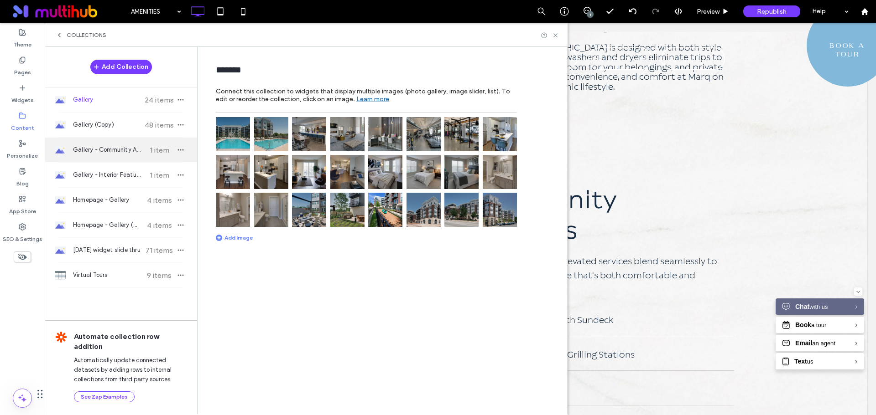
click at [130, 156] on div "Gallery - Community Amenities 1 item" at bounding box center [121, 150] width 152 height 25
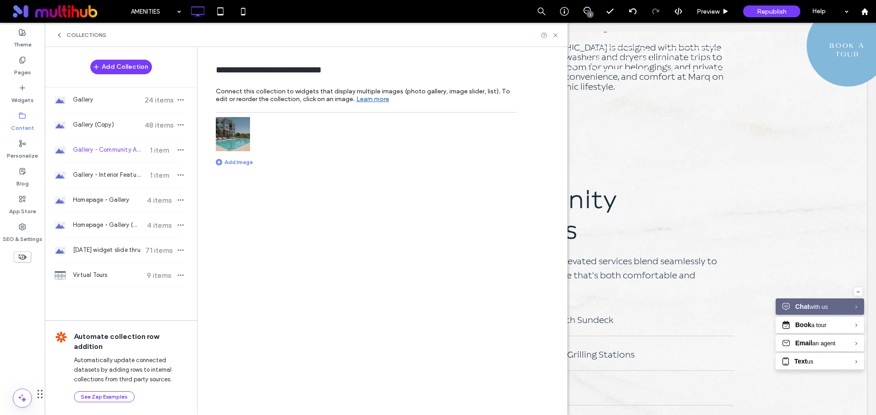
click at [237, 135] on img at bounding box center [233, 134] width 34 height 34
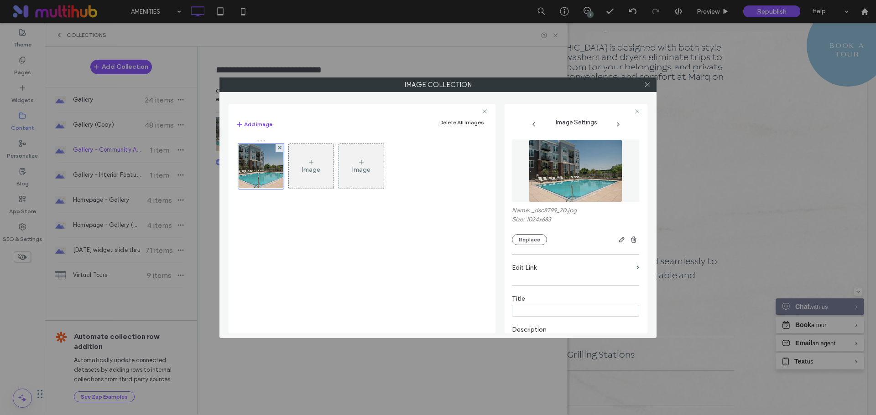
drag, startPoint x: 280, startPoint y: 145, endPoint x: 275, endPoint y: 156, distance: 11.0
click at [280, 146] on span at bounding box center [280, 148] width 4 height 8
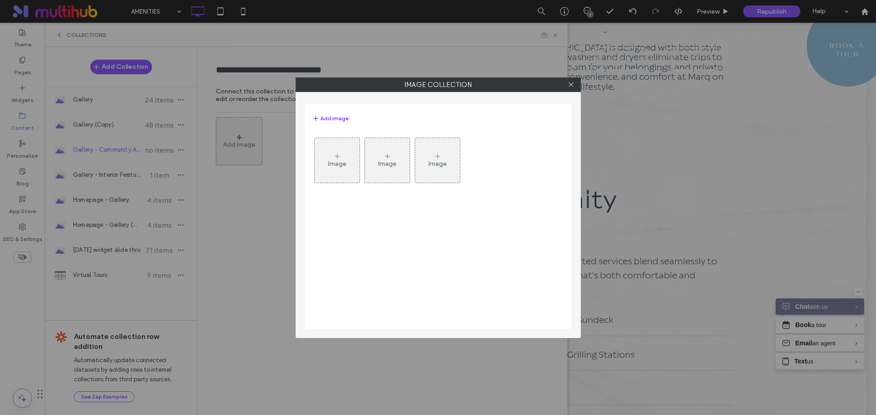
click at [339, 164] on div "Image" at bounding box center [337, 164] width 18 height 8
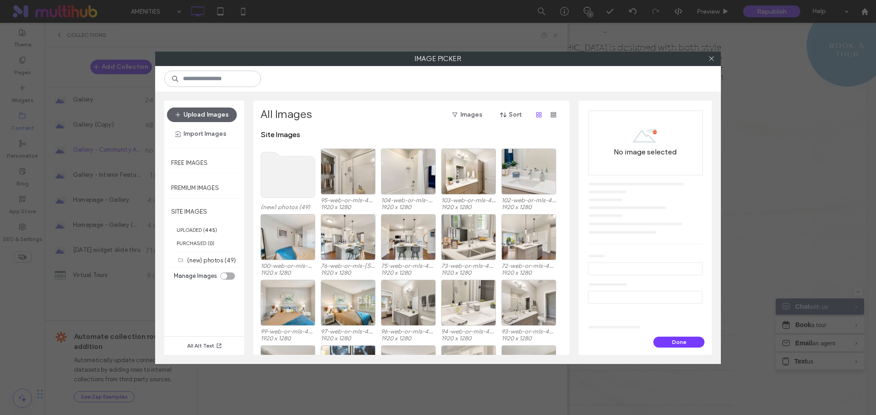
click at [283, 186] on use at bounding box center [288, 175] width 54 height 46
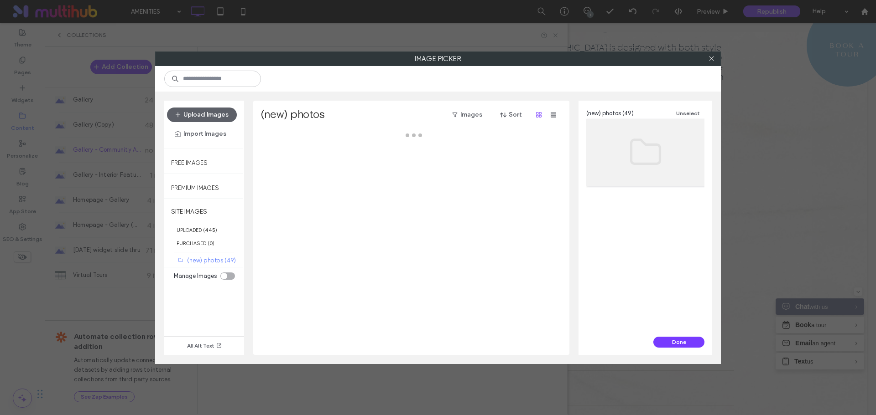
click at [283, 186] on div at bounding box center [413, 242] width 306 height 225
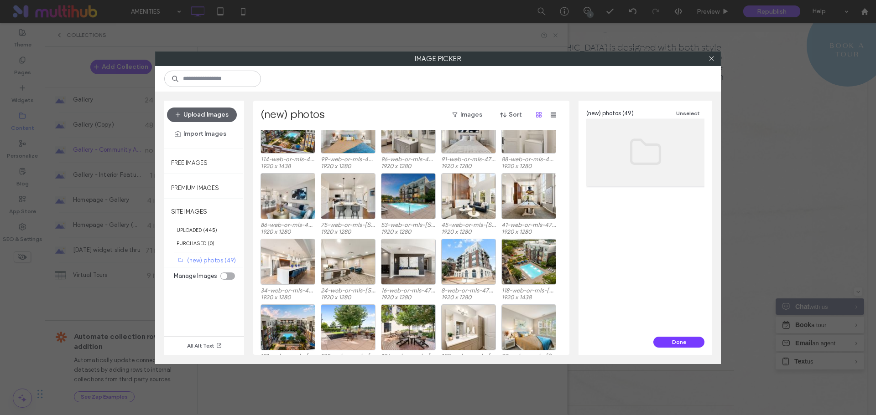
scroll to position [38, 0]
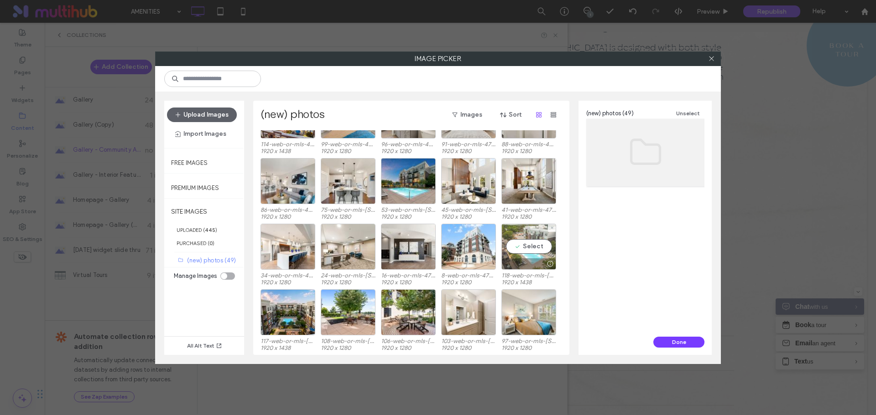
click at [536, 251] on div "Select" at bounding box center [528, 247] width 55 height 46
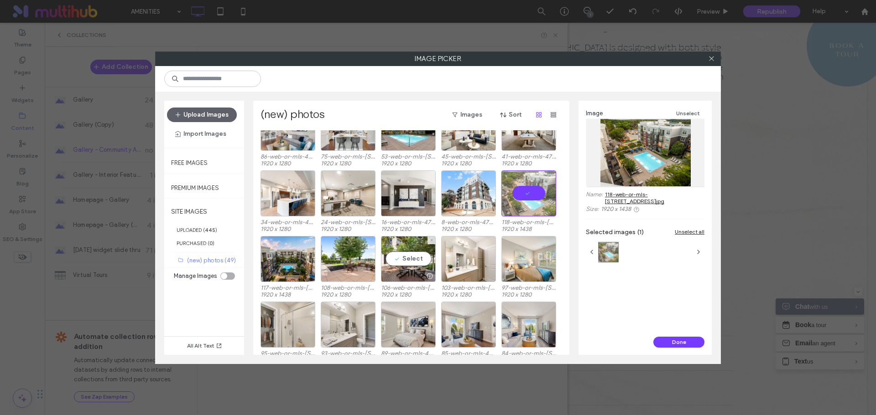
scroll to position [46, 0]
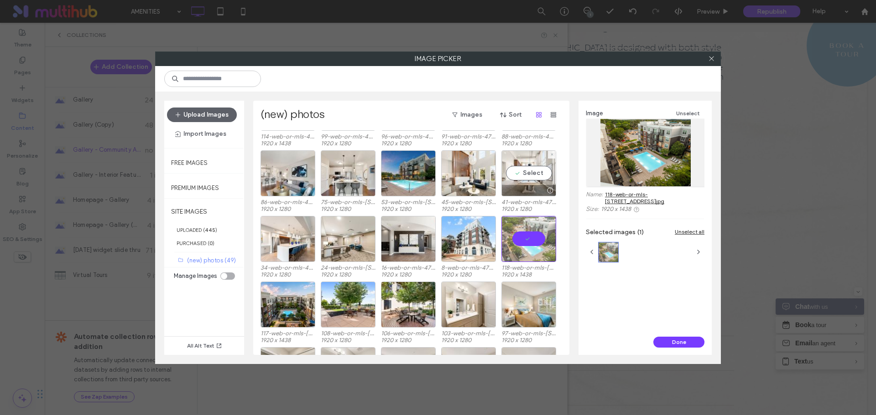
click at [527, 172] on div "Select" at bounding box center [528, 174] width 55 height 46
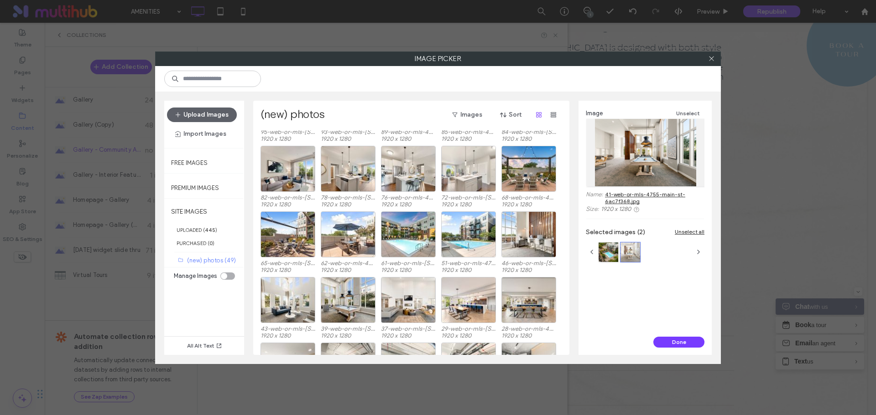
scroll to position [319, 0]
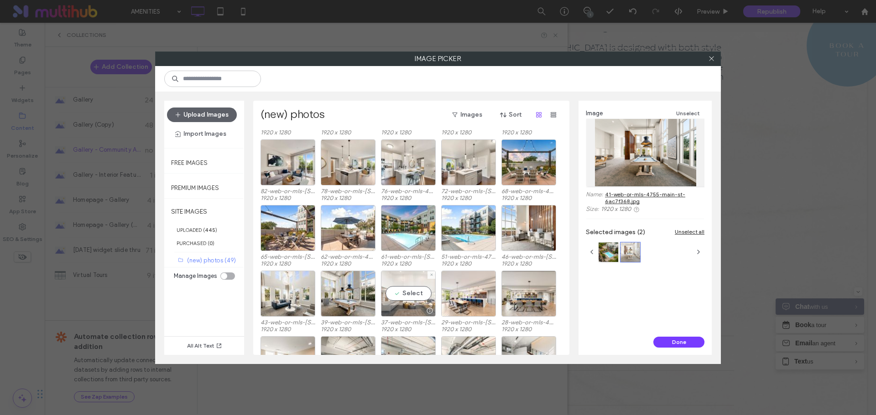
click at [408, 294] on div "Select" at bounding box center [408, 294] width 55 height 46
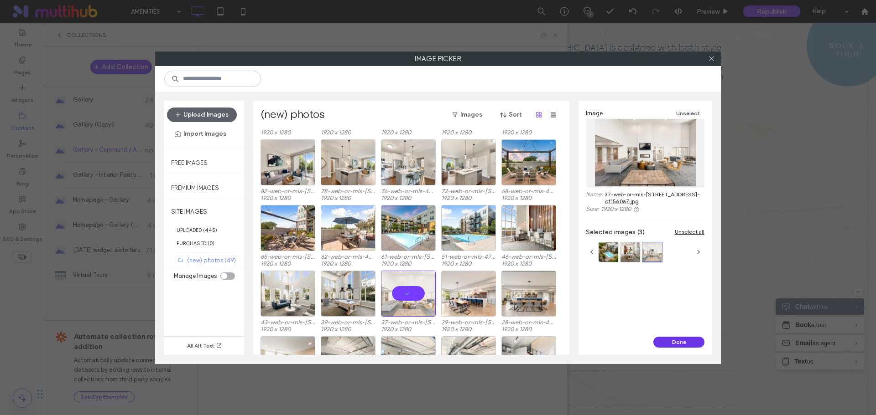
click at [679, 343] on button "Done" at bounding box center [678, 342] width 51 height 11
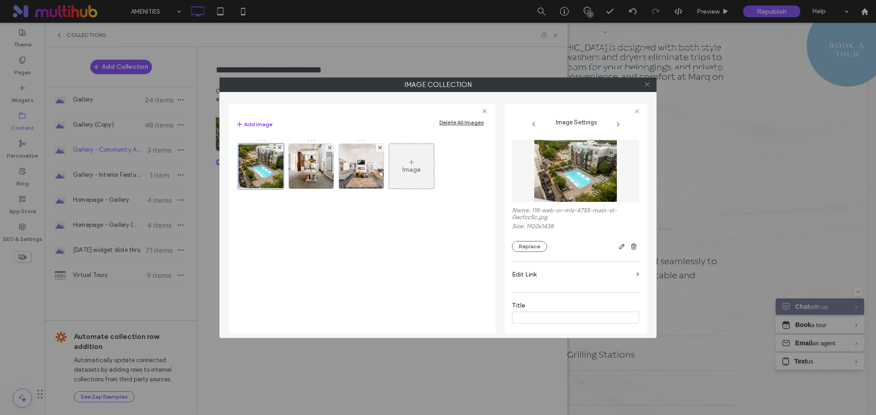
click at [648, 84] on icon at bounding box center [647, 84] width 7 height 7
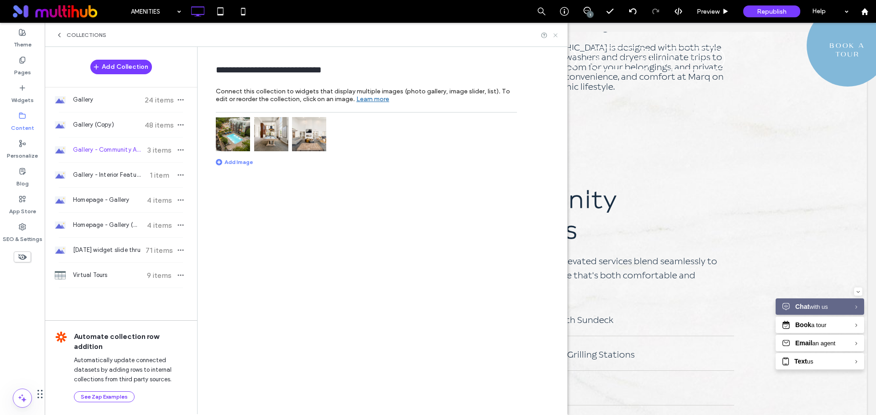
click at [558, 34] on icon at bounding box center [555, 35] width 7 height 7
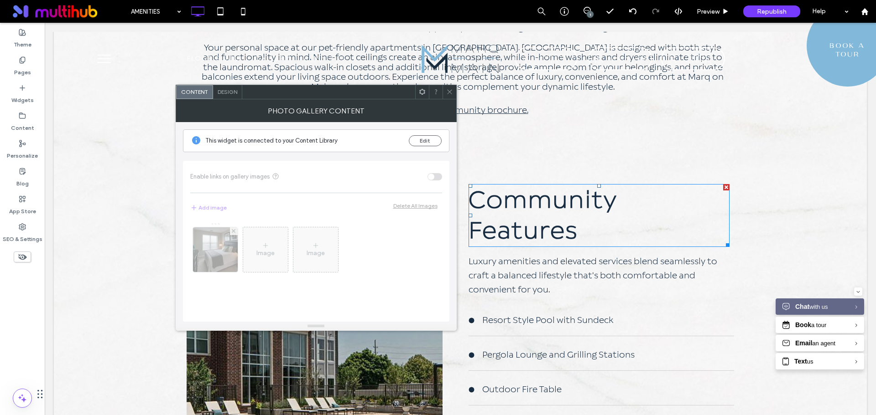
click at [237, 96] on div "Design" at bounding box center [227, 92] width 29 height 14
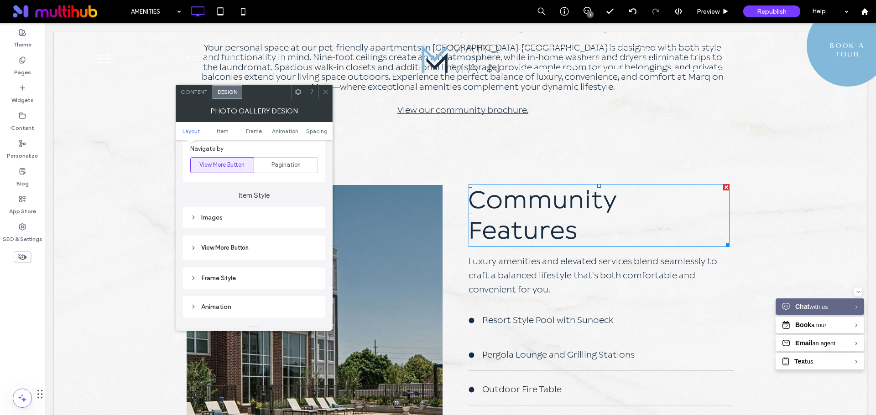
click at [244, 308] on div "Animation" at bounding box center [254, 307] width 128 height 8
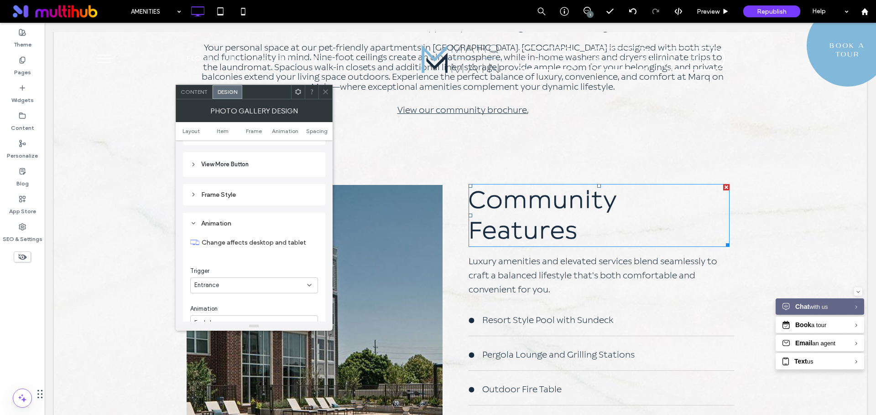
scroll to position [410, 0]
click at [327, 93] on icon at bounding box center [325, 91] width 7 height 7
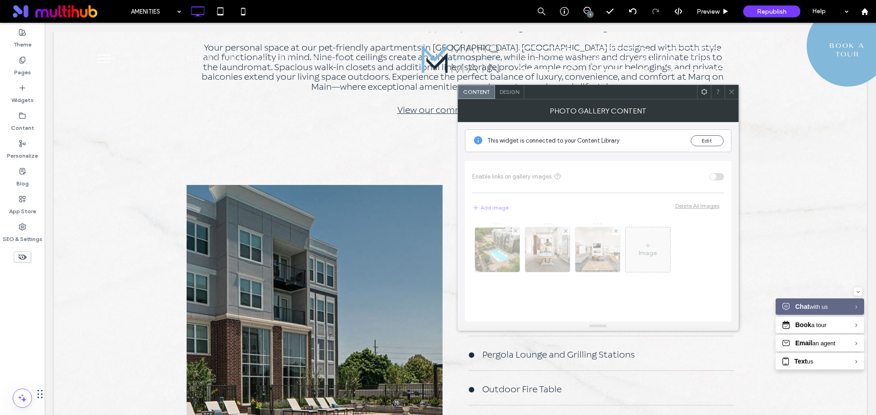
click at [511, 95] on span "Design" at bounding box center [509, 91] width 20 height 7
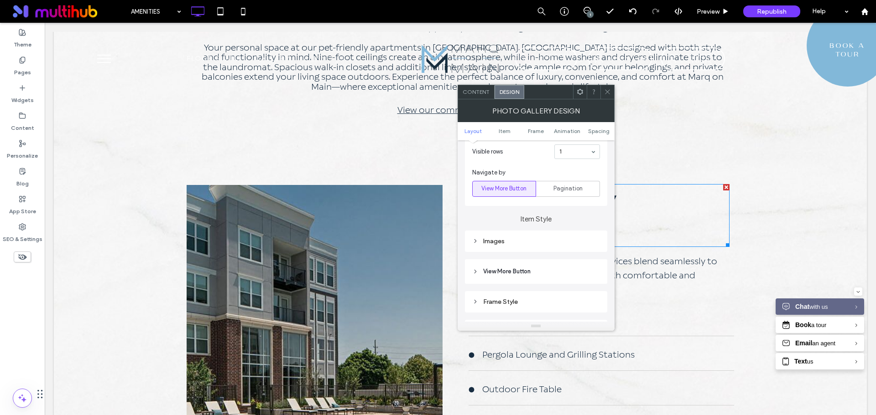
scroll to position [319, 0]
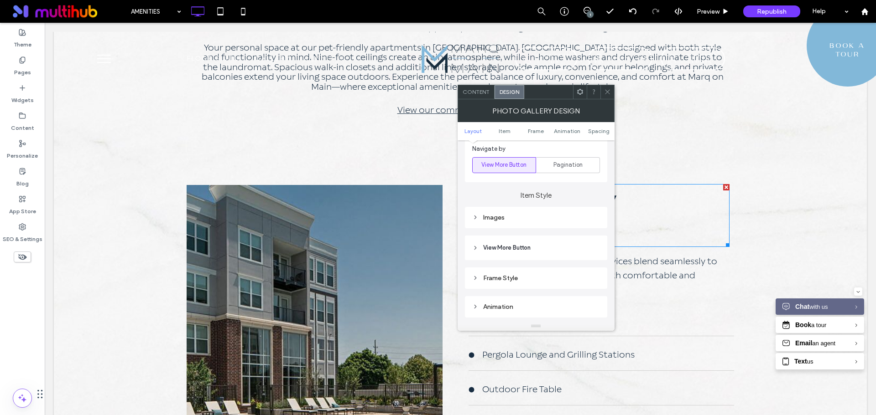
click at [533, 218] on div "Images" at bounding box center [536, 218] width 128 height 8
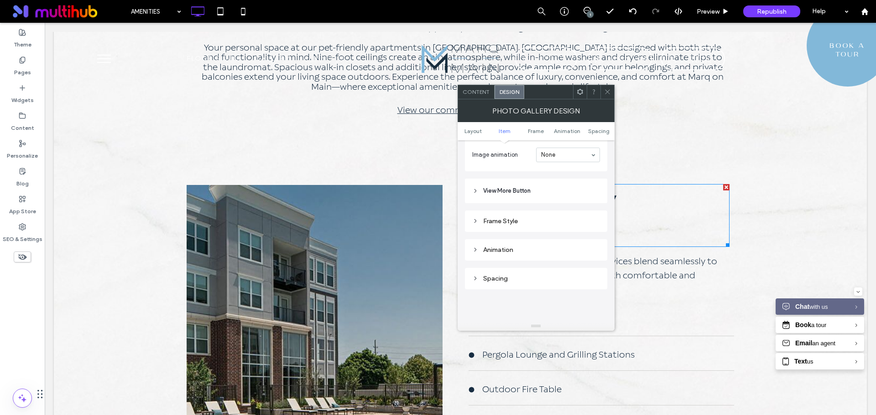
scroll to position [639, 0]
click at [531, 192] on div "Frame Style" at bounding box center [536, 192] width 128 height 8
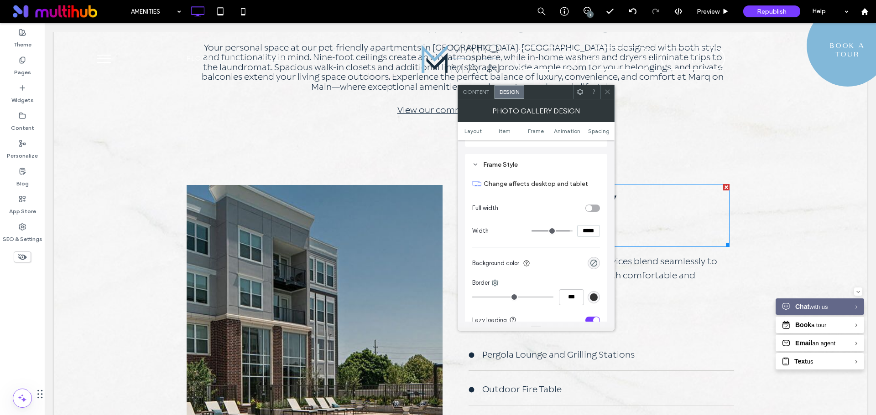
scroll to position [684, 0]
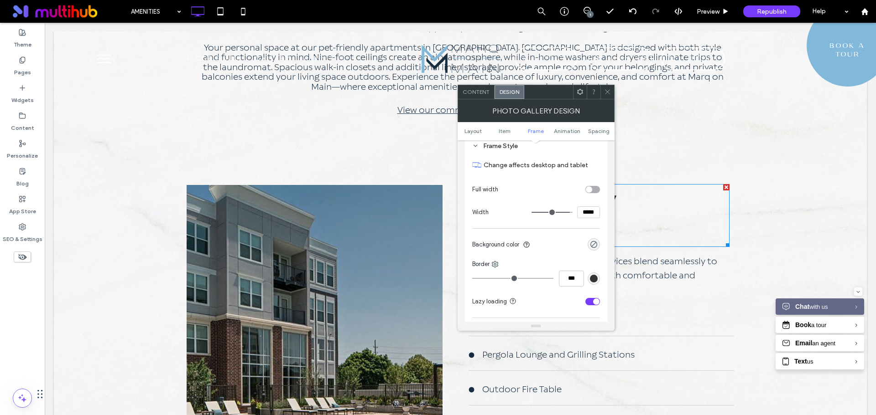
click at [596, 191] on div "toggle" at bounding box center [592, 189] width 15 height 7
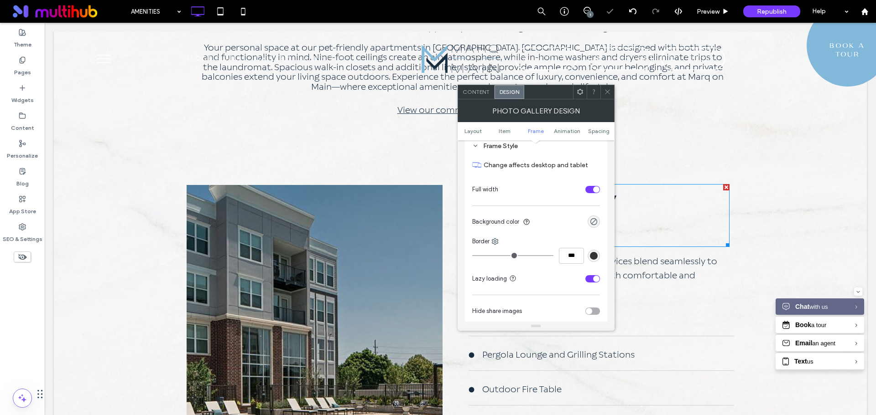
click at [596, 191] on div "toggle" at bounding box center [596, 190] width 6 height 6
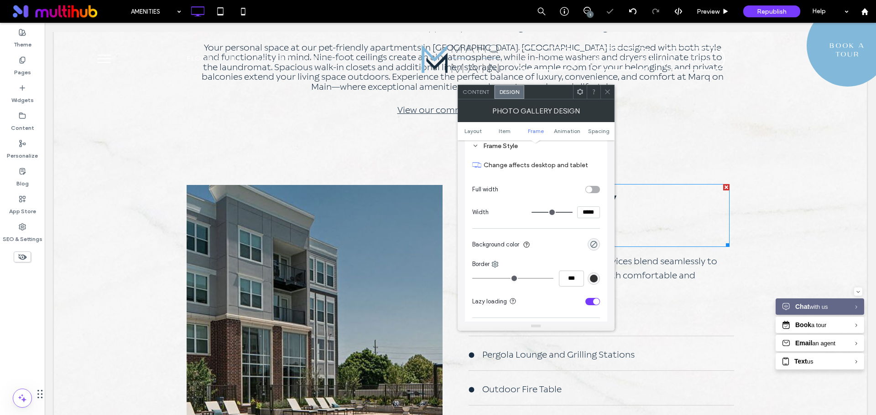
click at [595, 191] on div "toggle" at bounding box center [592, 189] width 15 height 7
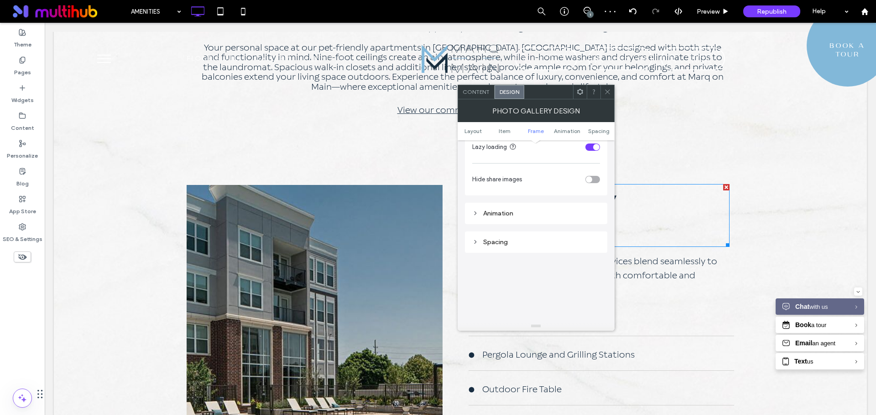
scroll to position [821, 0]
click at [526, 209] on div "Animation" at bounding box center [536, 209] width 128 height 8
click at [561, 217] on div "None" at bounding box center [532, 217] width 113 height 9
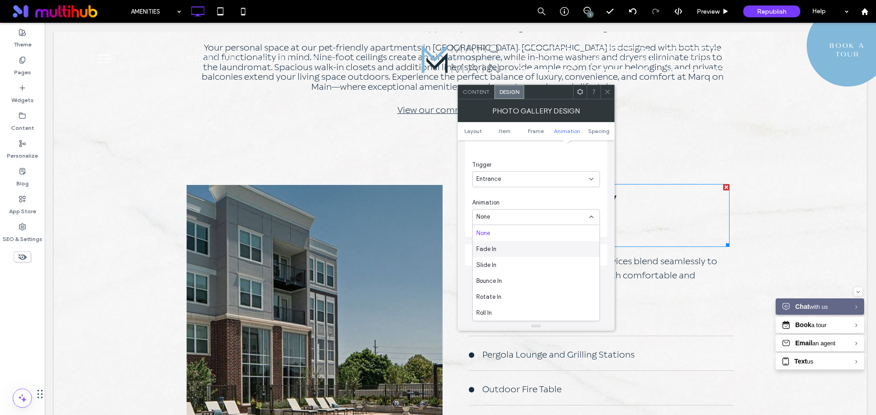
click at [562, 249] on div "Fade In" at bounding box center [535, 249] width 127 height 16
click at [552, 261] on div "In place" at bounding box center [536, 255] width 128 height 16
click at [551, 292] on div "From right" at bounding box center [535, 287] width 127 height 16
click at [562, 256] on div "From right" at bounding box center [532, 254] width 113 height 9
click at [555, 299] on div "From left" at bounding box center [535, 303] width 127 height 16
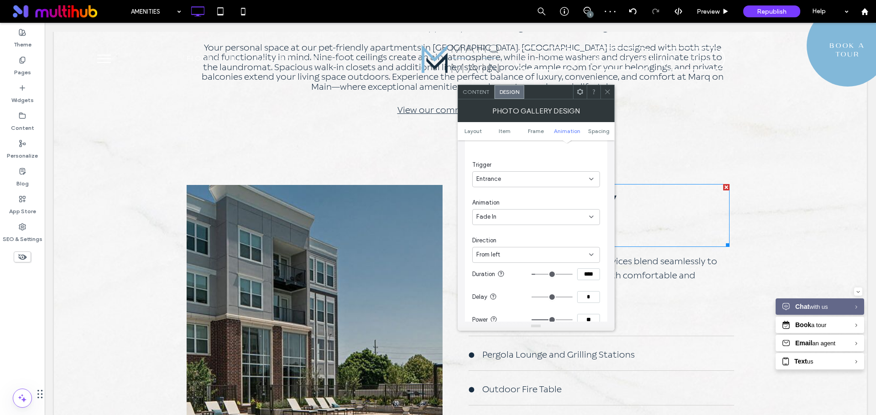
click at [609, 94] on icon at bounding box center [607, 91] width 7 height 7
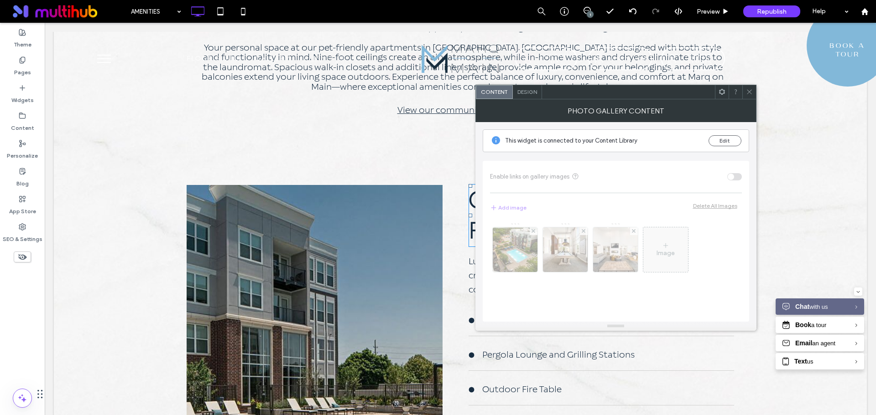
click at [522, 93] on span "Design" at bounding box center [527, 91] width 20 height 7
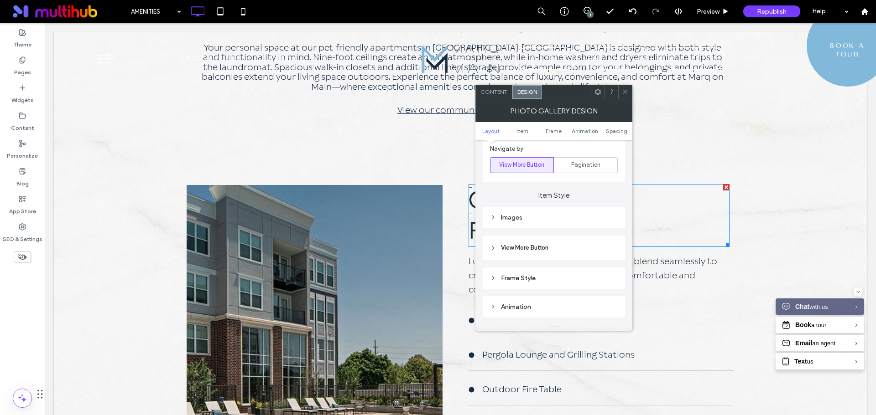
scroll to position [365, 0]
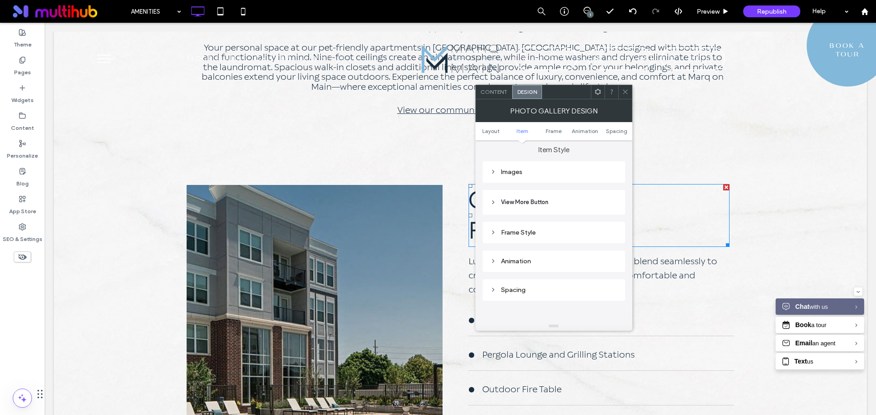
click at [551, 173] on div "Images" at bounding box center [554, 172] width 128 height 8
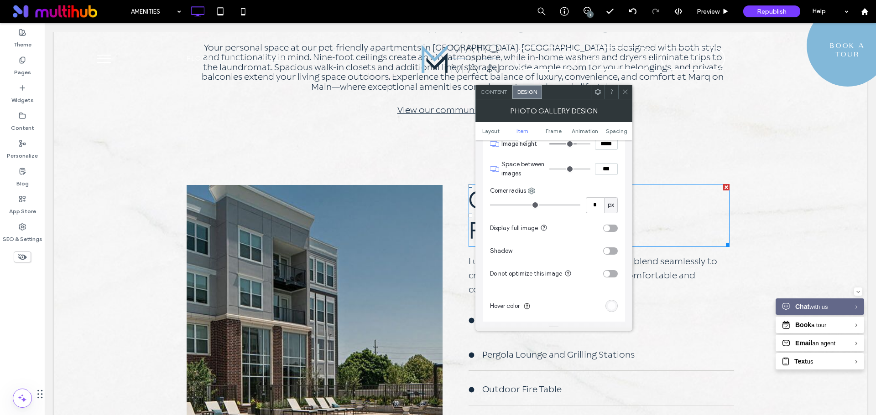
scroll to position [456, 0]
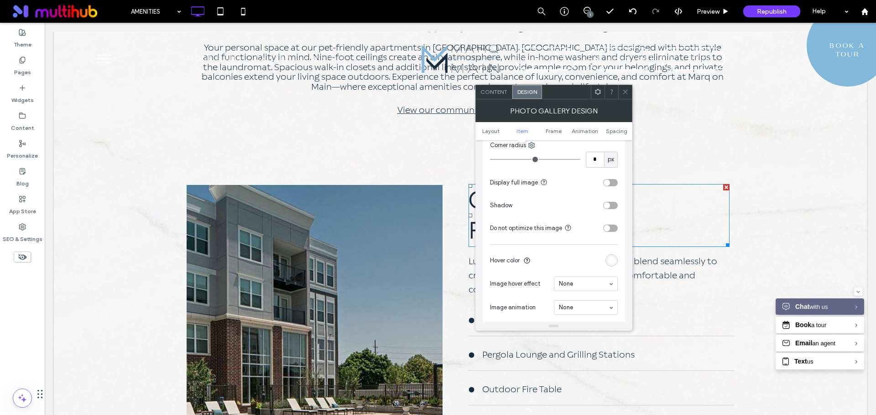
click at [613, 178] on section "Display full image" at bounding box center [554, 182] width 128 height 23
click at [613, 182] on div "toggle" at bounding box center [610, 182] width 15 height 7
click at [613, 183] on div "toggle" at bounding box center [614, 183] width 6 height 6
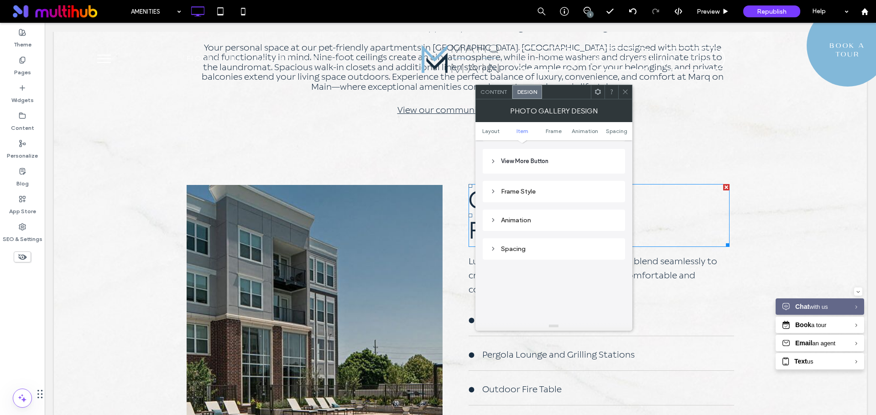
click at [572, 223] on div "Animation" at bounding box center [554, 221] width 128 height 8
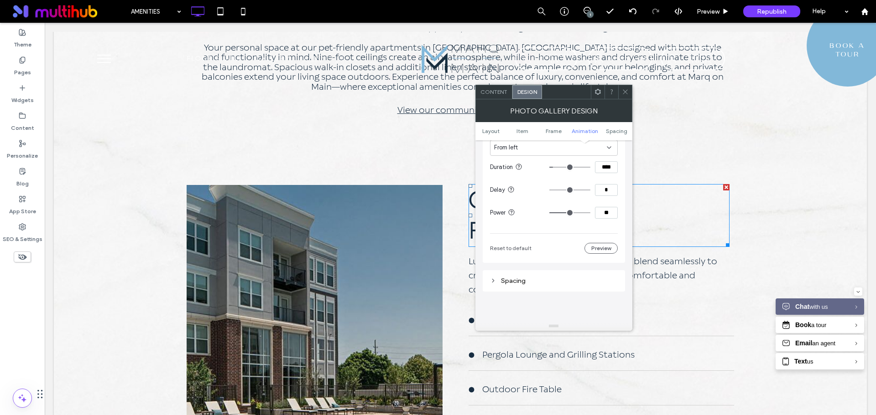
scroll to position [912, 0]
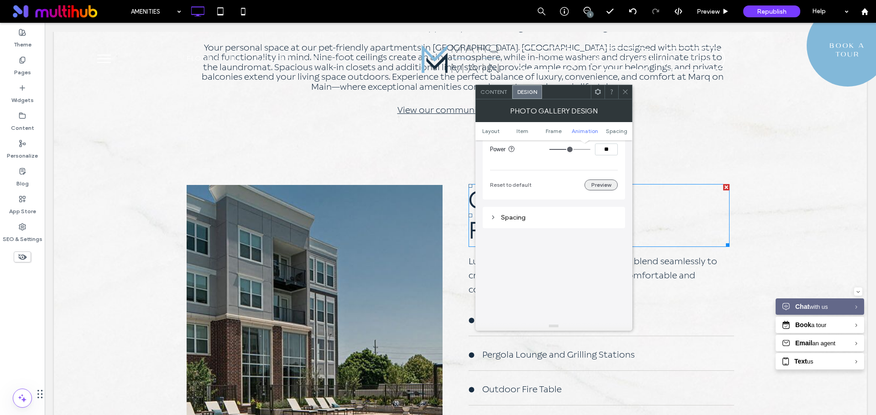
click at [600, 186] on button "Preview" at bounding box center [600, 185] width 33 height 11
click at [623, 89] on icon at bounding box center [625, 91] width 7 height 7
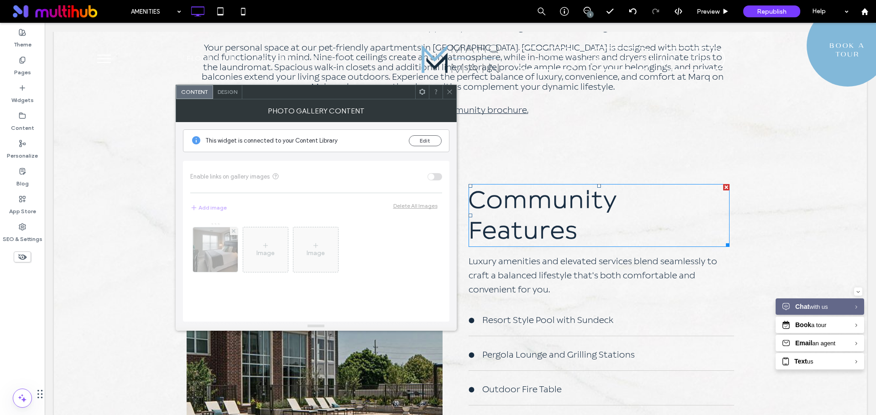
click at [223, 94] on span "Design" at bounding box center [228, 91] width 20 height 7
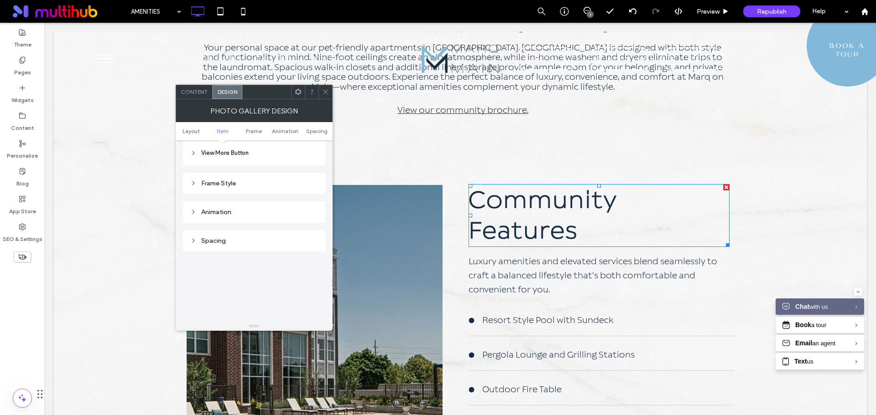
scroll to position [405, 0]
click at [265, 226] on div "Animation" at bounding box center [254, 221] width 128 height 12
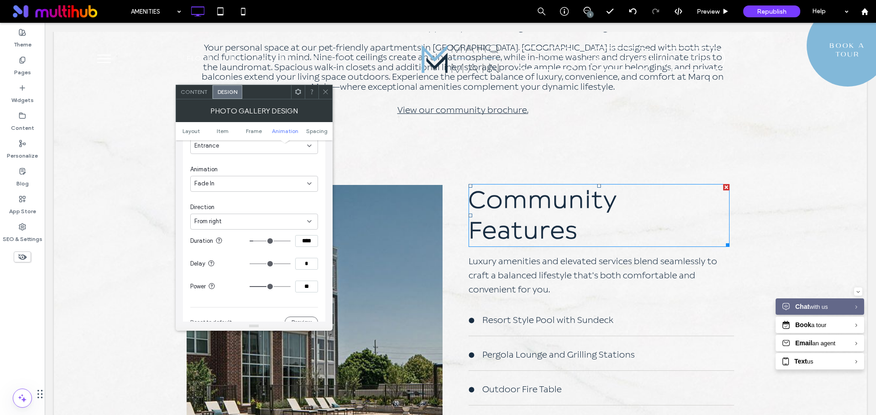
scroll to position [588, 0]
click at [291, 275] on button "Preview" at bounding box center [301, 276] width 33 height 11
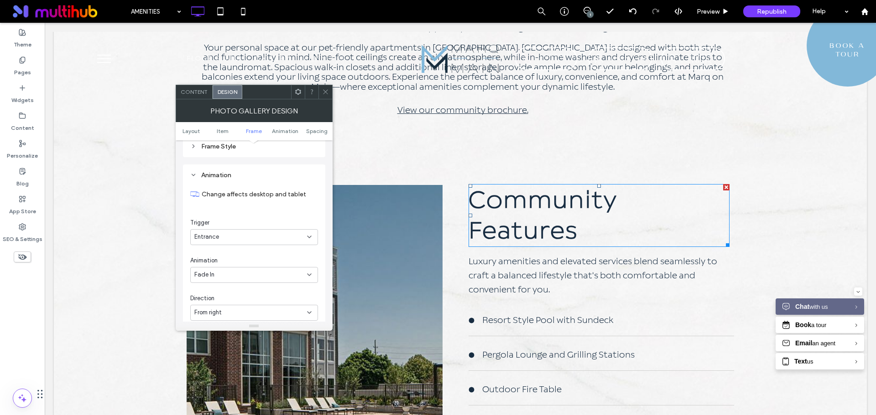
click at [322, 94] on icon at bounding box center [325, 91] width 7 height 7
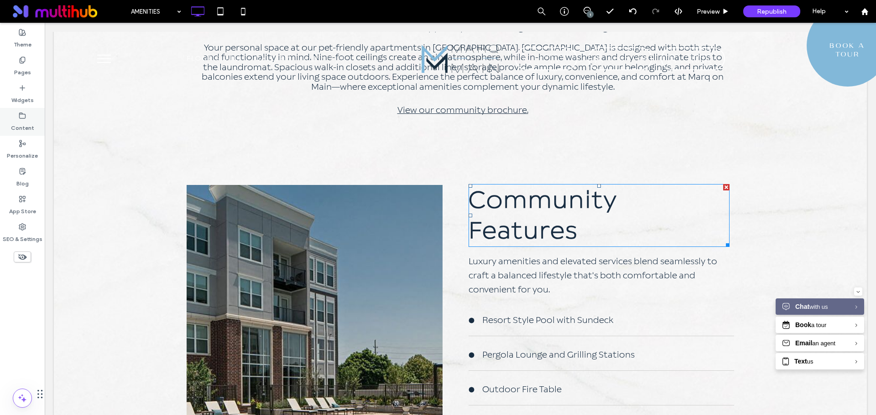
click at [26, 121] on label "Content" at bounding box center [22, 125] width 23 height 13
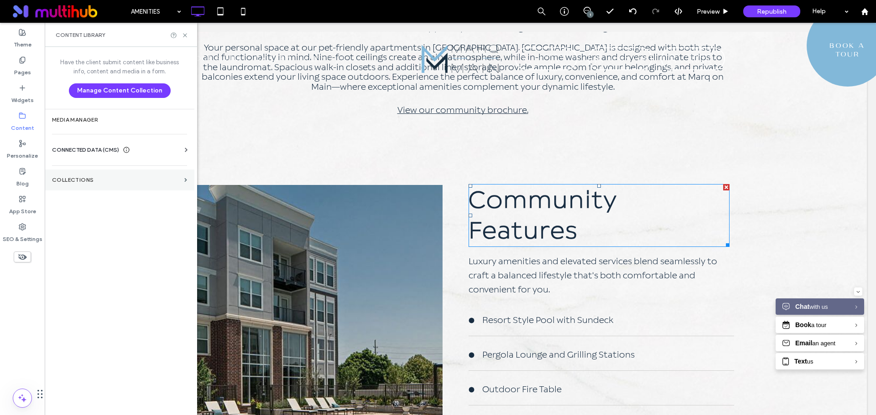
click at [152, 181] on label "Collections" at bounding box center [116, 180] width 129 height 6
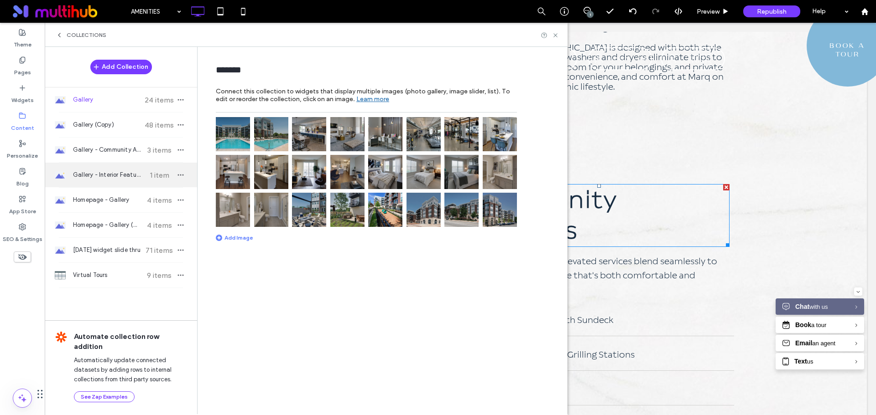
click at [149, 179] on span "1 item" at bounding box center [159, 175] width 32 height 9
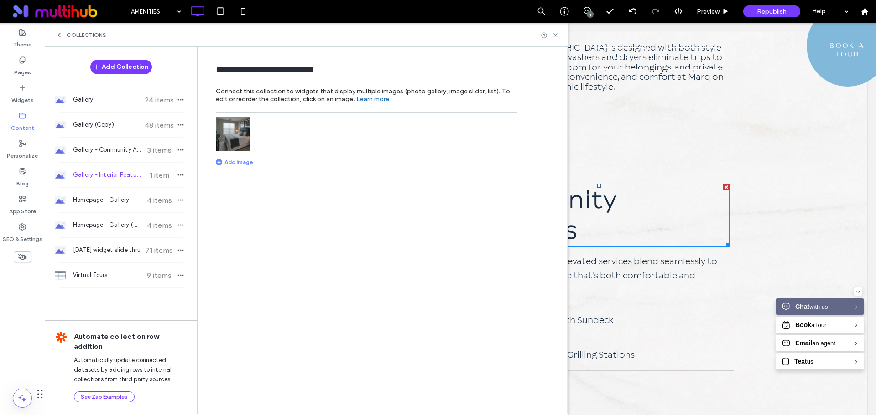
click at [240, 140] on img at bounding box center [233, 134] width 34 height 34
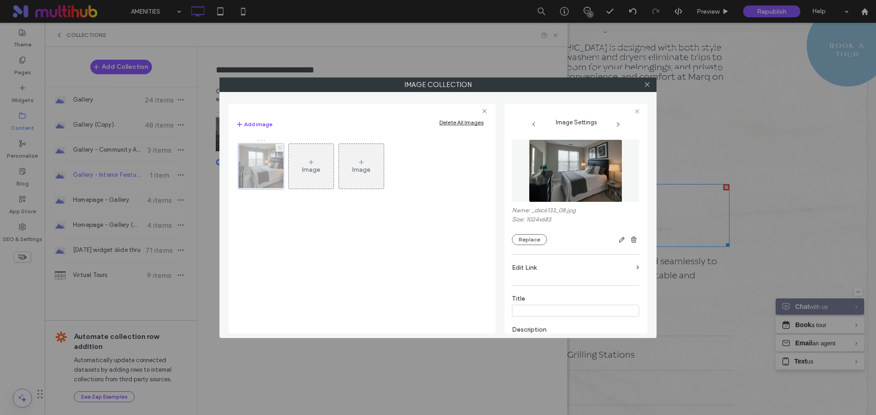
click at [279, 147] on use at bounding box center [279, 148] width 4 height 4
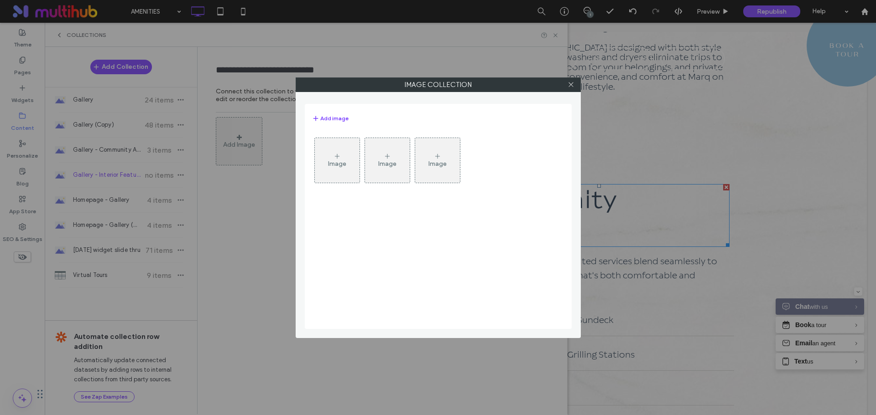
click at [327, 161] on div "Image" at bounding box center [337, 160] width 45 height 43
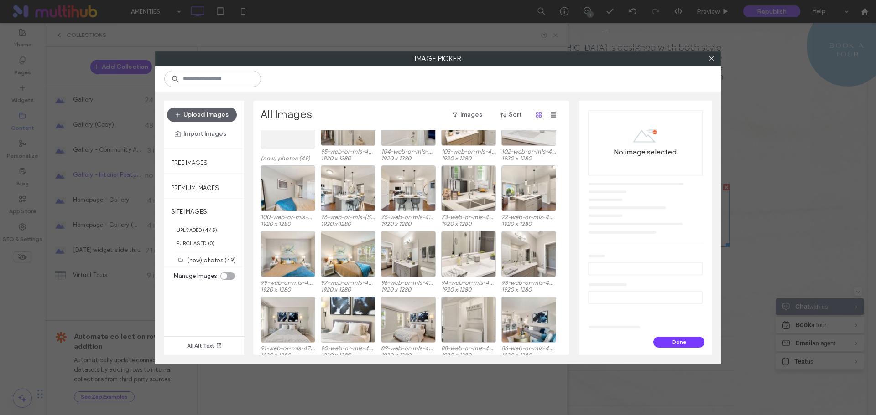
scroll to position [56, 0]
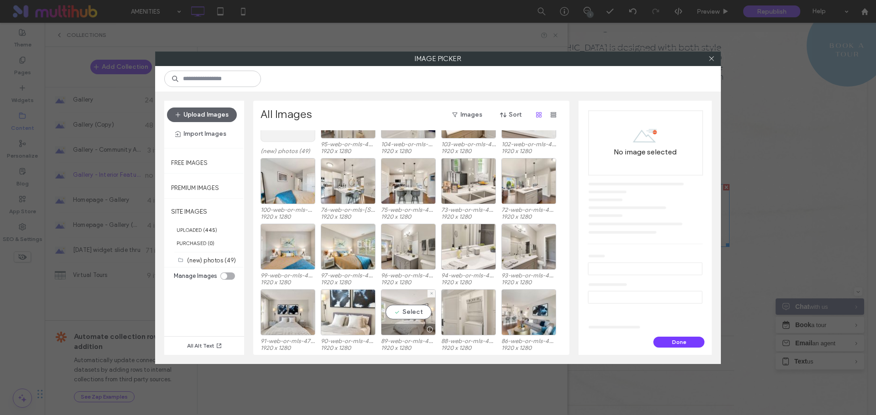
click at [412, 309] on div "Select" at bounding box center [408, 313] width 55 height 46
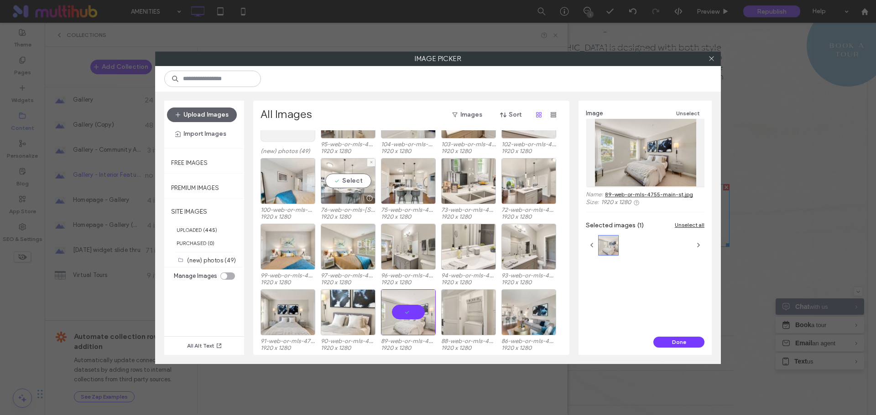
click at [346, 178] on div "Select" at bounding box center [348, 181] width 55 height 46
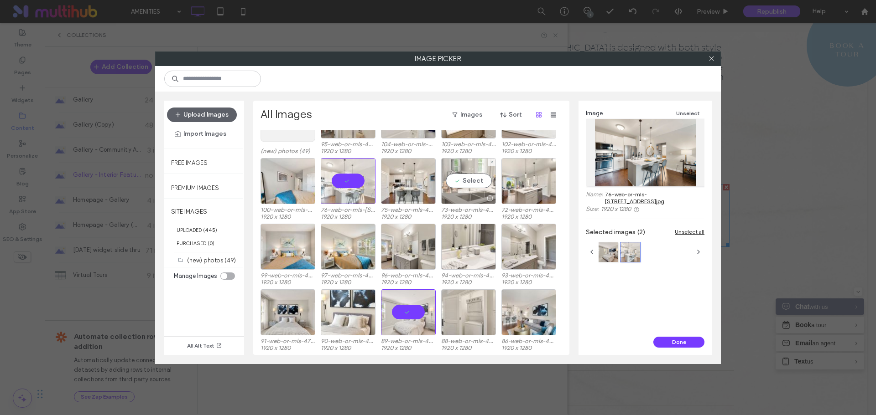
click at [478, 180] on div "Select" at bounding box center [468, 181] width 55 height 46
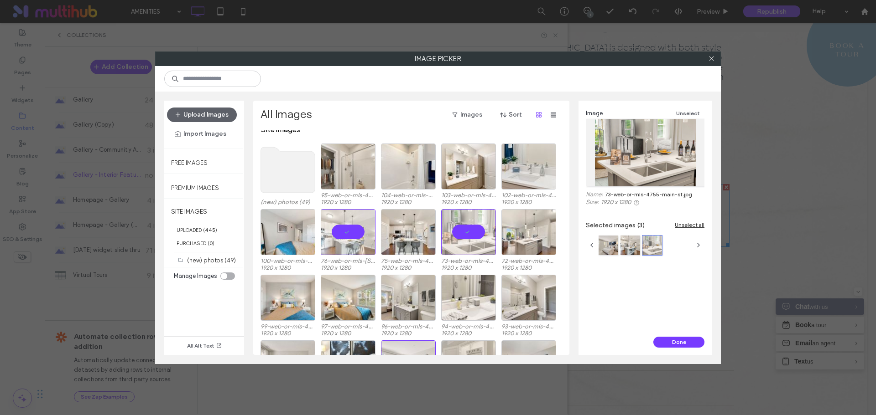
scroll to position [0, 0]
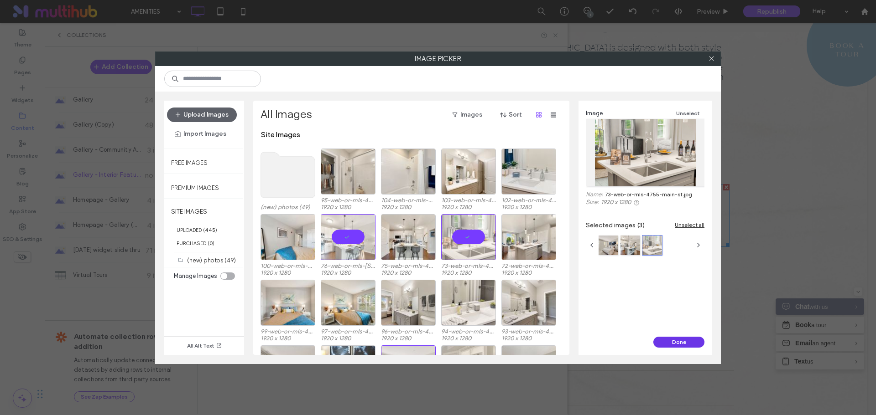
click at [670, 340] on button "Done" at bounding box center [678, 342] width 51 height 11
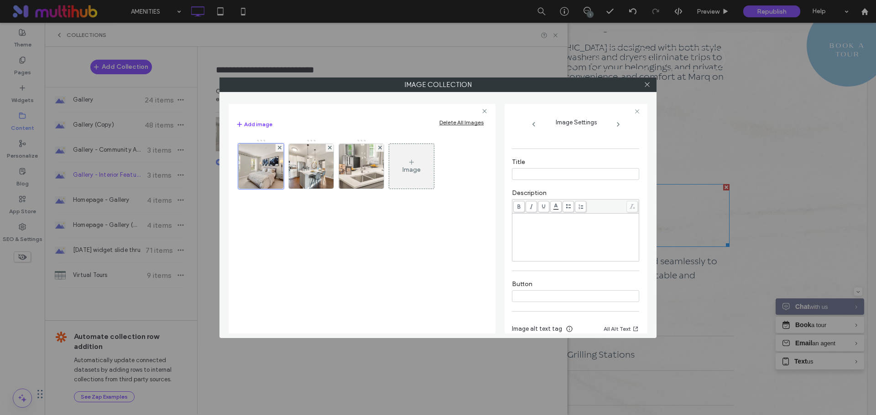
scroll to position [180, 0]
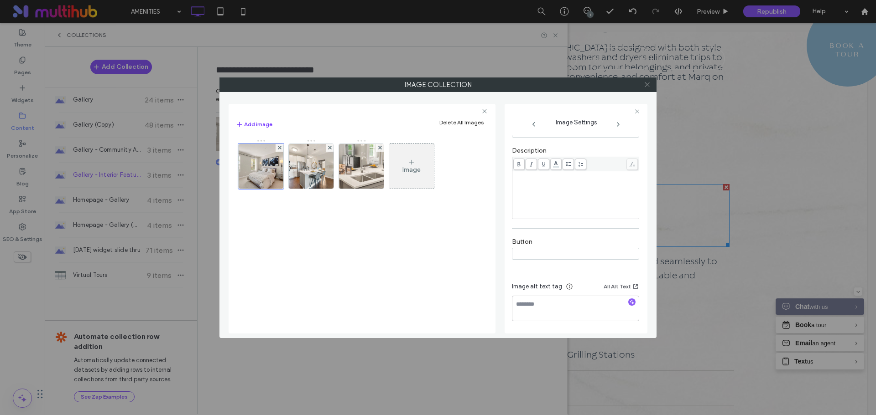
click at [647, 85] on use at bounding box center [646, 85] width 5 height 5
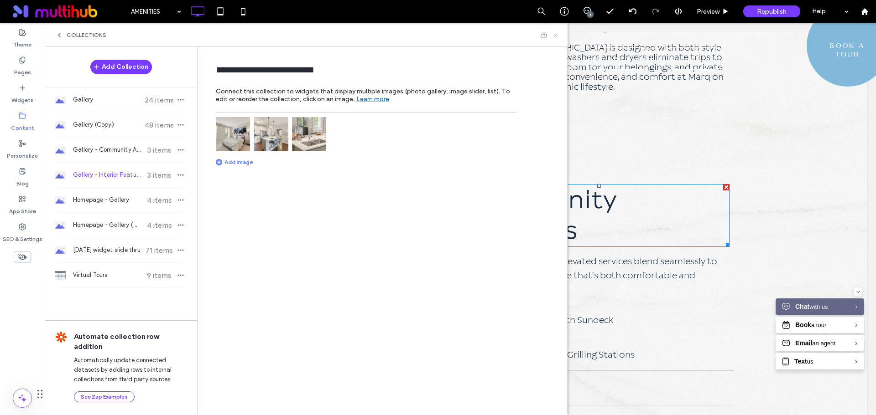
click at [555, 34] on icon at bounding box center [555, 35] width 7 height 7
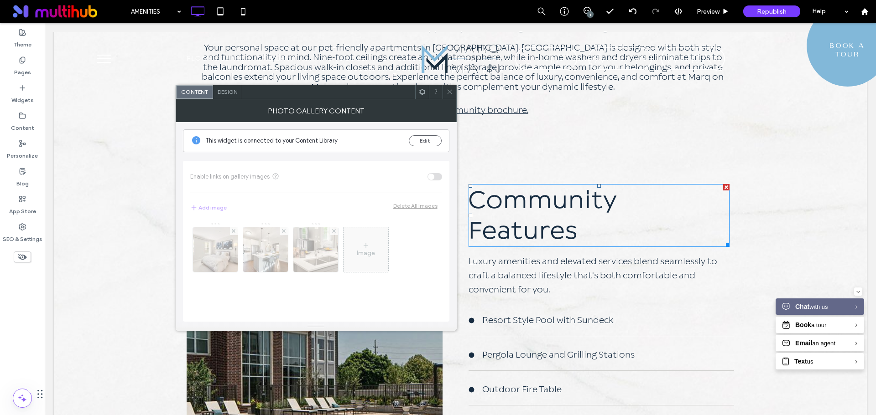
click at [231, 91] on span "Design" at bounding box center [228, 91] width 20 height 7
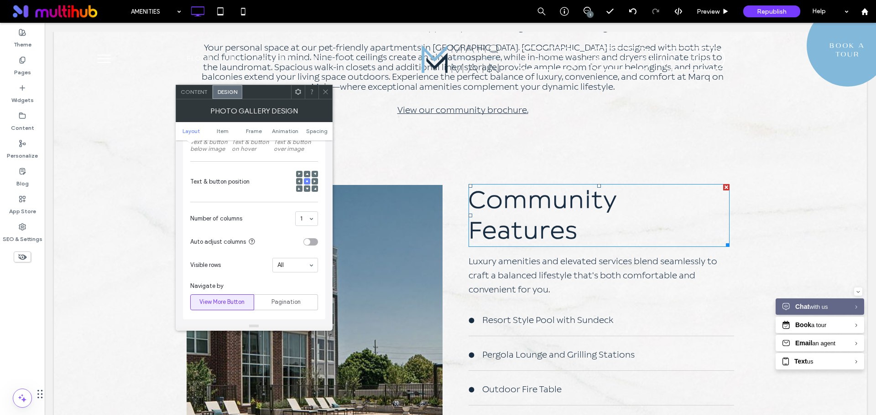
scroll to position [182, 0]
drag, startPoint x: 292, startPoint y: 258, endPoint x: 295, endPoint y: 264, distance: 6.3
click at [270, 222] on span "Number of columns" at bounding box center [240, 218] width 101 height 9
click at [326, 93] on icon at bounding box center [325, 91] width 7 height 7
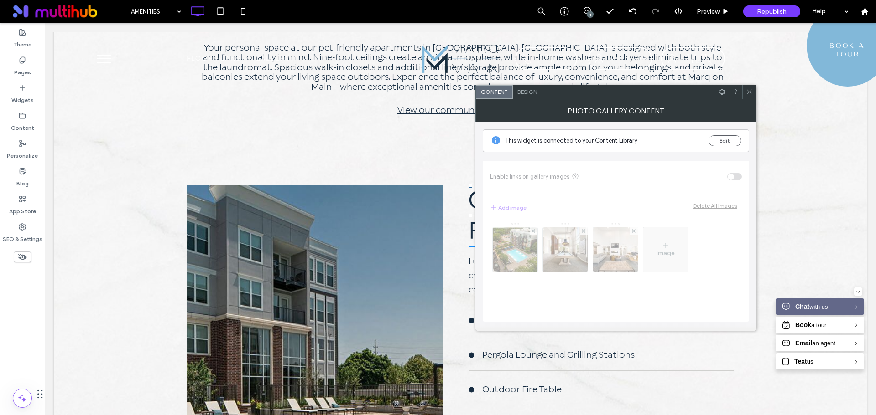
click at [519, 94] on span "Design" at bounding box center [527, 91] width 20 height 7
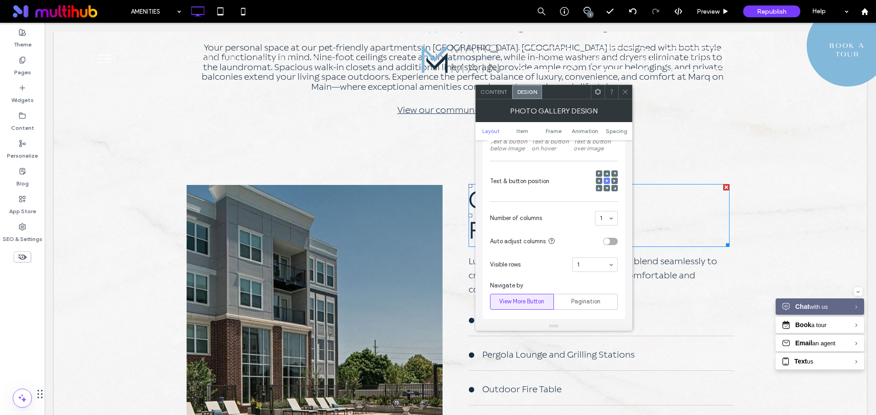
click at [626, 93] on use at bounding box center [625, 92] width 5 height 5
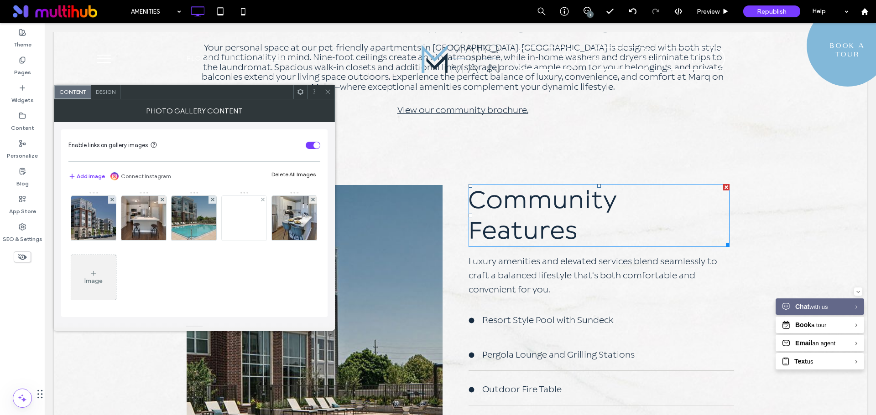
click at [248, 214] on img at bounding box center [244, 218] width 45 height 45
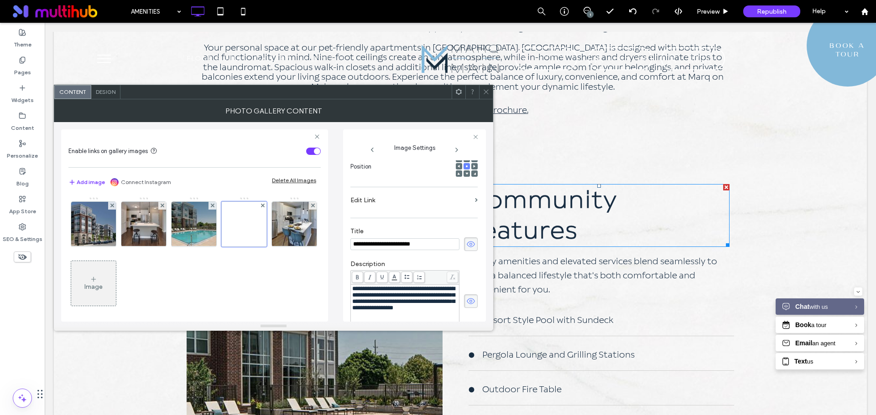
scroll to position [0, 0]
click at [95, 225] on img at bounding box center [93, 224] width 55 height 45
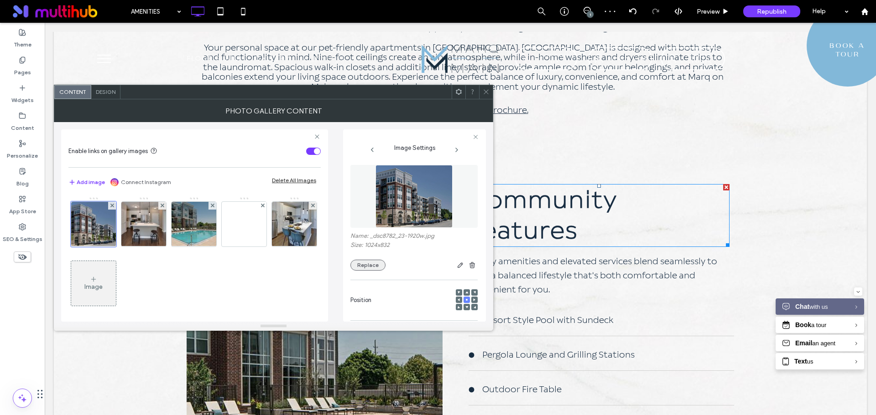
click at [370, 267] on button "Replace" at bounding box center [367, 265] width 35 height 11
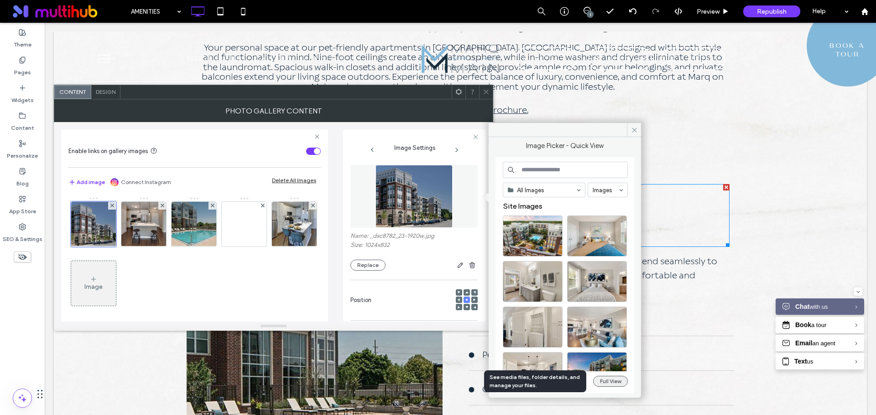
click at [613, 380] on button "Full View" at bounding box center [610, 381] width 35 height 11
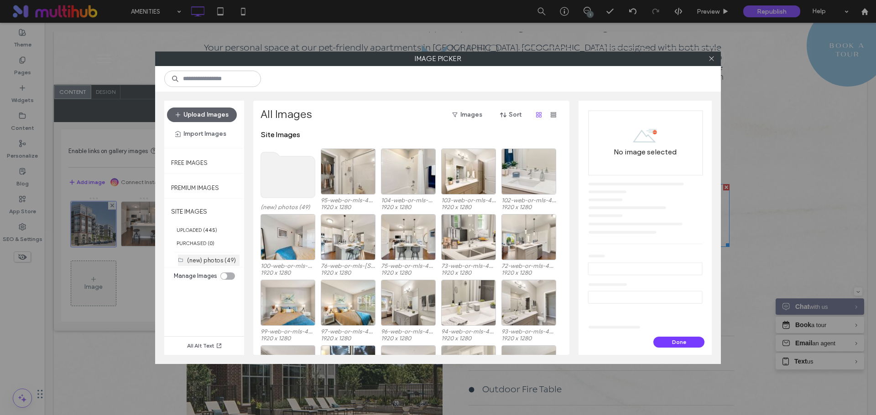
click at [200, 261] on label "(new) photos (49)" at bounding box center [211, 260] width 49 height 7
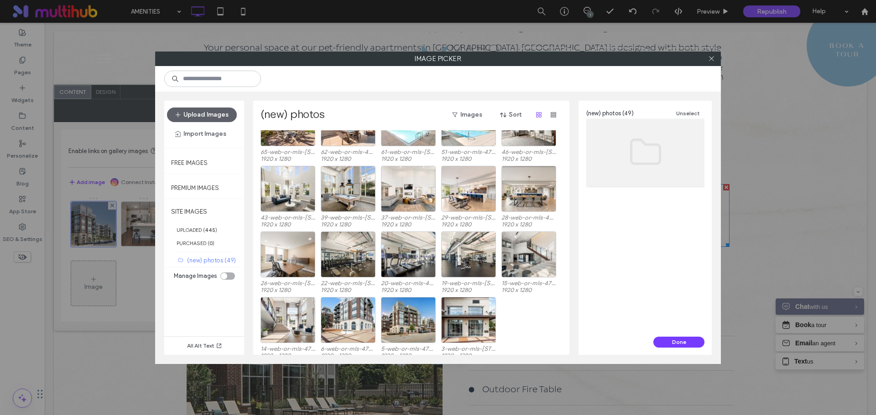
scroll to position [432, 0]
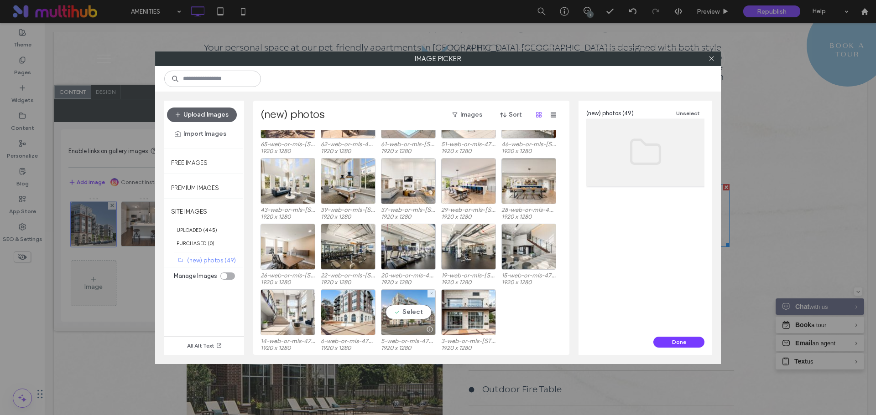
click at [413, 312] on div "Select" at bounding box center [408, 313] width 55 height 46
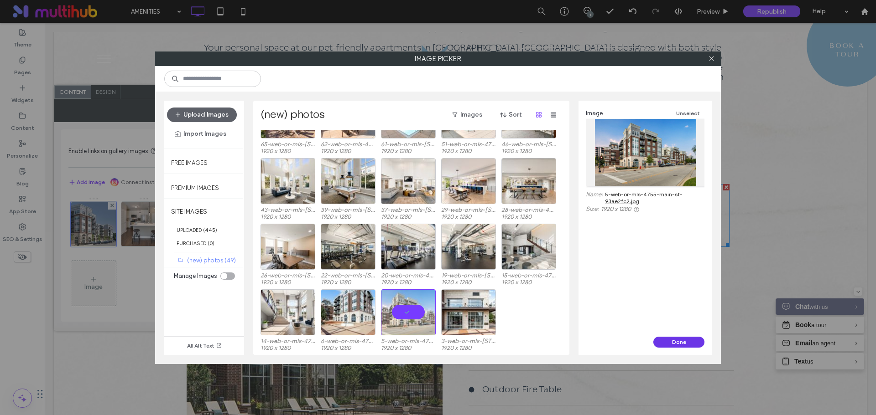
click at [671, 341] on button "Done" at bounding box center [678, 342] width 51 height 11
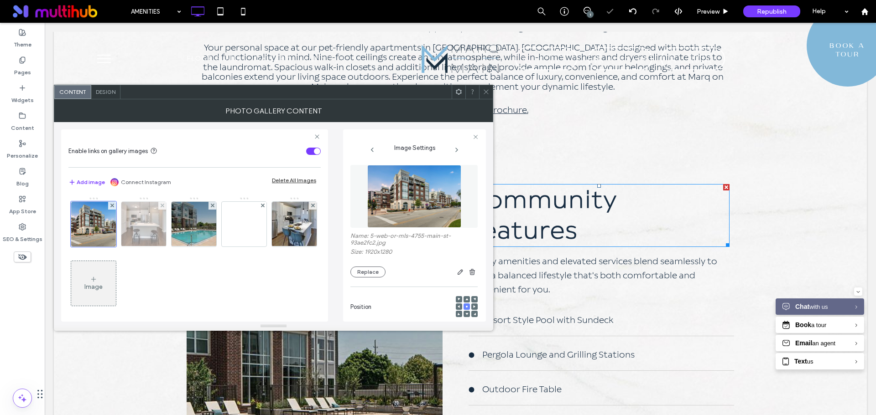
click at [158, 221] on img at bounding box center [143, 224] width 67 height 45
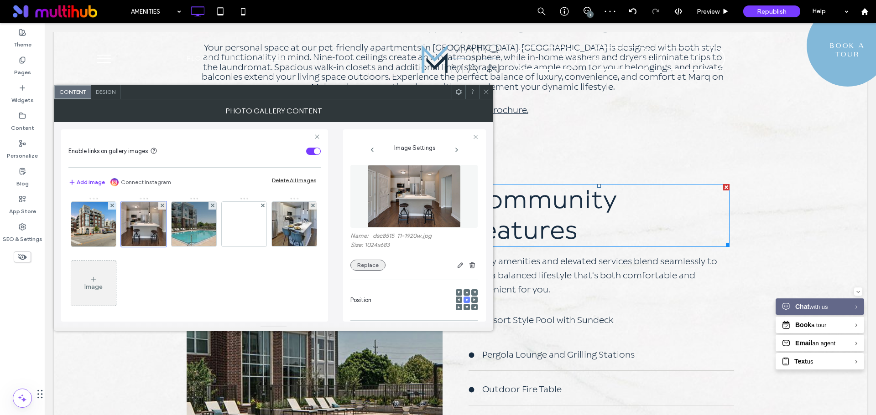
click at [374, 265] on button "Replace" at bounding box center [367, 265] width 35 height 11
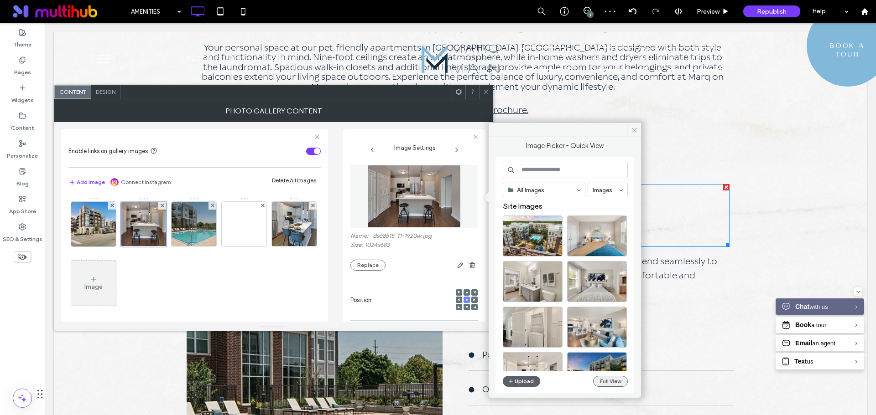
click at [602, 379] on button "Full View" at bounding box center [610, 381] width 35 height 11
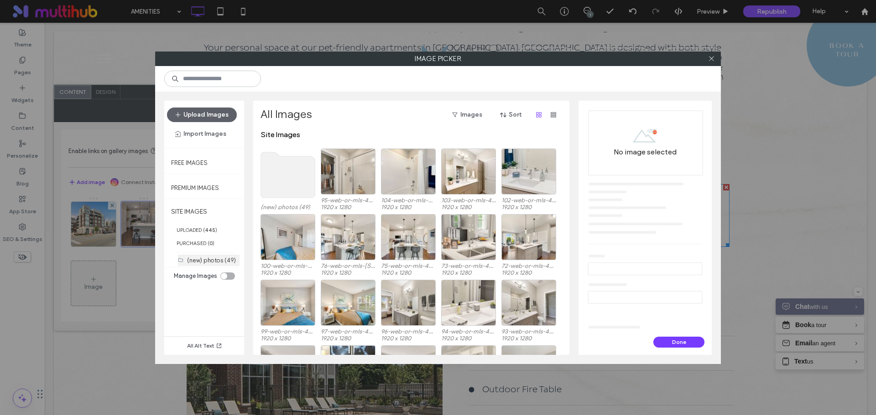
click at [206, 259] on label "(new) photos (49)" at bounding box center [211, 260] width 49 height 7
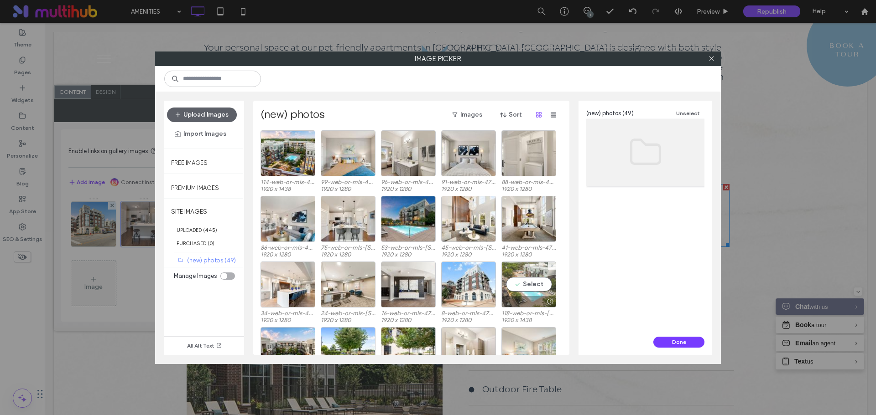
scroll to position [38, 0]
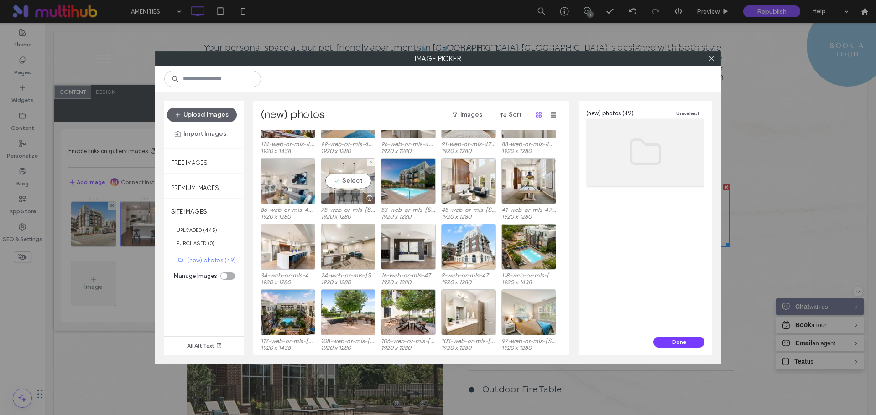
click at [346, 183] on div "Select" at bounding box center [348, 181] width 55 height 46
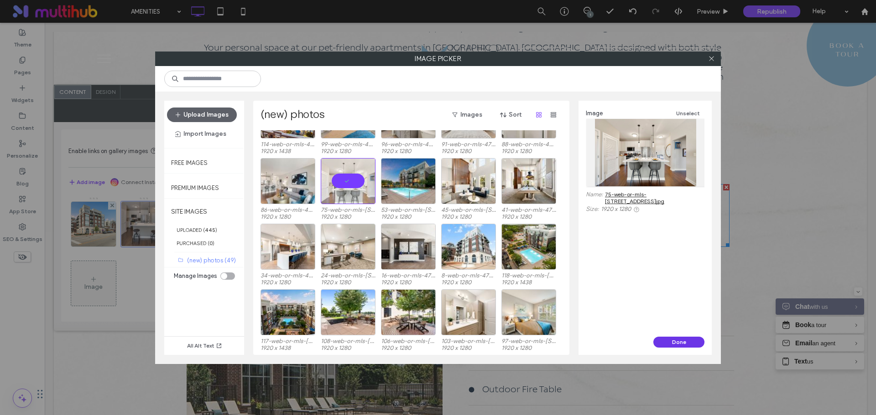
click at [681, 344] on button "Done" at bounding box center [678, 342] width 51 height 11
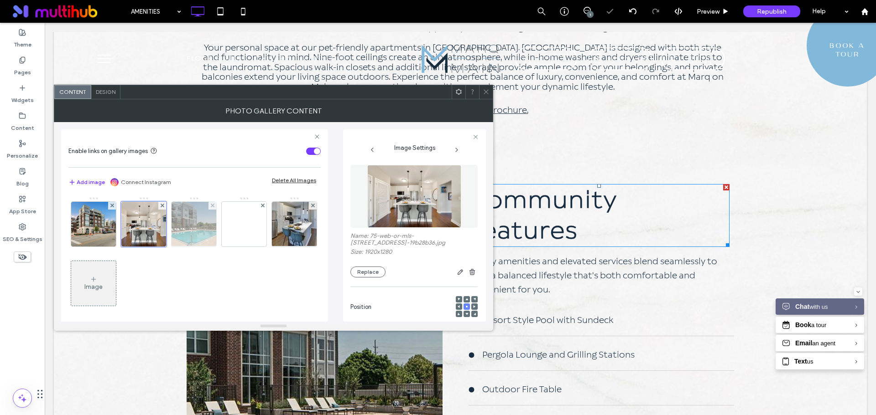
click at [201, 228] on img at bounding box center [193, 224] width 67 height 45
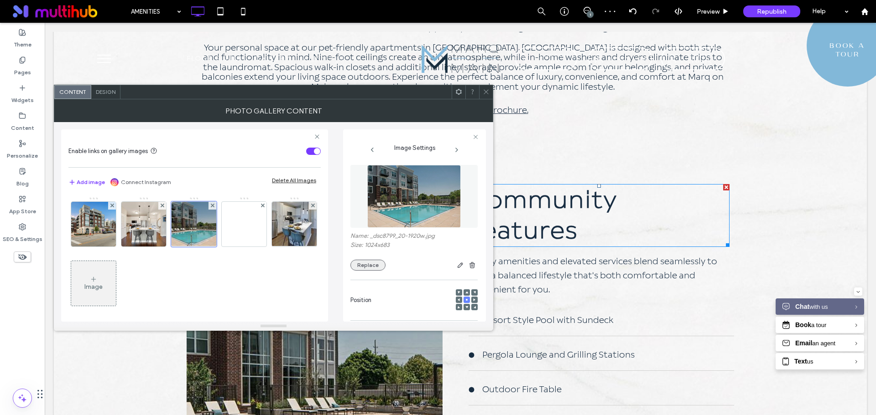
click at [358, 260] on button "Replace" at bounding box center [367, 265] width 35 height 11
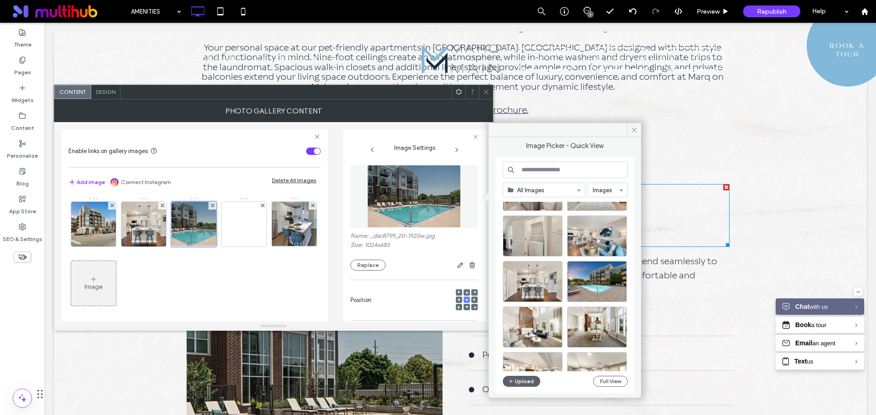
scroll to position [137, 0]
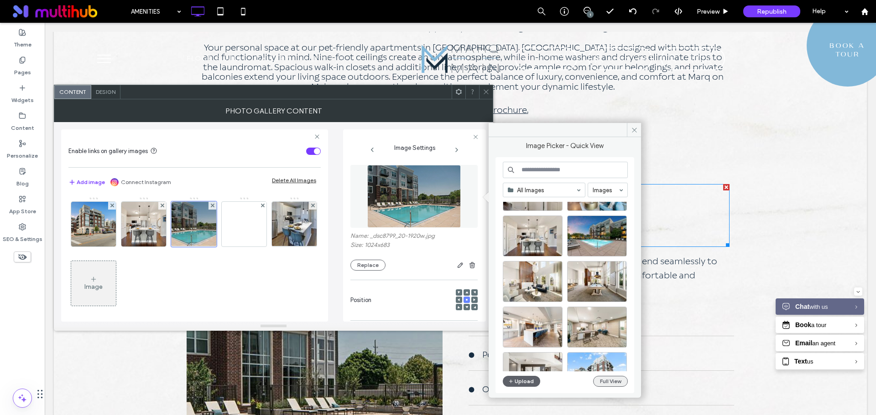
click at [611, 384] on button "Full View" at bounding box center [610, 381] width 35 height 11
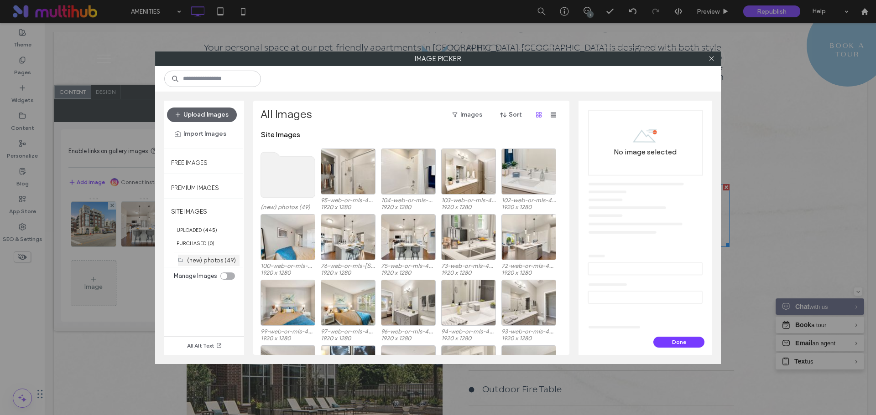
click at [204, 260] on label "(new) photos (49)" at bounding box center [211, 260] width 49 height 7
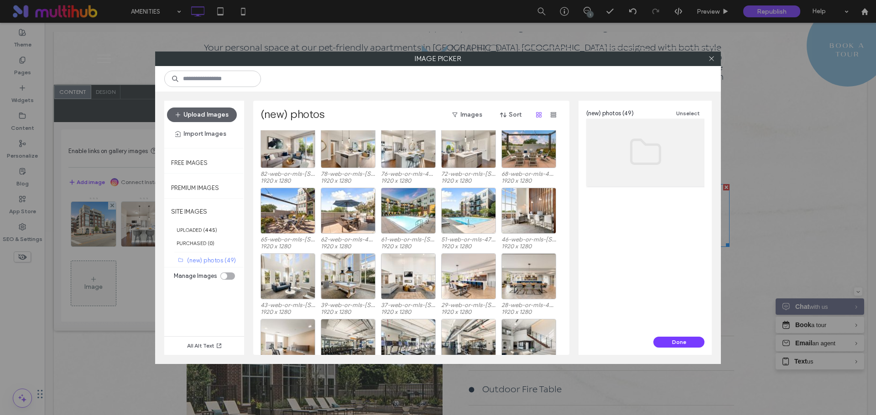
scroll to position [366, 0]
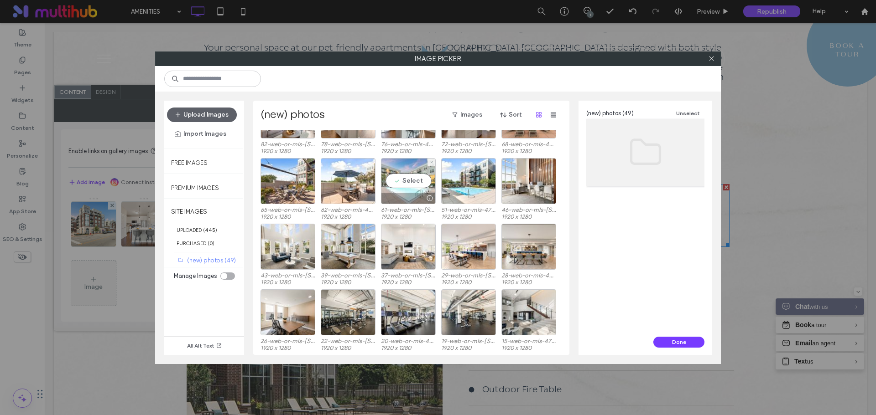
click at [424, 181] on div "Select" at bounding box center [408, 181] width 55 height 46
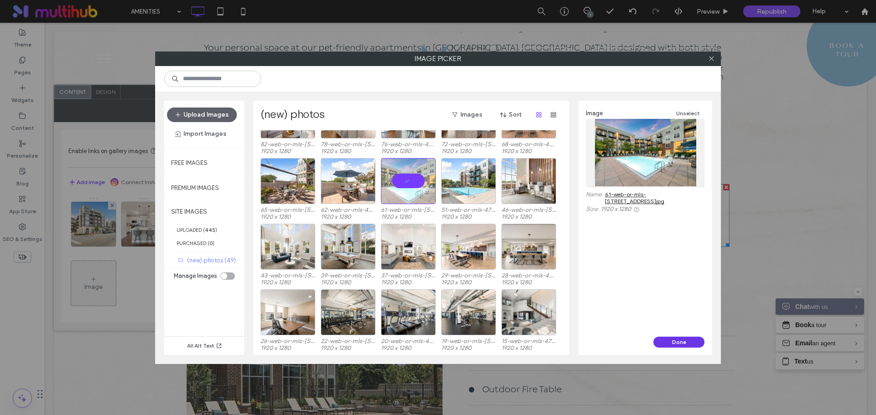
click at [674, 344] on button "Done" at bounding box center [678, 342] width 51 height 11
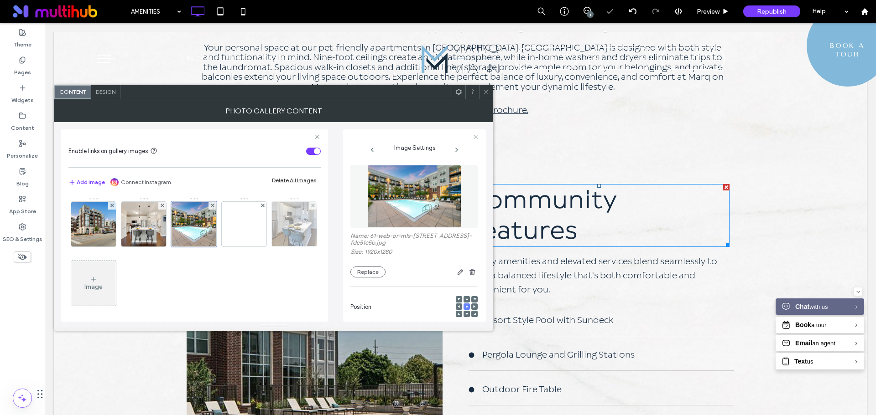
click at [260, 247] on img at bounding box center [293, 224] width 67 height 45
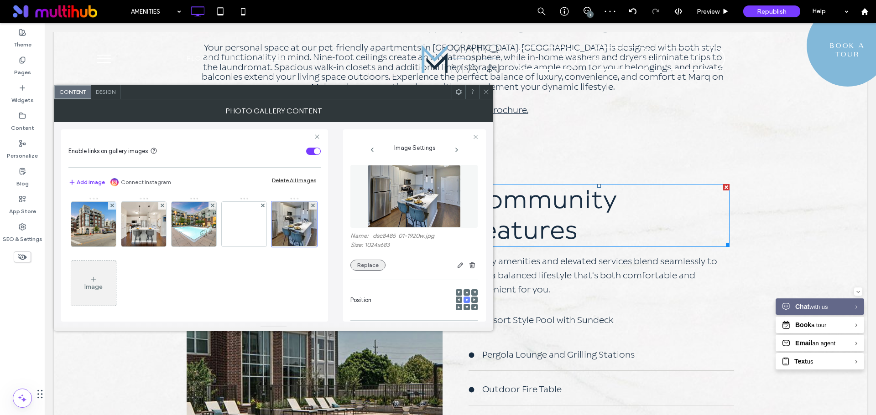
click at [369, 265] on button "Replace" at bounding box center [367, 265] width 35 height 11
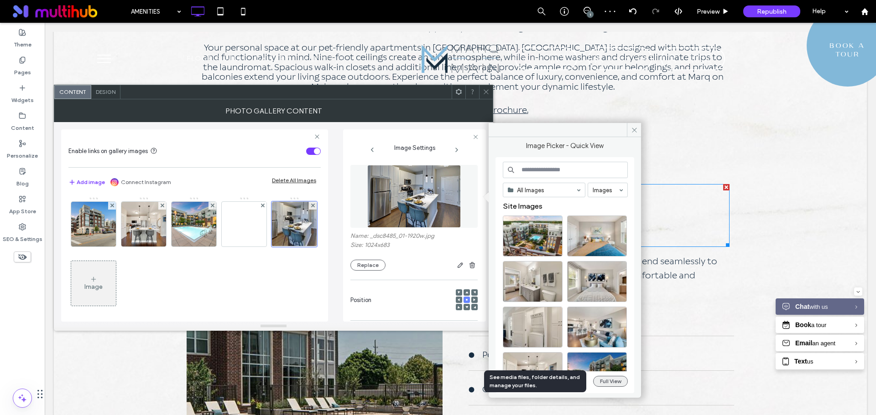
click at [613, 384] on button "Full View" at bounding box center [610, 381] width 35 height 11
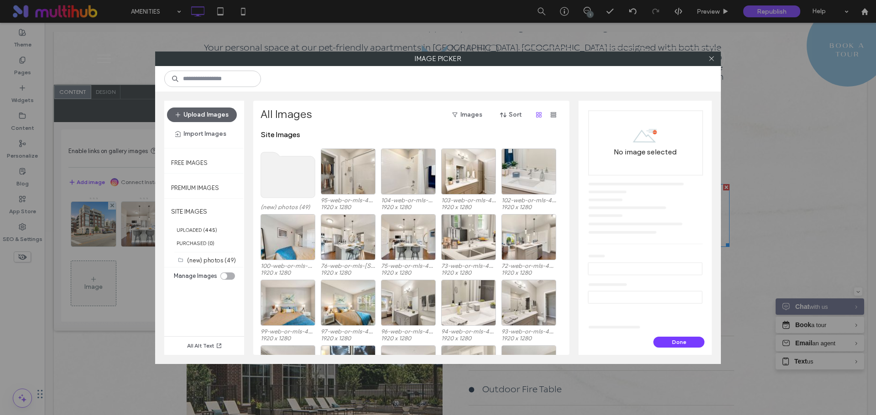
click at [203, 267] on div "(new) photos (49)" at bounding box center [209, 261] width 62 height 12
click at [205, 264] on div "(new) photos (49)" at bounding box center [213, 261] width 52 height 10
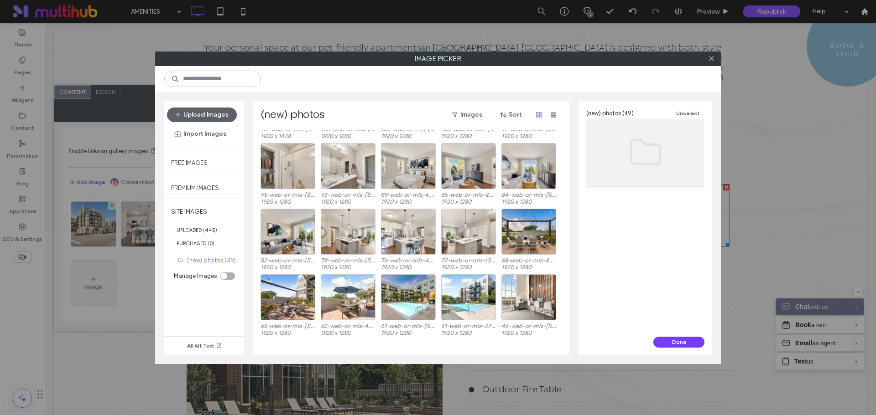
scroll to position [274, 0]
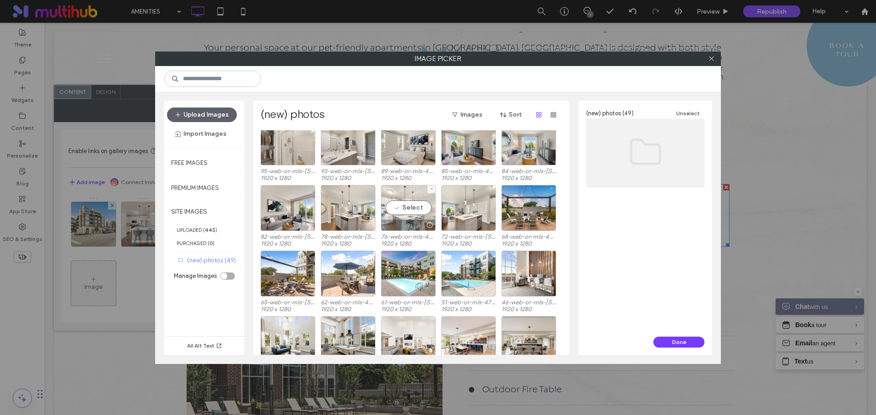
click at [412, 207] on div "Select" at bounding box center [408, 208] width 55 height 46
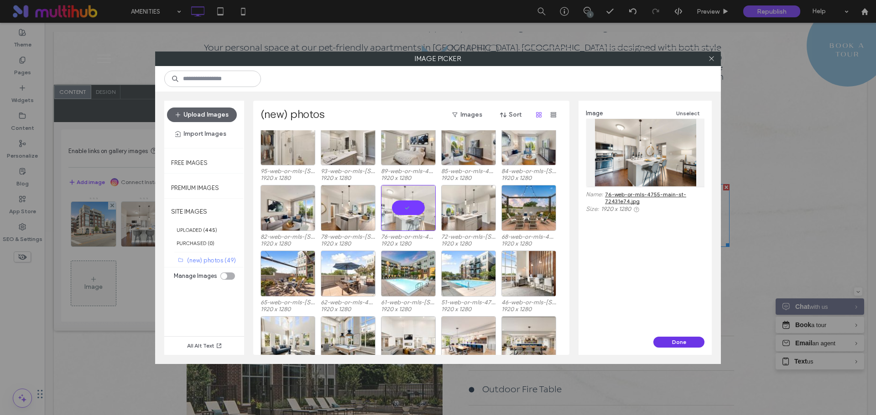
click at [680, 341] on button "Done" at bounding box center [678, 342] width 51 height 11
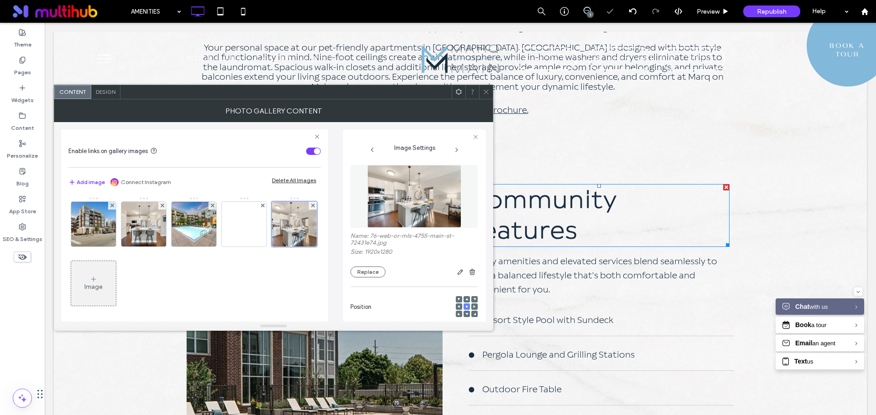
click at [485, 95] on span at bounding box center [486, 92] width 7 height 14
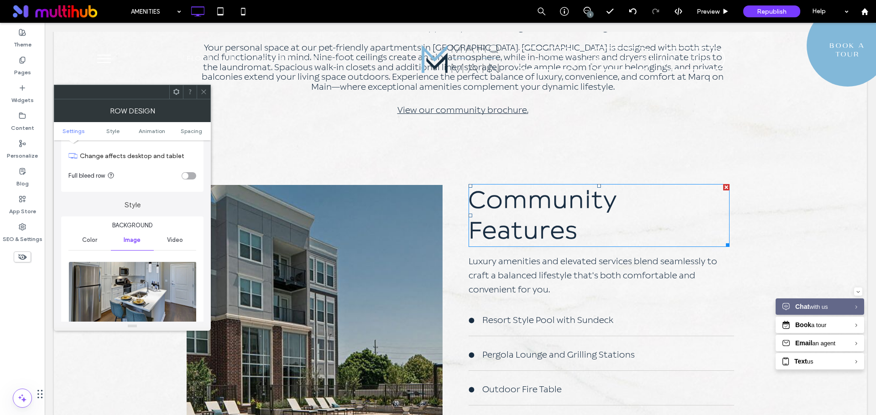
scroll to position [91, 0]
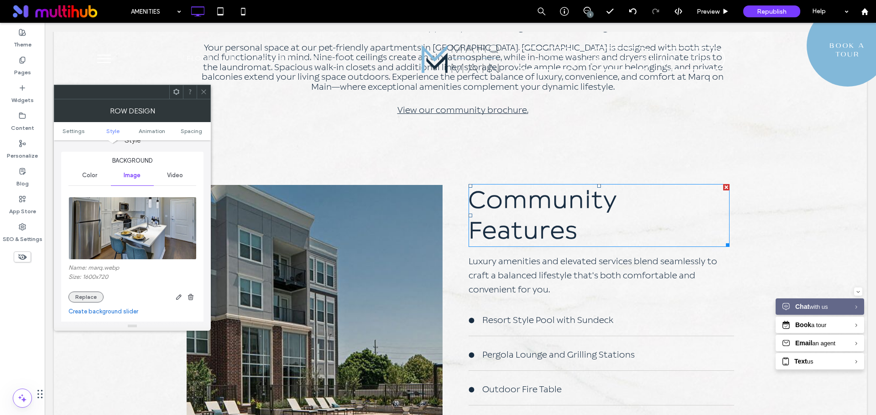
click at [84, 296] on button "Replace" at bounding box center [85, 297] width 35 height 11
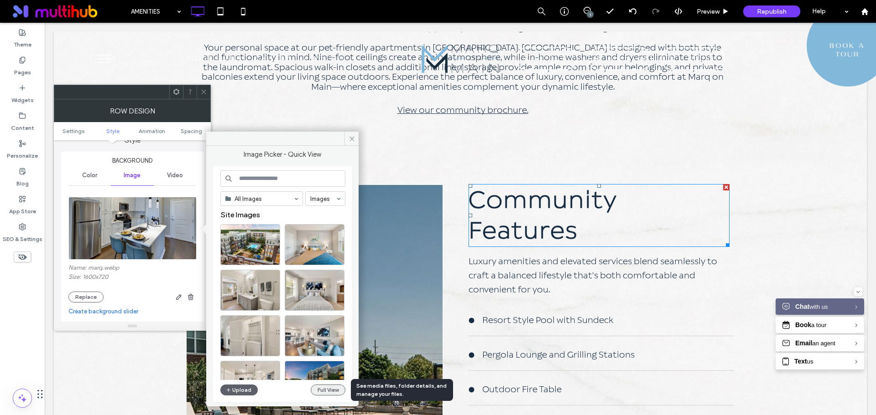
click at [326, 389] on button "Full View" at bounding box center [328, 390] width 35 height 11
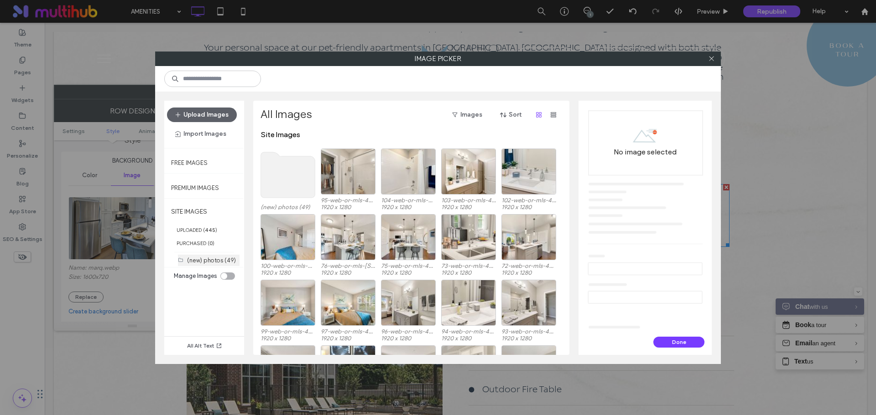
click at [201, 261] on label "(new) photos (49)" at bounding box center [211, 260] width 49 height 7
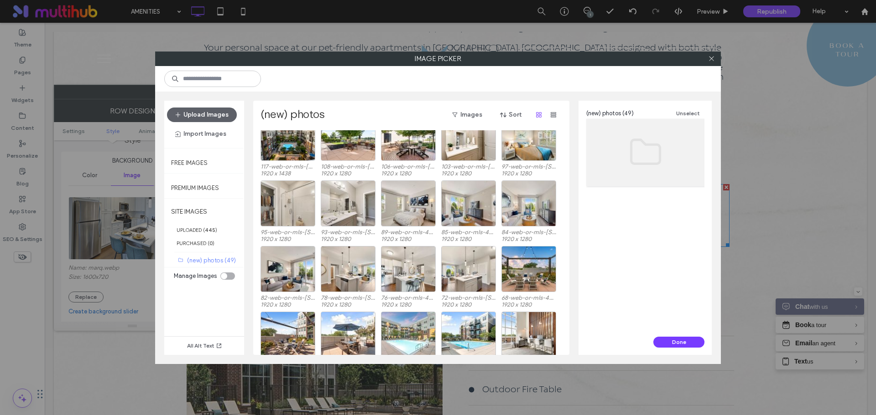
scroll to position [204, 0]
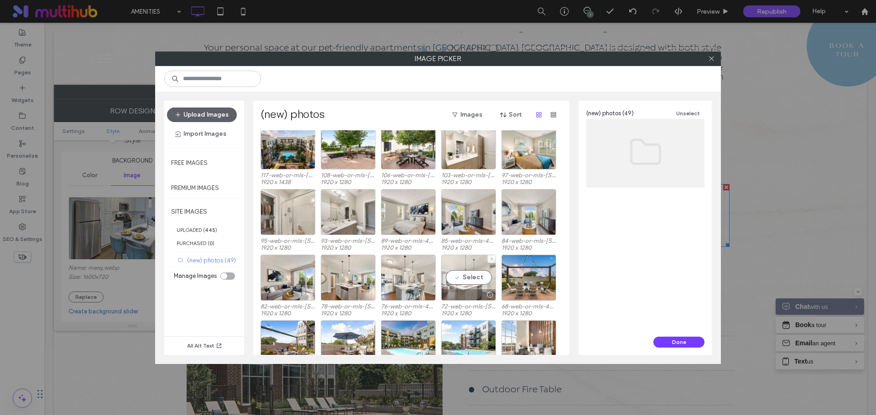
click at [479, 279] on div "Select" at bounding box center [468, 278] width 55 height 46
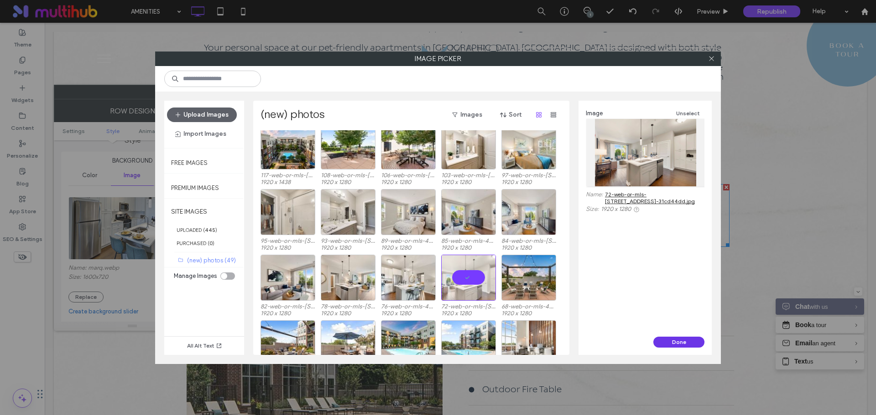
click at [690, 342] on button "Done" at bounding box center [678, 342] width 51 height 11
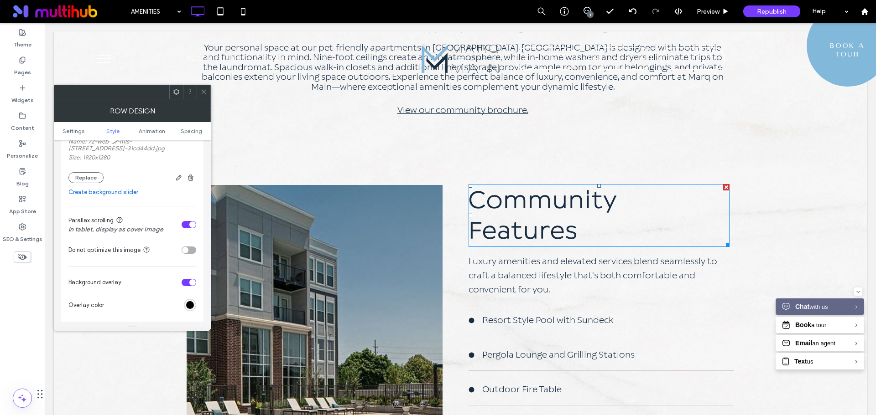
scroll to position [274, 0]
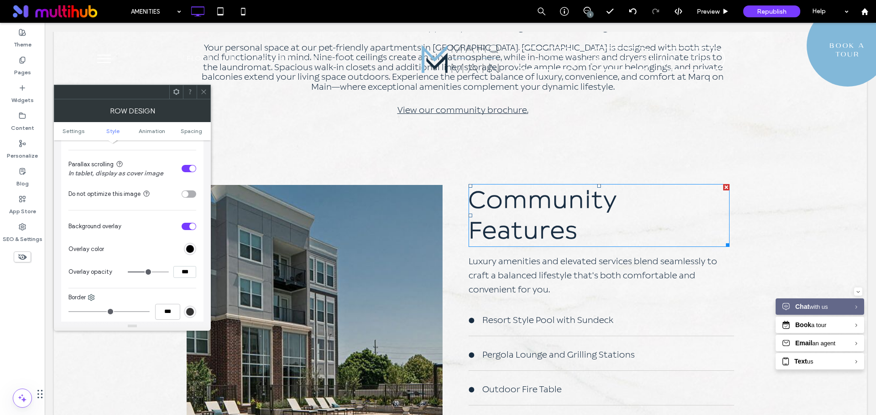
click at [188, 196] on div "toggle" at bounding box center [185, 194] width 6 height 6
click at [204, 90] on icon at bounding box center [203, 91] width 7 height 7
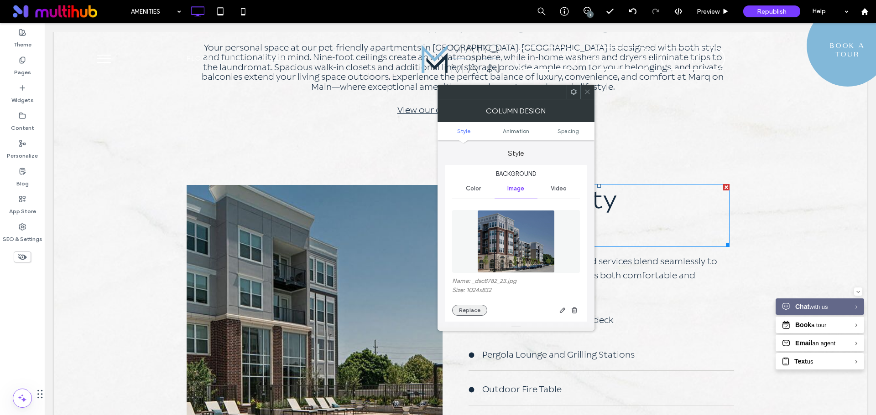
click at [472, 308] on button "Replace" at bounding box center [469, 310] width 35 height 11
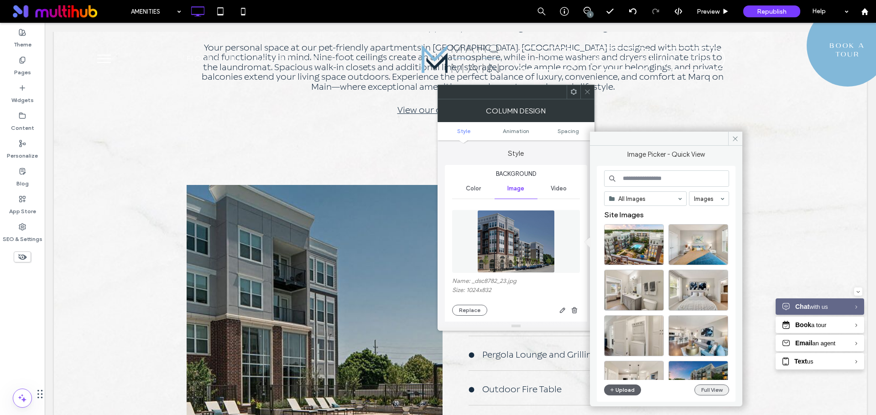
click at [698, 390] on button "Full View" at bounding box center [711, 390] width 35 height 11
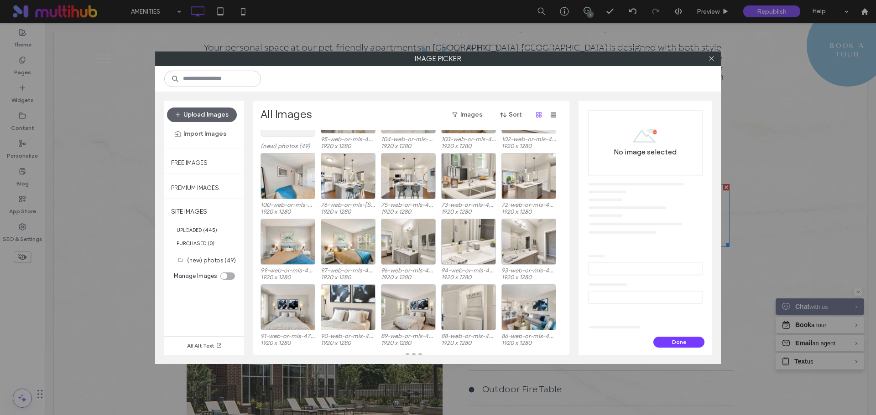
scroll to position [65, 0]
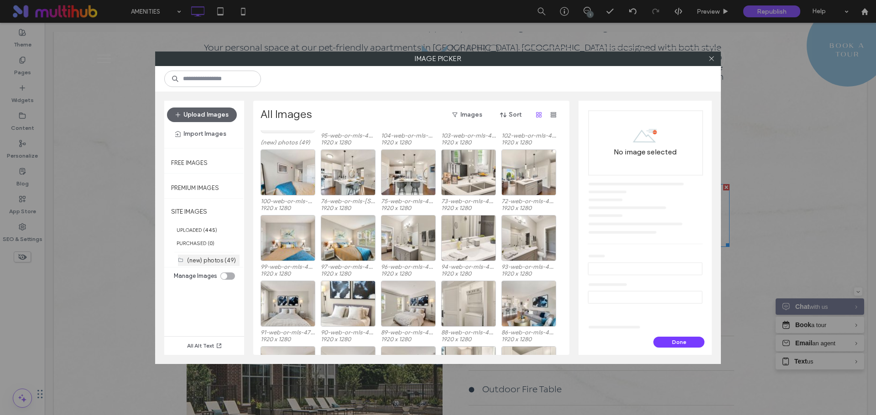
click at [204, 262] on label "(new) photos (49)" at bounding box center [211, 260] width 49 height 7
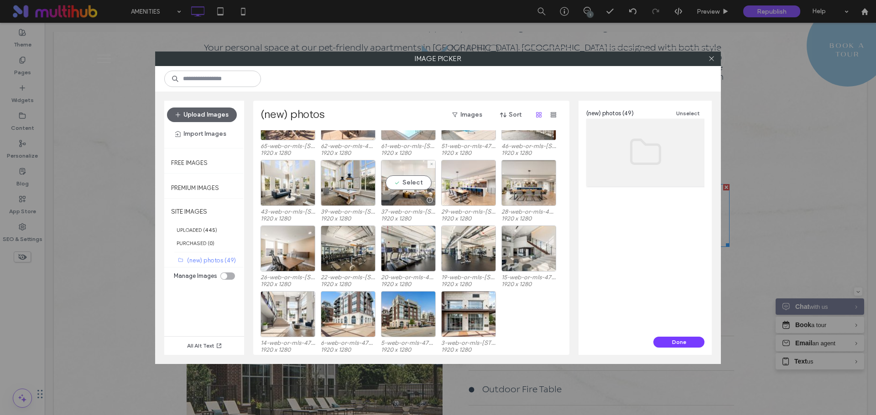
scroll to position [432, 0]
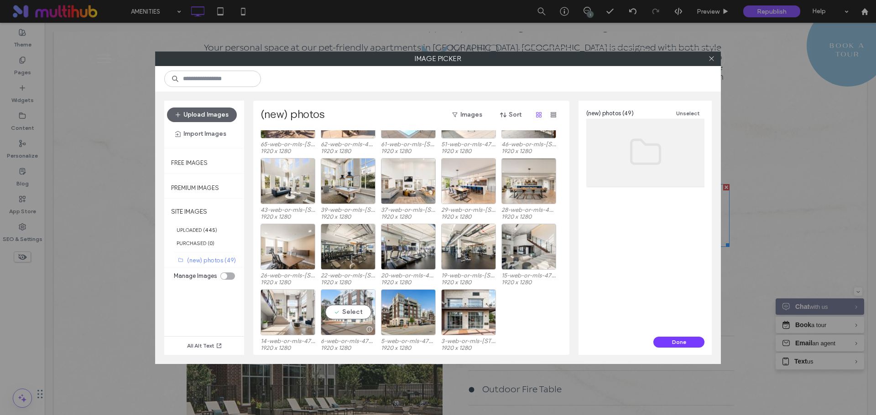
click at [353, 316] on div "Select" at bounding box center [348, 313] width 55 height 46
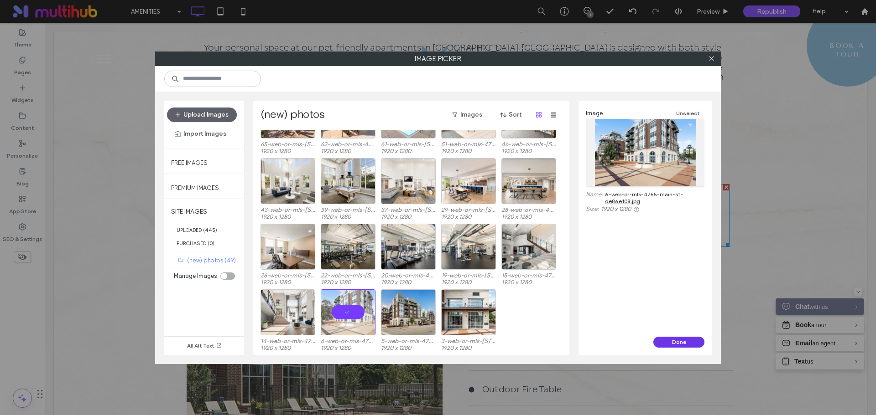
click at [690, 342] on button "Done" at bounding box center [678, 342] width 51 height 11
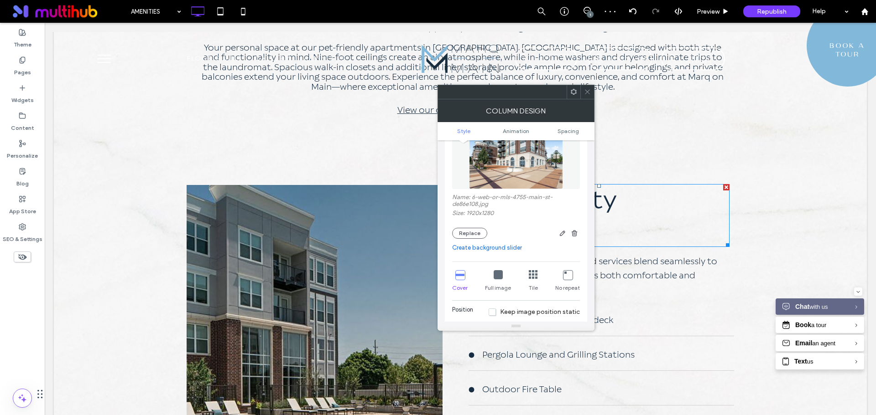
scroll to position [137, 0]
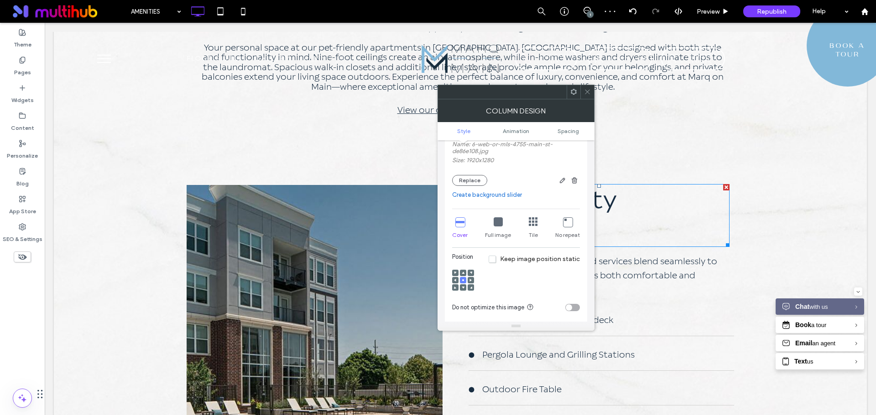
click at [463, 271] on span at bounding box center [463, 273] width 3 height 6
click at [464, 280] on div at bounding box center [463, 280] width 6 height 6
click at [463, 273] on use at bounding box center [463, 273] width 3 height 2
click at [462, 281] on icon at bounding box center [463, 280] width 3 height 3
click at [462, 275] on span at bounding box center [463, 273] width 3 height 6
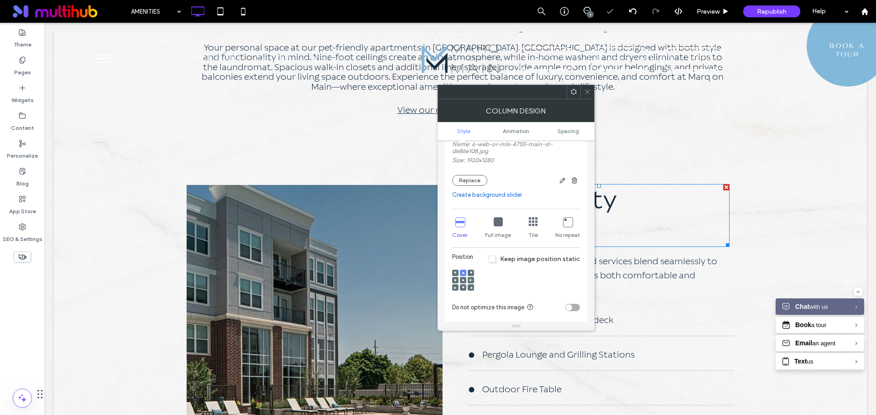
click at [586, 89] on icon at bounding box center [587, 91] width 7 height 7
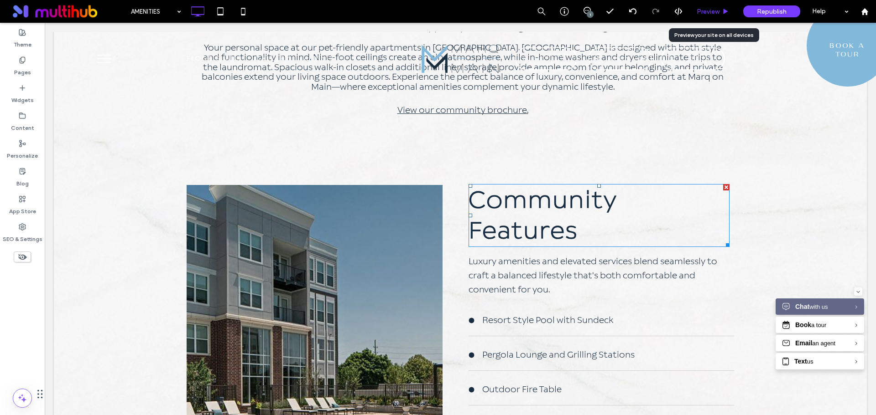
click at [712, 16] on div "Preview" at bounding box center [713, 11] width 47 height 23
click at [712, 12] on span "Preview" at bounding box center [707, 12] width 23 height 8
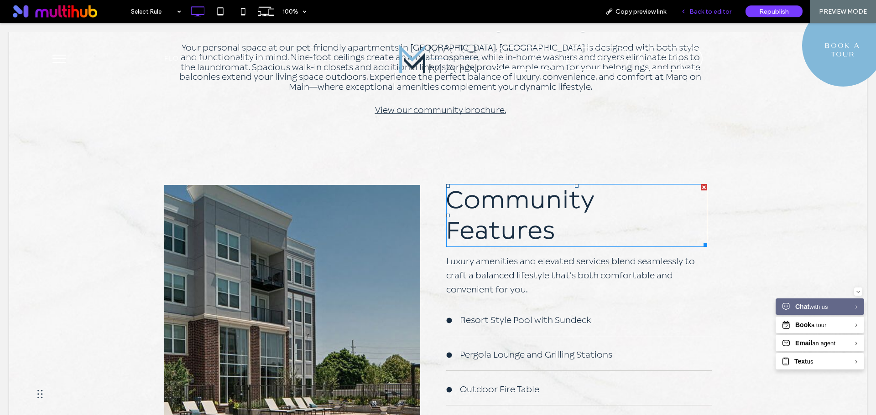
click at [699, 14] on span "Back to editor" at bounding box center [710, 12] width 42 height 8
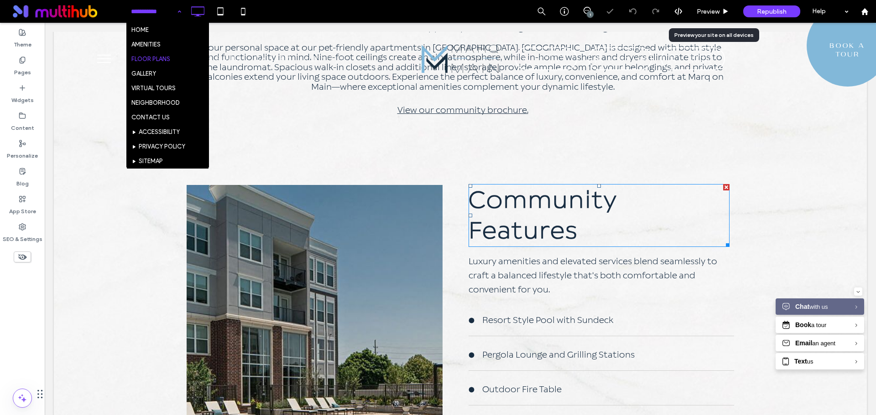
click at [171, 14] on input at bounding box center [154, 11] width 46 height 23
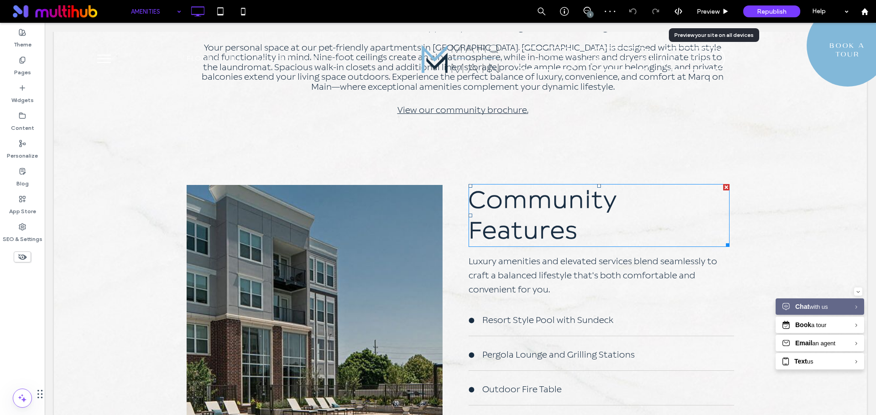
click at [161, 12] on input at bounding box center [154, 11] width 46 height 23
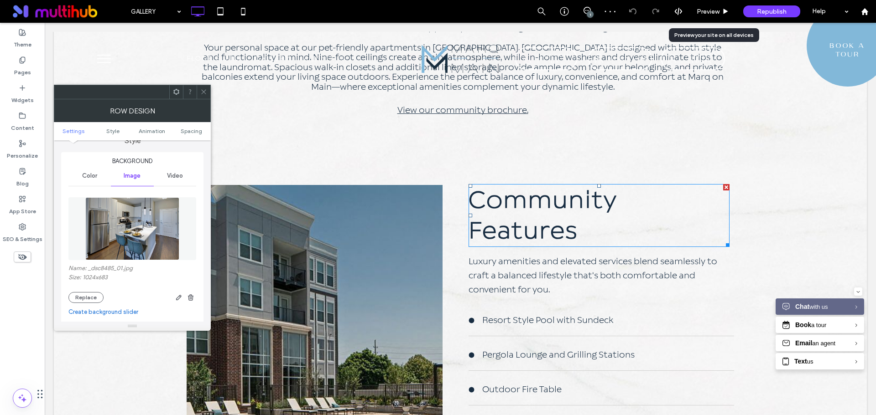
scroll to position [91, 0]
click at [83, 294] on button "Replace" at bounding box center [85, 297] width 35 height 11
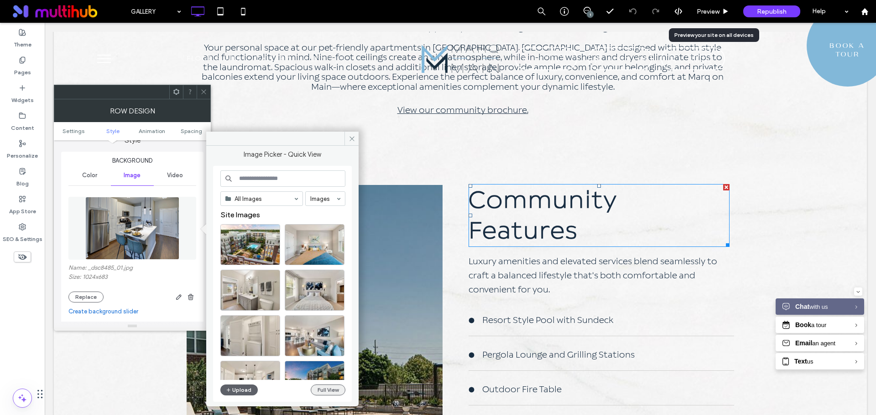
click at [329, 389] on button "Full View" at bounding box center [328, 390] width 35 height 11
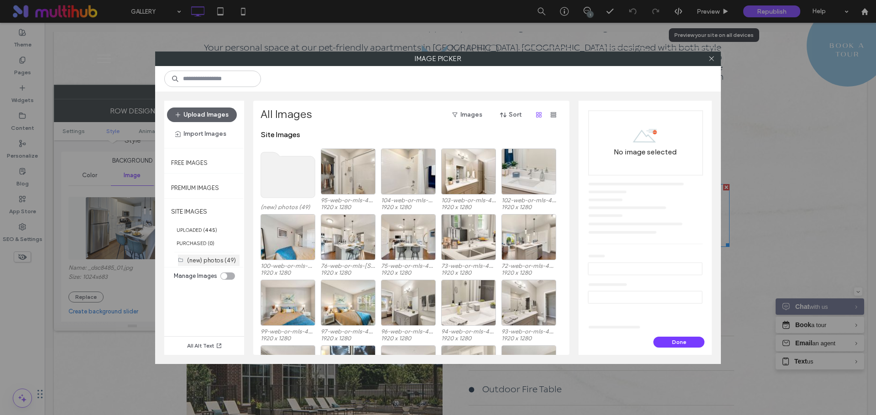
click at [223, 258] on label "(new) photos (49)" at bounding box center [211, 260] width 49 height 7
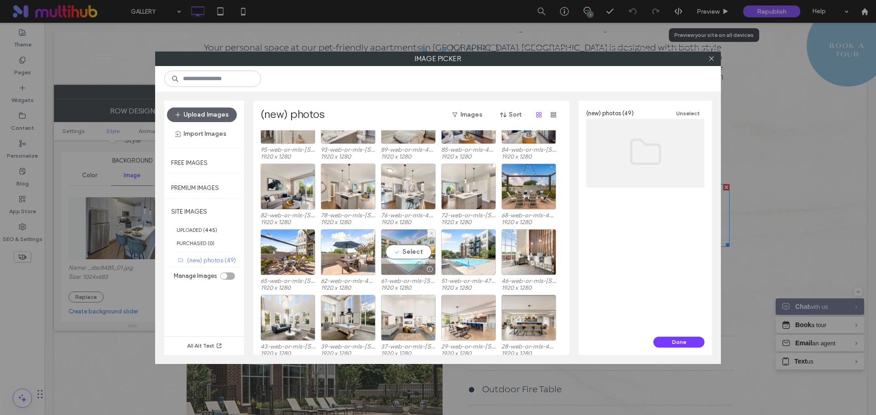
scroll to position [249, 0]
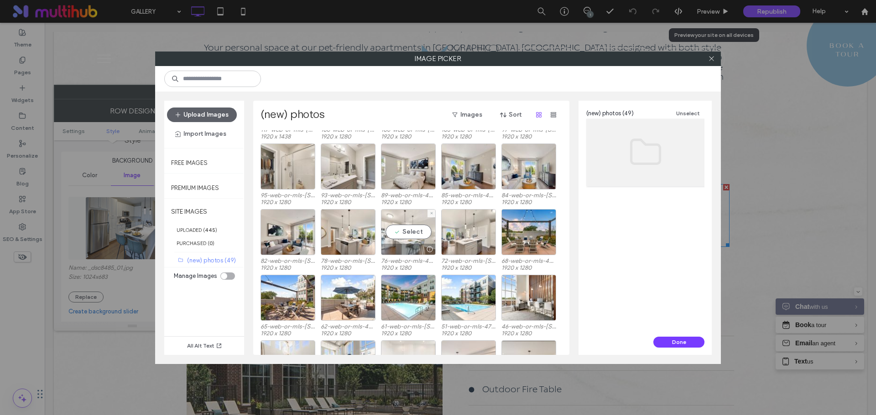
click at [412, 237] on div "Select" at bounding box center [408, 232] width 55 height 46
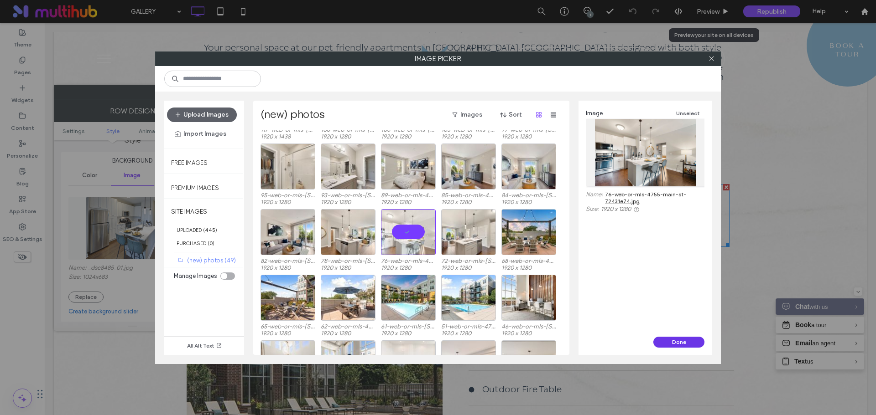
click at [668, 341] on button "Done" at bounding box center [678, 342] width 51 height 11
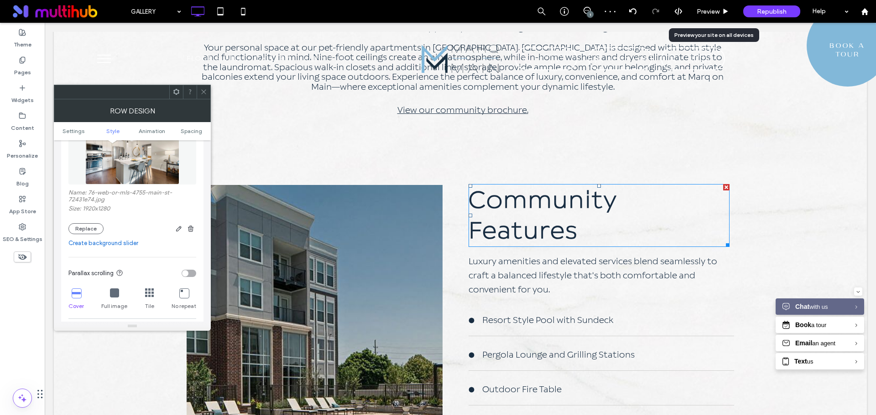
scroll to position [228, 0]
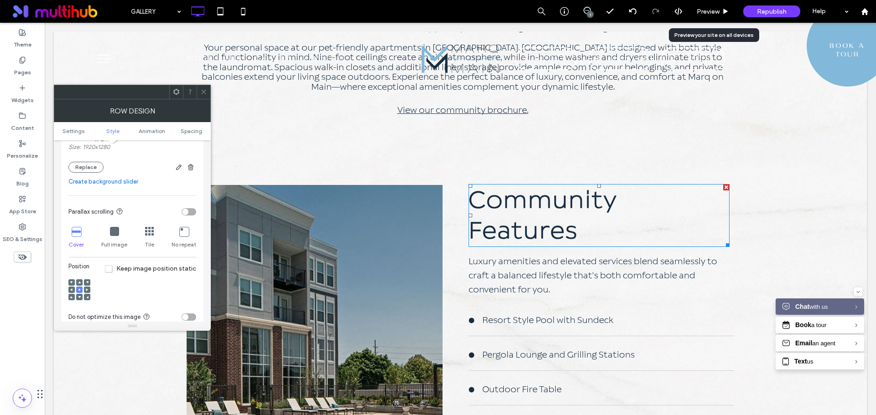
click at [79, 296] on icon at bounding box center [79, 297] width 3 height 3
click at [82, 282] on div at bounding box center [79, 283] width 6 height 6
click at [81, 282] on div at bounding box center [79, 283] width 6 height 6
click at [79, 282] on use at bounding box center [79, 282] width 3 height 2
click at [81, 291] on div at bounding box center [79, 290] width 6 height 6
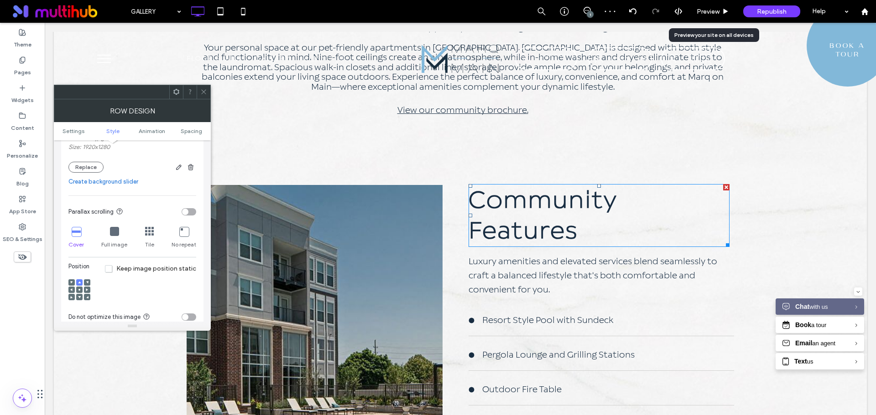
click at [78, 291] on icon at bounding box center [79, 290] width 3 height 3
click at [203, 93] on icon at bounding box center [203, 91] width 7 height 7
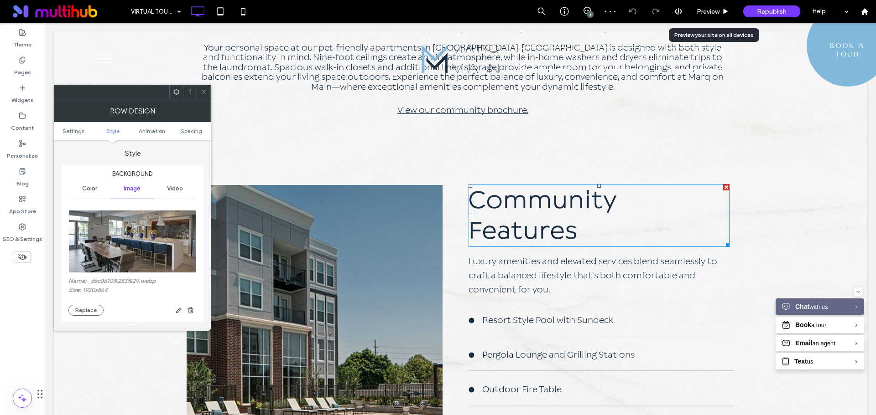
scroll to position [91, 0]
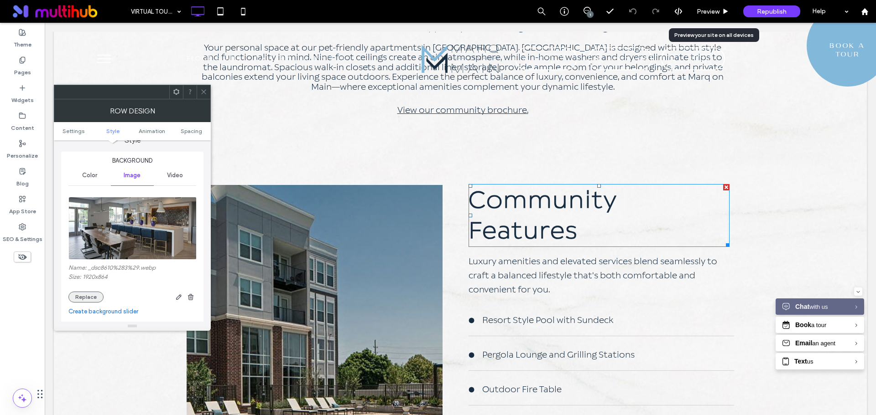
click at [88, 294] on button "Replace" at bounding box center [85, 297] width 35 height 11
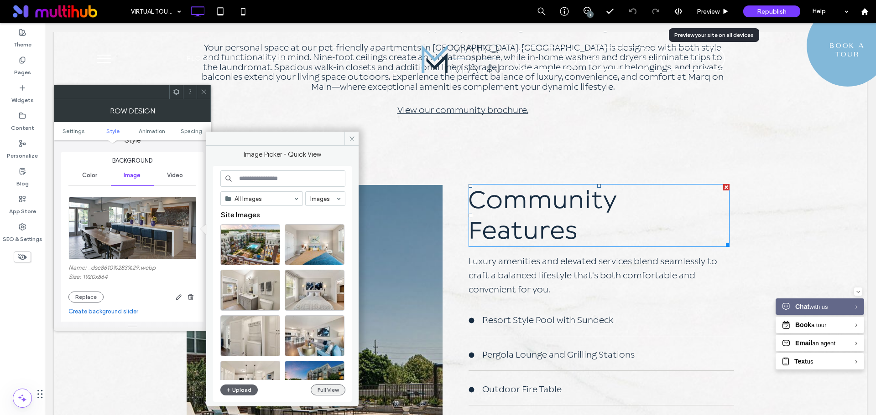
click at [324, 391] on button "Full View" at bounding box center [328, 390] width 35 height 11
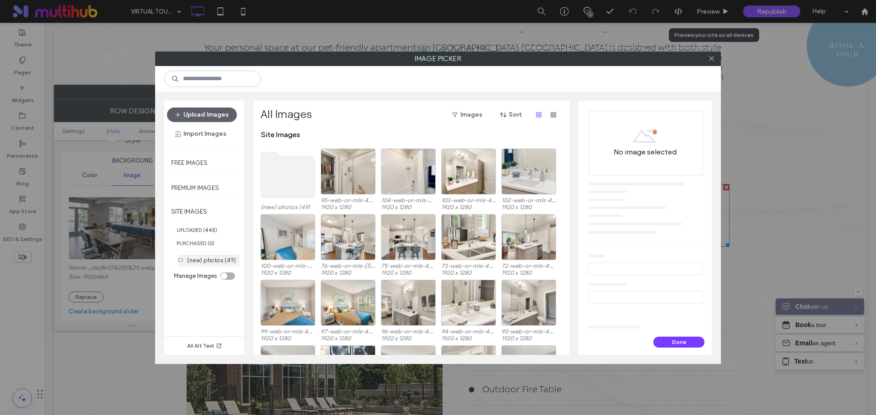
click at [210, 255] on div "(new) photos (49)" at bounding box center [213, 260] width 52 height 11
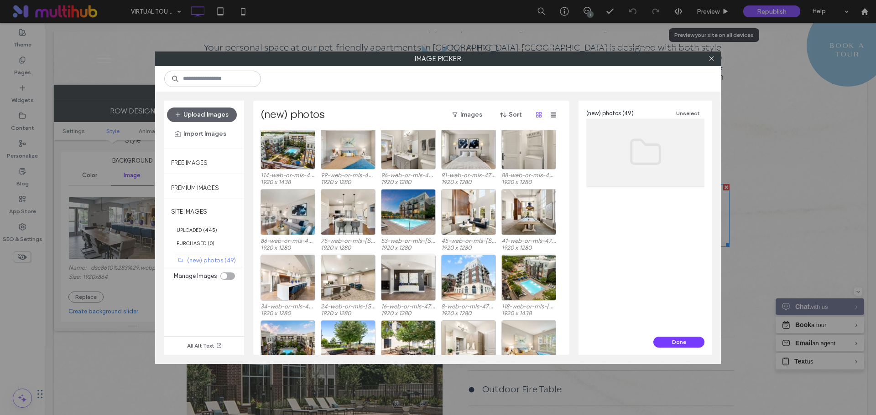
scroll to position [0, 0]
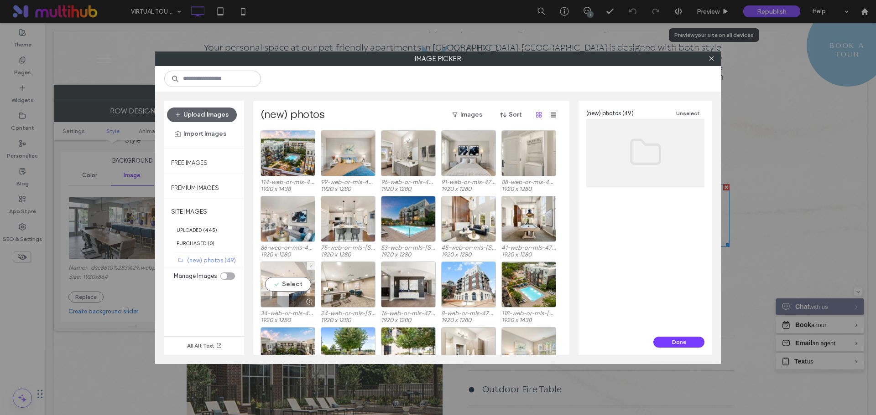
click at [296, 286] on div "Select" at bounding box center [287, 285] width 55 height 46
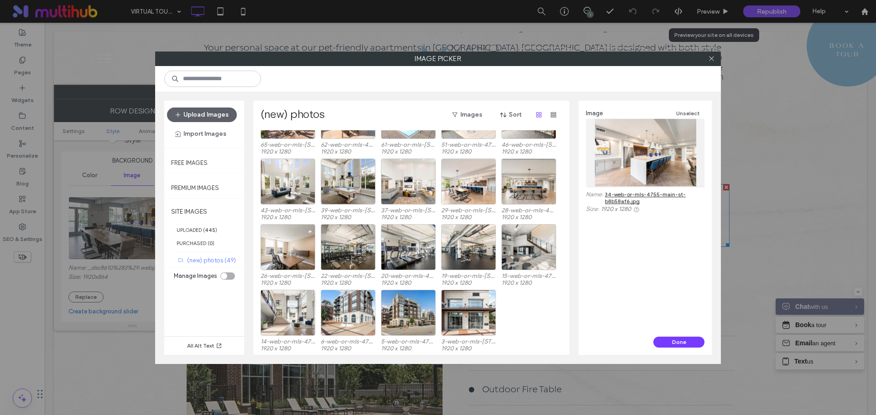
scroll to position [432, 0]
click at [472, 182] on div "Select" at bounding box center [468, 181] width 55 height 46
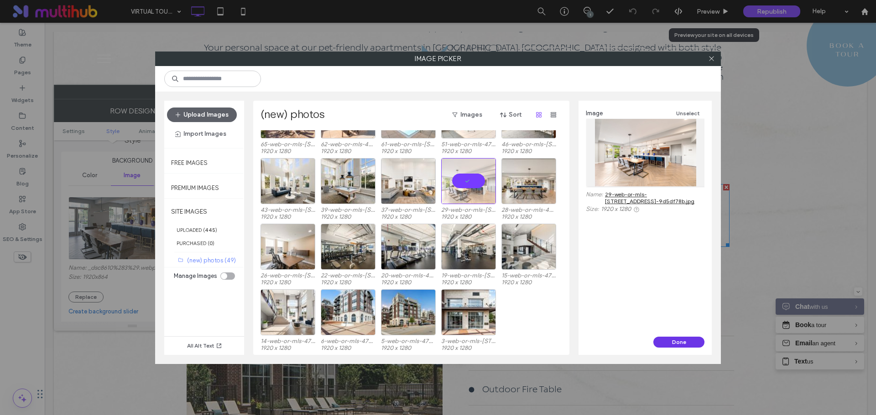
click at [677, 344] on button "Done" at bounding box center [678, 342] width 51 height 11
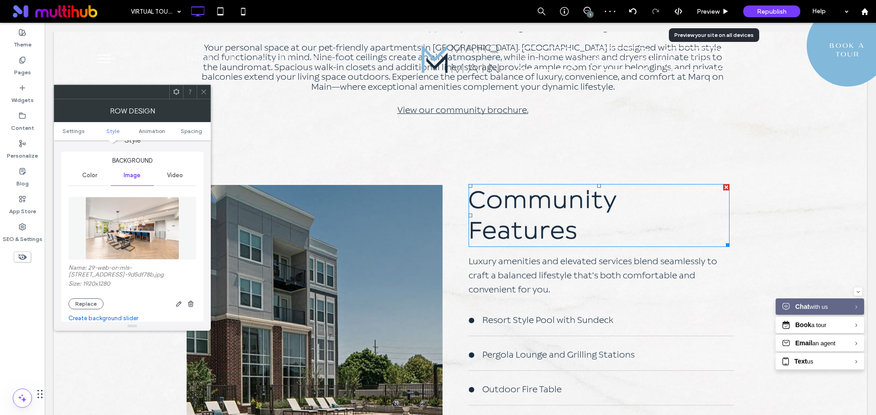
click at [202, 95] on icon at bounding box center [203, 91] width 7 height 7
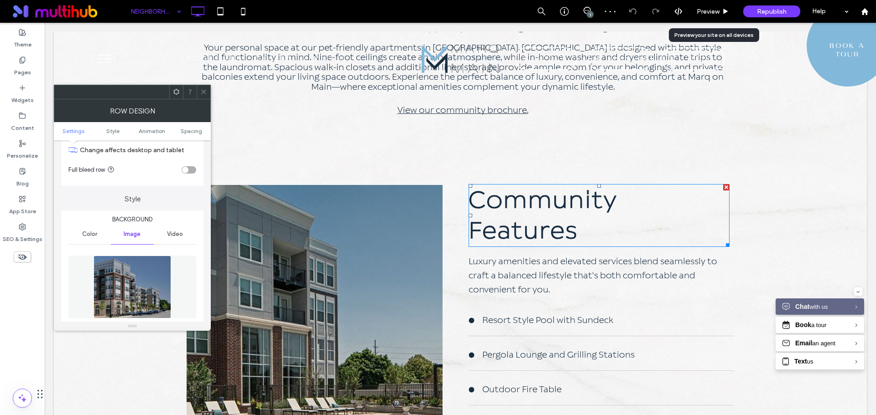
scroll to position [91, 0]
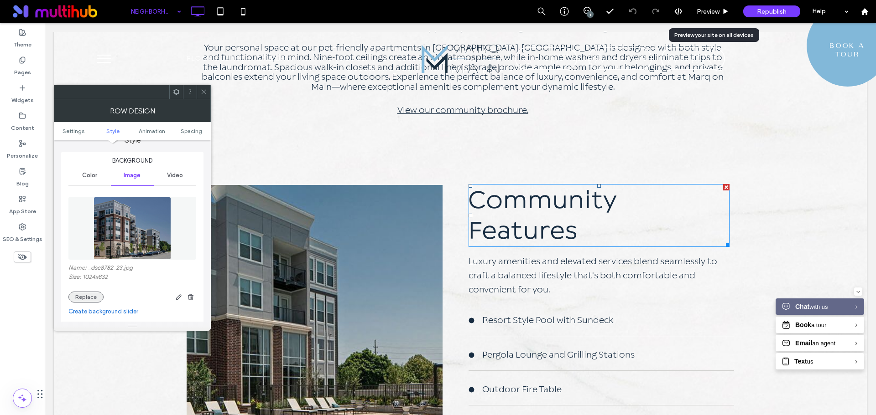
click at [95, 297] on button "Replace" at bounding box center [85, 297] width 35 height 11
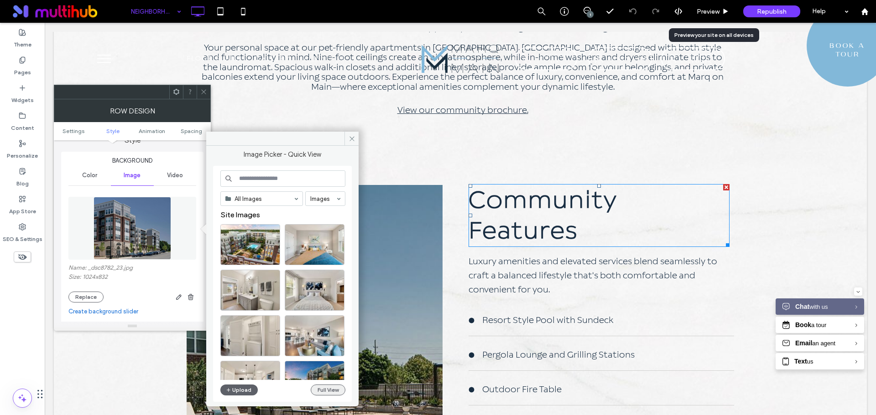
click at [332, 393] on button "Full View" at bounding box center [328, 390] width 35 height 11
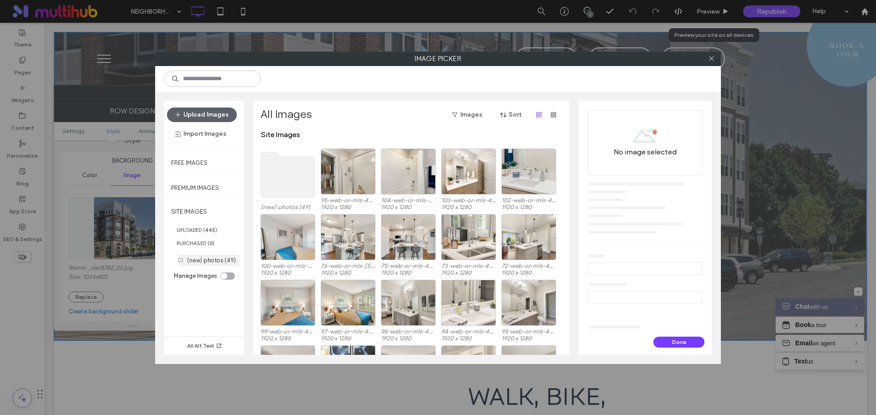
click at [204, 265] on div "(new) photos (49)" at bounding box center [213, 261] width 52 height 10
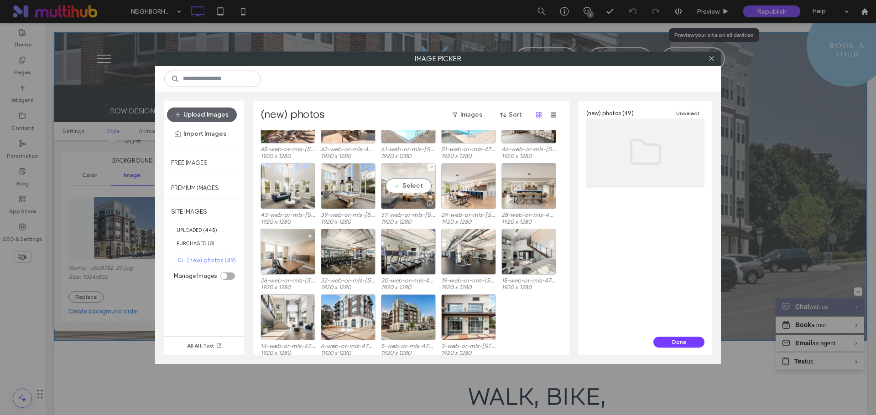
scroll to position [432, 0]
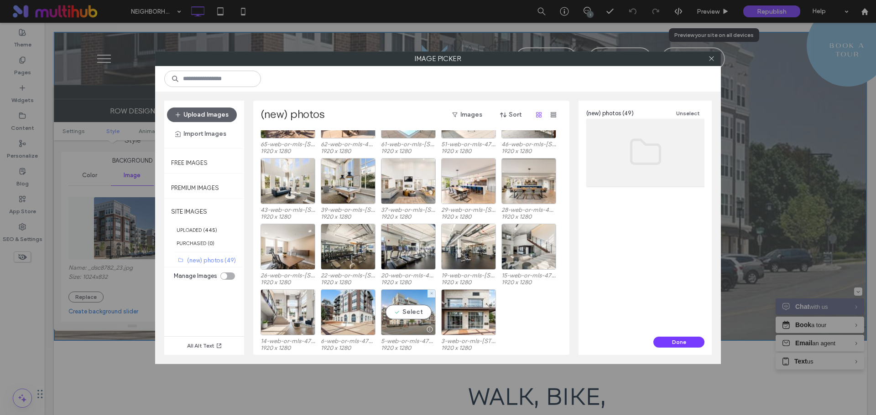
click at [403, 312] on div "Select" at bounding box center [408, 313] width 55 height 46
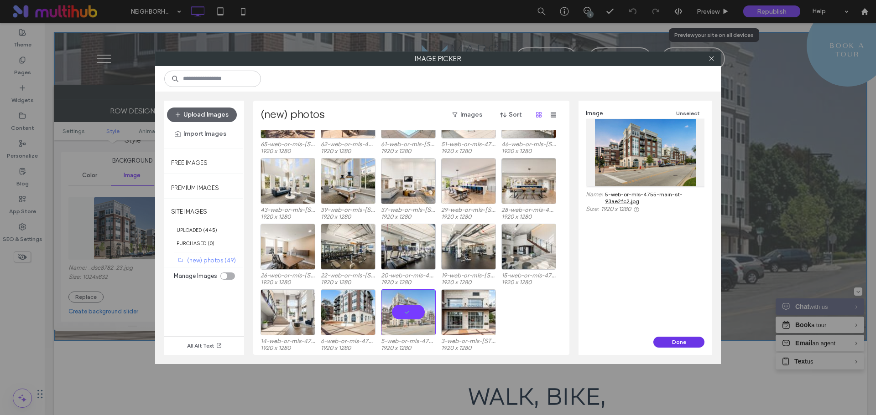
click at [688, 340] on button "Done" at bounding box center [678, 342] width 51 height 11
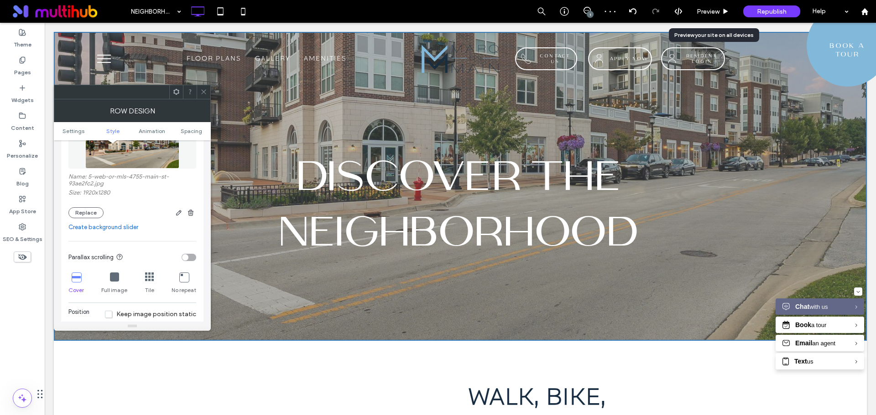
scroll to position [228, 0]
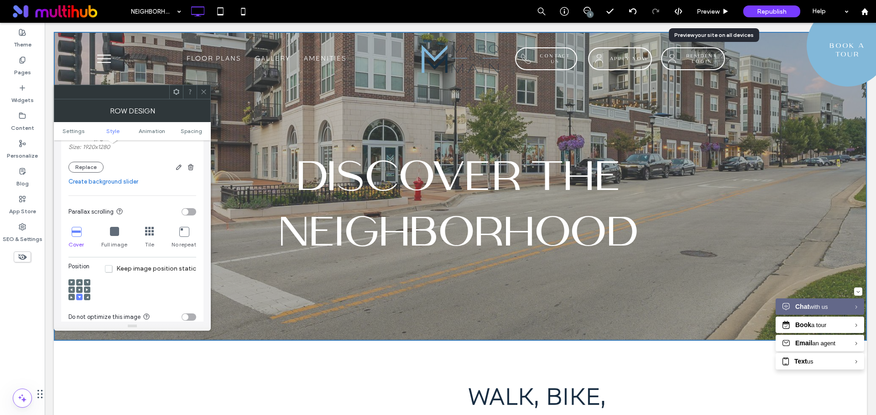
click at [79, 288] on span at bounding box center [79, 290] width 3 height 6
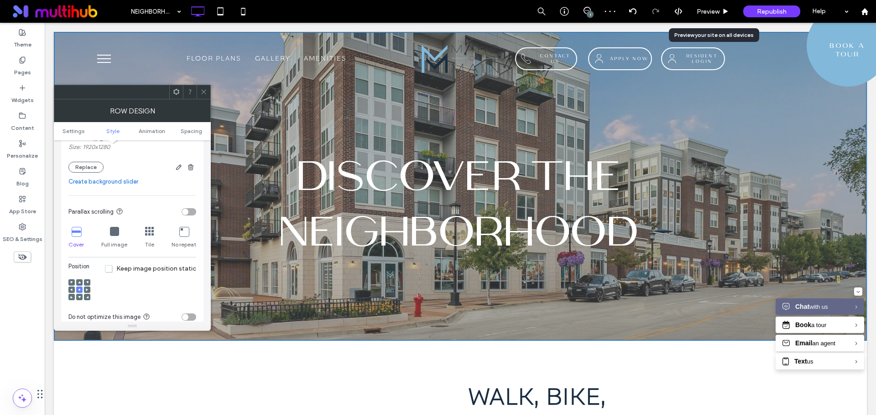
click at [208, 99] on div "Row Design" at bounding box center [132, 110] width 157 height 23
click at [205, 90] on icon at bounding box center [203, 91] width 7 height 7
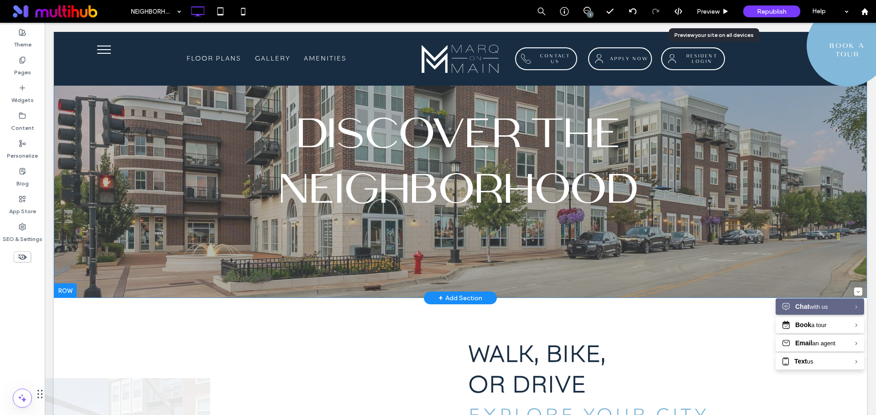
scroll to position [91, 0]
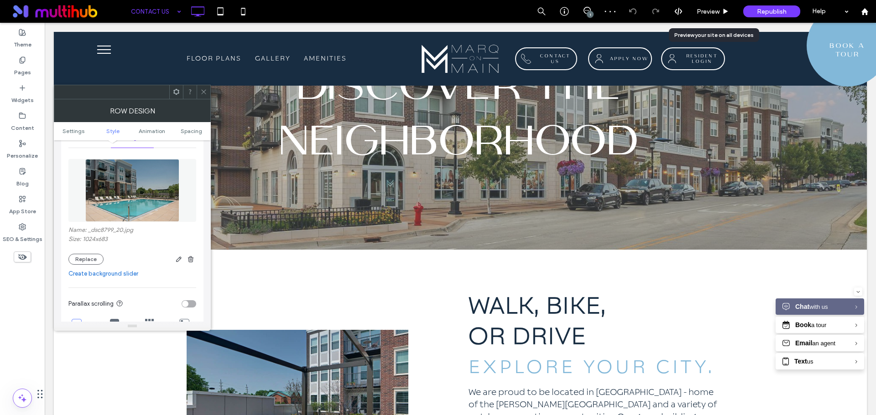
scroll to position [137, 0]
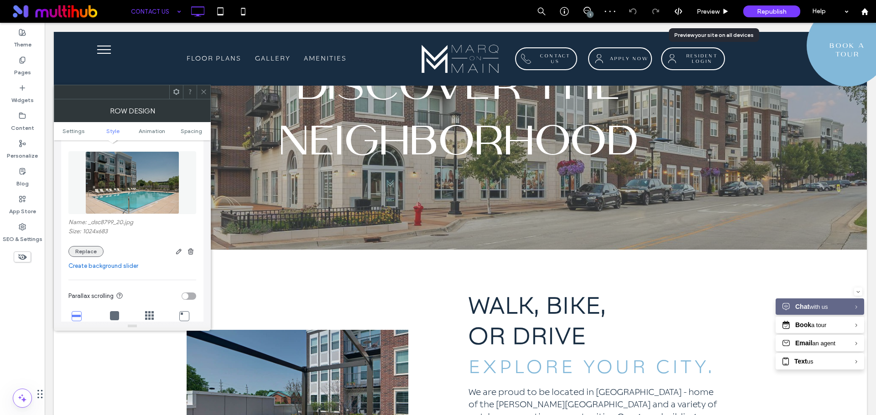
click at [95, 253] on button "Replace" at bounding box center [85, 251] width 35 height 11
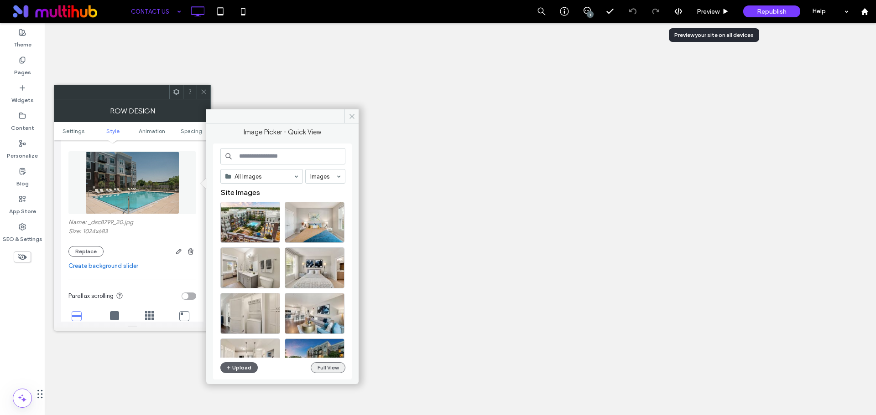
click at [334, 369] on button "Full View" at bounding box center [328, 368] width 35 height 11
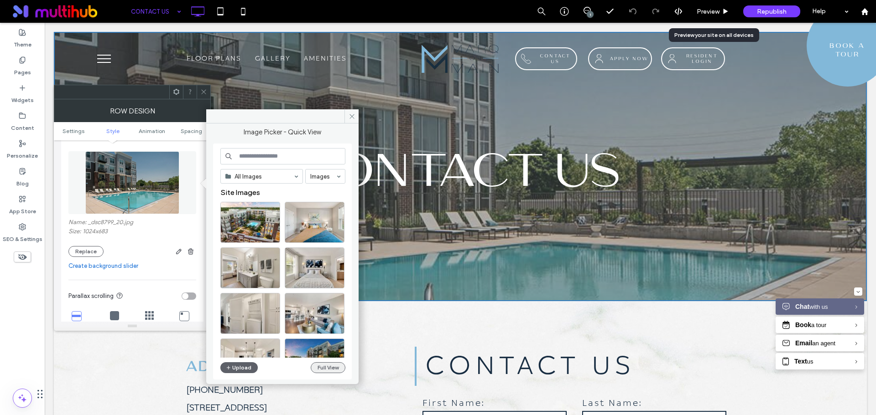
scroll to position [0, 0]
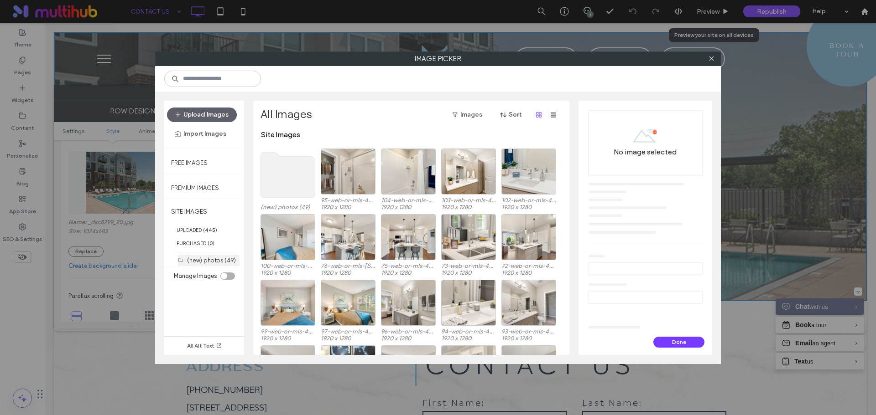
click at [221, 261] on label "(new) photos (49)" at bounding box center [211, 260] width 49 height 7
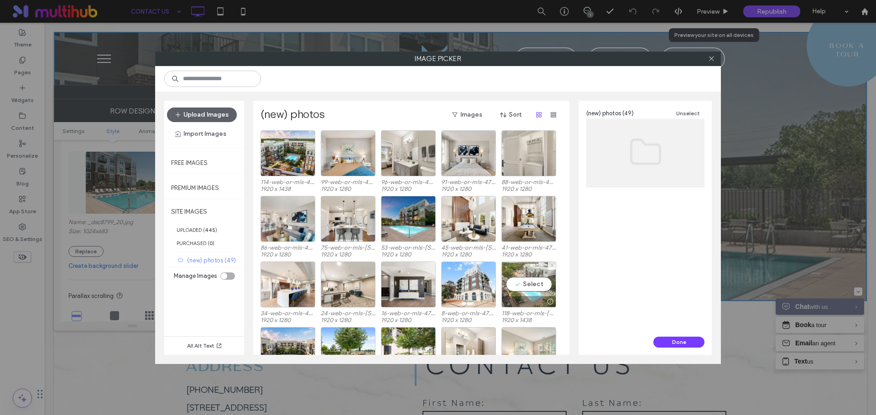
click at [519, 286] on div "Select" at bounding box center [528, 285] width 55 height 46
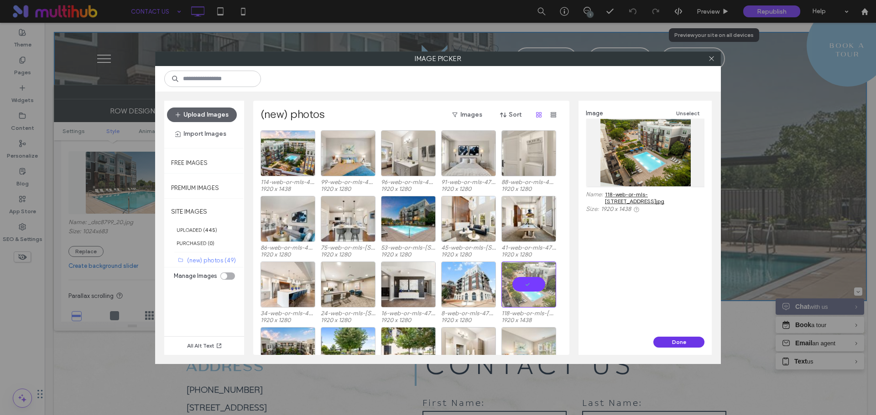
click at [673, 343] on button "Done" at bounding box center [678, 342] width 51 height 11
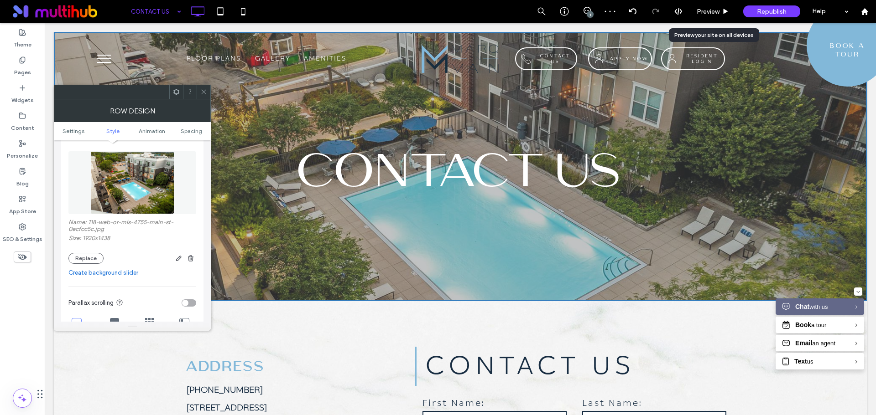
click at [203, 92] on icon at bounding box center [203, 91] width 7 height 7
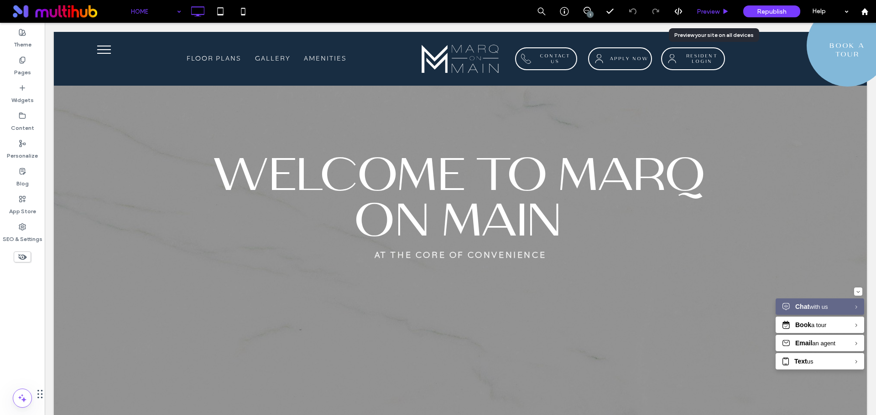
click at [715, 16] on div "Preview" at bounding box center [713, 11] width 47 height 23
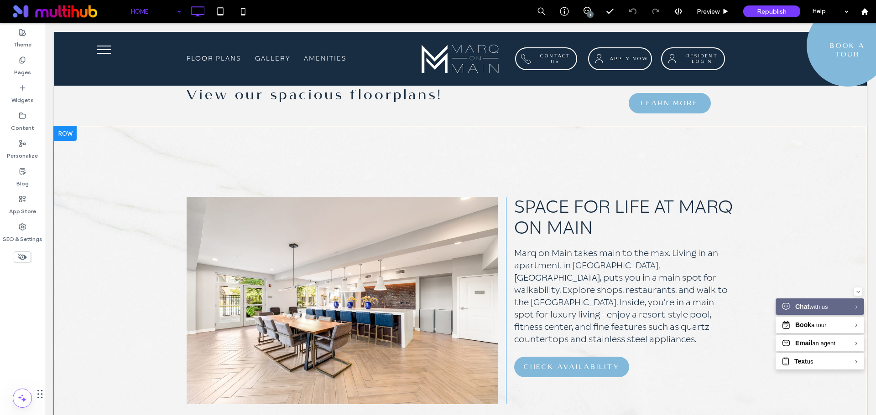
scroll to position [319, 0]
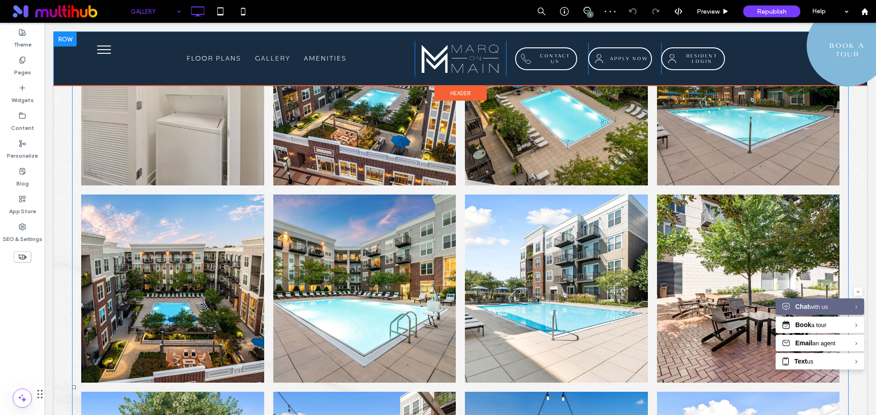
scroll to position [1186, 0]
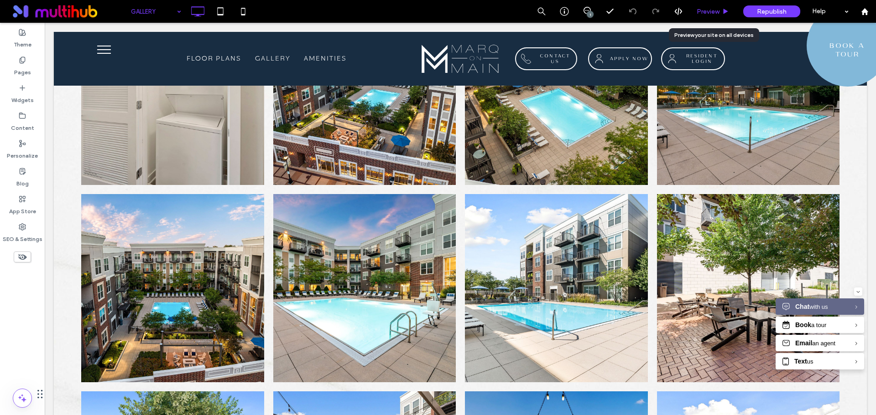
click at [715, 14] on span "Preview" at bounding box center [707, 12] width 23 height 8
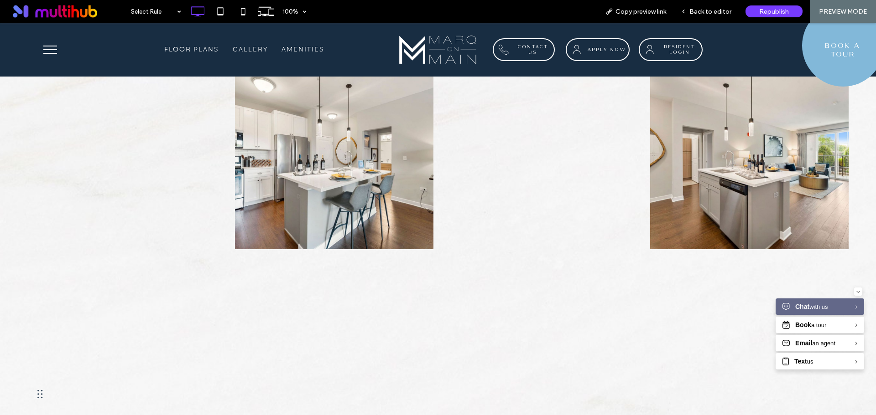
scroll to position [319, 0]
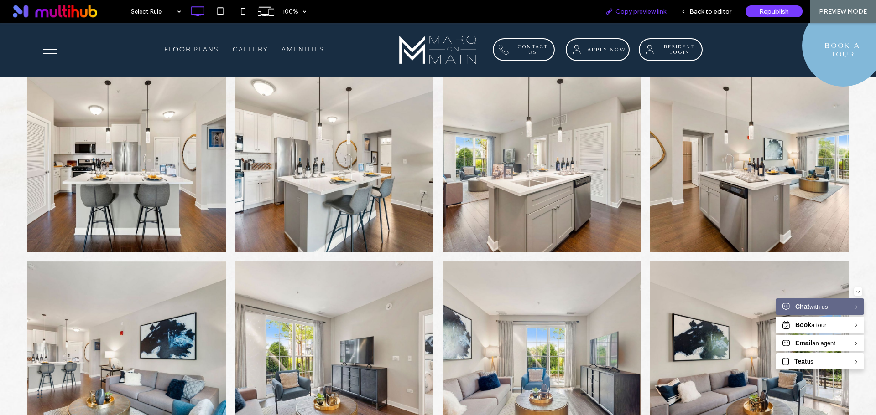
click at [633, 14] on span "Copy preview link" at bounding box center [640, 12] width 51 height 8
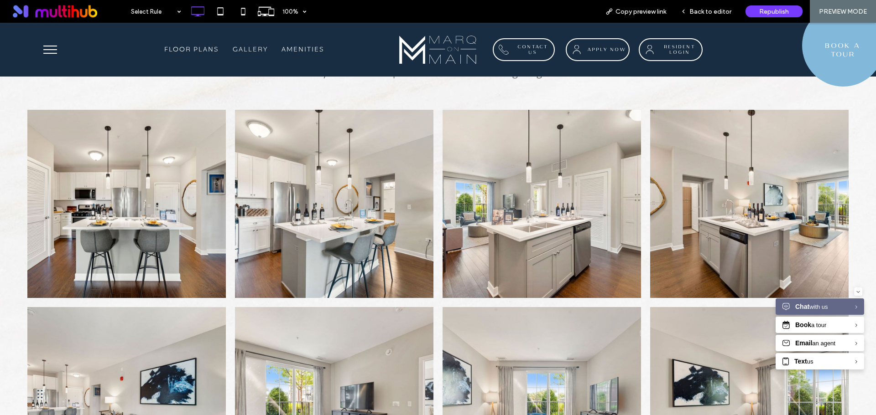
scroll to position [137, 0]
